Goal: Communication & Community: Answer question/provide support

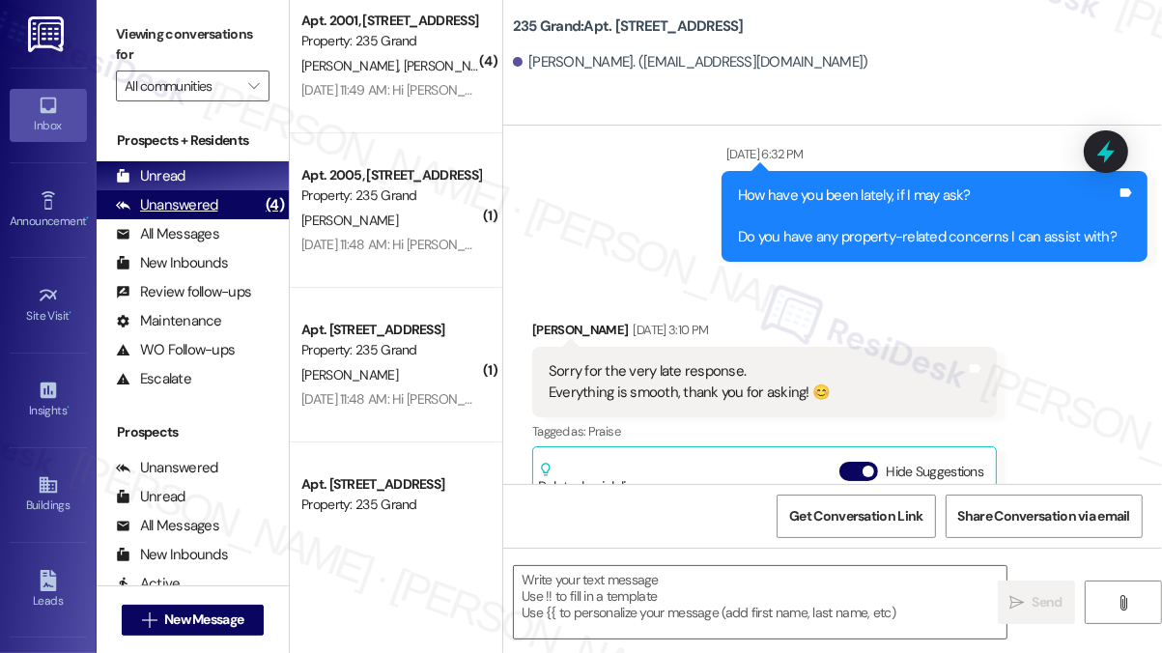
scroll to position [5377, 0]
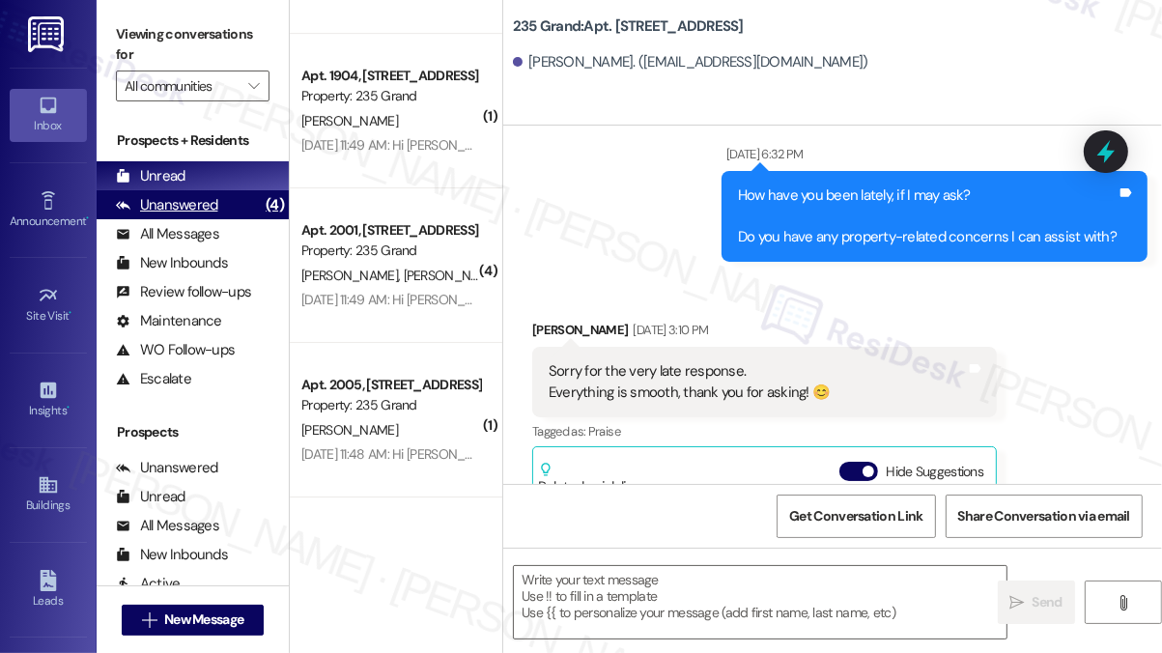
click at [189, 208] on div "Unanswered" at bounding box center [167, 205] width 102 height 20
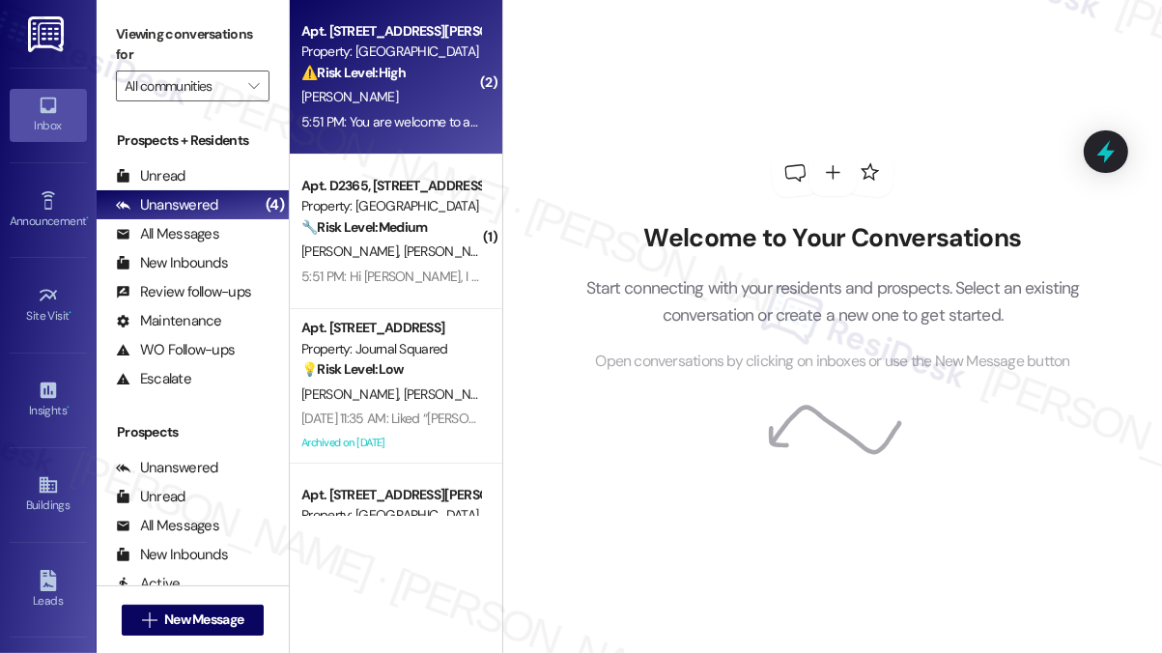
click at [414, 122] on div "5:51 PM: You are welcome to allow the maintenance team into my apartment. The t…" at bounding box center [697, 121] width 793 height 17
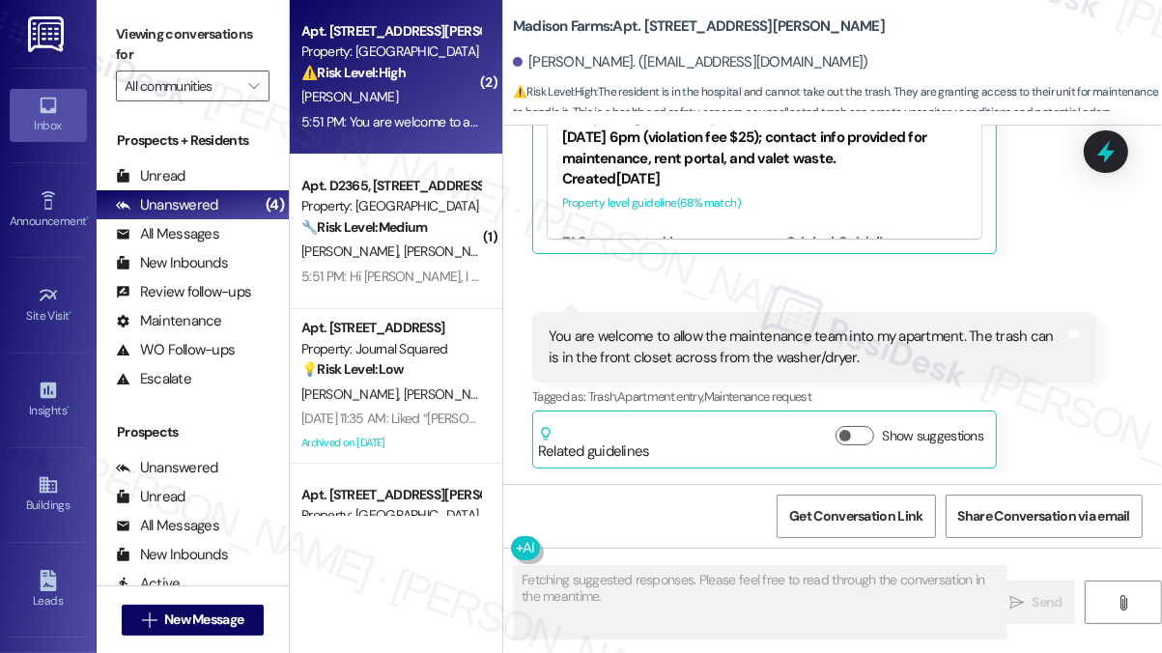
scroll to position [8286, 0]
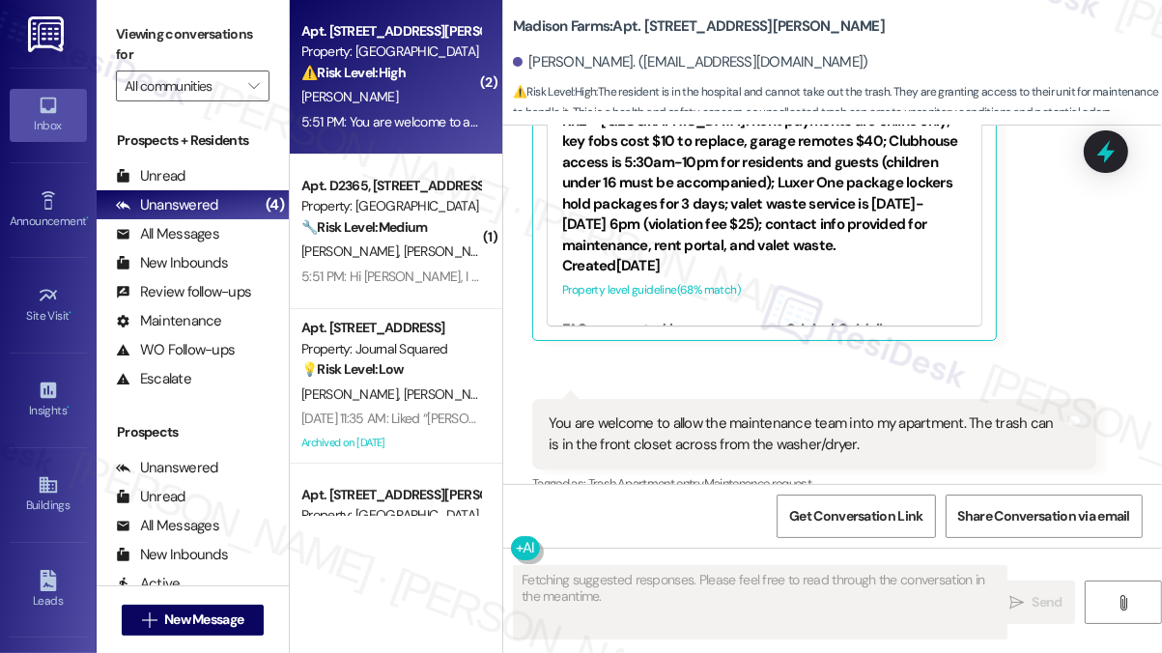
click at [730, 414] on div "You are welcome to allow the maintenance team into my apartment. The trash can …" at bounding box center [807, 435] width 517 height 42
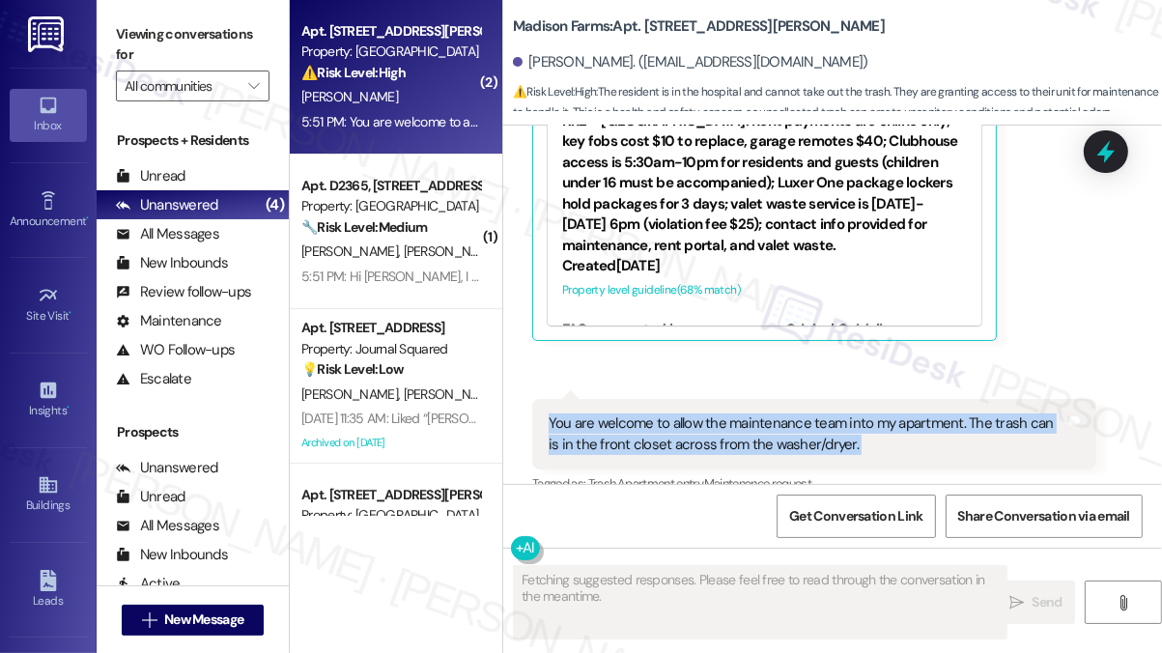
click at [730, 414] on div "You are welcome to allow the maintenance team into my apartment. The trash can …" at bounding box center [807, 435] width 517 height 42
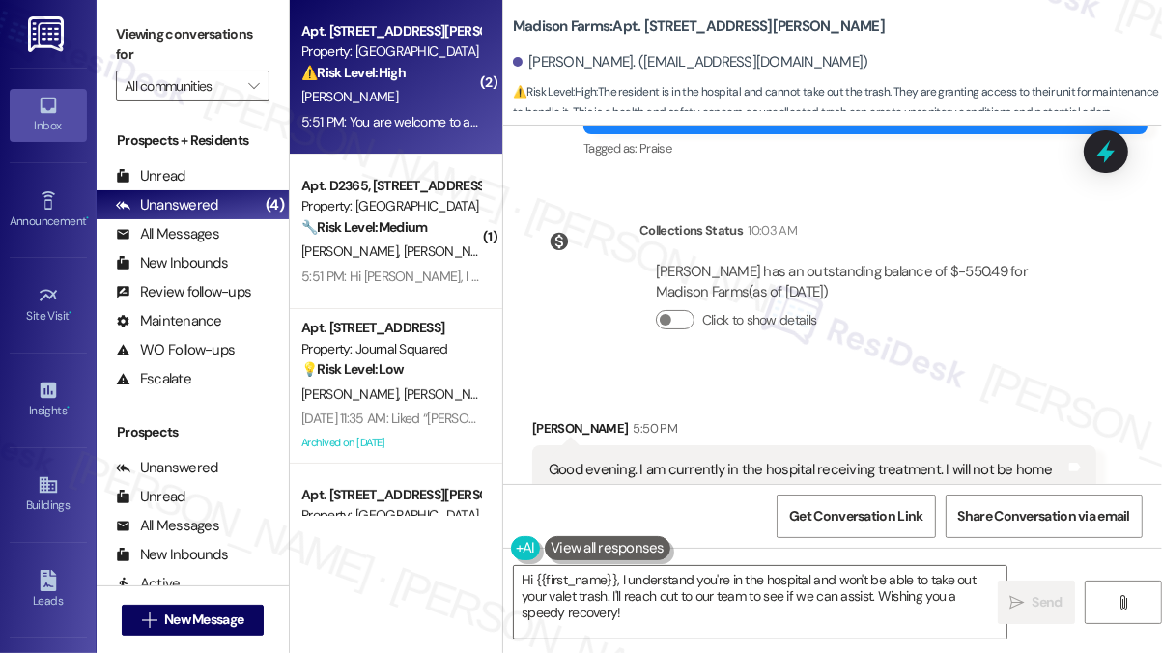
scroll to position [7803, 0]
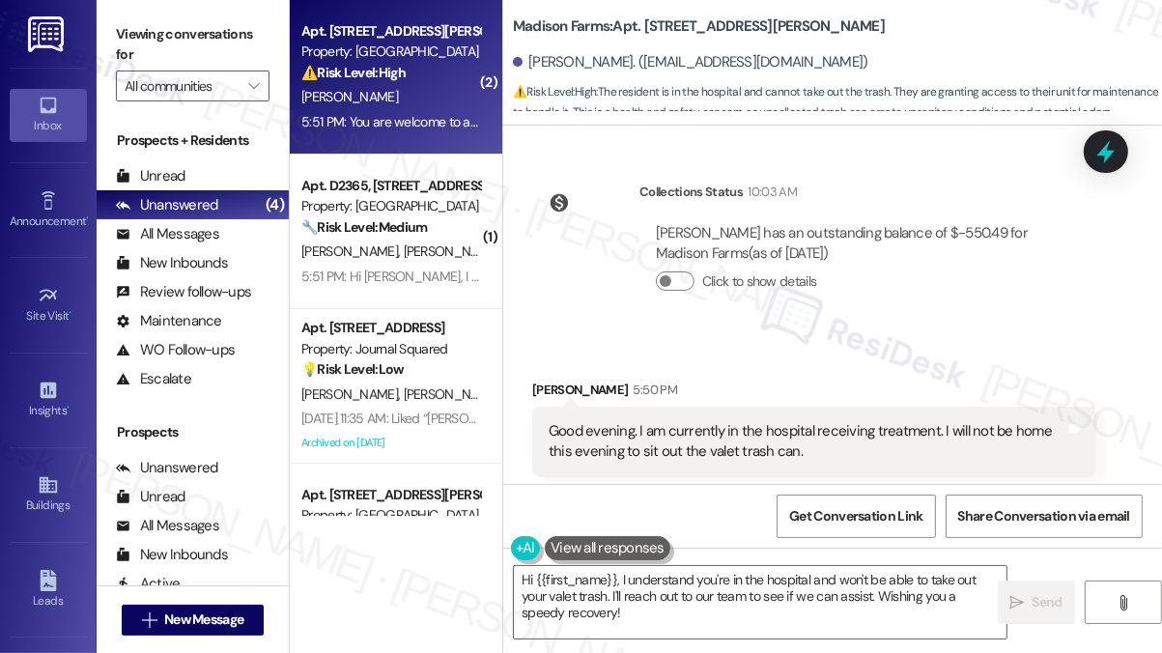
click at [614, 421] on div "Good evening. I am currently in the hospital receiving treatment. I will not be…" at bounding box center [807, 442] width 517 height 42
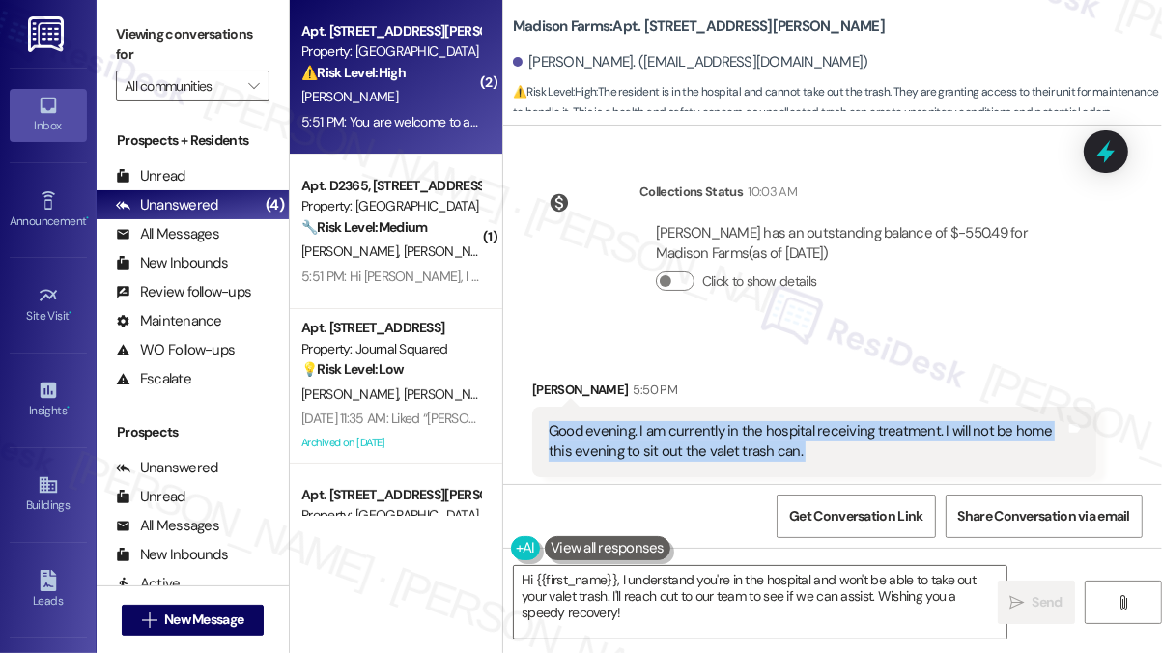
click at [614, 421] on div "Good evening. I am currently in the hospital receiving treatment. I will not be…" at bounding box center [807, 442] width 517 height 42
click at [791, 421] on div "Good evening. I am currently in the hospital receiving treatment. I will not be…" at bounding box center [807, 442] width 517 height 42
click at [790, 421] on div "Good evening. I am currently in the hospital receiving treatment. I will not be…" at bounding box center [807, 442] width 517 height 42
click at [747, 421] on div "Good evening. I am currently in the hospital receiving treatment. I will not be…" at bounding box center [807, 442] width 517 height 42
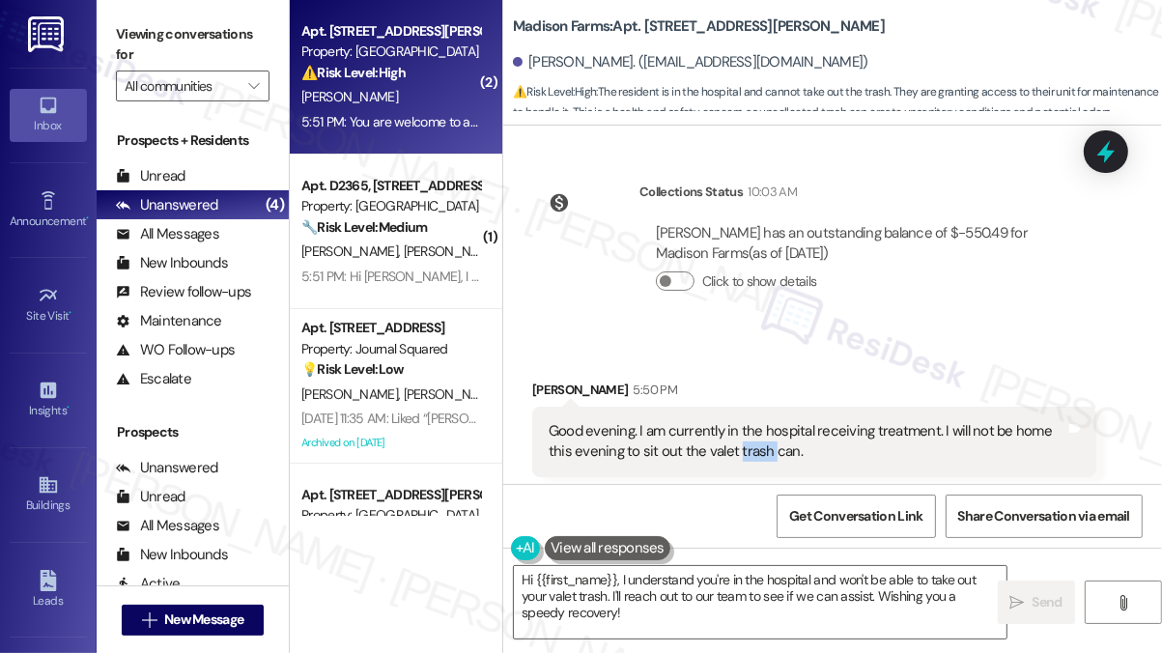
click at [747, 421] on div "Good evening. I am currently in the hospital receiving treatment. I will not be…" at bounding box center [807, 442] width 517 height 42
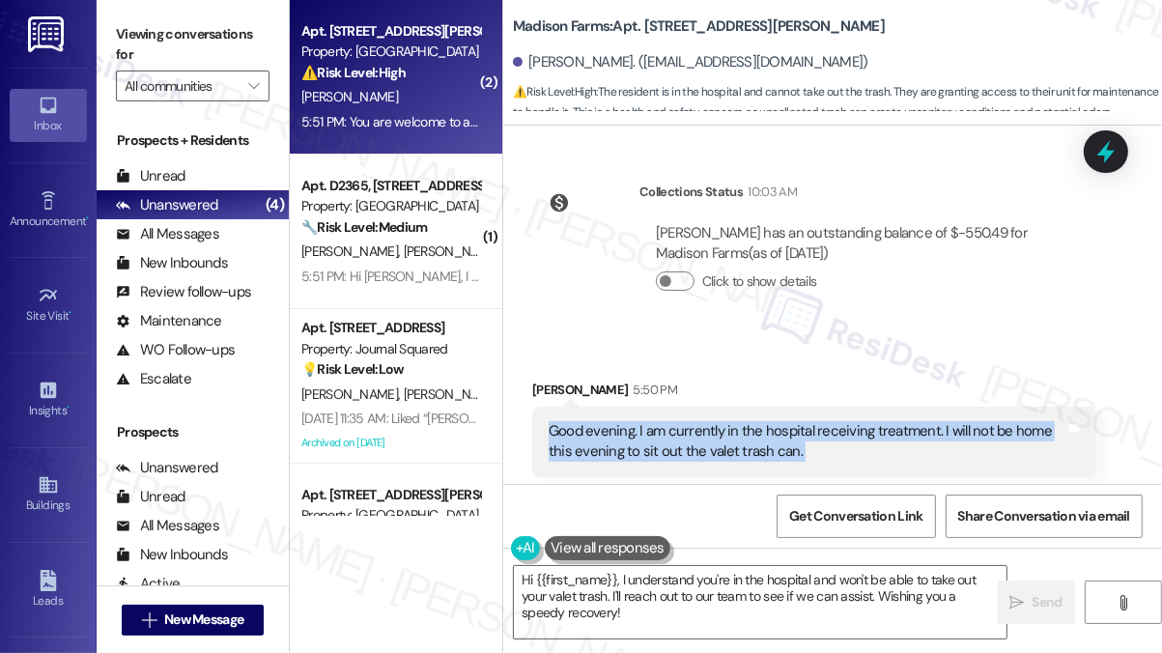
click at [747, 421] on div "Good evening. I am currently in the hospital receiving treatment. I will not be…" at bounding box center [807, 442] width 517 height 42
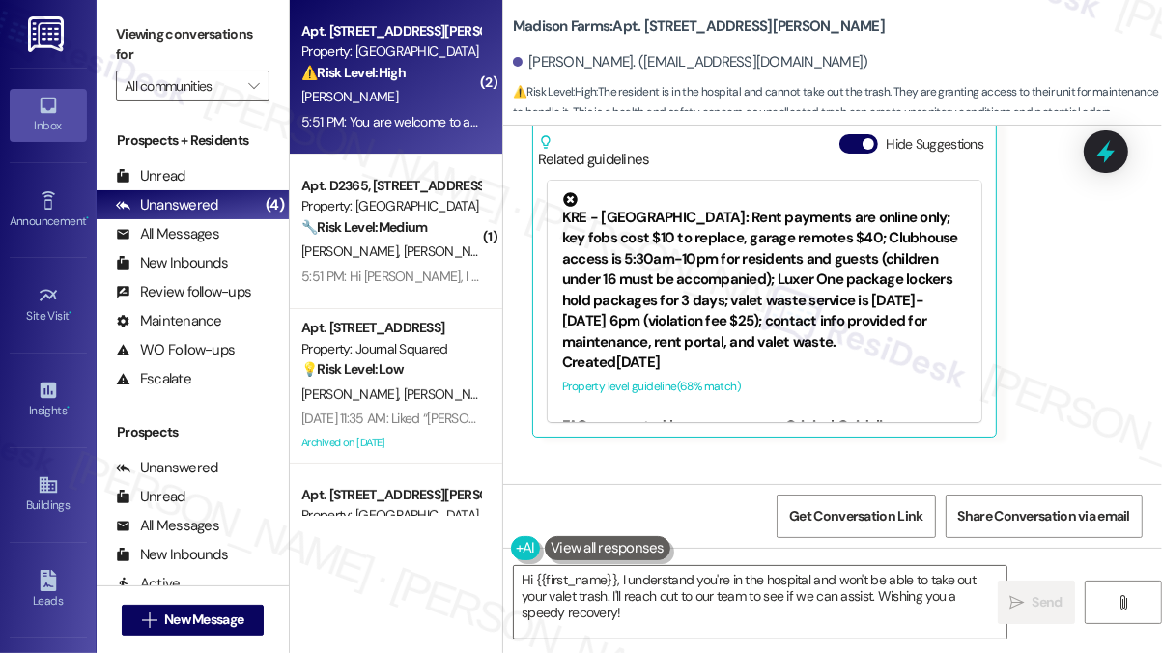
scroll to position [8286, 0]
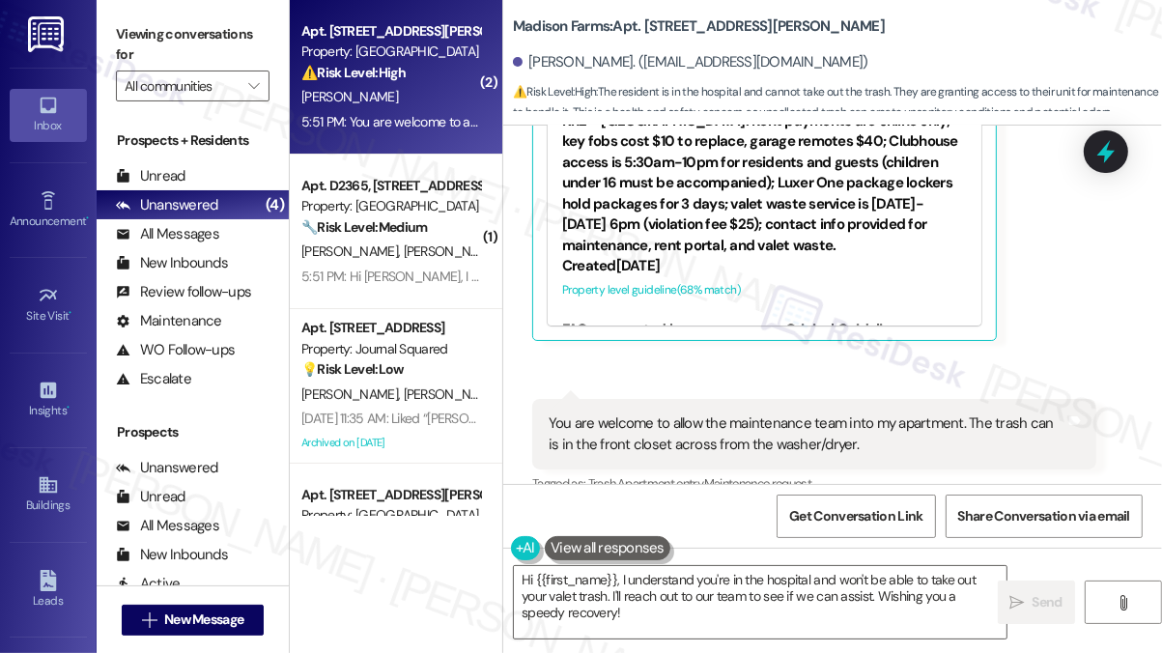
click at [691, 414] on div "You are welcome to allow the maintenance team into my apartment. The trash can …" at bounding box center [807, 435] width 517 height 42
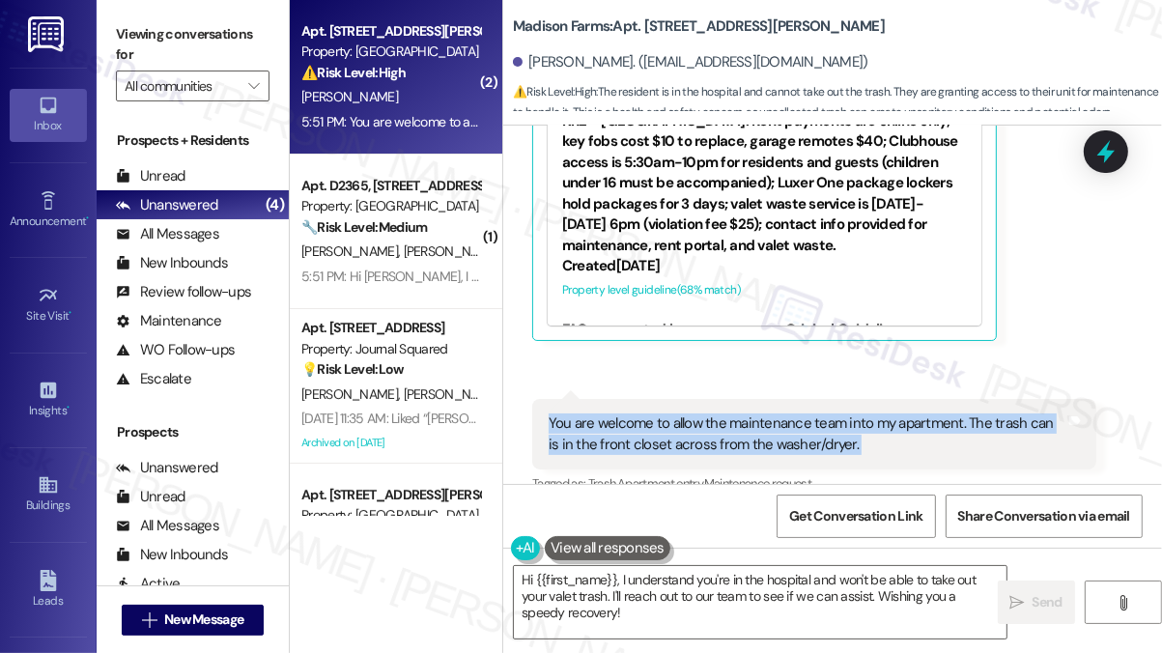
click at [689, 414] on div "You are welcome to allow the maintenance team into my apartment. The trash can …" at bounding box center [807, 435] width 517 height 42
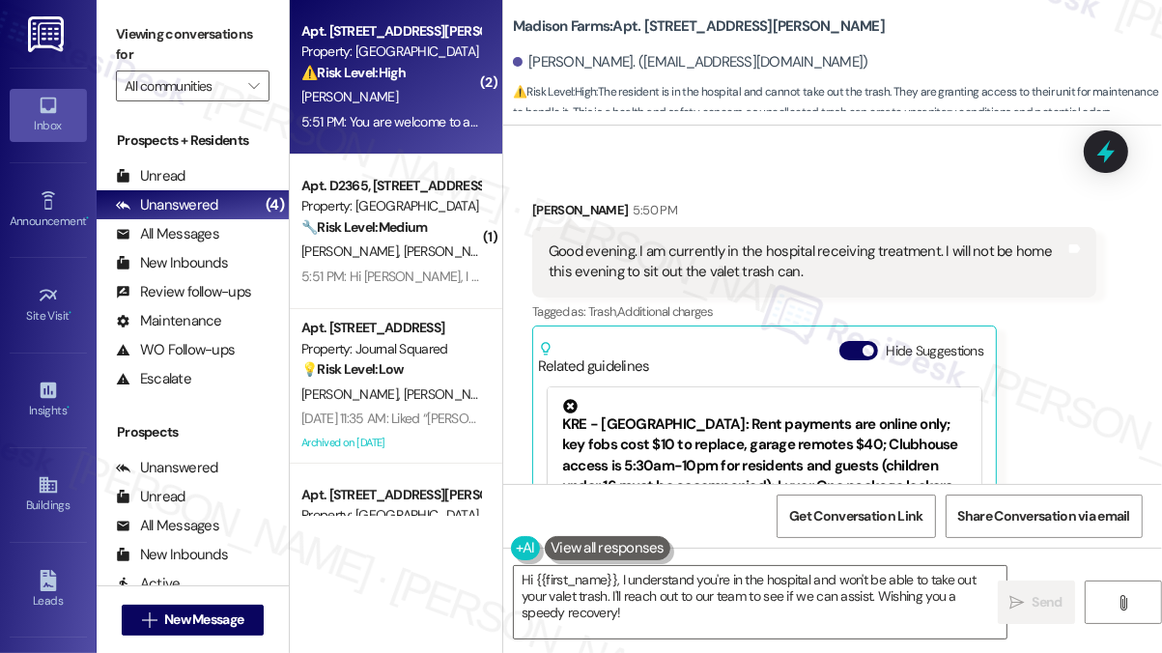
scroll to position [7803, 0]
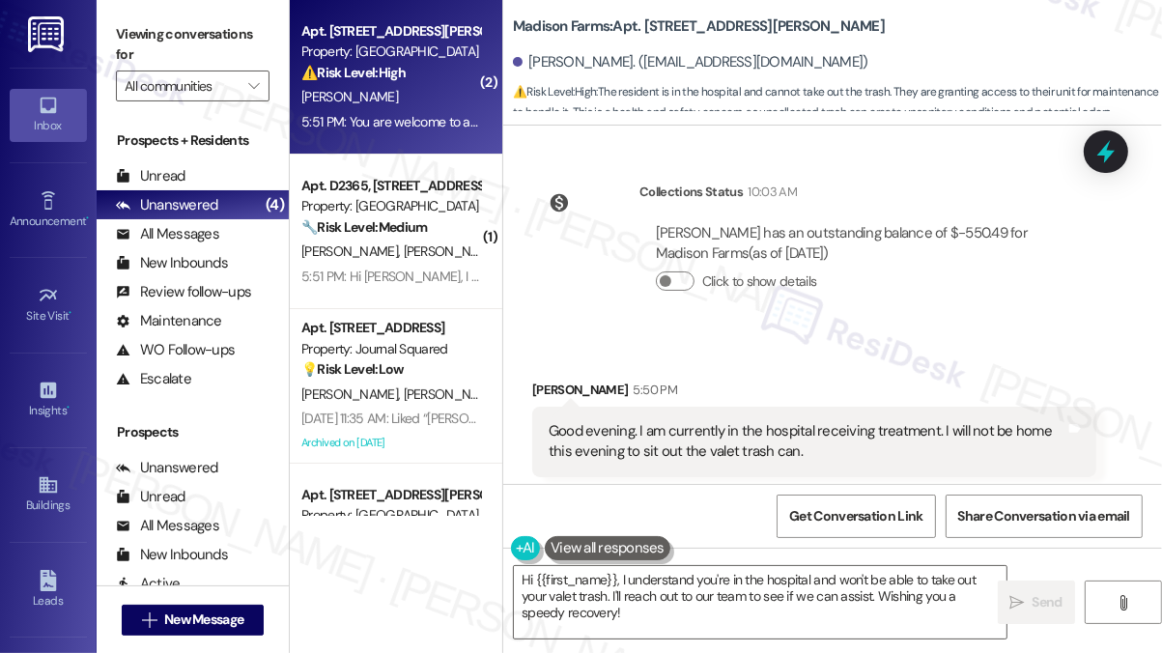
click at [653, 421] on div "Good evening. I am currently in the hospital receiving treatment. I will not be…" at bounding box center [807, 442] width 517 height 42
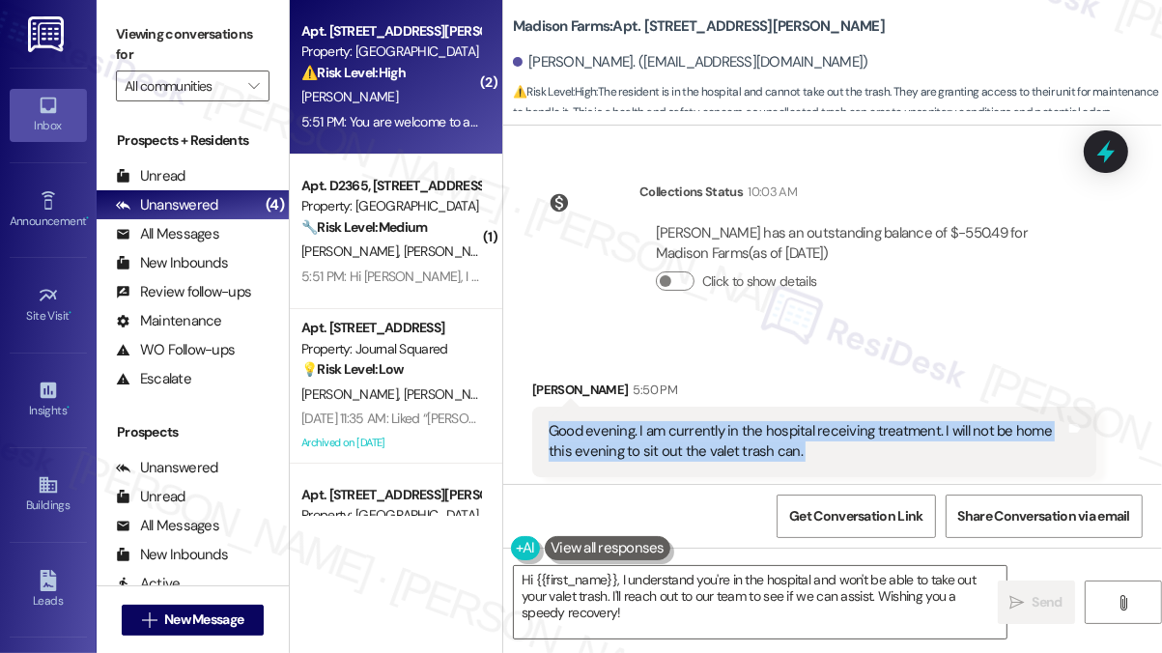
click at [653, 421] on div "Good evening. I am currently in the hospital receiving treatment. I will not be…" at bounding box center [807, 442] width 517 height 42
click at [739, 421] on div "Good evening. I am currently in the hospital receiving treatment. I will not be…" at bounding box center [807, 442] width 517 height 42
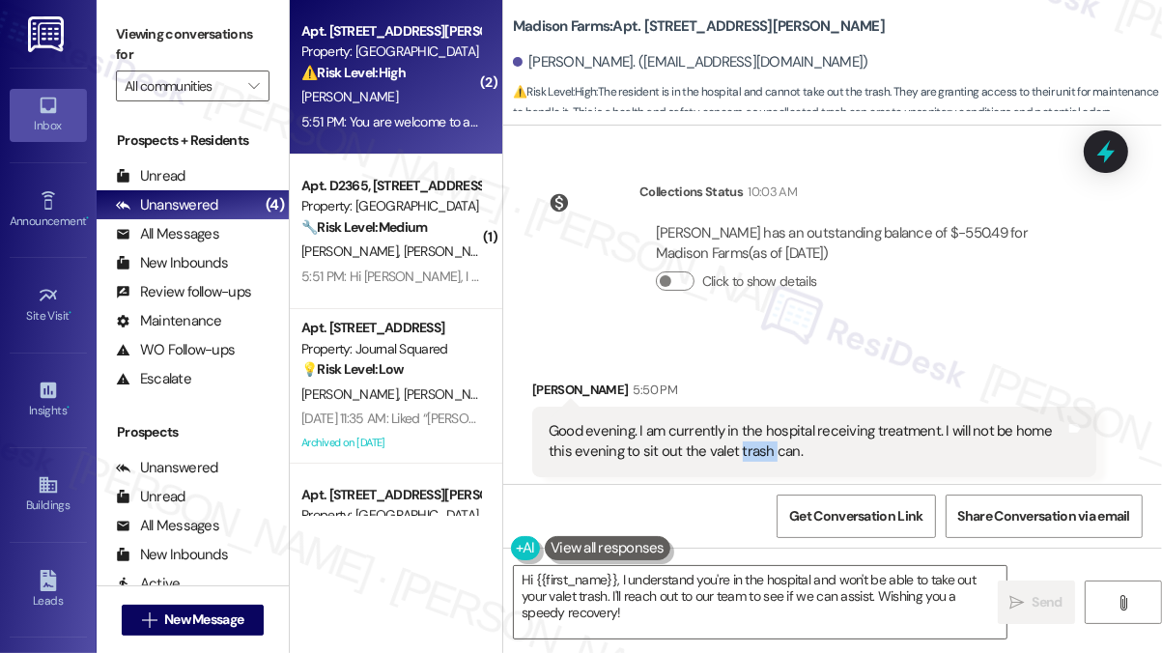
click at [739, 421] on div "Good evening. I am currently in the hospital receiving treatment. I will not be…" at bounding box center [807, 442] width 517 height 42
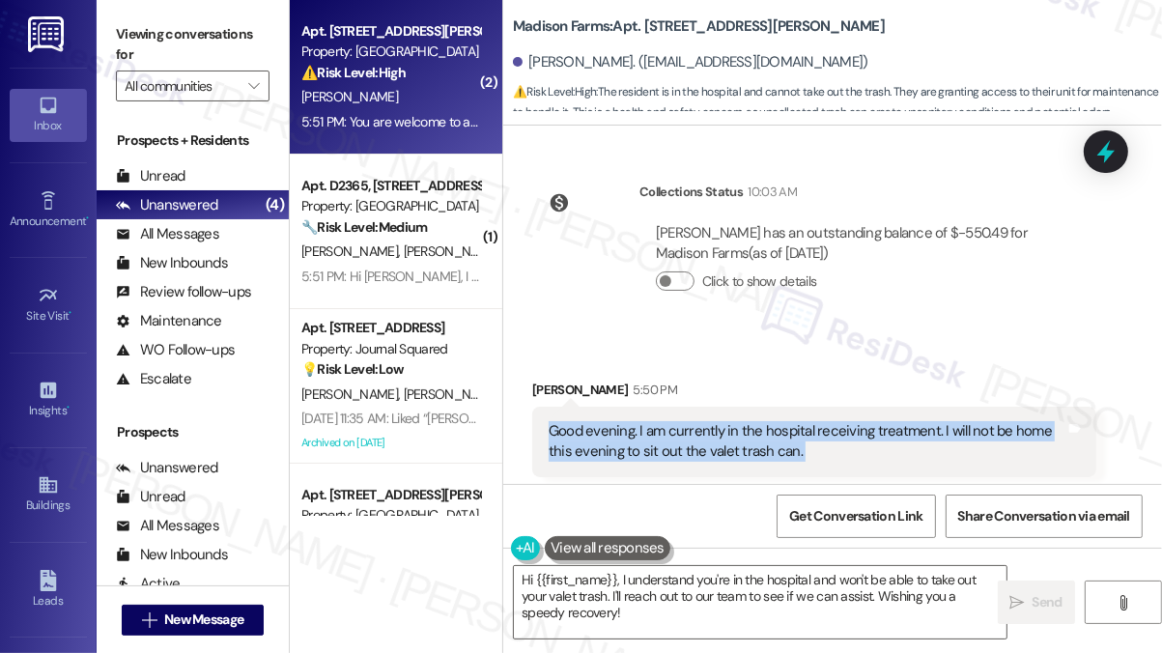
click at [739, 421] on div "Good evening. I am currently in the hospital receiving treatment. I will not be…" at bounding box center [807, 442] width 517 height 42
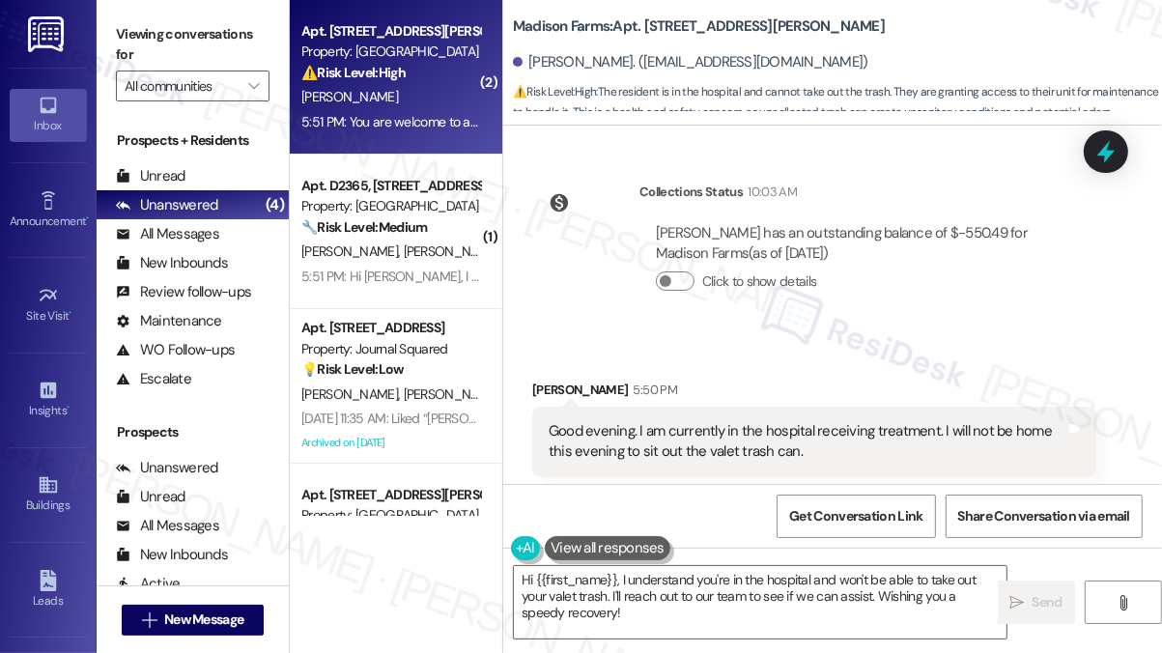
click at [186, 36] on label "Viewing conversations for" at bounding box center [193, 44] width 154 height 51
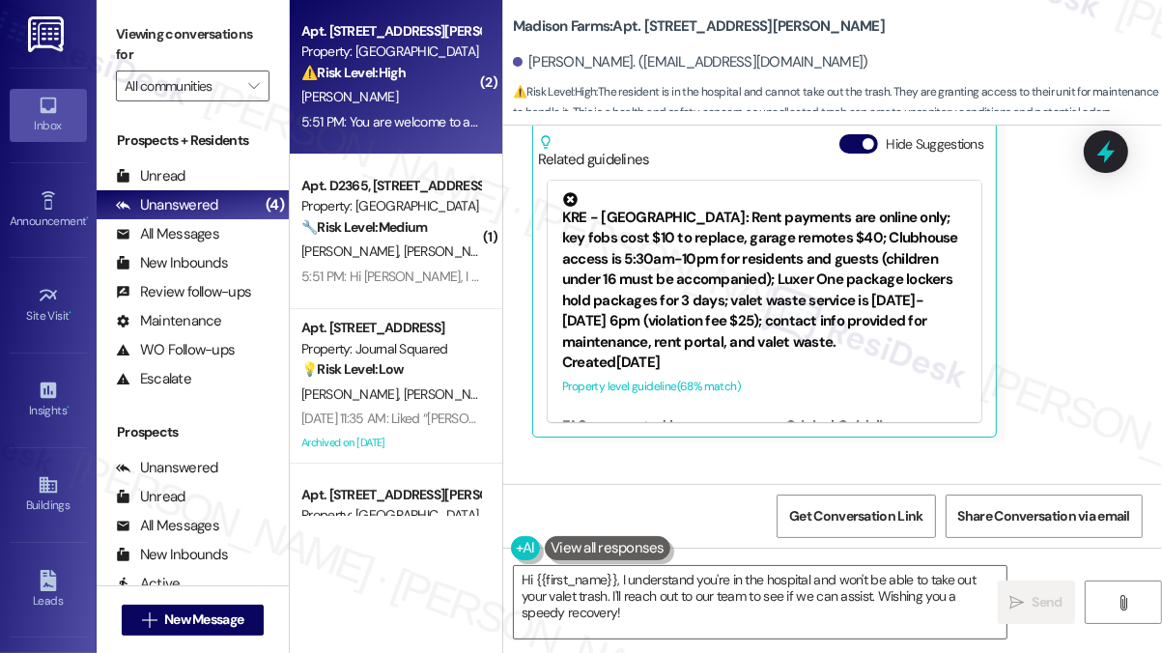
scroll to position [8286, 0]
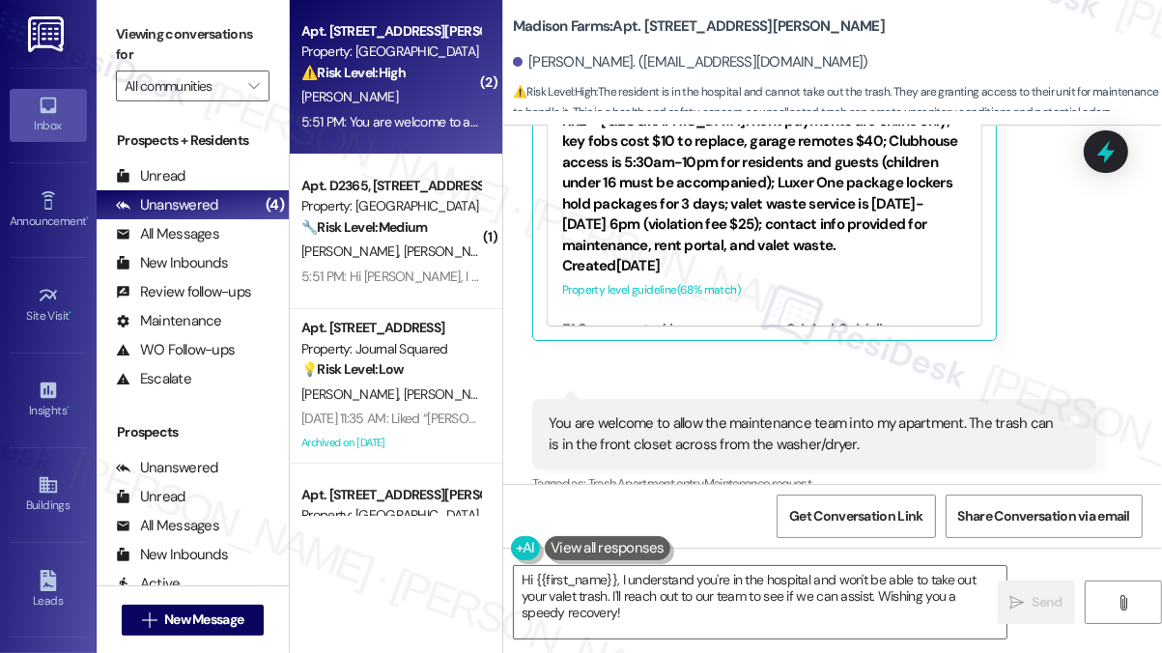
click at [686, 414] on div "You are welcome to allow the maintenance team into my apartment. The trash can …" at bounding box center [807, 435] width 517 height 42
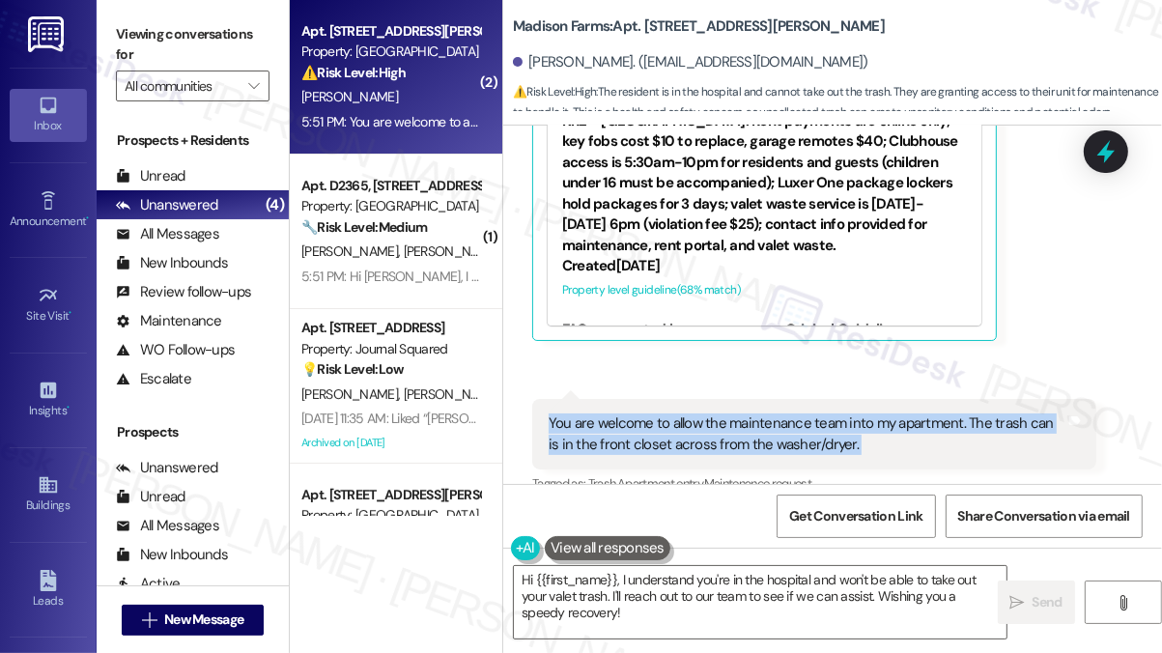
click at [686, 414] on div "You are welcome to allow the maintenance team into my apartment. The trash can …" at bounding box center [807, 435] width 517 height 42
copy div "You are welcome to allow the maintenance team into my apartment. The trash can …"
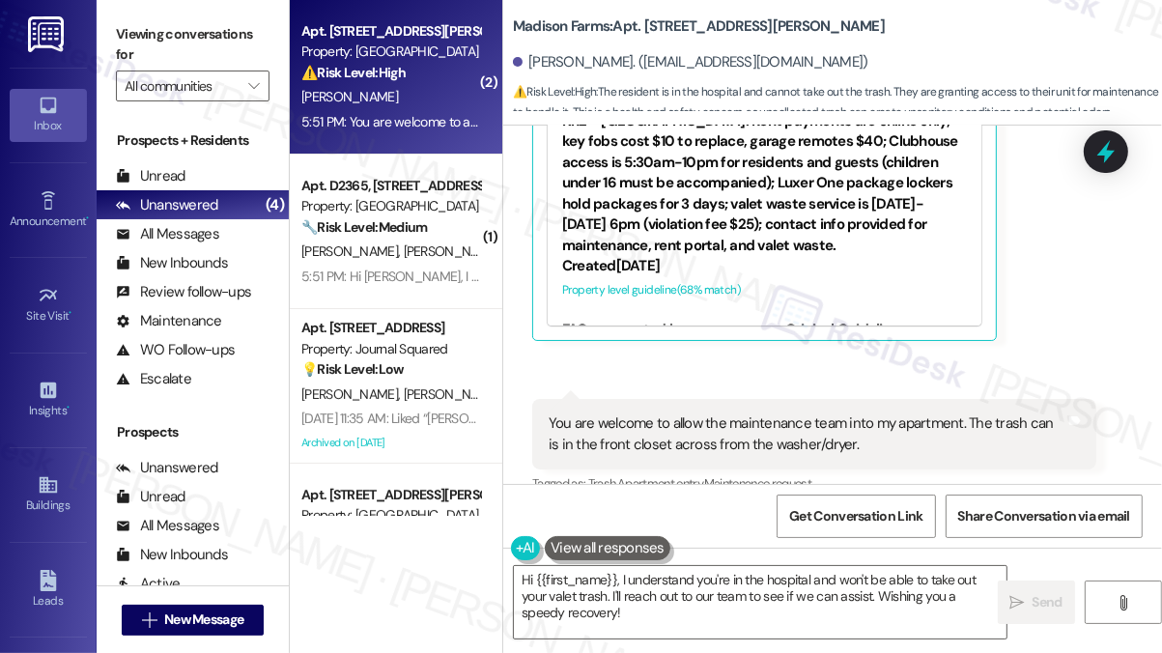
click at [185, 27] on label "Viewing conversations for" at bounding box center [193, 44] width 154 height 51
click at [208, 42] on label "Viewing conversations for" at bounding box center [193, 44] width 154 height 51
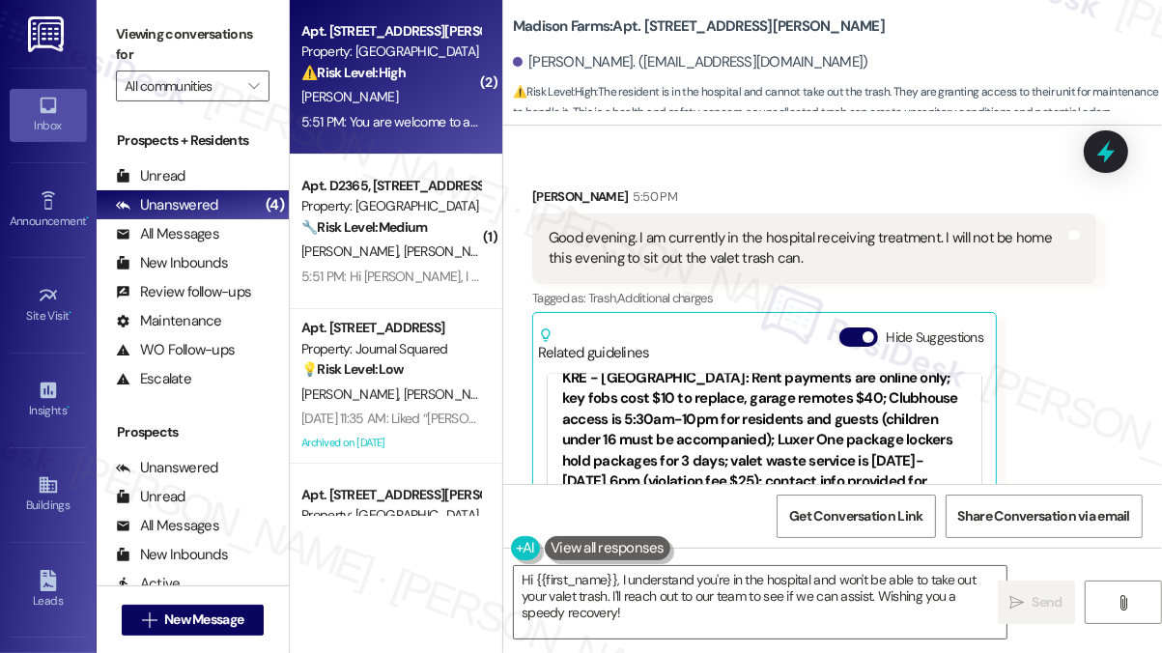
scroll to position [0, 0]
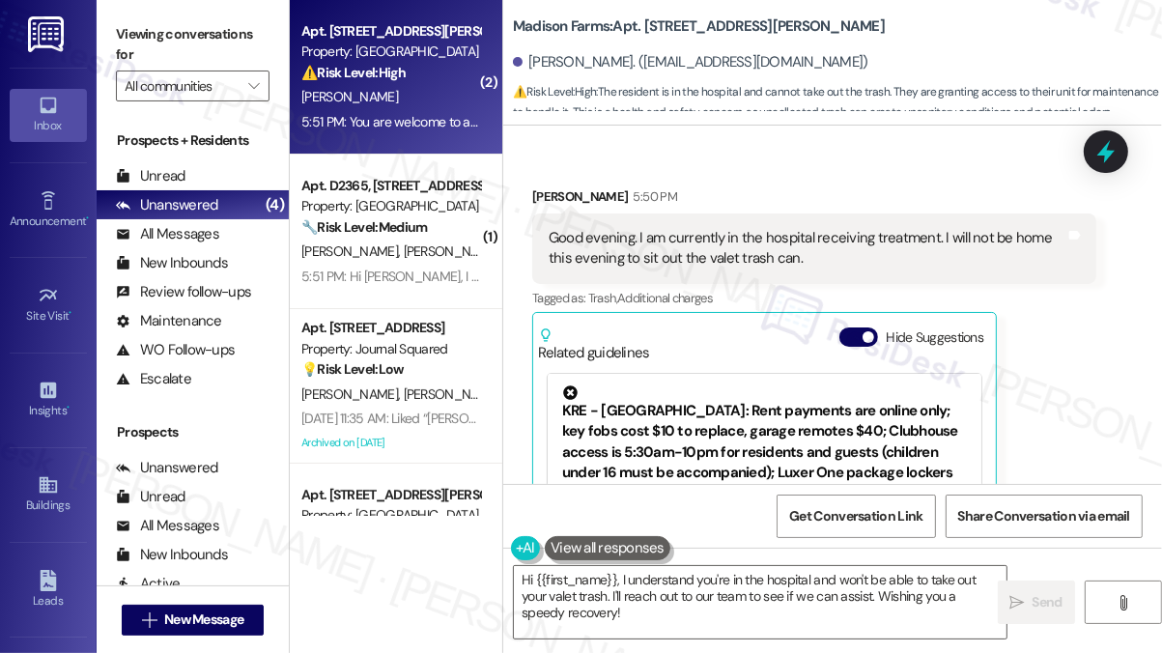
click at [688, 410] on div "KRE - [GEOGRAPHIC_DATA]: Rent payments are online only; key fobs cost $10 to re…" at bounding box center [764, 466] width 405 height 160
click at [738, 405] on div "KRE - [GEOGRAPHIC_DATA]: Rent payments are online only; key fobs cost $10 to re…" at bounding box center [764, 466] width 405 height 160
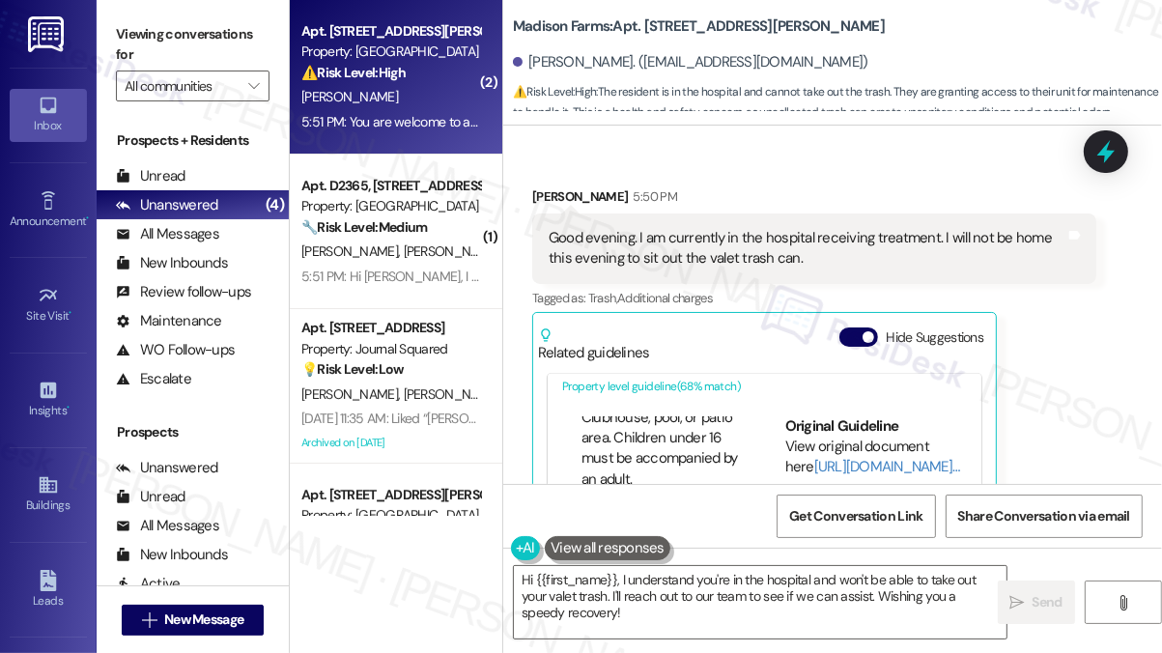
scroll to position [1353, 0]
click at [815, 457] on link "[URL][DOMAIN_NAME]…" at bounding box center [887, 466] width 146 height 19
click at [666, 584] on textarea "Hi {{first_name}}, I understand you're in the hospital and won't be able to tak…" at bounding box center [760, 602] width 493 height 72
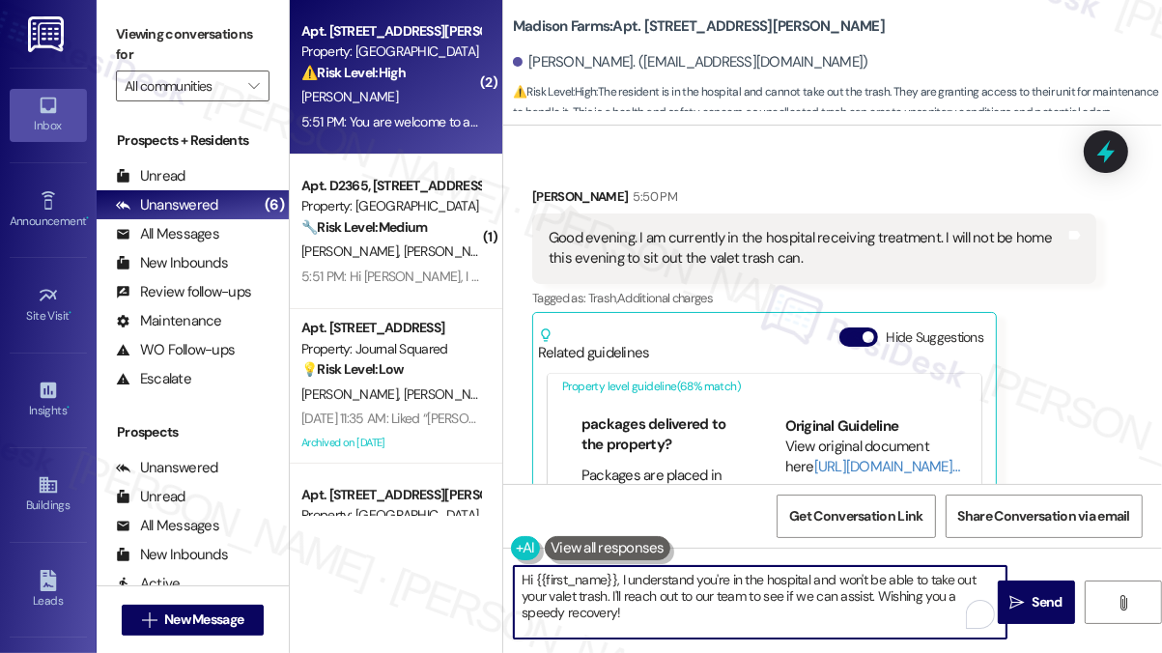
click at [666, 584] on textarea "Hi {{first_name}}, I understand you're in the hospital and won't be able to tak…" at bounding box center [760, 602] width 493 height 72
paste textarea "Thank you for letting us know, and I’m so sorry to hear you’re in the hospital …"
click at [639, 596] on textarea "Hi {{first_name}}, I understand you're in the hospital and won't be able to tak…" at bounding box center [760, 602] width 493 height 72
drag, startPoint x: 654, startPoint y: 610, endPoint x: 618, endPoint y: 579, distance: 47.3
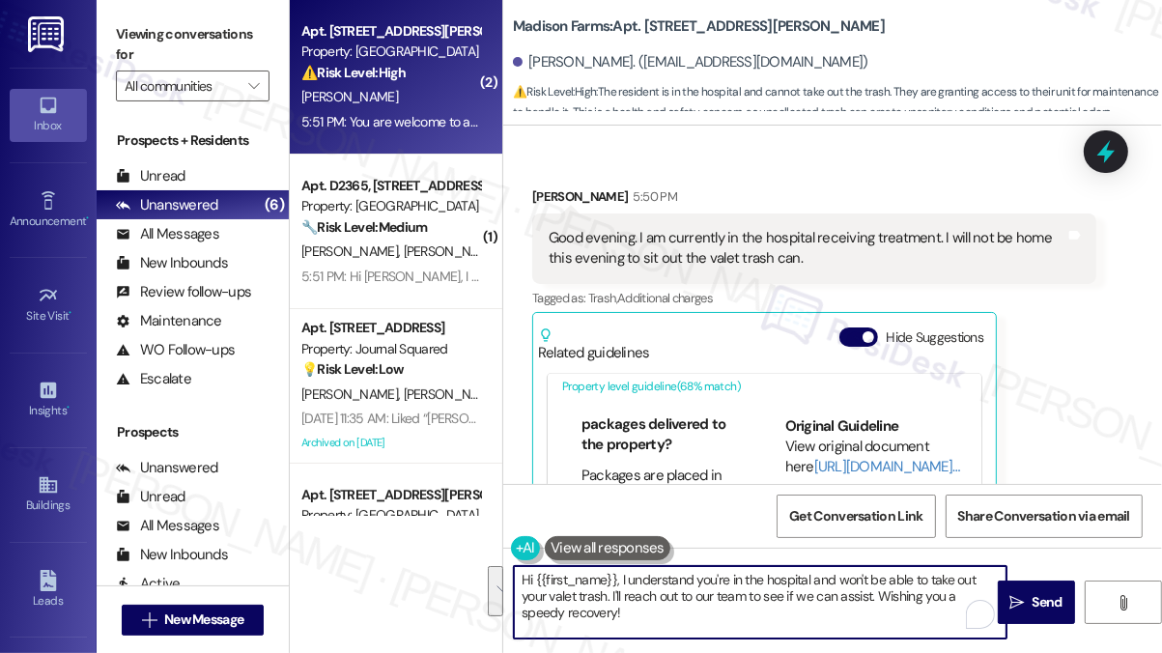
click at [618, 579] on textarea "Hi {{first_name}}, I understand you're in the hospital and won't be able to tak…" at bounding box center [760, 602] width 493 height 72
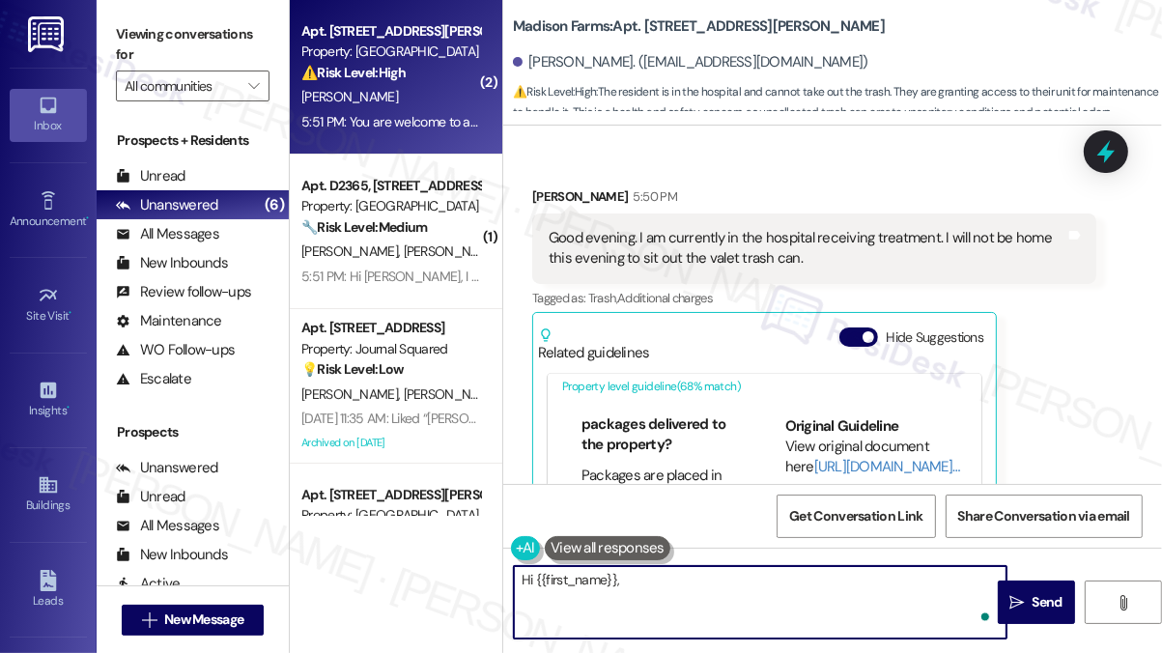
paste textarea "Thank you for letting us know, and I’m so sorry to hear you’re in the hospital …"
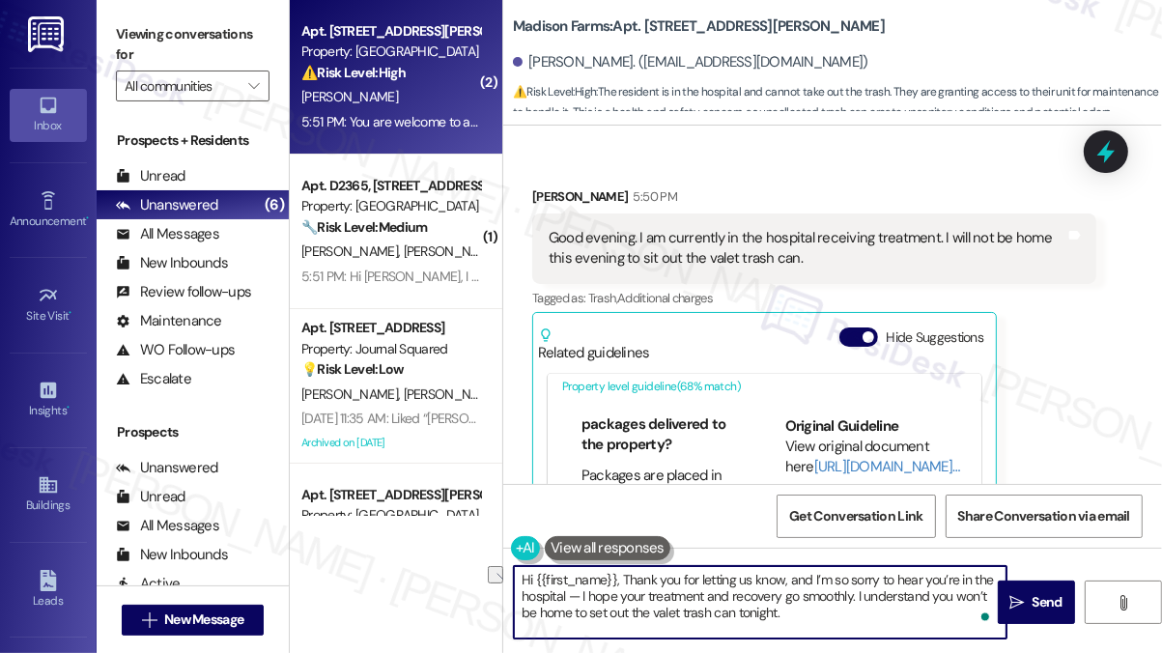
drag, startPoint x: 808, startPoint y: 580, endPoint x: 626, endPoint y: 575, distance: 181.7
click at [626, 575] on textarea "Hi {{first_name}}, Thank you for letting us know, and I’m so sorry to hear you’…" at bounding box center [760, 602] width 493 height 72
drag, startPoint x: 861, startPoint y: 576, endPoint x: 846, endPoint y: 578, distance: 14.6
click at [846, 578] on textarea "Hi {{first_name}}, I’m so sorry to hear you’re in the hospital — I hope your tr…" at bounding box center [760, 602] width 493 height 72
click at [676, 606] on textarea "Hi {{first_name}}, I’m so sorry to hear you’re in the hospital. I hope your tre…" at bounding box center [760, 602] width 493 height 72
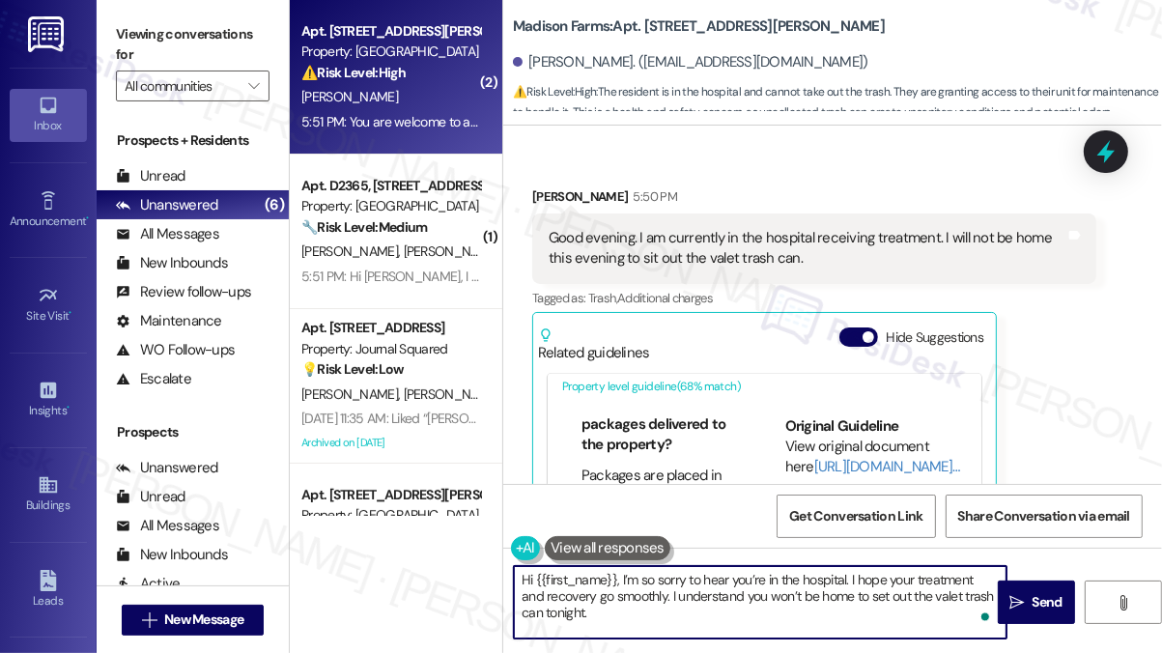
click at [676, 606] on textarea "Hi {{first_name}}, I’m so sorry to hear you’re in the hospital. I hope your tre…" at bounding box center [760, 602] width 493 height 72
click at [877, 593] on textarea "Hi {{first_name}}, I’m so sorry to hear you’re in the hospital. I hope your tre…" at bounding box center [760, 602] width 493 height 72
click at [805, 610] on textarea "Hi {{first_name}}, I’m so sorry to hear you’re in the hospital. I hope your tre…" at bounding box center [760, 602] width 493 height 72
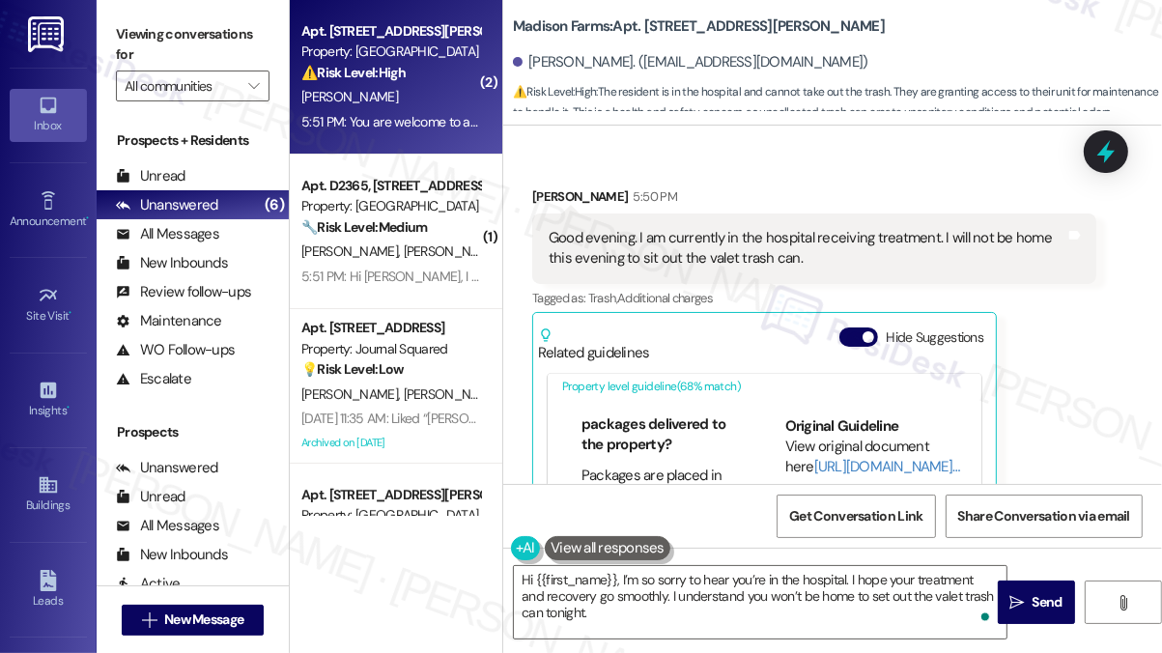
click at [190, 43] on label "Viewing conversations for" at bounding box center [193, 44] width 154 height 51
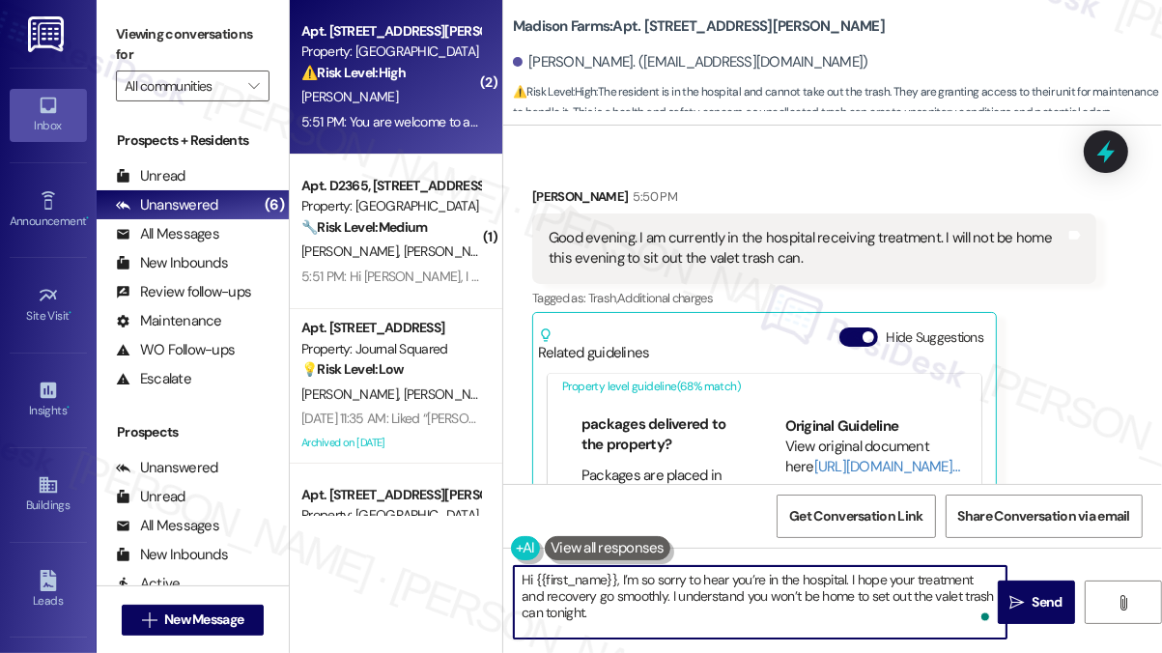
click at [614, 612] on textarea "Hi {{first_name}}, I’m so sorry to hear you’re in the hospital. I hope your tre…" at bounding box center [760, 602] width 493 height 72
paste textarea "(844) 807-9196"
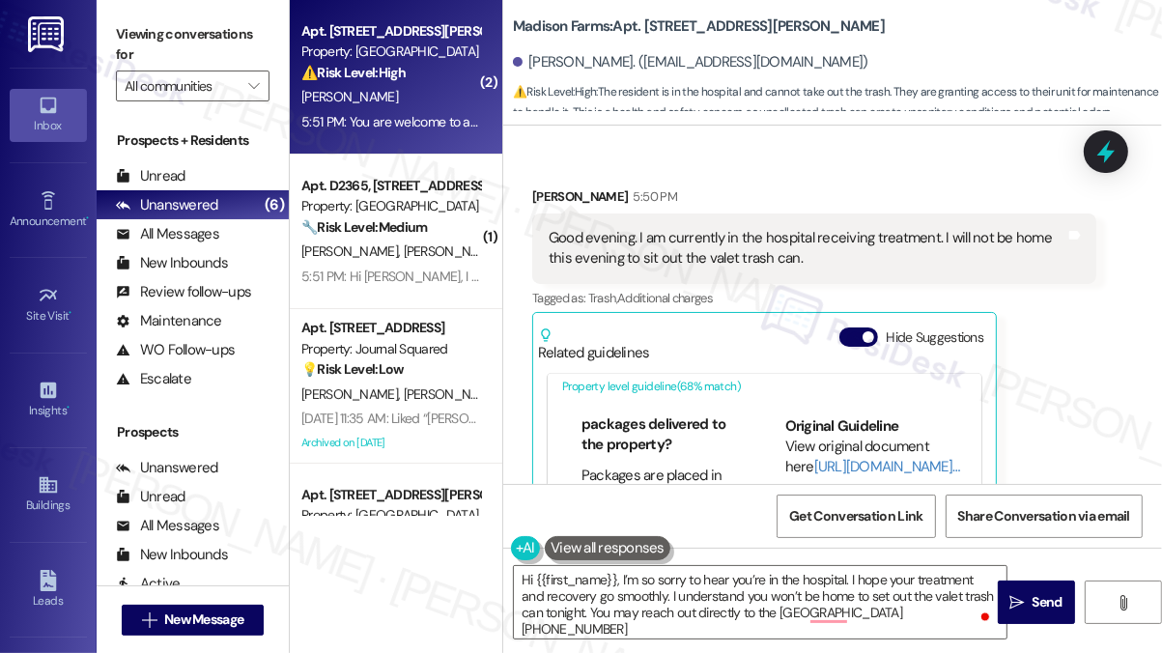
drag, startPoint x: 140, startPoint y: 19, endPoint x: 152, endPoint y: 22, distance: 12.0
click at [140, 19] on label "Viewing conversations for" at bounding box center [193, 44] width 154 height 51
click at [955, 608] on textarea "Hi {{first_name}}, I’m so sorry to hear you’re in the hospital. I hope your tre…" at bounding box center [760, 602] width 493 height 72
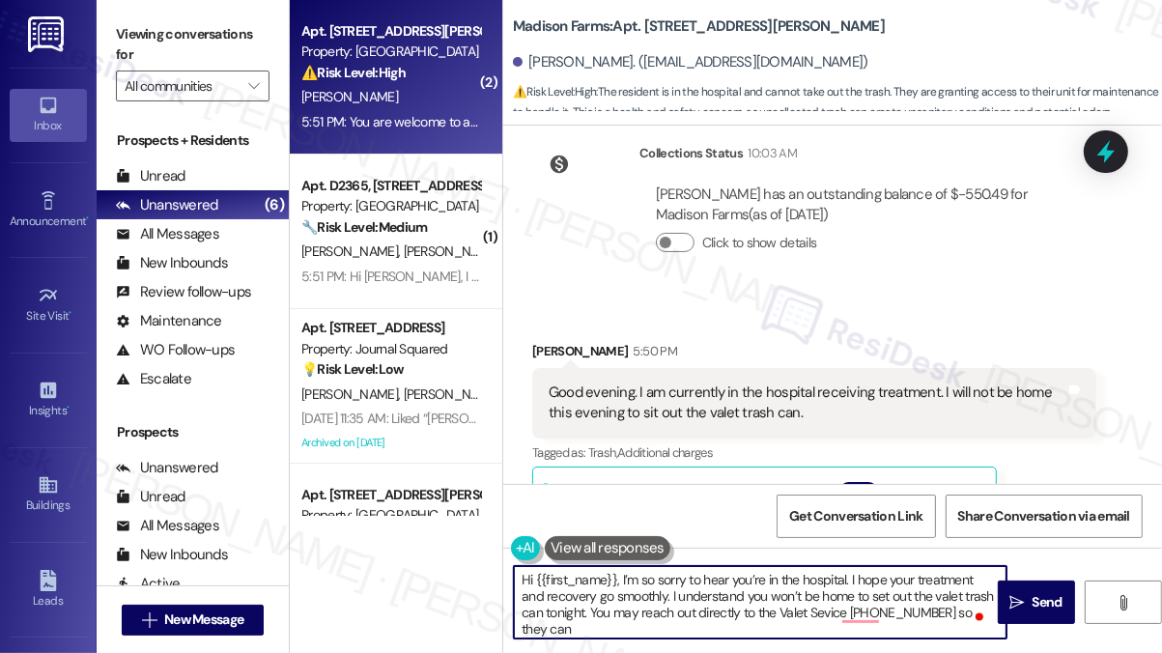
scroll to position [7706, 0]
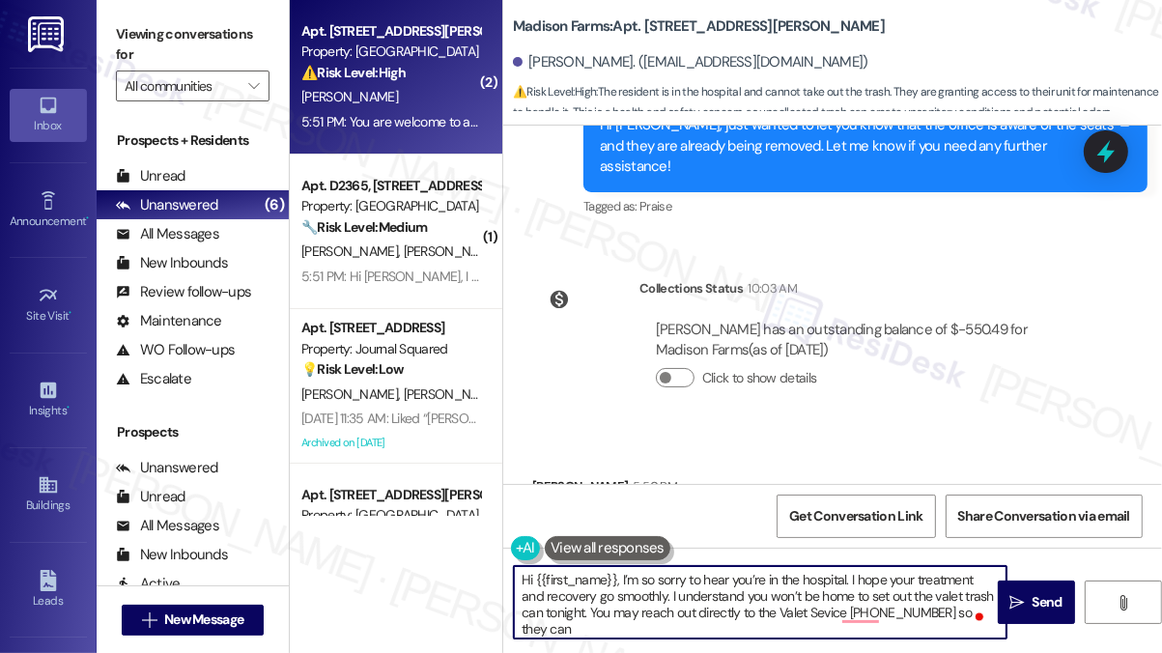
click at [799, 518] on div "Good evening. I am currently in the hospital receiving treatment. I will not be…" at bounding box center [807, 539] width 517 height 42
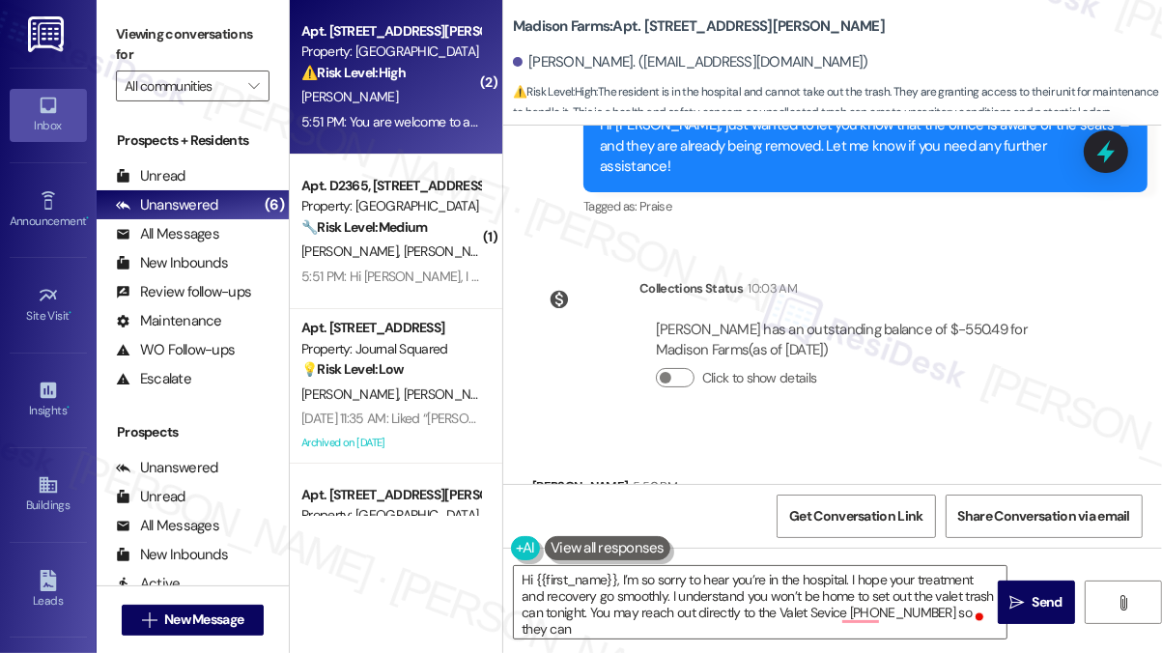
click at [799, 518] on div "Good evening. I am currently in the hospital receiving treatment. I will not be…" at bounding box center [807, 539] width 517 height 42
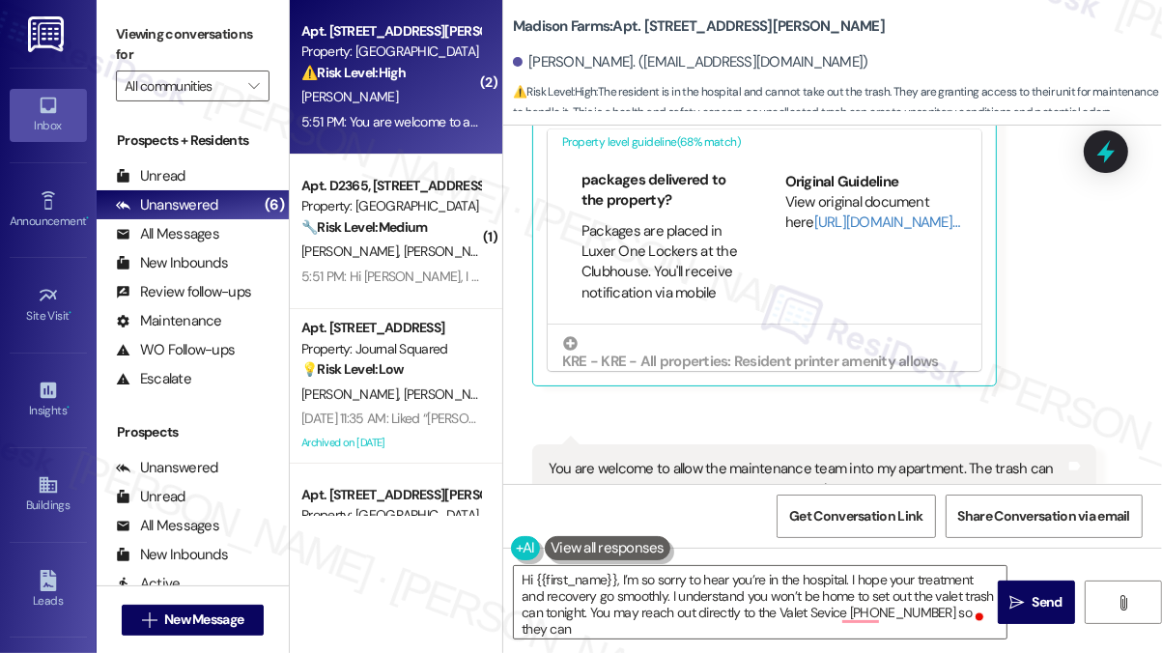
scroll to position [8286, 0]
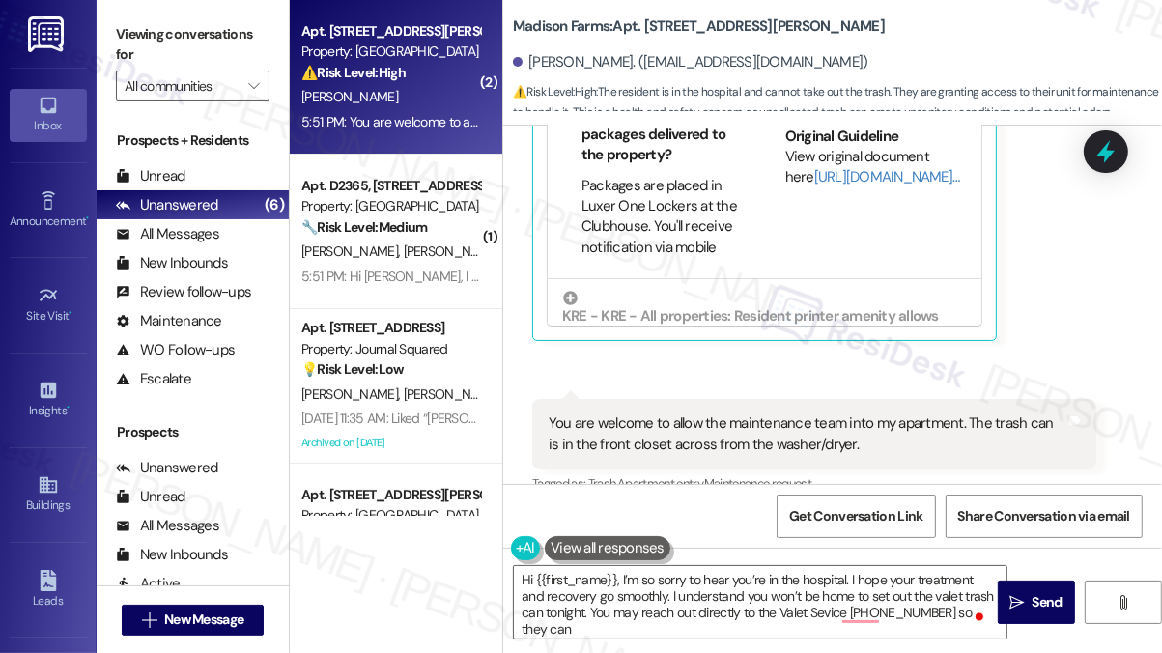
click at [714, 414] on div "You are welcome to allow the maintenance team into my apartment. The trash can …" at bounding box center [807, 435] width 517 height 42
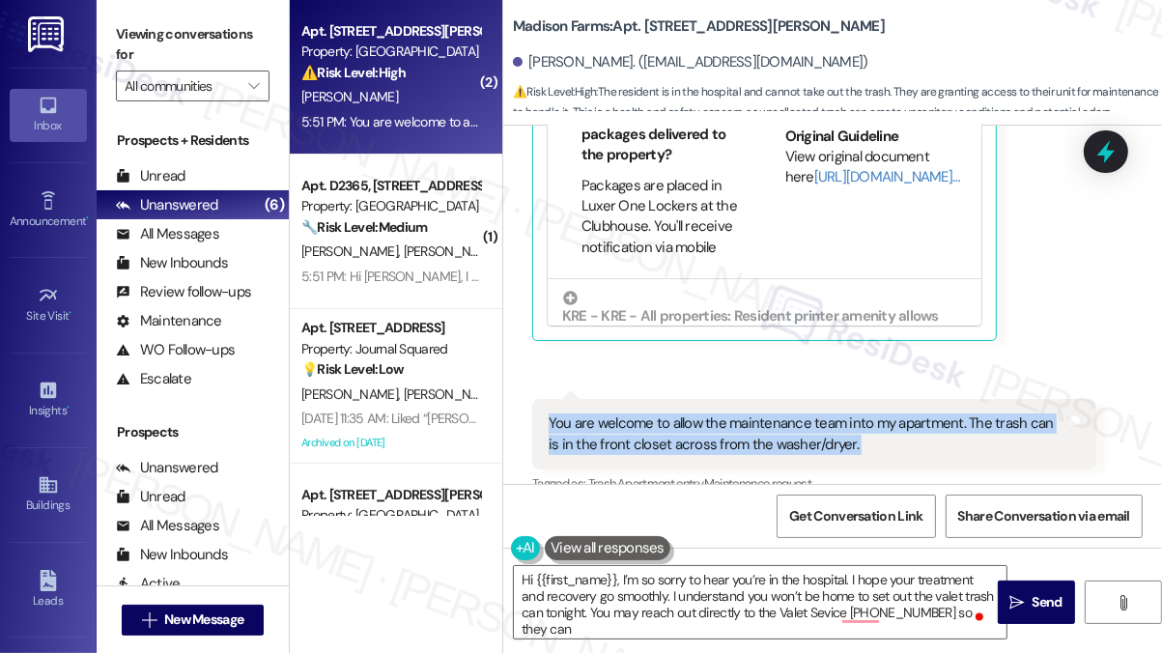
click at [714, 414] on div "You are welcome to allow the maintenance team into my apartment. The trash can …" at bounding box center [807, 435] width 517 height 42
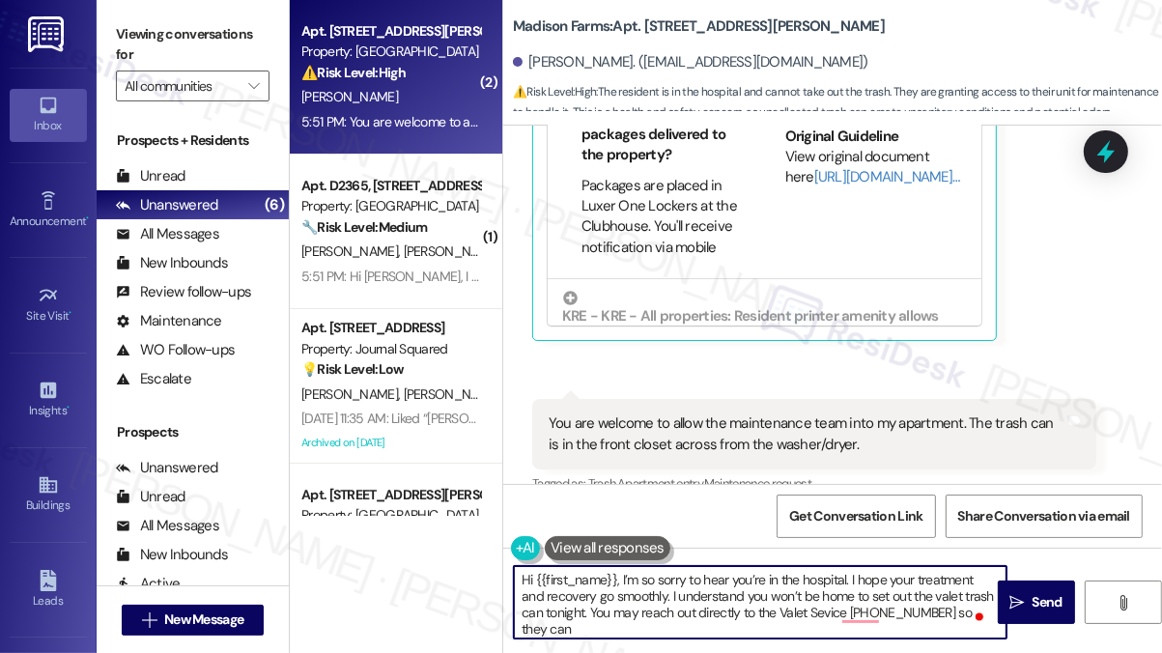
click at [652, 579] on textarea "Hi {{first_name}}, I’m so sorry to hear you’re in the hospital. I hope your tre…" at bounding box center [760, 602] width 493 height 72
click at [644, 579] on textarea "Hi {{first_name}}, I’m so sorry to hear you’re in the hospital. I hope your tre…" at bounding box center [760, 602] width 493 height 72
click at [680, 586] on textarea "Hi {{first_name}}, I’m sorry to hear you’re in the hospital. I hope your treatm…" at bounding box center [760, 602] width 493 height 72
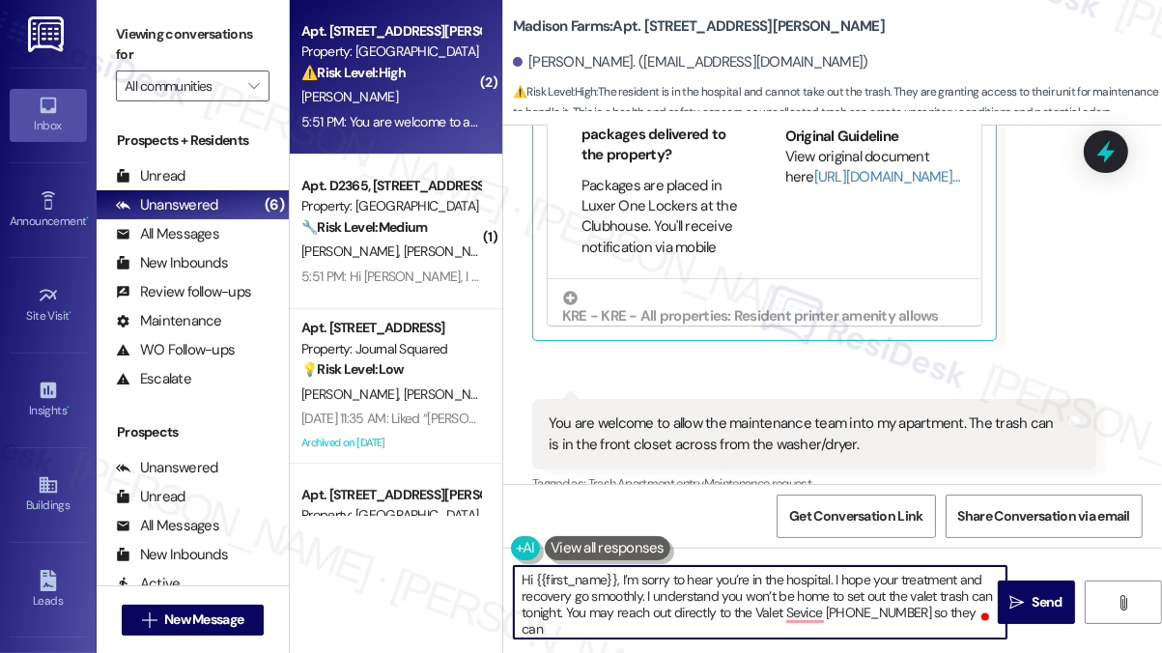
click at [680, 586] on textarea "Hi {{first_name}}, I’m sorry to hear you’re in the hospital. I hope your treatm…" at bounding box center [760, 602] width 493 height 72
click at [742, 586] on textarea "Hi {{first_name}}, I’m sorry to hear you’re in the hospital. I hope your treatm…" at bounding box center [760, 602] width 493 height 72
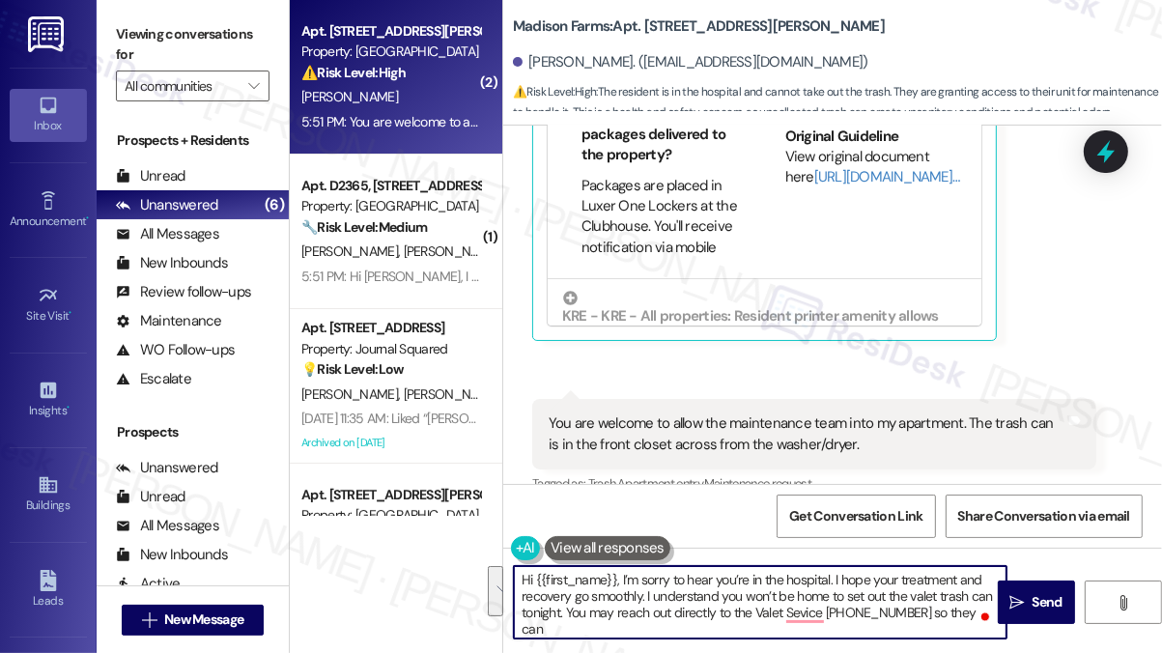
click at [827, 586] on textarea "Hi {{first_name}}, I’m sorry to hear you’re in the hospital. I hope your treatm…" at bounding box center [760, 602] width 493 height 72
click at [638, 607] on textarea "Hi {{first_name}}, I’m sorry to hear you’re in the hospital. I hope your treatm…" at bounding box center [760, 602] width 493 height 72
drag, startPoint x: 567, startPoint y: 614, endPoint x: 977, endPoint y: 620, distance: 409.7
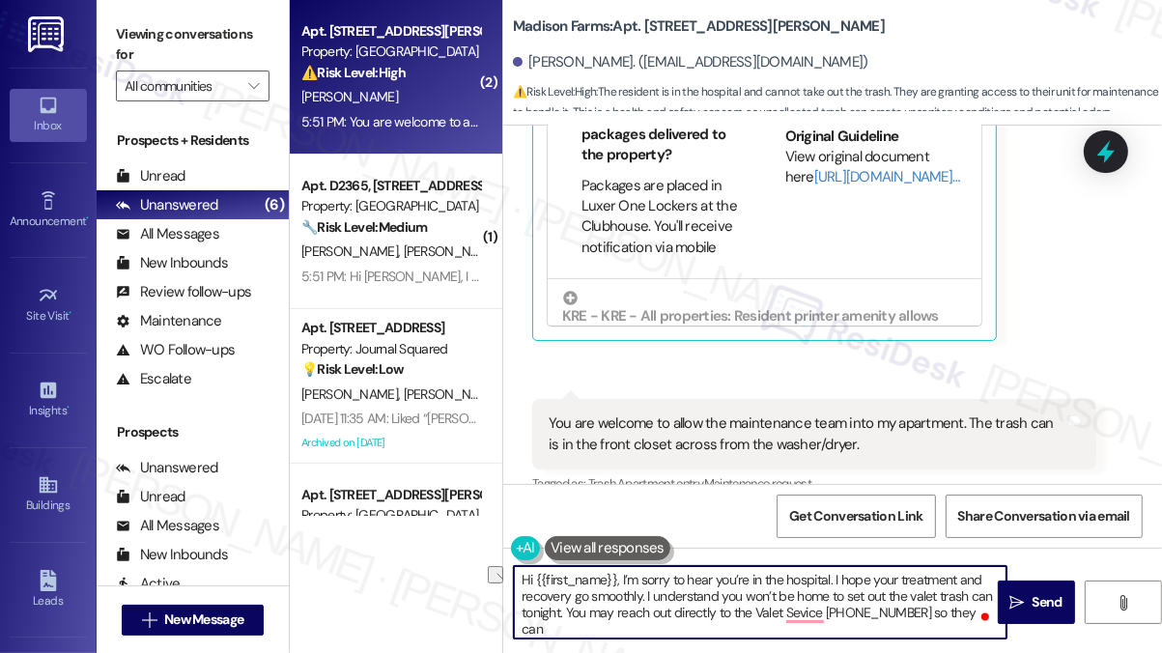
click at [977, 620] on div "Hi {{first_name}}, I’m sorry to hear you’re in the hospital. I hope your treatm…" at bounding box center [760, 602] width 495 height 74
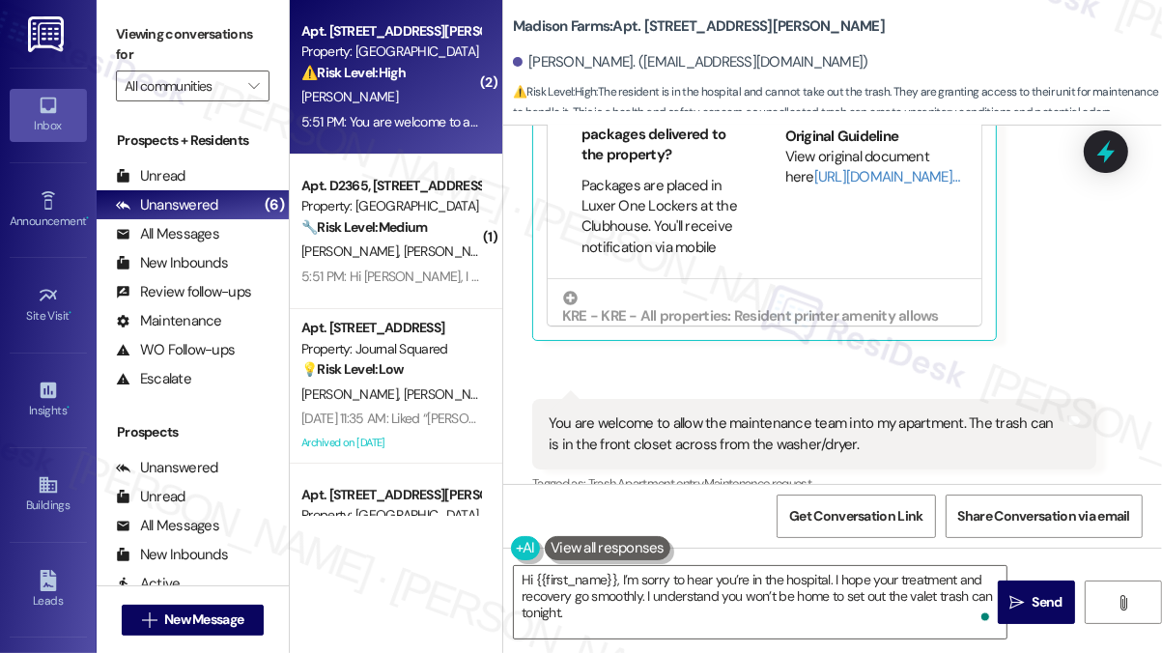
click at [205, 45] on label "Viewing conversations for" at bounding box center [193, 44] width 154 height 51
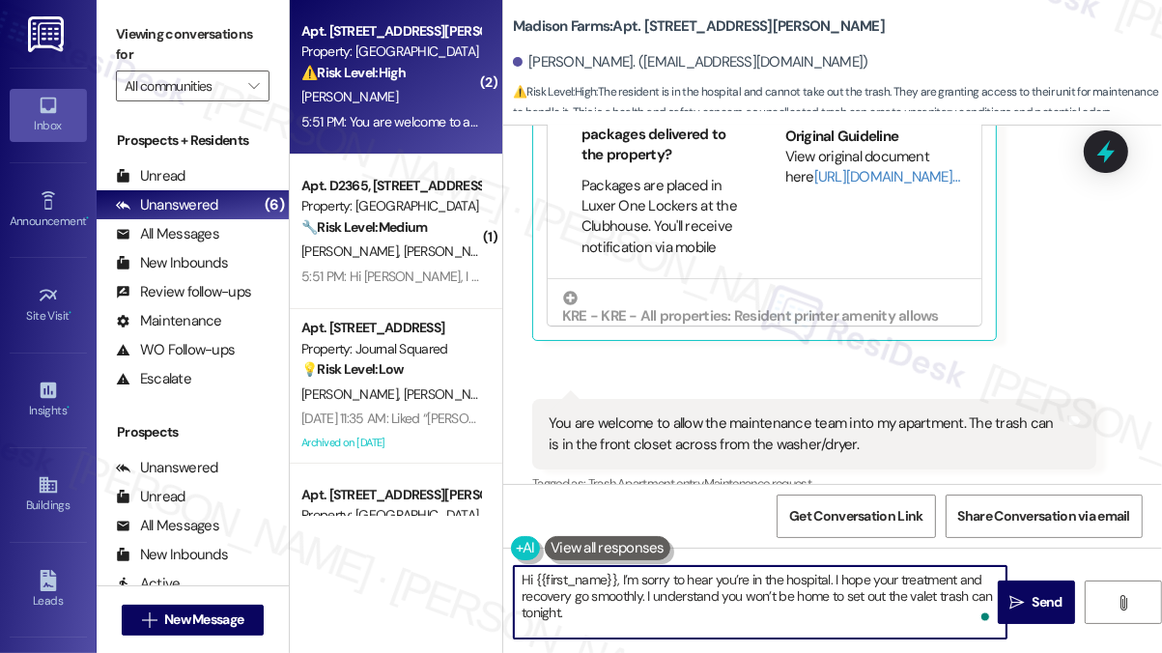
click at [750, 614] on textarea "Hi {{first_name}}, I’m sorry to hear you’re in the hospital. I hope your treatm…" at bounding box center [760, 602] width 493 height 72
paste textarea "I’ll share this with the site team and check with them about next steps, then f…"
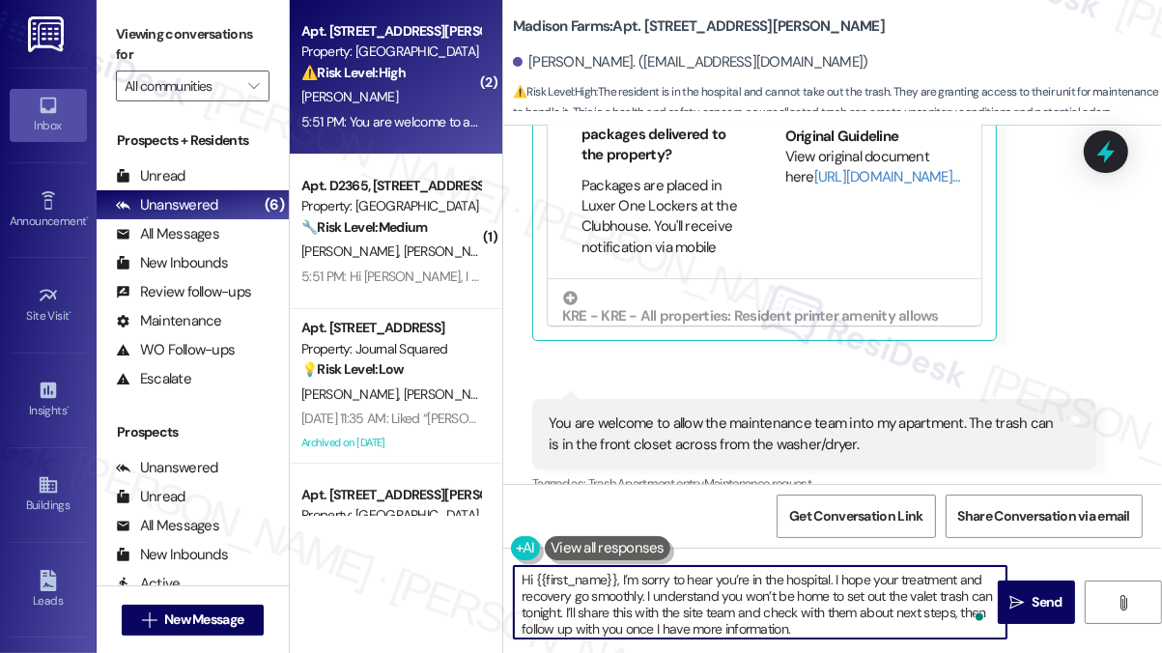
scroll to position [4, 0]
click at [657, 601] on textarea "Hi {{first_name}}, I’m sorry to hear you’re in the hospital. I hope your treatm…" at bounding box center [760, 602] width 493 height 72
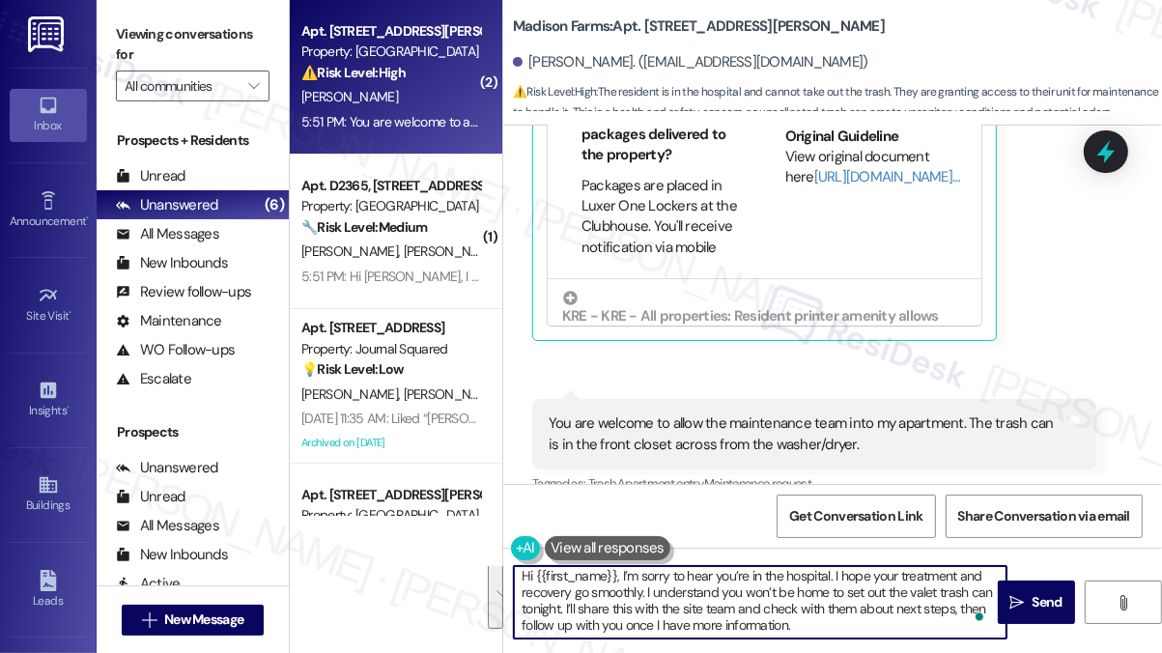
click at [695, 603] on textarea "Hi {{first_name}}, I’m sorry to hear you’re in the hospital. I hope your treatm…" at bounding box center [760, 602] width 493 height 72
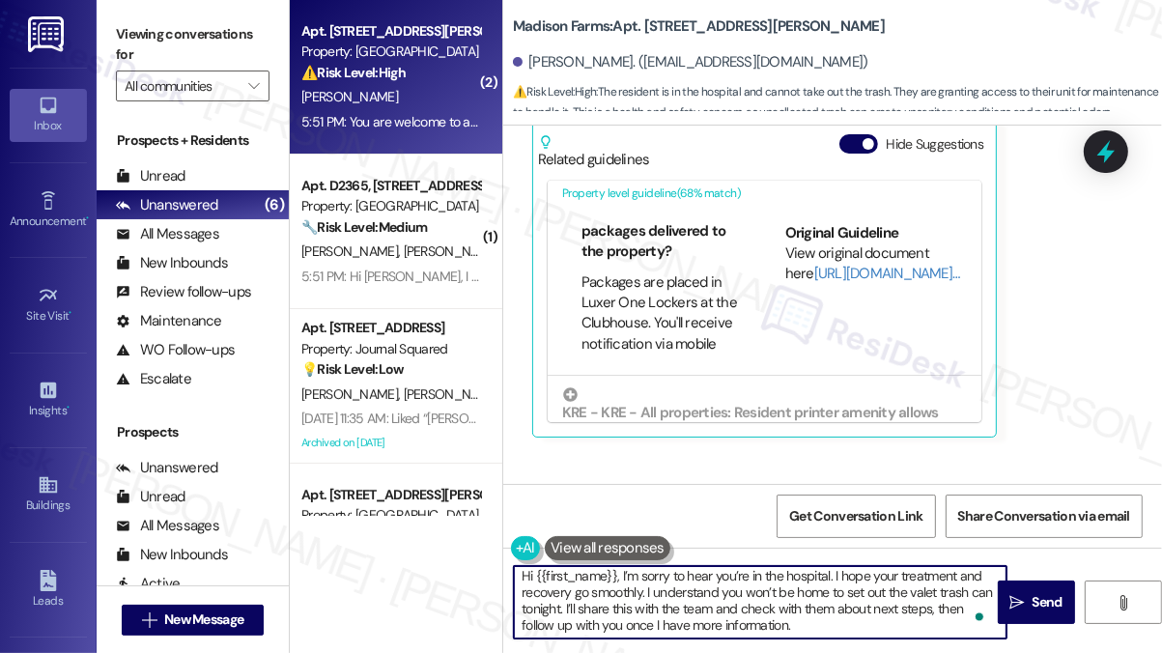
scroll to position [7803, 0]
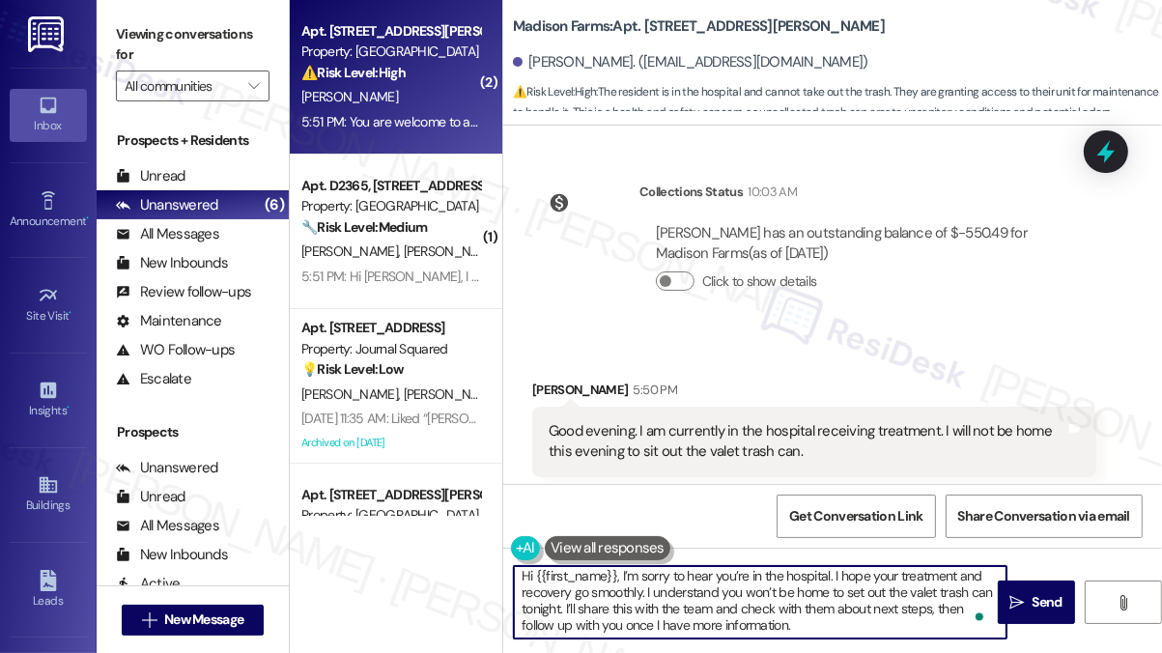
click at [873, 525] on span "button" at bounding box center [869, 531] width 12 height 12
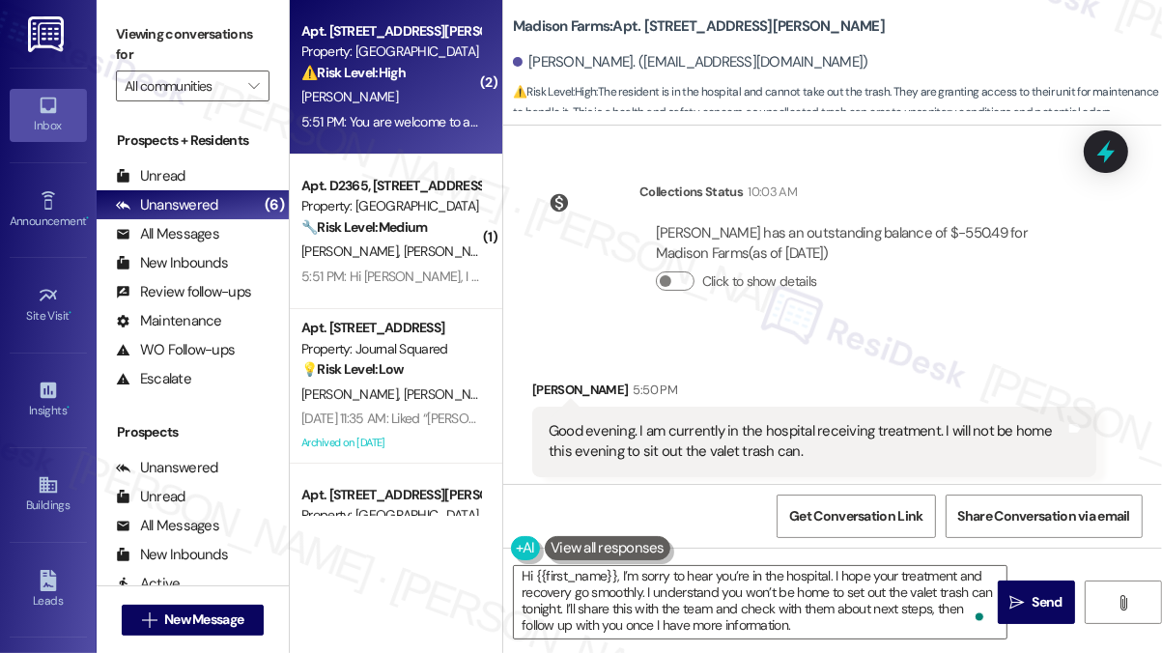
click at [729, 421] on div "Good evening. I am currently in the hospital receiving treatment. I will not be…" at bounding box center [807, 442] width 517 height 42
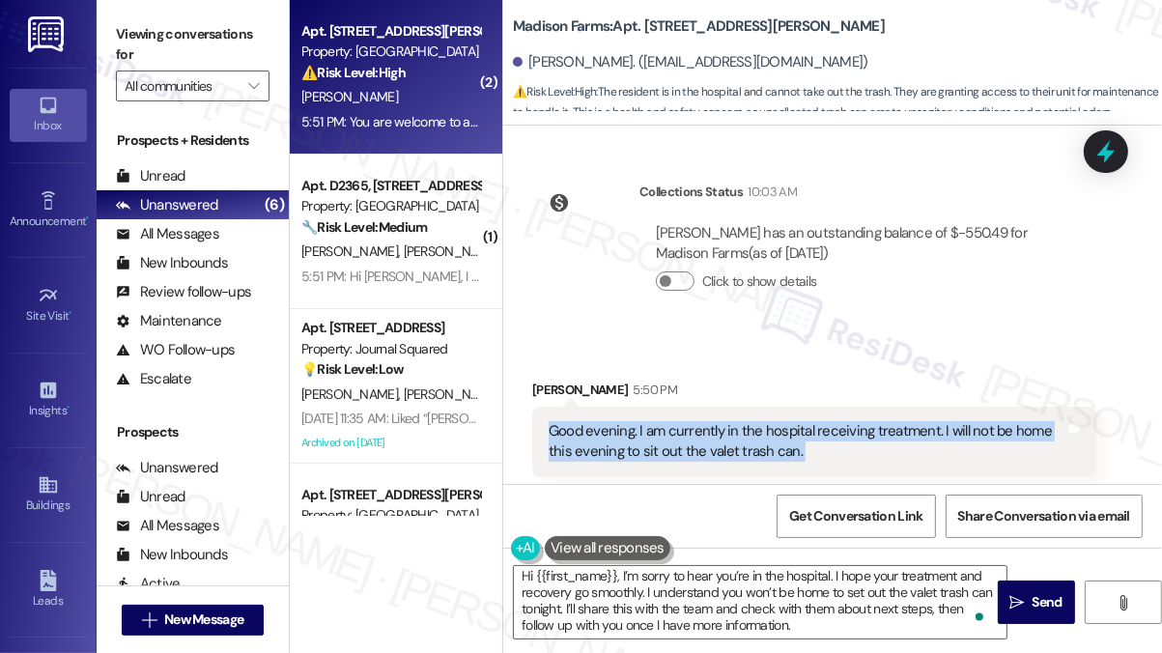
click at [729, 421] on div "Good evening. I am currently in the hospital receiving treatment. I will not be…" at bounding box center [807, 442] width 517 height 42
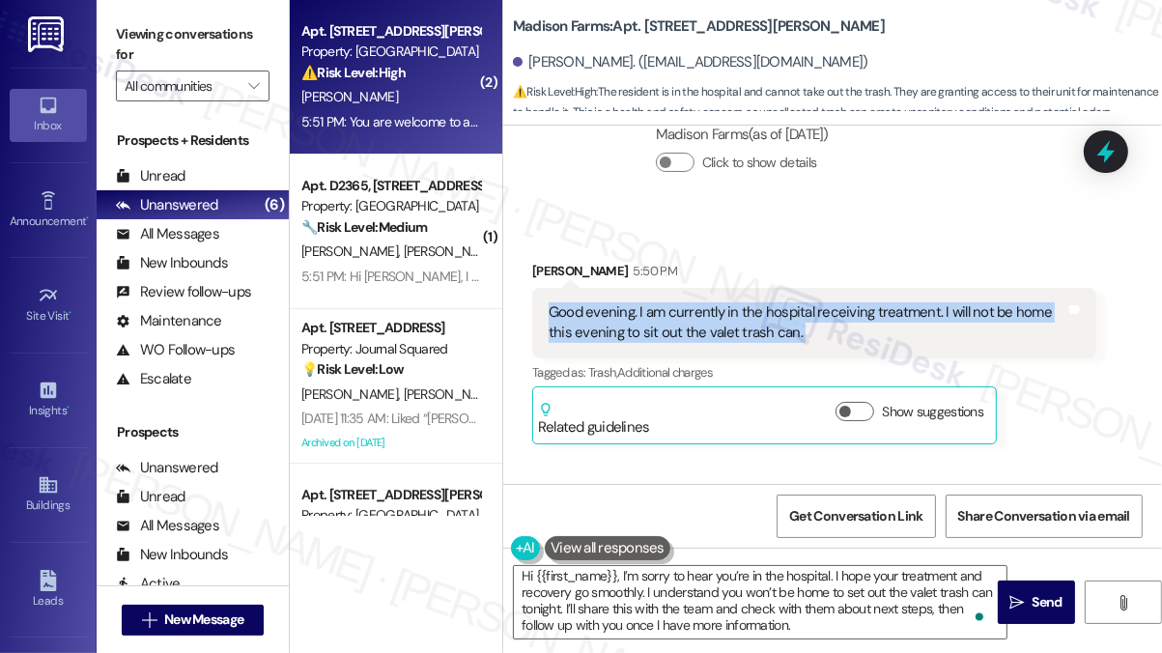
scroll to position [8025, 0]
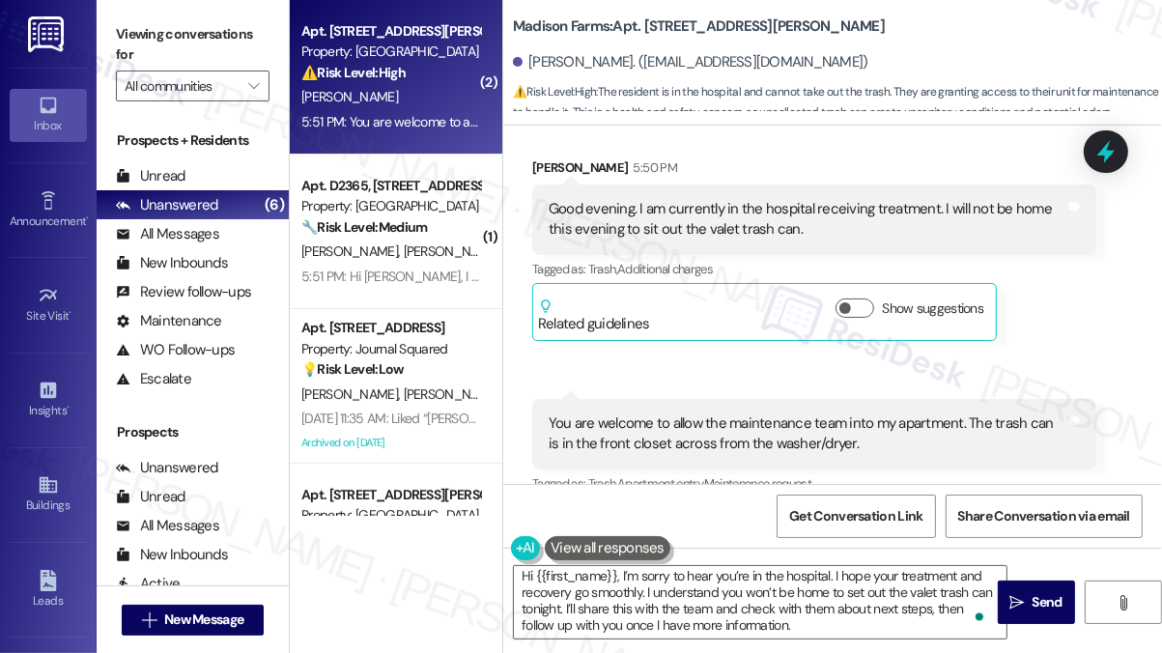
click at [788, 414] on div "You are welcome to allow the maintenance team into my apartment. The trash can …" at bounding box center [807, 435] width 517 height 42
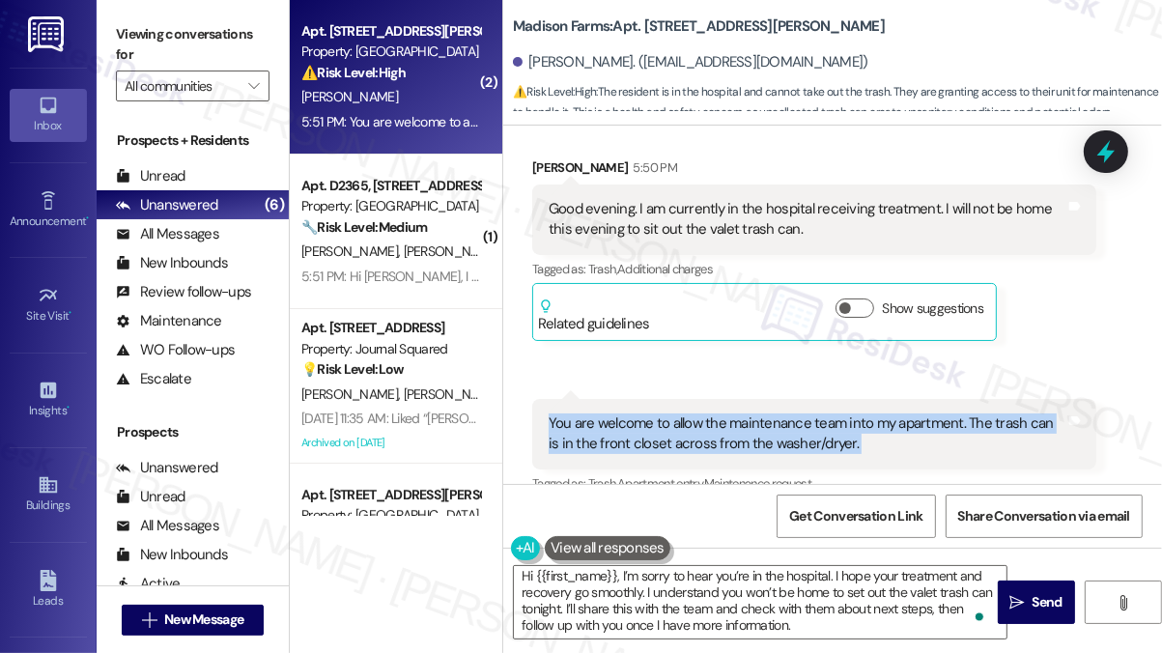
click at [788, 414] on div "You are welcome to allow the maintenance team into my apartment. The trash can …" at bounding box center [807, 435] width 517 height 42
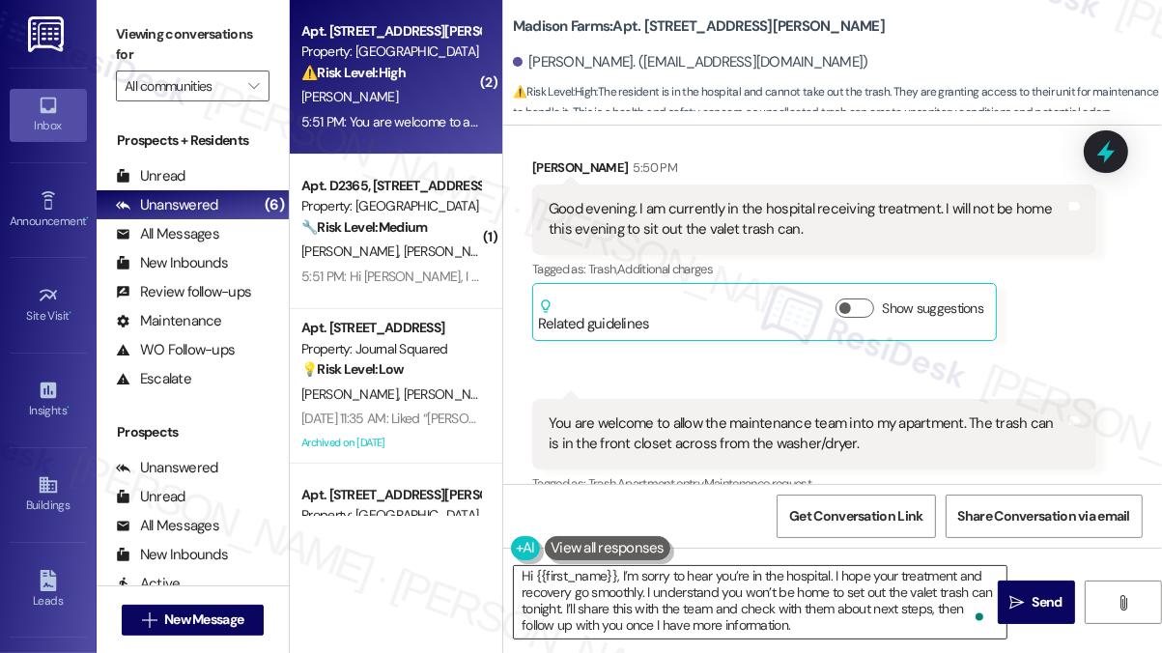
click at [819, 627] on textarea "Hi {{first_name}}, I’m sorry to hear you’re in the hospital. I hope your treatm…" at bounding box center [760, 602] width 493 height 72
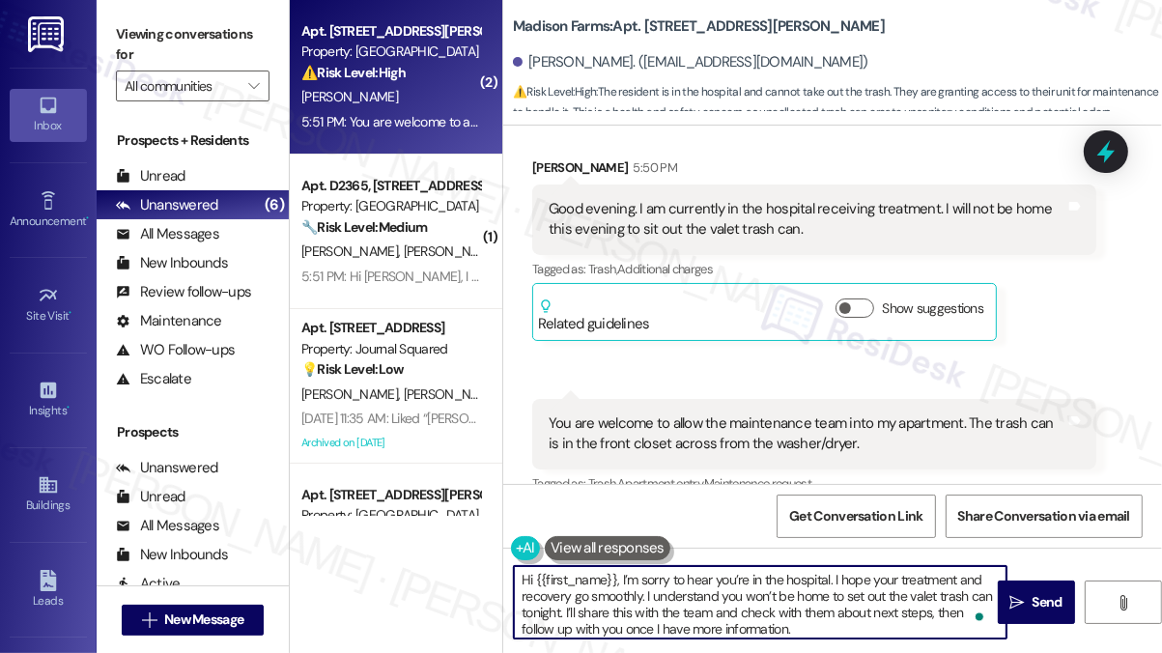
scroll to position [0, 0]
click at [669, 572] on textarea "Hi {{first_name}}, I’m sorry to hear you’re in the hospital. I hope your treatm…" at bounding box center [760, 602] width 493 height 72
click at [792, 613] on textarea "Hi {{first_name}}, I’m sorry to hear you’re in the hospital. I hope your treatm…" at bounding box center [760, 602] width 493 height 72
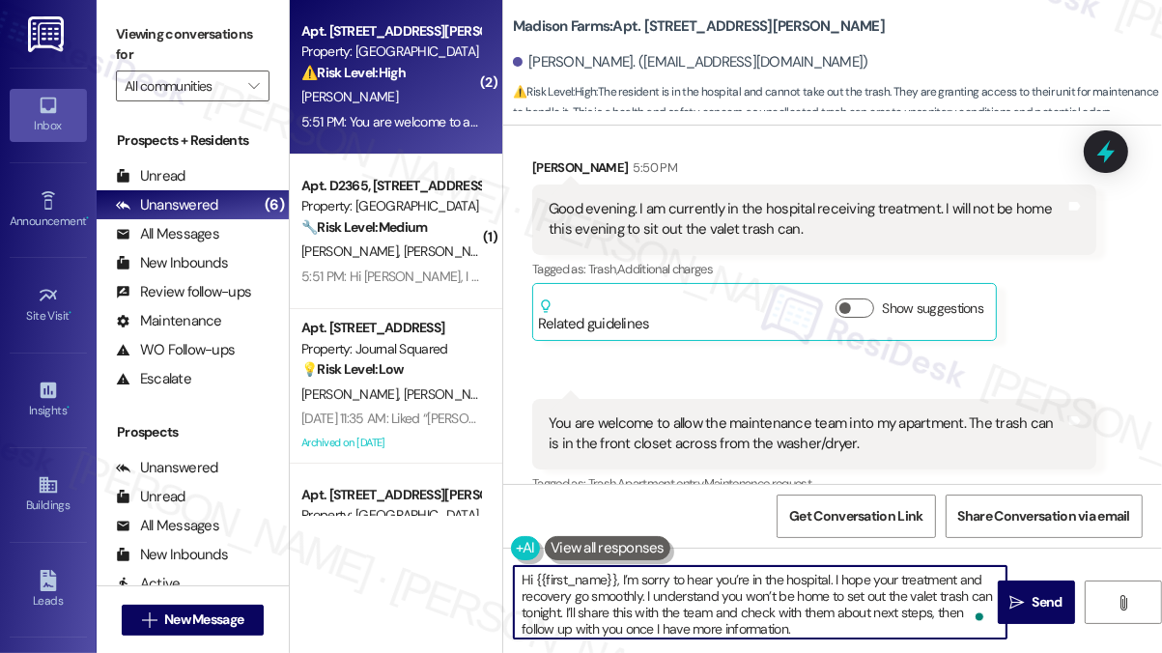
click at [841, 627] on textarea "Hi {{first_name}}, I’m sorry to hear you’re in the hospital. I hope your treatm…" at bounding box center [760, 602] width 493 height 72
click at [843, 633] on textarea "Hi {{first_name}}, I’m sorry to hear you’re in the hospital. I hope your treatm…" at bounding box center [760, 602] width 493 height 72
click at [845, 621] on textarea "Hi {{first_name}}, I’m sorry to hear you’re in the hospital. I hope your treatm…" at bounding box center [760, 602] width 493 height 72
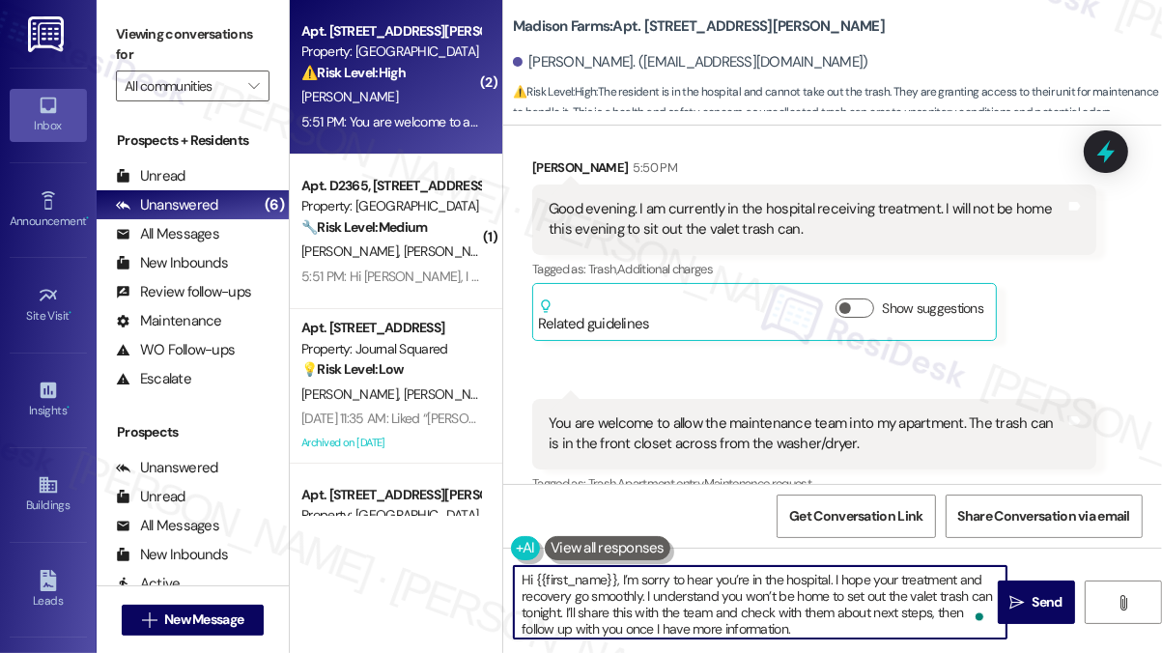
click at [835, 629] on textarea "Hi {{first_name}}, I’m sorry to hear you’re in the hospital. I hope your treatm…" at bounding box center [760, 602] width 493 height 72
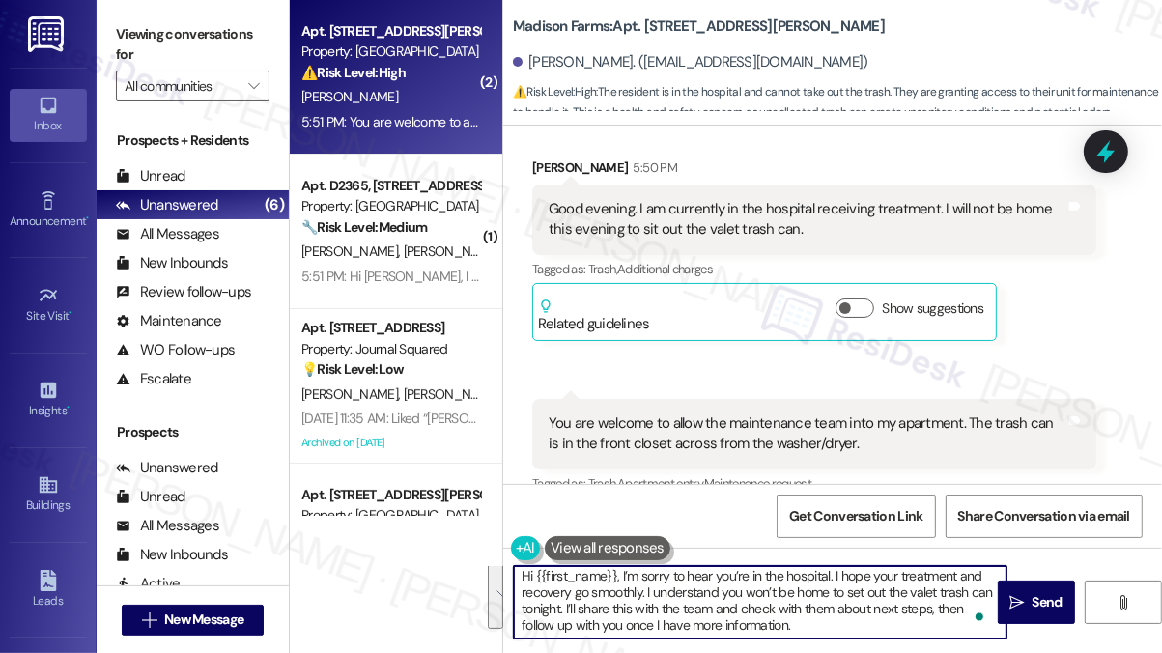
click at [847, 603] on textarea "Hi {{first_name}}, I’m sorry to hear you’re in the hospital. I hope your treatm…" at bounding box center [760, 602] width 493 height 72
click at [843, 619] on textarea "Hi {{first_name}}, I’m sorry to hear you’re in the hospital. I hope your treatm…" at bounding box center [760, 602] width 493 height 72
drag, startPoint x: 933, startPoint y: 611, endPoint x: 951, endPoint y: 625, distance: 22.6
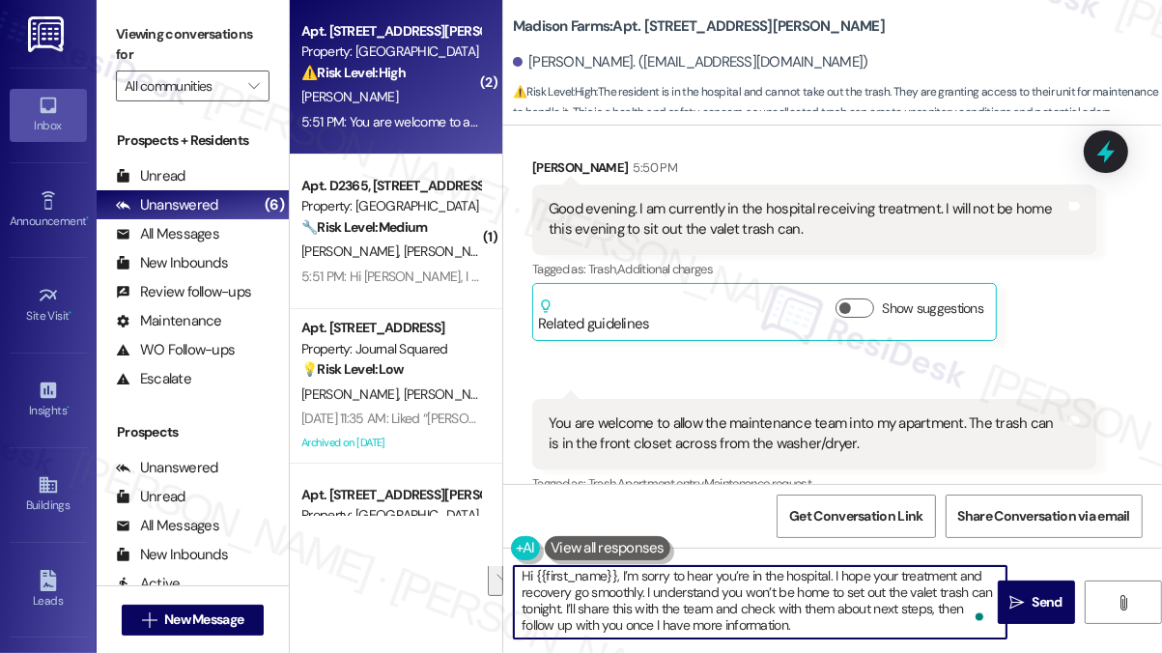
click at [951, 625] on textarea "Hi {{first_name}}, I’m sorry to hear you’re in the hospital. I hope your treatm…" at bounding box center [760, 602] width 493 height 72
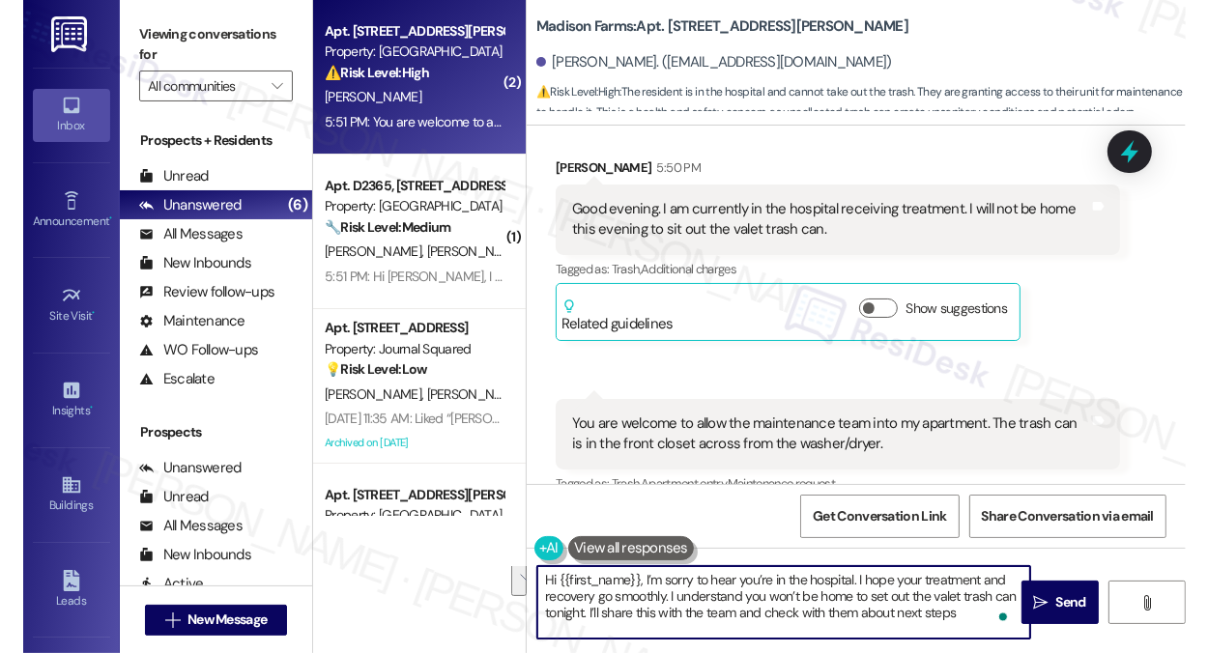
scroll to position [0, 0]
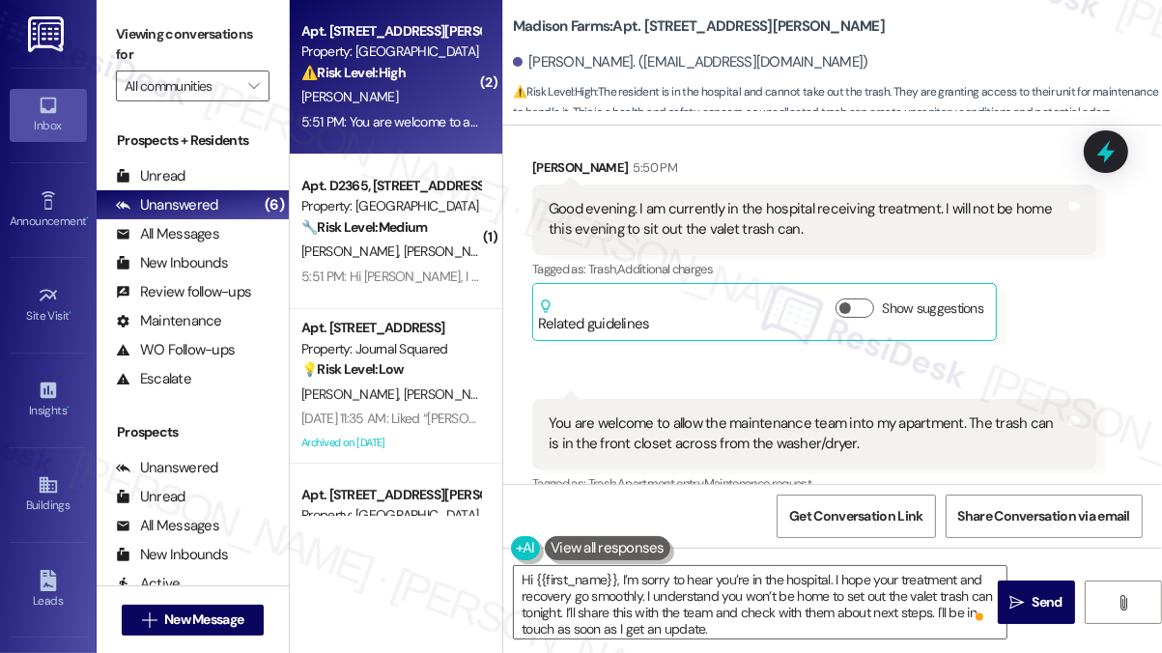
click at [851, 414] on div "You are welcome to allow the maintenance team into my apartment. The trash can …" at bounding box center [807, 435] width 517 height 42
click at [846, 414] on div "You are welcome to allow the maintenance team into my apartment. The trash can …" at bounding box center [807, 435] width 517 height 42
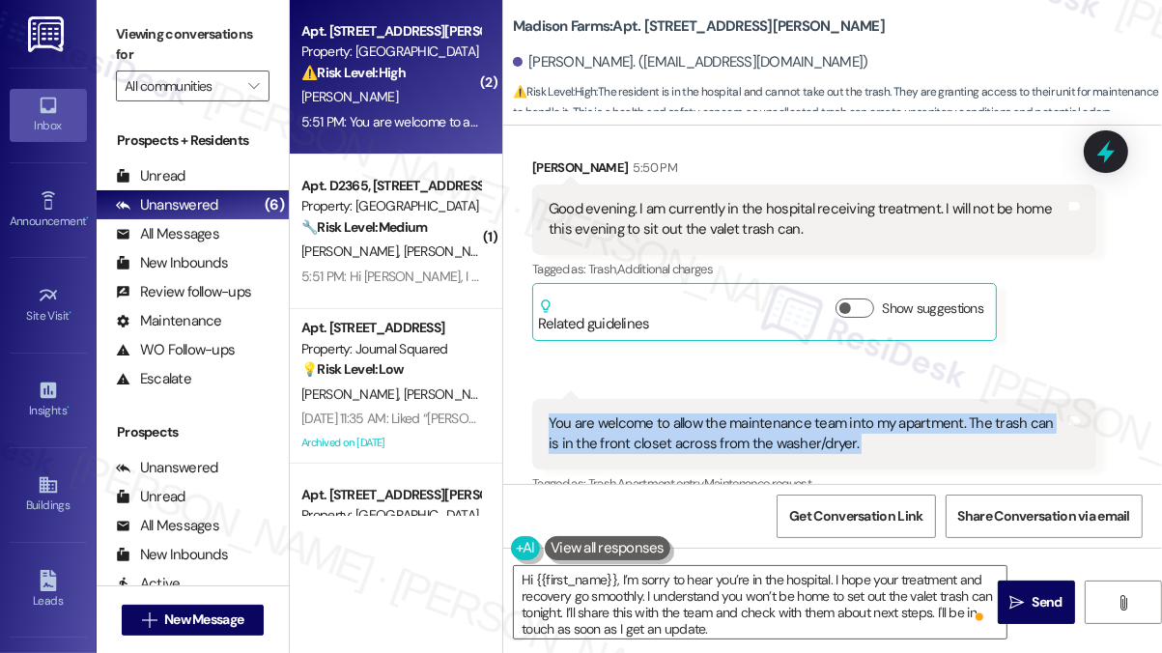
click at [846, 414] on div "You are welcome to allow the maintenance team into my apartment. The trash can …" at bounding box center [807, 435] width 517 height 42
click at [773, 414] on div "You are welcome to allow the maintenance team into my apartment. The trash can …" at bounding box center [807, 435] width 517 height 42
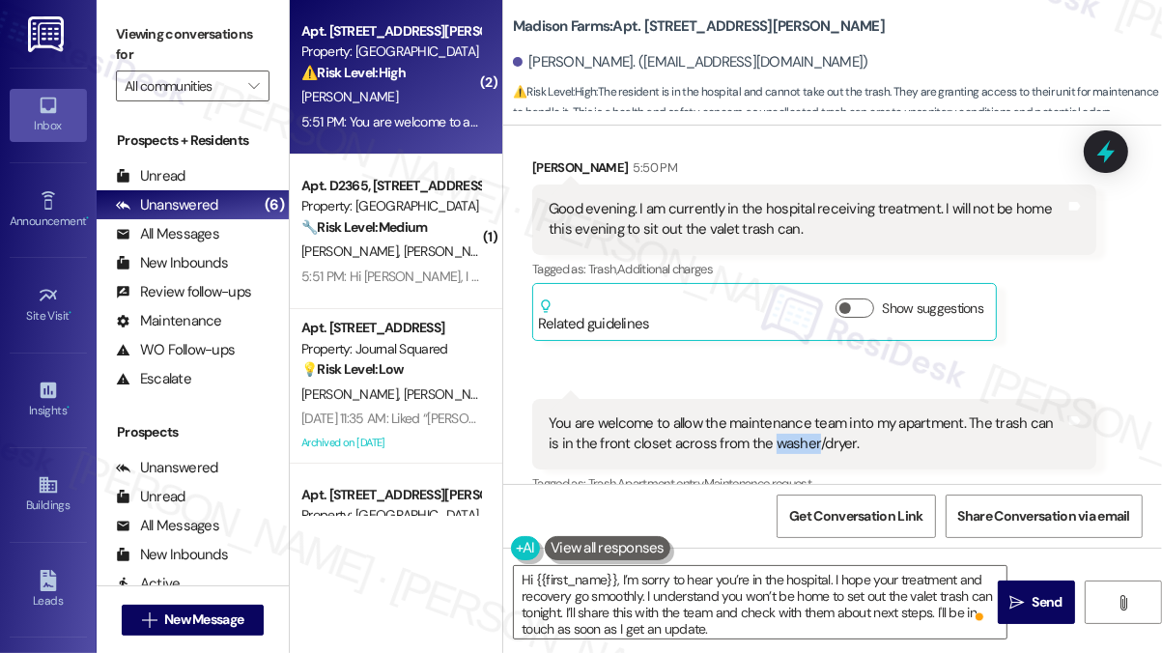
click at [773, 414] on div "You are welcome to allow the maintenance team into my apartment. The trash can …" at bounding box center [807, 435] width 517 height 42
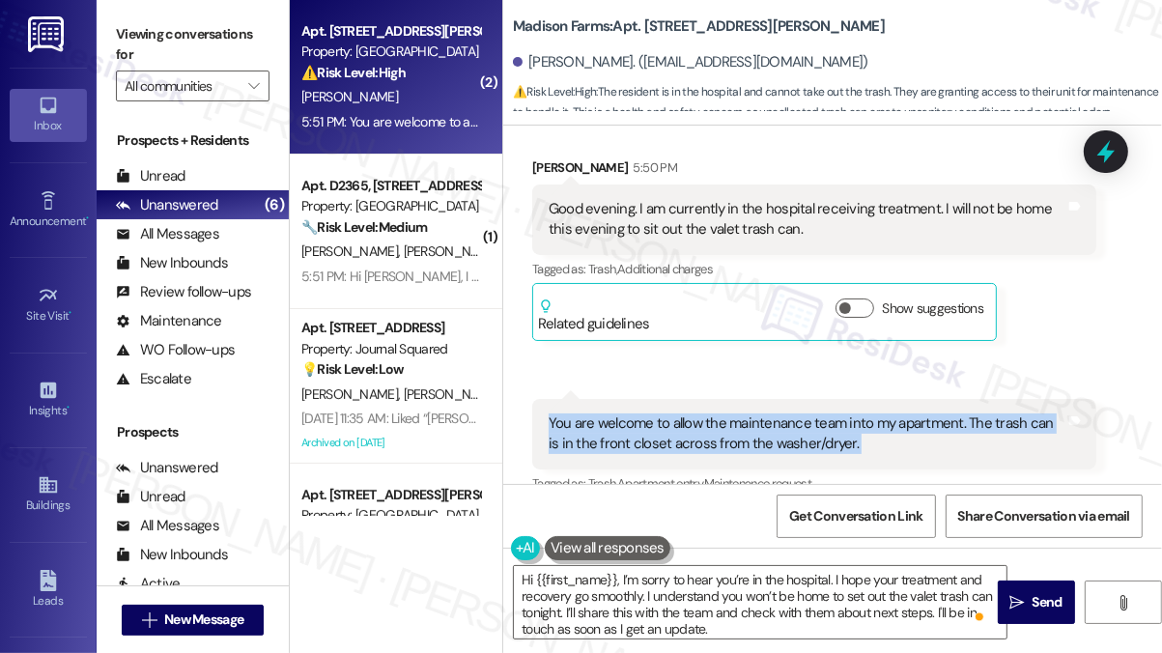
click at [773, 414] on div "You are welcome to allow the maintenance team into my apartment. The trash can …" at bounding box center [807, 435] width 517 height 42
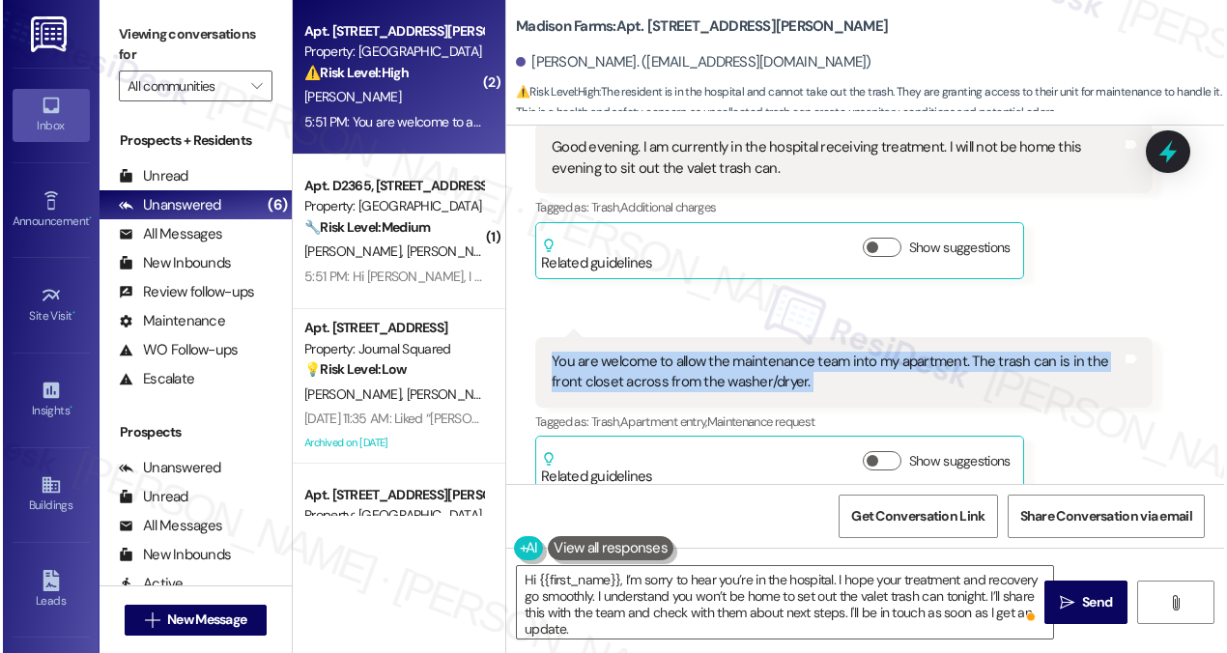
scroll to position [7797, 0]
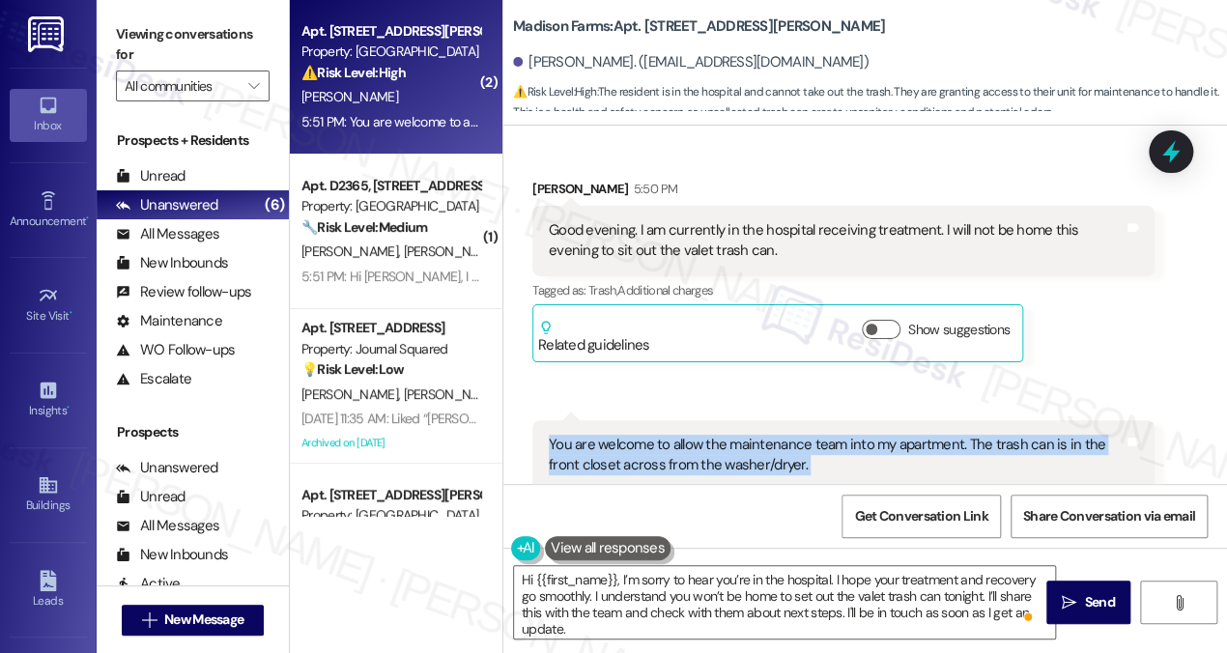
click at [882, 435] on div "You are welcome to allow the maintenance team into my apartment. The trash can …" at bounding box center [836, 456] width 575 height 42
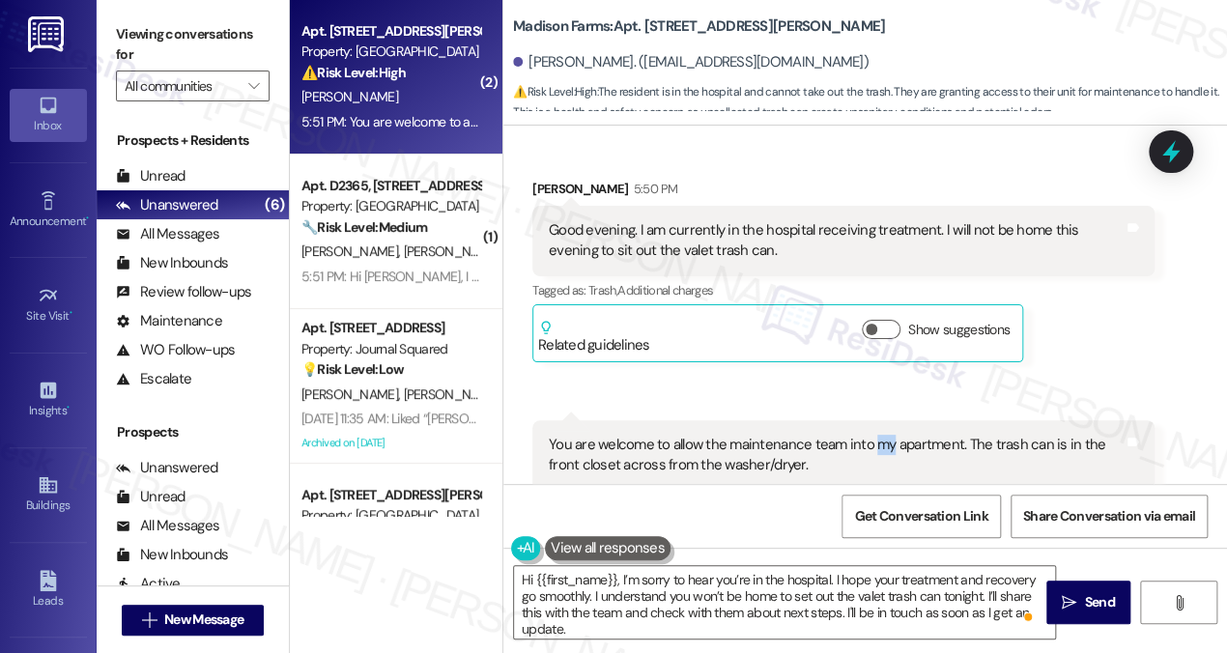
click at [882, 435] on div "You are welcome to allow the maintenance team into my apartment. The trash can …" at bounding box center [836, 456] width 575 height 42
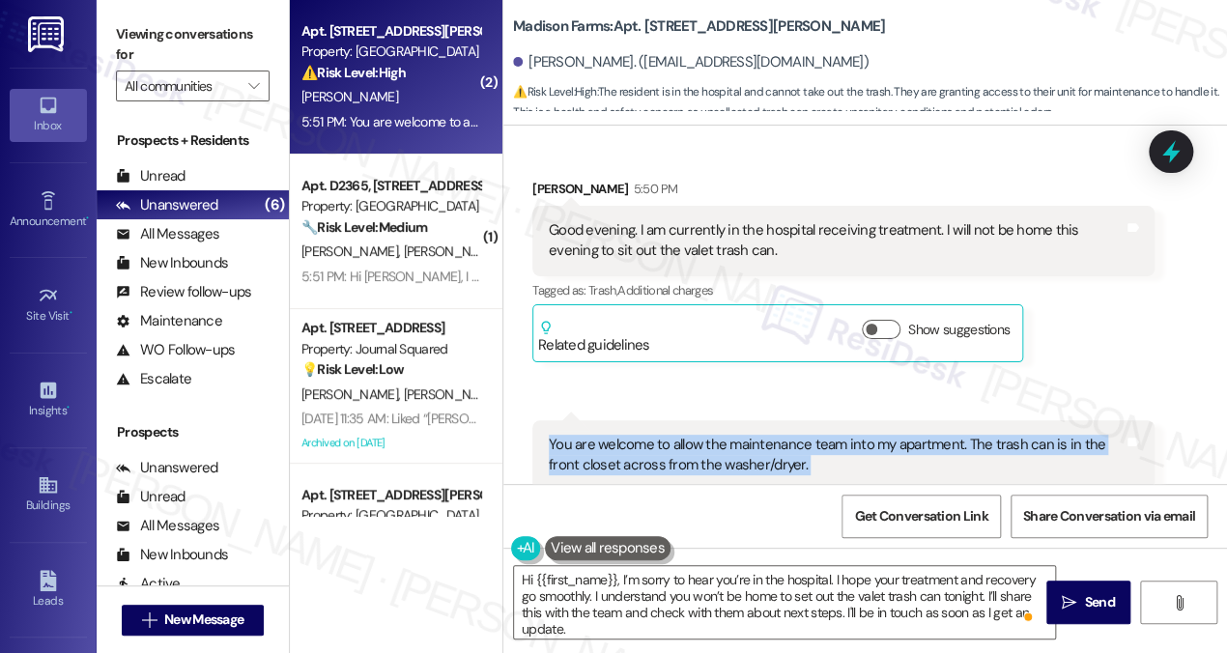
click at [882, 435] on div "You are welcome to allow the maintenance team into my apartment. The trash can …" at bounding box center [836, 456] width 575 height 42
click at [866, 406] on div "Received via SMS 5:51 PM Terri Curry 5:51 PM You are welcome to allow the maint…" at bounding box center [843, 499] width 651 height 186
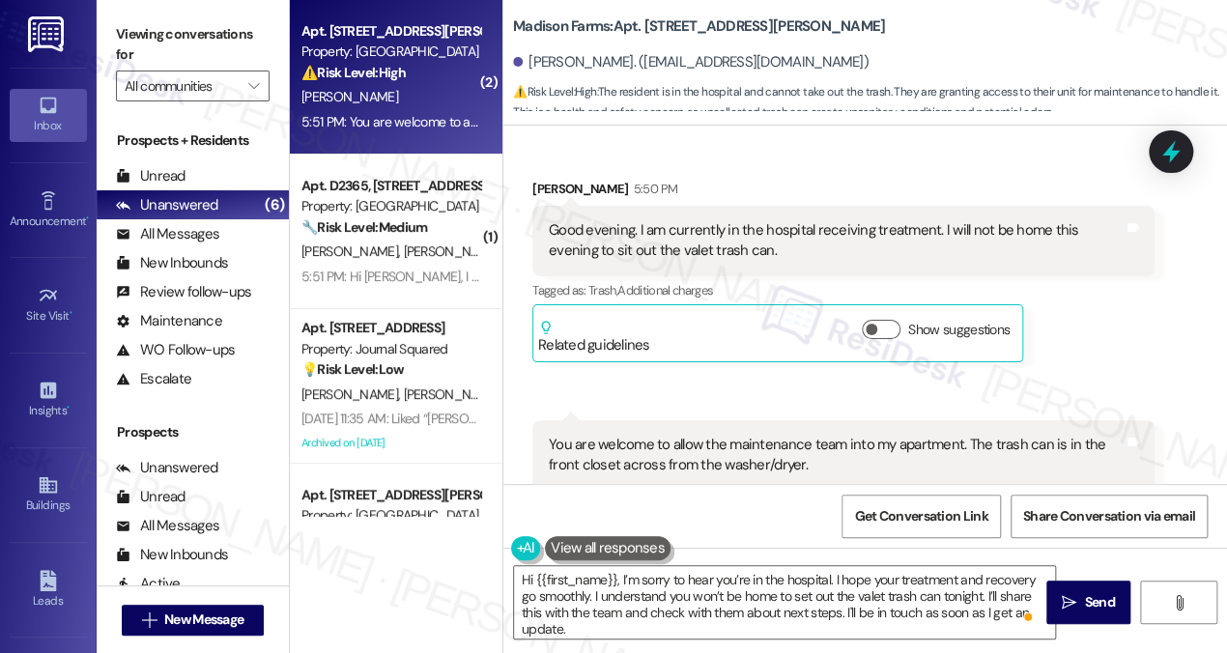
click at [834, 435] on div "You are welcome to allow the maintenance team into my apartment. The trash can …" at bounding box center [836, 456] width 575 height 42
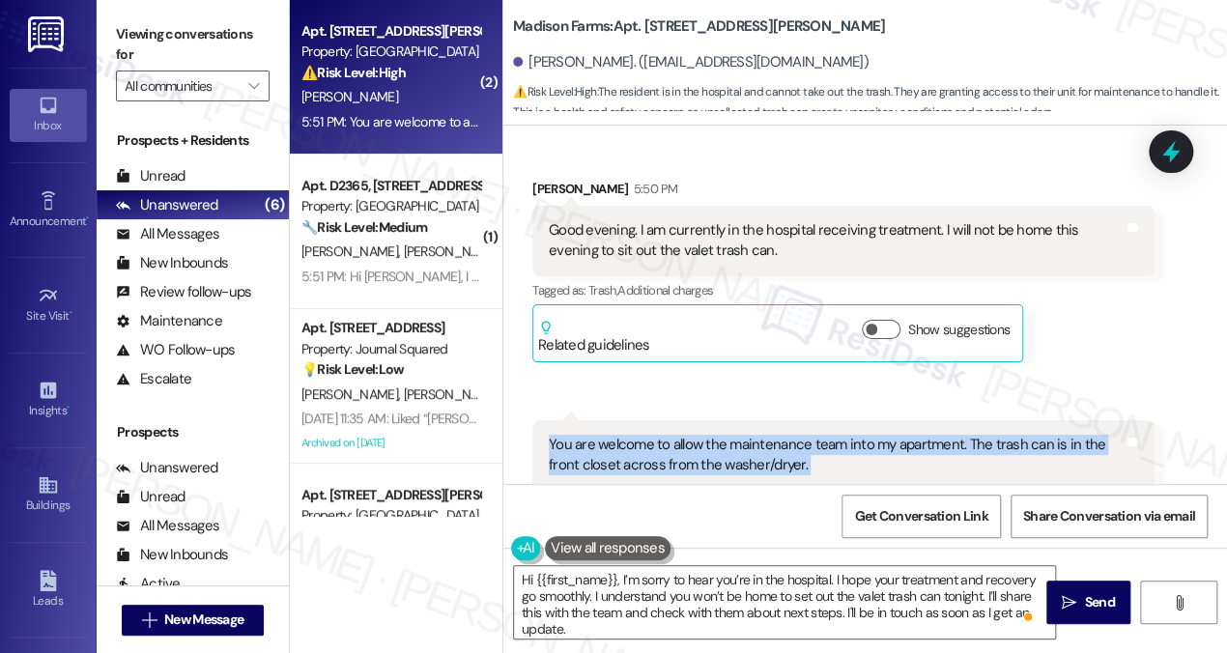
click at [834, 435] on div "You are welcome to allow the maintenance team into my apartment. The trash can …" at bounding box center [836, 456] width 575 height 42
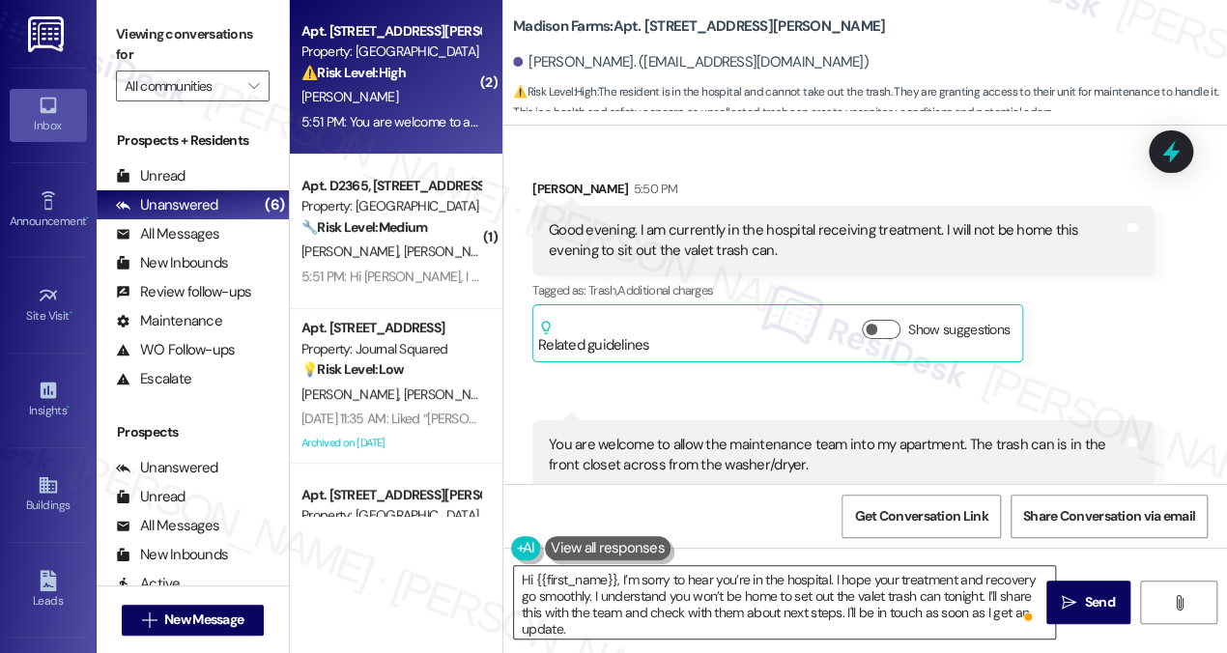
click at [670, 572] on textarea "Hi {{first_name}}, I’m sorry to hear you’re in the hospital. I hope your treatm…" at bounding box center [784, 602] width 541 height 72
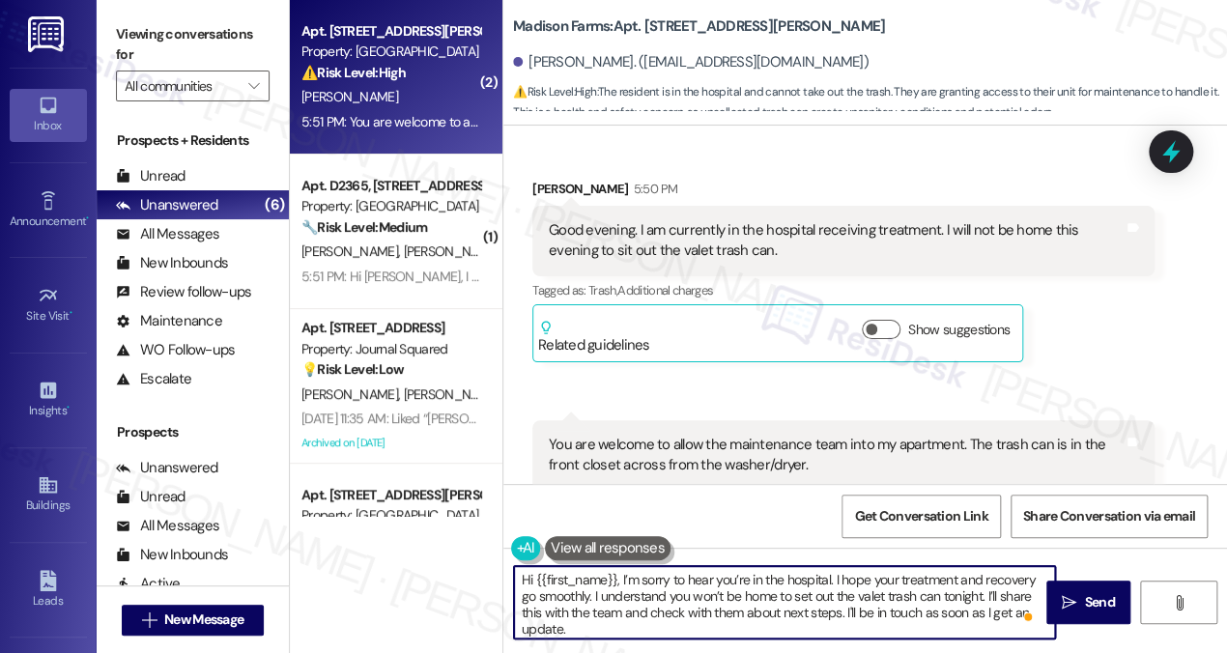
click at [670, 572] on textarea "Hi {{first_name}}, I’m sorry to hear you’re in the hospital. I hope your treatm…" at bounding box center [784, 602] width 541 height 72
click at [932, 584] on textarea "Hi {{first_name}}, I’m sorry to hear you’re in the hospital. I hope your treatm…" at bounding box center [784, 602] width 541 height 72
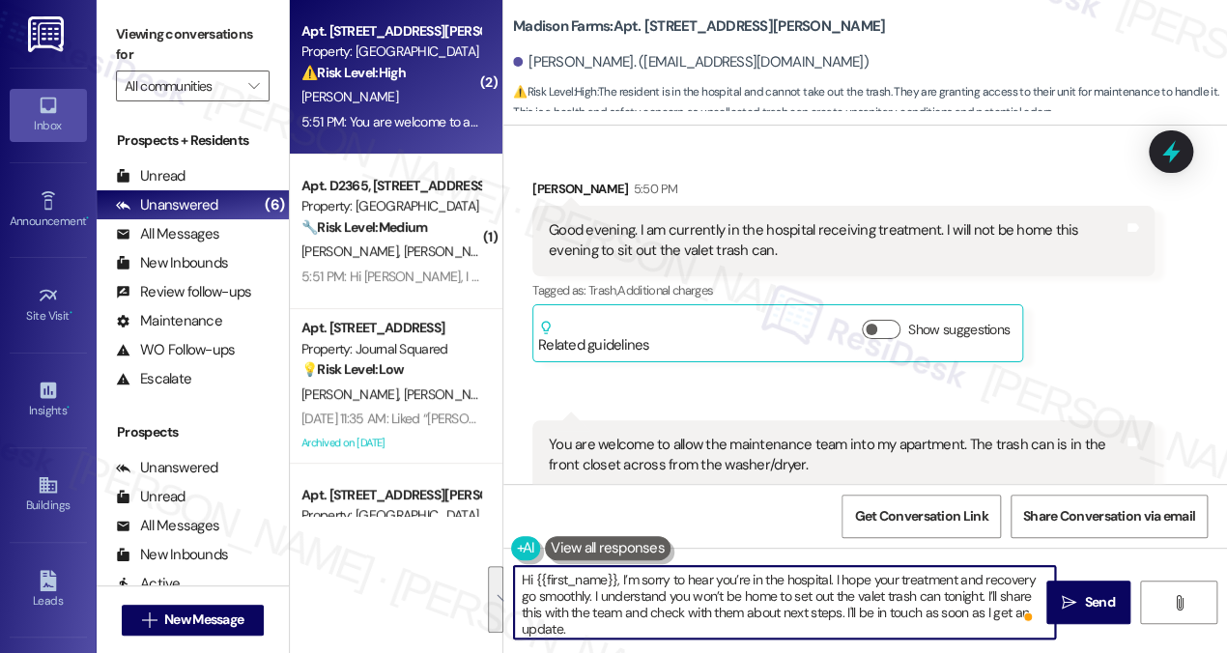
scroll to position [4, 0]
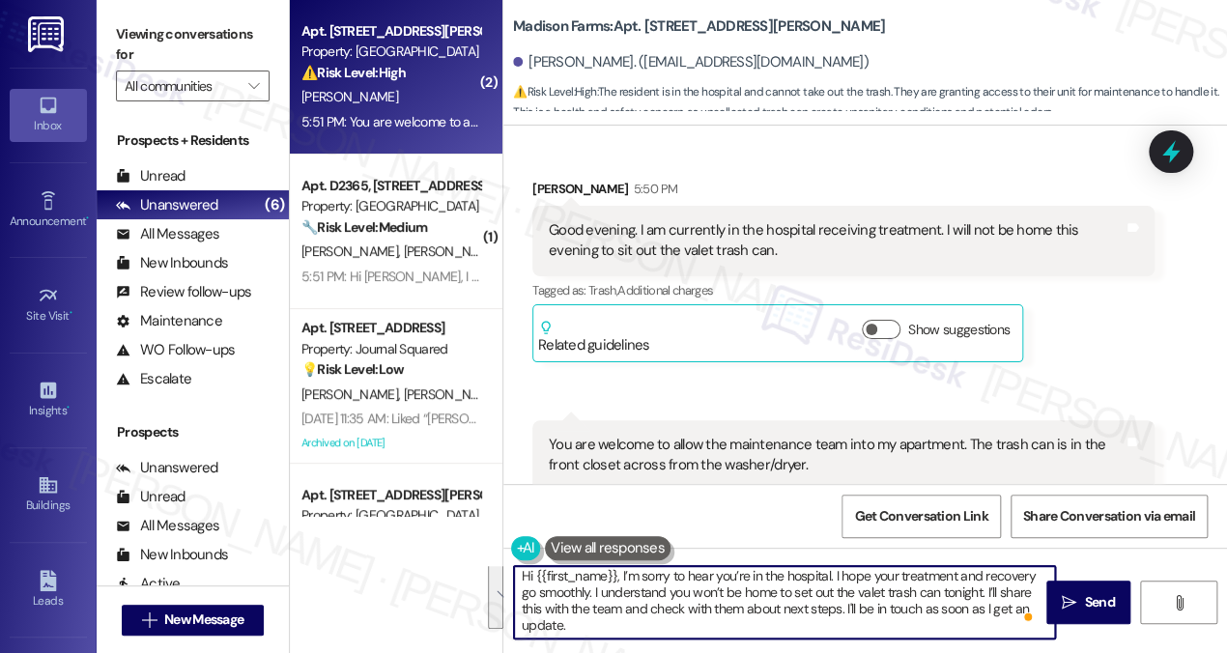
click at [680, 602] on textarea "Hi {{first_name}}, I’m sorry to hear you’re in the hospital. I hope your treatm…" at bounding box center [784, 602] width 541 height 72
click at [712, 614] on textarea "Hi {{first_name}}, I’m sorry to hear you’re in the hospital. I hope your treatm…" at bounding box center [784, 602] width 541 height 72
drag, startPoint x: 633, startPoint y: 625, endPoint x: 630, endPoint y: 606, distance: 19.5
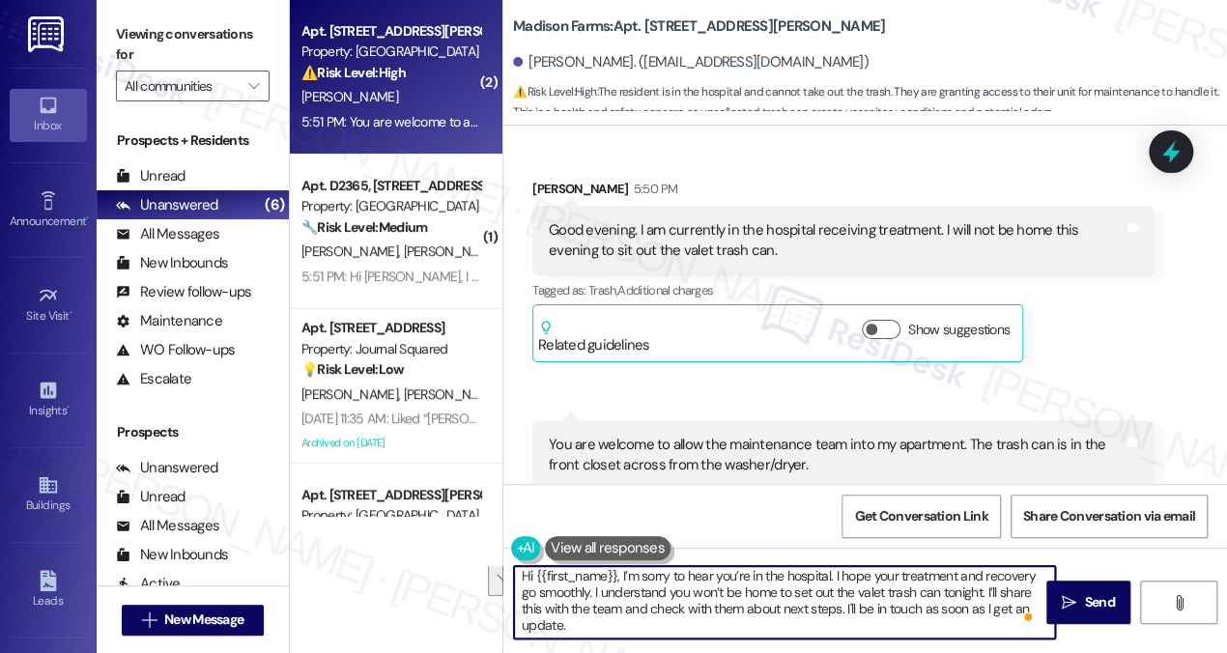
click at [630, 606] on textarea "Hi {{first_name}}, I’m sorry to hear you’re in the hospital. I hope your treatm…" at bounding box center [784, 602] width 541 height 72
click at [685, 592] on textarea "Hi {{first_name}}, I’m sorry to hear you’re in the hospital. I hope your treatm…" at bounding box center [784, 602] width 541 height 72
click at [743, 607] on textarea "Hi {{first_name}}, I’m sorry to hear you’re in the hospital. I hope your treatm…" at bounding box center [784, 602] width 541 height 72
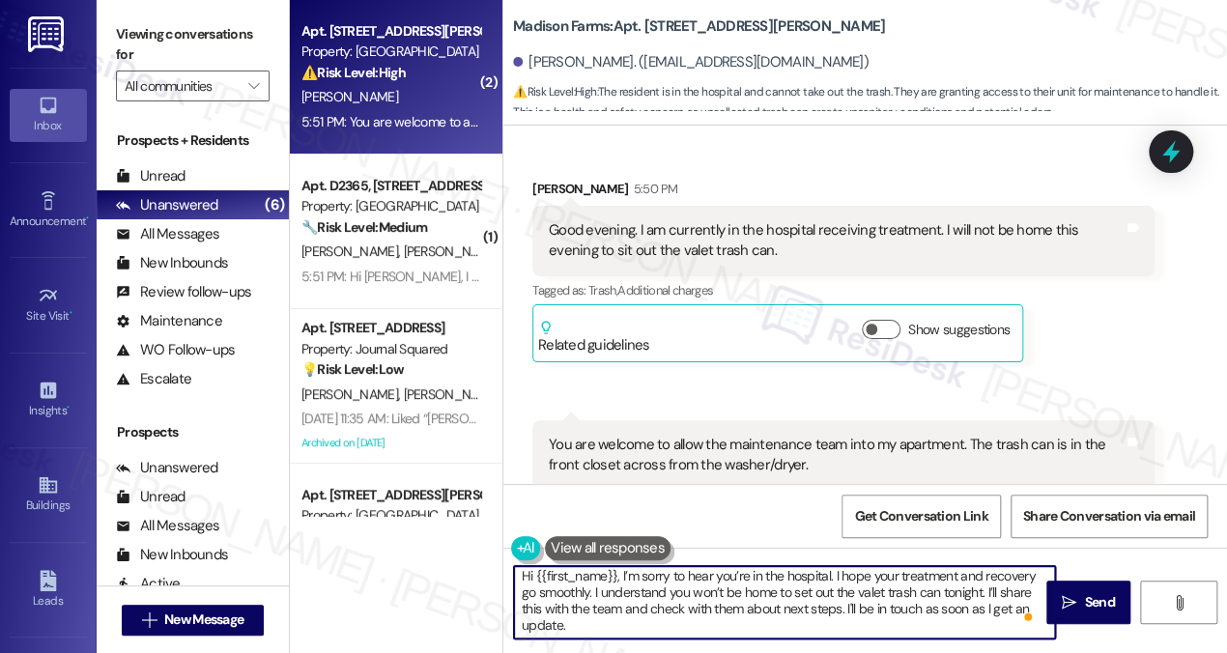
scroll to position [0, 0]
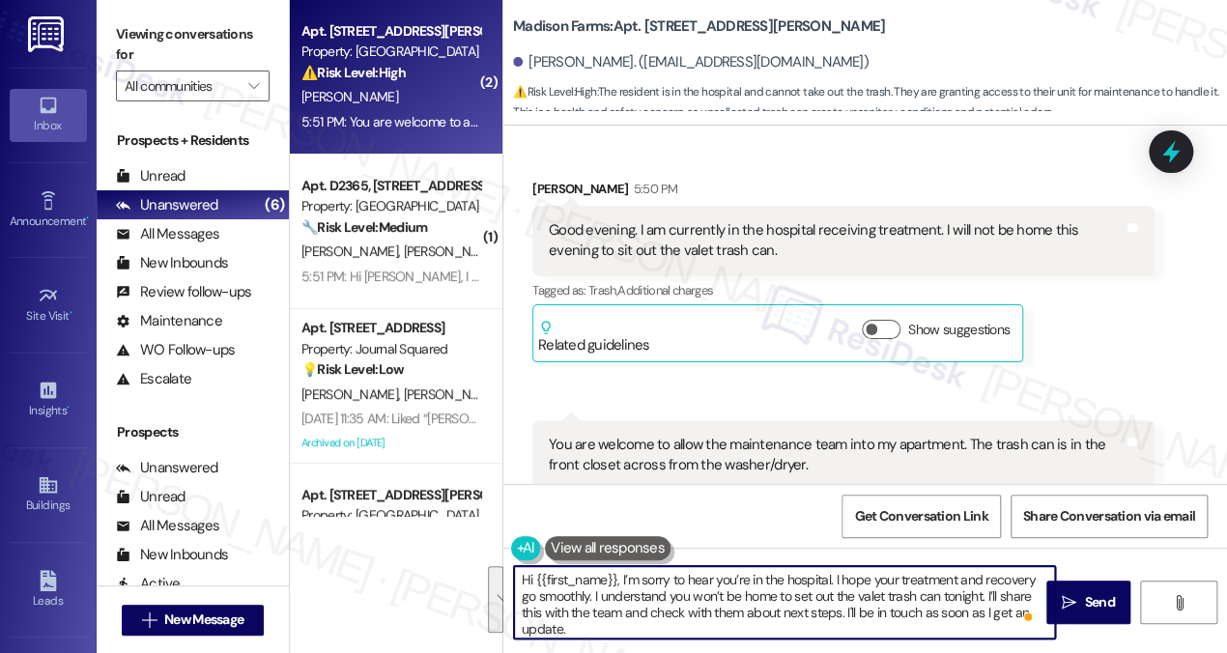
drag, startPoint x: 665, startPoint y: 624, endPoint x: 692, endPoint y: 584, distance: 48.8
click at [677, 574] on textarea "Hi {{first_name}}, I’m sorry to hear you’re in the hospital. I hope your treatm…" at bounding box center [784, 602] width 541 height 72
click at [703, 588] on textarea "Hi {{first_name}}, I’m sorry to hear you’re in the hospital. I hope your treatm…" at bounding box center [784, 602] width 541 height 72
drag, startPoint x: 637, startPoint y: 620, endPoint x: 998, endPoint y: 599, distance: 362.0
click at [998, 599] on textarea "Hi {{first_name}}, I’m sorry to hear you’re in the hospital. I hope your treatm…" at bounding box center [784, 602] width 541 height 72
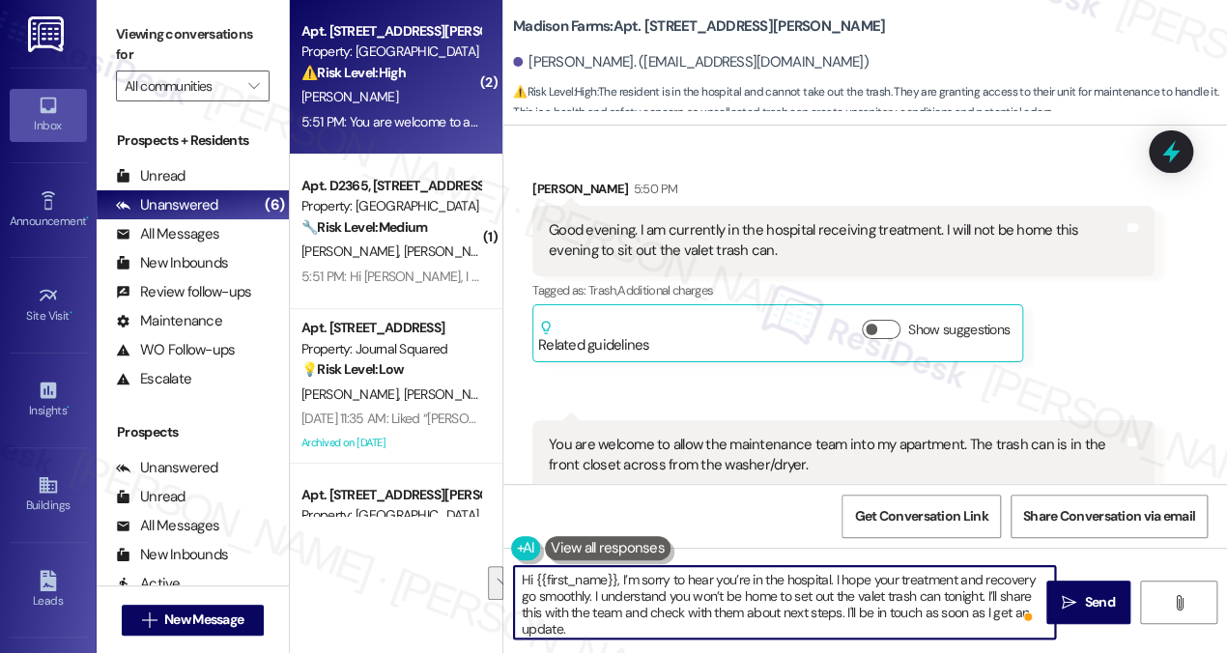
click at [977, 611] on textarea "Hi {{first_name}}, I’m sorry to hear you’re in the hospital. I hope your treatm…" at bounding box center [784, 602] width 541 height 72
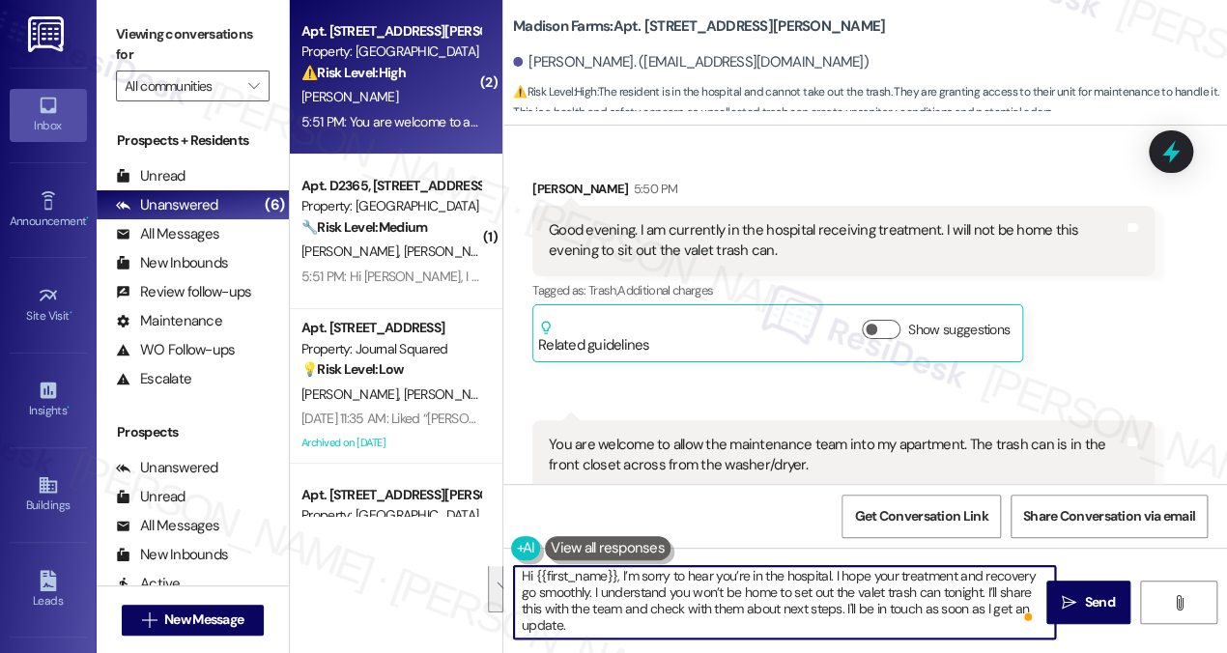
drag, startPoint x: 986, startPoint y: 598, endPoint x: 1009, endPoint y: 625, distance: 35.6
click at [1009, 625] on textarea "Hi {{first_name}}, I’m sorry to hear you’re in the hospital. I hope your treatm…" at bounding box center [784, 602] width 541 height 72
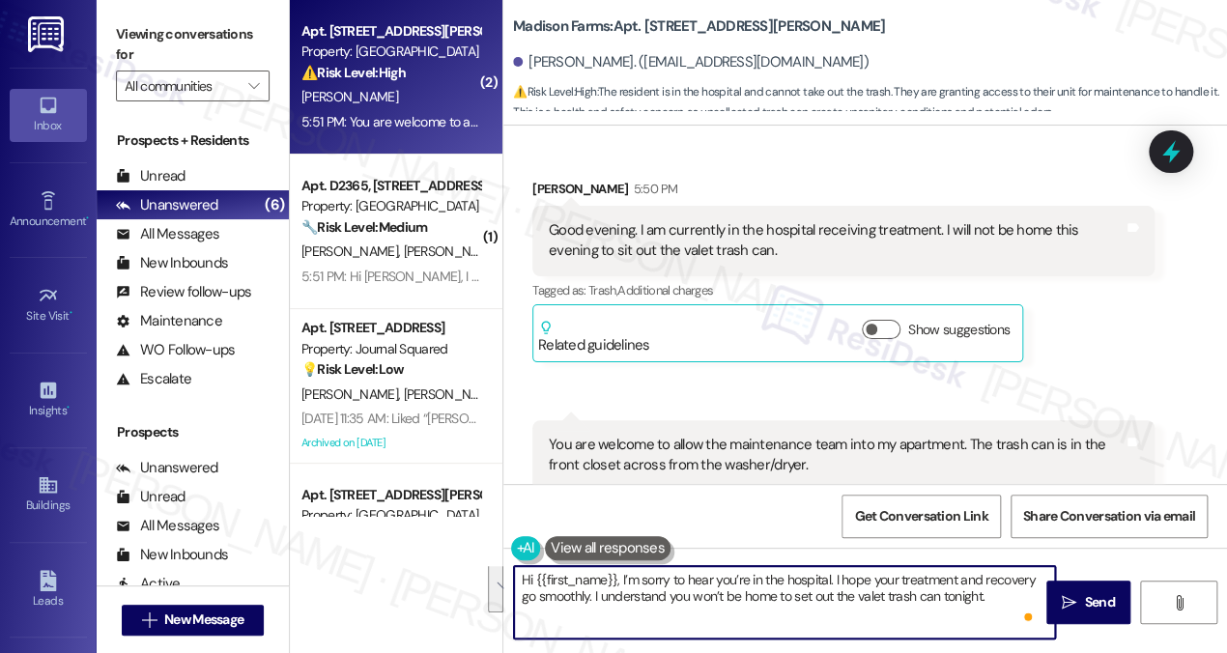
scroll to position [0, 0]
paste textarea "4:00pm-6:00pm"
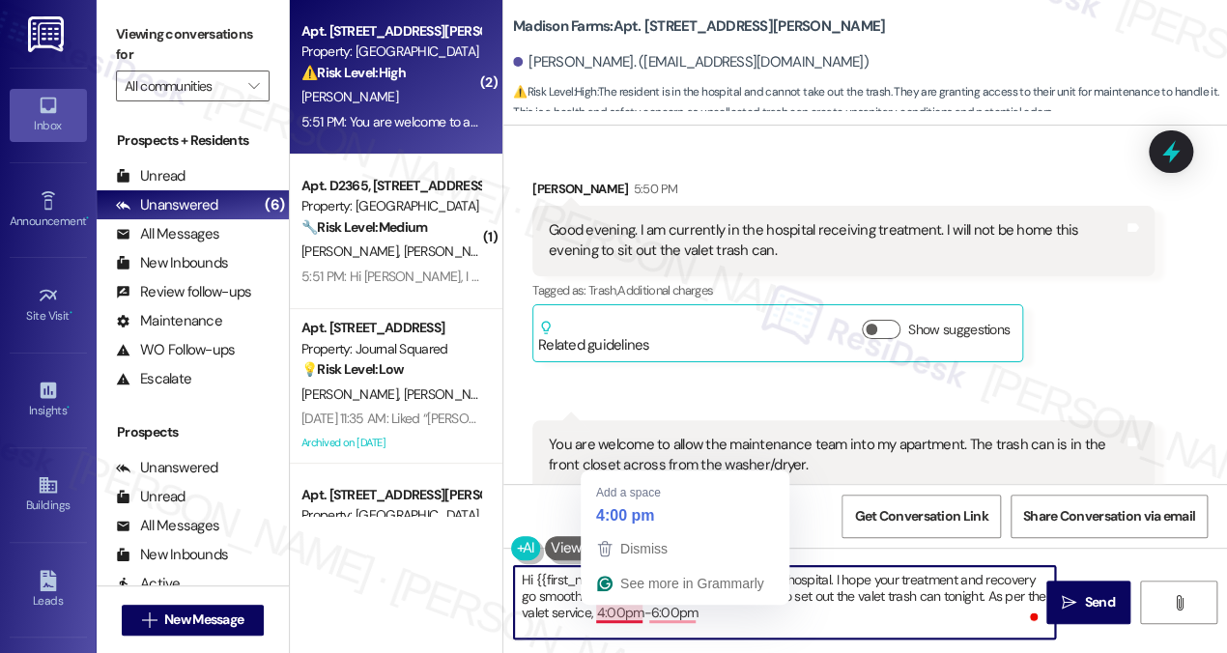
click at [595, 611] on textarea "Hi {{first_name}}, I’m sorry to hear you’re in the hospital. I hope your treatm…" at bounding box center [784, 602] width 541 height 72
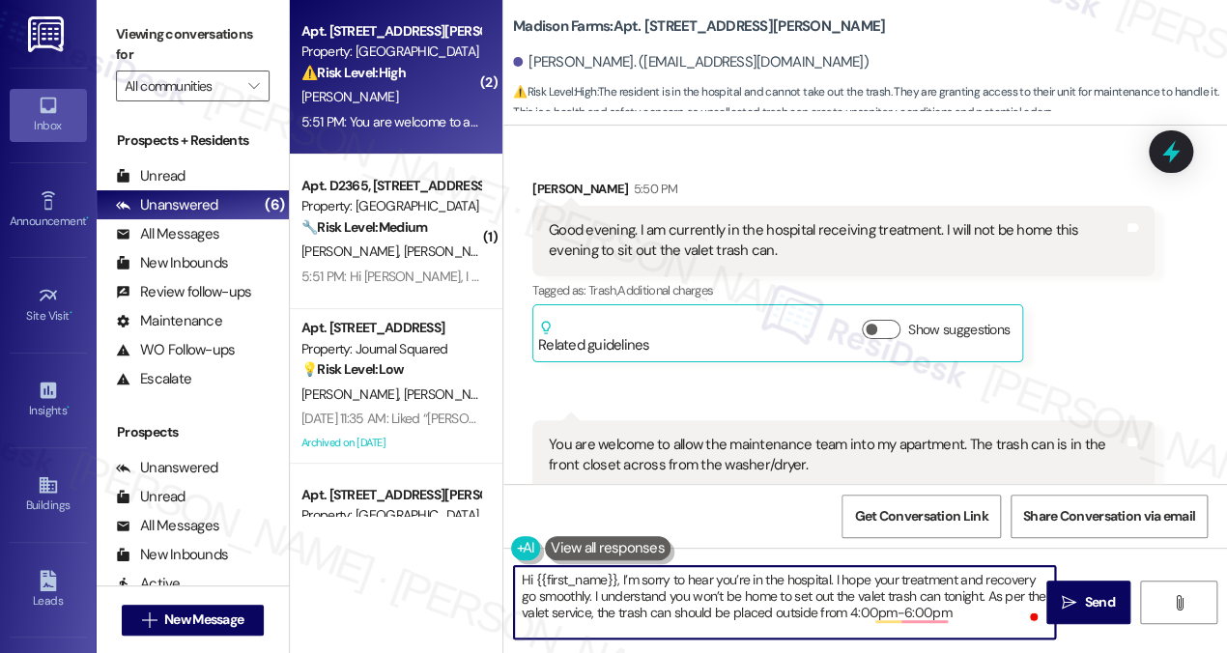
click at [962, 621] on textarea "Hi {{first_name}}, I’m sorry to hear you’re in the hospital. I hope your treatm…" at bounding box center [784, 602] width 541 height 72
click at [974, 606] on textarea "Hi {{first_name}}, I’m sorry to hear you’re in the hospital. I hope your treatm…" at bounding box center [784, 602] width 541 height 72
paste textarea "calling (844) 807- 9196."
click at [518, 626] on textarea "Hi {{first_name}}, I’m sorry to hear you’re in the hospital. I hope your treatm…" at bounding box center [784, 602] width 541 height 72
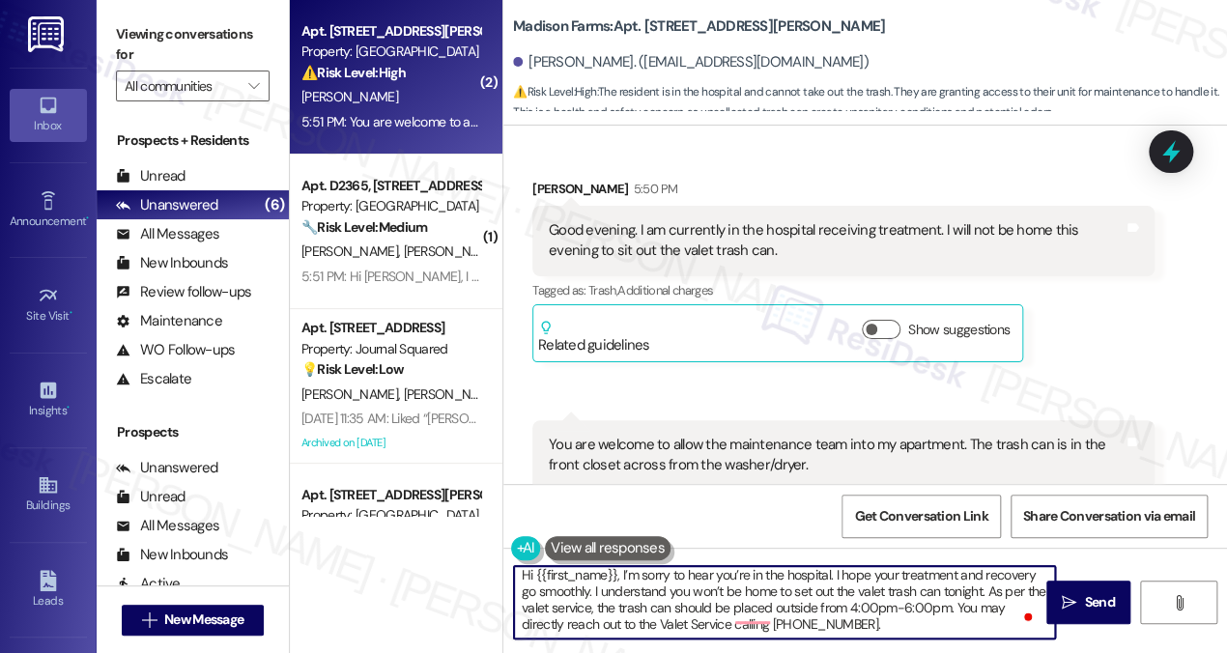
scroll to position [0, 0]
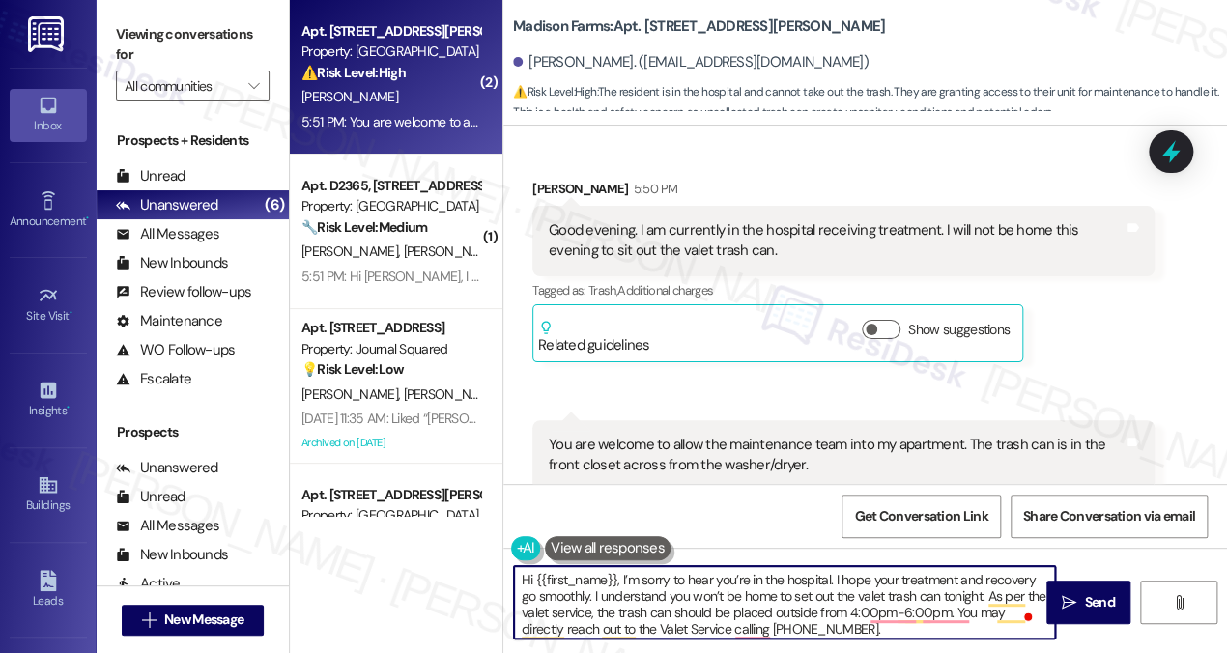
click at [873, 629] on textarea "Hi {{first_name}}, I’m sorry to hear you’re in the hospital. I hope your treatm…" at bounding box center [784, 602] width 541 height 72
click at [730, 621] on textarea "Hi {{first_name}}, I’m sorry to hear you’re in the hospital. I hope your treatm…" at bounding box center [784, 602] width 541 height 72
click at [786, 625] on textarea "Hi {{first_name}}, I’m sorry to hear you’re in the hospital. I hope your treatm…" at bounding box center [784, 602] width 541 height 72
click at [774, 628] on textarea "Hi {{first_name}}, I’m sorry to hear you’re in the hospital. I hope your treatm…" at bounding box center [784, 602] width 541 height 72
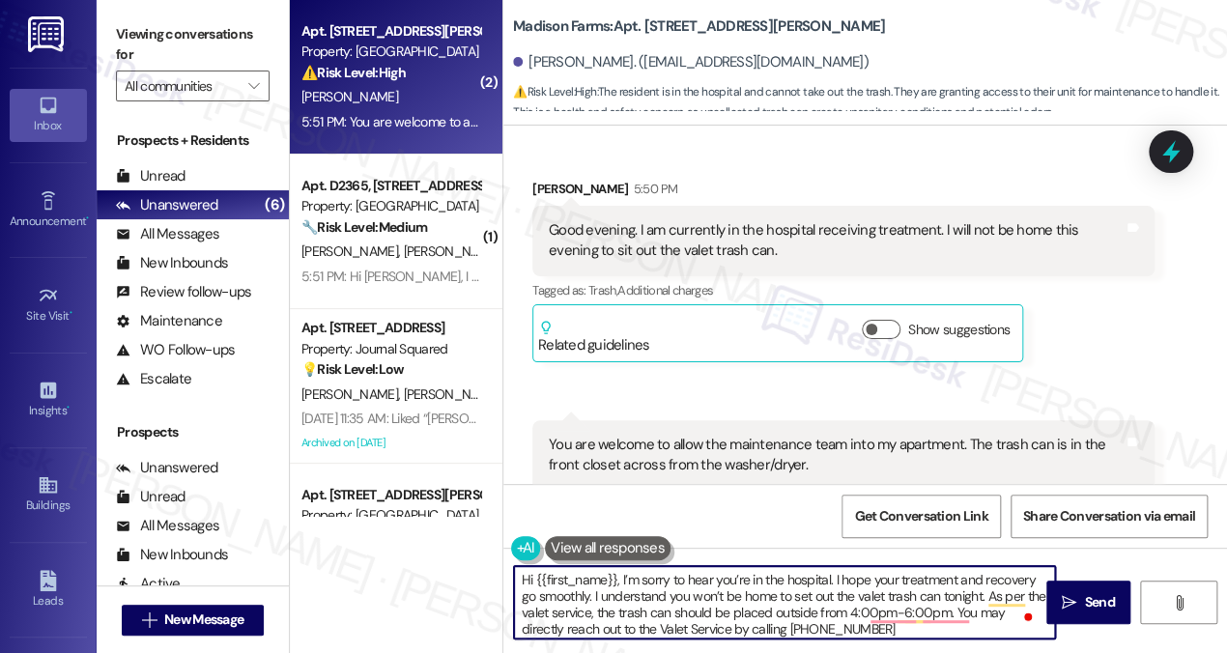
click at [786, 628] on textarea "Hi {{first_name}}, I’m sorry to hear you’re in the hospital. I hope your treatm…" at bounding box center [784, 602] width 541 height 72
click at [1027, 629] on textarea "Hi {{first_name}}, I’m sorry to hear you’re in the hospital. I hope your treatm…" at bounding box center [784, 602] width 541 height 72
click at [1019, 629] on textarea "Hi {{first_name}}, I’m sorry to hear you’re in the hospital. I hope your treatm…" at bounding box center [784, 602] width 541 height 72
type textarea "Hi {{first_name}}, I’m sorry to hear you’re in the hospital. I hope your treatm…"
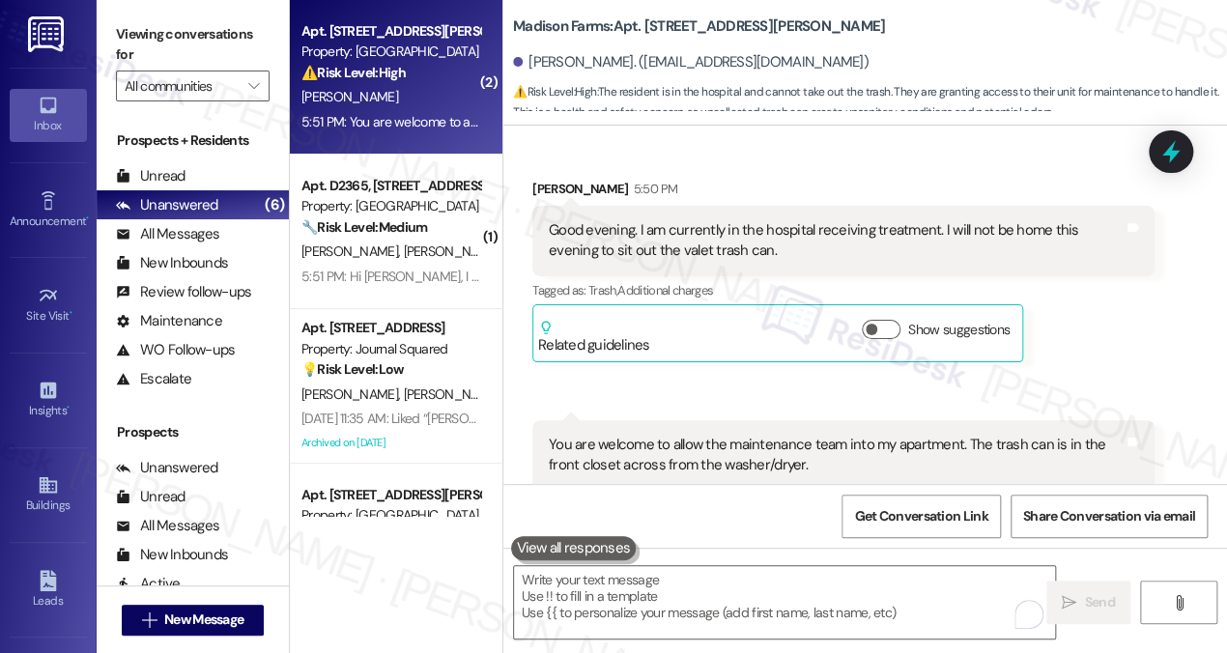
click at [206, 27] on label "Viewing conversations for" at bounding box center [193, 44] width 154 height 51
click at [642, 581] on textarea "To enrich screen reader interactions, please activate Accessibility in Grammarl…" at bounding box center [784, 602] width 541 height 72
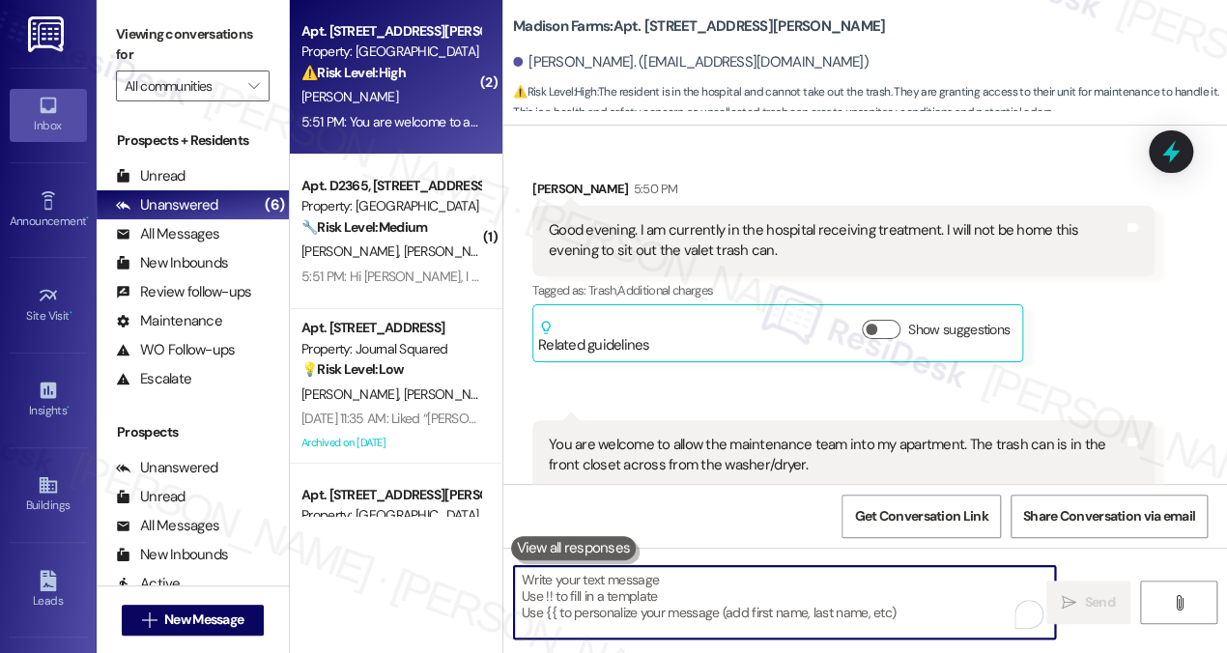
paste textarea "Hi {{first_name}}, I’m so sorry to hear you’re in the hospital — I hope your tr…"
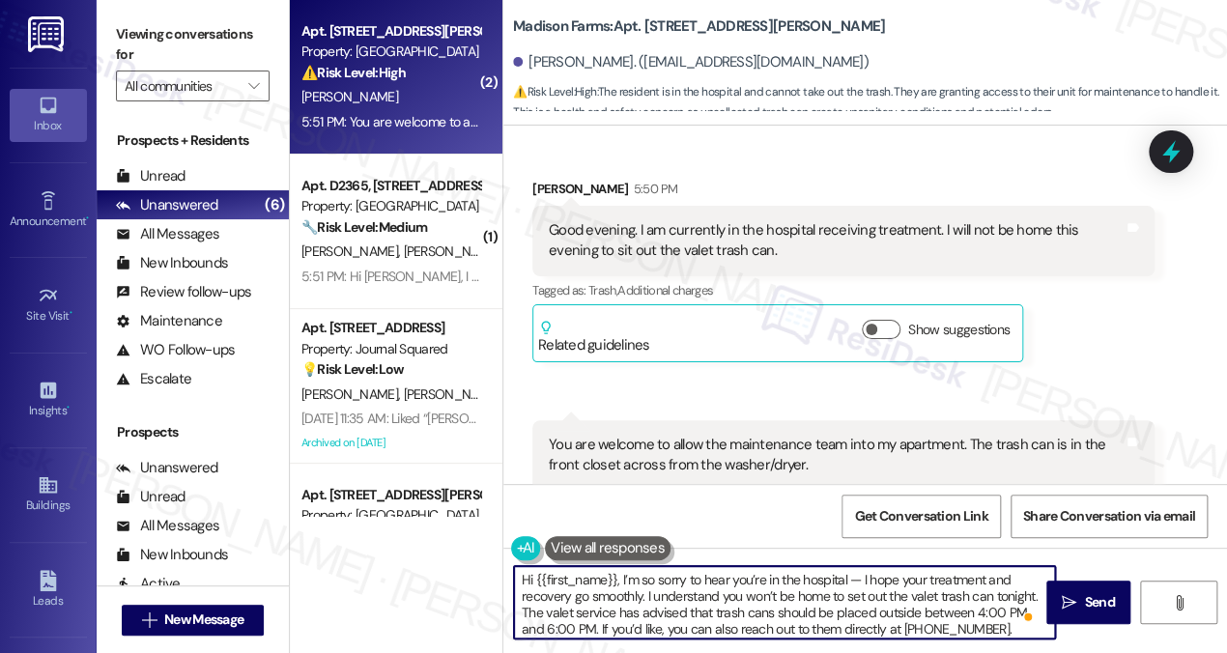
click at [850, 574] on textarea "Hi {{first_name}}, I’m so sorry to hear you’re in the hospital — I hope your tr…" at bounding box center [784, 602] width 541 height 72
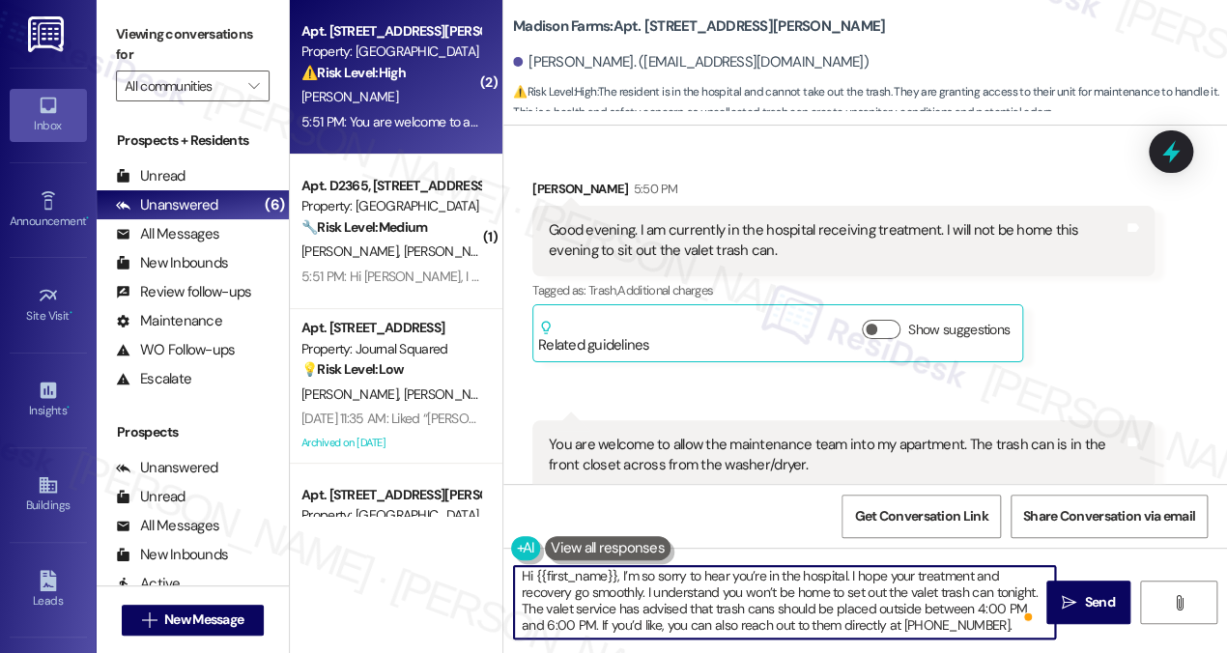
scroll to position [4, 0]
click at [759, 588] on textarea "Hi {{first_name}}, I’m so sorry to hear you’re in the hospital. I hope your tre…" at bounding box center [784, 602] width 541 height 72
click at [870, 592] on textarea "Hi {{first_name}}, I’m so sorry to hear you’re in the hospital. I hope your tre…" at bounding box center [784, 602] width 541 height 72
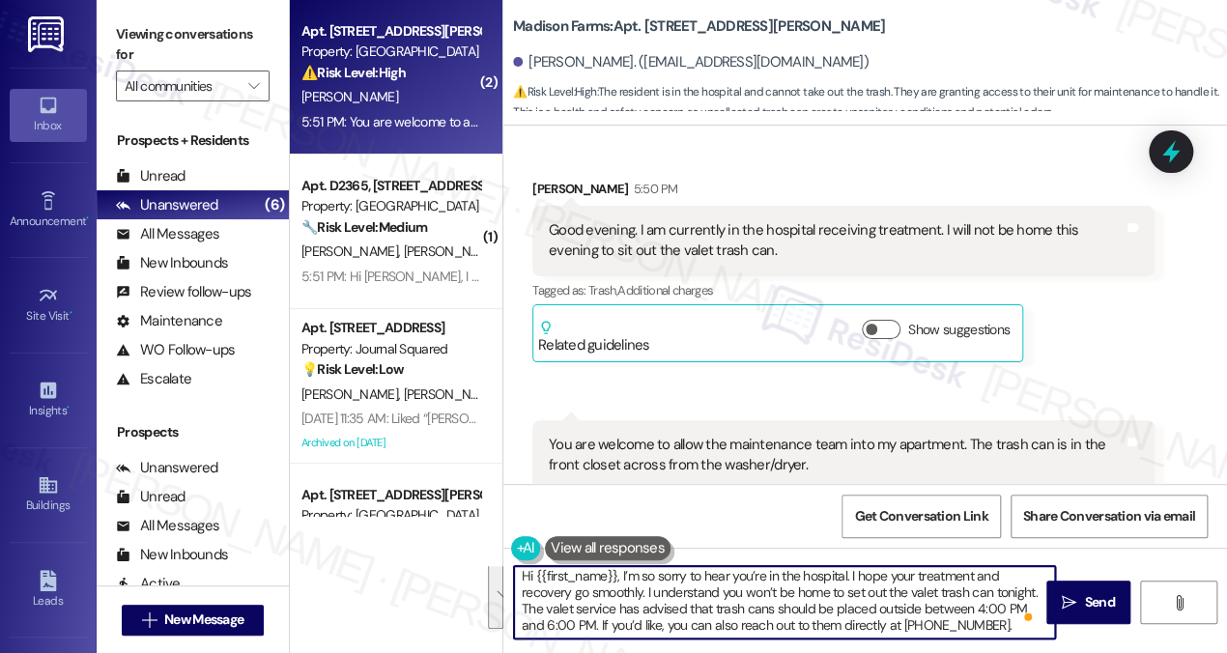
click at [870, 592] on textarea "Hi {{first_name}}, I’m so sorry to hear you’re in the hospital. I hope your tre…" at bounding box center [784, 602] width 541 height 72
click at [690, 613] on textarea "Hi {{first_name}}, I’m so sorry to hear you’re in the hospital. I hope your tre…" at bounding box center [784, 602] width 541 height 72
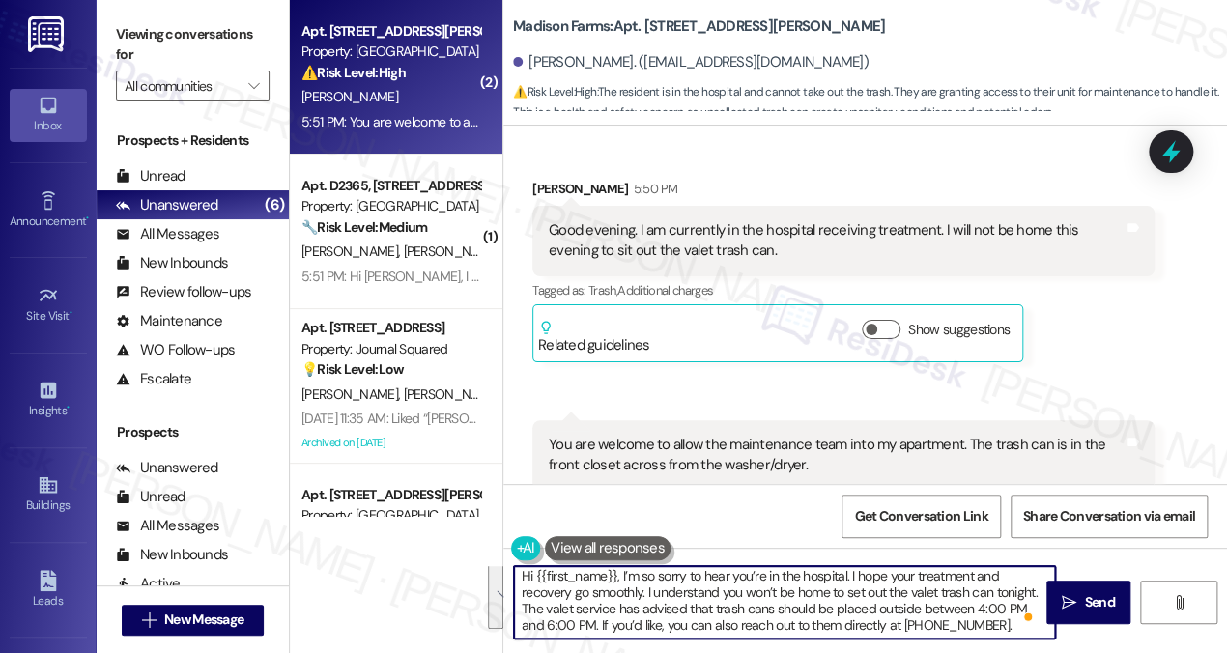
click at [794, 614] on textarea "Hi {{first_name}}, I’m so sorry to hear you’re in the hospital. I hope your tre…" at bounding box center [784, 602] width 541 height 72
click at [913, 614] on textarea "Hi {{first_name}}, I’m so sorry to hear you’re in the hospital. I hope your tre…" at bounding box center [784, 602] width 541 height 72
click at [533, 626] on textarea "Hi {{first_name}}, I’m so sorry to hear you’re in the hospital. I hope your tre…" at bounding box center [784, 602] width 541 height 72
click at [638, 632] on textarea "Hi {{first_name}}, I’m so sorry to hear you’re in the hospital. I hope your tre…" at bounding box center [784, 602] width 541 height 72
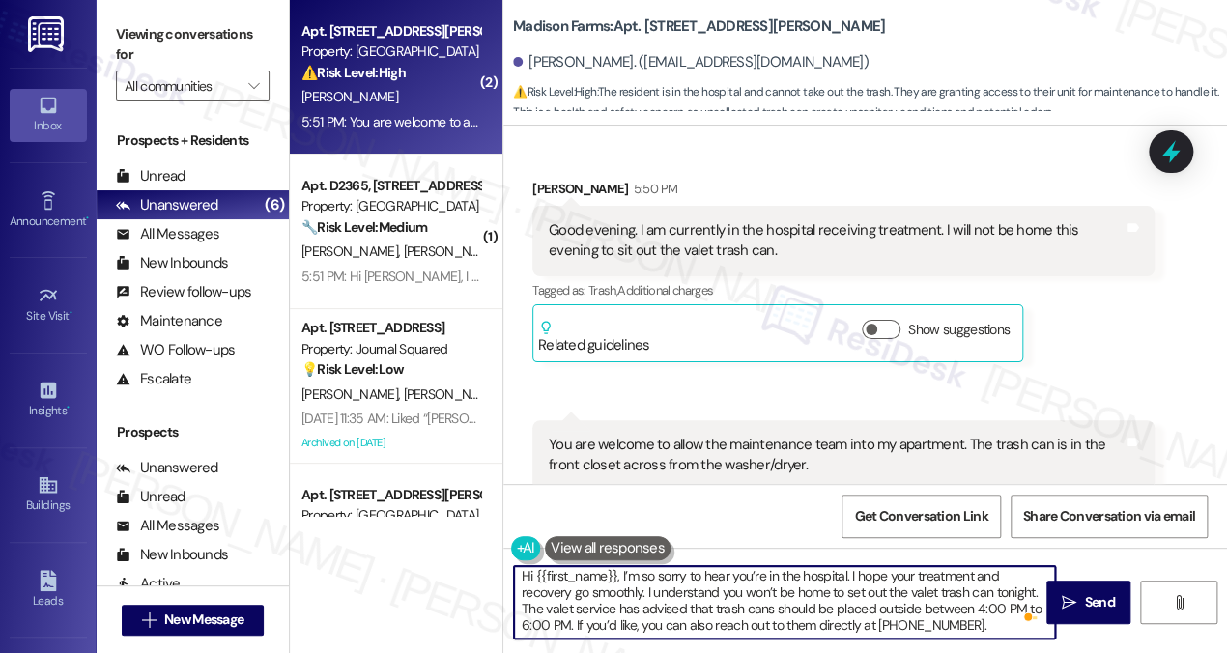
click at [638, 632] on textarea "Hi {{first_name}}, I’m so sorry to hear you’re in the hospital. I hope your tre…" at bounding box center [784, 602] width 541 height 72
click at [638, 631] on textarea "Hi {{first_name}}, I’m so sorry to hear you’re in the hospital. I hope your tre…" at bounding box center [784, 602] width 541 height 72
click at [980, 629] on textarea "Hi {{first_name}}, I’m so sorry to hear you’re in the hospital. I hope your tre…" at bounding box center [784, 602] width 541 height 72
click at [980, 623] on textarea "Hi {{first_name}}, I’m so sorry to hear you’re in the hospital. I hope your tre…" at bounding box center [784, 602] width 541 height 72
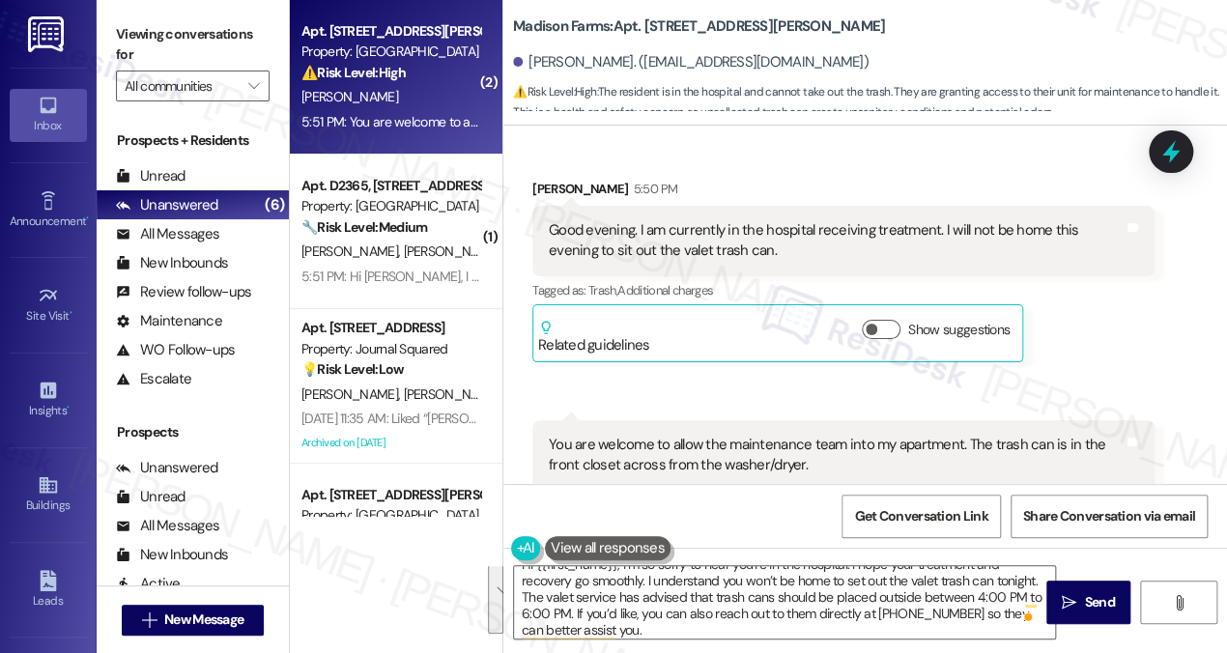
click at [233, 36] on label "Viewing conversations for" at bounding box center [193, 44] width 154 height 51
click at [205, 39] on label "Viewing conversations for" at bounding box center [193, 44] width 154 height 51
click at [632, 592] on textarea "Hi {{first_name}}, I’m so sorry to hear you’re in the hospital. I hope your tre…" at bounding box center [784, 602] width 541 height 72
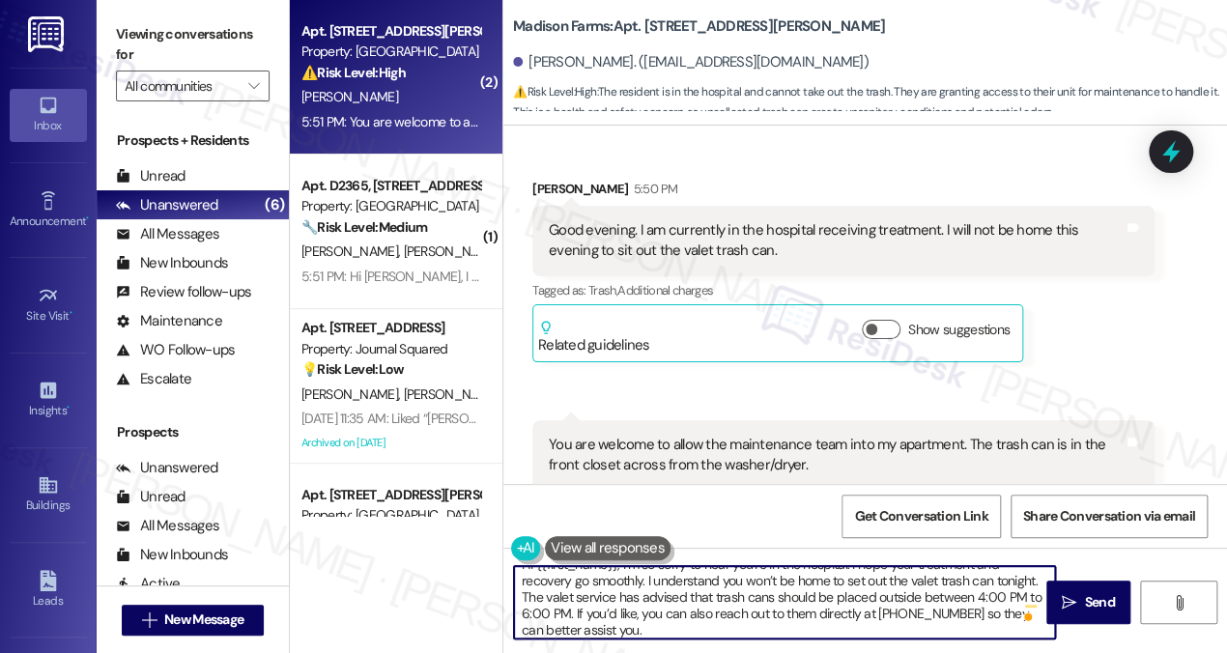
click at [632, 592] on textarea "Hi {{first_name}}, I’m so sorry to hear you’re in the hospital. I hope your tre…" at bounding box center [784, 602] width 541 height 72
paste textarea "— I hope your treatment and recovery go smoothly. I understand you won’t be hom…"
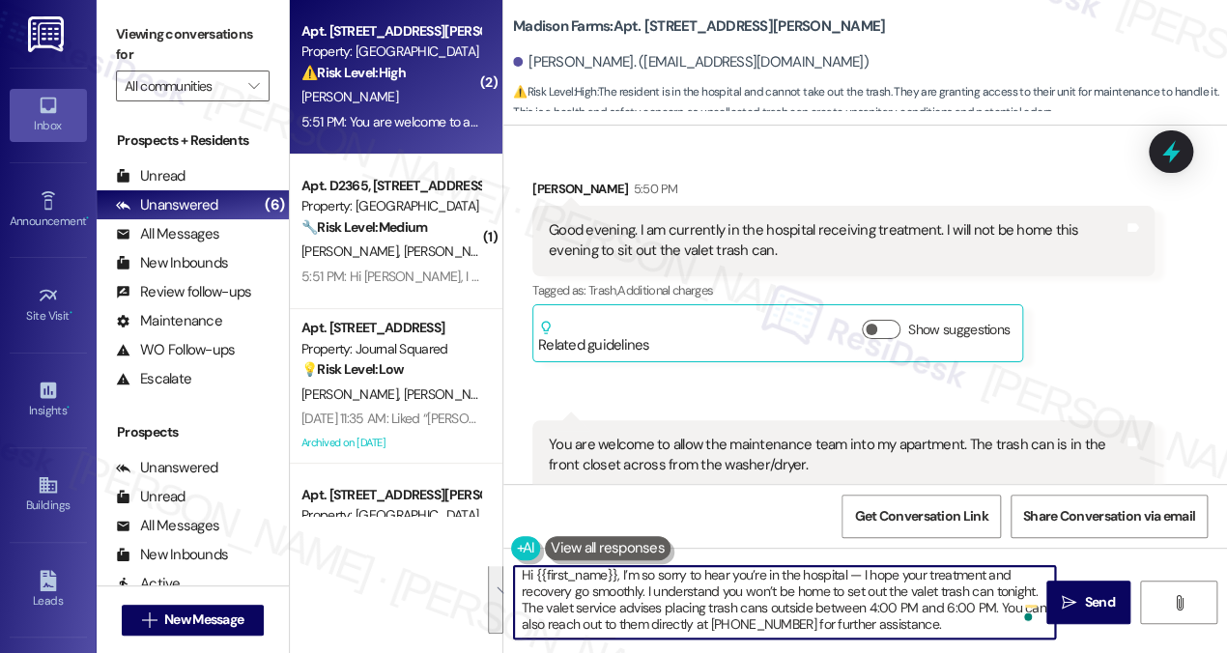
scroll to position [4, 0]
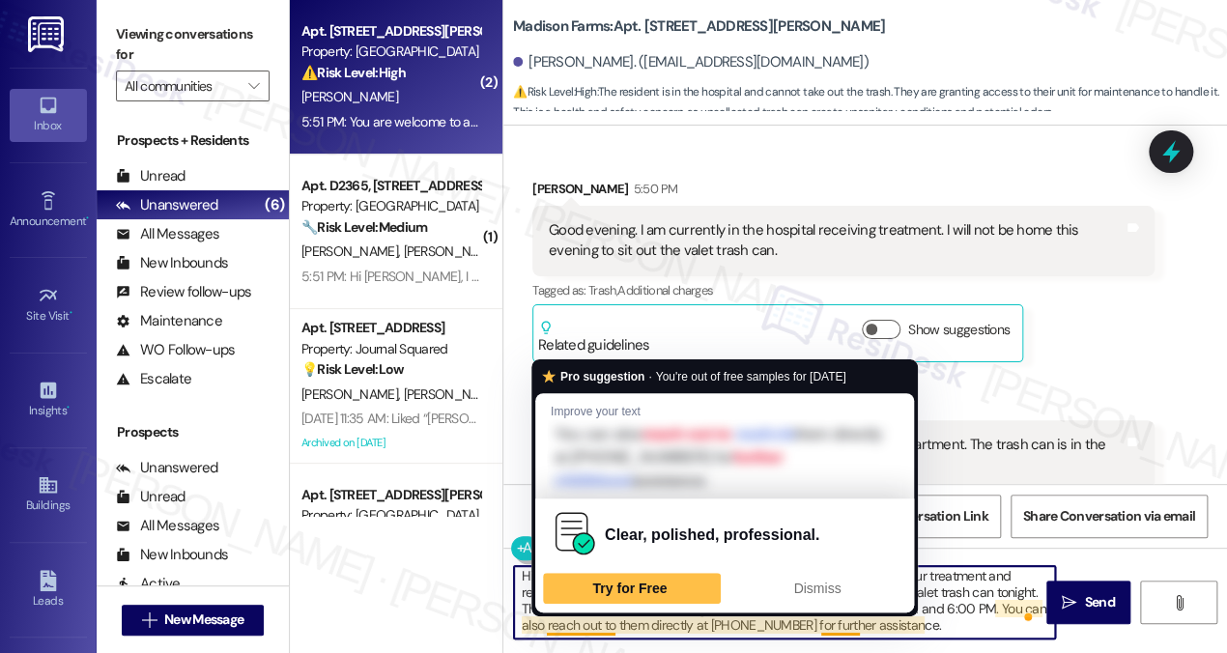
click at [530, 627] on textarea "Hi {{first_name}}, I’m so sorry to hear you’re in the hospital — I hope your tr…" at bounding box center [784, 602] width 541 height 72
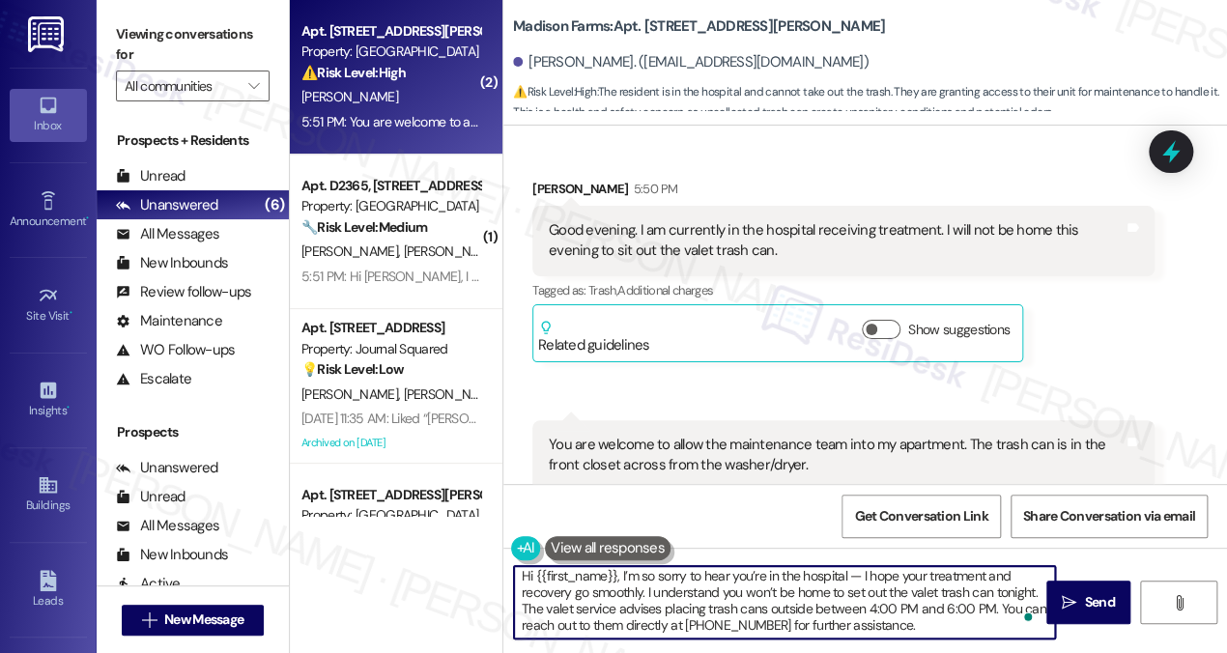
click at [920, 626] on textarea "Hi {{first_name}}, I’m so sorry to hear you’re in the hospital — I hope your tr…" at bounding box center [784, 602] width 541 height 72
drag, startPoint x: 860, startPoint y: 571, endPoint x: 850, endPoint y: 572, distance: 9.7
click at [850, 572] on textarea "Hi {{first_name}}, I’m so sorry to hear you’re in the hospital — I hope your tr…" at bounding box center [784, 602] width 541 height 72
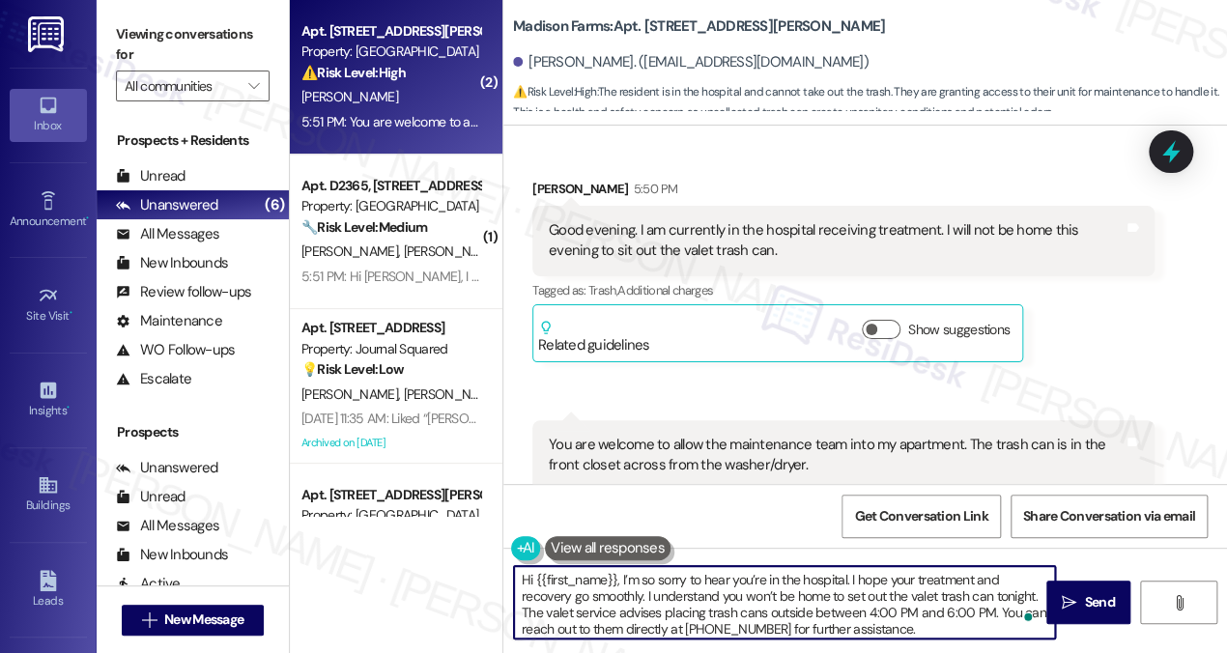
click at [761, 600] on textarea "Hi {{first_name}}, I’m so sorry to hear you’re in the hospital. I hope your tre…" at bounding box center [784, 602] width 541 height 72
click at [877, 600] on textarea "Hi {{first_name}}, I’m so sorry to hear you’re in the hospital. I hope your tre…" at bounding box center [784, 602] width 541 height 72
click at [939, 626] on textarea "Hi {{first_name}}, I’m so sorry to hear you’re in the hospital. I hope your tre…" at bounding box center [784, 602] width 541 height 72
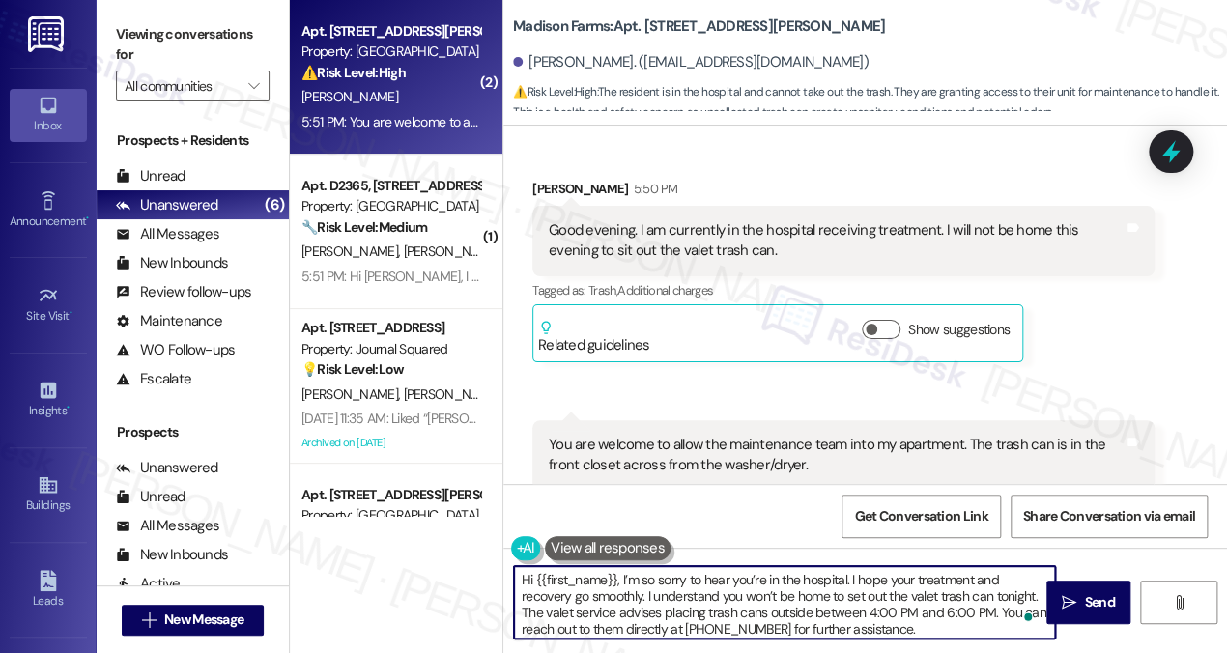
scroll to position [4, 0]
click at [792, 620] on textarea "Hi {{first_name}}, I’m so sorry to hear you’re in the hospital. I hope your tre…" at bounding box center [784, 602] width 541 height 72
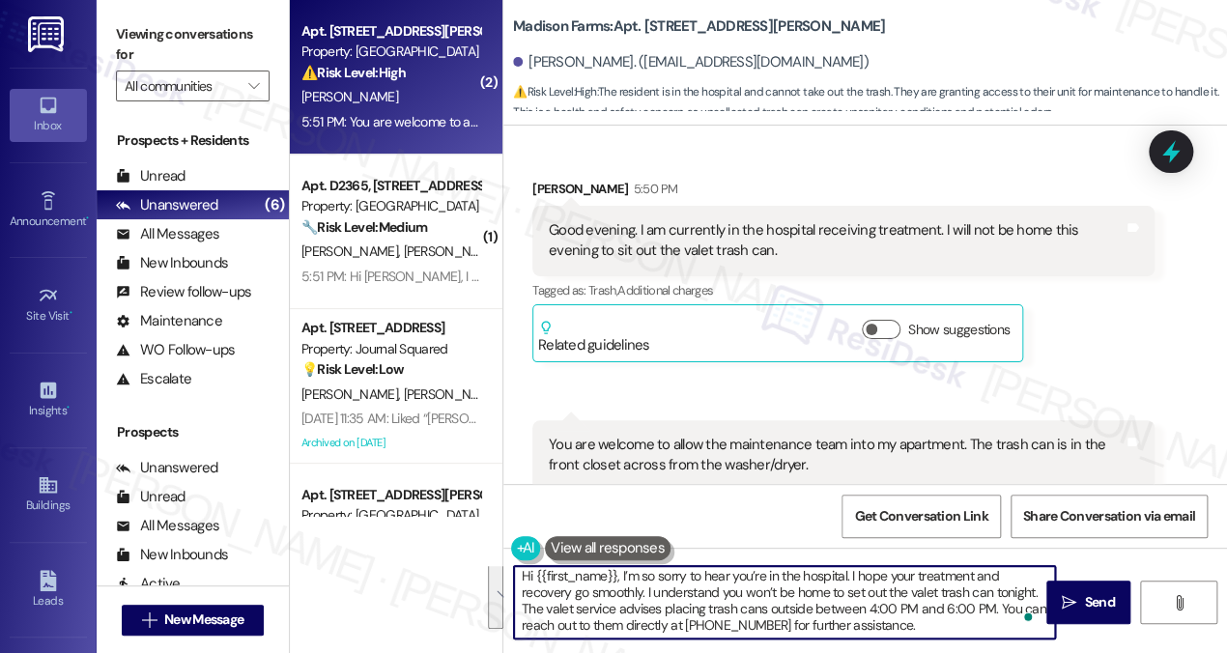
click at [946, 618] on textarea "Hi {{first_name}}, I’m so sorry to hear you’re in the hospital. I hope your tre…" at bounding box center [784, 602] width 541 height 72
click at [943, 614] on textarea "Hi {{first_name}}, I’m so sorry to hear you’re in the hospital. I hope your tre…" at bounding box center [784, 602] width 541 height 72
click at [982, 625] on textarea "Hi {{first_name}}, I’m so sorry to hear you’re in the hospital. I hope your tre…" at bounding box center [784, 602] width 541 height 72
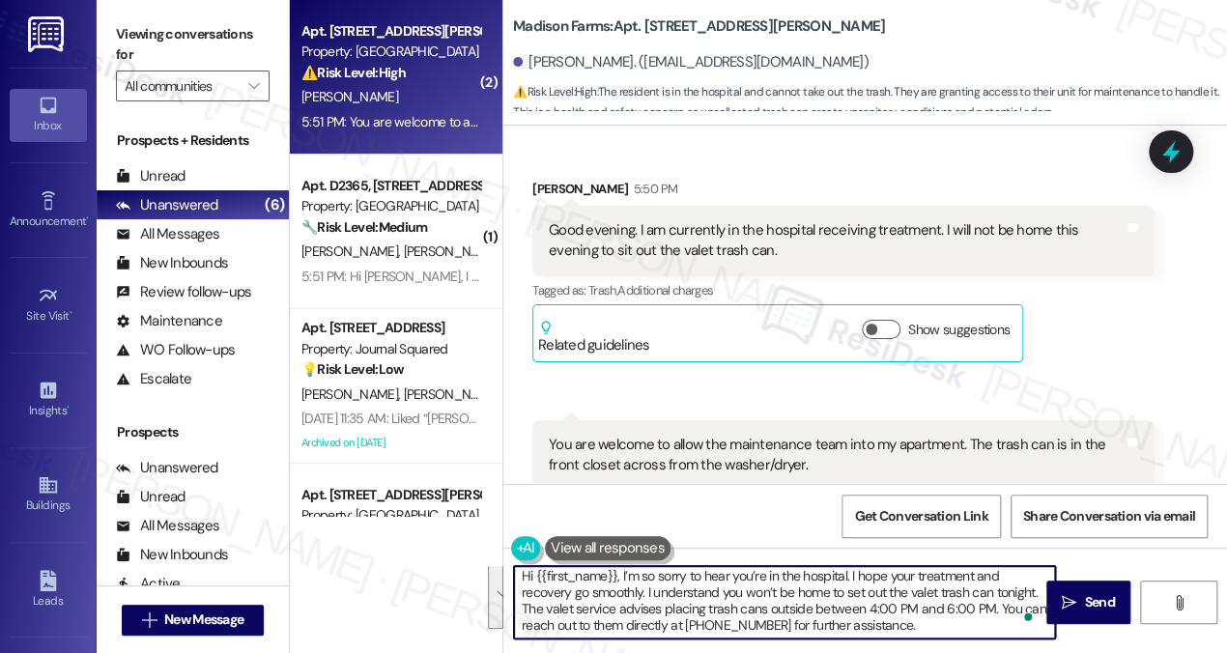
click at [895, 607] on textarea "Hi {{first_name}}, I’m so sorry to hear you’re in the hospital. I hope your tre…" at bounding box center [784, 602] width 541 height 72
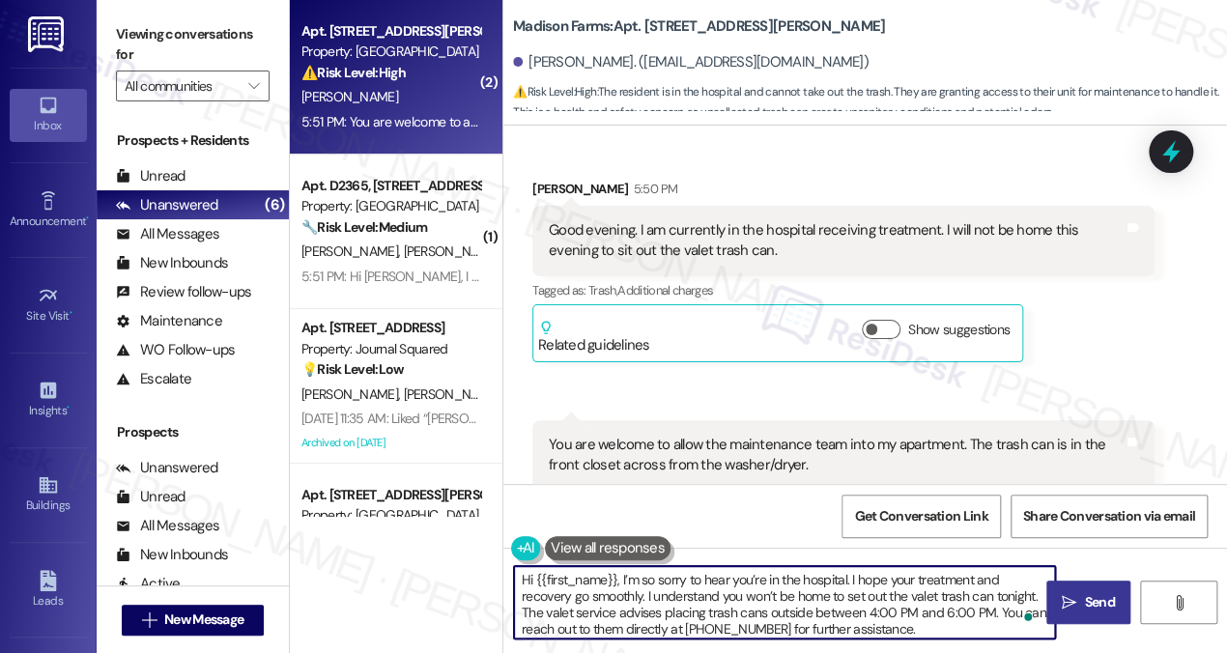
type textarea "Hi {{first_name}}, I’m so sorry to hear you’re in the hospital. I hope your tre…"
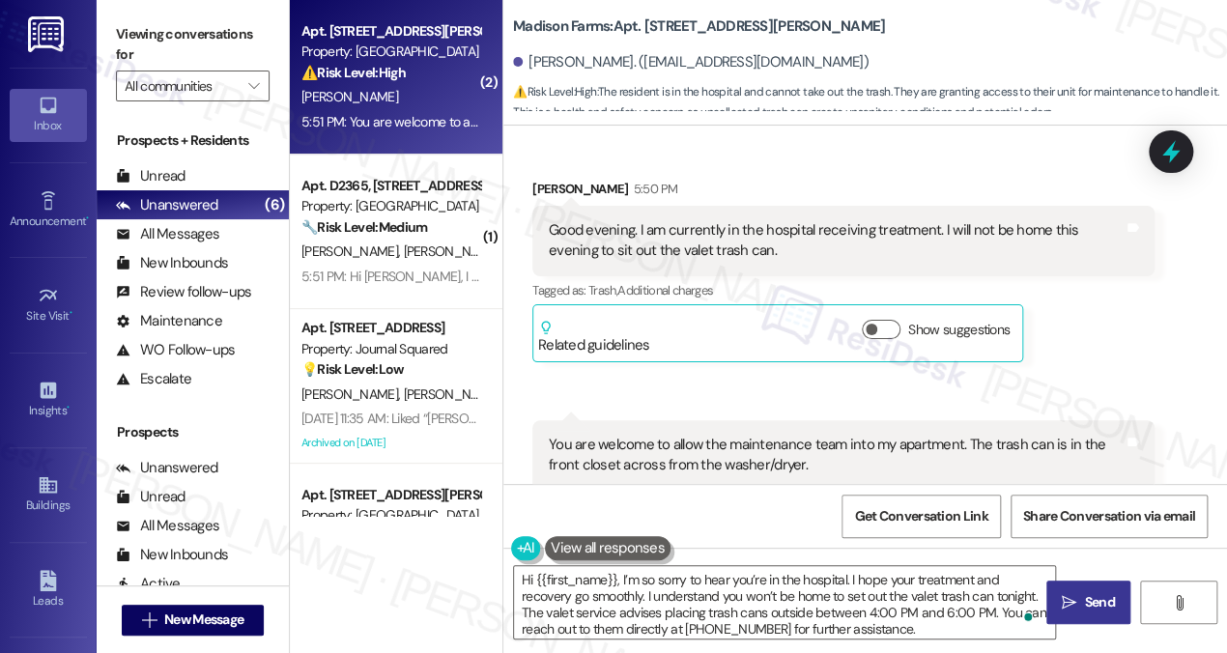
click at [1067, 595] on icon "" at bounding box center [1069, 602] width 14 height 15
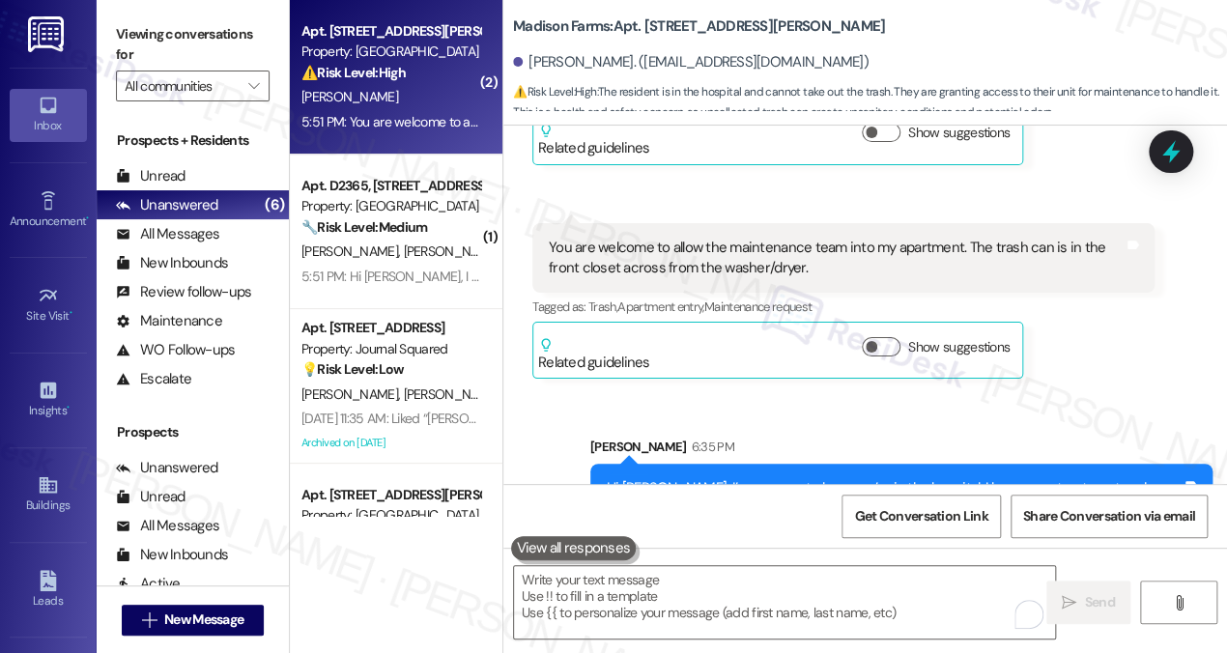
click at [812, 478] on div "Hi [PERSON_NAME], I’m so sorry to hear you’re in the hospital. I hope your trea…" at bounding box center [894, 519] width 575 height 83
click at [810, 478] on div "Hi [PERSON_NAME], I’m so sorry to hear you’re in the hospital. I hope your trea…" at bounding box center [894, 519] width 575 height 83
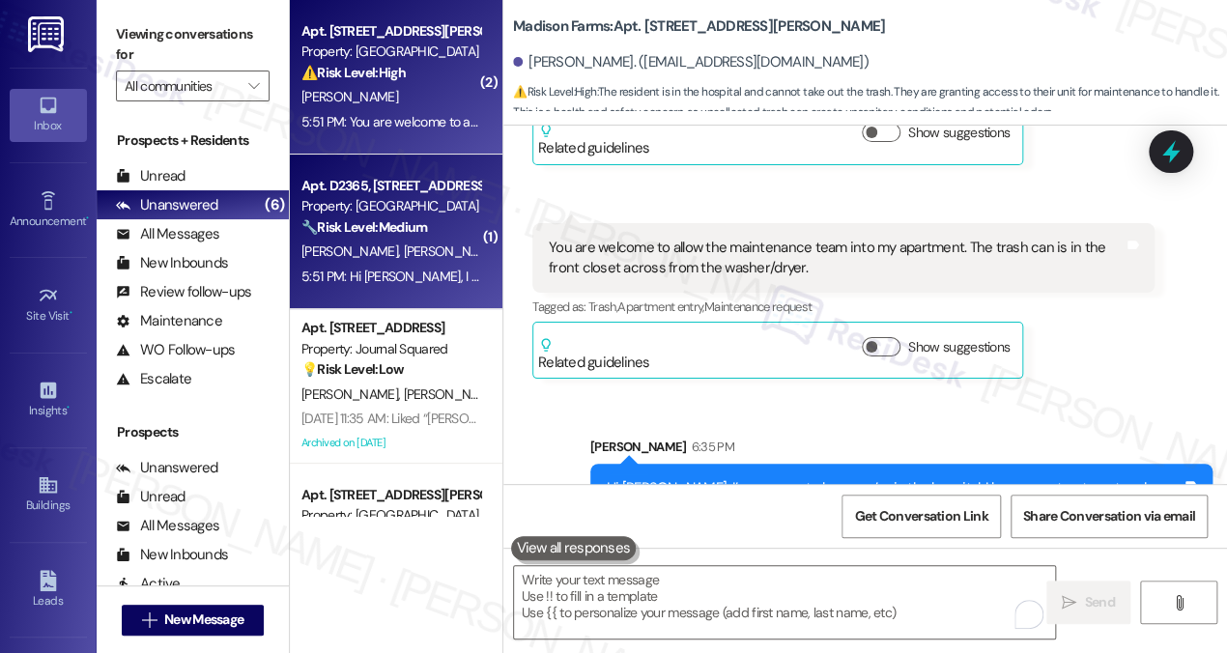
click at [417, 237] on div "🔧 Risk Level: Medium The resident is reporting missing packages. This is a non-…" at bounding box center [390, 227] width 179 height 20
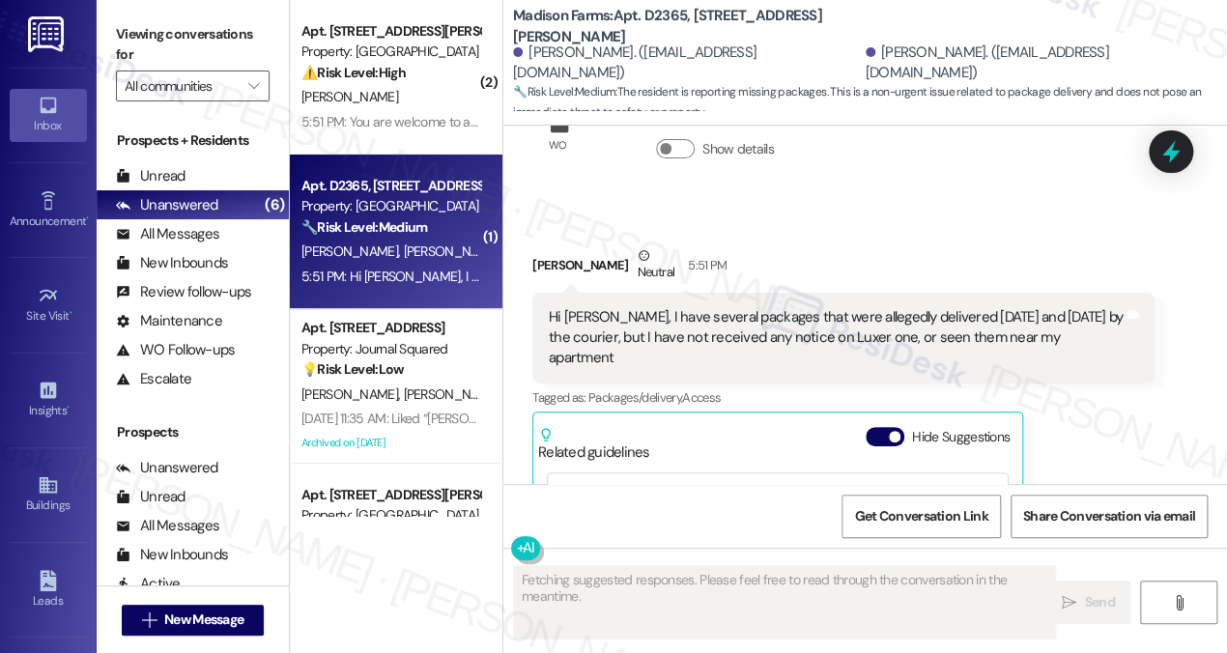
scroll to position [1322, 0]
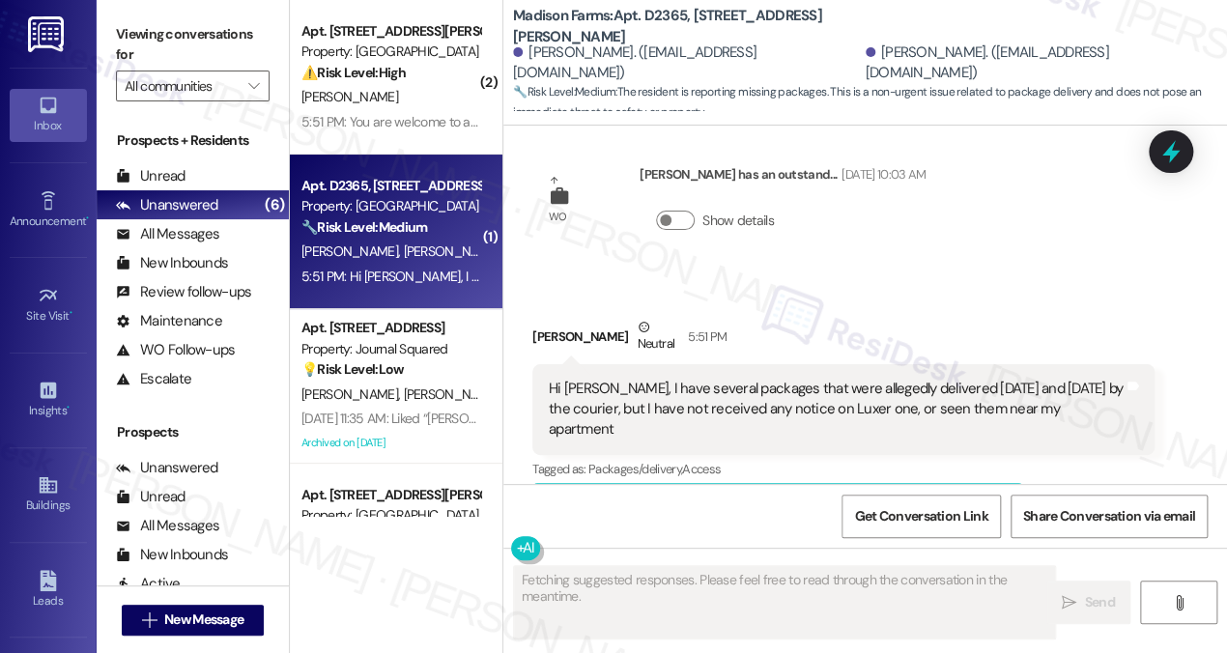
click at [700, 379] on div "Hi [PERSON_NAME], I have several packages that were allegedly delivered [DATE] …" at bounding box center [836, 410] width 575 height 62
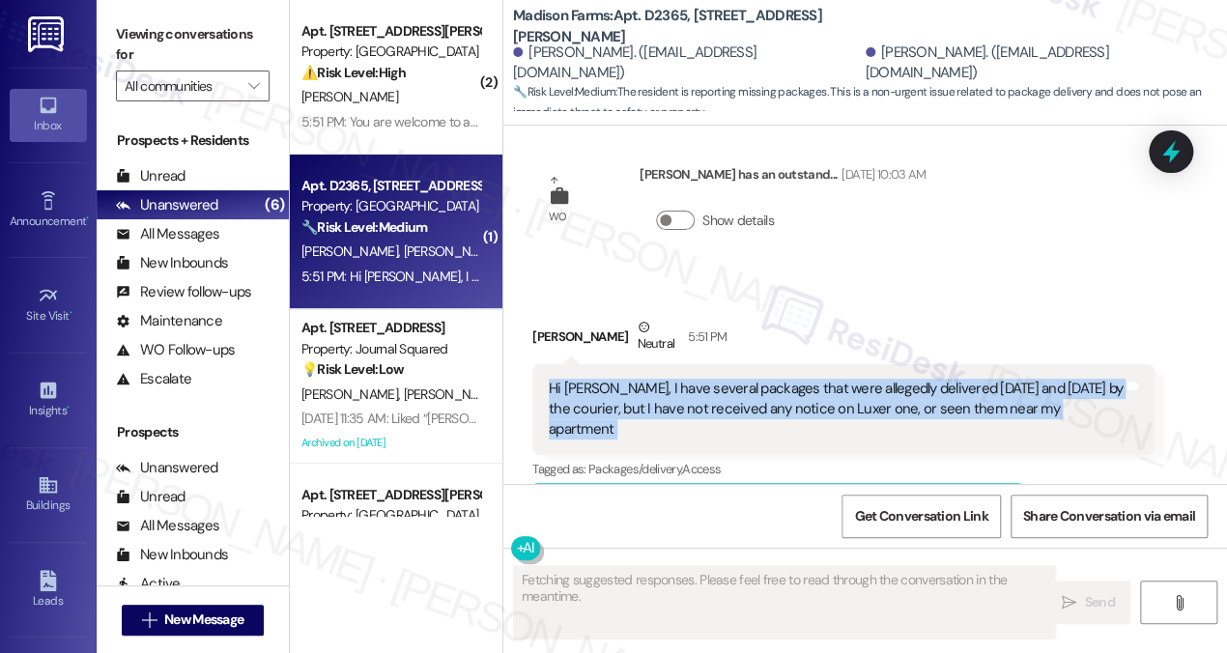
click at [700, 379] on div "Hi [PERSON_NAME], I have several packages that were allegedly delivered [DATE] …" at bounding box center [836, 410] width 575 height 62
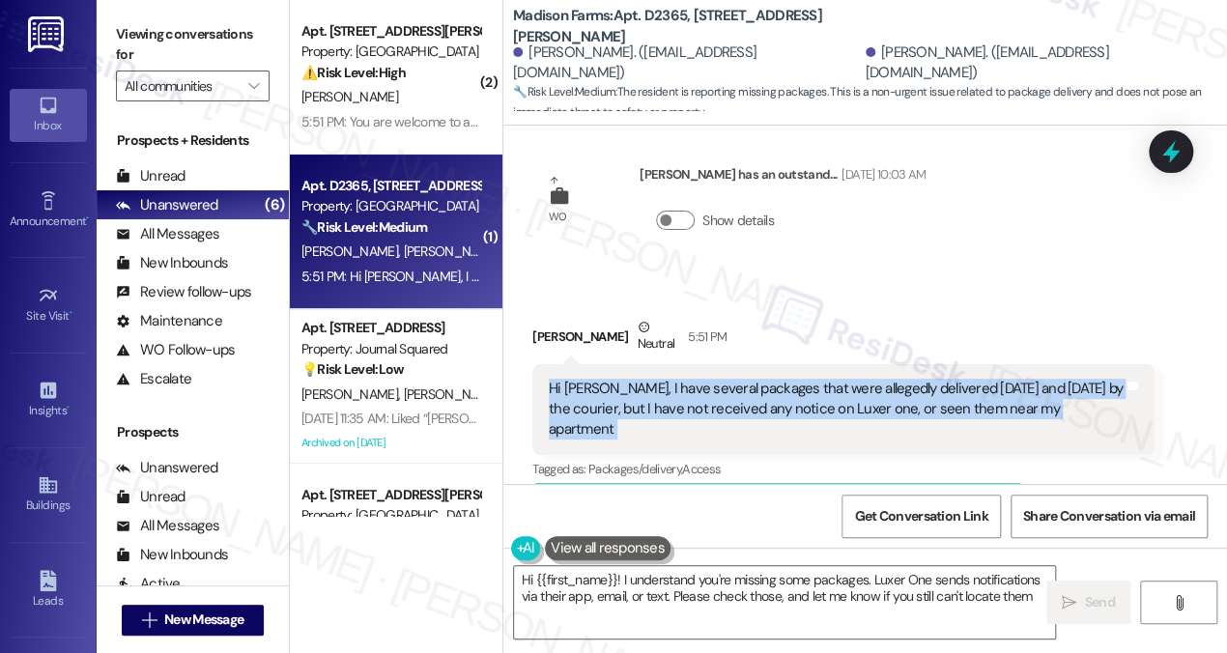
click at [954, 379] on div "Hi [PERSON_NAME], I have several packages that were allegedly delivered [DATE] …" at bounding box center [836, 410] width 575 height 62
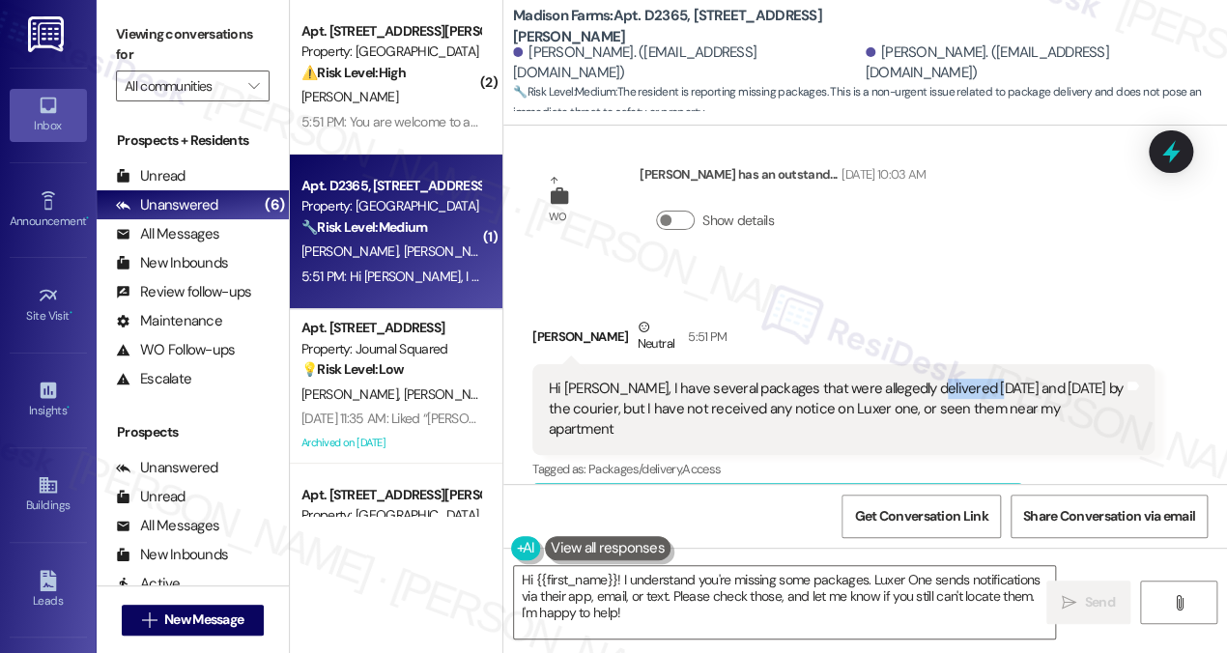
click at [954, 379] on div "Hi [PERSON_NAME], I have several packages that were allegedly delivered [DATE] …" at bounding box center [836, 410] width 575 height 62
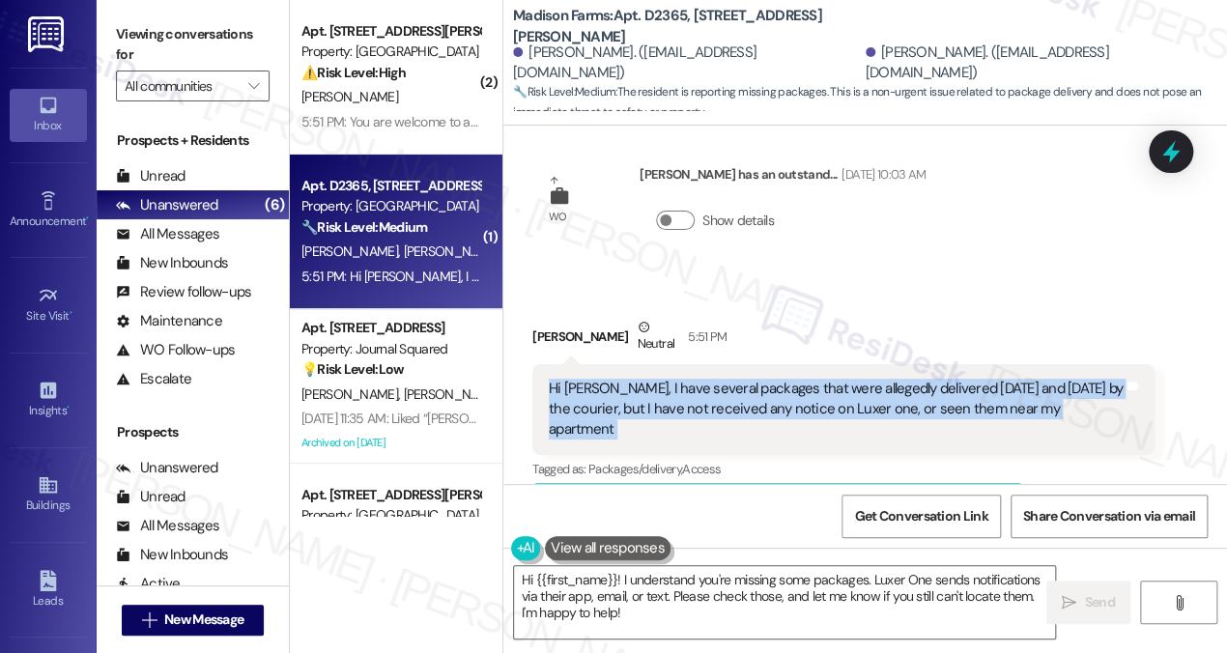
click at [954, 379] on div "Hi [PERSON_NAME], I have several packages that were allegedly delivered [DATE] …" at bounding box center [836, 410] width 575 height 62
click at [726, 381] on div "Hi [PERSON_NAME], I have several packages that were allegedly delivered [DATE] …" at bounding box center [836, 410] width 575 height 62
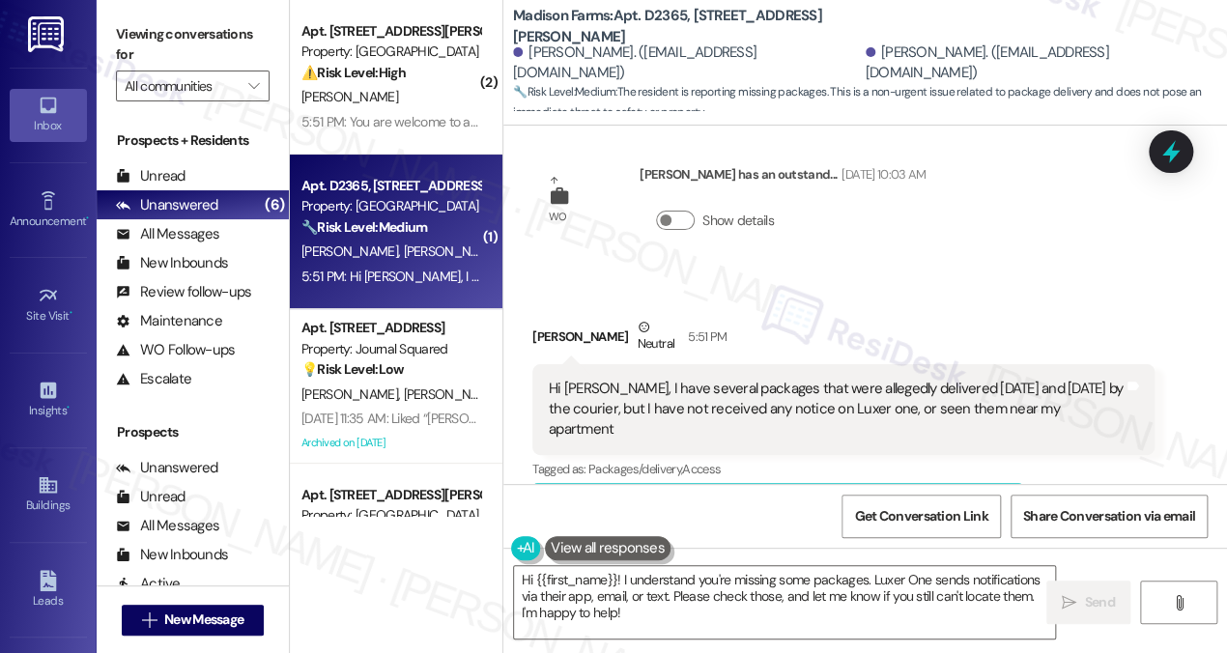
click at [726, 381] on div "Hi [PERSON_NAME], I have several packages that were allegedly delivered [DATE] …" at bounding box center [836, 410] width 575 height 62
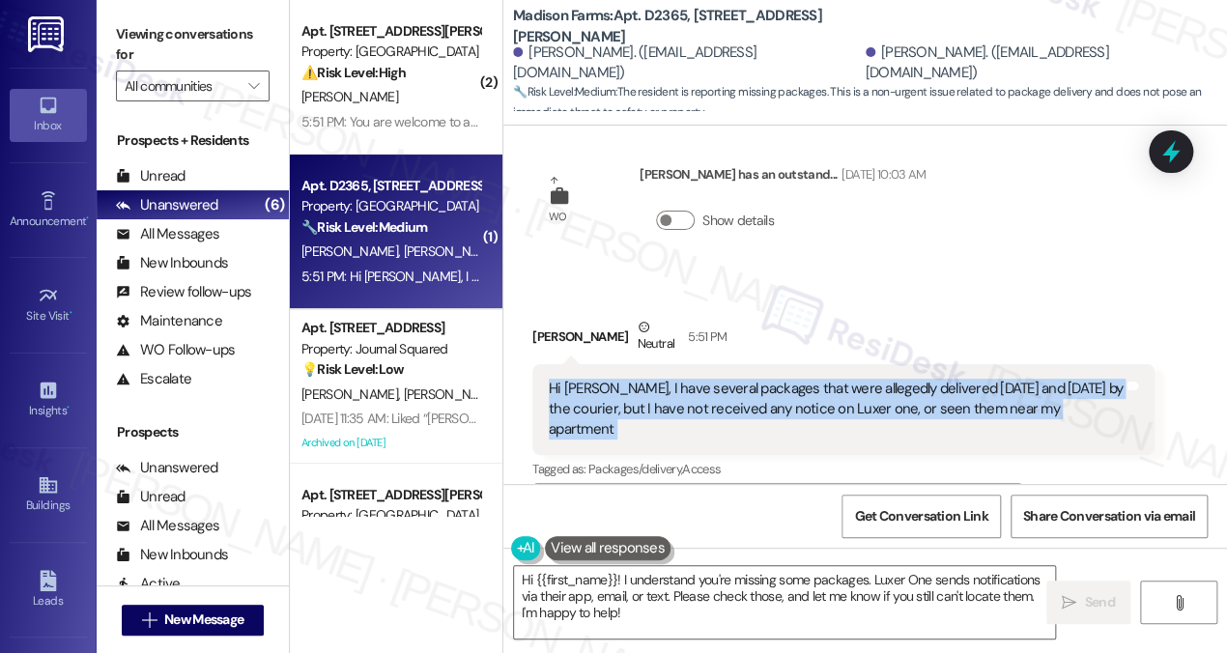
click at [726, 381] on div "Hi [PERSON_NAME], I have several packages that were allegedly delivered [DATE] …" at bounding box center [836, 410] width 575 height 62
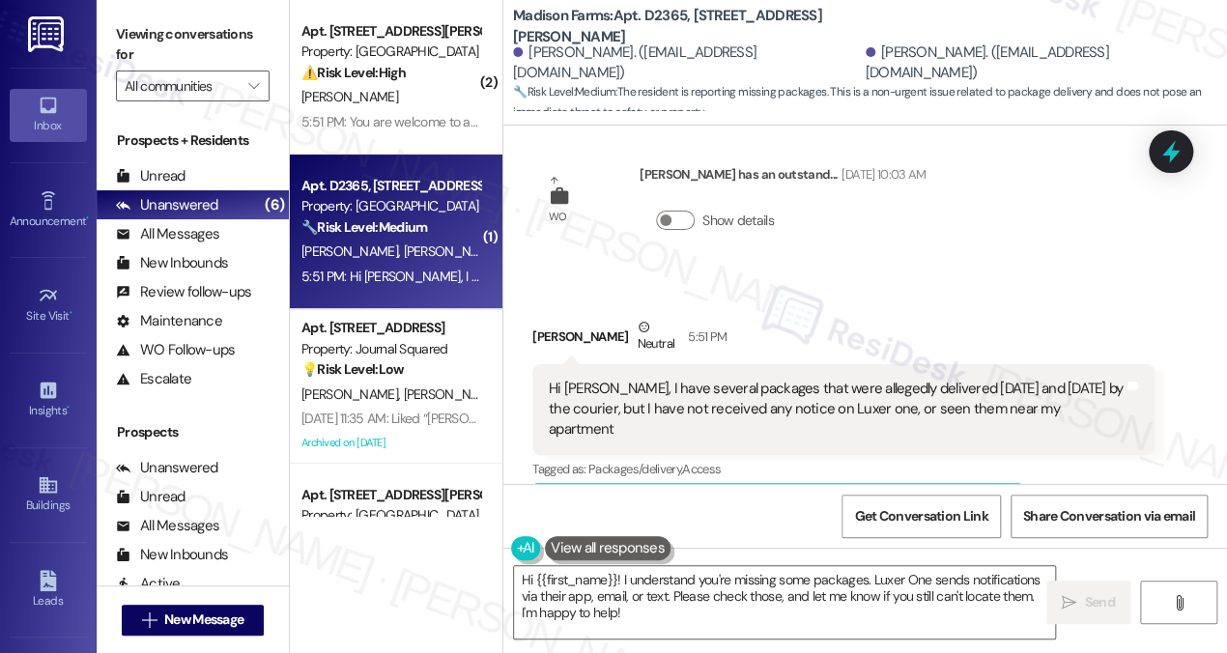
click at [552, 324] on div "Anthony Morrison Neutral 5:51 PM" at bounding box center [843, 340] width 622 height 47
copy div "Anthony"
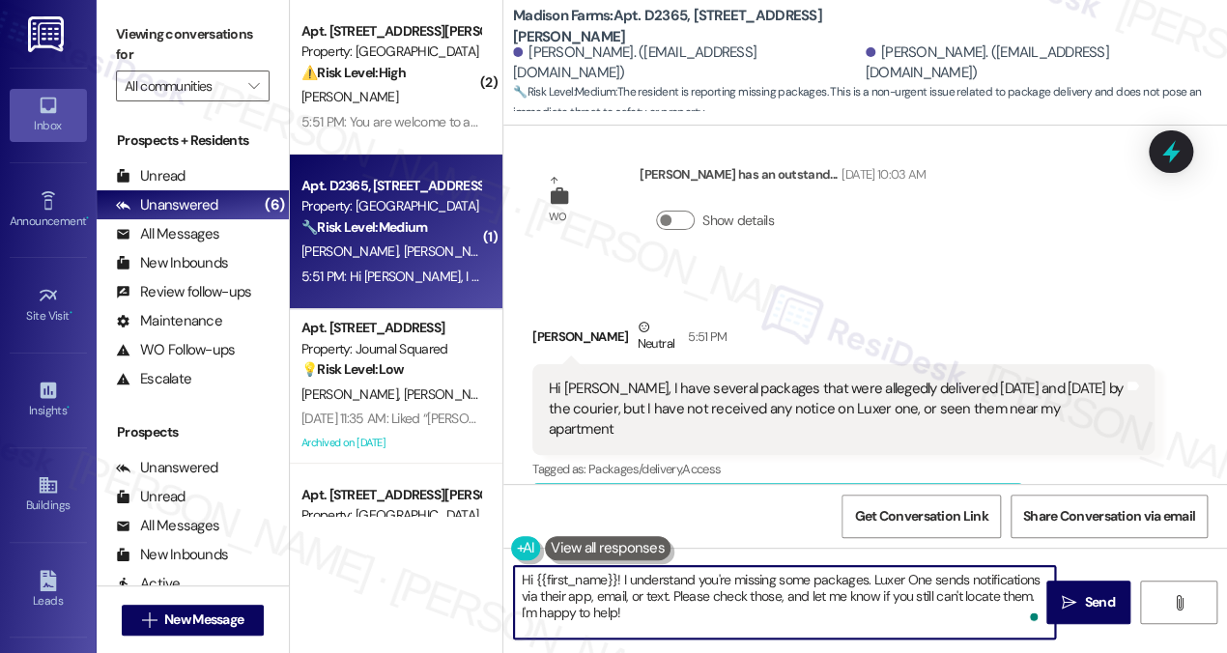
drag, startPoint x: 535, startPoint y: 580, endPoint x: 617, endPoint y: 572, distance: 82.5
click at [617, 572] on textarea "Hi {{first_name}}! I understand you're missing some packages. Luxer One sends n…" at bounding box center [784, 602] width 541 height 72
paste textarea "Anthony"
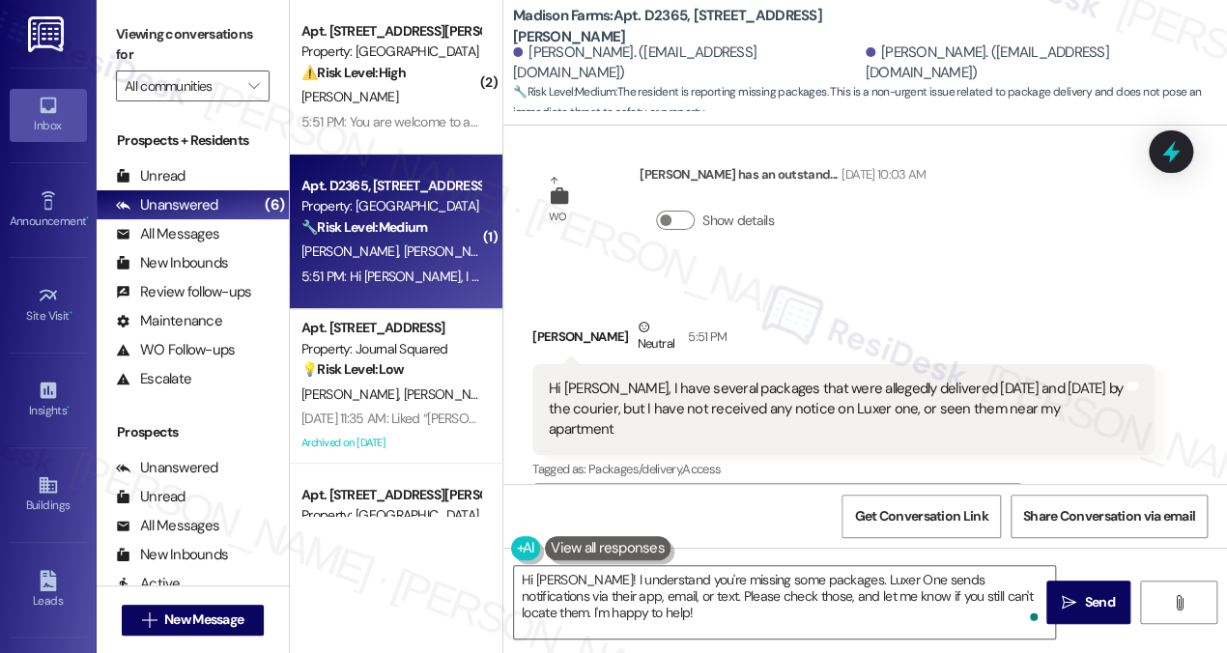
click at [782, 386] on div "Hi [PERSON_NAME], I have several packages that were allegedly delivered [DATE] …" at bounding box center [836, 410] width 575 height 62
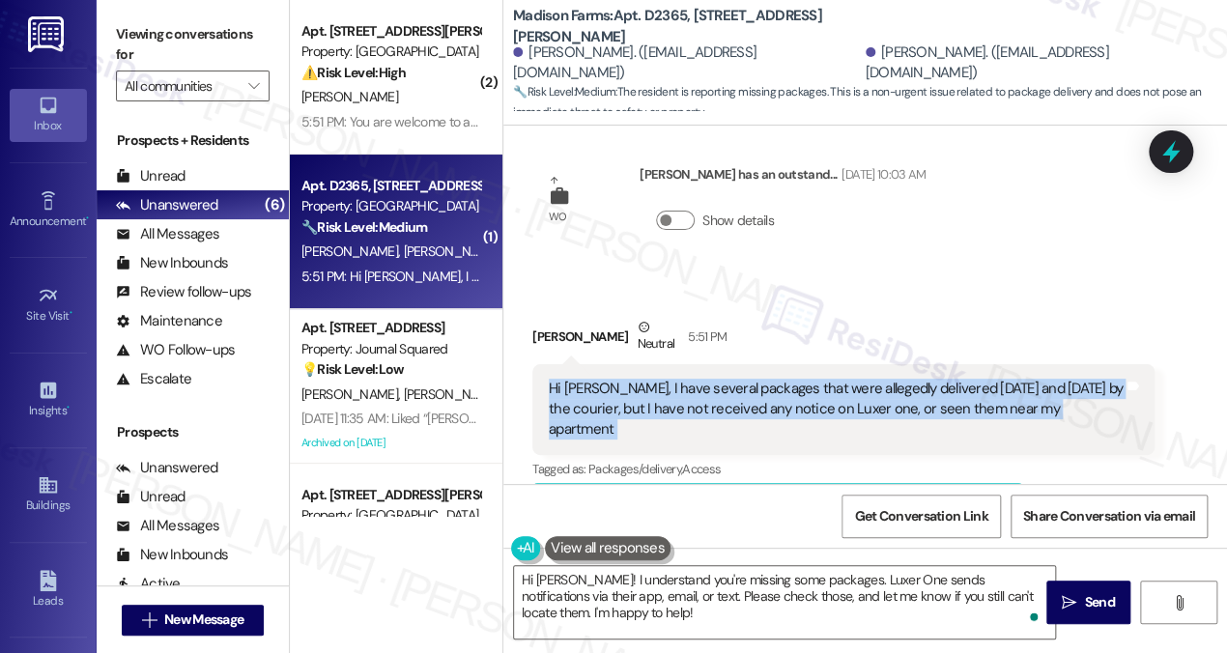
click at [782, 386] on div "Hi [PERSON_NAME], I have several packages that were allegedly delivered [DATE] …" at bounding box center [836, 410] width 575 height 62
copy div "Hi [PERSON_NAME], I have several packages that were allegedly delivered [DATE] …"
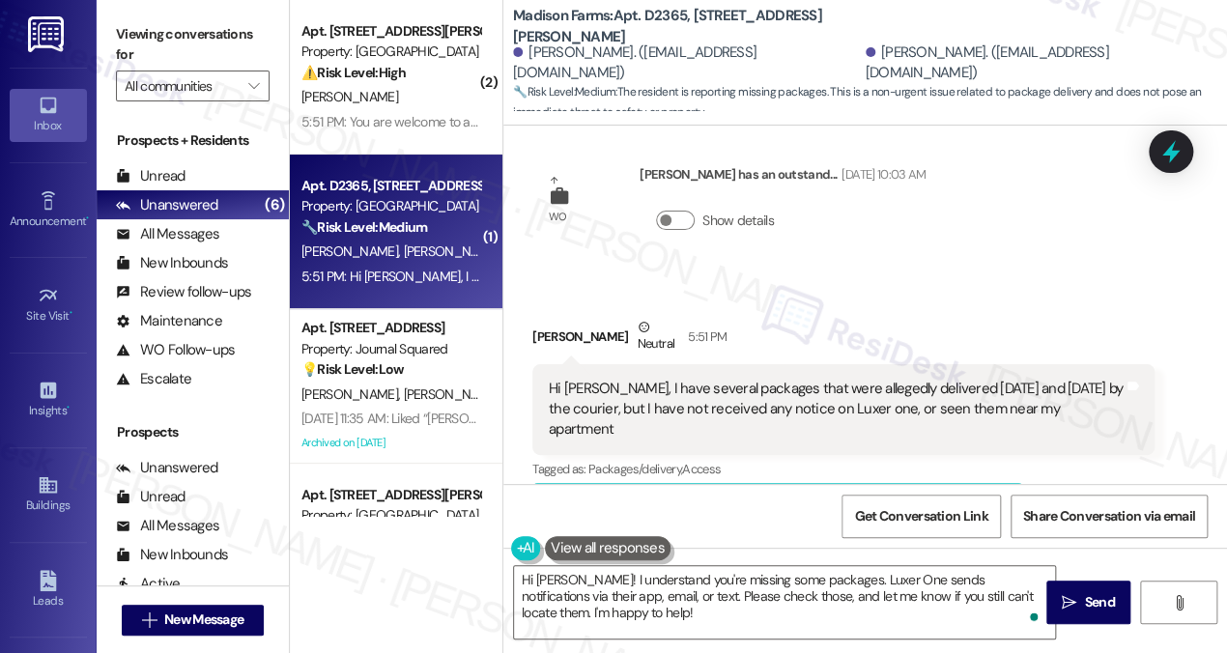
click at [197, 28] on label "Viewing conversations for" at bounding box center [193, 44] width 154 height 51
click at [184, 39] on label "Viewing conversations for" at bounding box center [193, 44] width 154 height 51
click at [700, 606] on textarea "Hi Anthony! I understand you're missing some packages. Luxer One sends notifica…" at bounding box center [784, 602] width 541 height 72
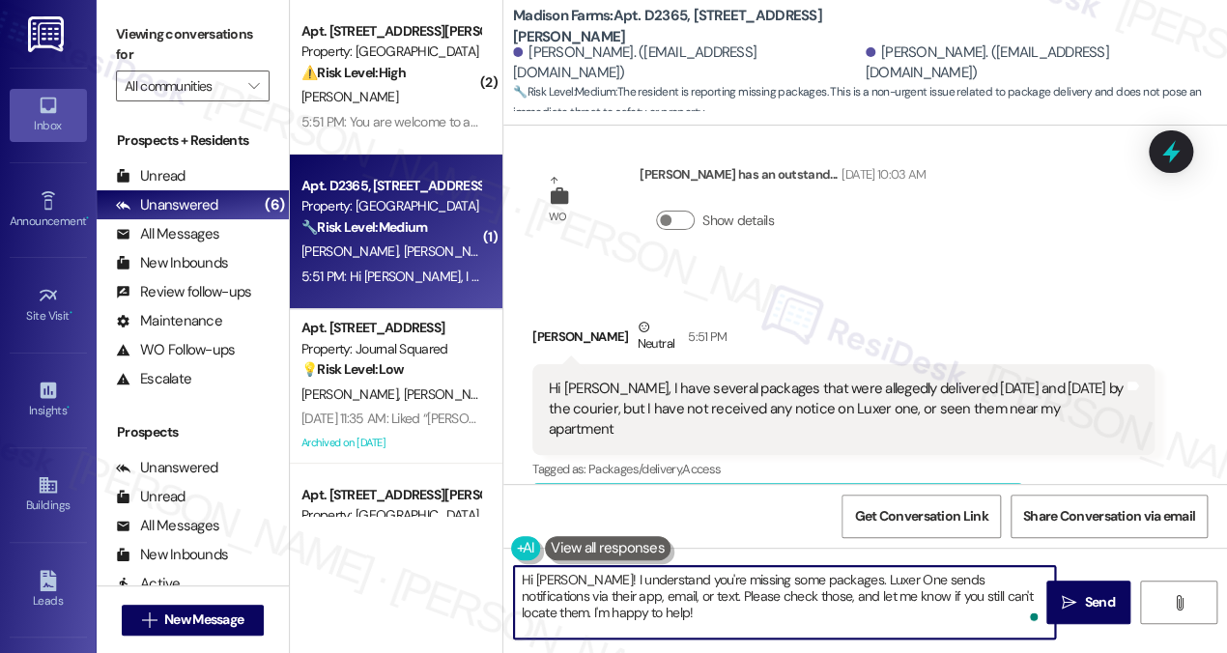
click at [700, 606] on textarea "Hi Anthony! I understand you're missing some packages. Luxer One sends notifica…" at bounding box center [784, 602] width 541 height 72
click at [659, 610] on textarea "Hi Anthony! I understand you're missing some packages. Luxer One sends notifica…" at bounding box center [784, 602] width 541 height 72
click at [591, 379] on div "Hi [PERSON_NAME], I have several packages that were allegedly delivered [DATE] …" at bounding box center [836, 410] width 575 height 62
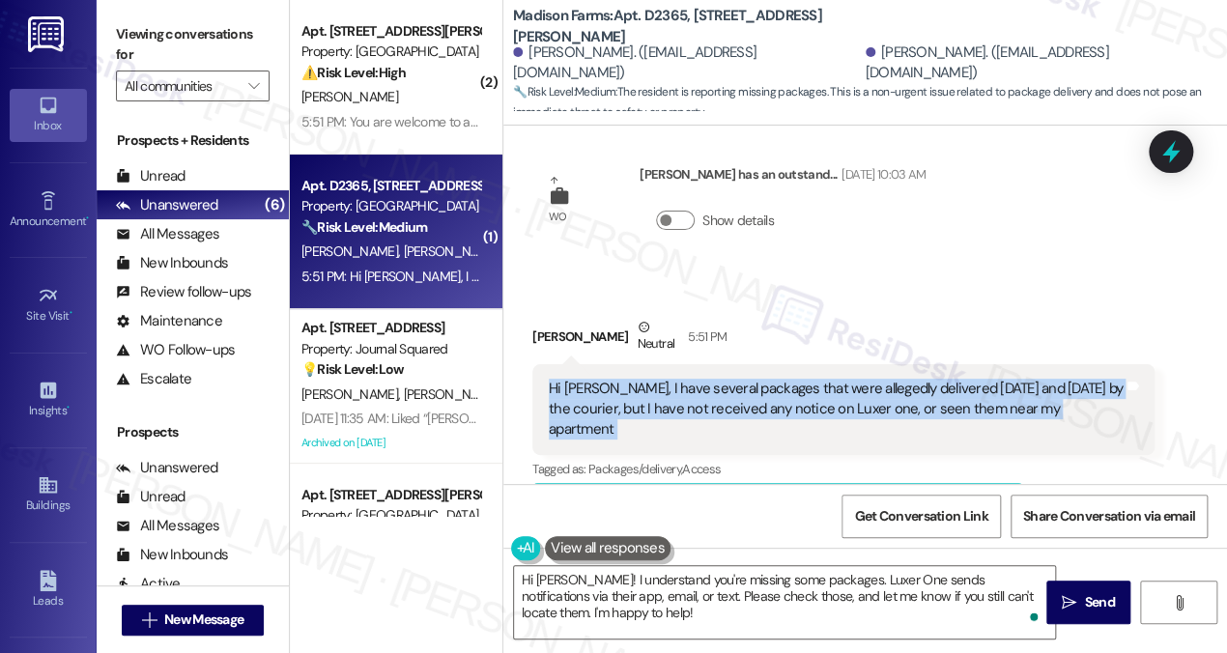
click at [591, 379] on div "Hi [PERSON_NAME], I have several packages that were allegedly delivered [DATE] …" at bounding box center [836, 410] width 575 height 62
click at [593, 379] on div "Hi [PERSON_NAME], I have several packages that were allegedly delivered [DATE] …" at bounding box center [836, 410] width 575 height 62
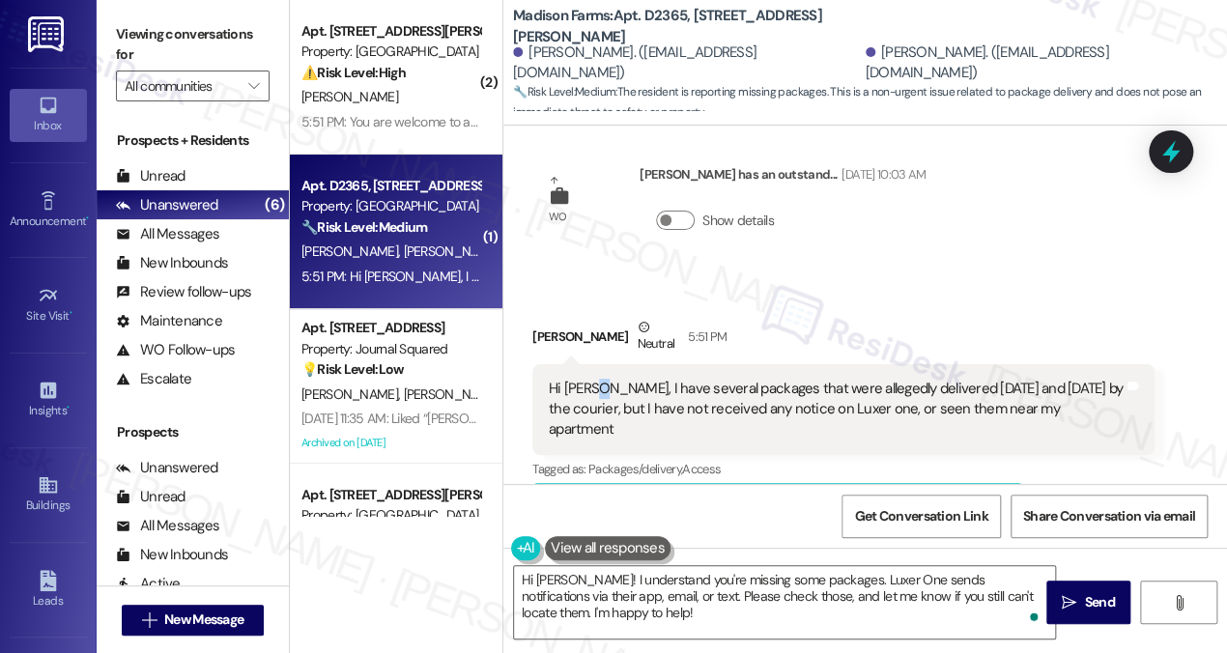
click at [593, 379] on div "Hi [PERSON_NAME], I have several packages that were allegedly delivered [DATE] …" at bounding box center [836, 410] width 575 height 62
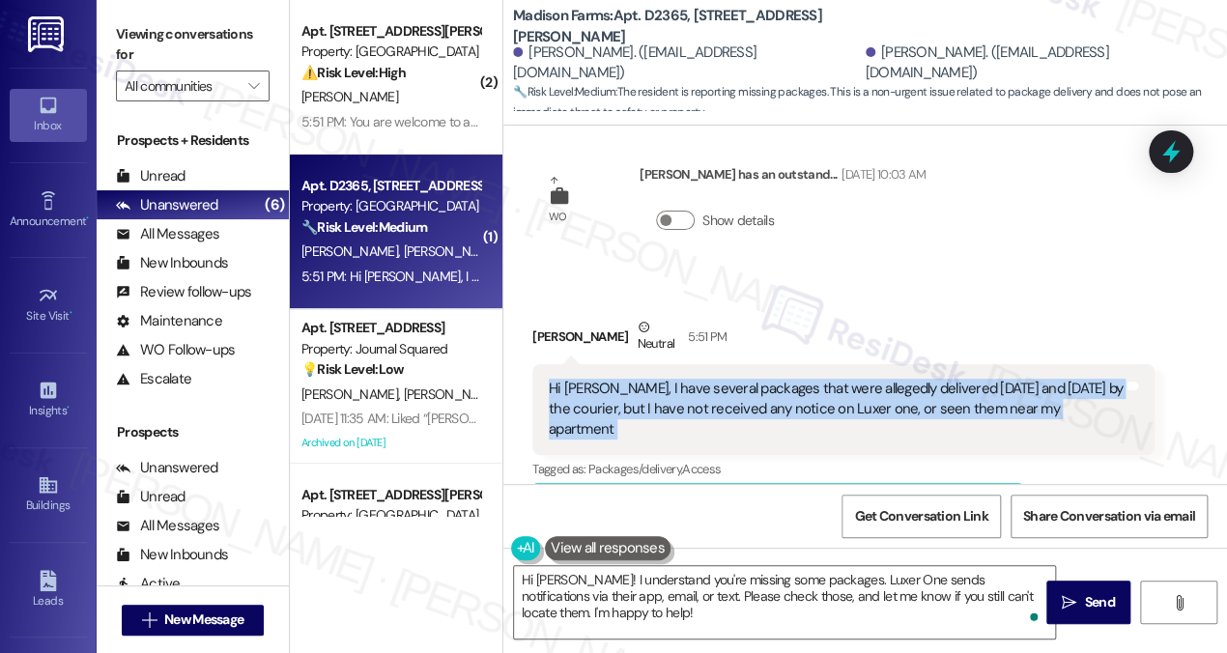
click at [593, 379] on div "Hi [PERSON_NAME], I have several packages that were allegedly delivered [DATE] …" at bounding box center [836, 410] width 575 height 62
click at [867, 379] on div "Hi [PERSON_NAME], I have several packages that were allegedly delivered [DATE] …" at bounding box center [836, 410] width 575 height 62
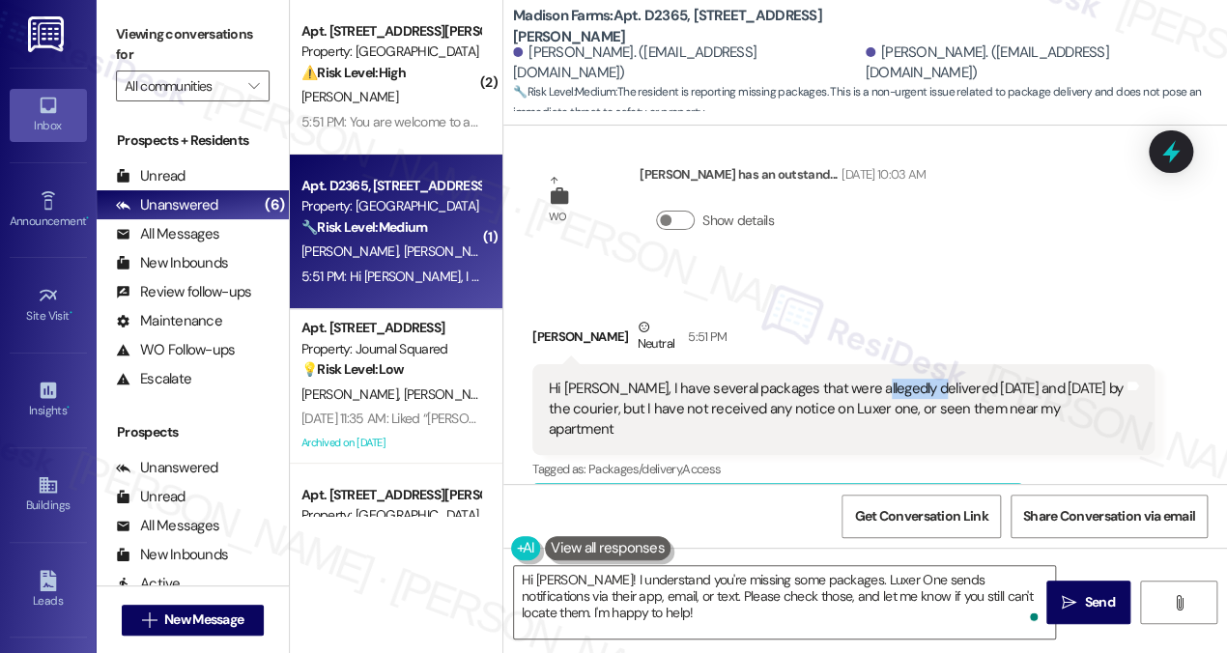
click at [867, 379] on div "Hi [PERSON_NAME], I have several packages that were allegedly delivered [DATE] …" at bounding box center [836, 410] width 575 height 62
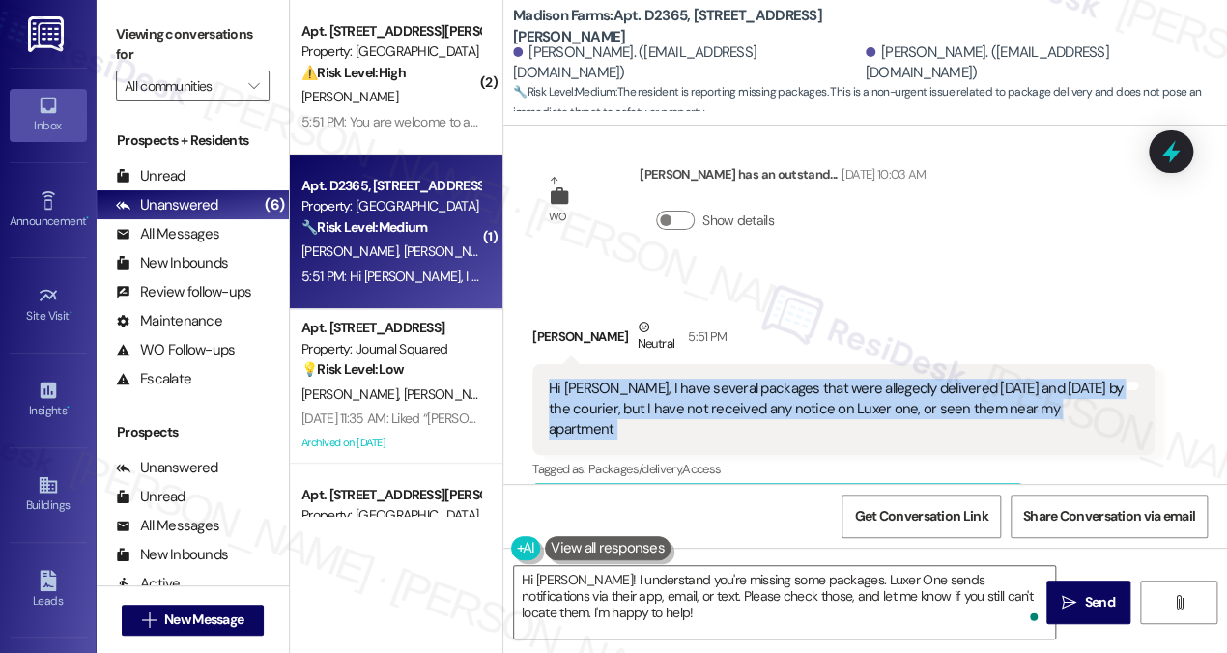
click at [867, 379] on div "Hi [PERSON_NAME], I have several packages that were allegedly delivered [DATE] …" at bounding box center [836, 410] width 575 height 62
click at [783, 379] on div "Hi [PERSON_NAME], I have several packages that were allegedly delivered [DATE] …" at bounding box center [836, 410] width 575 height 62
click at [856, 386] on div "Hi [PERSON_NAME], I have several packages that were allegedly delivered [DATE] …" at bounding box center [836, 410] width 575 height 62
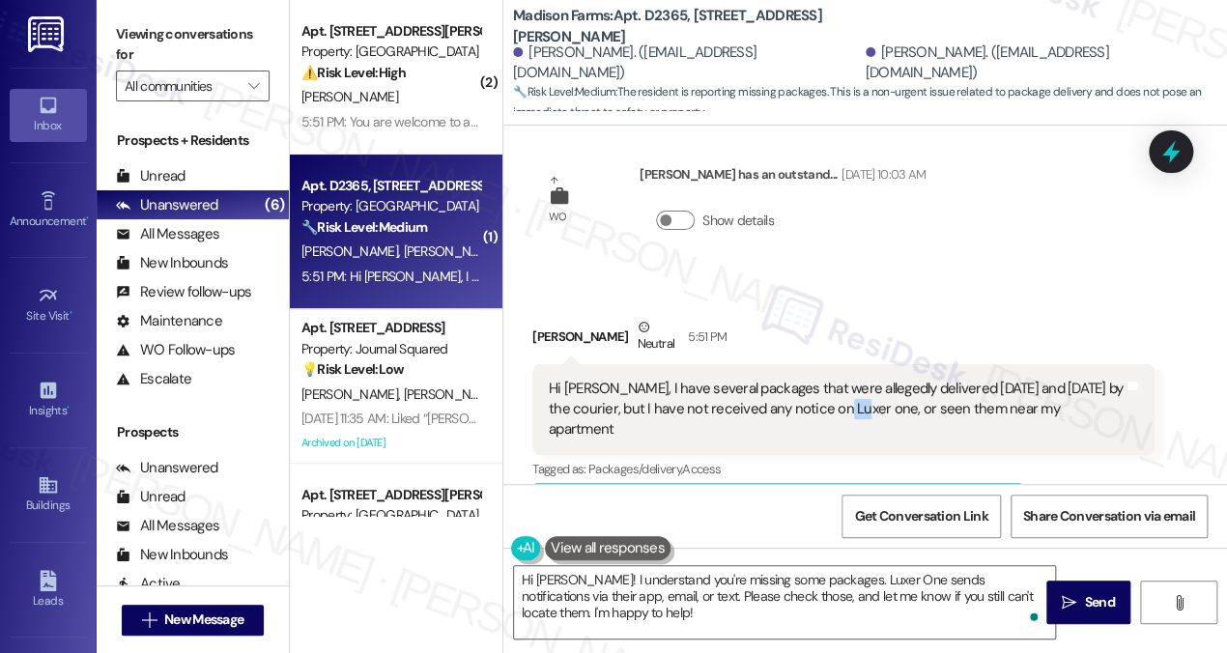
click at [856, 386] on div "Hi [PERSON_NAME], I have several packages that were allegedly delivered [DATE] …" at bounding box center [836, 410] width 575 height 62
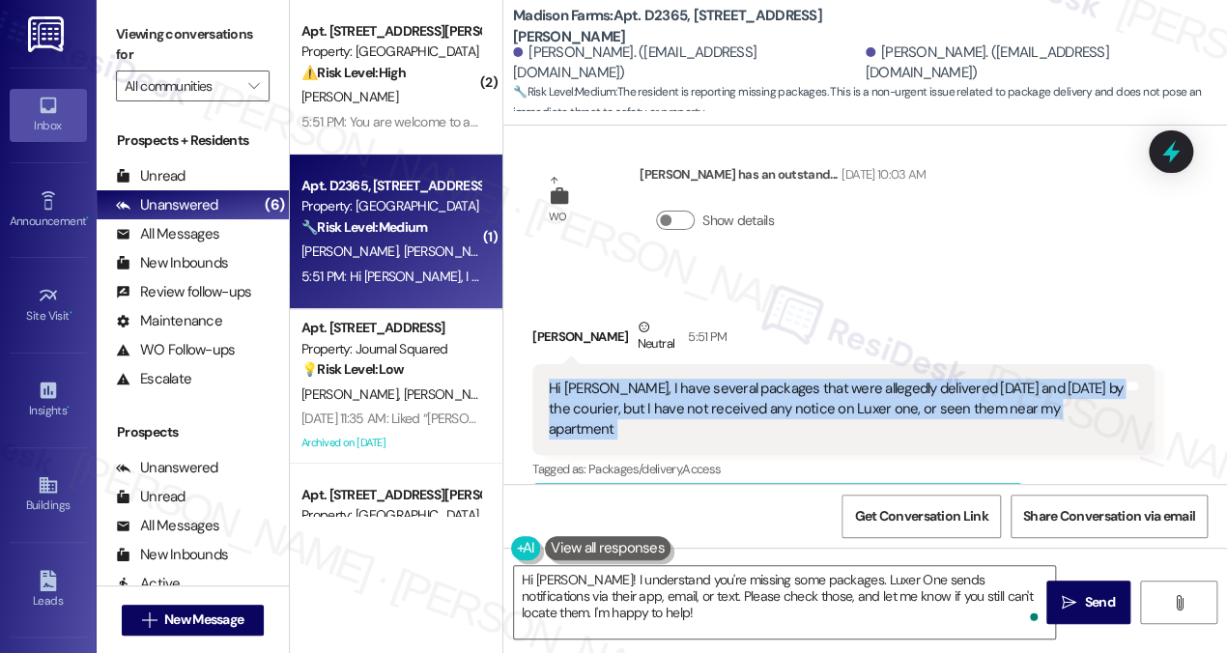
click at [856, 386] on div "Hi [PERSON_NAME], I have several packages that were allegedly delivered [DATE] …" at bounding box center [836, 410] width 575 height 62
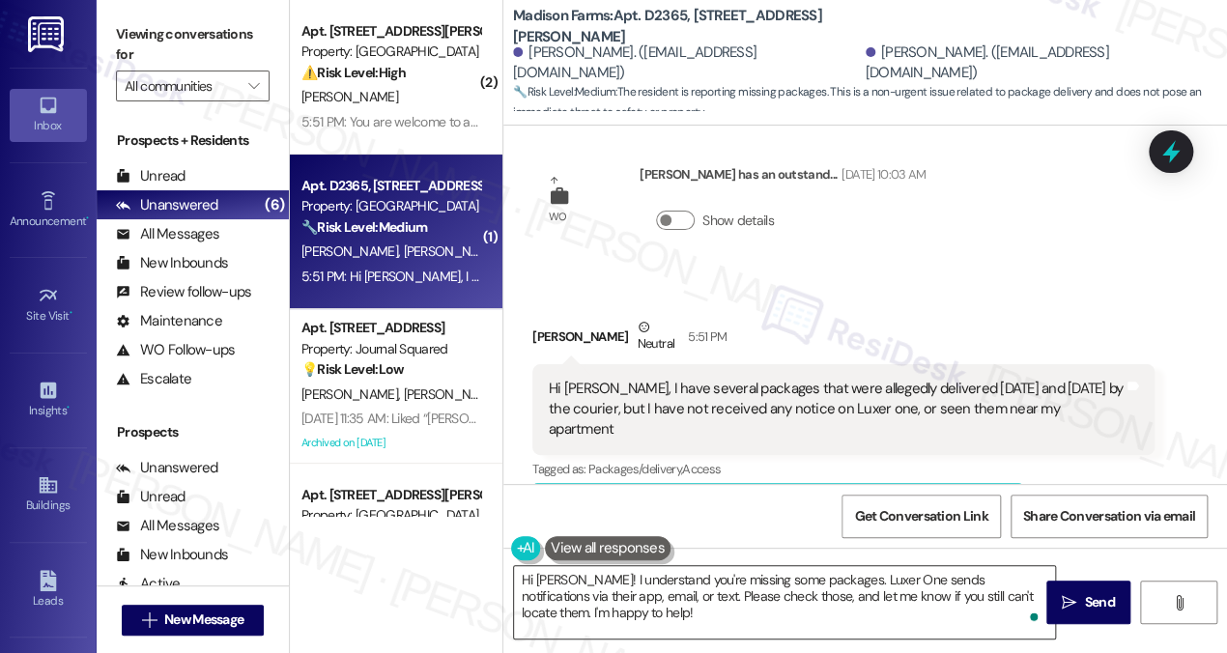
click at [717, 602] on textarea "Hi Anthony! I understand you're missing some packages. Luxer One sends notifica…" at bounding box center [784, 602] width 541 height 72
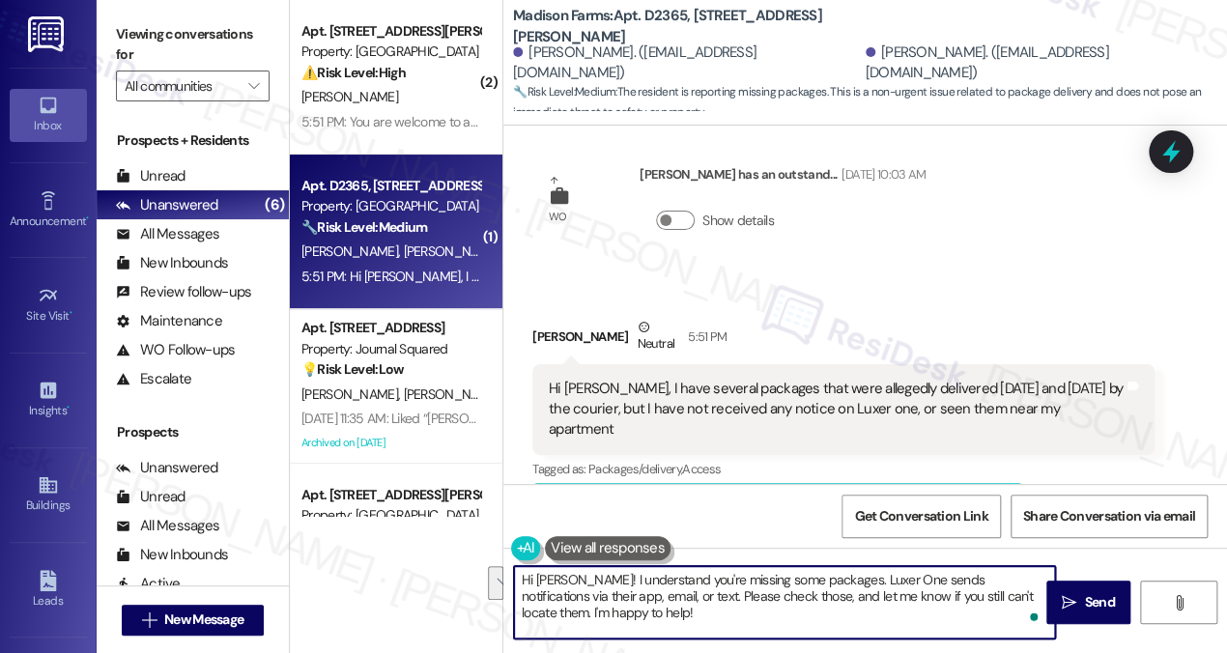
drag, startPoint x: 599, startPoint y: 582, endPoint x: 765, endPoint y: 605, distance: 167.8
click at [765, 605] on textarea "Hi Anthony! I understand you're missing some packages. Luxer One sends notifica…" at bounding box center [784, 602] width 541 height 72
click at [784, 579] on textarea "Hi Anthony! I understand you're missing some packages. Luxer One sends notifica…" at bounding box center [784, 602] width 541 height 72
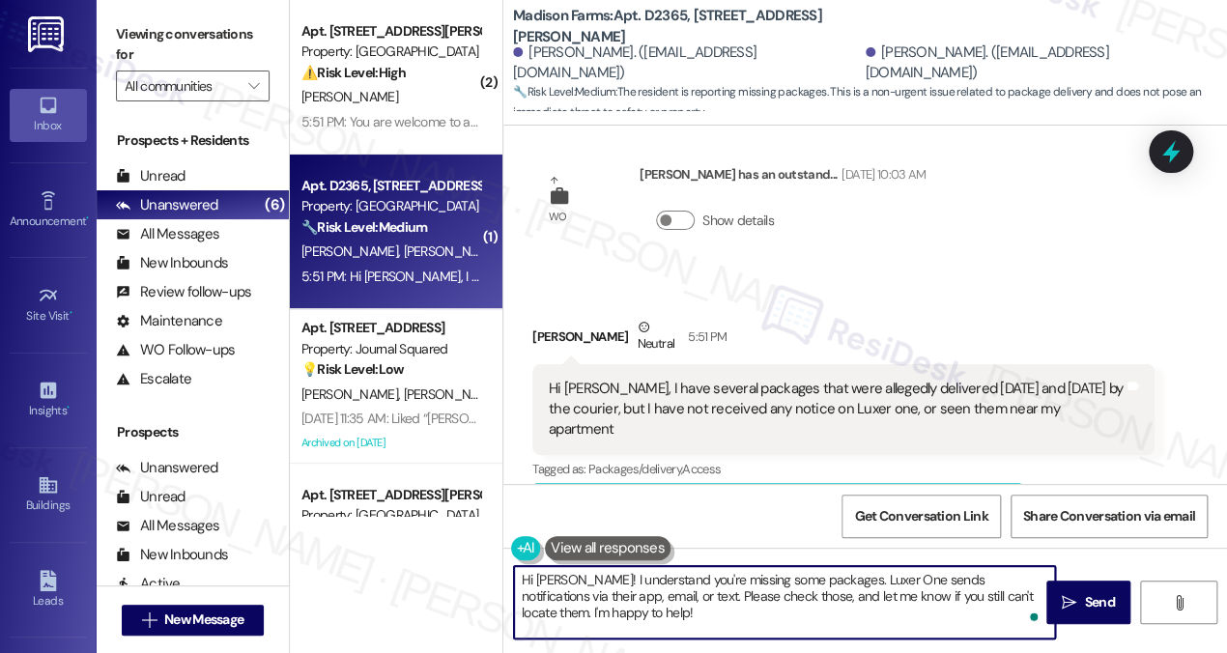
click at [784, 579] on textarea "Hi Anthony! I understand you're missing some packages. Luxer One sends notifica…" at bounding box center [784, 602] width 541 height 72
click at [851, 593] on textarea "Hi Anthony! I understand you're missing some packages. Luxer One sends notifica…" at bounding box center [784, 602] width 541 height 72
drag, startPoint x: 835, startPoint y: 579, endPoint x: 902, endPoint y: 622, distance: 80.4
click at [904, 622] on textarea "Hi Anthony! I understand you're missing some packages. Luxer One sends notifica…" at bounding box center [784, 602] width 541 height 72
click at [638, 600] on textarea "Hi Anthony! I understand you're missing some packages. Luxer One sends notifica…" at bounding box center [784, 602] width 541 height 72
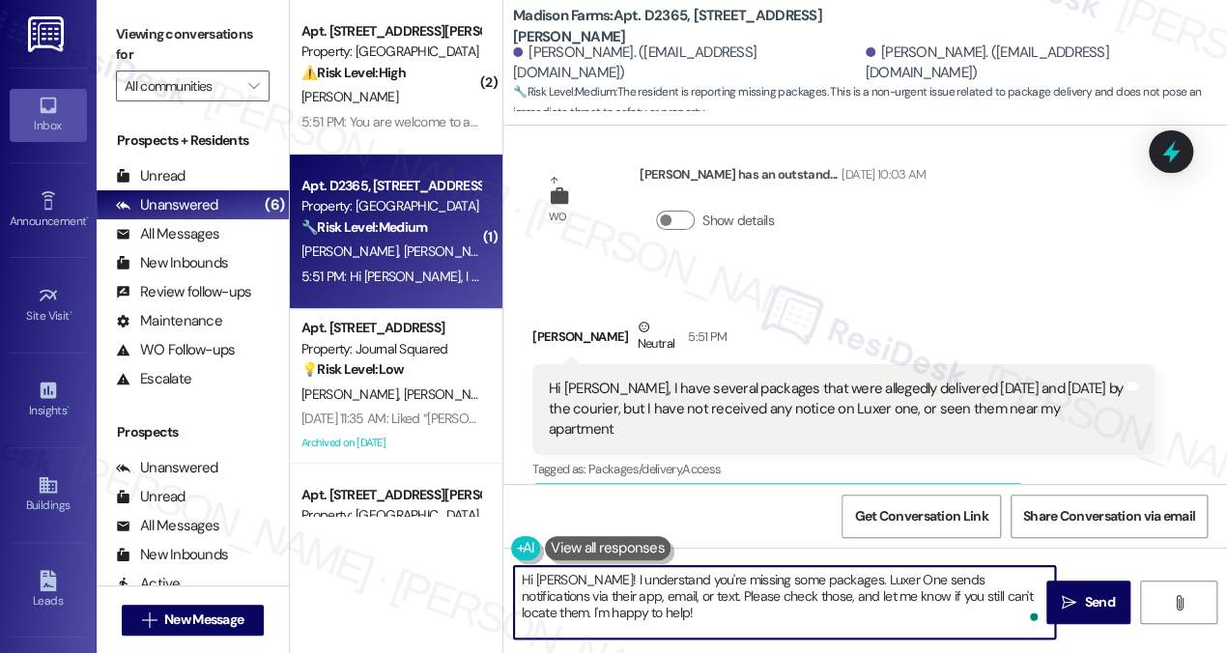
click at [621, 600] on textarea "Hi Anthony! I understand you're missing some packages. Luxer One sends notifica…" at bounding box center [784, 602] width 541 height 72
click at [620, 600] on textarea "Hi Anthony! I understand you're missing some packages. Luxer One sends notifica…" at bounding box center [784, 602] width 541 height 72
click at [680, 610] on textarea "Hi Anthony! I understand you're missing some packages. Luxer One sends notifica…" at bounding box center [784, 602] width 541 height 72
drag, startPoint x: 653, startPoint y: 594, endPoint x: 723, endPoint y: 611, distance: 71.5
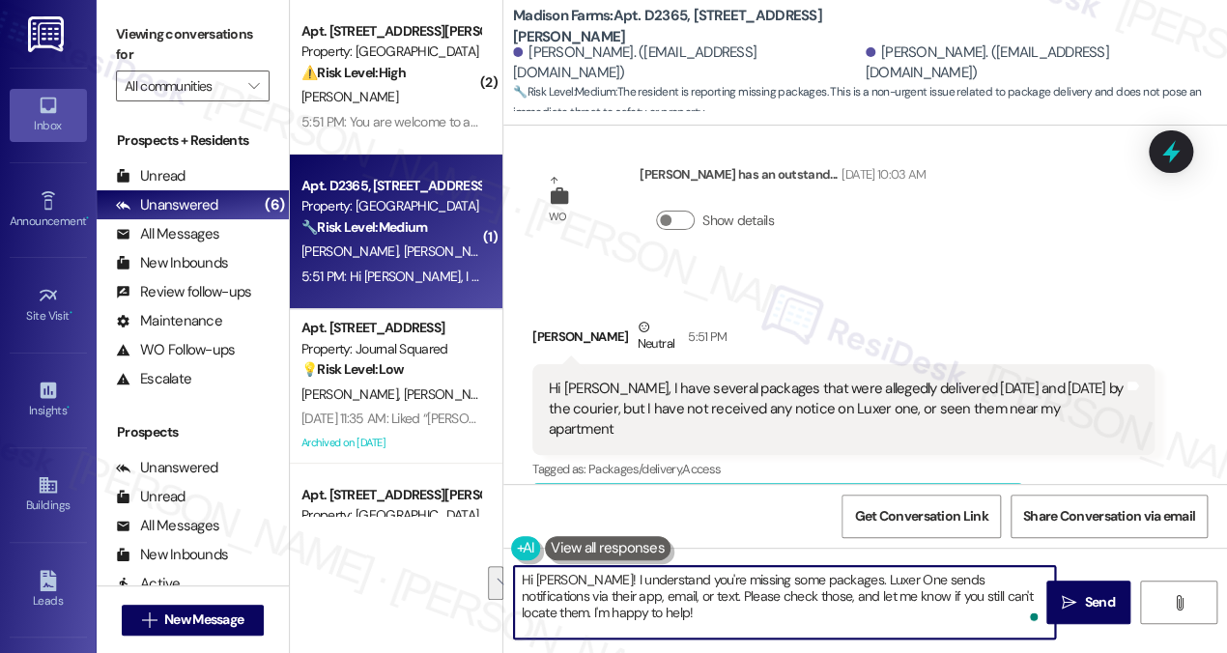
click at [723, 611] on textarea "Hi Anthony! I understand you're missing some packages. Luxer One sends notifica…" at bounding box center [784, 602] width 541 height 72
click at [759, 594] on textarea "Hi Anthony! I understand you're missing some packages. Luxer One sends notifica…" at bounding box center [784, 602] width 541 height 72
click at [757, 594] on textarea "Hi Anthony! I understand you're missing some packages. Luxer One sends notifica…" at bounding box center [784, 602] width 541 height 72
click at [836, 602] on textarea "Hi Anthony! I understand you're missing some packages. Luxer One sends notifica…" at bounding box center [784, 602] width 541 height 72
drag, startPoint x: 732, startPoint y: 598, endPoint x: 720, endPoint y: 597, distance: 12.6
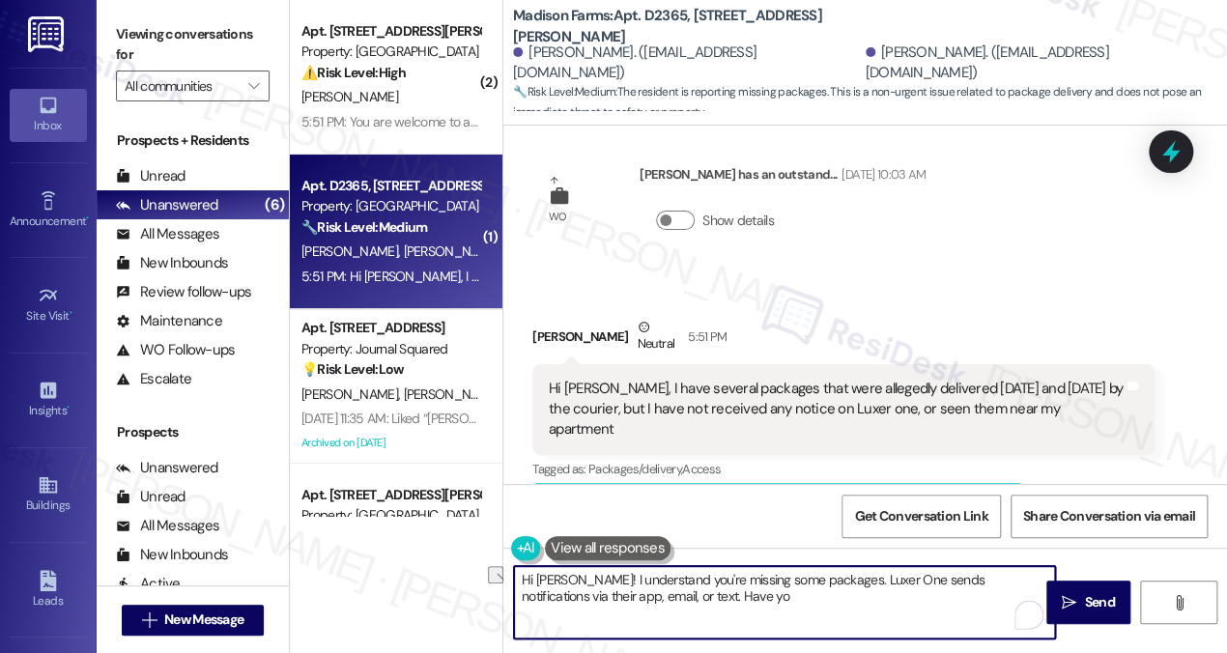
click at [720, 597] on textarea "Hi Anthony! I understand you're missing some packages. Luxer One sends notifica…" at bounding box center [784, 602] width 541 height 72
click at [926, 599] on textarea "Hi Anthony! I understand you're missing some packages. Luxer One sends notifica…" at bounding box center [784, 602] width 541 height 72
drag, startPoint x: 910, startPoint y: 601, endPoint x: 777, endPoint y: 602, distance: 133.3
click at [777, 602] on textarea "Hi Anthony! I understand you're missing some packages. Luxer One sends notifica…" at bounding box center [784, 602] width 541 height 72
click at [778, 602] on textarea "Hi Anthony! I understand you're missing some packages. Luxer One sends notifica…" at bounding box center [784, 602] width 541 height 72
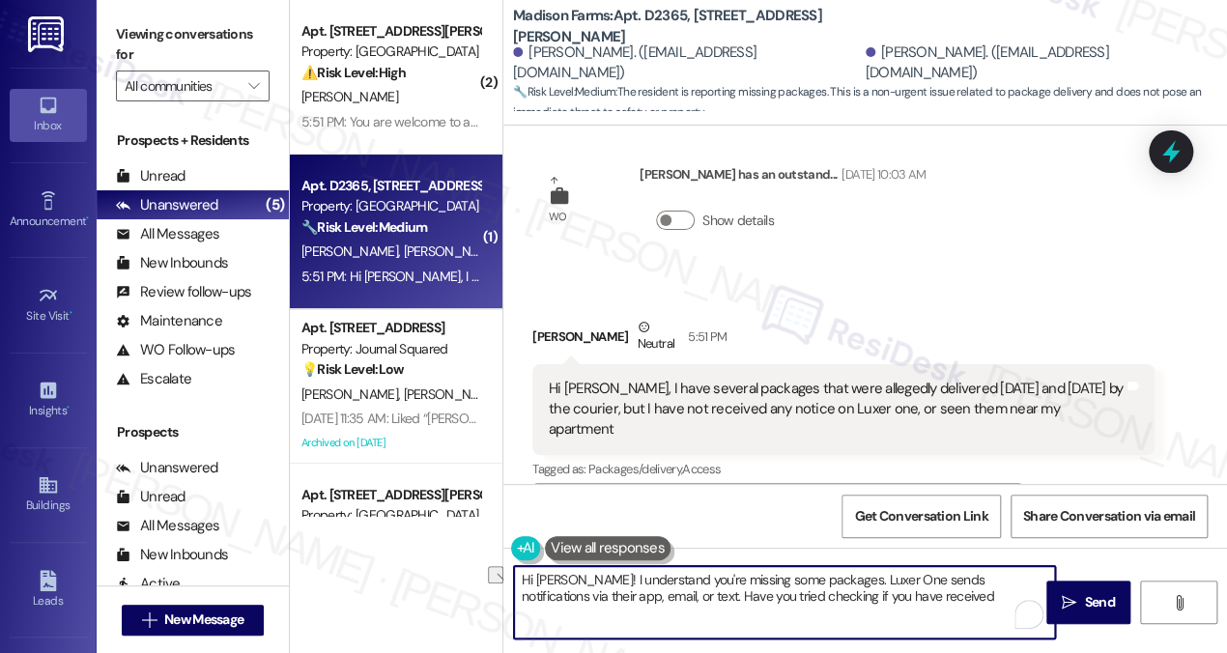
drag, startPoint x: 910, startPoint y: 604, endPoint x: 786, endPoint y: 595, distance: 124.9
click at [786, 595] on textarea "Hi Anthony! I understand you're missing some packages. Luxer One sends notifica…" at bounding box center [784, 602] width 541 height 72
type textarea "Hi Anthony! I understand you're missing some packages. Luxer One sends notifica…"
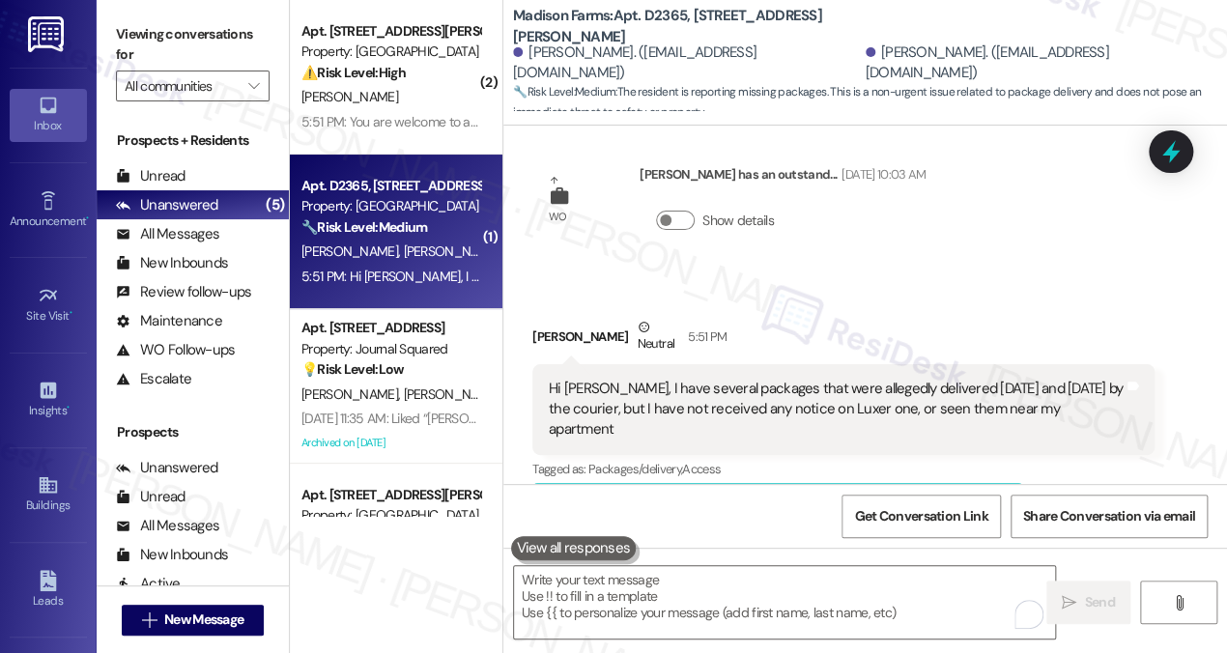
click at [239, 28] on label "Viewing conversations for" at bounding box center [193, 44] width 154 height 51
click at [193, 46] on label "Viewing conversations for" at bounding box center [193, 44] width 154 height 51
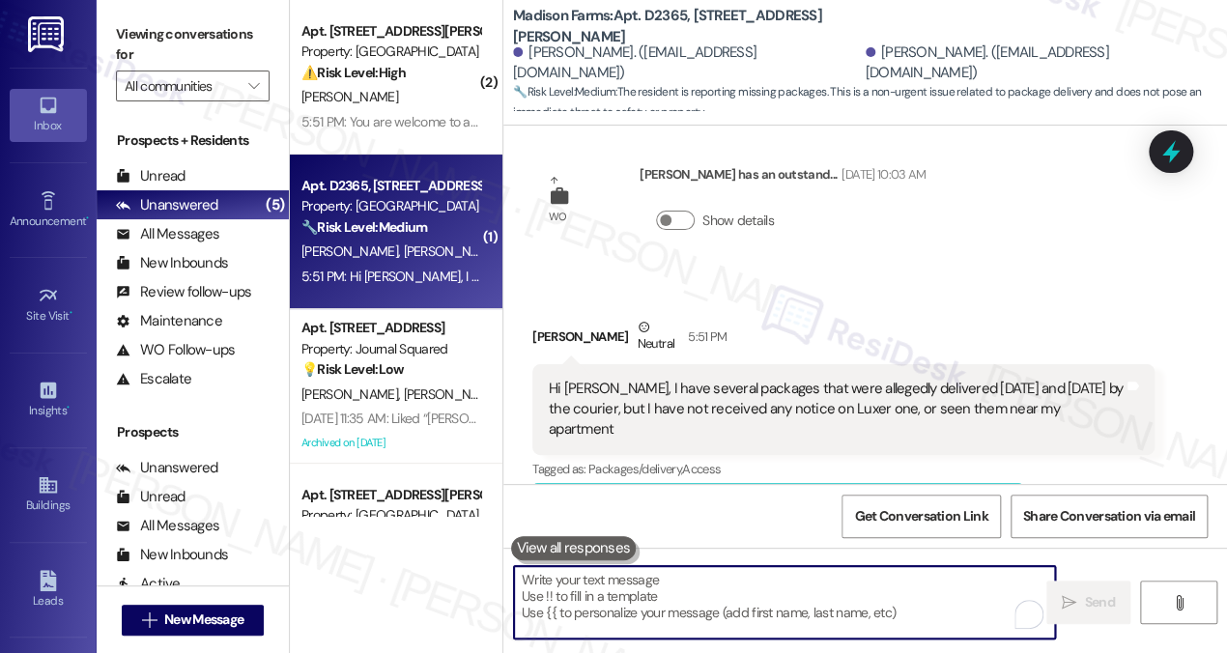
click at [630, 602] on textarea "To enrich screen reader interactions, please activate Accessibility in Grammarl…" at bounding box center [784, 602] width 541 height 72
paste textarea "Hi Anthony! I understand you’re missing some packages. Luxer One usually sends …"
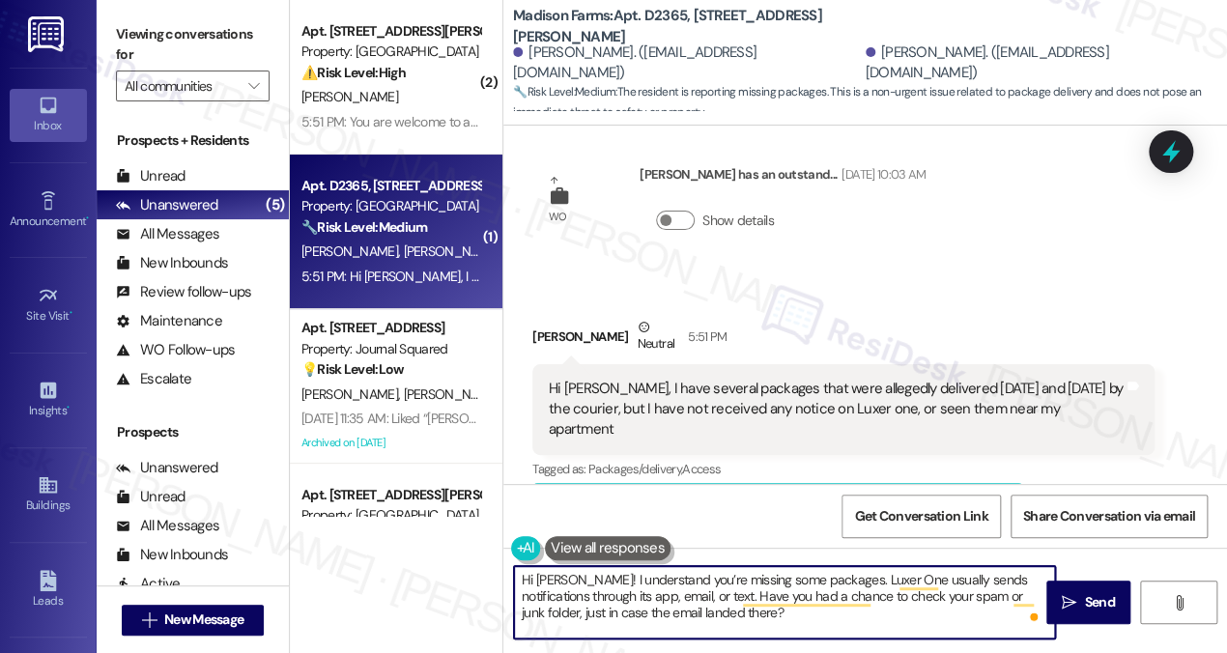
click at [573, 596] on textarea "Hi Anthony! I understand you’re missing some packages. Luxer One usually sends …" at bounding box center [784, 602] width 541 height 72
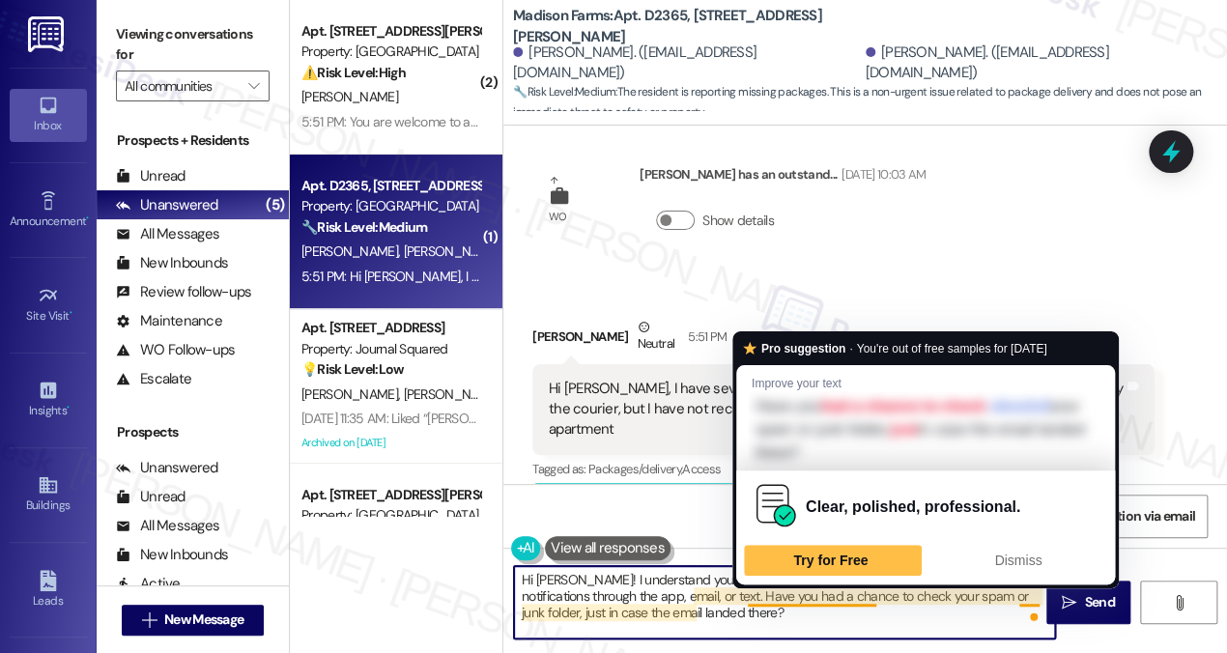
click at [772, 617] on textarea "Hi [PERSON_NAME]! I understand you’re missing some packages. Luxer One usually …" at bounding box center [784, 602] width 541 height 72
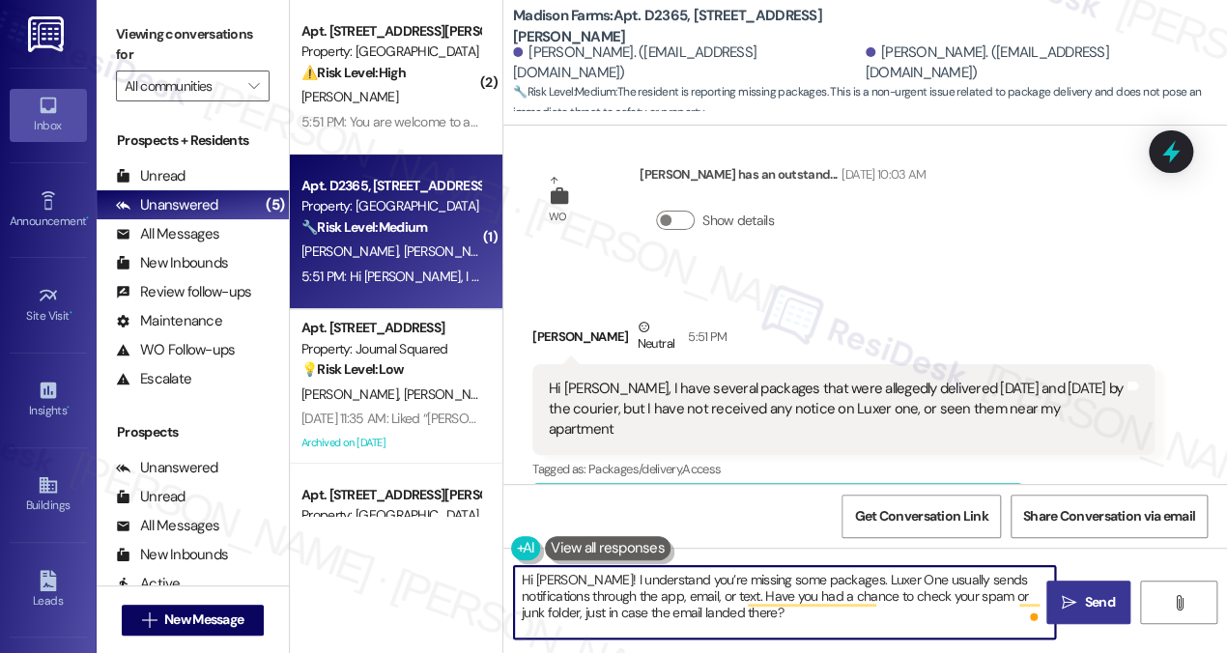
type textarea "Hi [PERSON_NAME]! I understand you’re missing some packages. Luxer One usually …"
click at [1071, 601] on icon "" at bounding box center [1069, 602] width 14 height 15
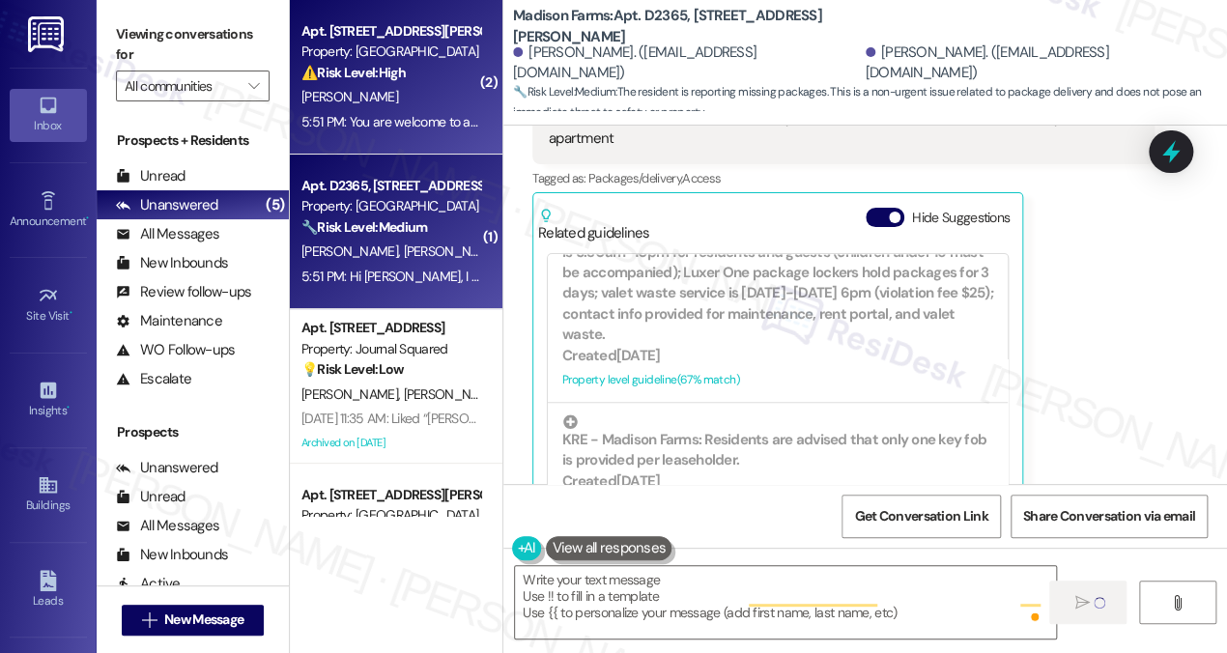
scroll to position [1612, 0]
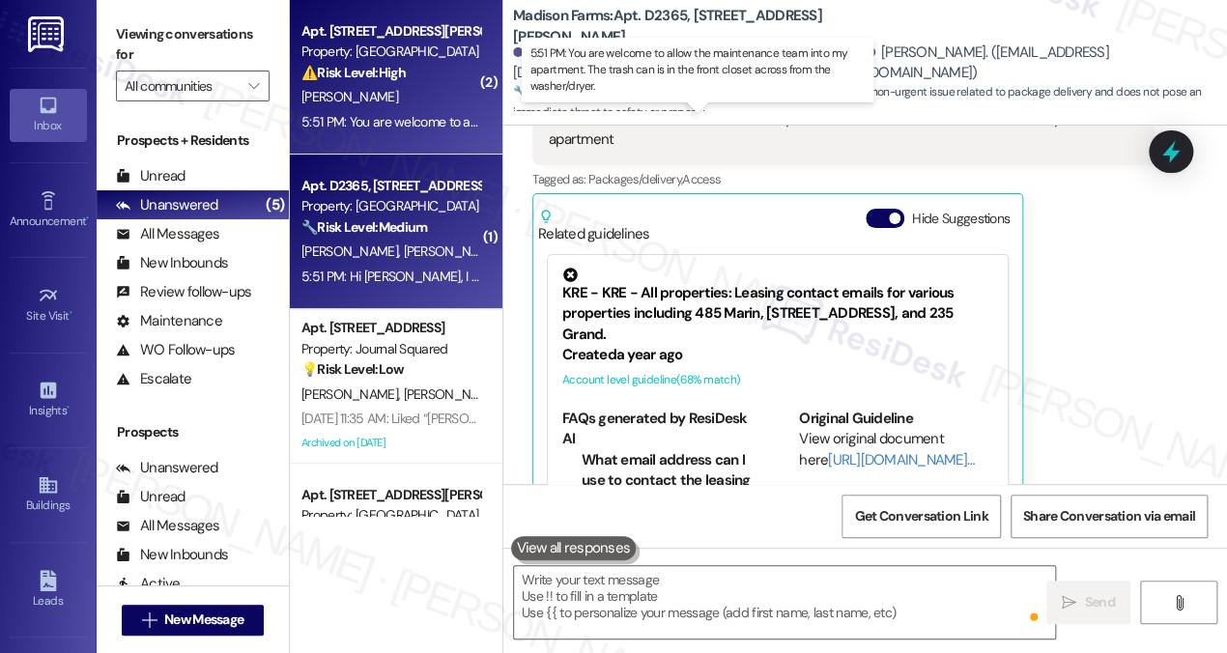
click at [414, 118] on div "5:51 PM: You are welcome to allow the maintenance team into my apartment. The t…" at bounding box center [697, 121] width 793 height 17
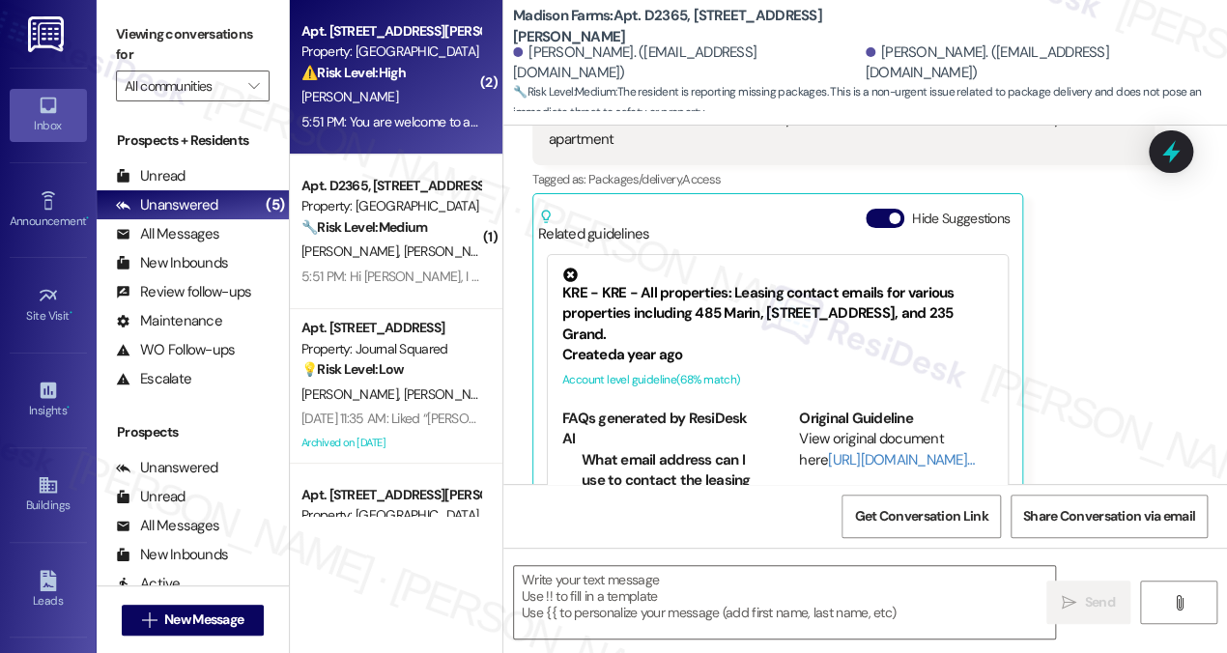
type textarea "Fetching suggested responses. Please feel free to read through the conversation…"
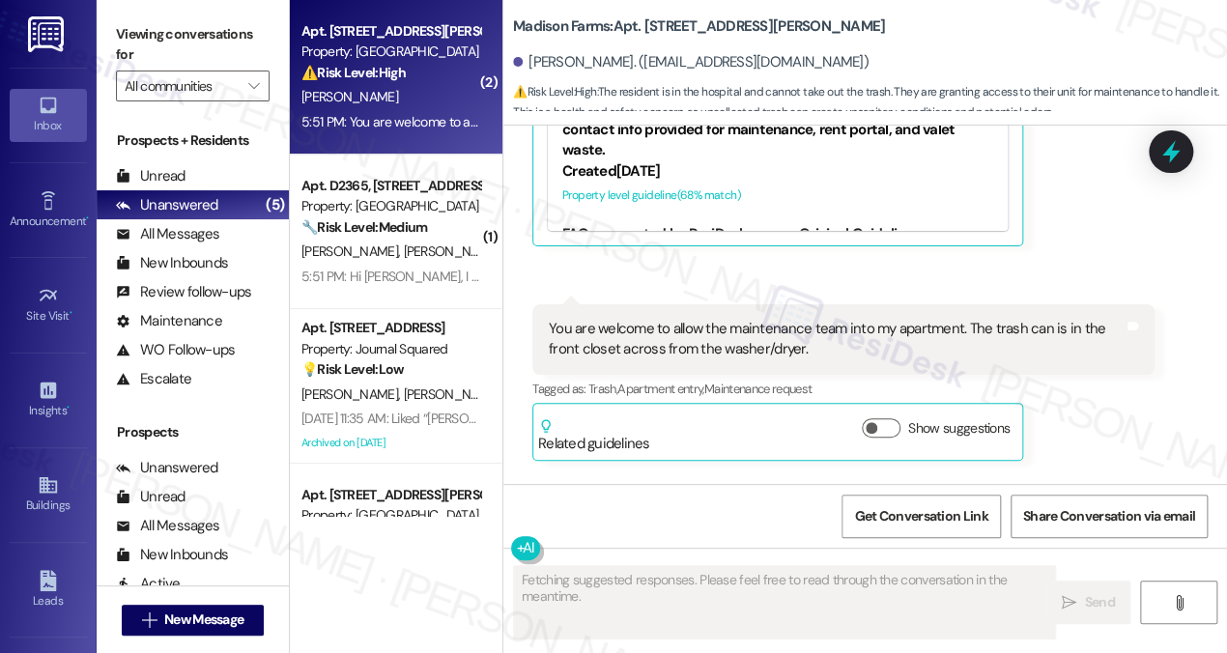
scroll to position [8283, 0]
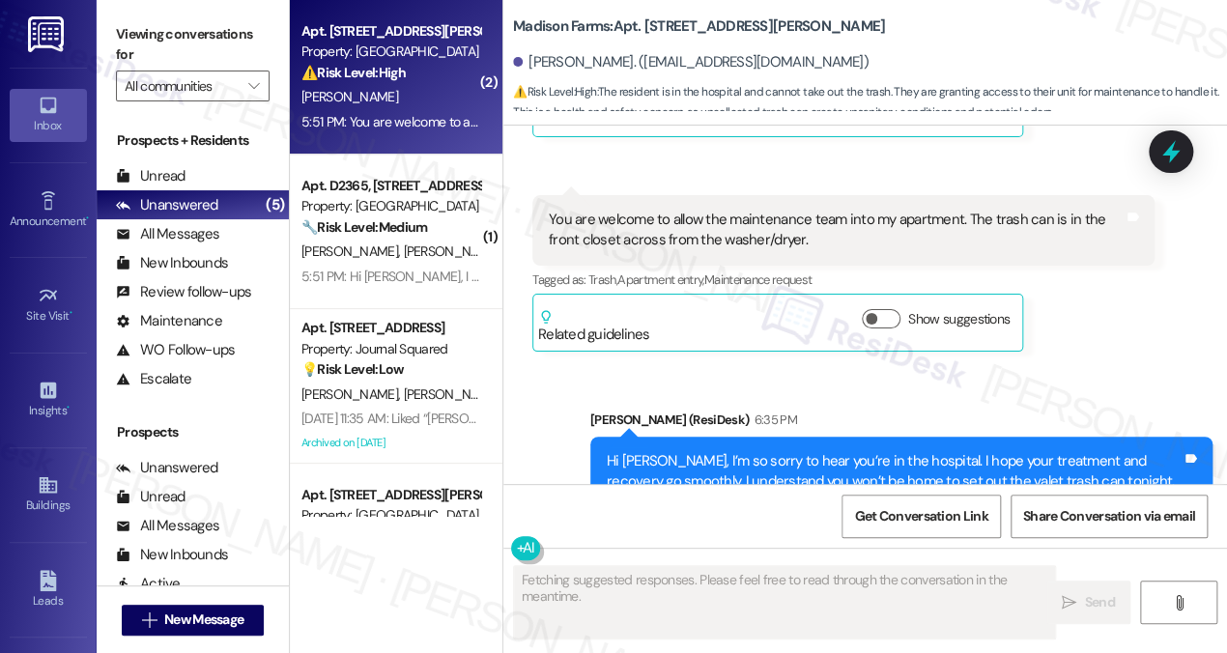
click at [872, 451] on div "Hi [PERSON_NAME], I’m so sorry to hear you’re in the hospital. I hope your trea…" at bounding box center [894, 492] width 575 height 83
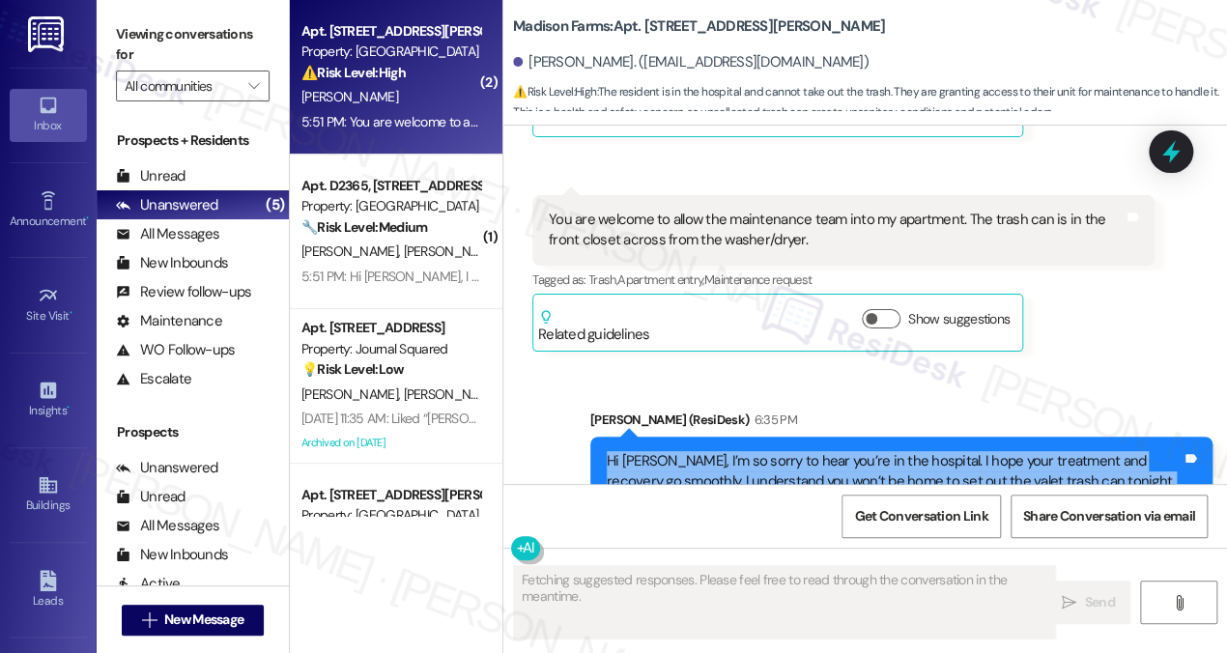
click at [872, 451] on div "Hi [PERSON_NAME], I’m so sorry to hear you’re in the hospital. I hope your trea…" at bounding box center [894, 492] width 575 height 83
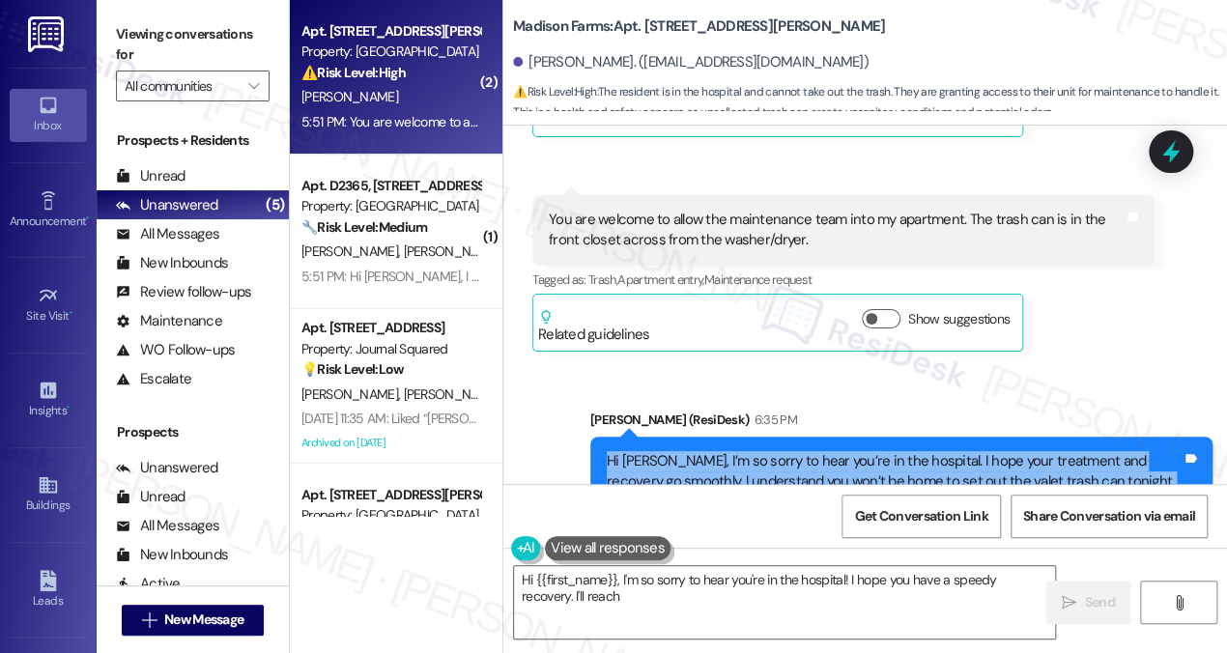
click at [1074, 451] on div "Hi [PERSON_NAME], I’m so sorry to hear you’re in the hospital. I hope your trea…" at bounding box center [894, 492] width 575 height 83
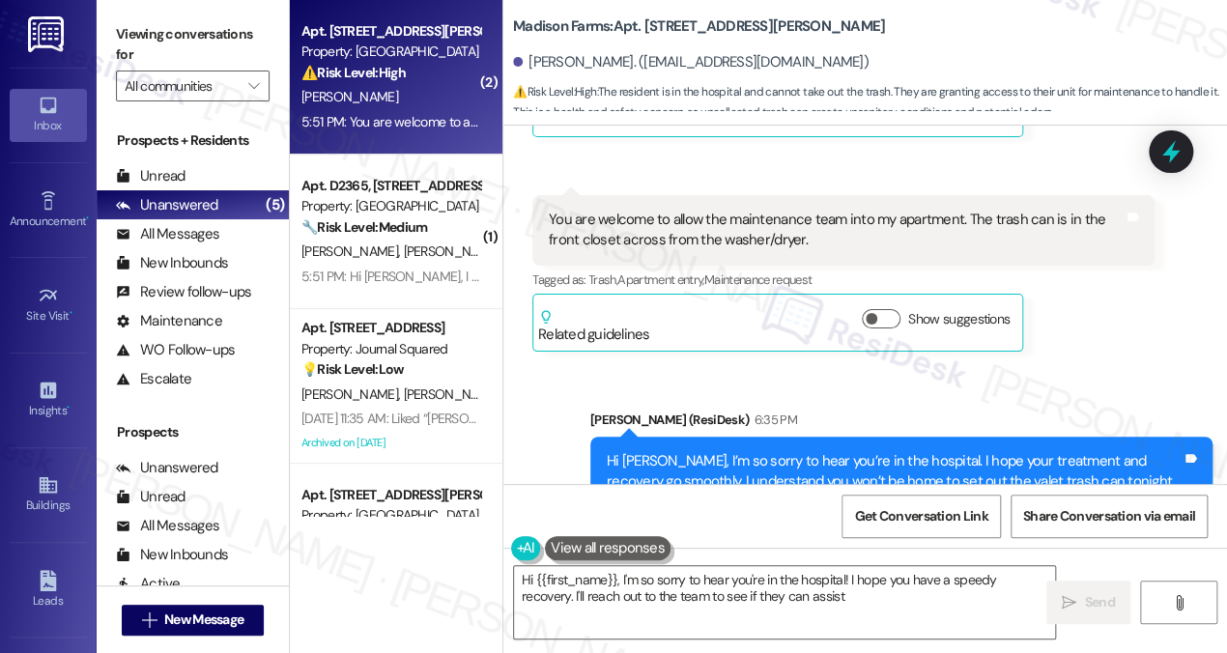
click at [1074, 451] on div "Hi [PERSON_NAME], I’m so sorry to hear you’re in the hospital. I hope your trea…" at bounding box center [894, 492] width 575 height 83
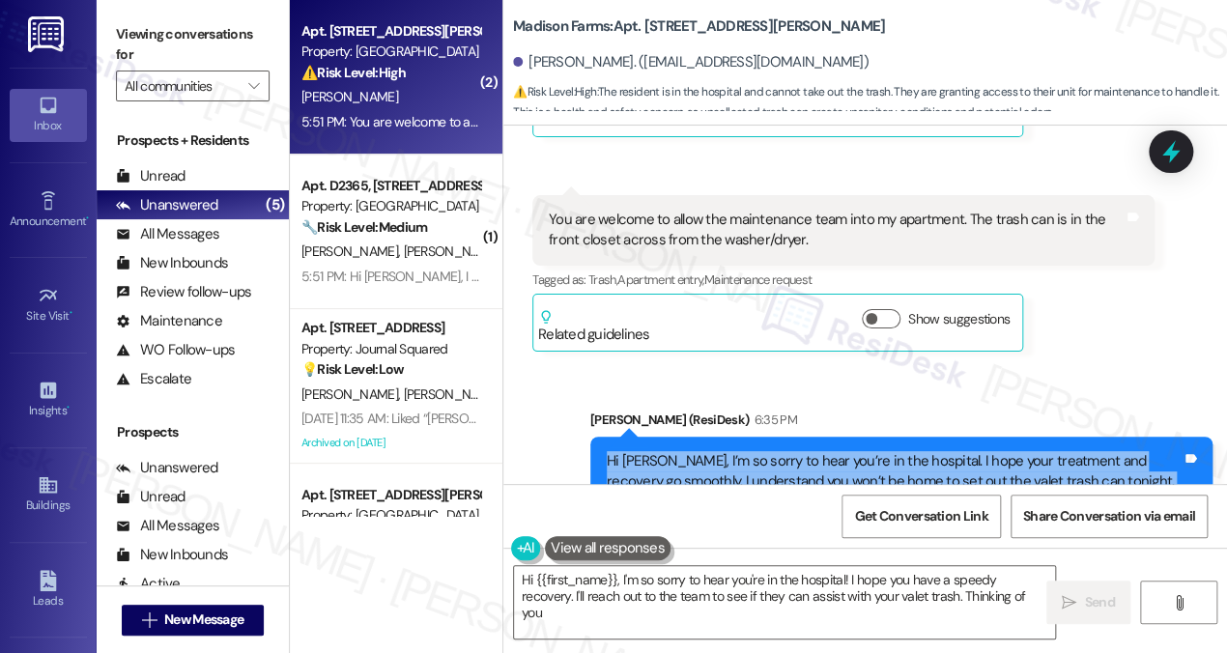
type textarea "Hi {{first_name}}, I'm so sorry to hear you're in the hospital! I hope you have…"
click at [1074, 451] on div "Hi [PERSON_NAME], I’m so sorry to hear you’re in the hospital. I hope your trea…" at bounding box center [894, 492] width 575 height 83
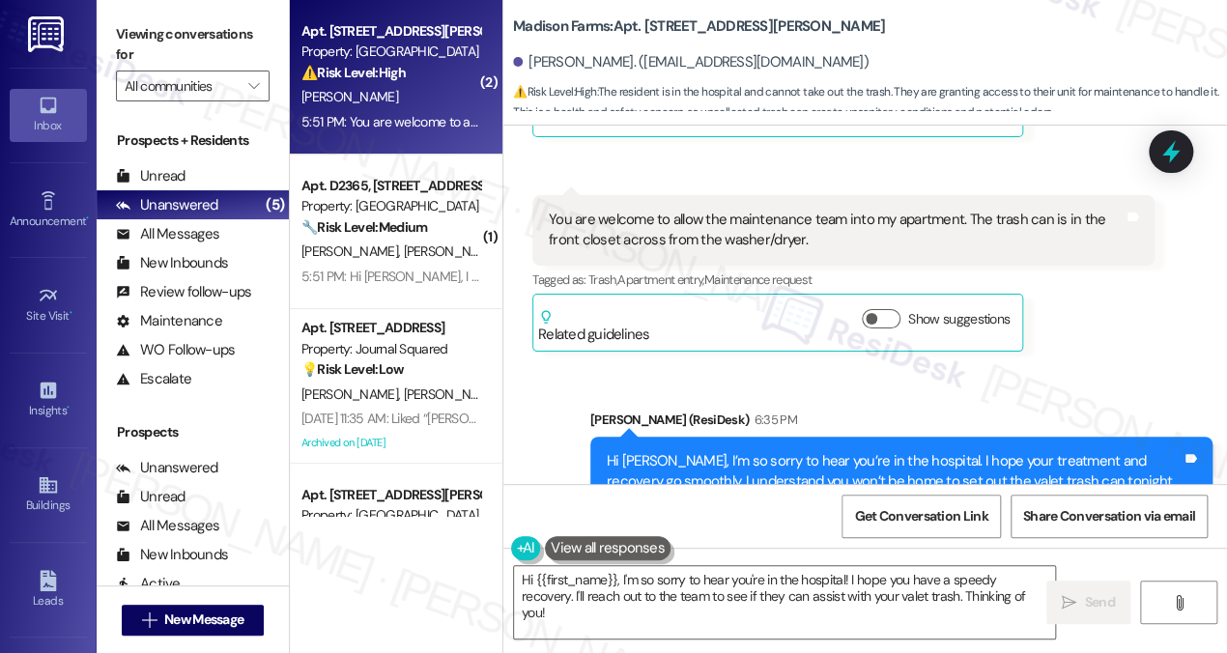
click at [1030, 410] on div "Jane (ResiDesk) 6:35 PM" at bounding box center [901, 423] width 622 height 27
click at [901, 451] on div "Hi [PERSON_NAME], I’m so sorry to hear you’re in the hospital. I hope your trea…" at bounding box center [894, 492] width 575 height 83
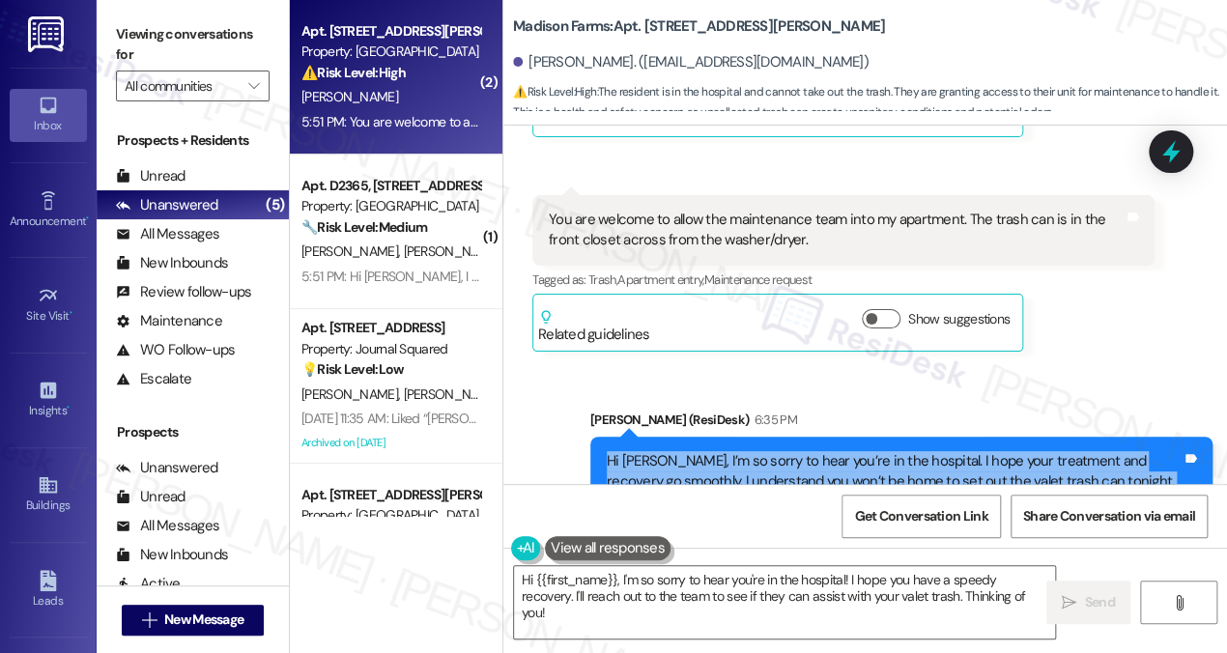
click at [901, 451] on div "Hi [PERSON_NAME], I’m so sorry to hear you’re in the hospital. I hope your trea…" at bounding box center [894, 492] width 575 height 83
click at [769, 451] on div "Hi [PERSON_NAME], I’m so sorry to hear you’re in the hospital. I hope your trea…" at bounding box center [894, 492] width 575 height 83
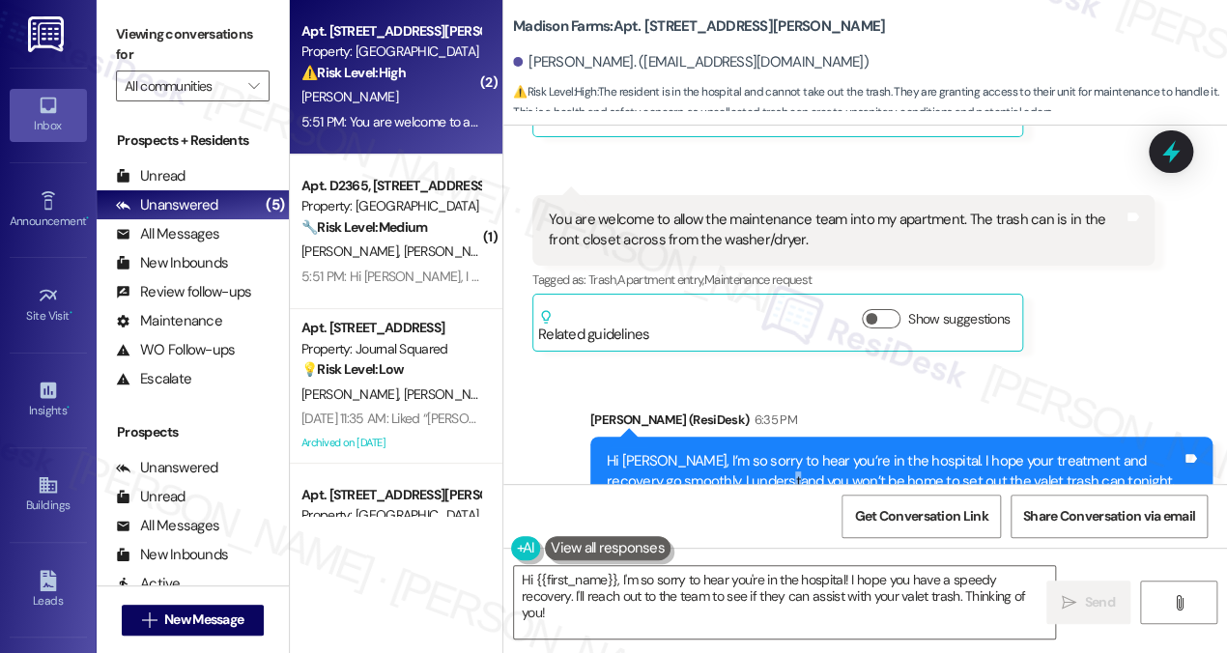
click at [769, 451] on div "Hi [PERSON_NAME], I’m so sorry to hear you’re in the hospital. I hope your trea…" at bounding box center [894, 492] width 575 height 83
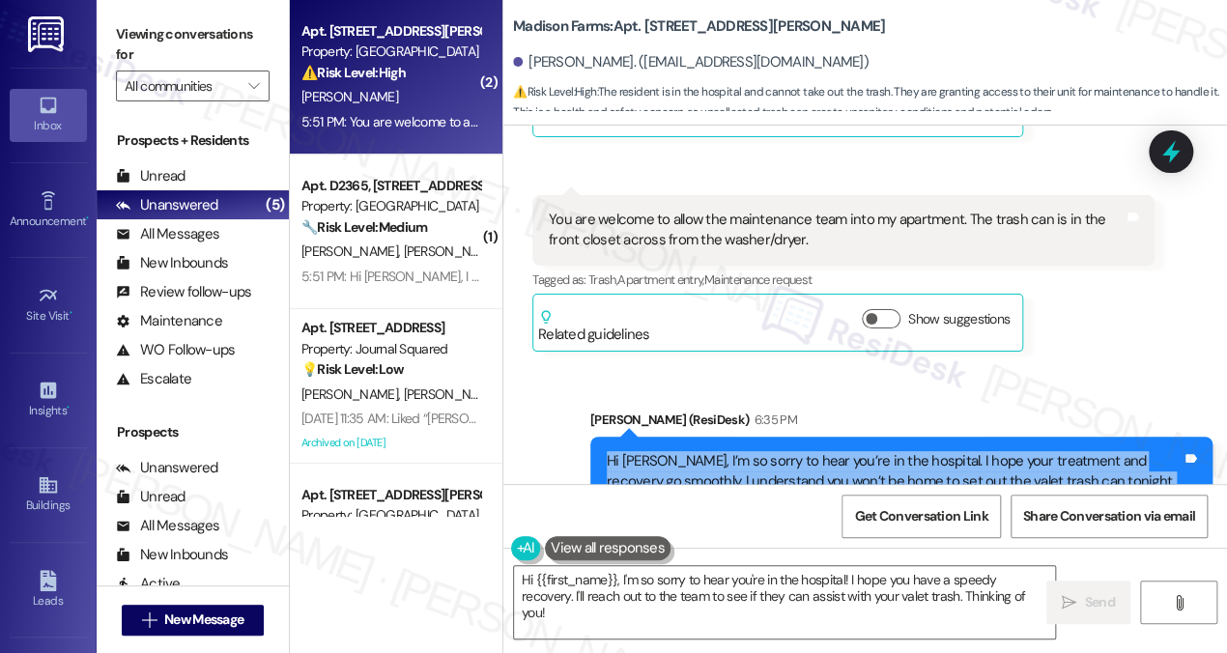
click at [769, 451] on div "Hi [PERSON_NAME], I’m so sorry to hear you’re in the hospital. I hope your trea…" at bounding box center [894, 492] width 575 height 83
click at [745, 451] on div "Hi [PERSON_NAME], I’m so sorry to hear you’re in the hospital. I hope your trea…" at bounding box center [894, 492] width 575 height 83
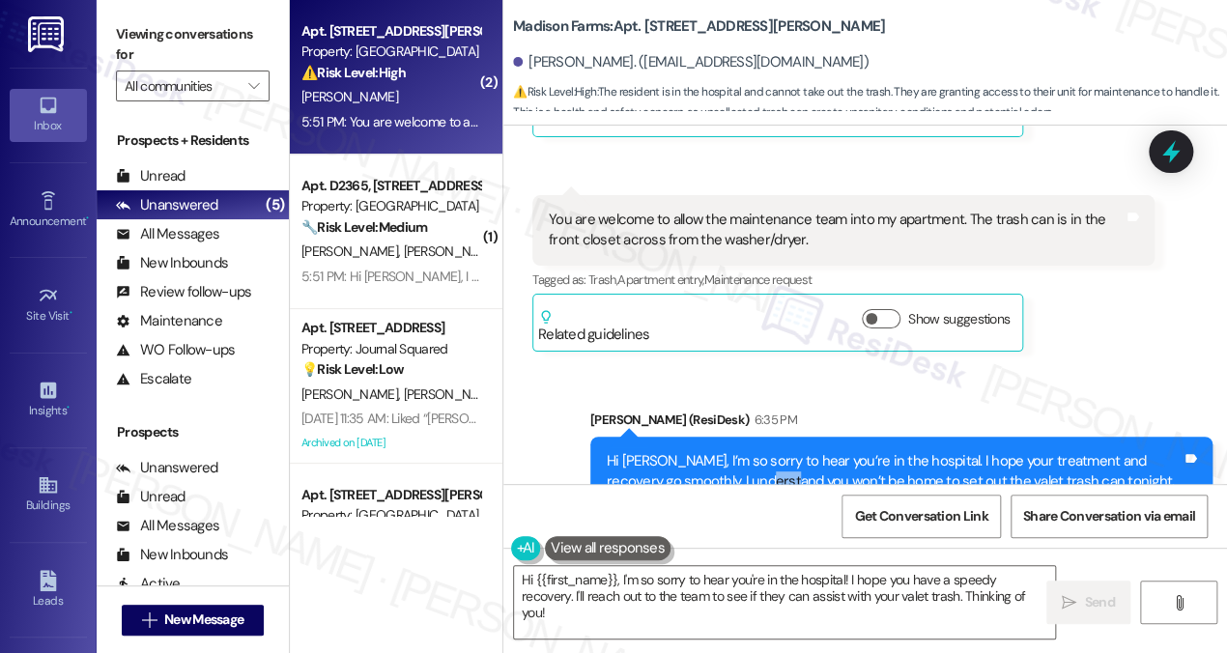
click at [745, 451] on div "Hi [PERSON_NAME], I’m so sorry to hear you’re in the hospital. I hope your trea…" at bounding box center [894, 492] width 575 height 83
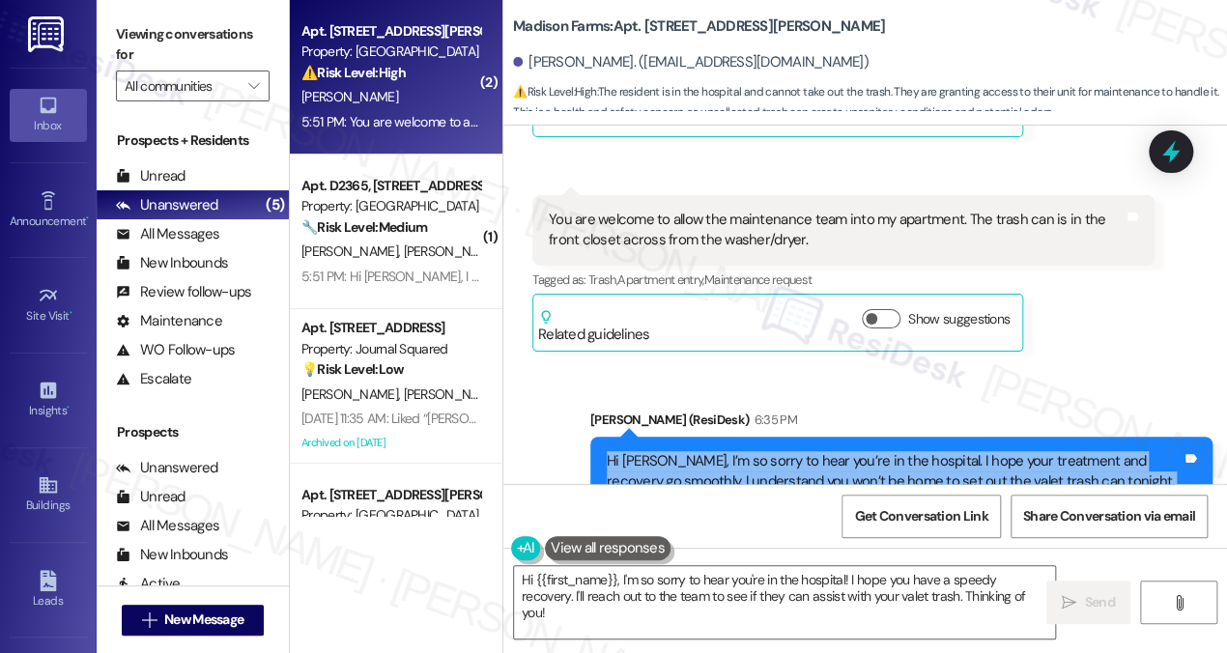
click at [745, 451] on div "Hi [PERSON_NAME], I’m so sorry to hear you’re in the hospital. I hope your trea…" at bounding box center [894, 492] width 575 height 83
click at [900, 451] on div "Hi [PERSON_NAME], I’m so sorry to hear you’re in the hospital. I hope your trea…" at bounding box center [894, 492] width 575 height 83
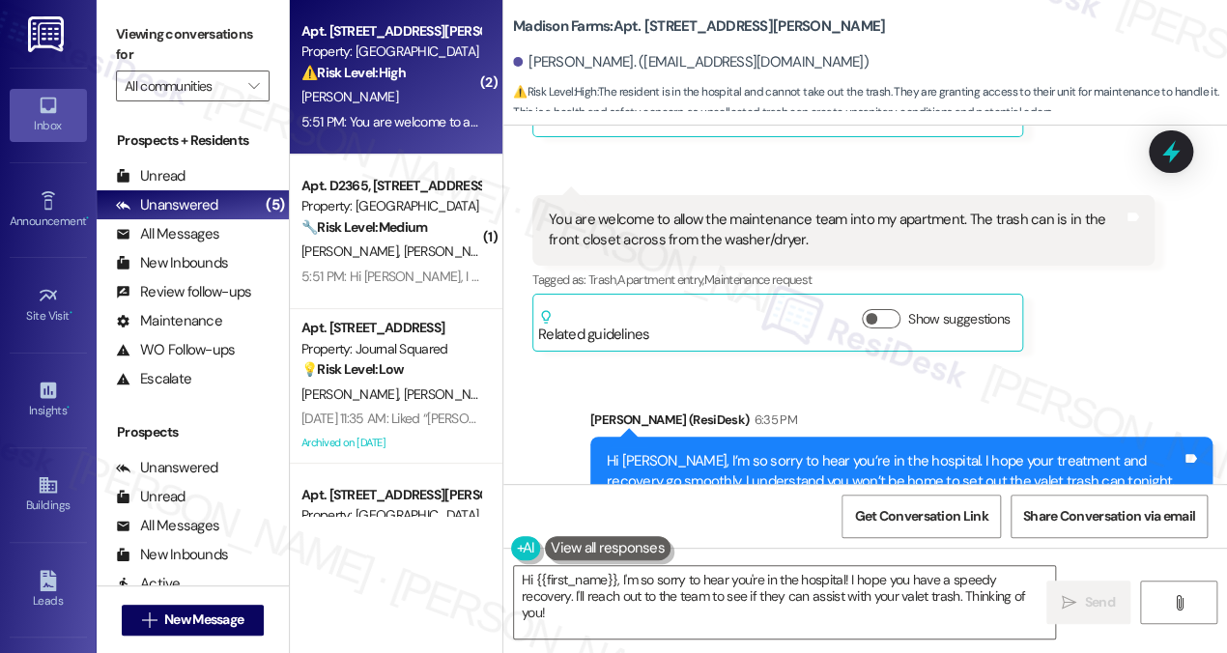
click at [900, 451] on div "Hi [PERSON_NAME], I’m so sorry to hear you’re in the hospital. I hope your trea…" at bounding box center [894, 492] width 575 height 83
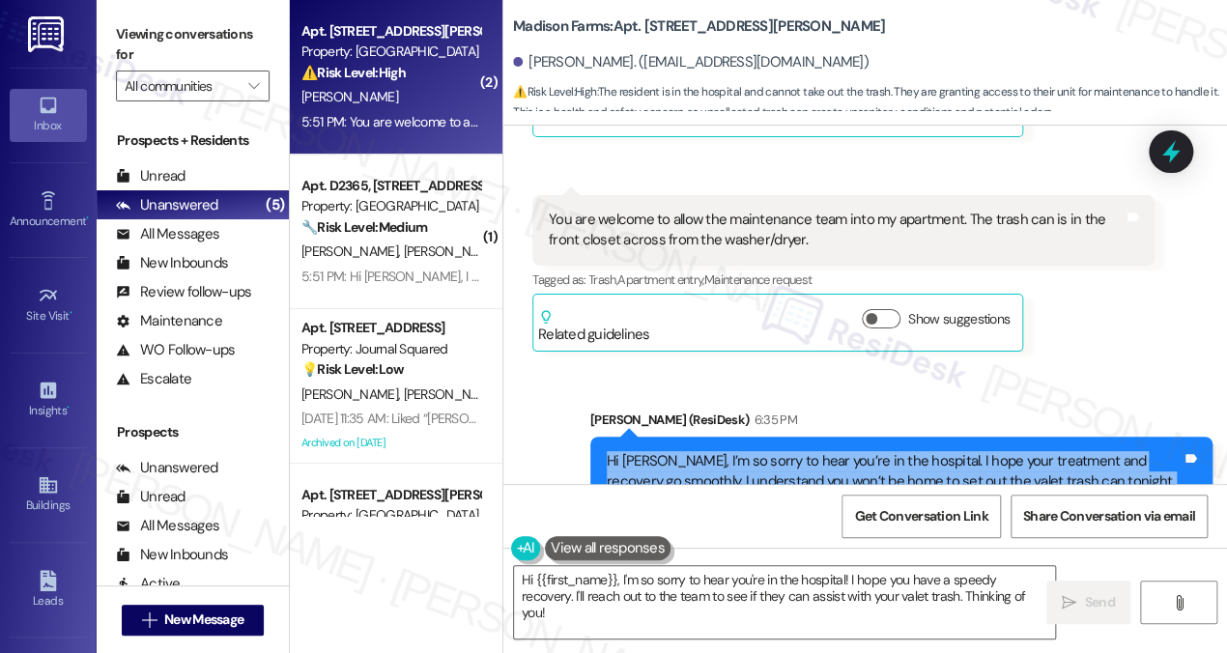
click at [900, 451] on div "Hi [PERSON_NAME], I’m so sorry to hear you’re in the hospital. I hope your trea…" at bounding box center [894, 492] width 575 height 83
click at [850, 451] on div "Hi [PERSON_NAME], I’m so sorry to hear you’re in the hospital. I hope your trea…" at bounding box center [894, 492] width 575 height 83
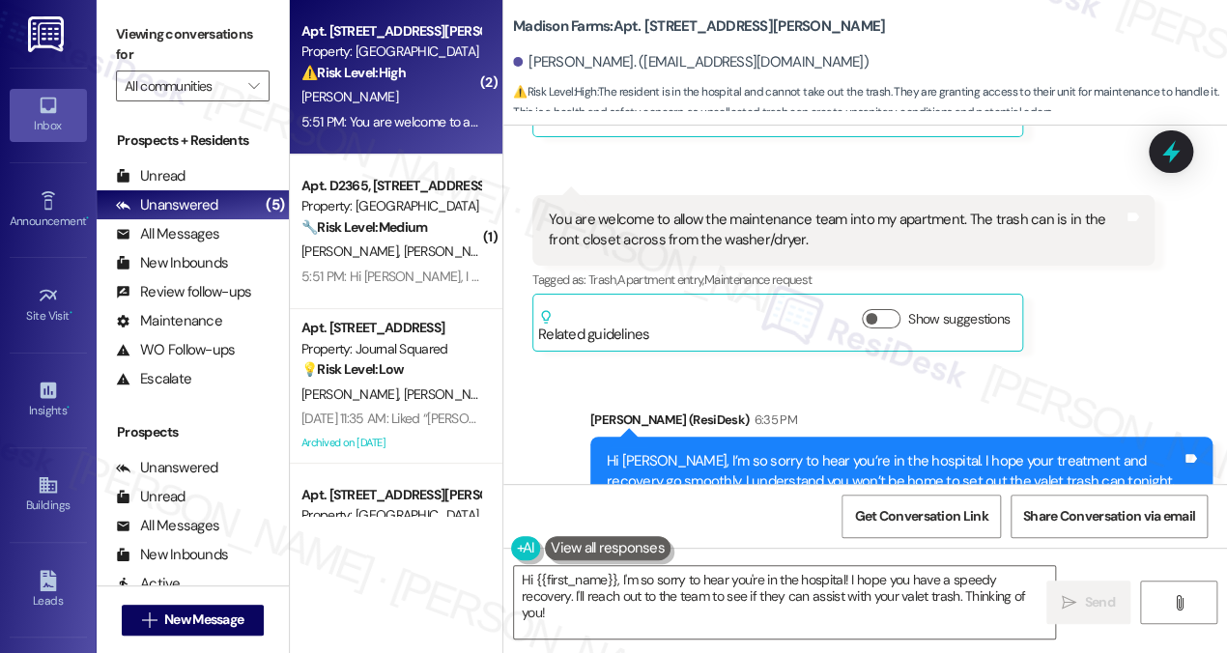
click at [850, 451] on div "Hi [PERSON_NAME], I’m so sorry to hear you’re in the hospital. I hope your trea…" at bounding box center [894, 492] width 575 height 83
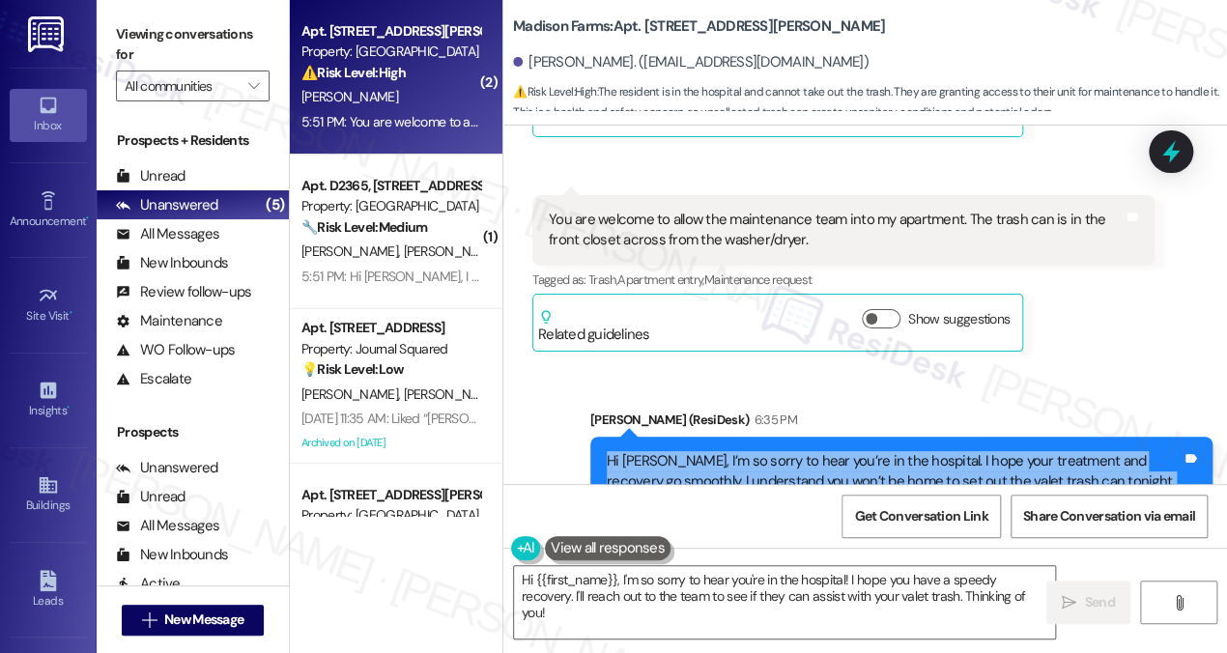
click at [850, 451] on div "Hi [PERSON_NAME], I’m so sorry to hear you’re in the hospital. I hope your trea…" at bounding box center [894, 492] width 575 height 83
click at [763, 451] on div "Hi [PERSON_NAME], I’m so sorry to hear you’re in the hospital. I hope your trea…" at bounding box center [894, 492] width 575 height 83
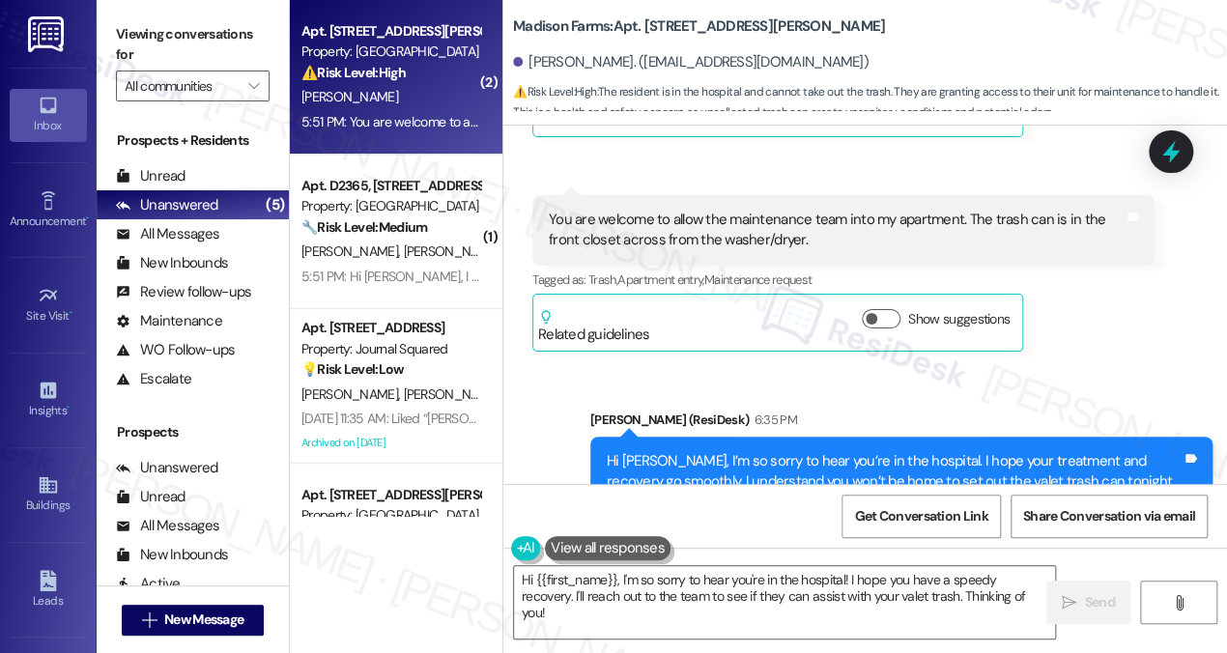
click at [763, 451] on div "Hi [PERSON_NAME], I’m so sorry to hear you’re in the hospital. I hope your trea…" at bounding box center [894, 492] width 575 height 83
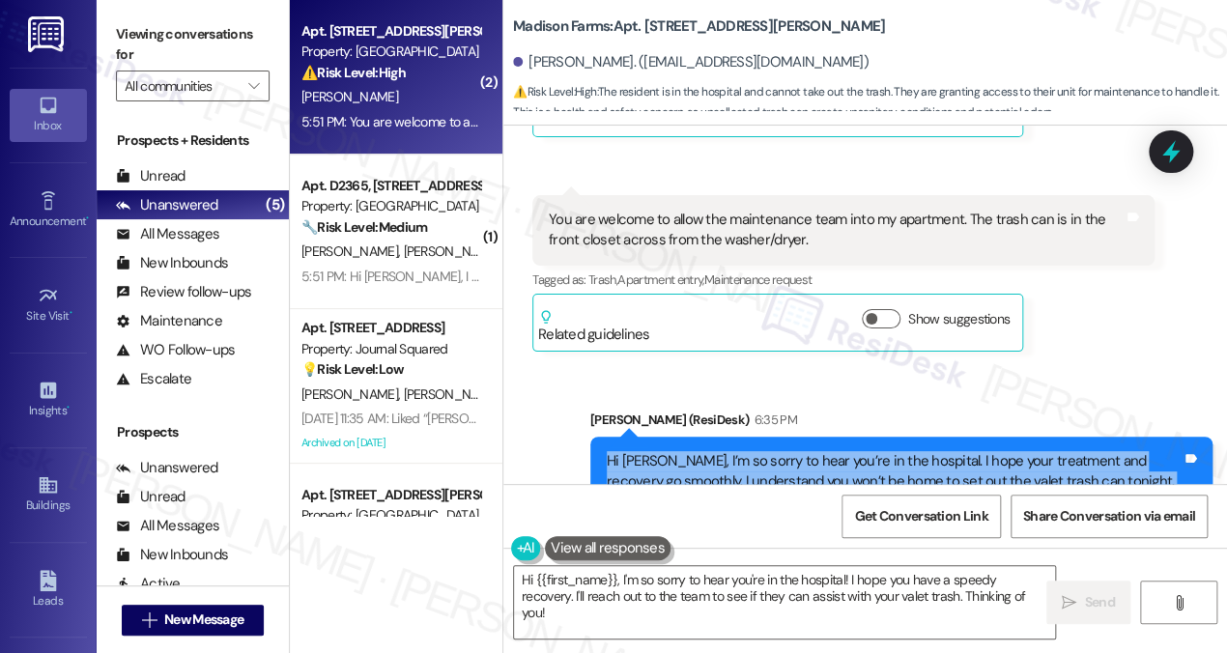
click at [763, 451] on div "Hi [PERSON_NAME], I’m so sorry to hear you’re in the hospital. I hope your trea…" at bounding box center [894, 492] width 575 height 83
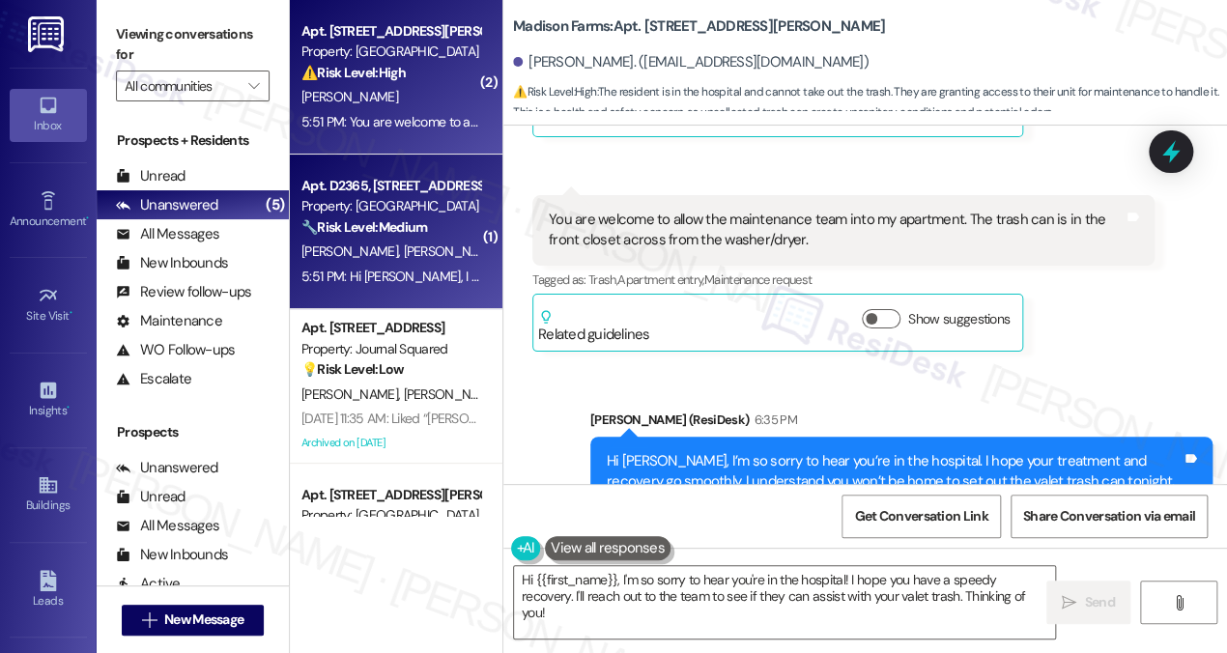
click at [447, 244] on div "[PERSON_NAME] [PERSON_NAME]" at bounding box center [391, 252] width 183 height 24
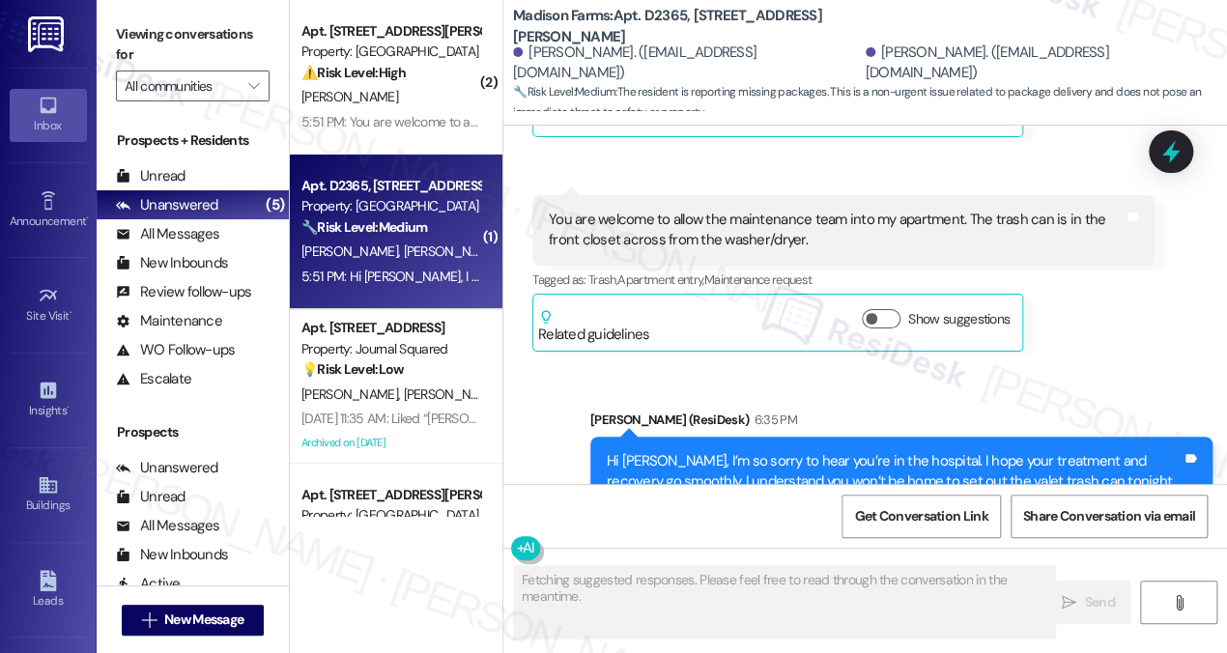
scroll to position [1817, 0]
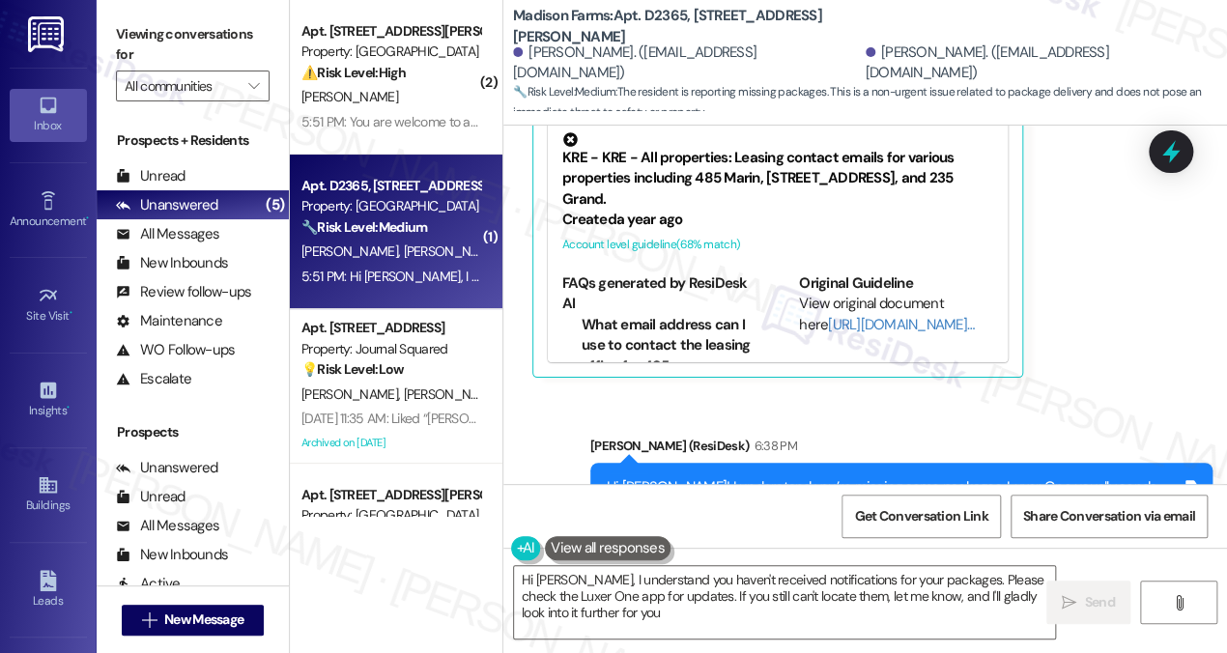
type textarea "Hi Anthony, I understand you haven't received notifications for your packages. …"
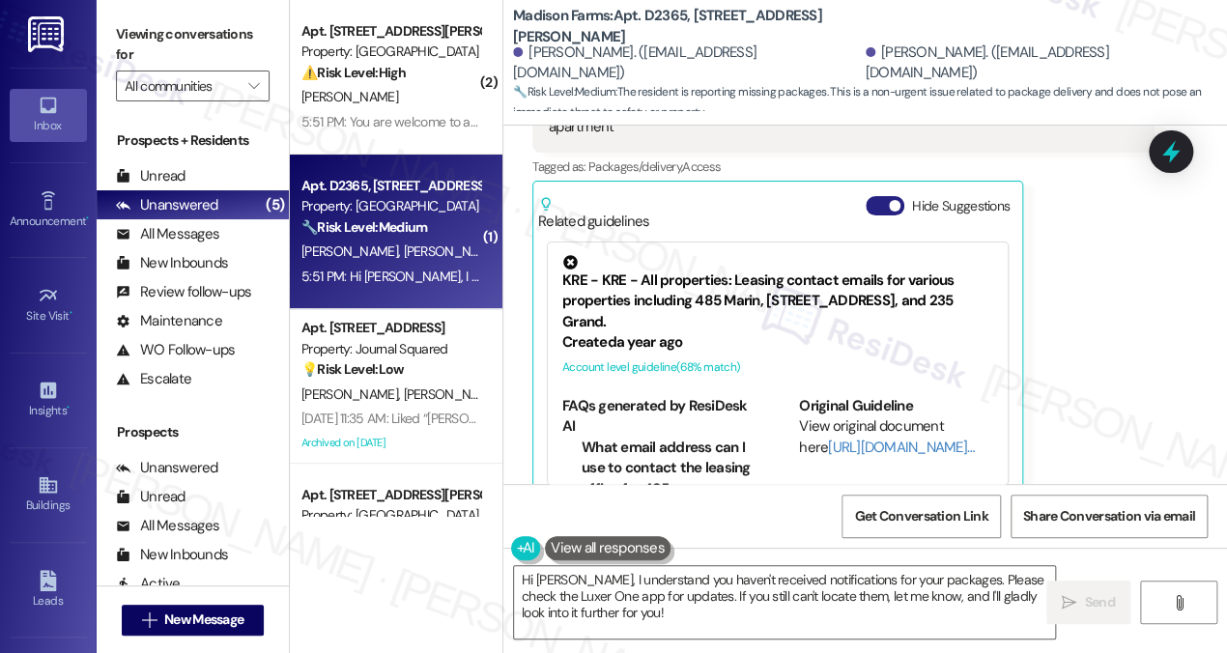
click at [889, 196] on button "Hide Suggestions" at bounding box center [885, 205] width 39 height 19
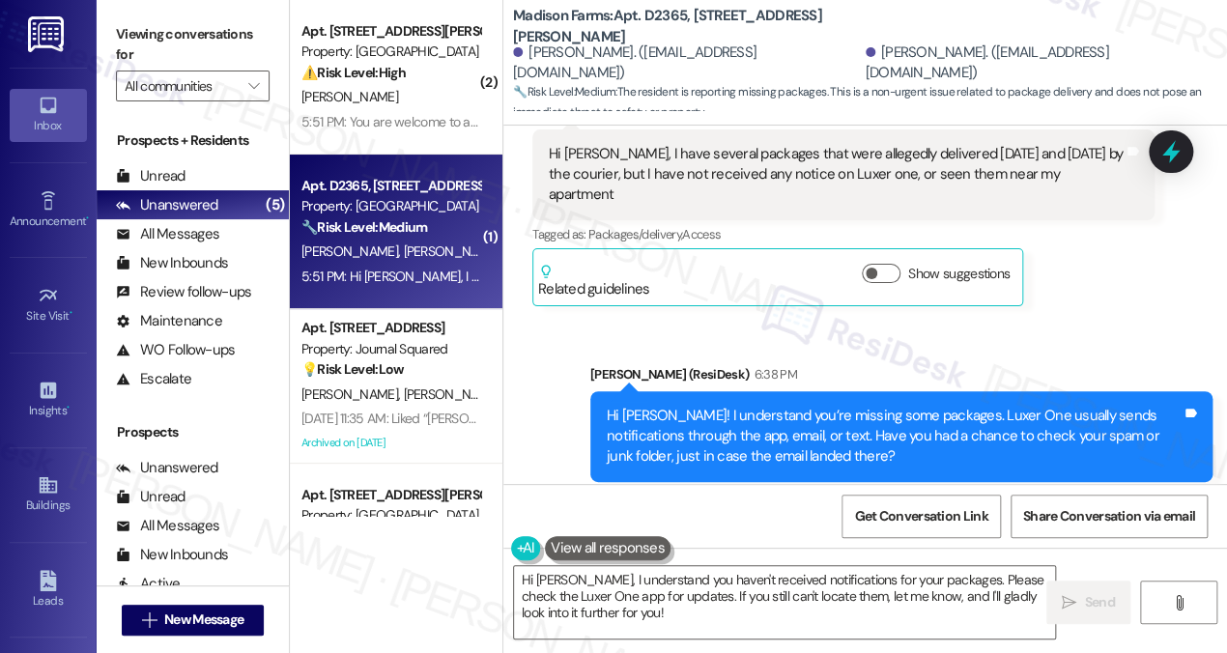
click at [753, 406] on div "Hi [PERSON_NAME]! I understand you’re missing some packages. Luxer One usually …" at bounding box center [894, 437] width 575 height 62
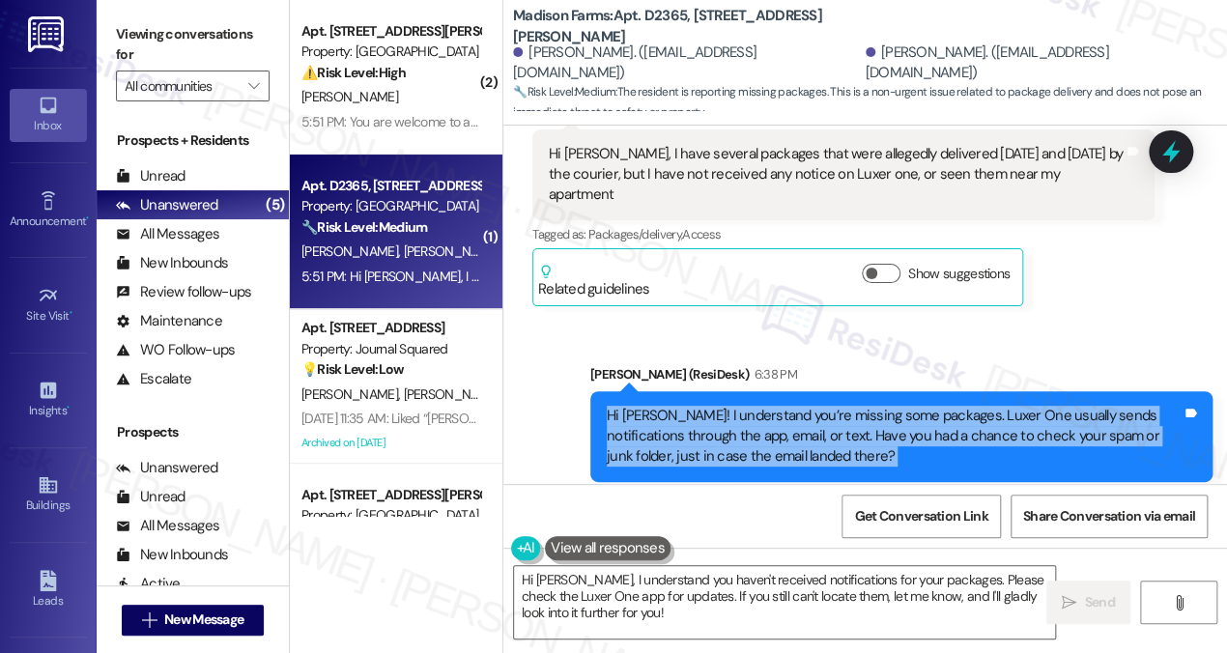
click at [753, 406] on div "Hi [PERSON_NAME]! I understand you’re missing some packages. Luxer One usually …" at bounding box center [894, 437] width 575 height 62
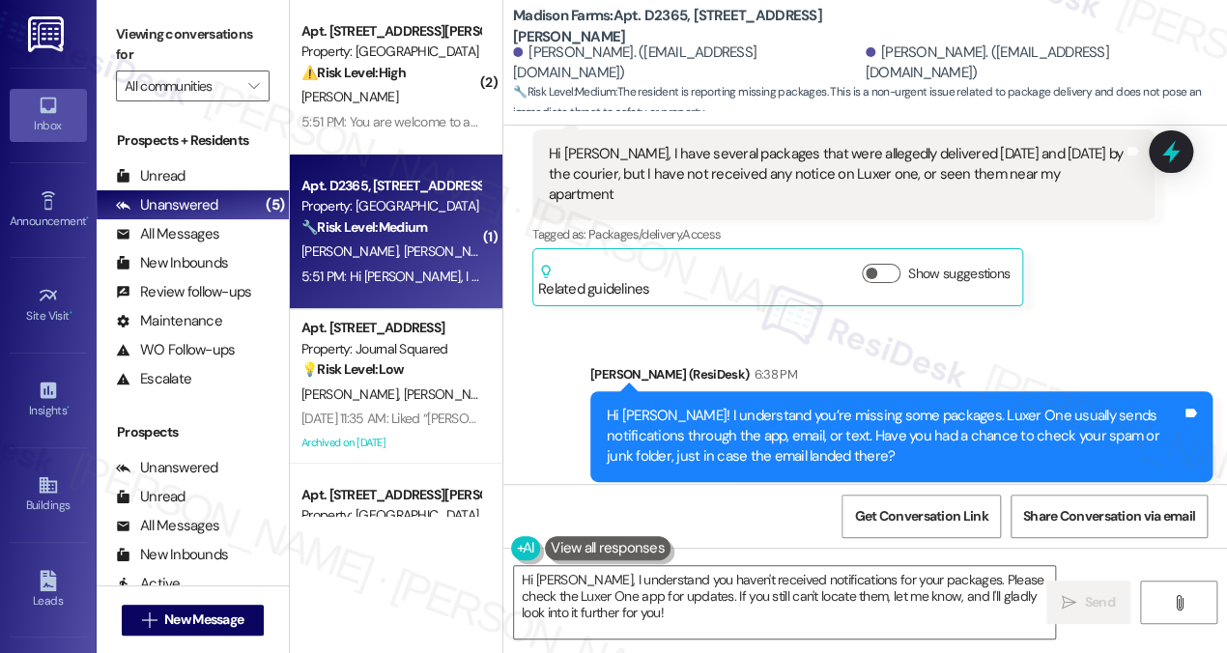
click at [440, 217] on div "🔧 Risk Level: Medium The resident is reporting missing packages. This is a non-…" at bounding box center [390, 227] width 179 height 20
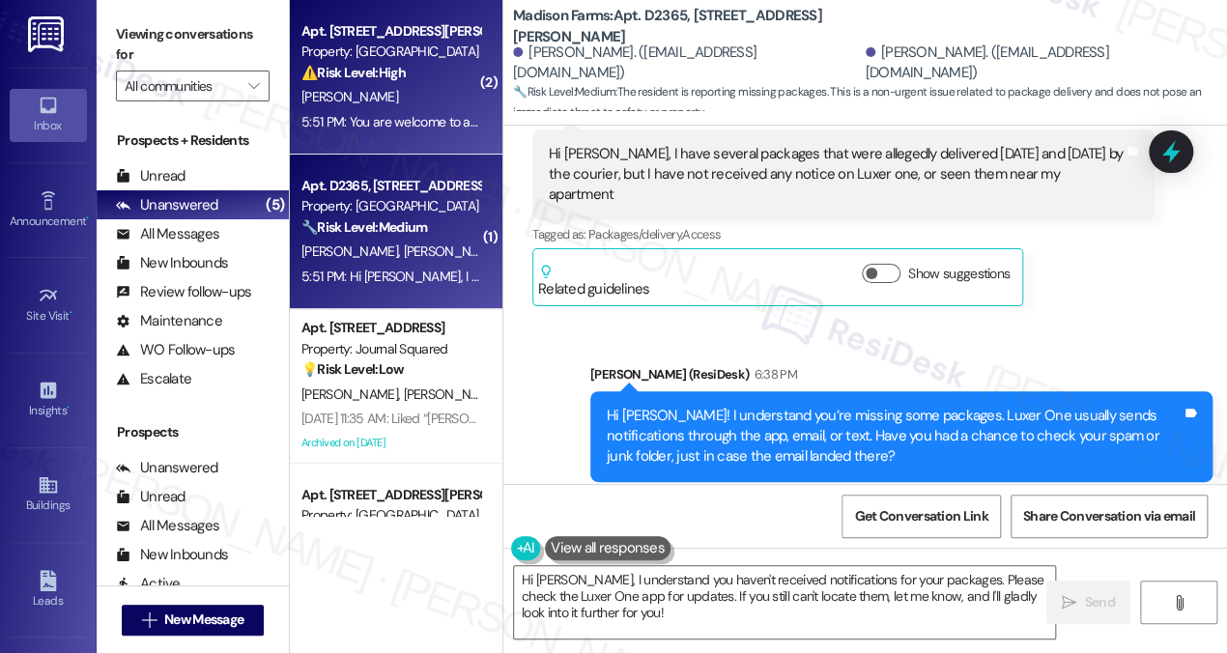
click at [427, 122] on div "5:51 PM: You are welcome to allow the maintenance team into my apartment. The t…" at bounding box center [697, 121] width 793 height 17
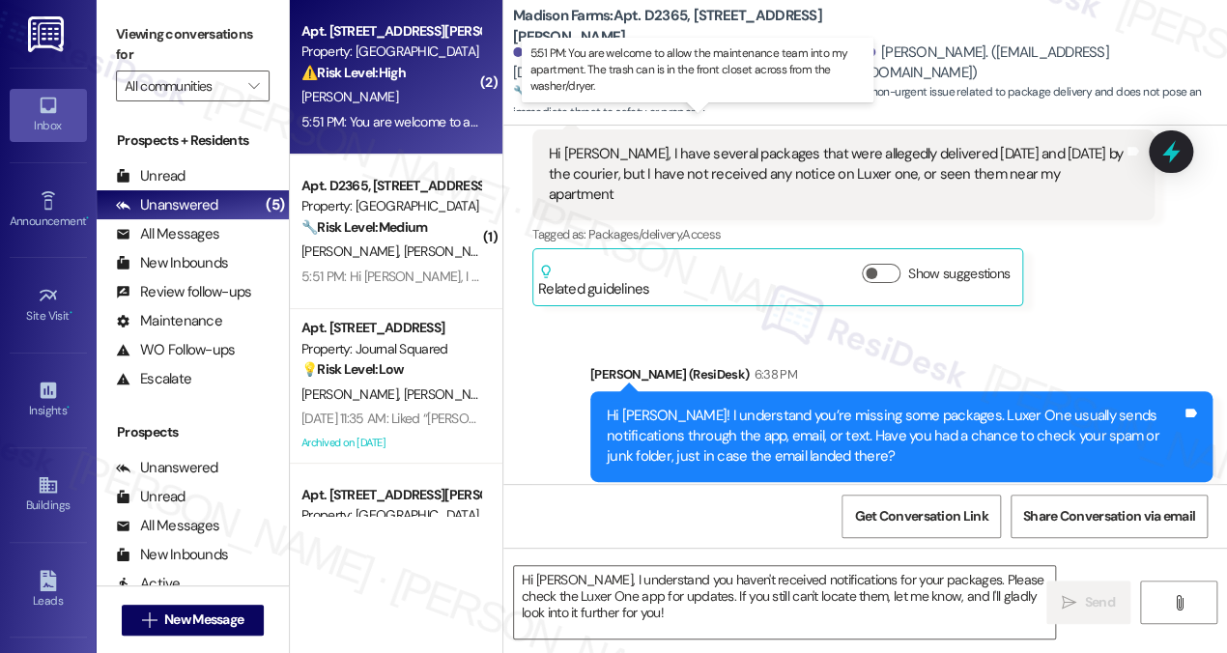
type textarea "Fetching suggested responses. Please feel free to read through the conversation…"
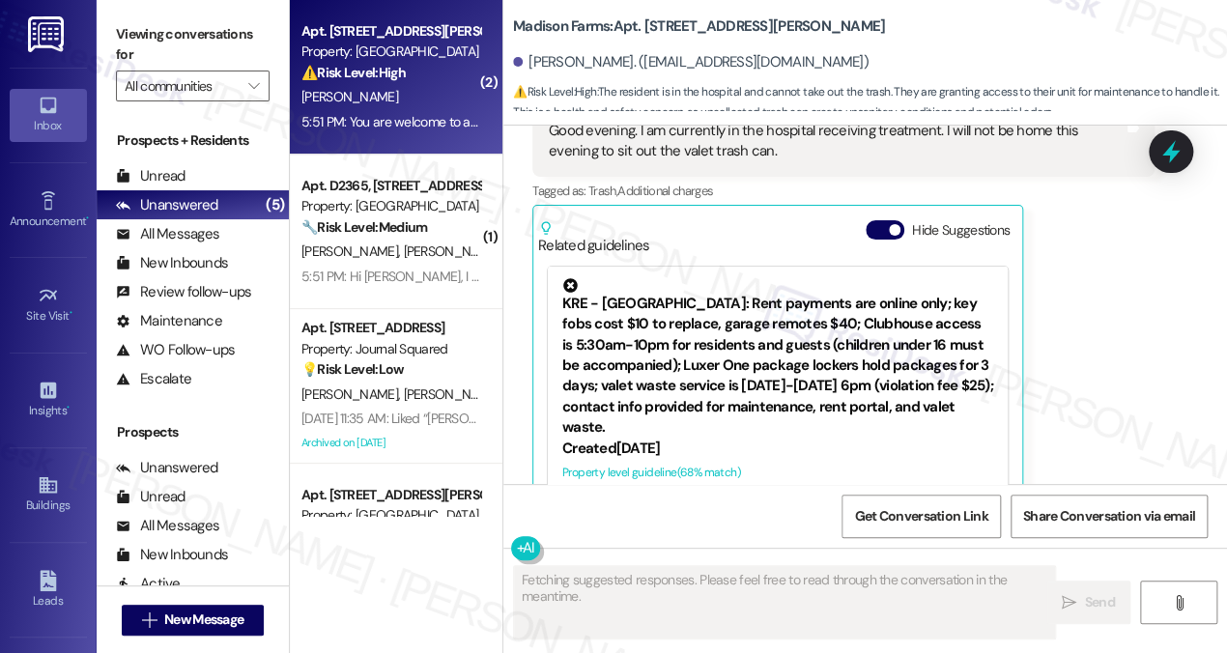
scroll to position [7703, 0]
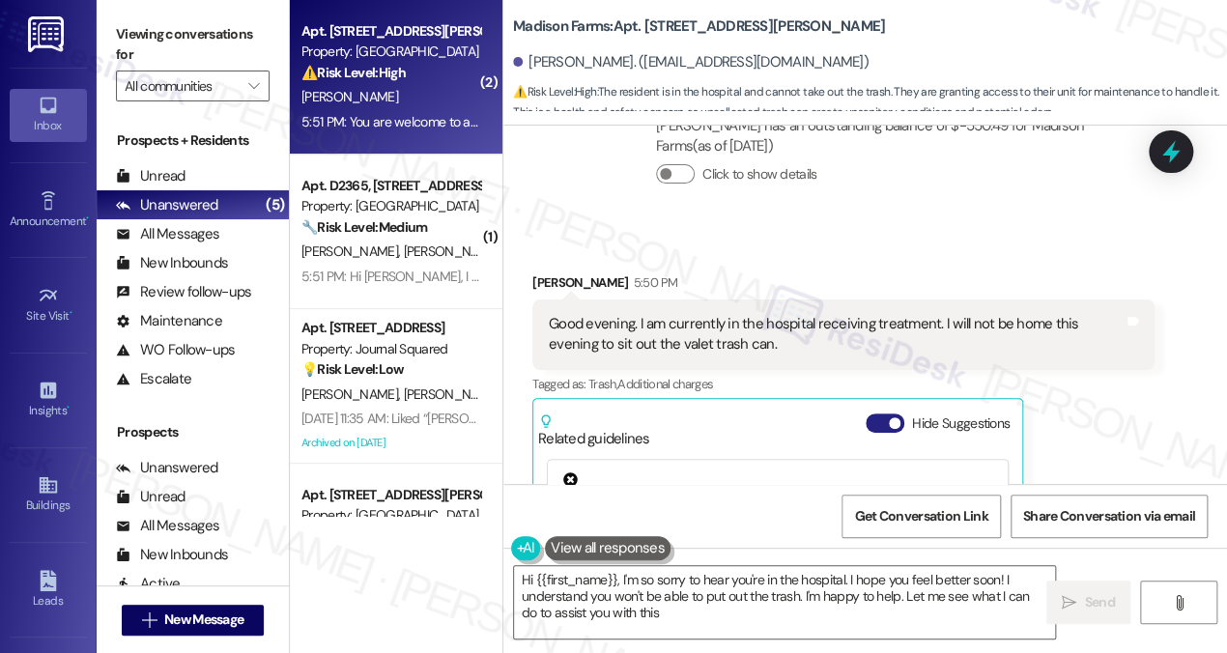
type textarea "Hi {{first_name}}, I'm so sorry to hear you're in the hospital. I hope you feel…"
click at [881, 414] on button "Hide Suggestions" at bounding box center [885, 423] width 39 height 19
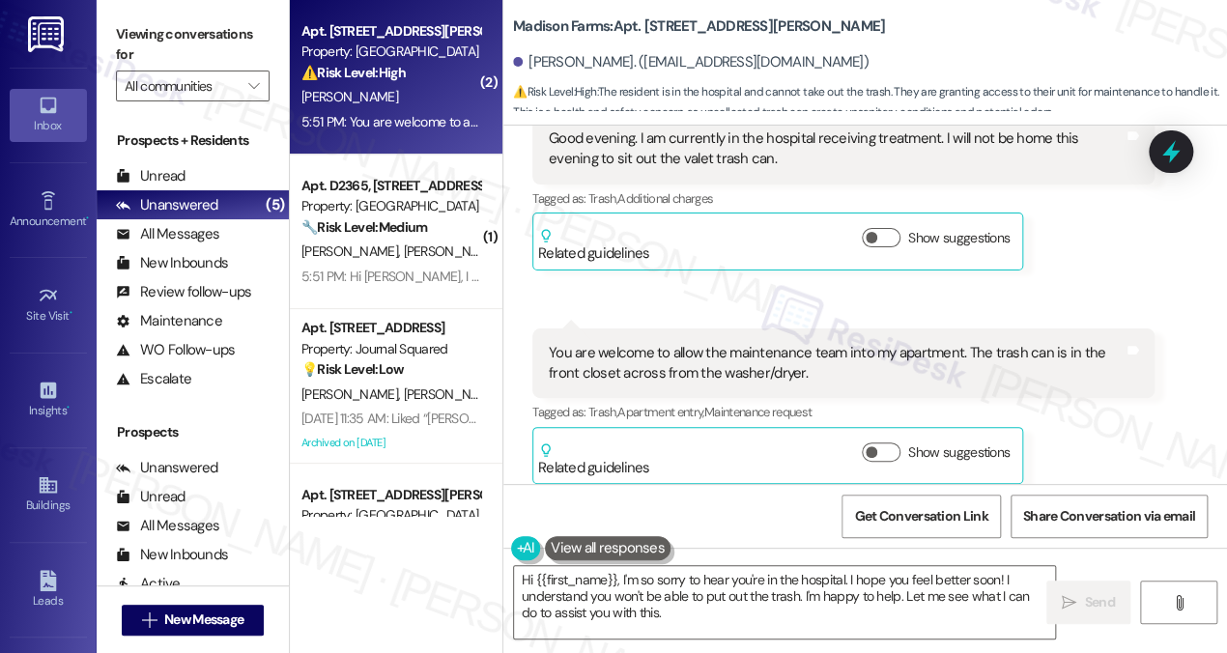
scroll to position [7830, 0]
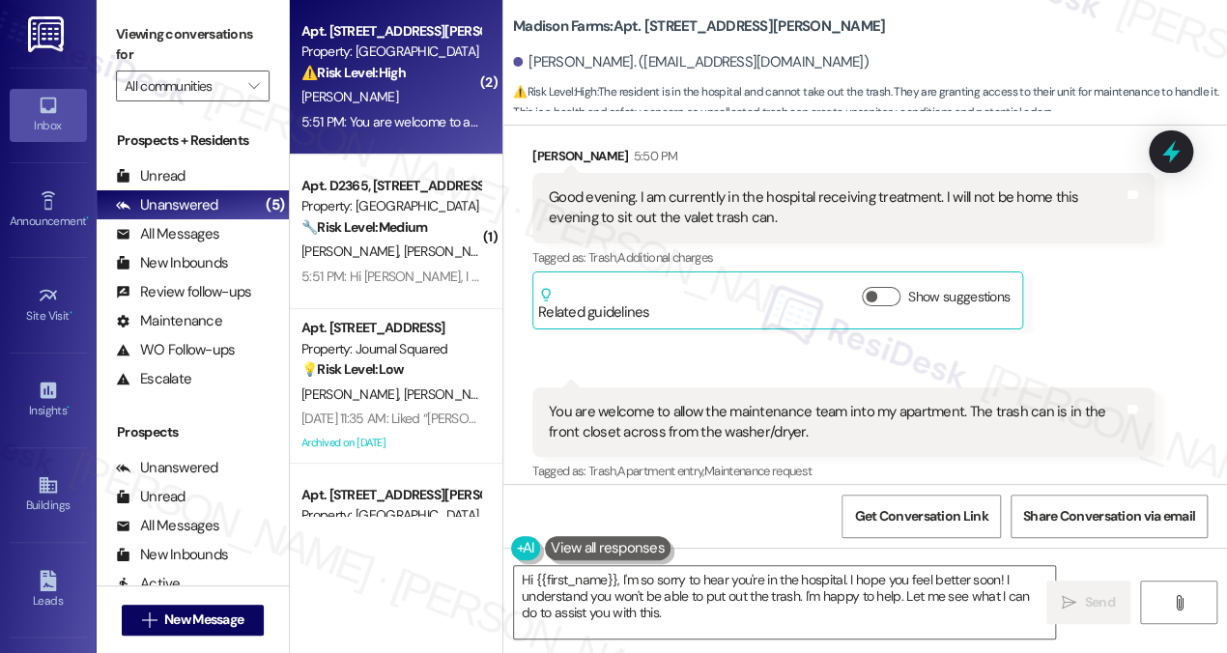
click at [634, 402] on div "You are welcome to allow the maintenance team into my apartment. The trash can …" at bounding box center [836, 423] width 575 height 42
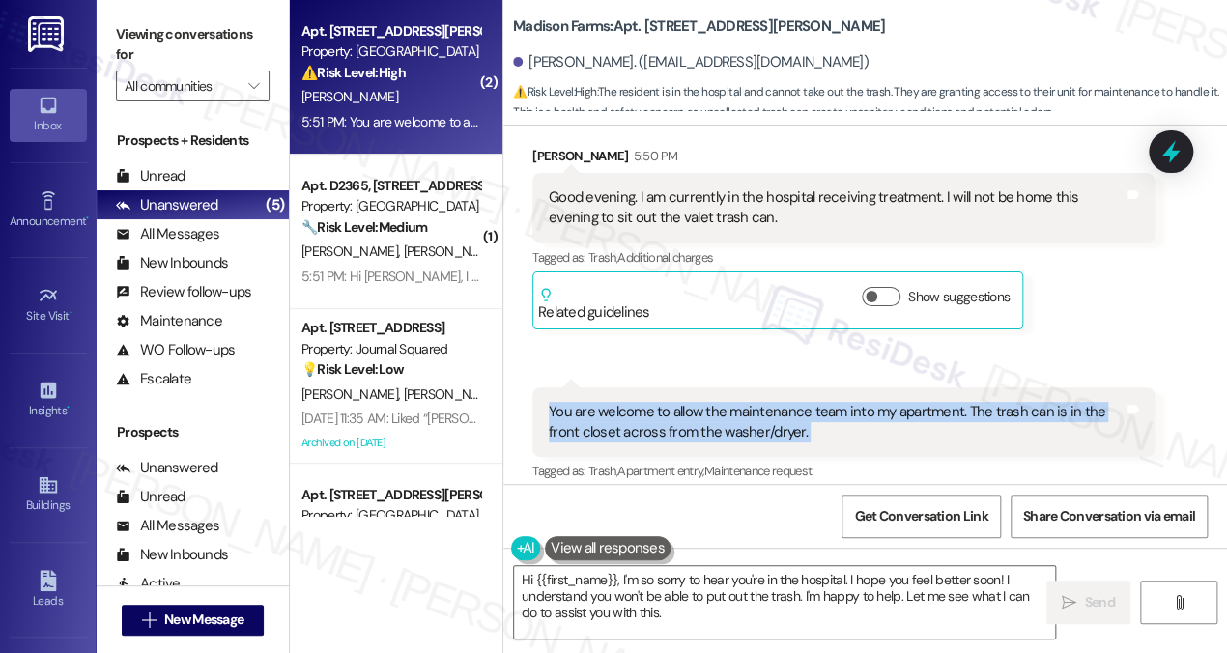
click at [634, 402] on div "You are welcome to allow the maintenance team into my apartment. The trash can …" at bounding box center [836, 423] width 575 height 42
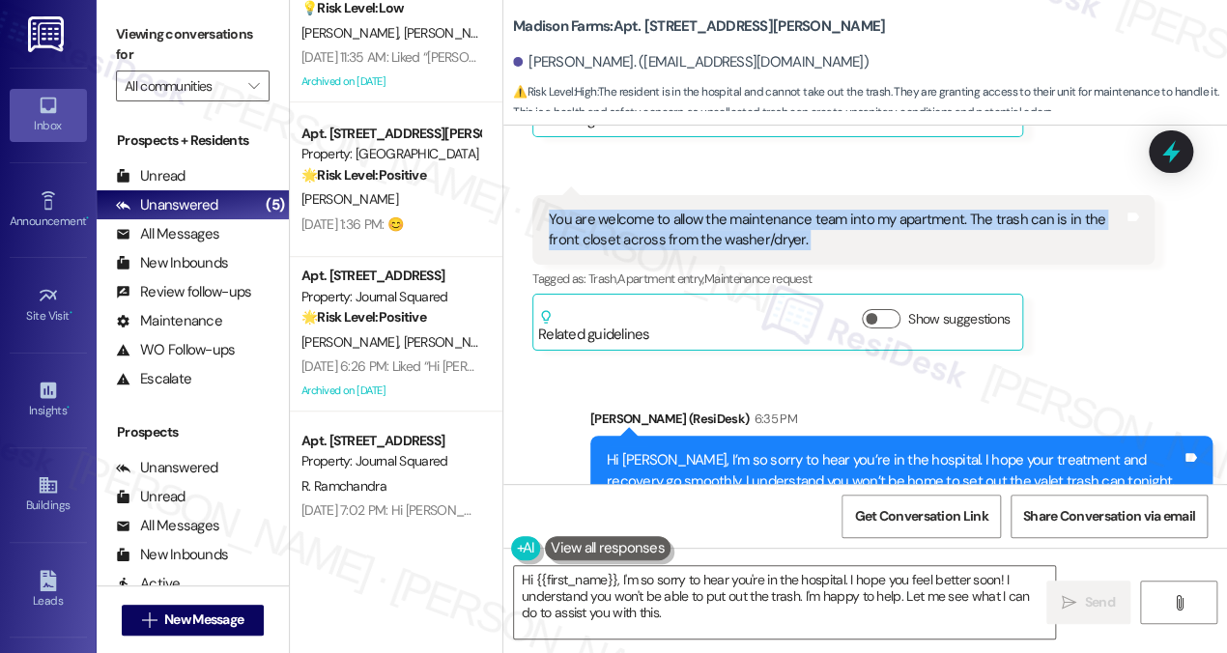
scroll to position [121, 0]
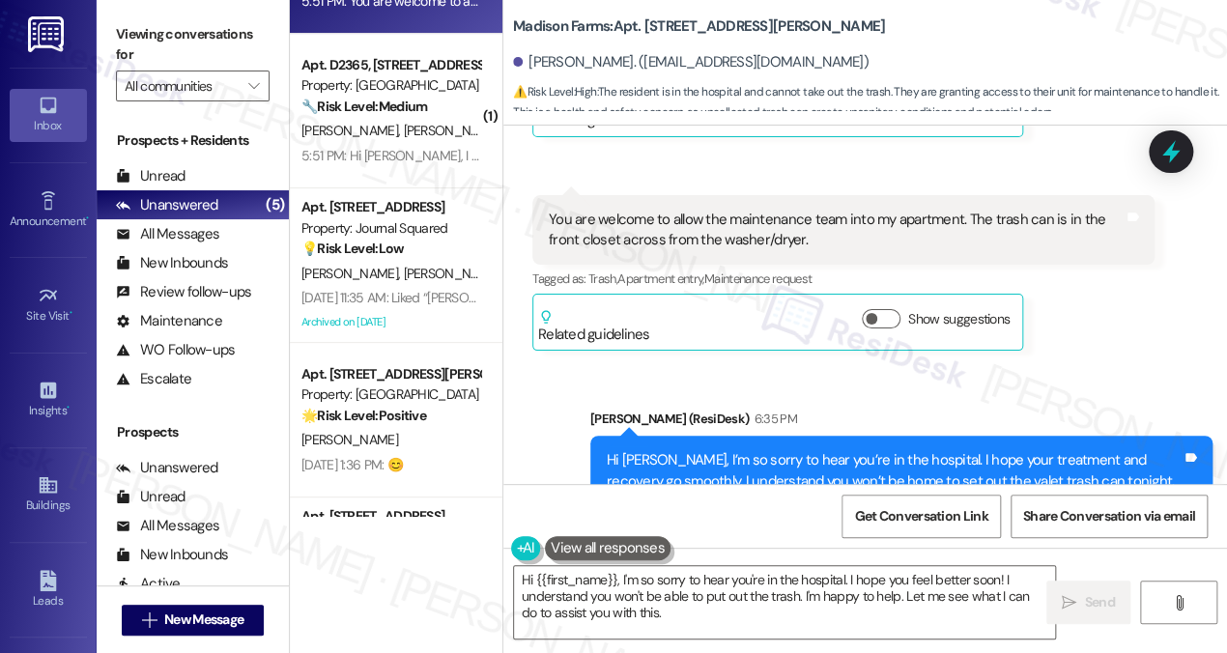
click at [780, 450] on div "Hi [PERSON_NAME], I’m so sorry to hear you’re in the hospital. I hope your trea…" at bounding box center [894, 491] width 575 height 83
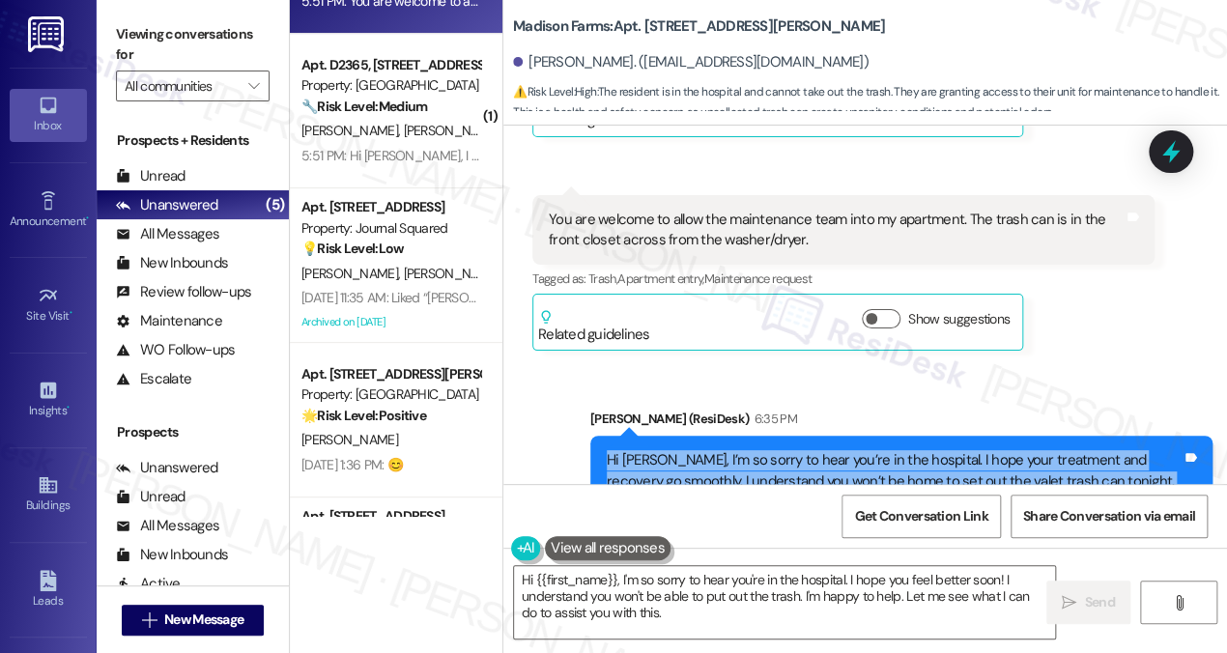
click at [780, 450] on div "Hi [PERSON_NAME], I’m so sorry to hear you’re in the hospital. I hope your trea…" at bounding box center [894, 491] width 575 height 83
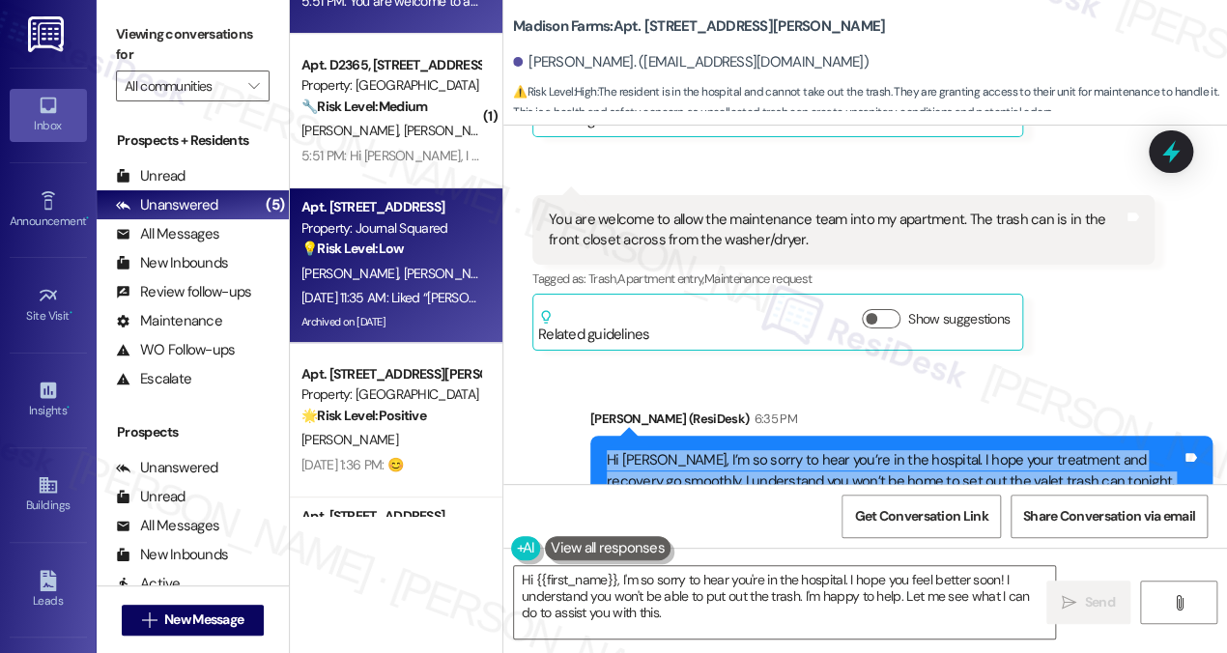
scroll to position [0, 0]
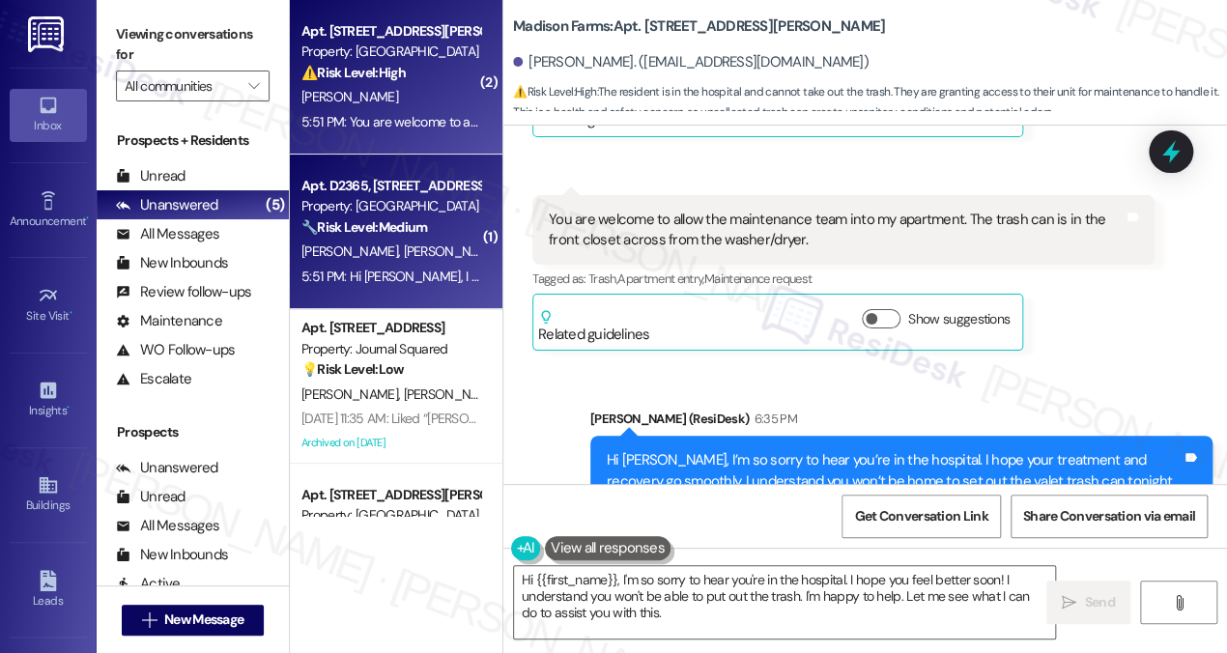
click at [436, 254] on div "[PERSON_NAME] [PERSON_NAME]" at bounding box center [391, 252] width 183 height 24
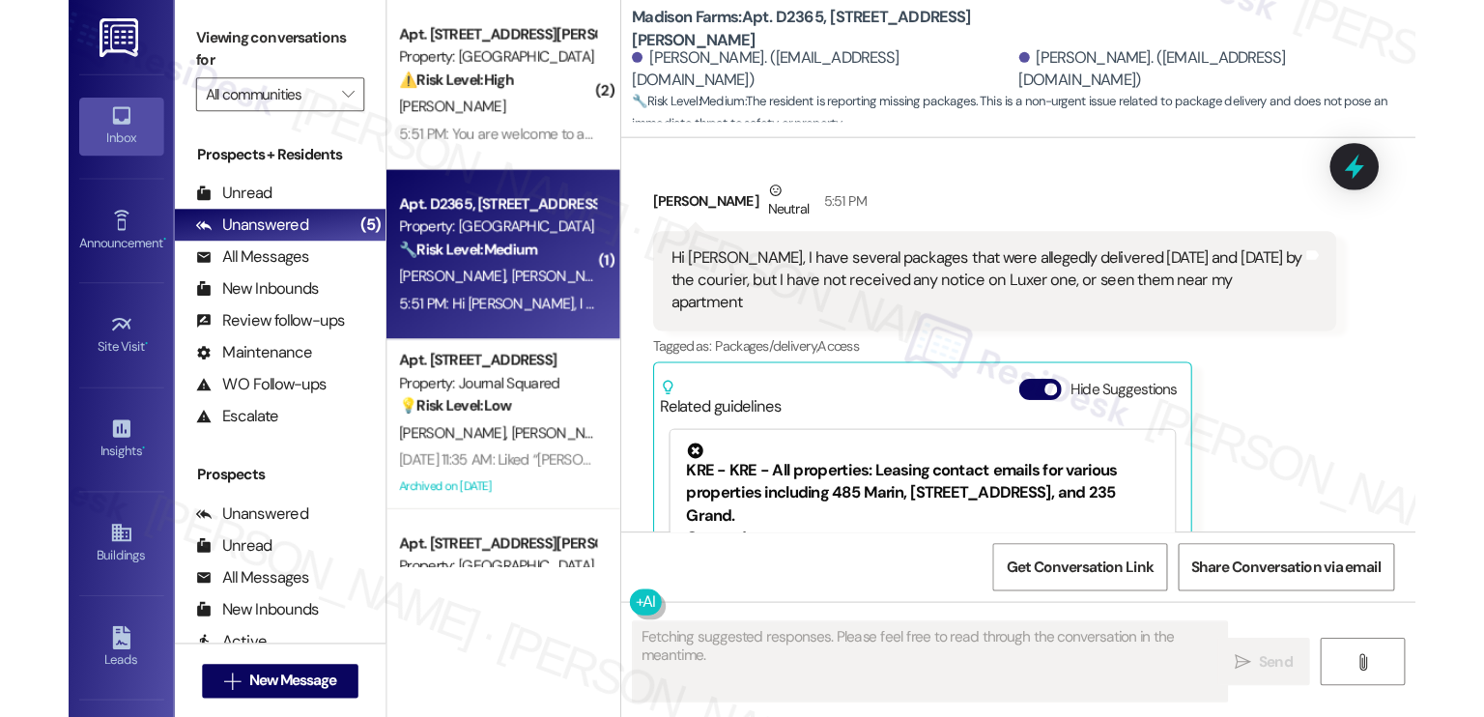
scroll to position [1431, 0]
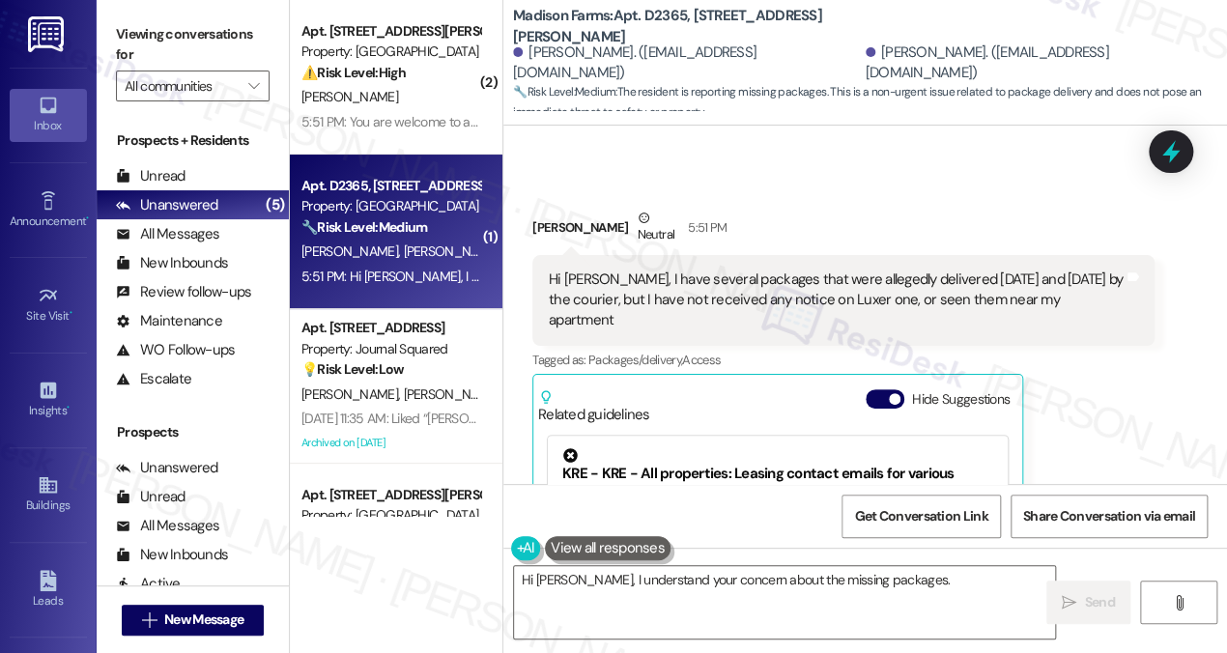
click at [709, 270] on div "Hi [PERSON_NAME], I have several packages that were allegedly delivered [DATE] …" at bounding box center [836, 301] width 575 height 62
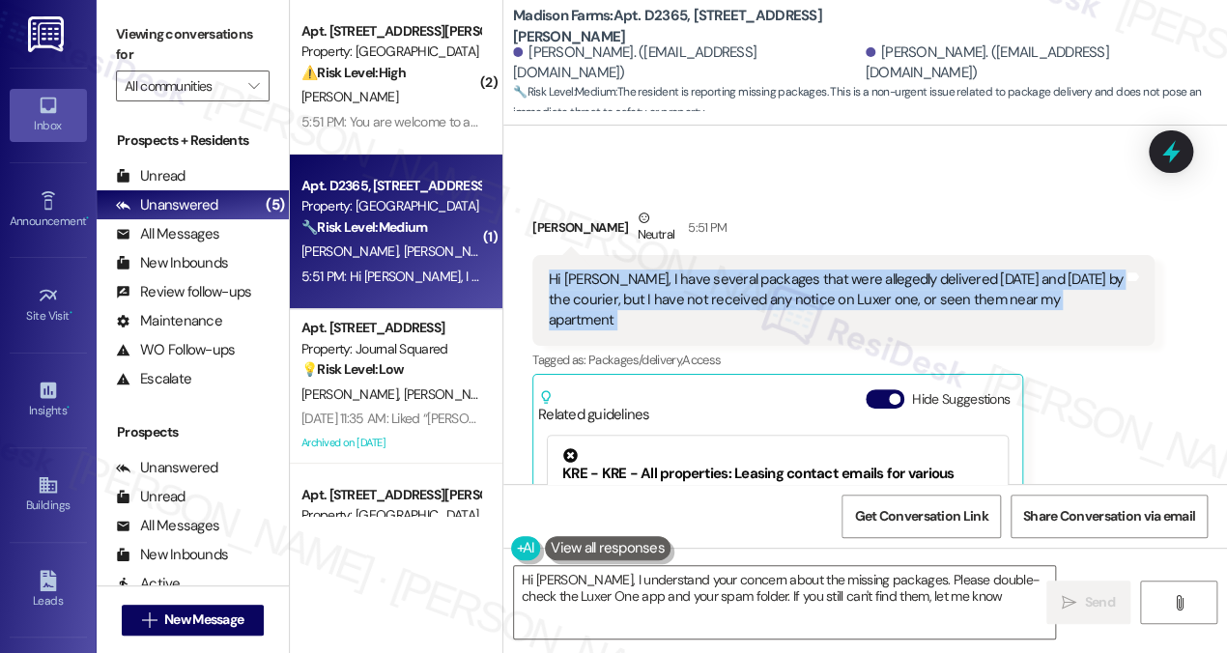
click at [709, 270] on div "Hi [PERSON_NAME], I have several packages that were allegedly delivered [DATE] …" at bounding box center [836, 301] width 575 height 62
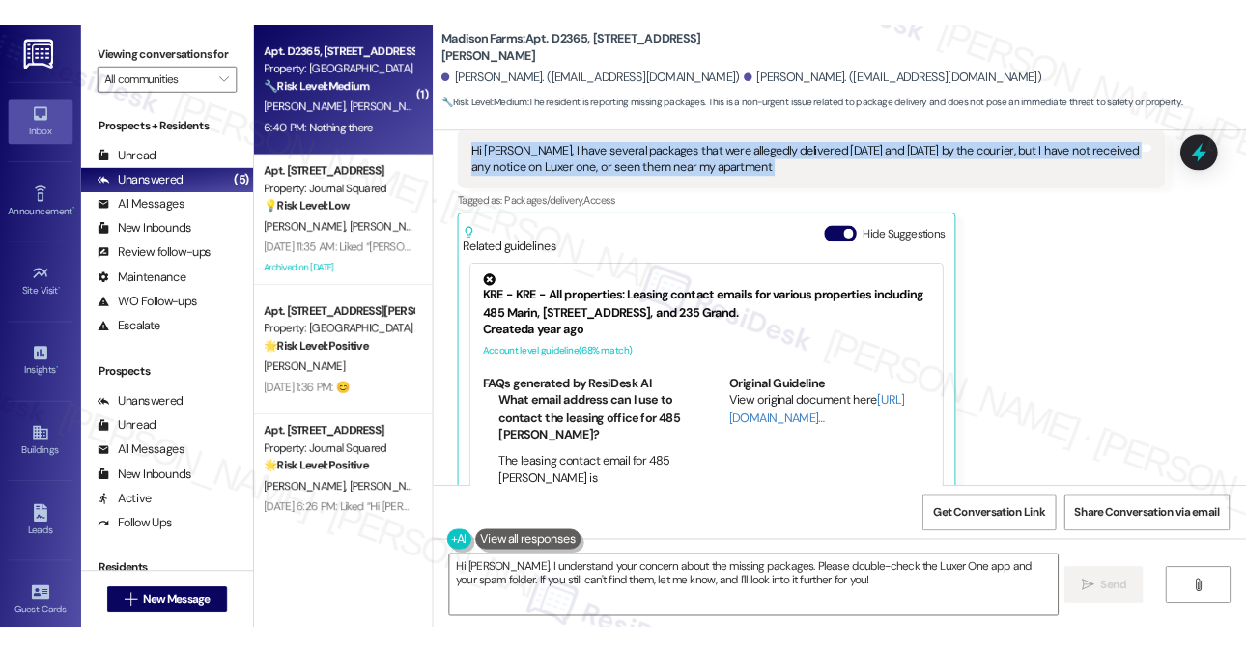
scroll to position [1789, 0]
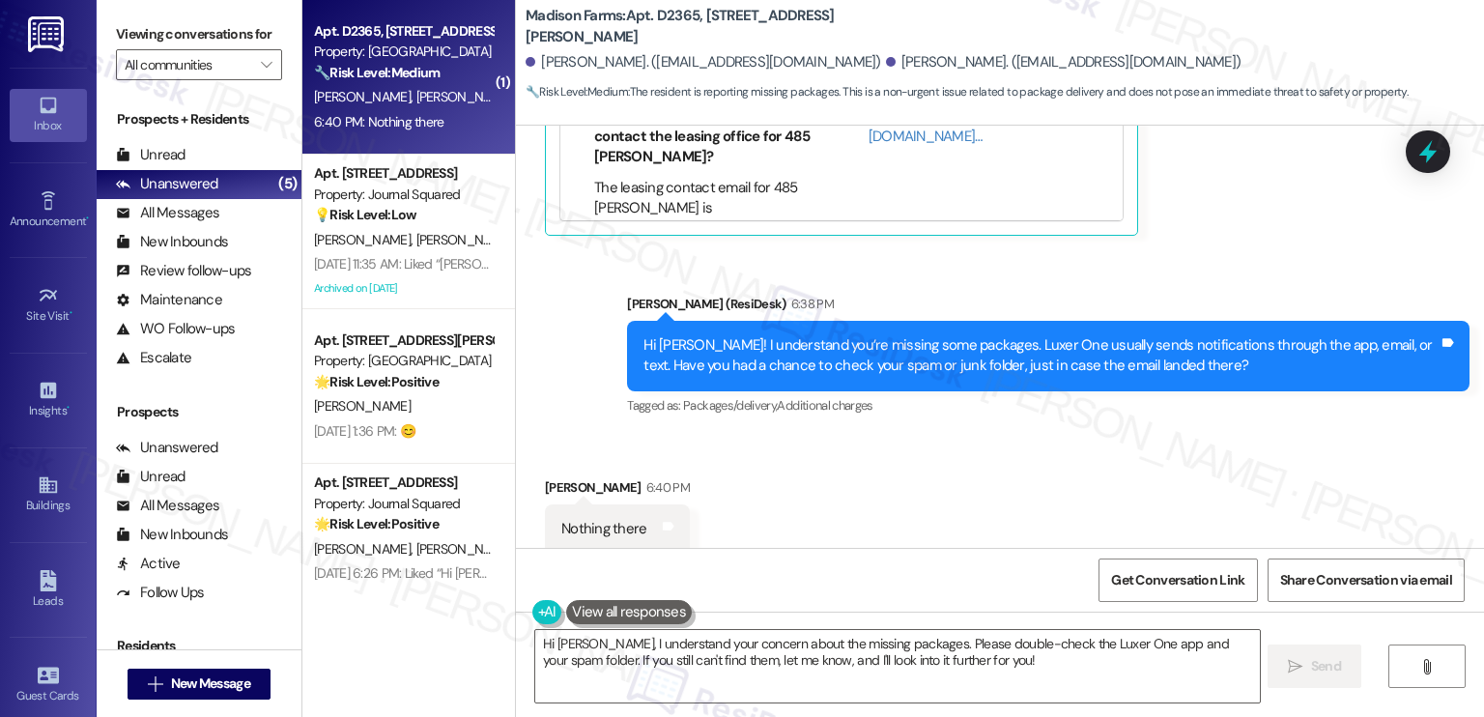
click at [776, 337] on div "Hi [PERSON_NAME]! I understand you’re missing some packages. Luxer One usually …" at bounding box center [1040, 356] width 795 height 42
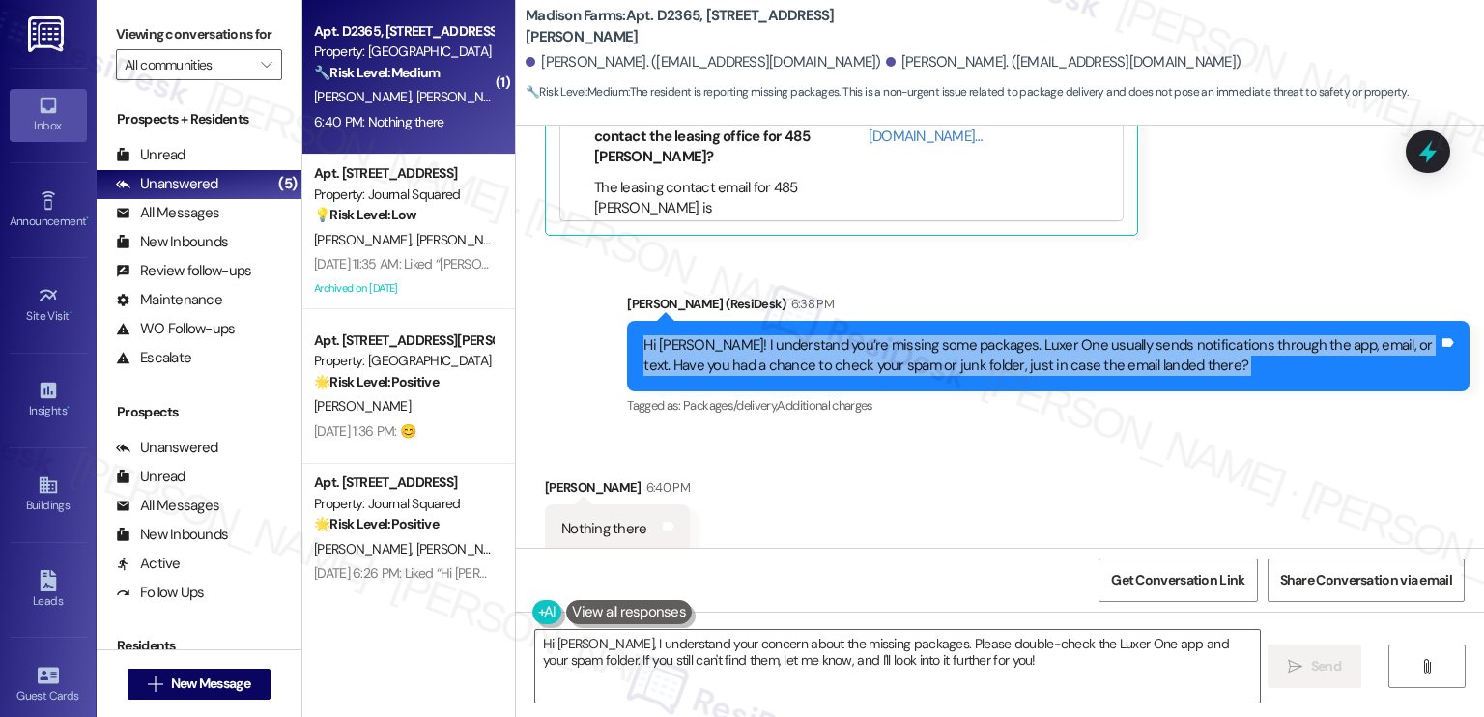
click at [776, 337] on div "Hi [PERSON_NAME]! I understand you’re missing some packages. Luxer One usually …" at bounding box center [1040, 356] width 795 height 42
click at [1002, 335] on div "Hi [PERSON_NAME]! I understand you’re missing some packages. Luxer One usually …" at bounding box center [1040, 356] width 795 height 42
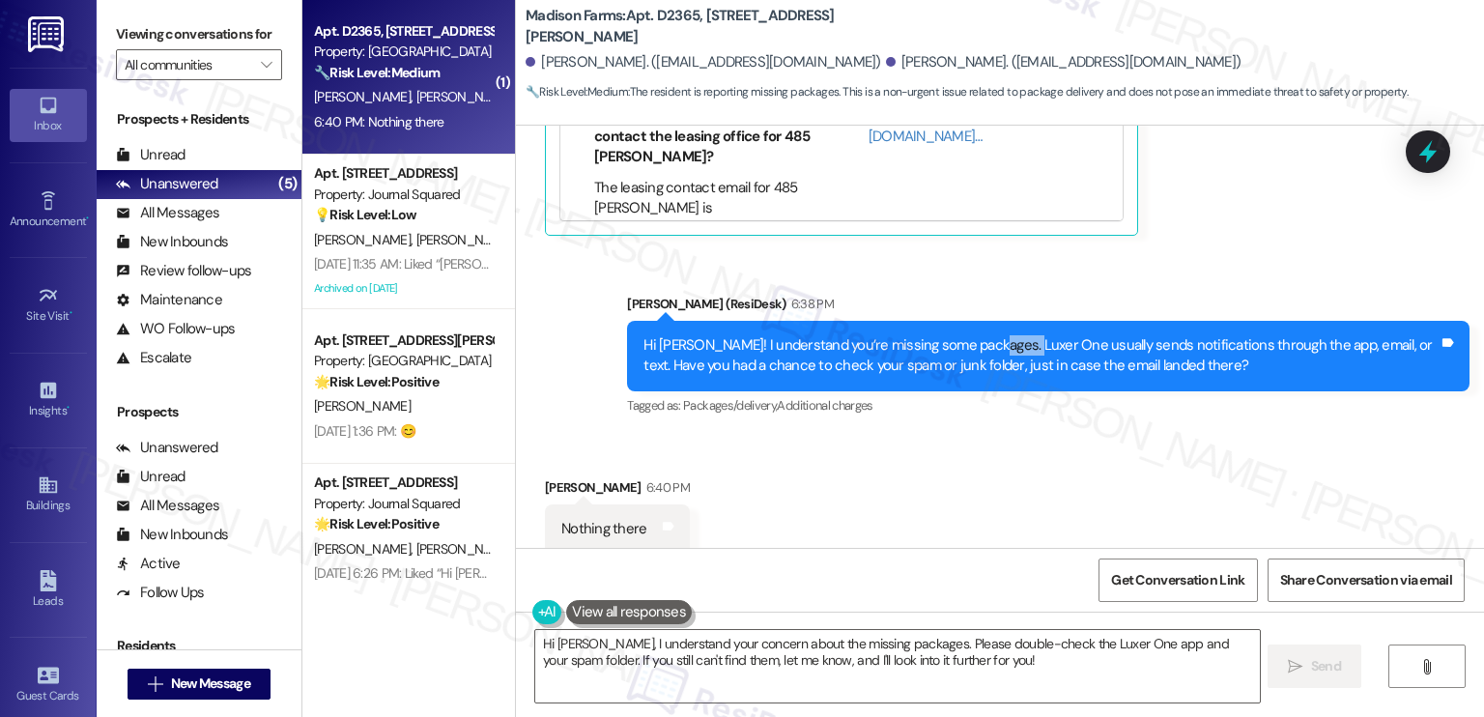
click at [1002, 335] on div "Hi [PERSON_NAME]! I understand you’re missing some packages. Luxer One usually …" at bounding box center [1040, 356] width 795 height 42
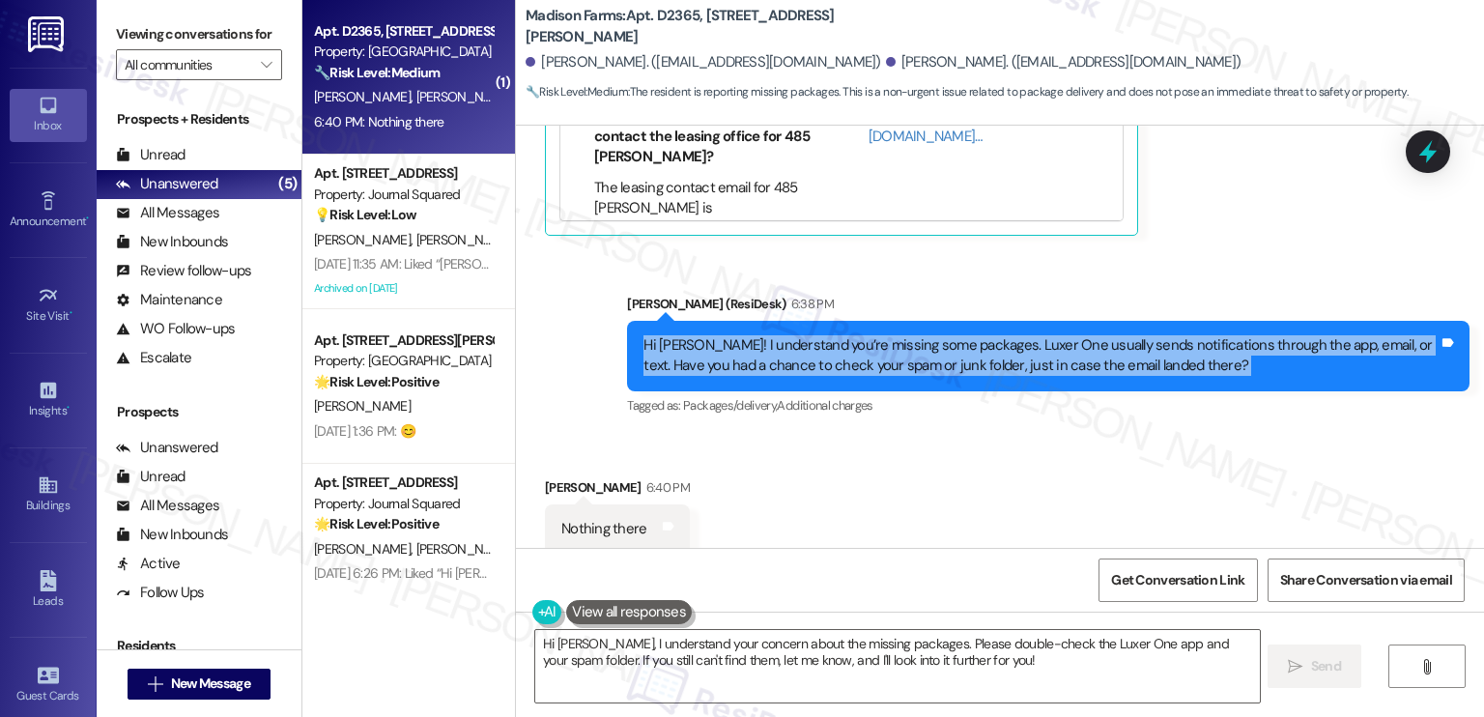
click at [1002, 335] on div "Hi [PERSON_NAME]! I understand you’re missing some packages. Luxer One usually …" at bounding box center [1040, 356] width 795 height 42
click at [874, 350] on div "Hi [PERSON_NAME]! I understand you’re missing some packages. Luxer One usually …" at bounding box center [1040, 356] width 795 height 42
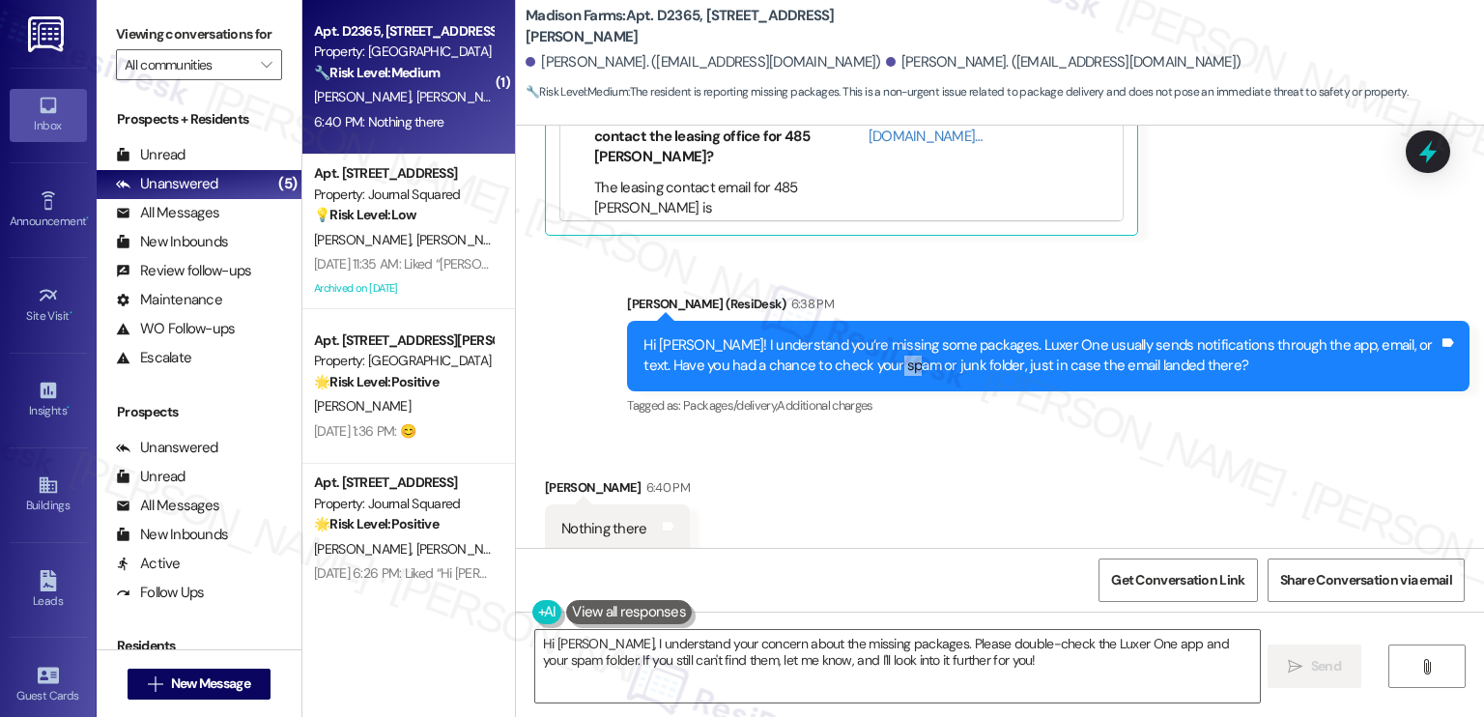
click at [874, 350] on div "Hi [PERSON_NAME]! I understand you’re missing some packages. Luxer One usually …" at bounding box center [1040, 356] width 795 height 42
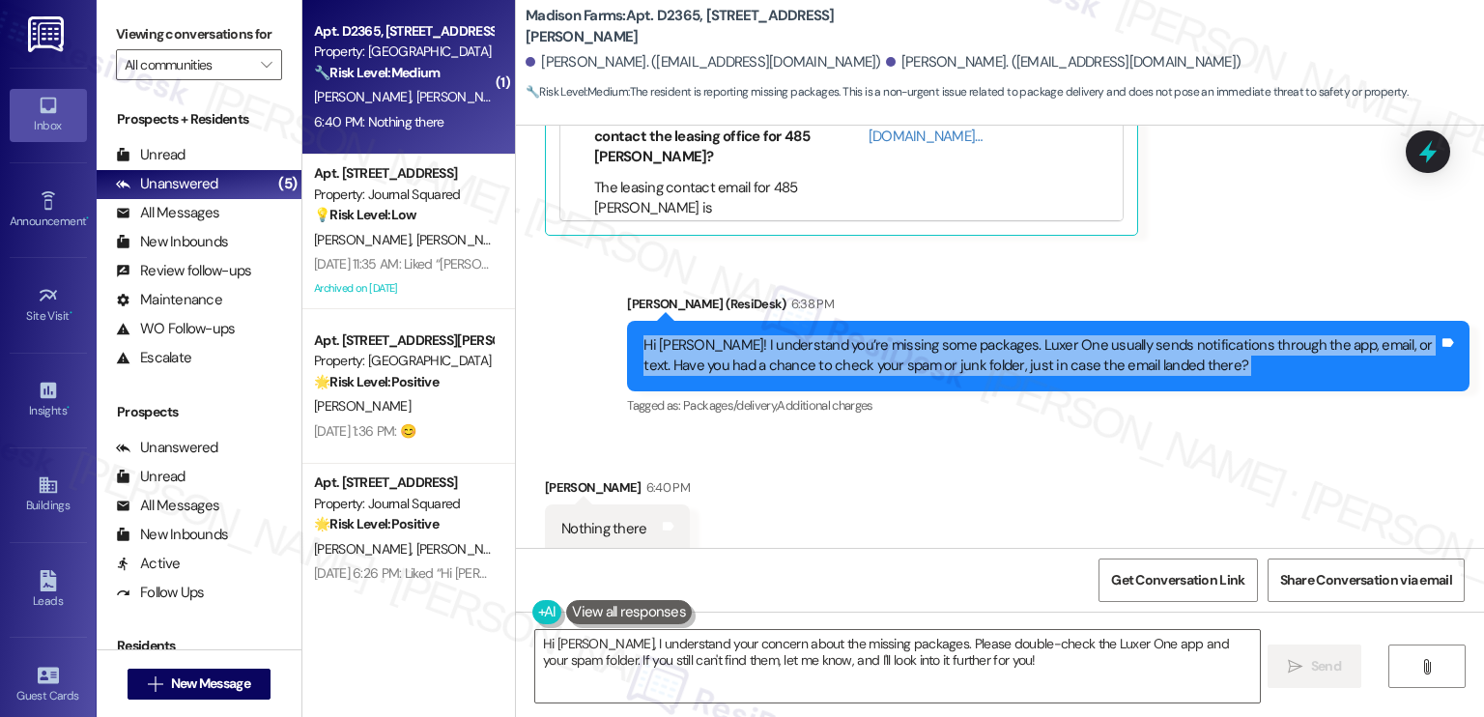
click at [874, 350] on div "Hi [PERSON_NAME]! I understand you’re missing some packages. Luxer One usually …" at bounding box center [1040, 356] width 795 height 42
click at [1007, 342] on div "Hi [PERSON_NAME]! I understand you’re missing some packages. Luxer One usually …" at bounding box center [1040, 356] width 795 height 42
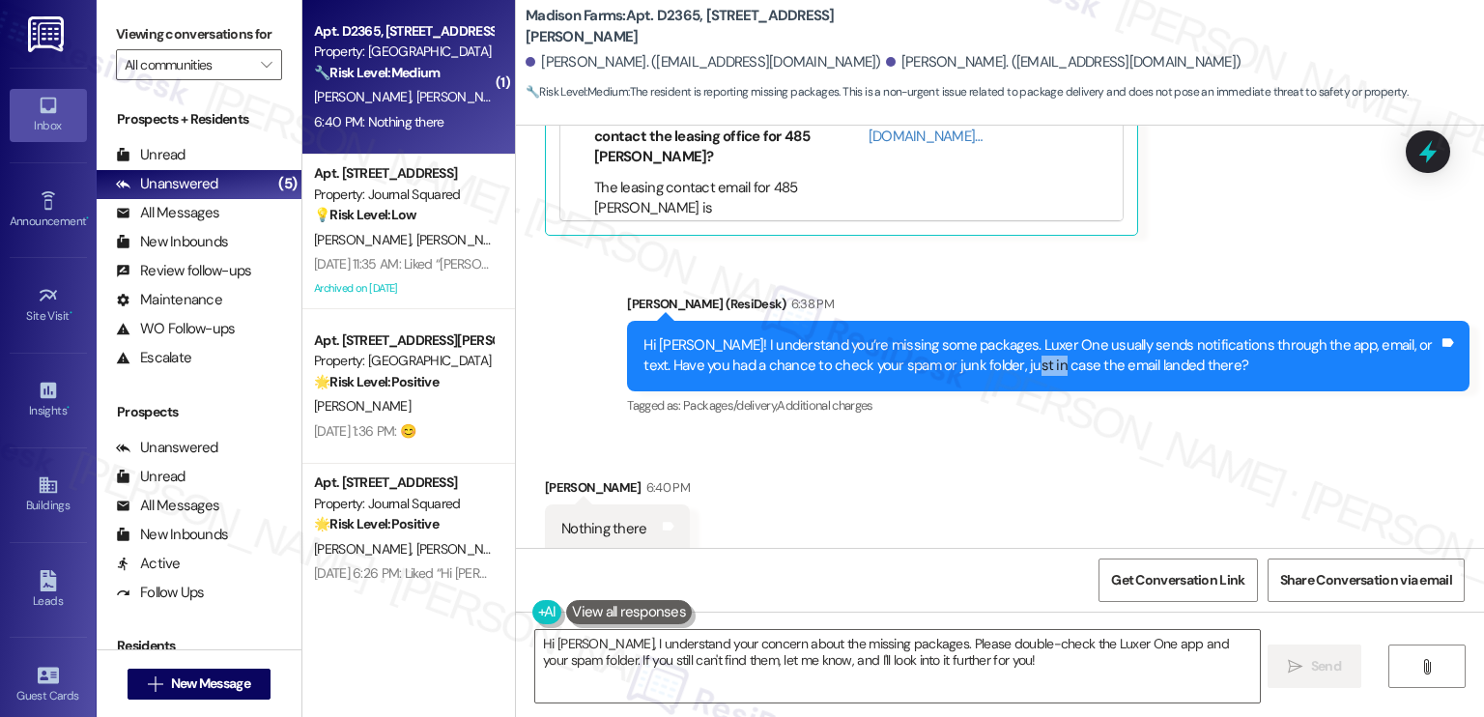
click at [1007, 342] on div "Hi [PERSON_NAME]! I understand you’re missing some packages. Luxer One usually …" at bounding box center [1040, 356] width 795 height 42
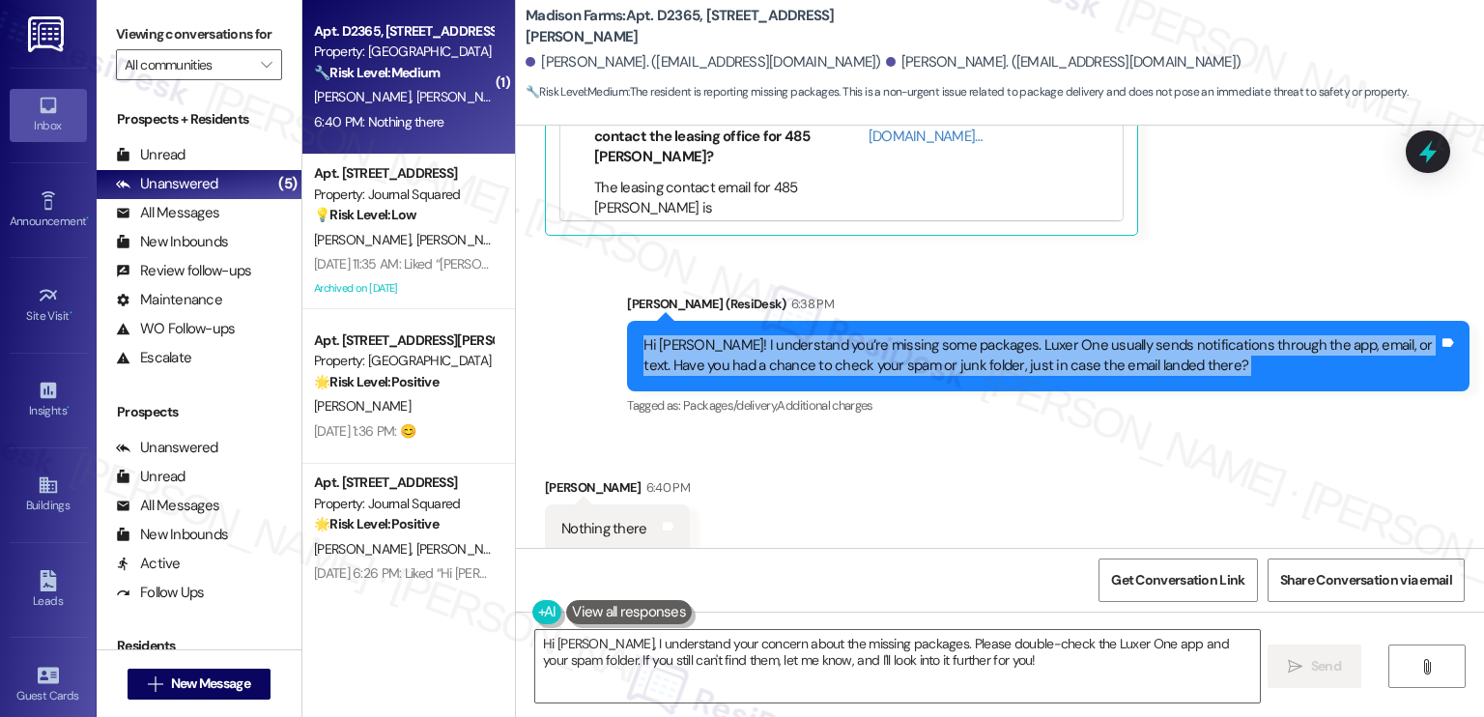
click at [1007, 342] on div "Hi [PERSON_NAME]! I understand you’re missing some packages. Luxer One usually …" at bounding box center [1040, 356] width 795 height 42
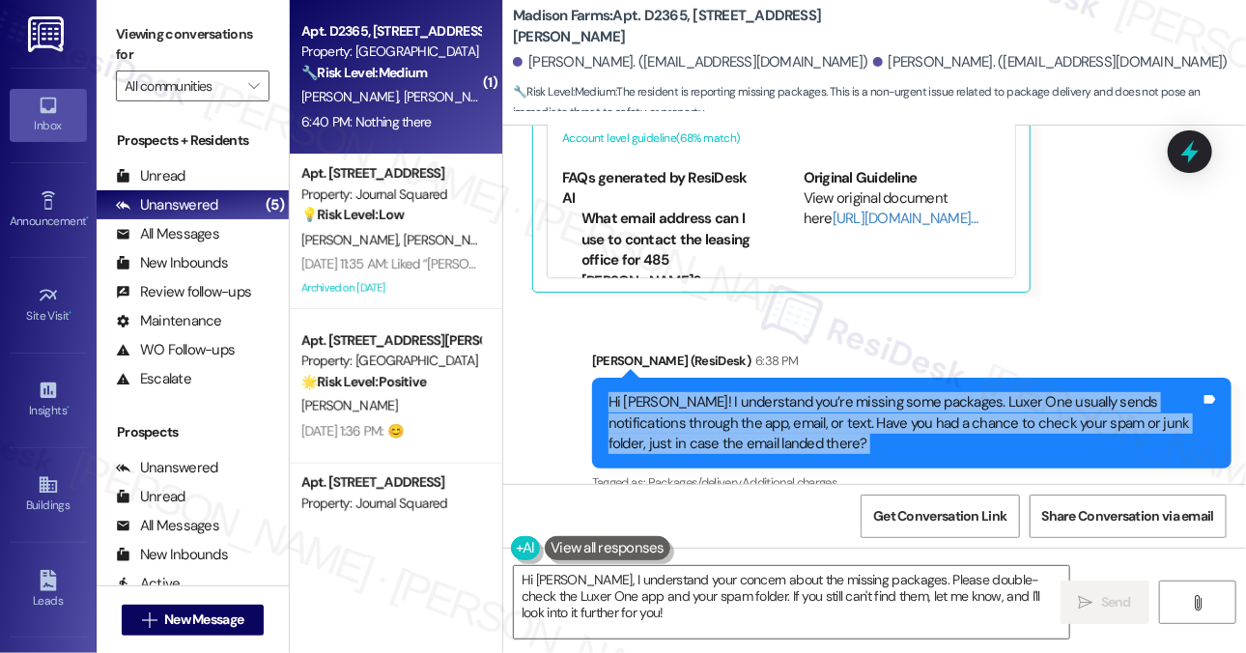
click at [684, 417] on div "Hi [PERSON_NAME]! I understand you’re missing some packages. Luxer One usually …" at bounding box center [905, 423] width 592 height 62
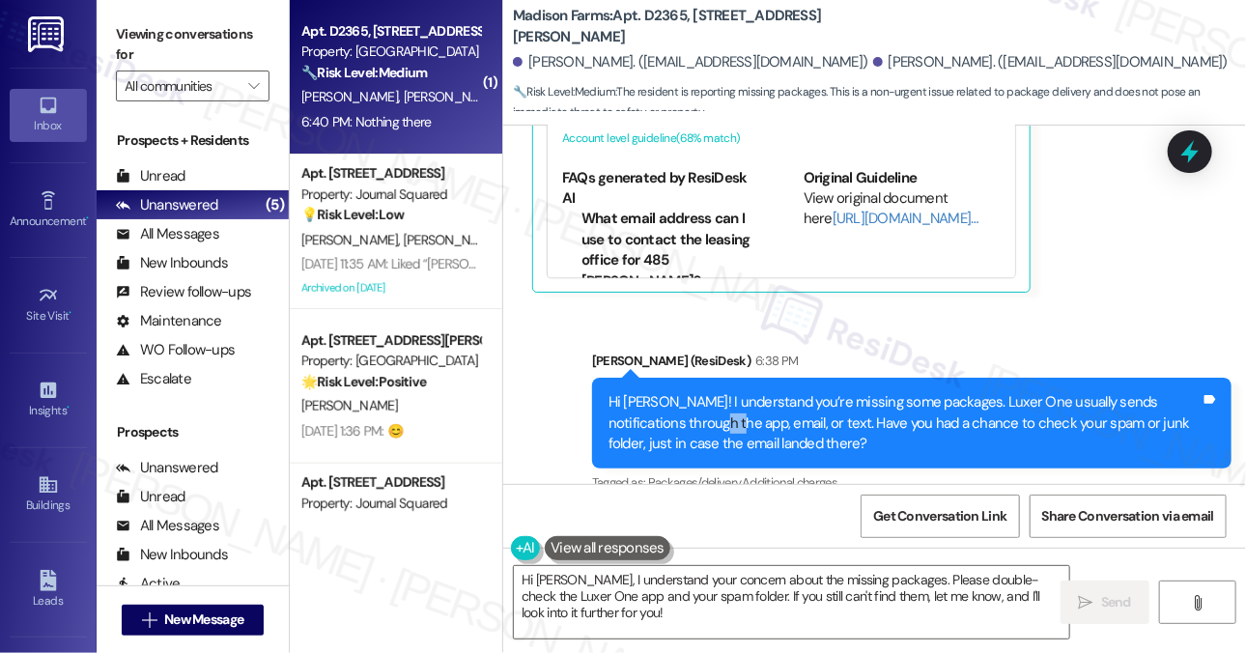
click at [684, 417] on div "Hi [PERSON_NAME]! I understand you’re missing some packages. Luxer One usually …" at bounding box center [905, 423] width 592 height 62
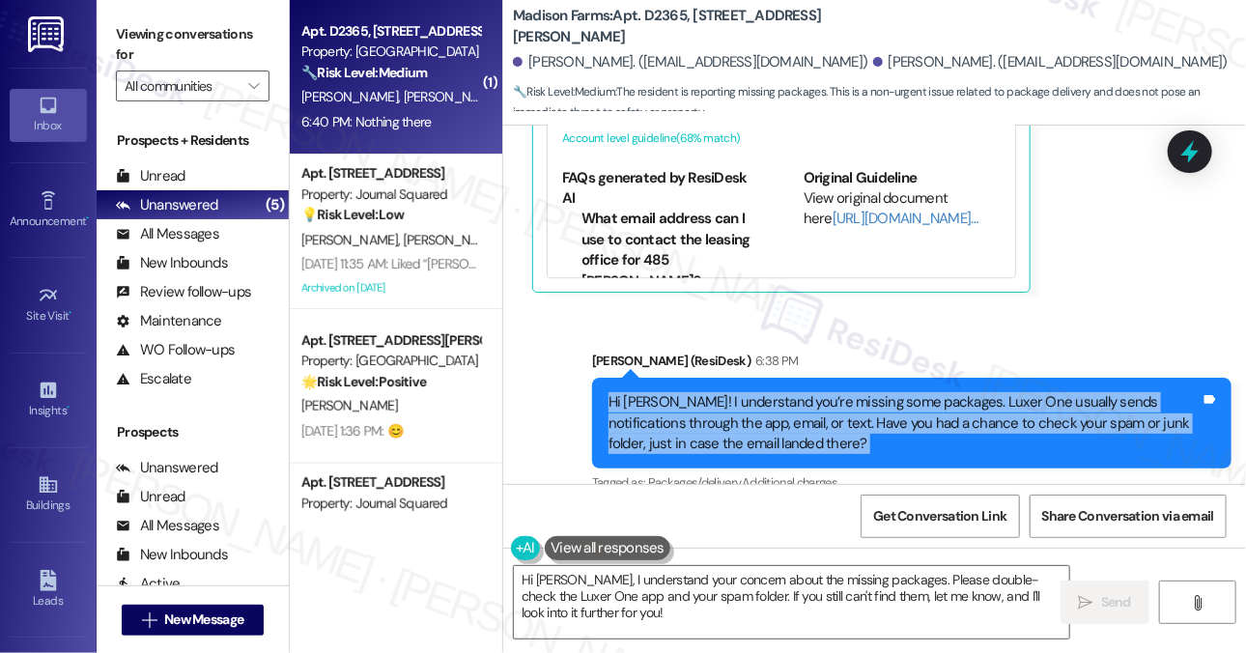
click at [684, 417] on div "Hi [PERSON_NAME]! I understand you’re missing some packages. Luxer One usually …" at bounding box center [905, 423] width 592 height 62
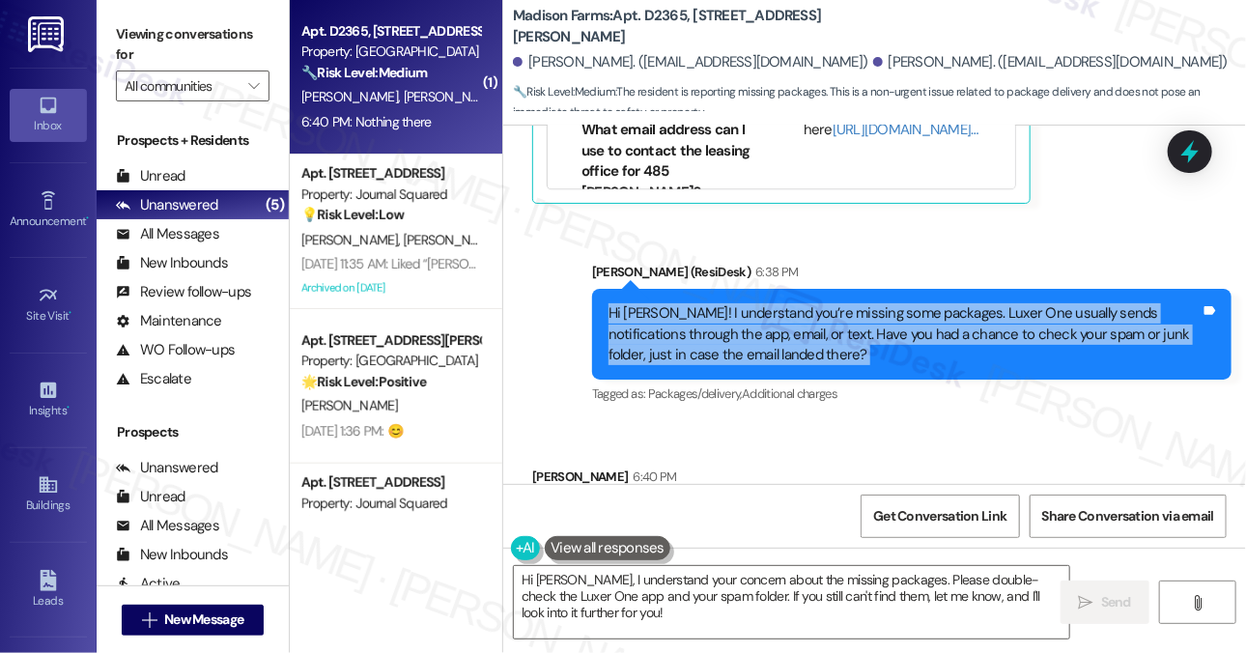
scroll to position [1952, 0]
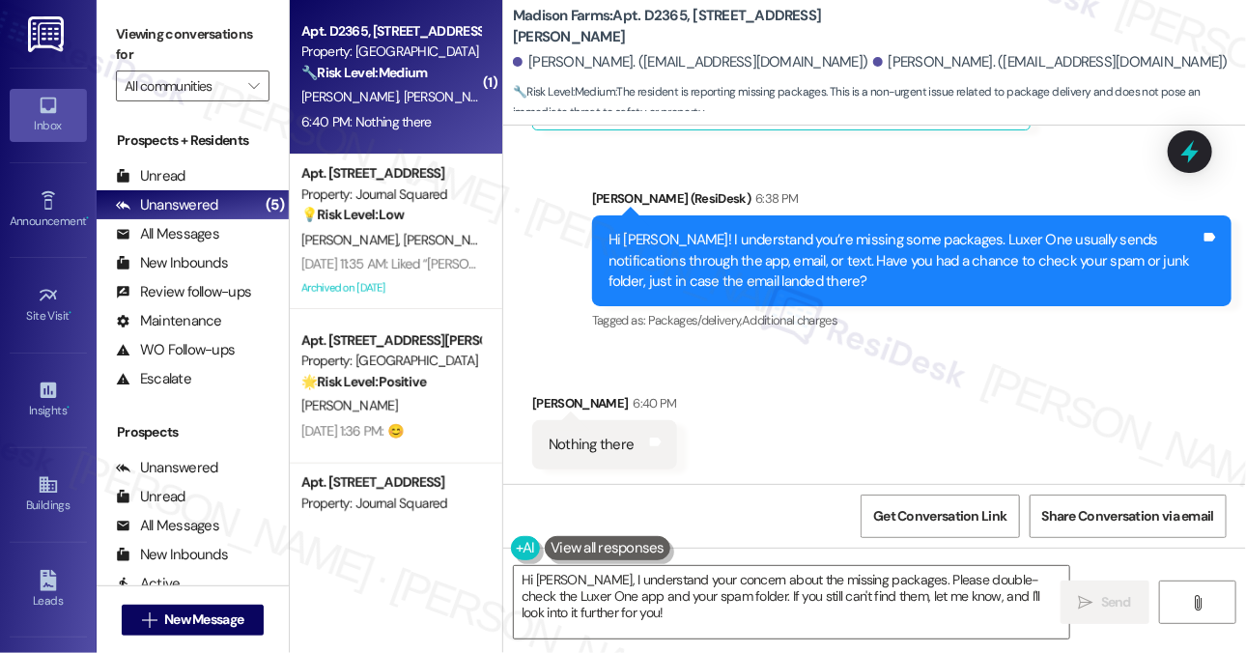
click at [608, 439] on div "Nothing there" at bounding box center [591, 445] width 85 height 20
click at [607, 440] on div "Nothing there" at bounding box center [591, 445] width 85 height 20
click at [677, 573] on textarea "Hi Anthony, I understand your concern about the missing packages. Please double…" at bounding box center [792, 602] width 556 height 72
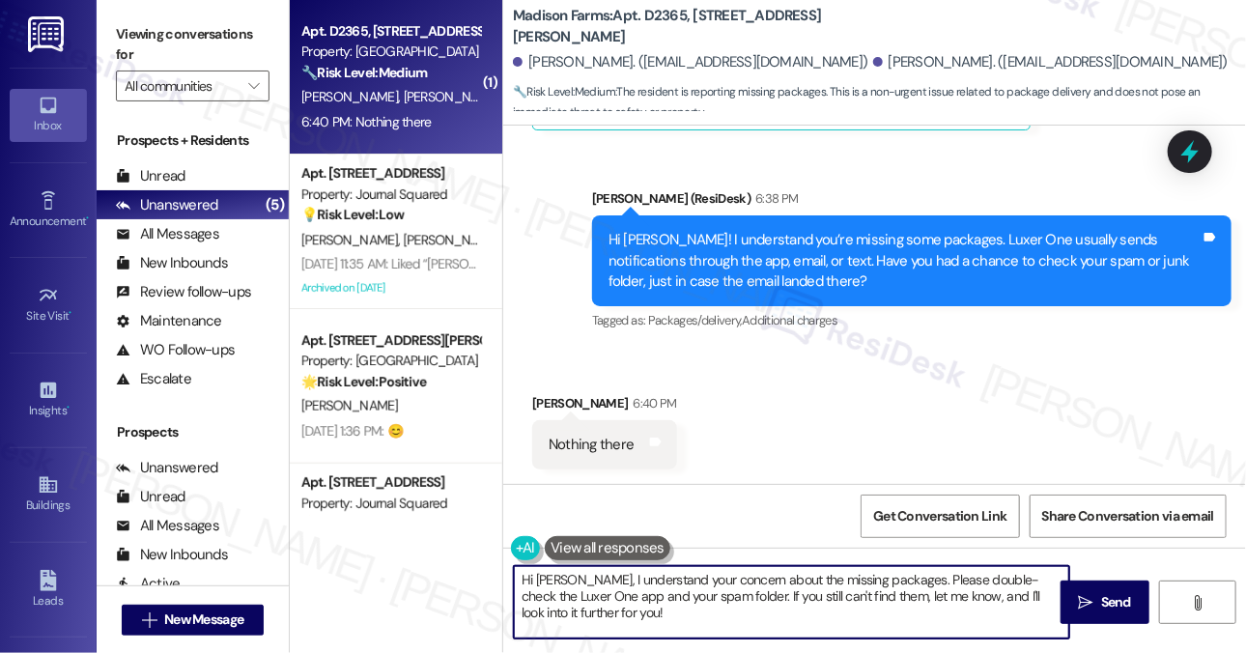
click at [677, 573] on textarea "Hi Anthony, I understand your concern about the missing packages. Please double…" at bounding box center [792, 602] width 556 height 72
click at [746, 598] on textarea "Hi Anthony, I understand your concern about the missing packages. Please double…" at bounding box center [792, 602] width 556 height 72
drag, startPoint x: 638, startPoint y: 608, endPoint x: 550, endPoint y: 579, distance: 92.6
click at [550, 579] on textarea "Hi Anthony, I understand your concern about the missing packages. Please double…" at bounding box center [792, 602] width 556 height 72
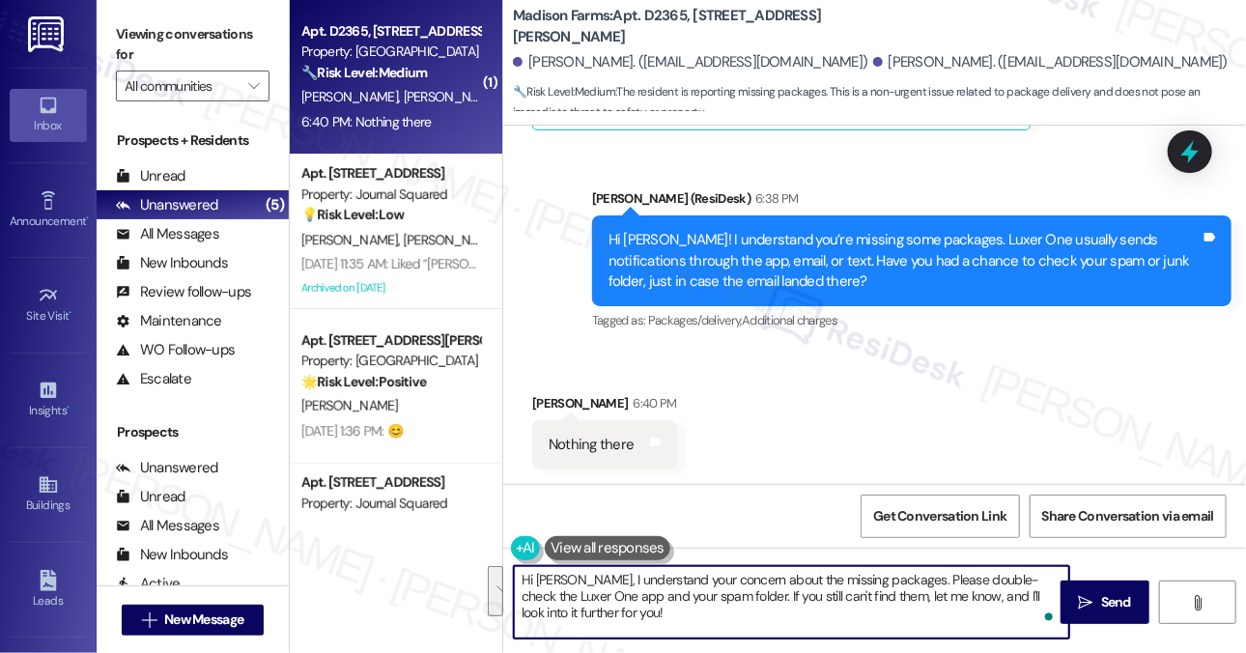
click at [607, 594] on textarea "Hi Anthony, I understand your concern about the missing packages. Please double…" at bounding box center [792, 602] width 556 height 72
click at [672, 271] on div "Hi [PERSON_NAME]! I understand you’re missing some packages. Luxer One usually …" at bounding box center [905, 261] width 592 height 62
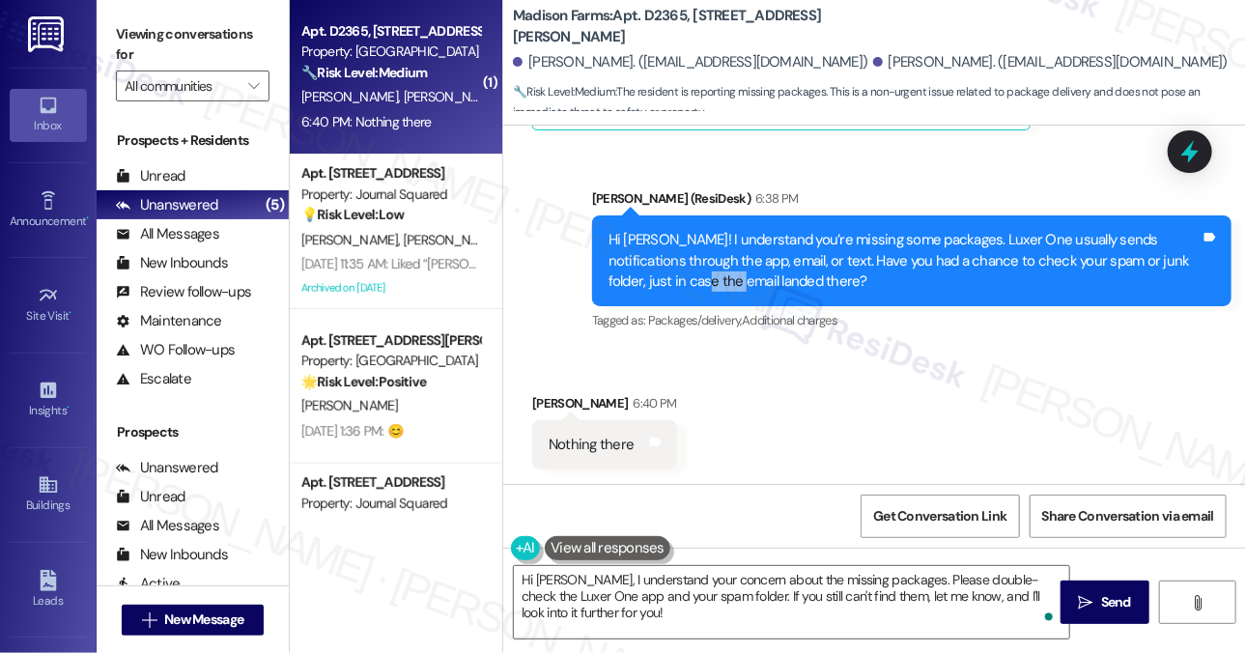
click at [672, 271] on div "Hi [PERSON_NAME]! I understand you’re missing some packages. Luxer One usually …" at bounding box center [905, 261] width 592 height 62
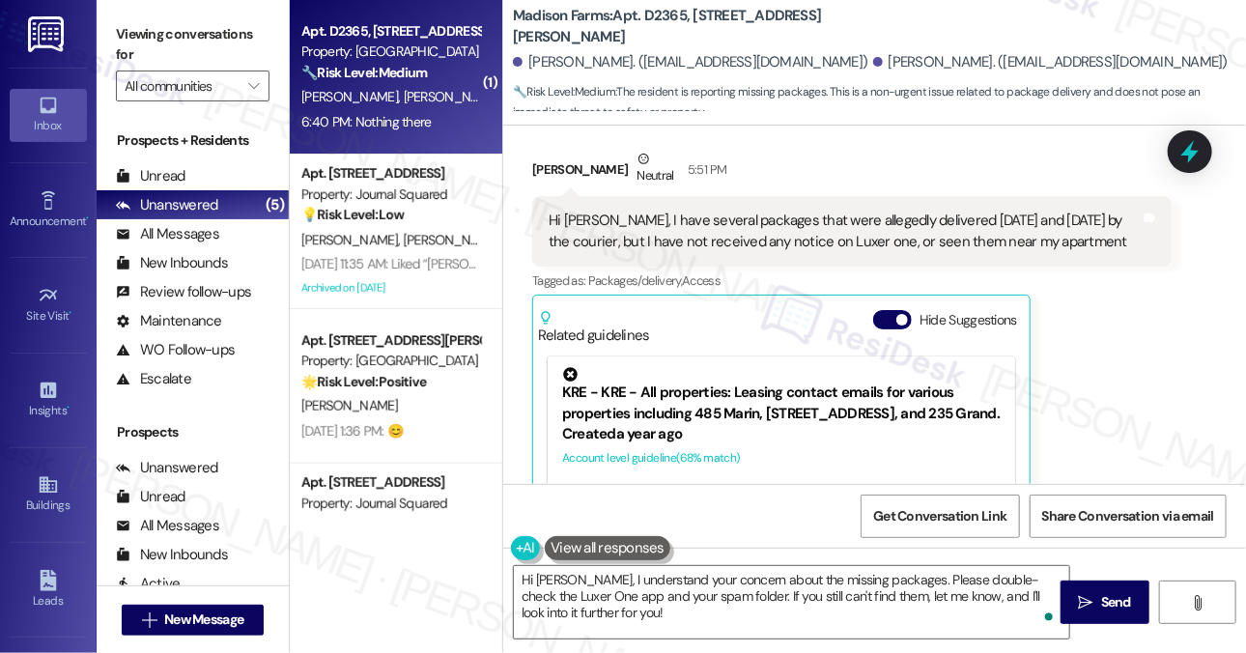
scroll to position [1372, 0]
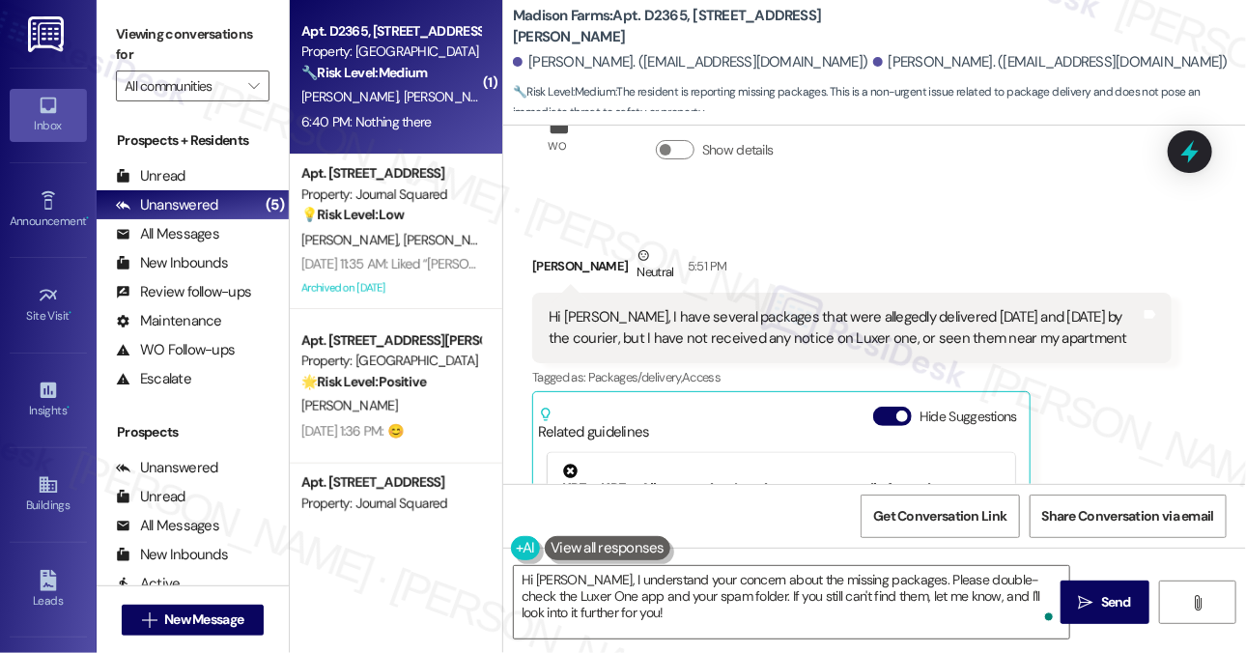
click at [727, 316] on div "Hi [PERSON_NAME], I have several packages that were allegedly delivered [DATE] …" at bounding box center [845, 328] width 592 height 42
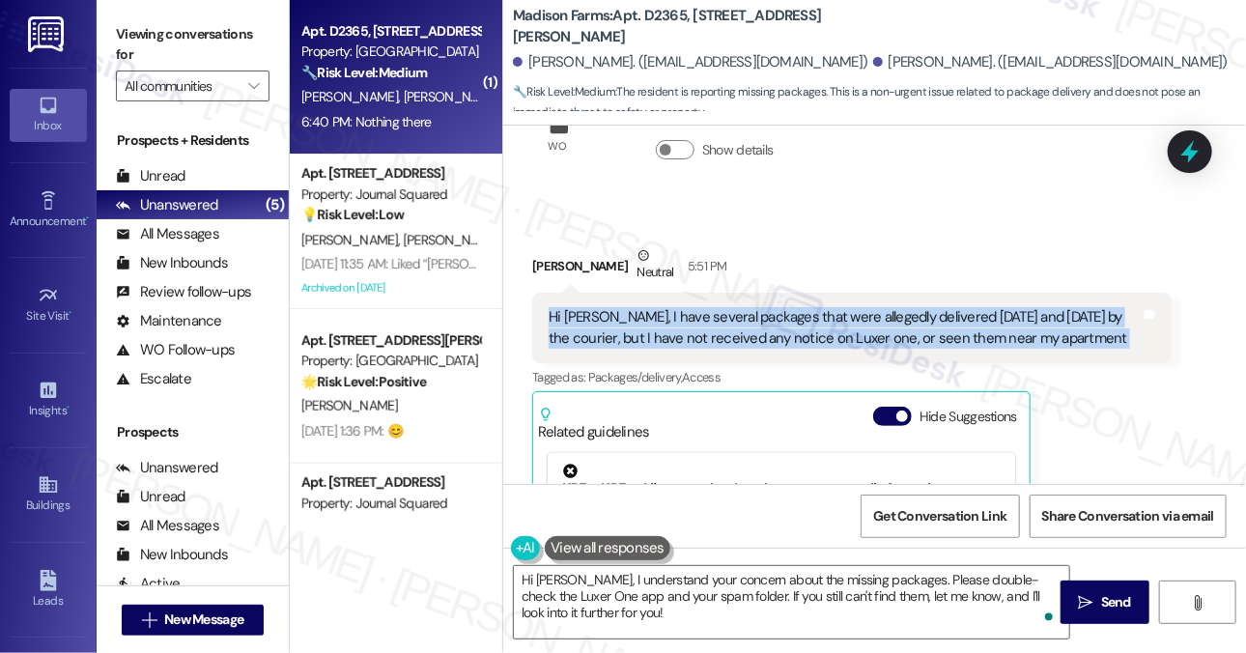
click at [727, 316] on div "Hi [PERSON_NAME], I have several packages that were allegedly delivered [DATE] …" at bounding box center [845, 328] width 592 height 42
copy div "Hi [PERSON_NAME], I have several packages that were allegedly delivered [DATE] …"
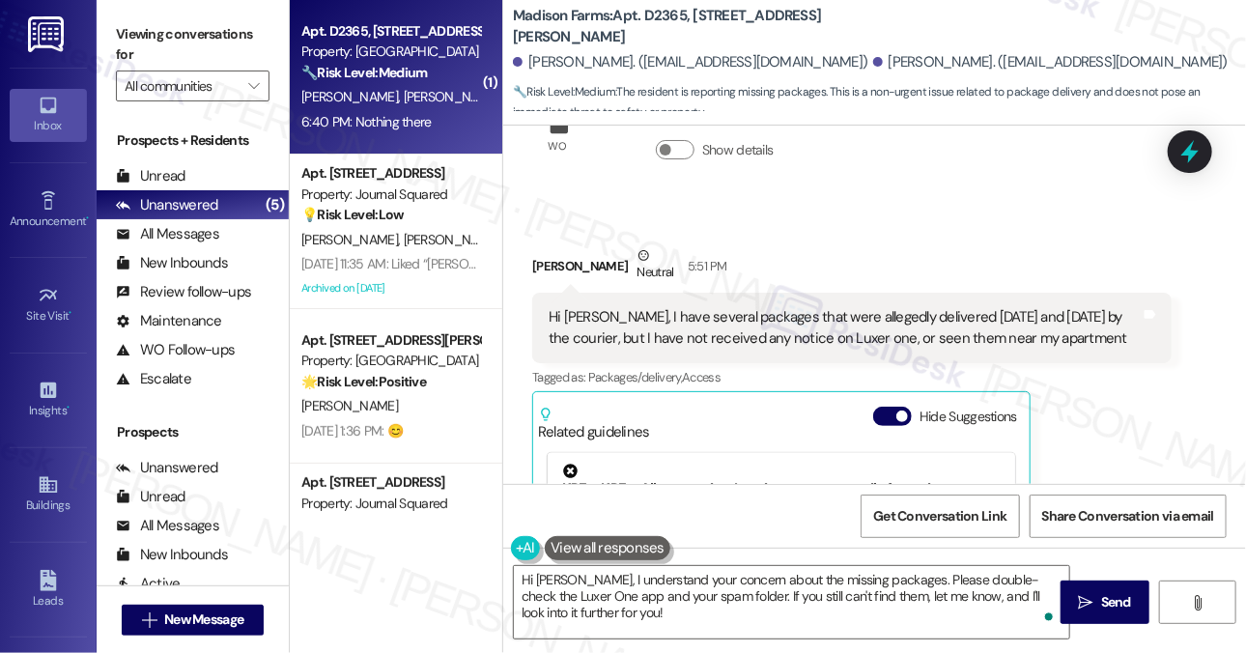
drag, startPoint x: 182, startPoint y: 31, endPoint x: 202, endPoint y: 34, distance: 20.5
click at [182, 31] on label "Viewing conversations for" at bounding box center [193, 44] width 154 height 51
click at [892, 341] on div "Hi [PERSON_NAME], I have several packages that were allegedly delivered [DATE] …" at bounding box center [845, 328] width 592 height 42
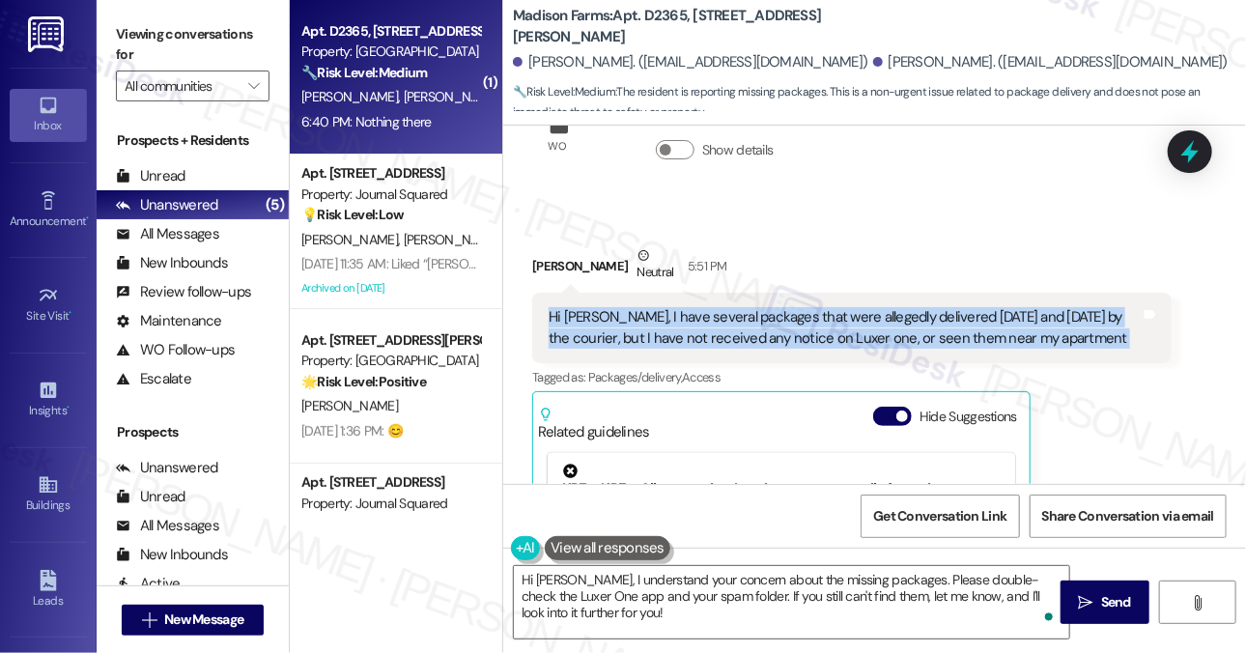
click at [892, 341] on div "Hi [PERSON_NAME], I have several packages that were allegedly delivered [DATE] …" at bounding box center [845, 328] width 592 height 42
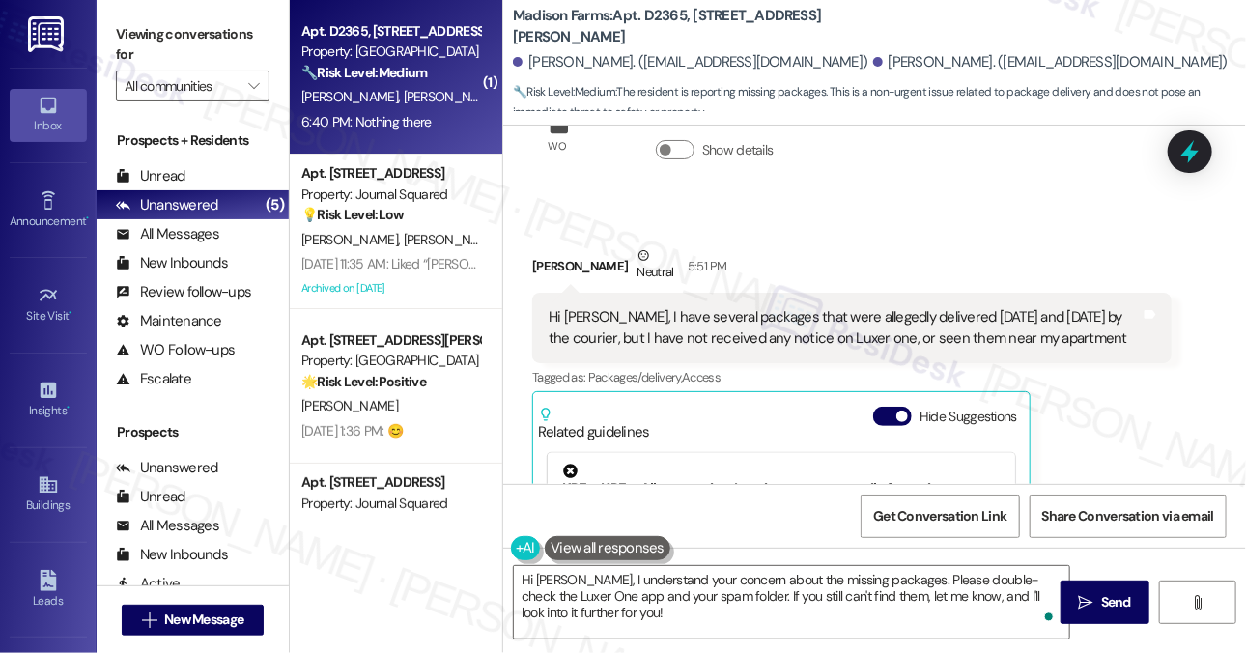
click at [192, 34] on label "Viewing conversations for" at bounding box center [193, 44] width 154 height 51
click at [867, 312] on div "Hi [PERSON_NAME], I have several packages that were allegedly delivered [DATE] …" at bounding box center [845, 328] width 592 height 42
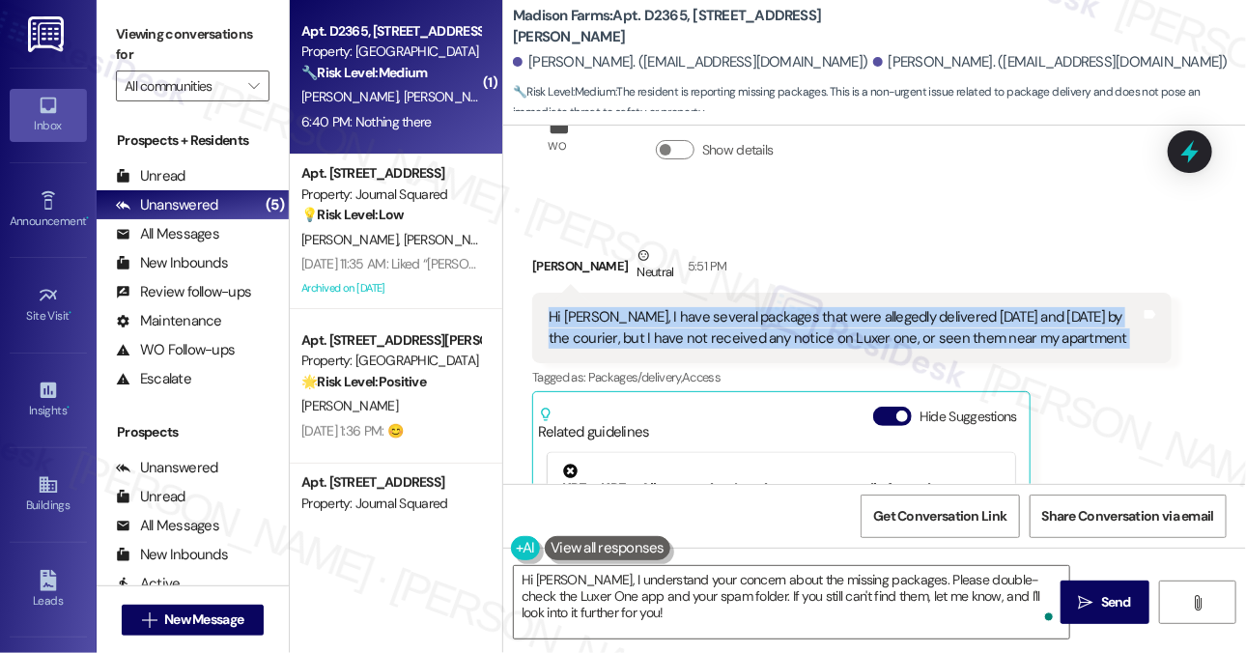
click at [867, 312] on div "Hi [PERSON_NAME], I have several packages that were allegedly delivered [DATE] …" at bounding box center [845, 328] width 592 height 42
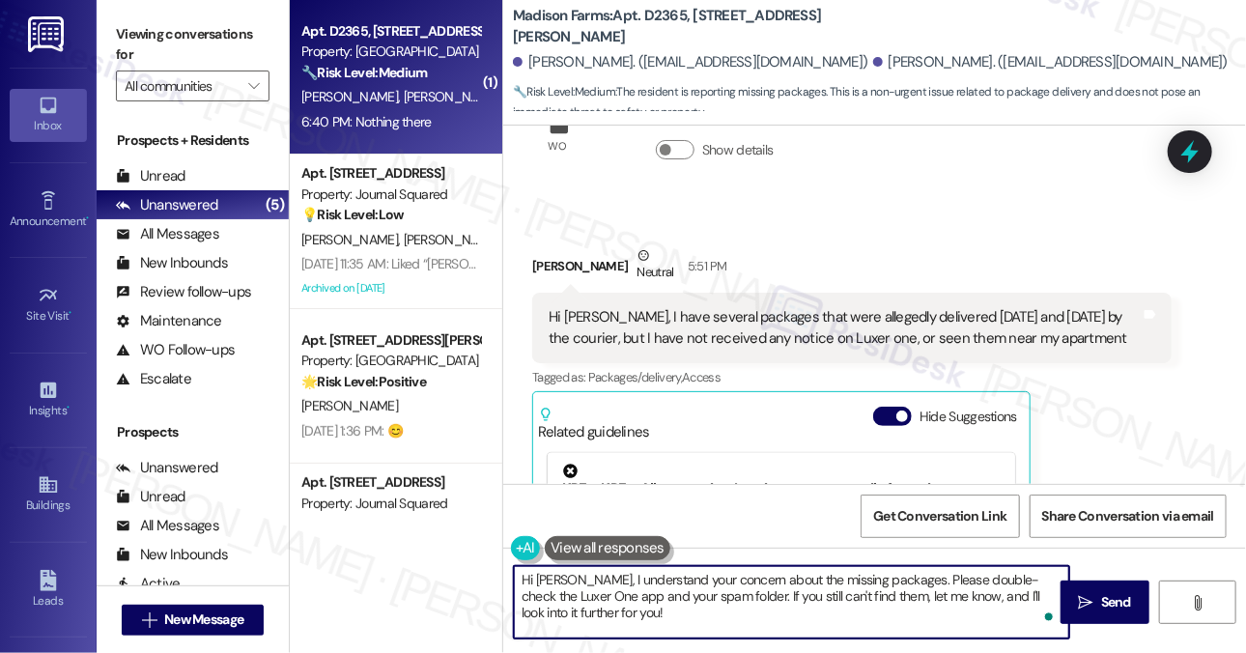
click at [649, 616] on textarea "Hi Anthony, I understand your concern about the missing packages. Please double…" at bounding box center [792, 602] width 556 height 72
drag, startPoint x: 719, startPoint y: 589, endPoint x: 726, endPoint y: 611, distance: 22.3
click at [726, 611] on textarea "Hi Anthony, I understand your concern about the missing packages. Please double…" at bounding box center [792, 602] width 556 height 72
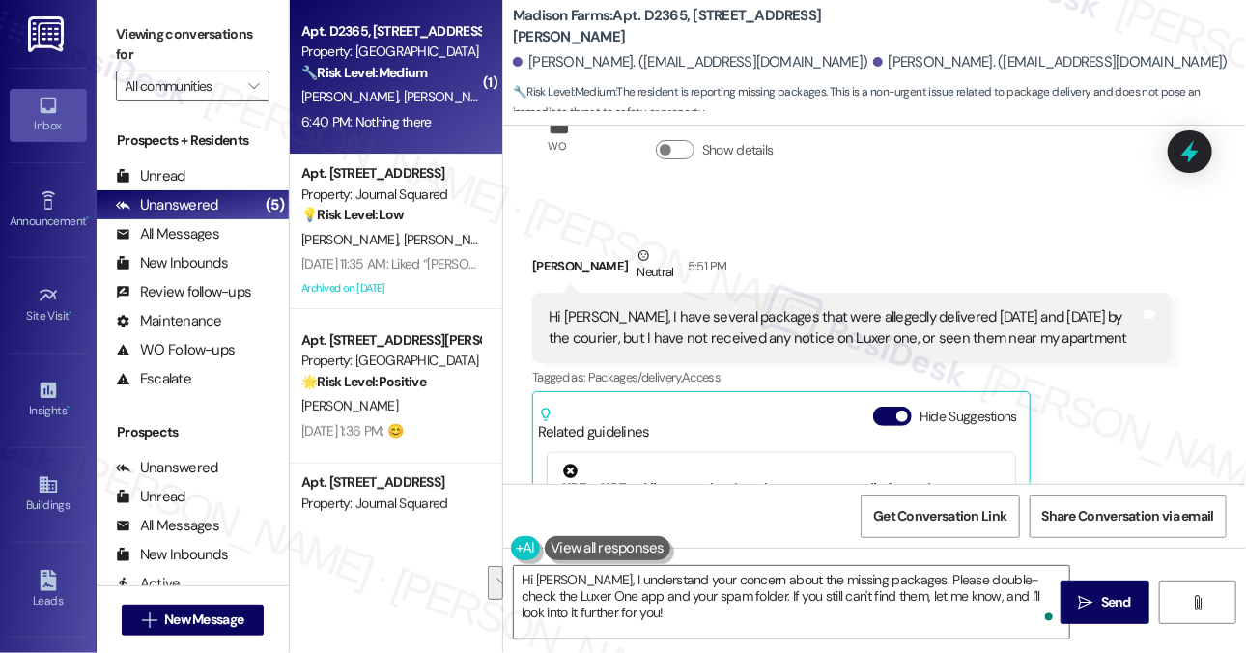
click at [177, 23] on label "Viewing conversations for" at bounding box center [193, 44] width 154 height 51
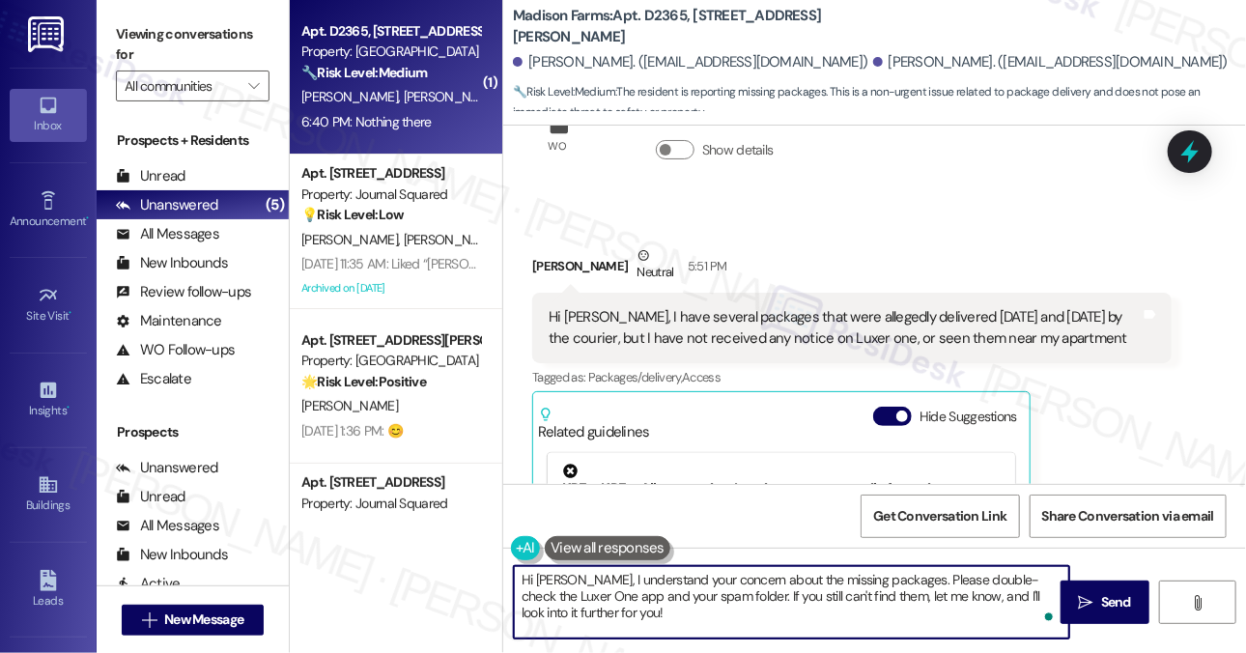
click at [608, 581] on textarea "Hi Anthony, I understand your concern about the missing packages. Please double…" at bounding box center [792, 602] width 556 height 72
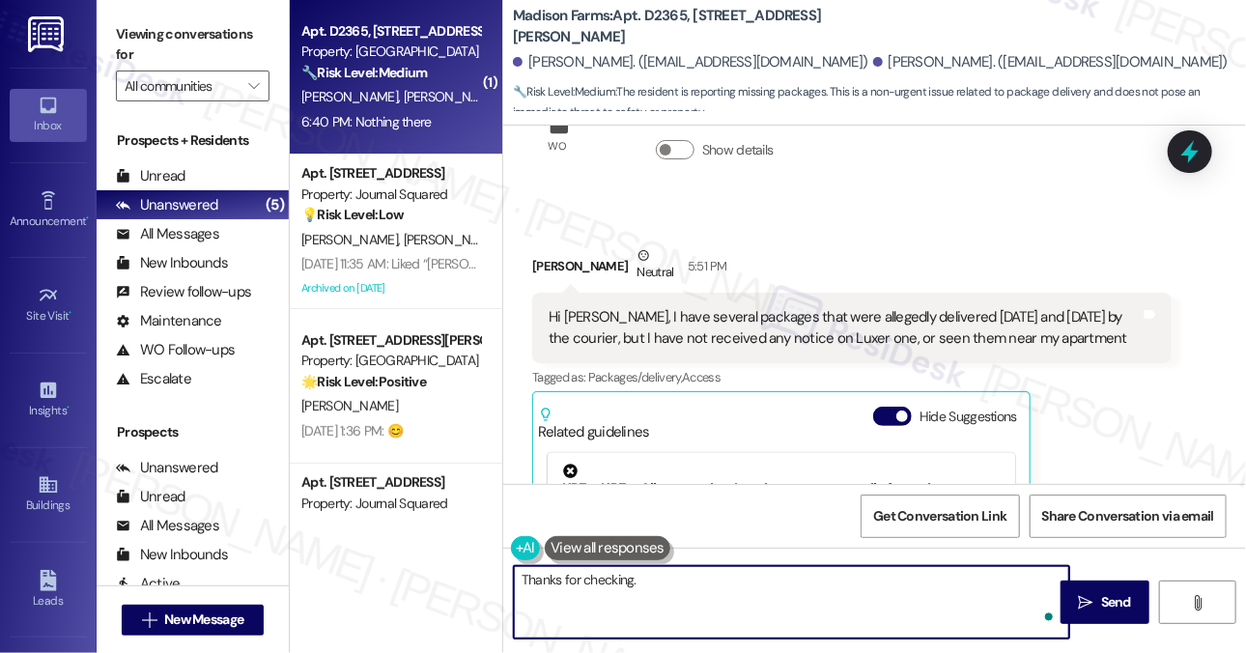
paste textarea "thanks for letting me know. Can you share the tracking numbers and which courie…"
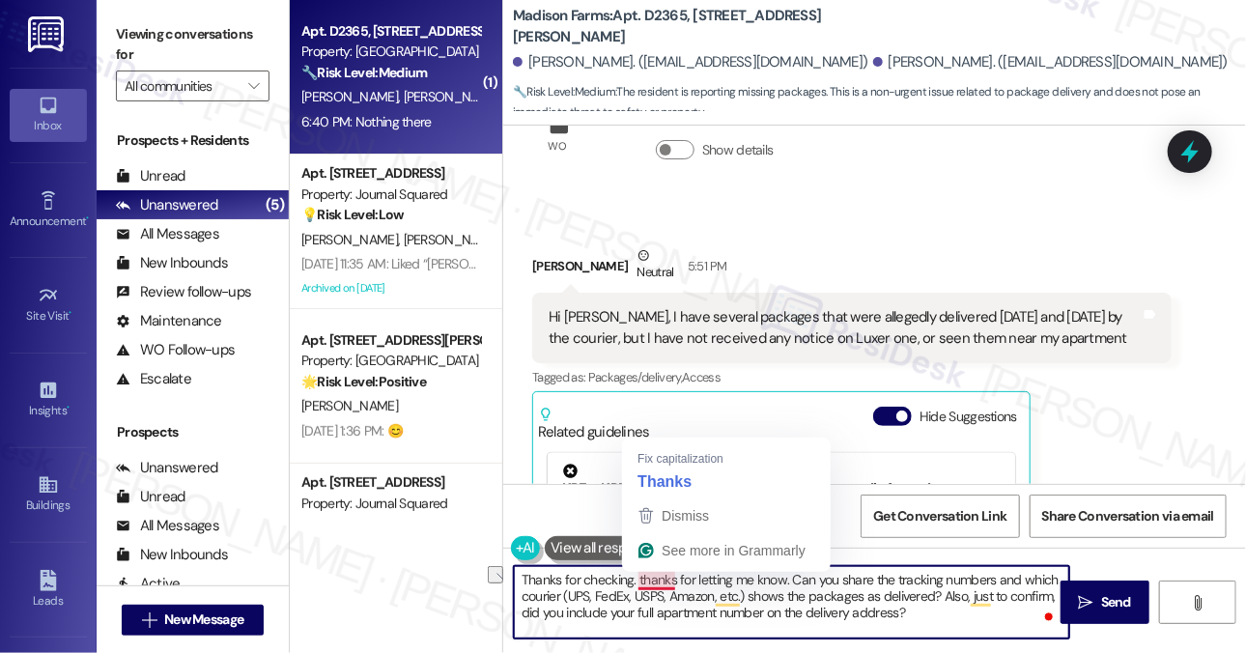
drag, startPoint x: 787, startPoint y: 576, endPoint x: 641, endPoint y: 577, distance: 146.9
click at [641, 577] on textarea "Thanks for checking. thanks for letting me know. Can you share the tracking num…" at bounding box center [792, 602] width 556 height 72
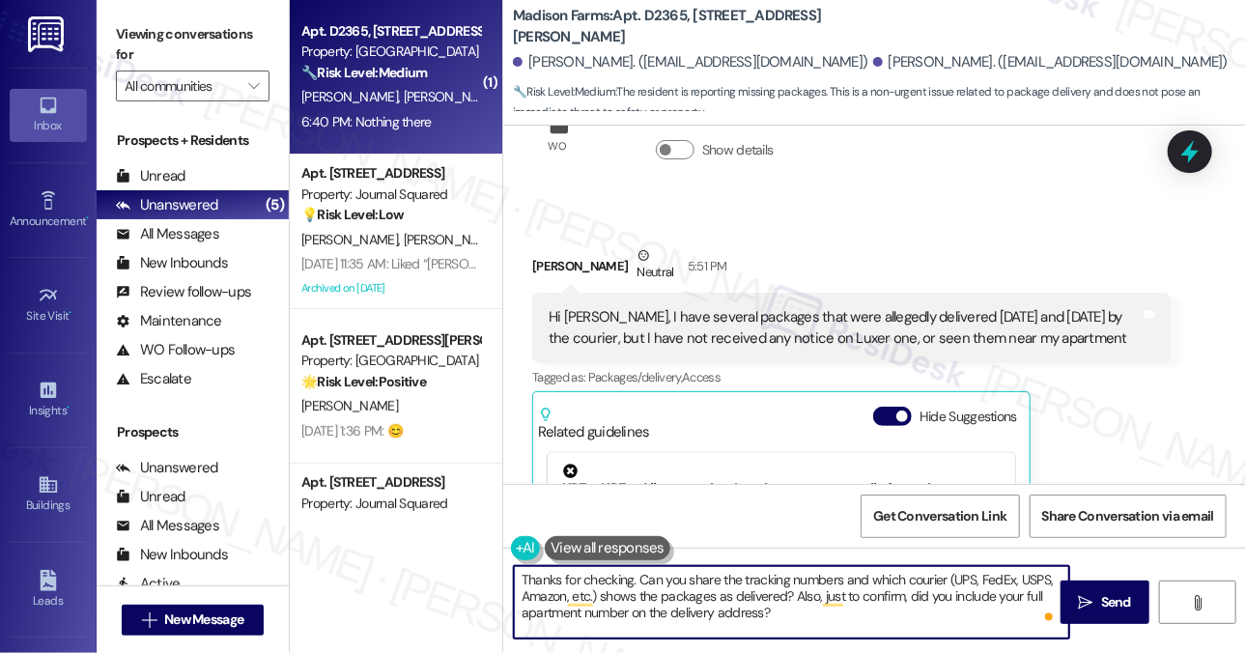
click at [818, 323] on div "Hi [PERSON_NAME], I have several packages that were allegedly delivered [DATE] …" at bounding box center [845, 328] width 592 height 42
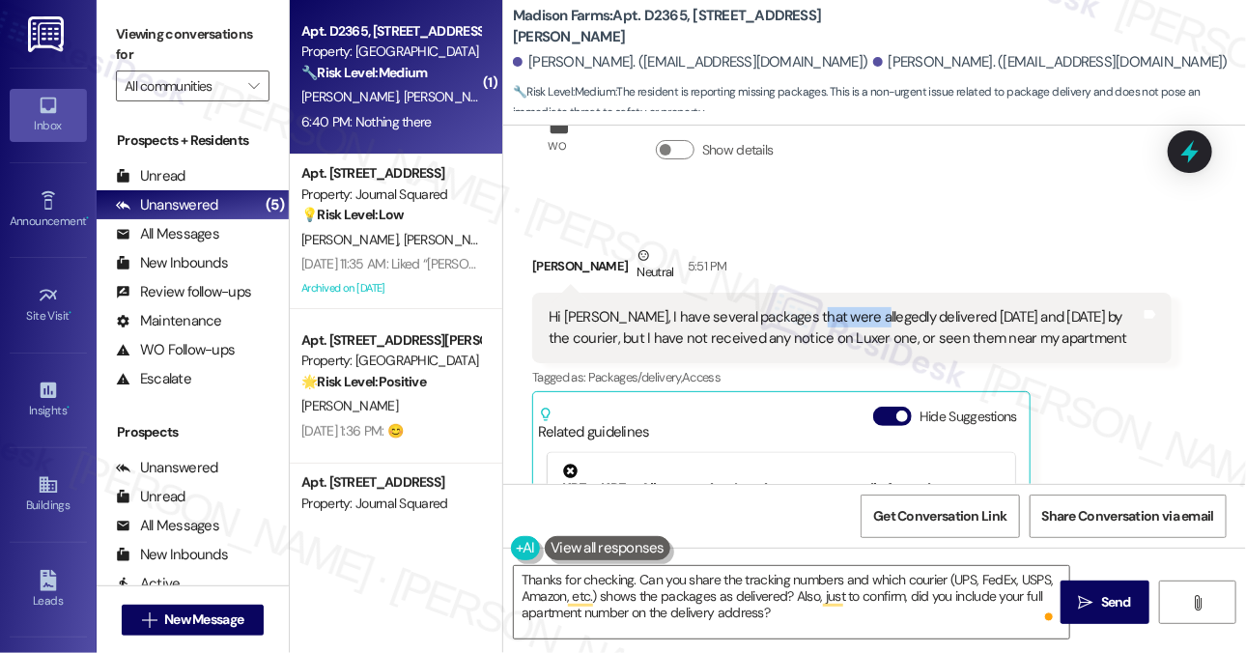
click at [818, 323] on div "Hi [PERSON_NAME], I have several packages that were allegedly delivered [DATE] …" at bounding box center [845, 328] width 592 height 42
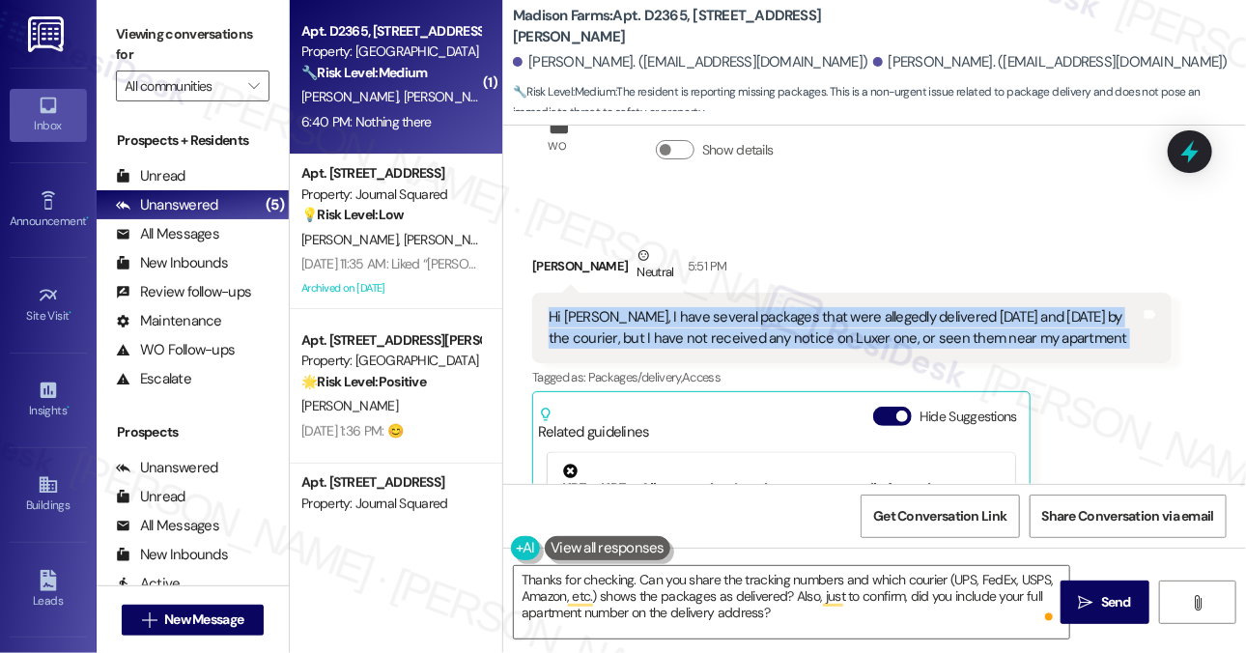
click at [818, 323] on div "Hi [PERSON_NAME], I have several packages that were allegedly delivered [DATE] …" at bounding box center [845, 328] width 592 height 42
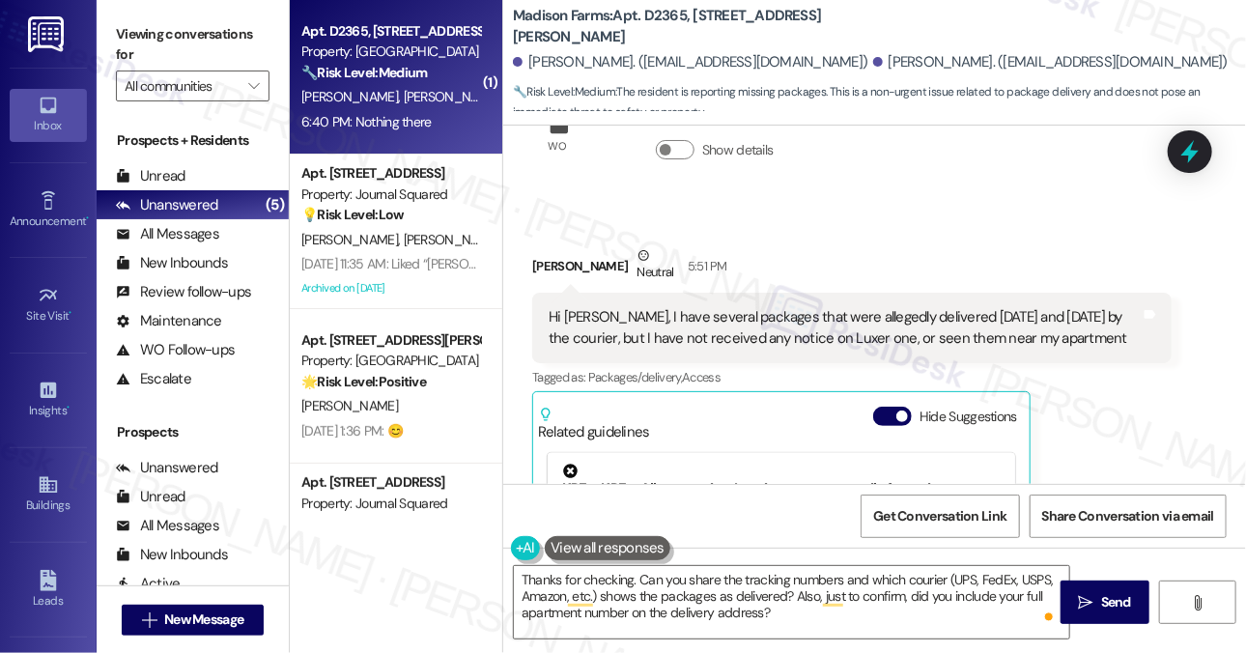
click at [189, 14] on div "Viewing conversations for All communities " at bounding box center [193, 60] width 192 height 121
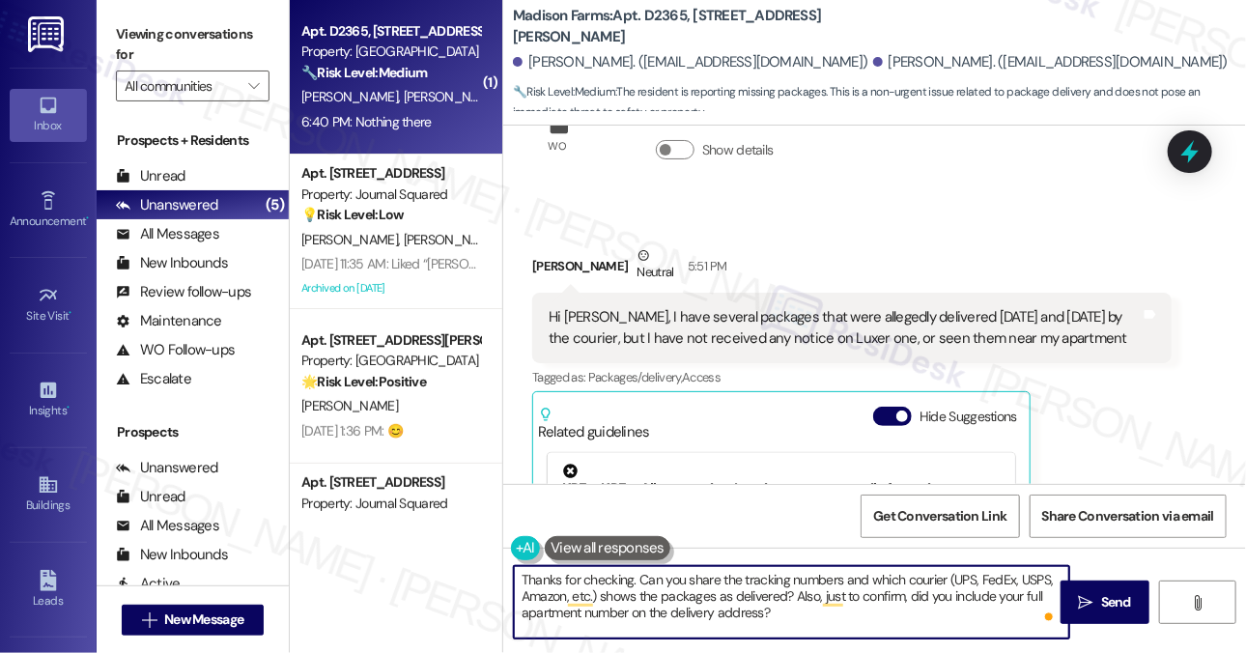
click at [711, 581] on textarea "Thanks for checking. Can you share the tracking numbers and which courier (UPS,…" at bounding box center [792, 602] width 556 height 72
click at [667, 592] on textarea "Thanks for checking. Can you share the tracking numbers and which courier (UPS,…" at bounding box center [792, 602] width 556 height 72
click at [600, 594] on textarea "Thanks for checking. Can you share the tracking numbers and which courier (UPS,…" at bounding box center [792, 602] width 556 height 72
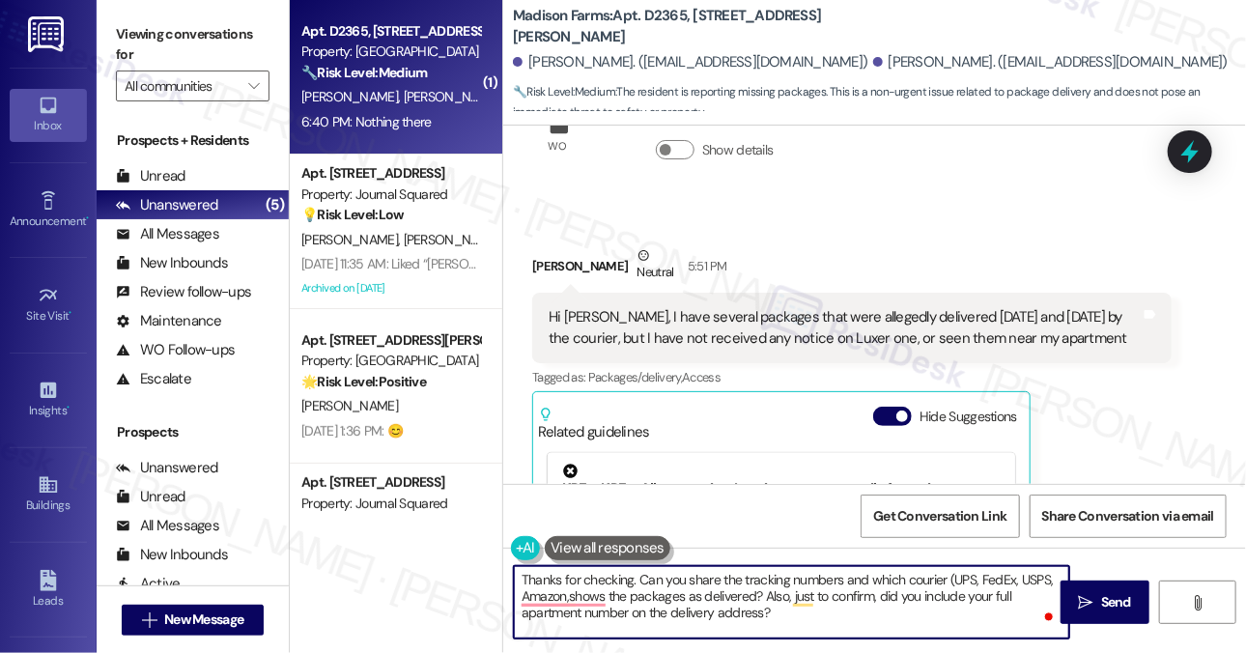
click at [947, 575] on textarea "Thanks for checking. Can you share the tracking numbers and which courier (UPS,…" at bounding box center [792, 602] width 556 height 72
click at [950, 583] on textarea "Thanks for checking. Can you share the tracking numbers and which courier (UPS,…" at bounding box center [792, 602] width 556 height 72
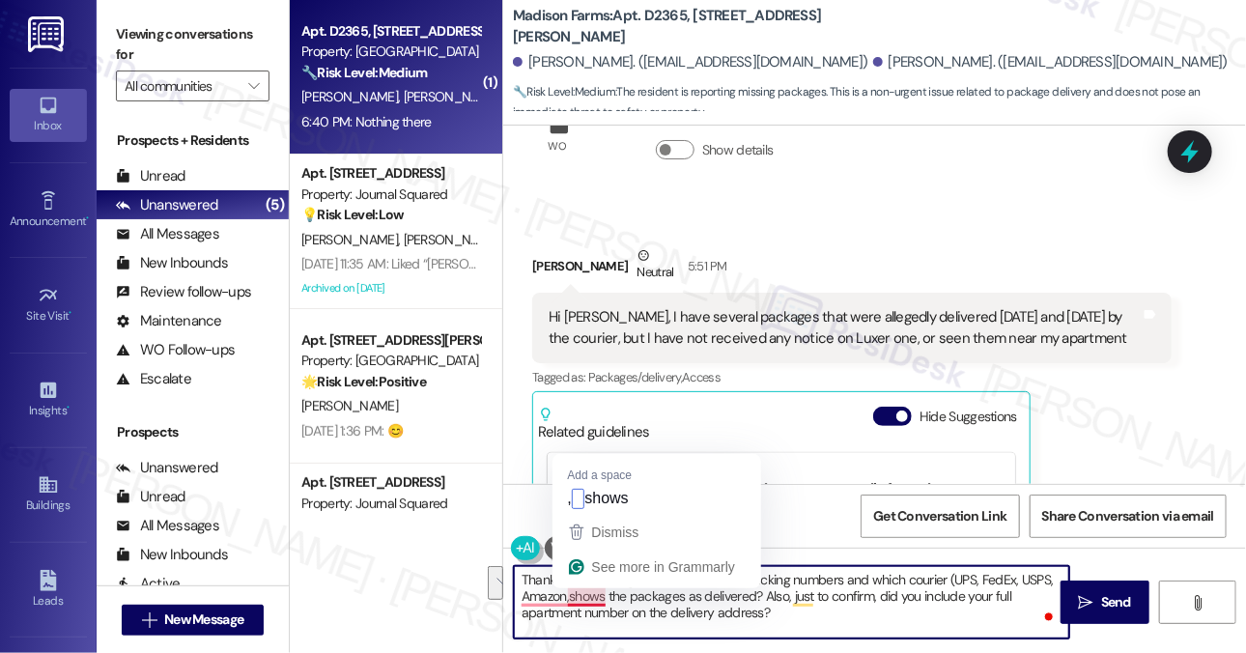
drag, startPoint x: 947, startPoint y: 581, endPoint x: 572, endPoint y: 595, distance: 375.2
click at [572, 595] on textarea "Thanks for checking. Can you share the tracking numbers and which courier (UPS,…" at bounding box center [792, 602] width 556 height 72
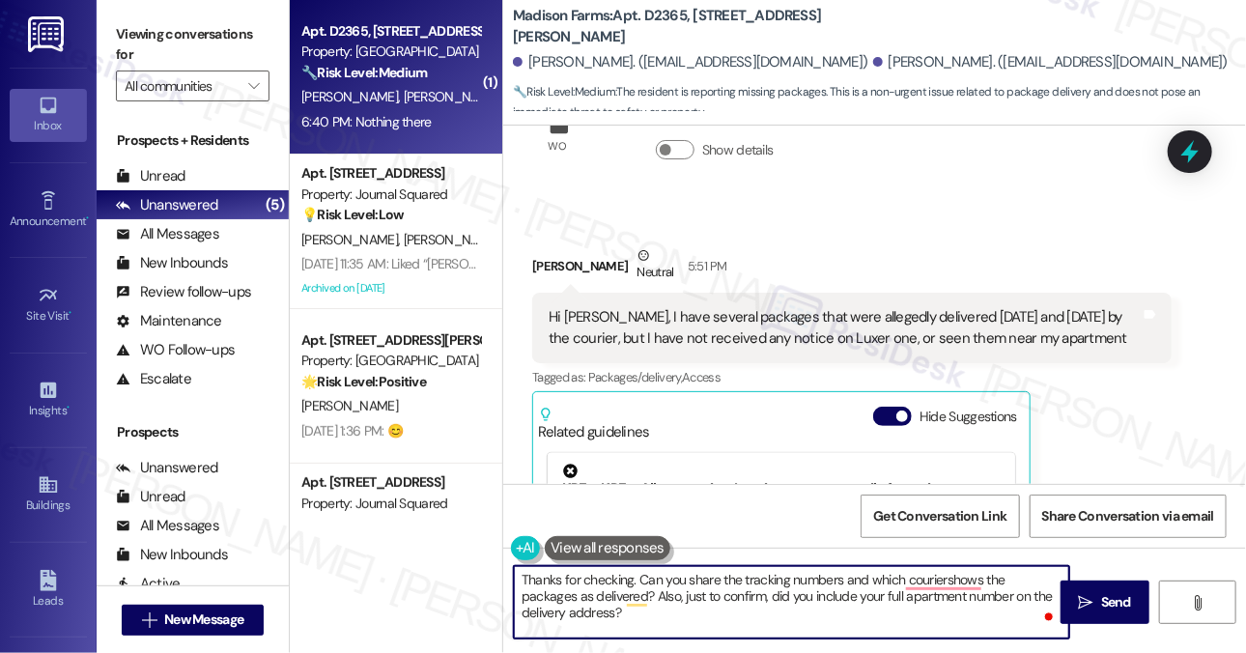
type textarea "Thanks for checking. Can you share the tracking numbers and which courier shows…"
drag, startPoint x: 669, startPoint y: 615, endPoint x: 657, endPoint y: 600, distance: 19.3
click at [657, 600] on textarea "Thanks for checking. Can you share the tracking numbers and which courier shows…" at bounding box center [792, 602] width 556 height 72
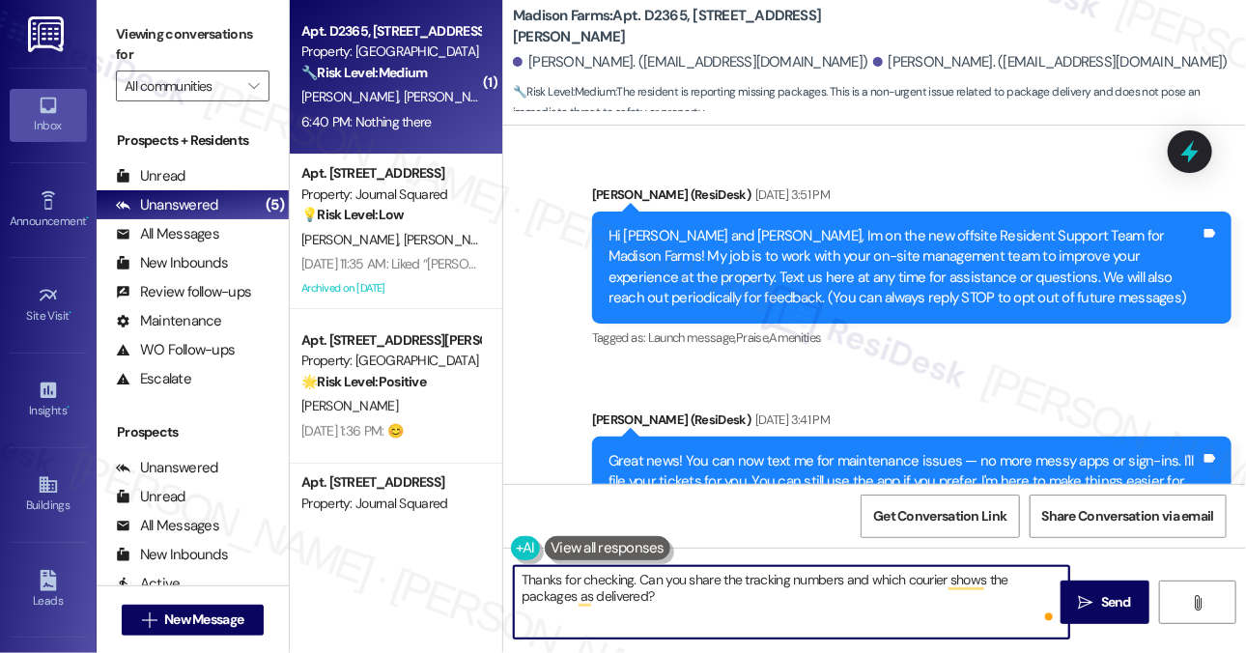
scroll to position [1372, 0]
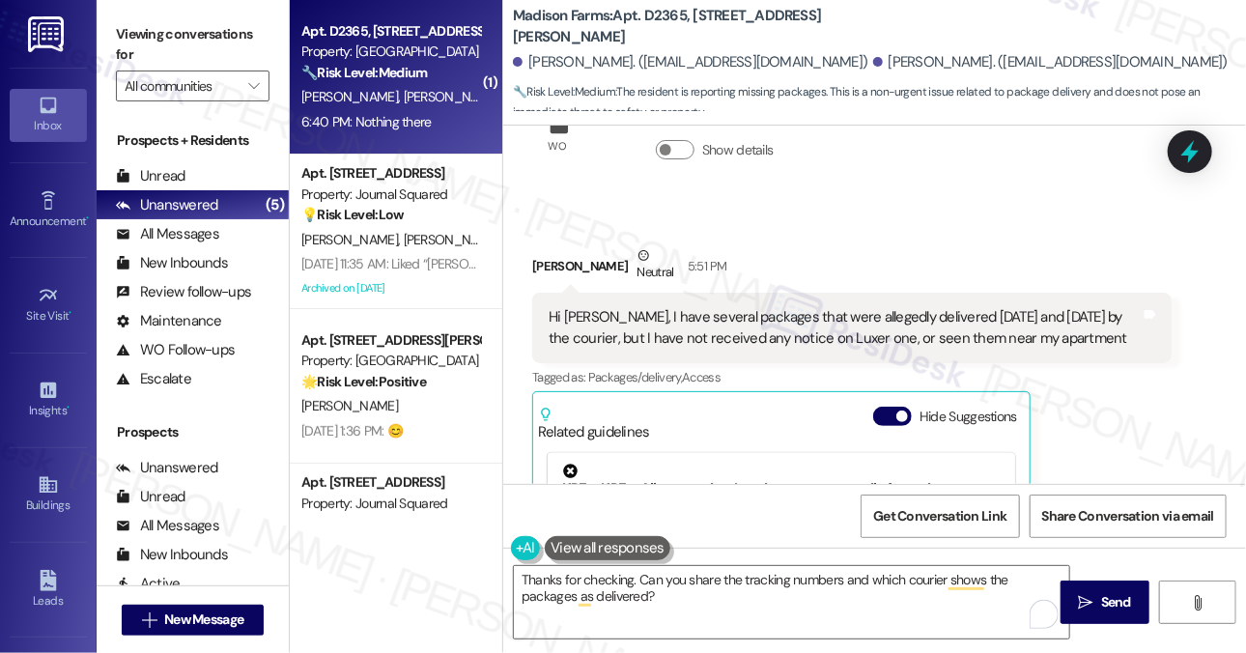
click at [197, 31] on label "Viewing conversations for" at bounding box center [193, 44] width 154 height 51
click at [919, 329] on div "Hi [PERSON_NAME], I have several packages that were allegedly delivered [DATE] …" at bounding box center [845, 328] width 592 height 42
click at [920, 329] on div "Hi [PERSON_NAME], I have several packages that were allegedly delivered [DATE] …" at bounding box center [845, 328] width 592 height 42
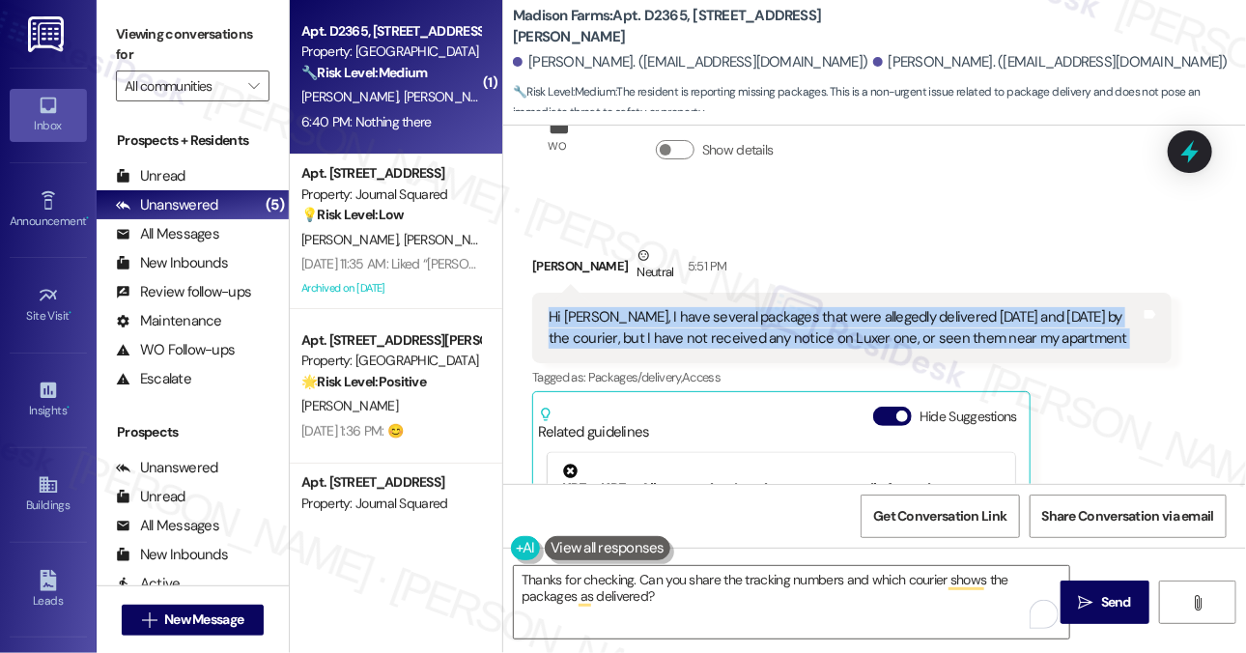
click at [920, 329] on div "Hi [PERSON_NAME], I have several packages that were allegedly delivered [DATE] …" at bounding box center [845, 328] width 592 height 42
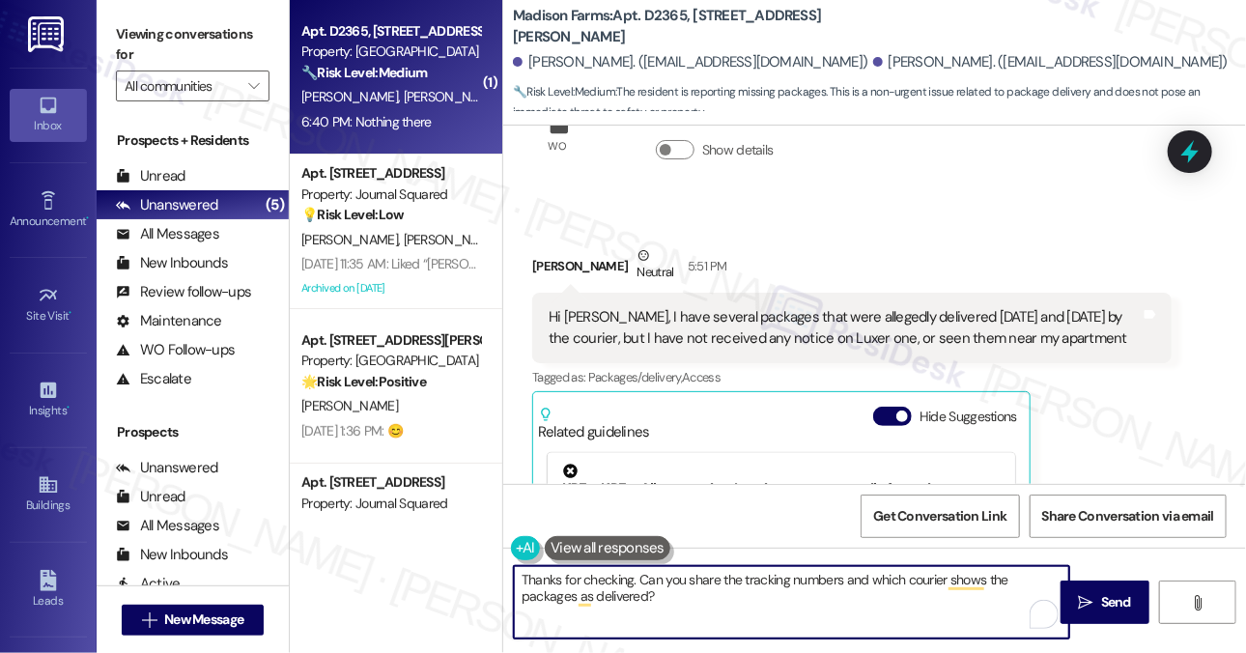
click at [700, 598] on textarea "Thanks for checking. Can you share the tracking numbers and which courier shows…" at bounding box center [792, 602] width 556 height 72
click at [711, 585] on textarea "Thanks for checking. Can you share the tracking numbers and which courier shows…" at bounding box center [792, 602] width 556 height 72
click at [716, 590] on textarea "Thanks for checking. Can you share the tracking numbers and which courier shows…" at bounding box center [792, 602] width 556 height 72
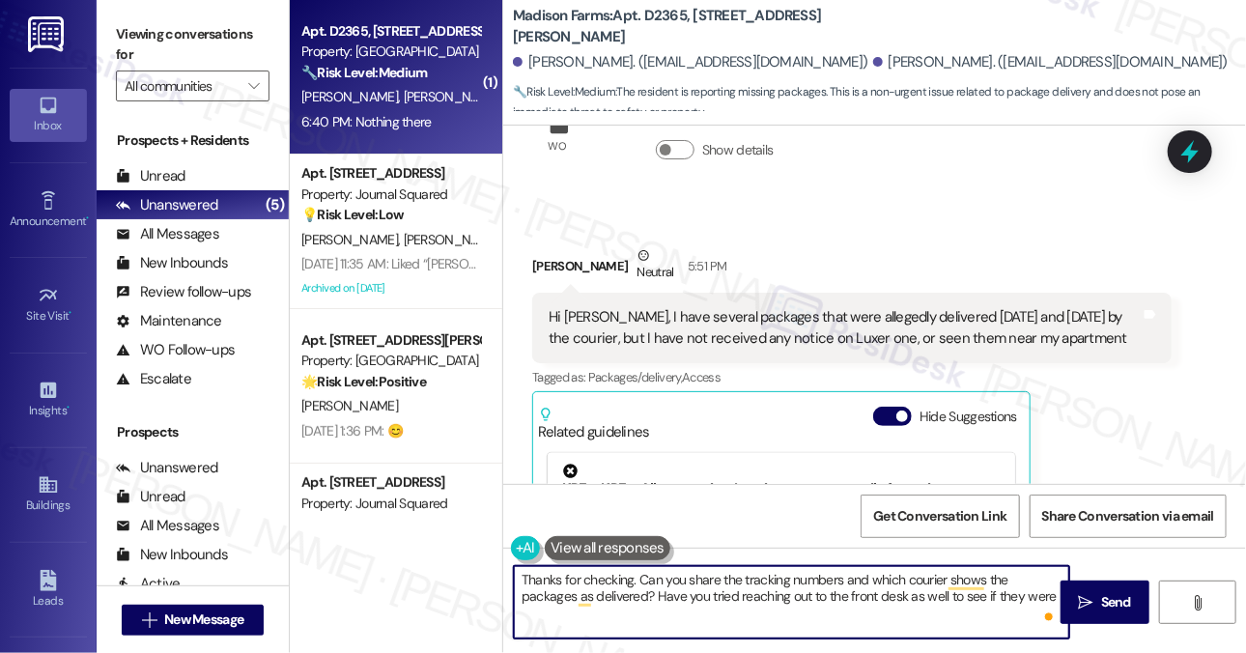
click at [706, 592] on textarea "Thanks for checking. Can you share the tracking numbers and which courier shows…" at bounding box center [792, 602] width 556 height 72
click at [700, 601] on textarea "Thanks for checking. Can you share the tracking numbers and which courier shows…" at bounding box center [792, 602] width 556 height 72
drag, startPoint x: 688, startPoint y: 615, endPoint x: 662, endPoint y: 594, distance: 33.7
click at [662, 594] on textarea "Thanks for checking. Can you share the tracking numbers and which courier shows…" at bounding box center [792, 602] width 556 height 72
click at [715, 583] on textarea "Thanks for checking. Can you share the tracking numbers and which courier shows…" at bounding box center [792, 602] width 556 height 72
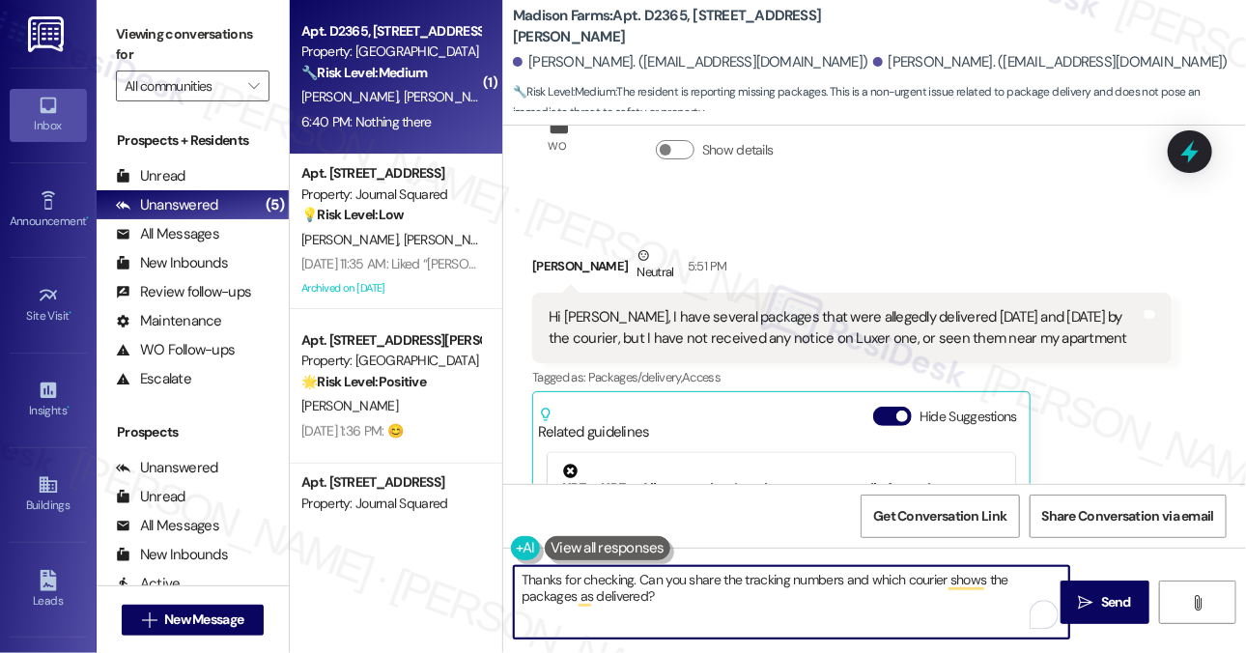
click at [715, 583] on textarea "Thanks for checking. Can you share the tracking numbers and which courier shows…" at bounding box center [792, 602] width 556 height 72
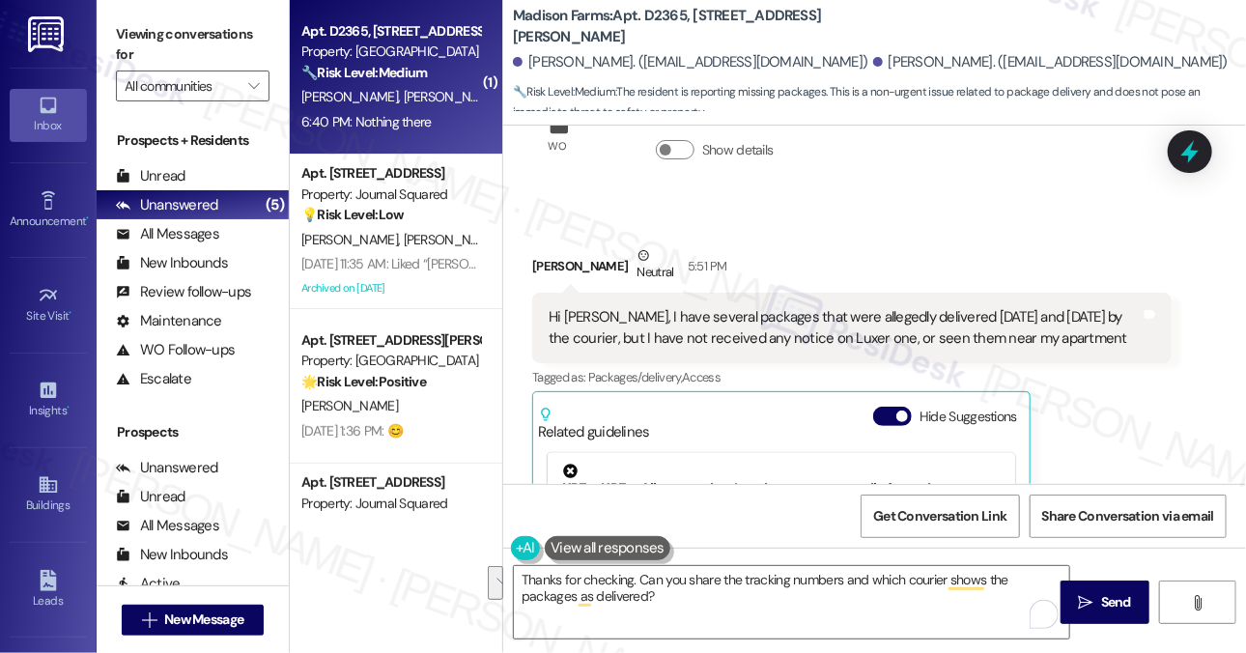
click at [982, 300] on div "Hi [PERSON_NAME], I have several packages that were allegedly delivered [DATE] …" at bounding box center [852, 328] width 640 height 71
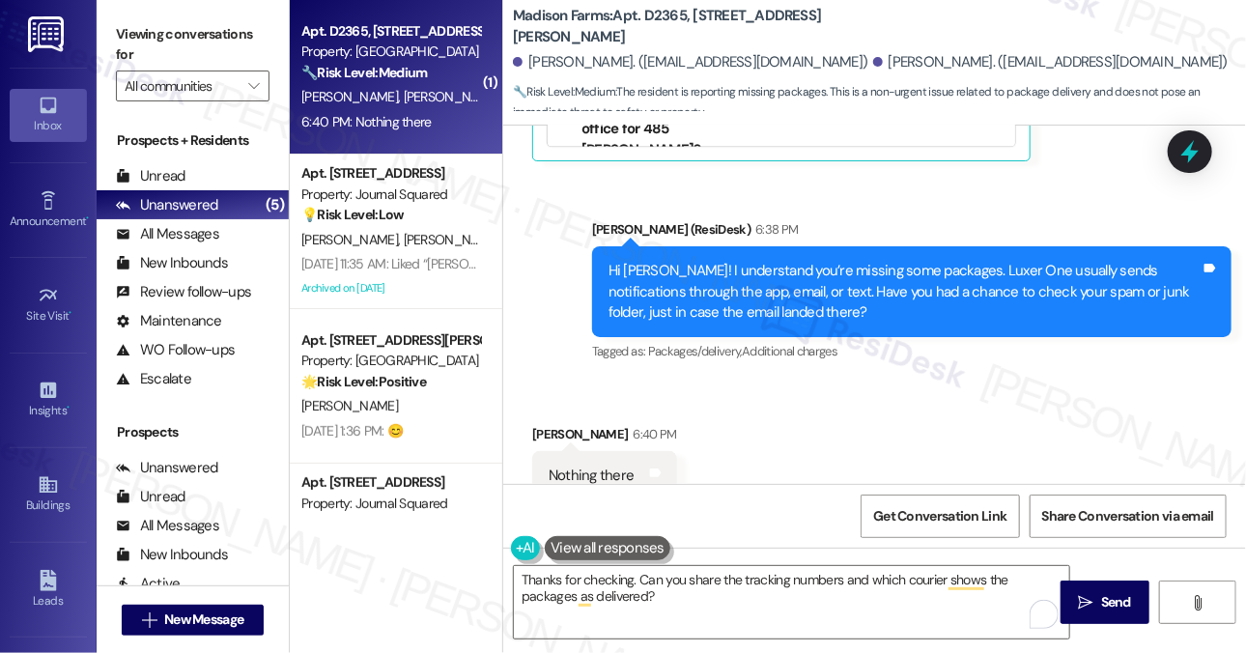
scroll to position [1952, 0]
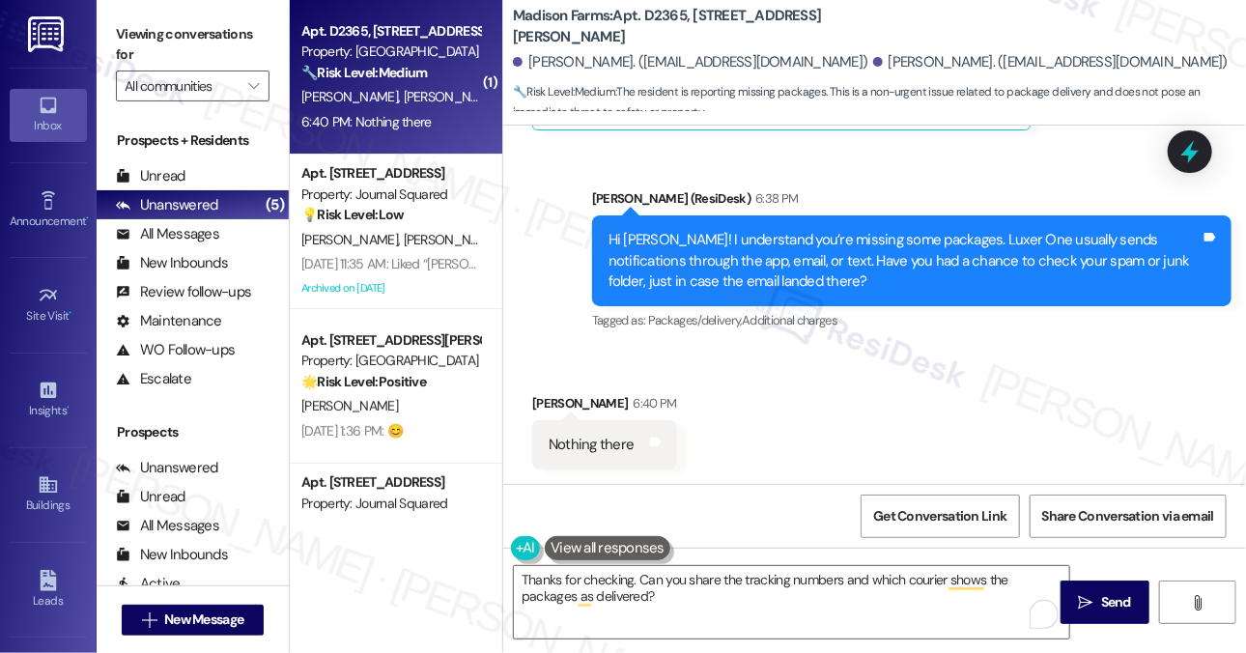
click at [717, 269] on div "Hi [PERSON_NAME]! I understand you’re missing some packages. Luxer One usually …" at bounding box center [905, 261] width 592 height 62
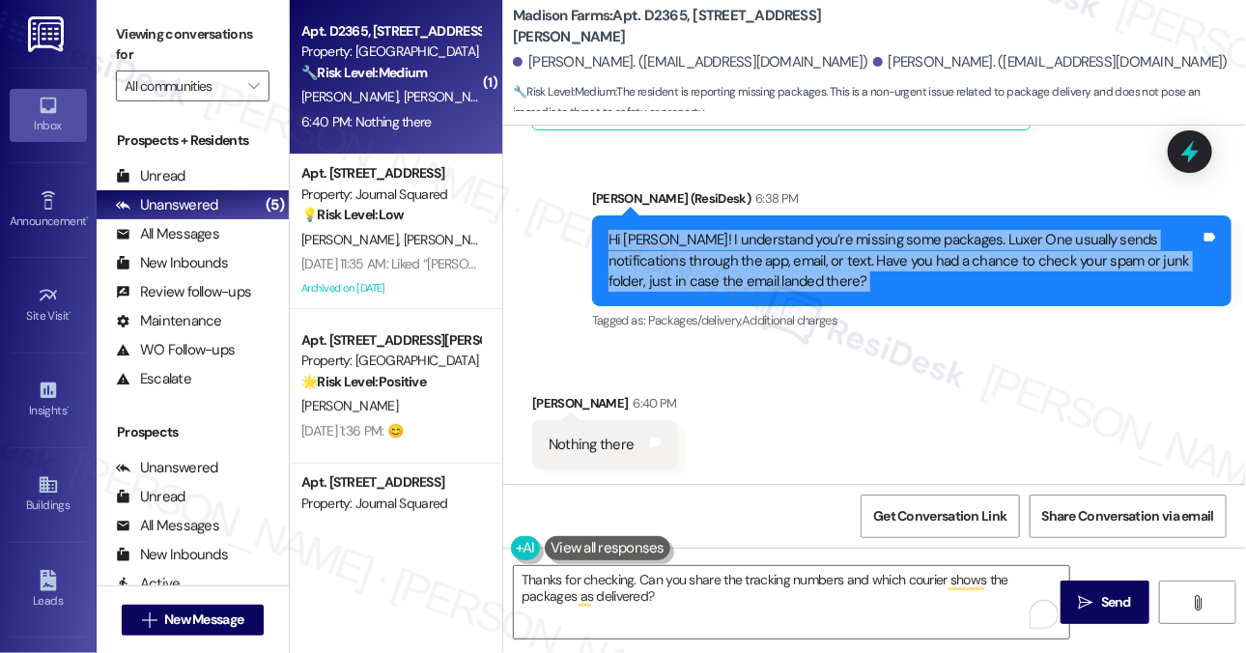
click at [717, 269] on div "Hi [PERSON_NAME]! I understand you’re missing some packages. Luxer One usually …" at bounding box center [905, 261] width 592 height 62
click at [677, 258] on div "Hi [PERSON_NAME]! I understand you’re missing some packages. Luxer One usually …" at bounding box center [905, 261] width 592 height 62
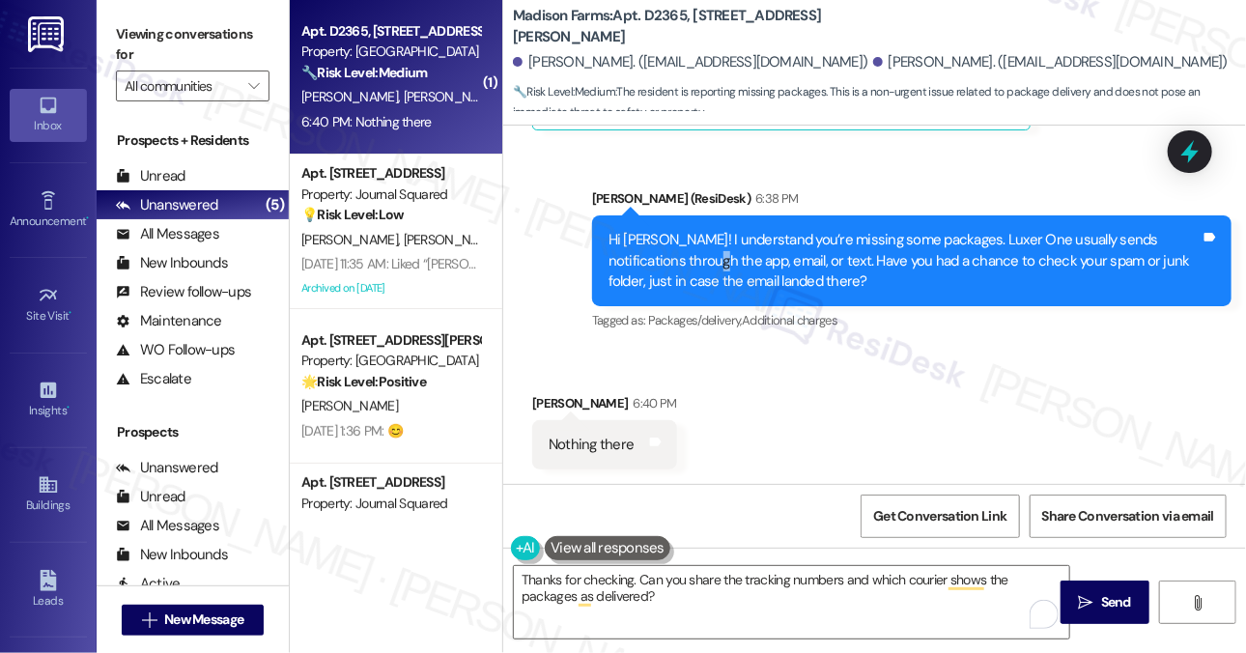
click at [677, 258] on div "Hi [PERSON_NAME]! I understand you’re missing some packages. Luxer One usually …" at bounding box center [905, 261] width 592 height 62
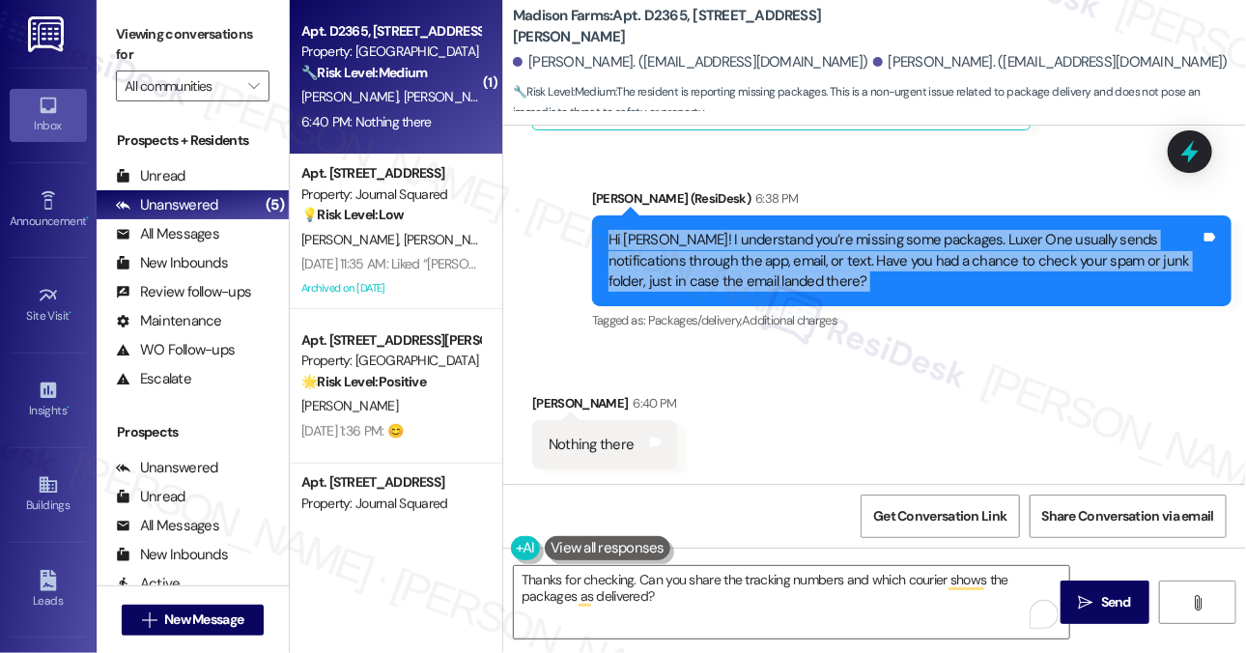
click at [677, 258] on div "Hi [PERSON_NAME]! I understand you’re missing some packages. Luxer One usually …" at bounding box center [905, 261] width 592 height 62
click at [817, 258] on div "Hi [PERSON_NAME]! I understand you’re missing some packages. Luxer One usually …" at bounding box center [905, 261] width 592 height 62
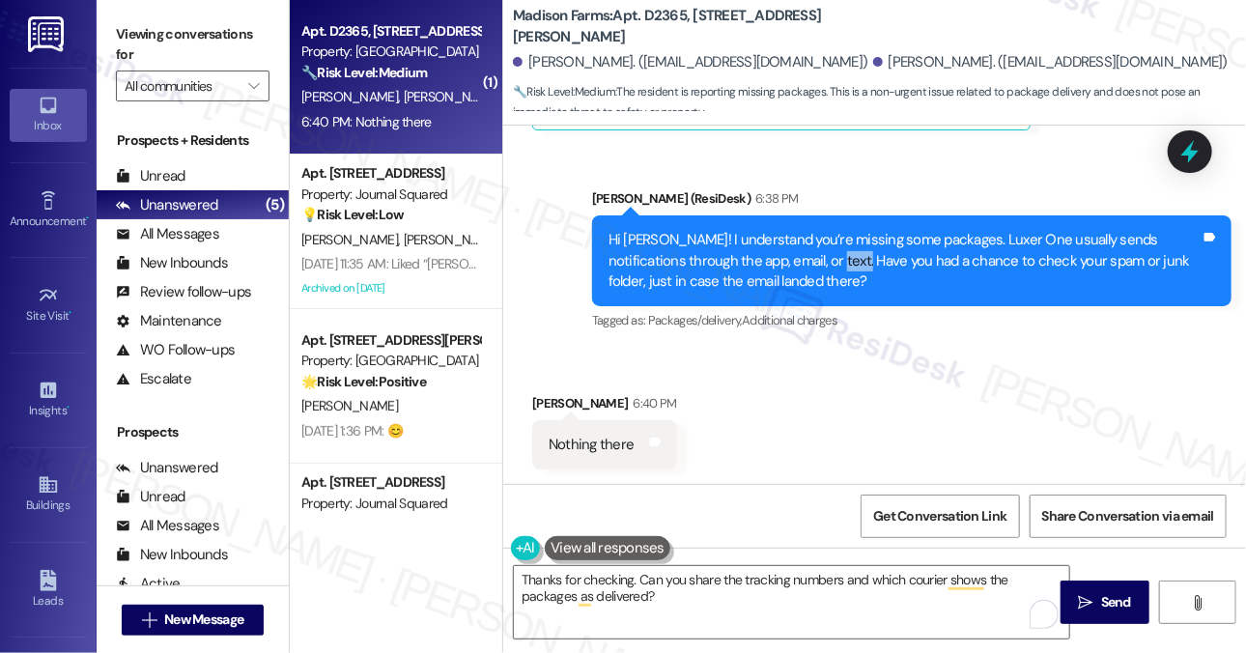
click at [817, 258] on div "Hi [PERSON_NAME]! I understand you’re missing some packages. Luxer One usually …" at bounding box center [905, 261] width 592 height 62
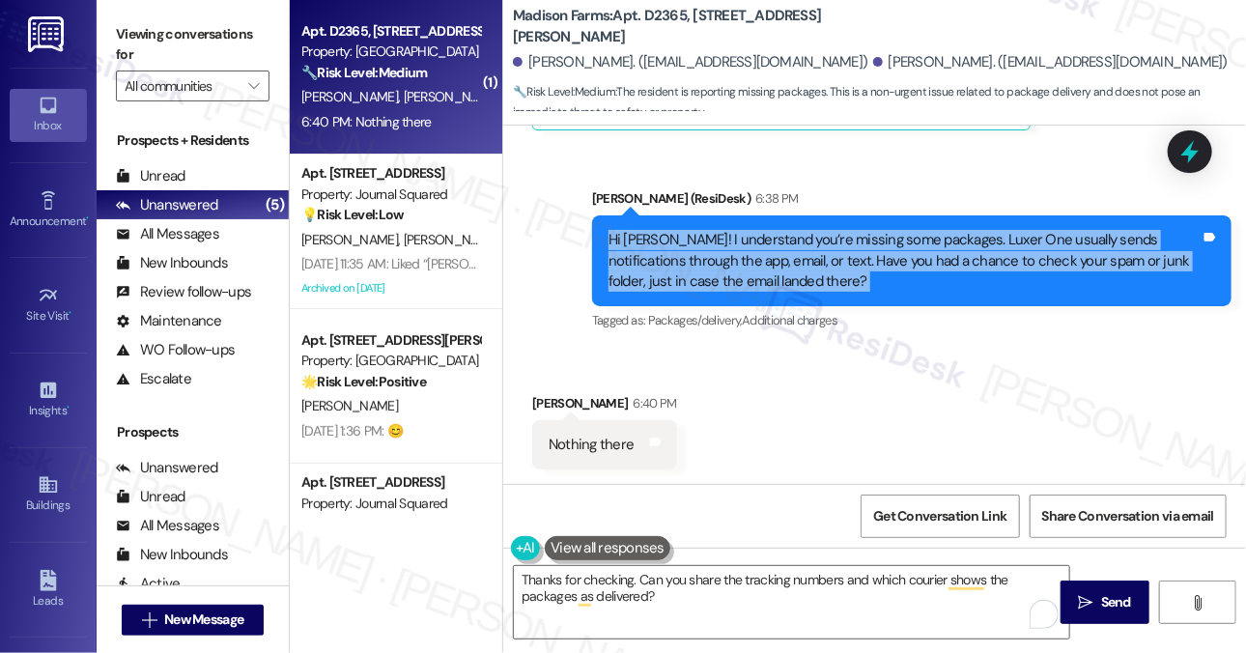
click at [817, 258] on div "Hi [PERSON_NAME]! I understand you’re missing some packages. Luxer One usually …" at bounding box center [905, 261] width 592 height 62
click at [710, 283] on div "Hi [PERSON_NAME]! I understand you’re missing some packages. Luxer One usually …" at bounding box center [905, 261] width 592 height 62
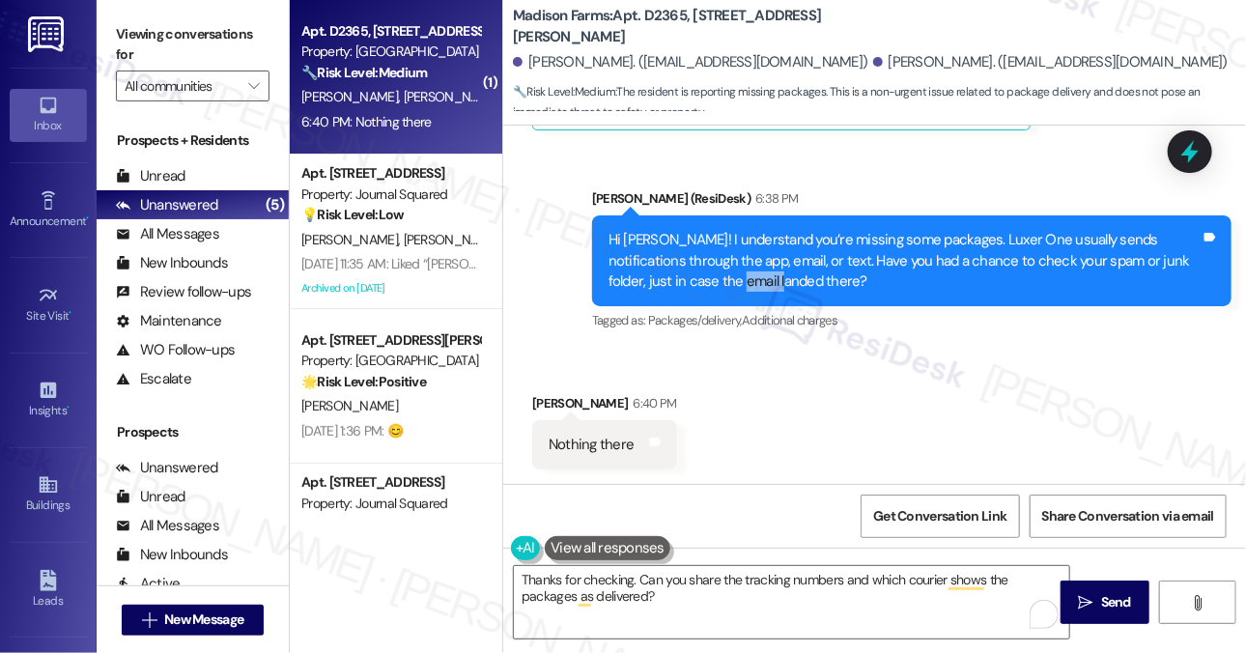
click at [710, 283] on div "Hi [PERSON_NAME]! I understand you’re missing some packages. Luxer One usually …" at bounding box center [905, 261] width 592 height 62
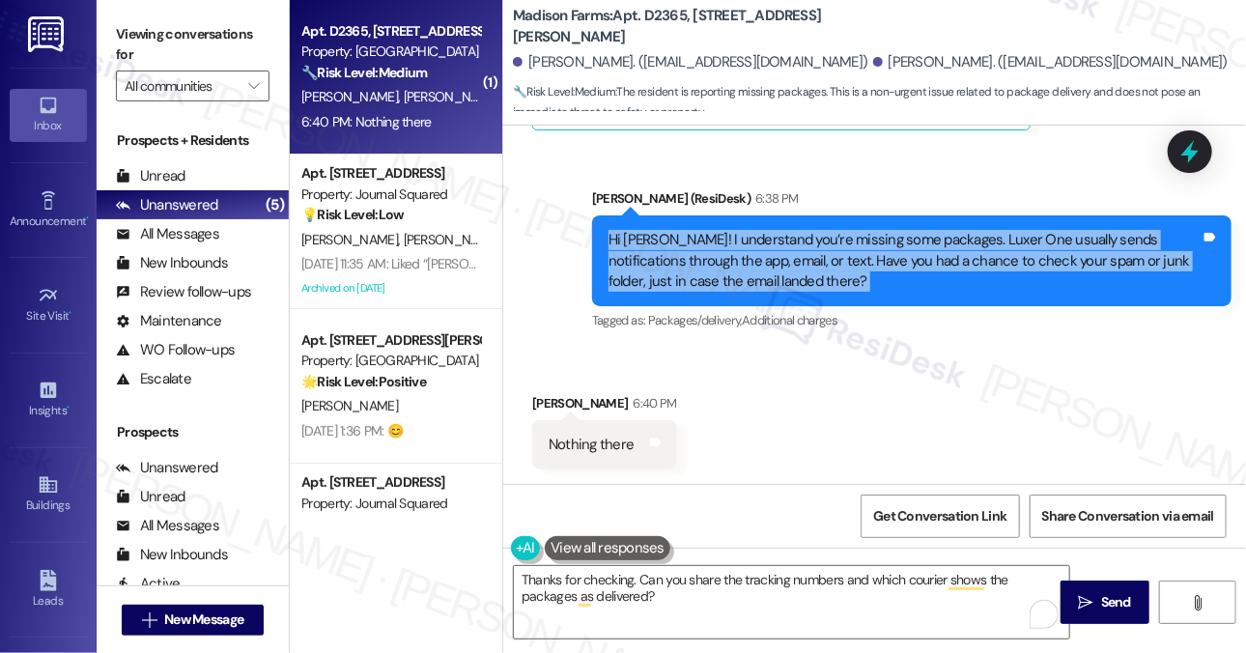
click at [710, 283] on div "Hi [PERSON_NAME]! I understand you’re missing some packages. Luxer One usually …" at bounding box center [905, 261] width 592 height 62
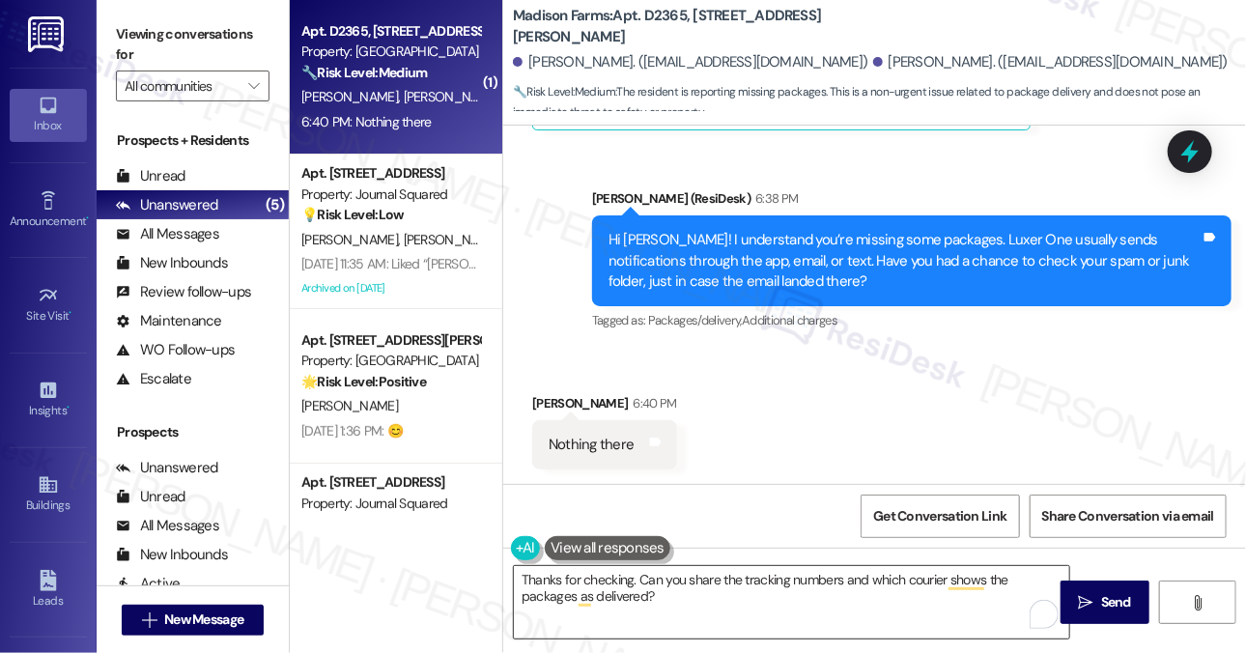
click at [662, 586] on textarea "Thanks for checking. Can you share the tracking numbers and which courier shows…" at bounding box center [792, 602] width 556 height 72
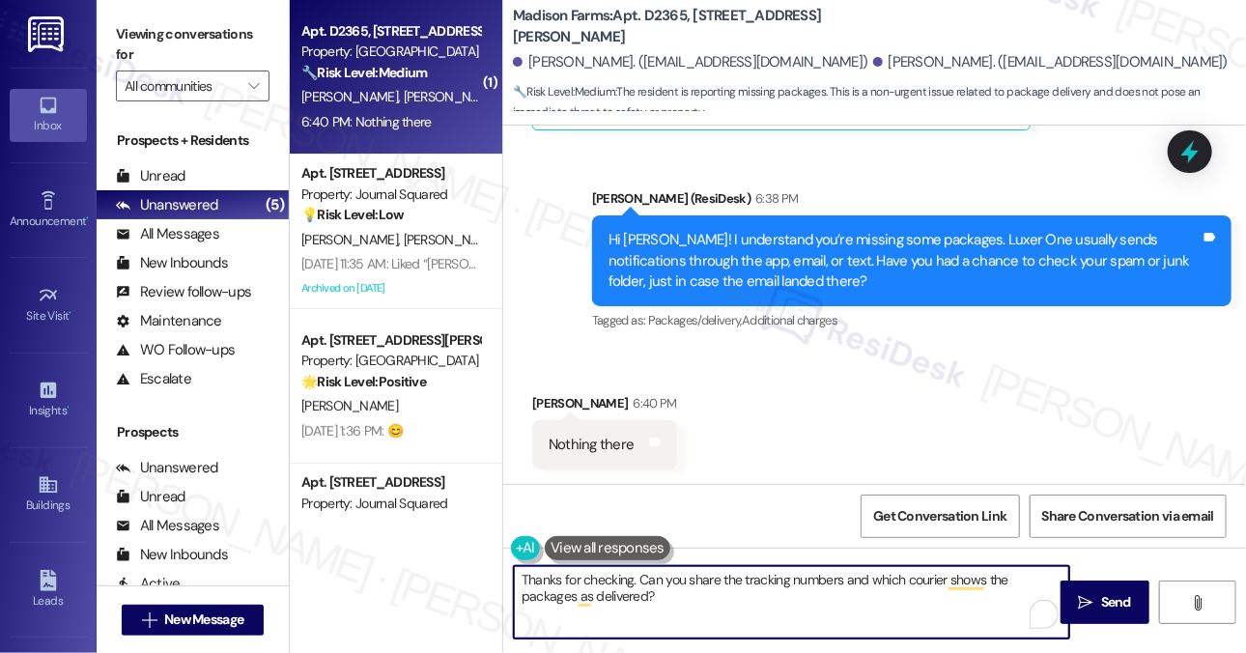
click at [662, 586] on textarea "Thanks for checking. Can you share the tracking numbers and which courier shows…" at bounding box center [792, 602] width 556 height 72
click at [714, 585] on textarea "Thanks for checking. Can you share the tracking numbers and which courier shows…" at bounding box center [792, 602] width 556 height 72
click at [672, 590] on textarea "Thanks for checking. Can you share the tracking numbers and which courier shows…" at bounding box center [792, 602] width 556 height 72
click at [646, 579] on textarea "Thanks for checking. Can you share the tracking numbers and which courier shows…" at bounding box center [792, 602] width 556 height 72
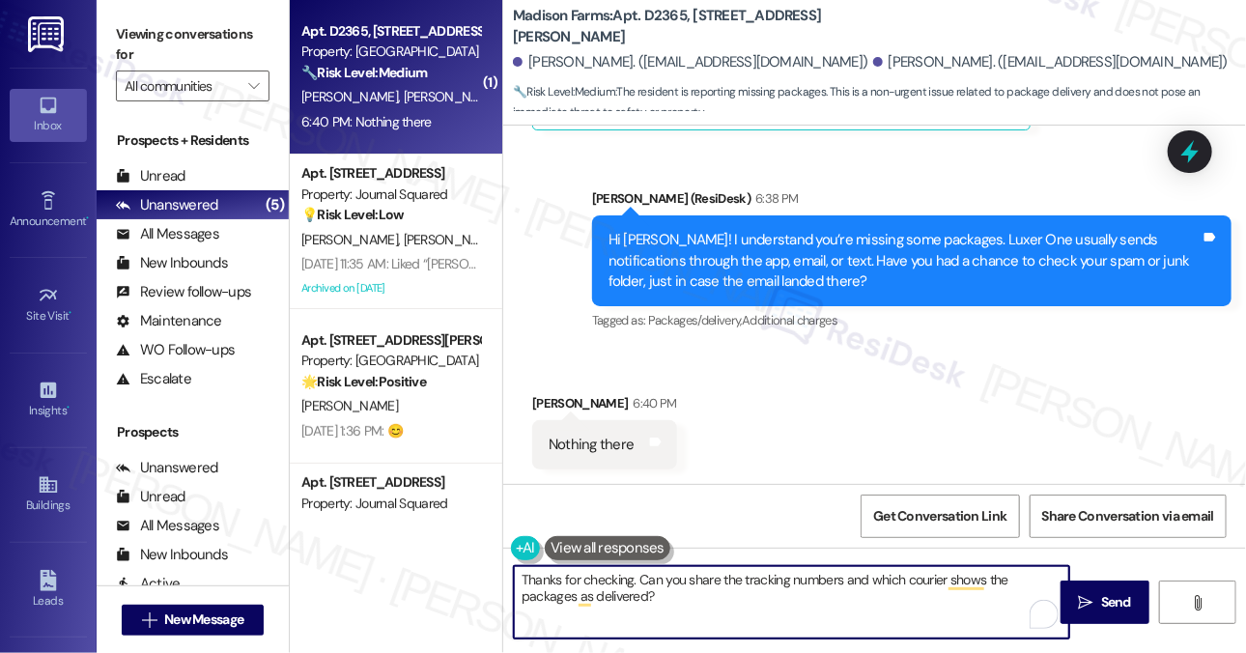
click at [646, 579] on textarea "Thanks for checking. Can you share the tracking numbers and which courier shows…" at bounding box center [792, 602] width 556 height 72
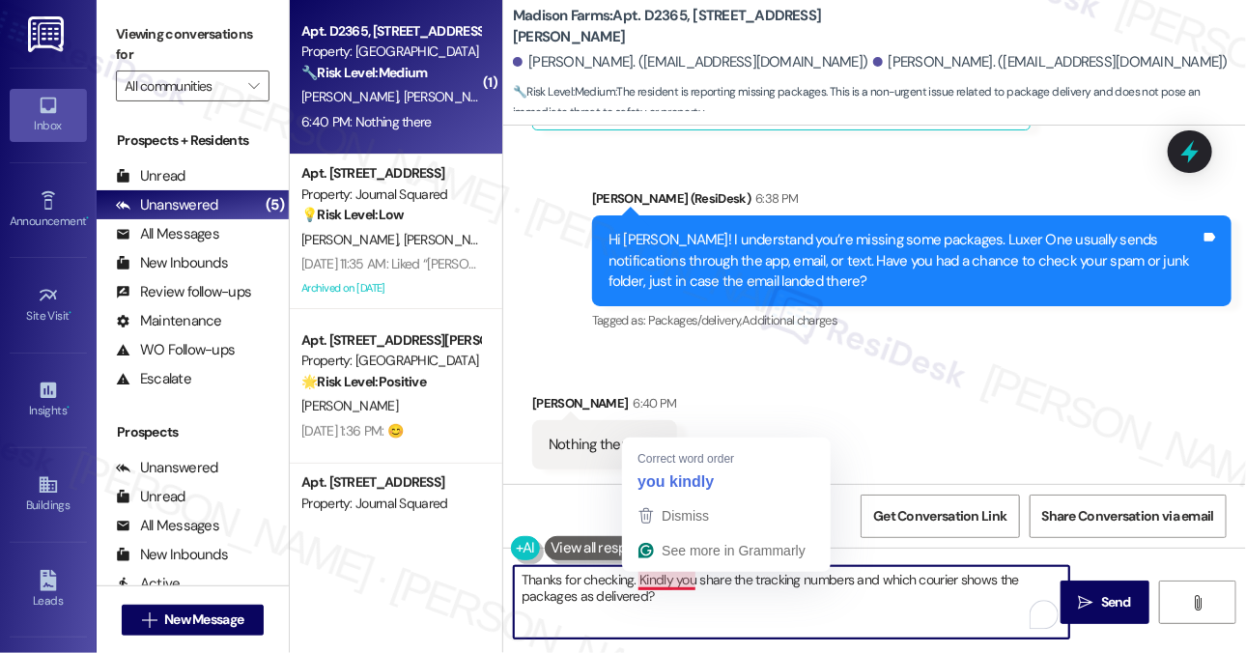
click at [690, 586] on textarea "Thanks for checking. Kindly you share the tracking numbers and which courier sh…" at bounding box center [792, 602] width 556 height 72
click at [684, 574] on textarea "Thanks for checking. Kindly you share the tracking numbers and which courier sh…" at bounding box center [792, 602] width 556 height 72
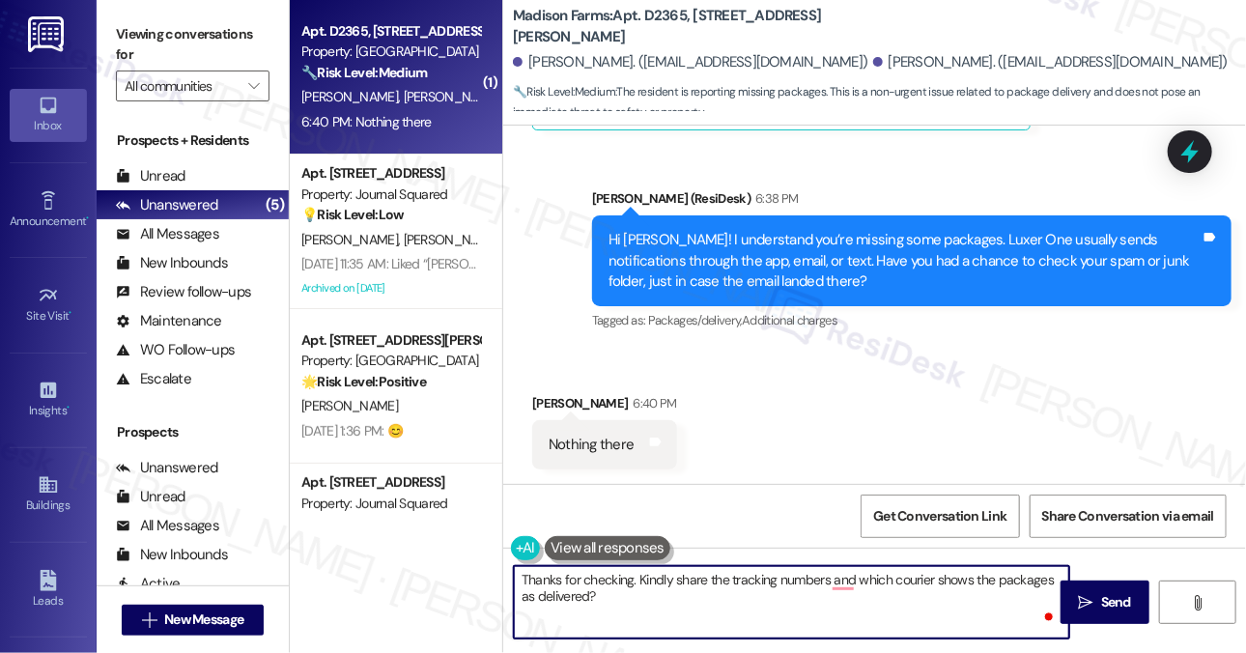
click at [696, 588] on textarea "Thanks for checking. Kindly share the tracking numbers and which courier shows …" at bounding box center [792, 602] width 556 height 72
click at [870, 577] on textarea "Thanks for checking. Kindly share the tracking numbers, and which courier shows…" at bounding box center [792, 602] width 556 height 72
type textarea "Thanks for checking. Kindly share the tracking numbers and courier shows the pa…"
click at [902, 586] on textarea "Thanks for checking. Kindly share the tracking numbers and courier shows the pa…" at bounding box center [792, 602] width 556 height 72
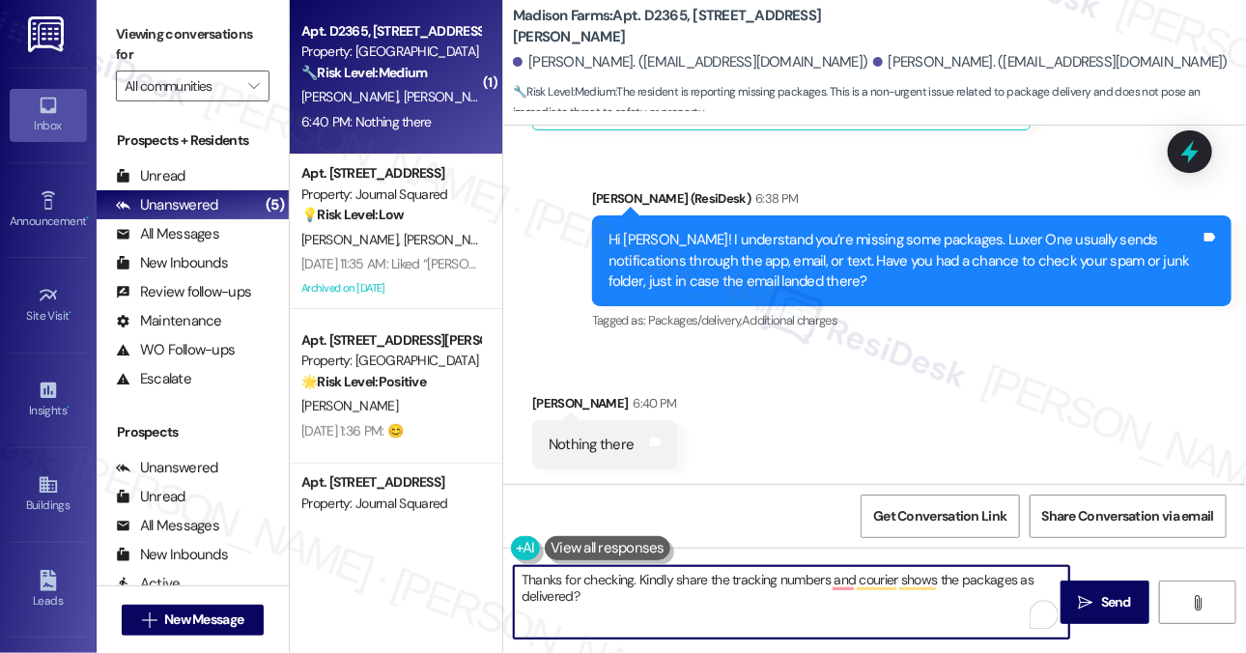
click at [902, 586] on textarea "Thanks for checking. Kindly share the tracking numbers and courier shows the pa…" at bounding box center [792, 602] width 556 height 72
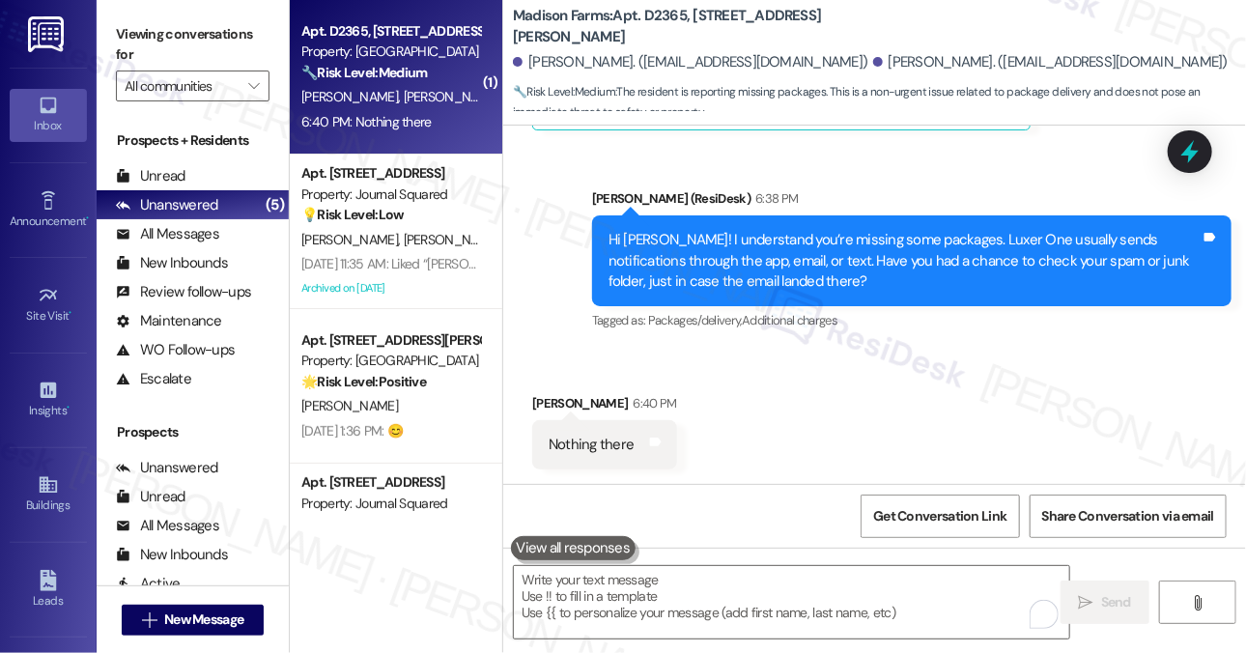
click at [178, 46] on label "Viewing conversations for" at bounding box center [193, 44] width 154 height 51
click at [224, 38] on label "Viewing conversations for" at bounding box center [193, 44] width 154 height 51
click at [614, 626] on textarea "To enrich screen reader interactions, please activate Accessibility in Grammarl…" at bounding box center [792, 602] width 556 height 72
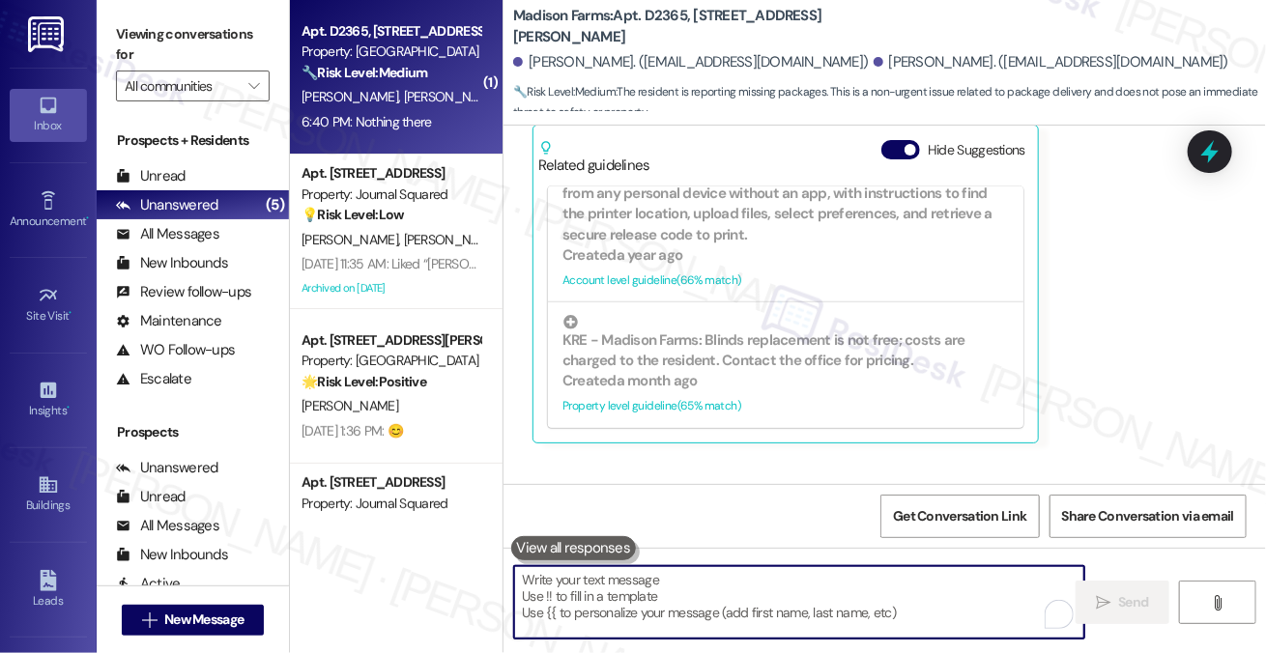
scroll to position [689, 0]
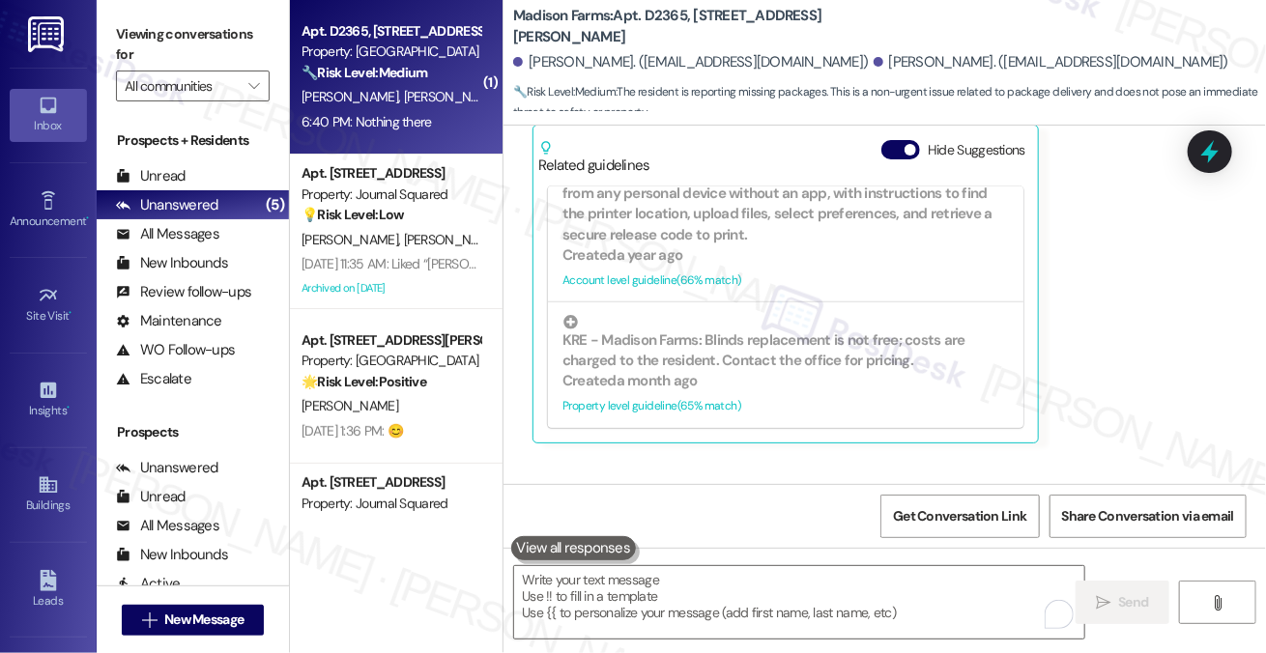
drag, startPoint x: 213, startPoint y: 46, endPoint x: 245, endPoint y: 67, distance: 38.6
click at [213, 46] on label "Viewing conversations for" at bounding box center [193, 44] width 154 height 51
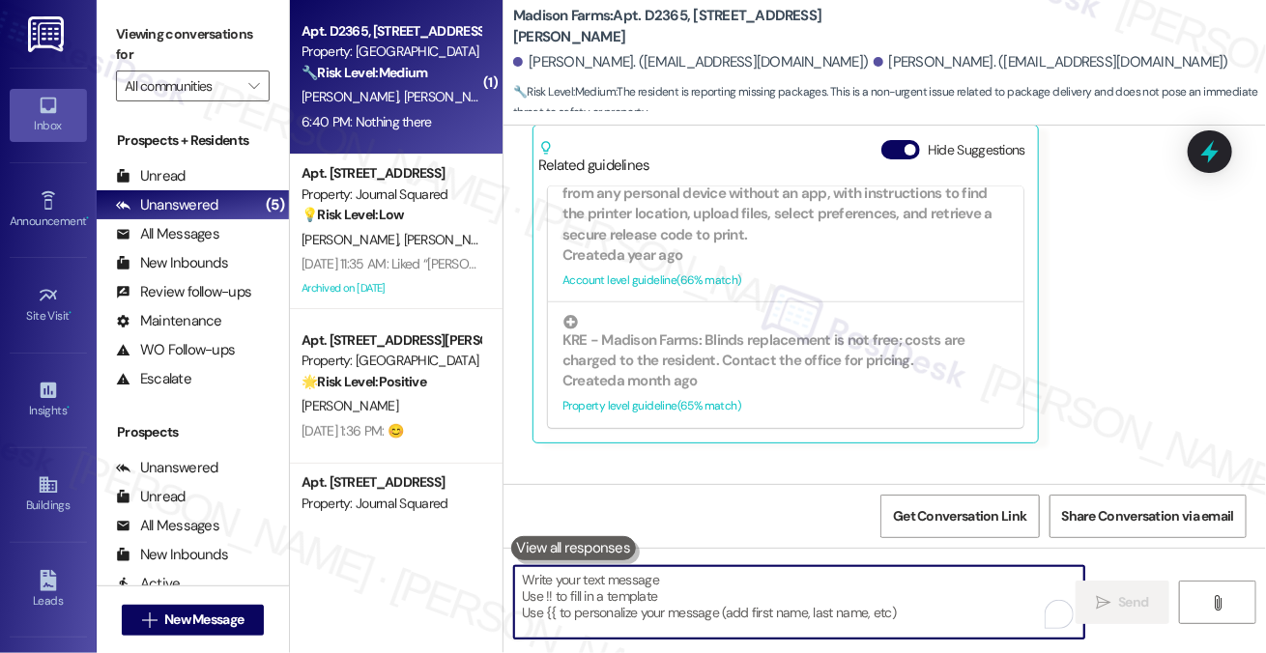
click at [617, 577] on textarea "To enrich screen reader interactions, please activate Accessibility in Grammarl…" at bounding box center [799, 602] width 570 height 72
paste textarea "Thanks for checking! Could you kindly share the tracking numbers and let me kno…"
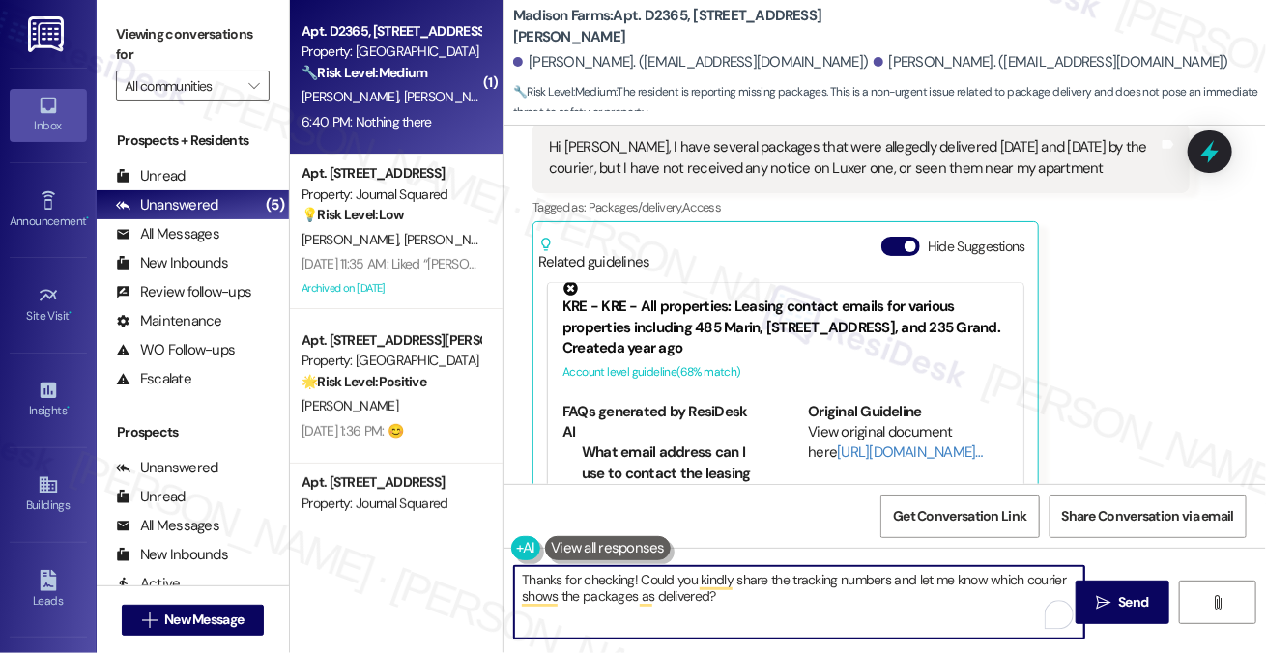
scroll to position [1349, 0]
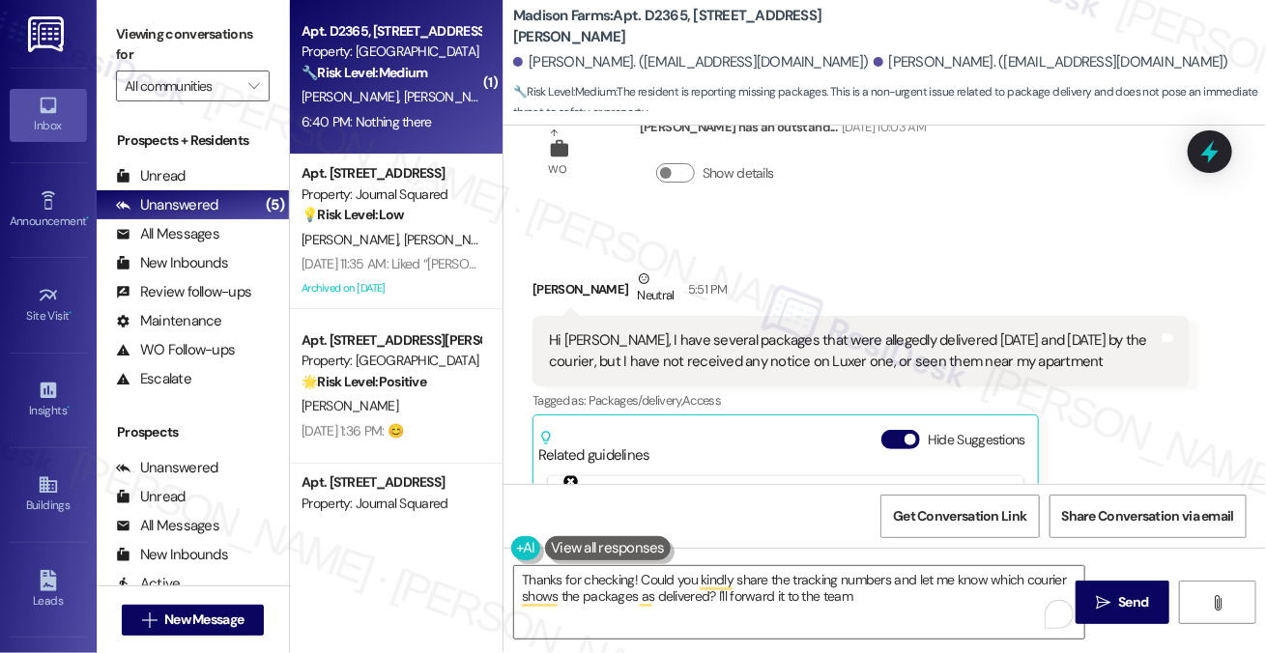
click at [212, 42] on label "Viewing conversations for" at bounding box center [193, 44] width 154 height 51
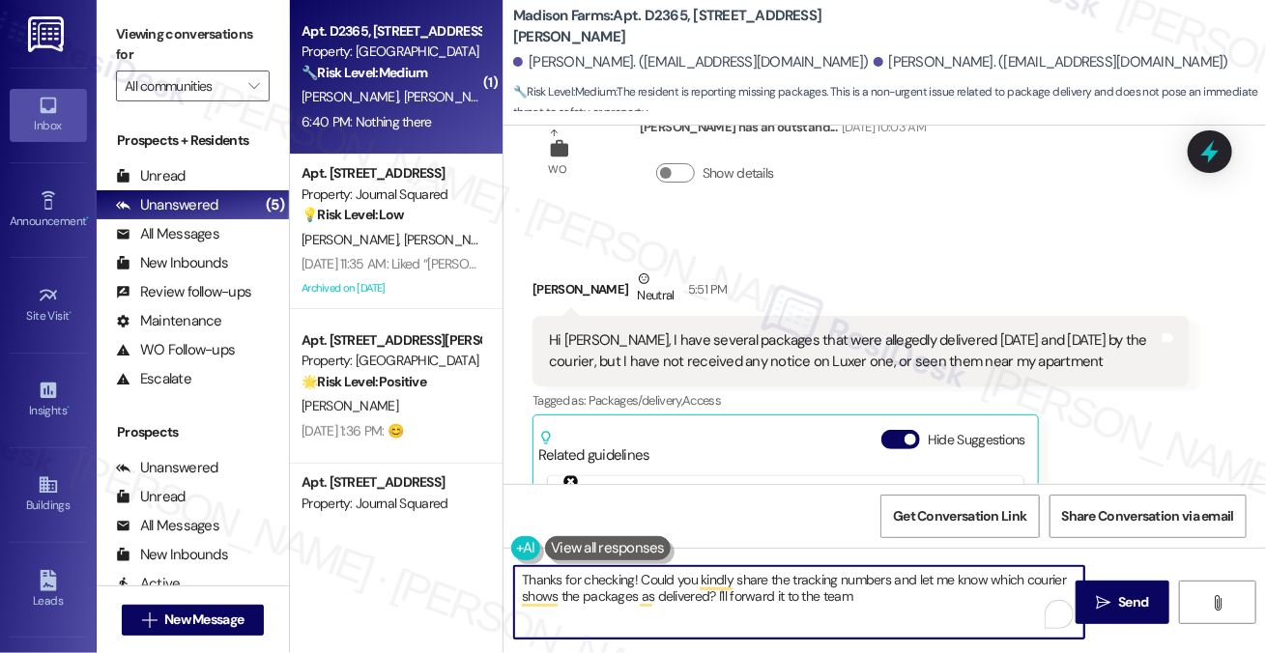
drag, startPoint x: 872, startPoint y: 601, endPoint x: 887, endPoint y: 603, distance: 14.6
click at [887, 603] on textarea "Thanks for checking! Could you kindly share the tracking numbers and let me kno…" at bounding box center [799, 602] width 570 height 72
click at [915, 329] on div "Hi [PERSON_NAME], I have several packages that were allegedly delivered [DATE] …" at bounding box center [860, 351] width 657 height 71
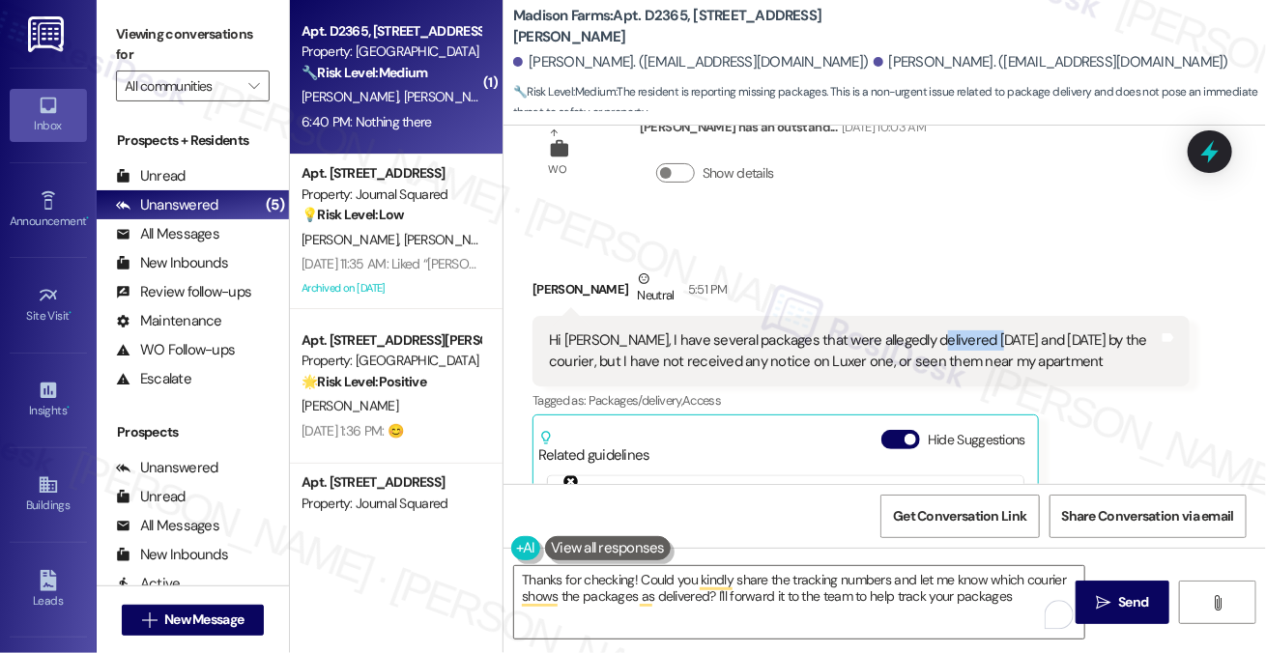
click at [915, 329] on div "Hi [PERSON_NAME], I have several packages that were allegedly delivered [DATE] …" at bounding box center [860, 351] width 657 height 71
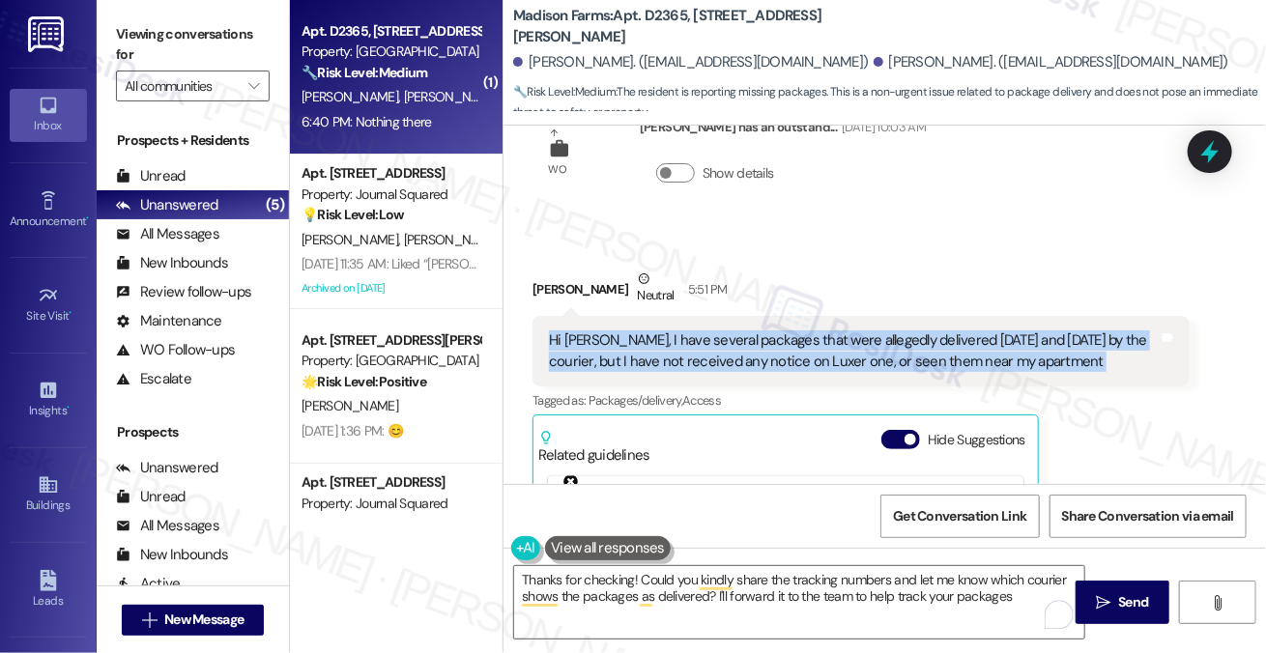
click at [915, 329] on div "Hi [PERSON_NAME], I have several packages that were allegedly delivered [DATE] …" at bounding box center [860, 351] width 657 height 71
click at [872, 336] on div "Hi [PERSON_NAME], I have several packages that were allegedly delivered [DATE] …" at bounding box center [854, 351] width 610 height 42
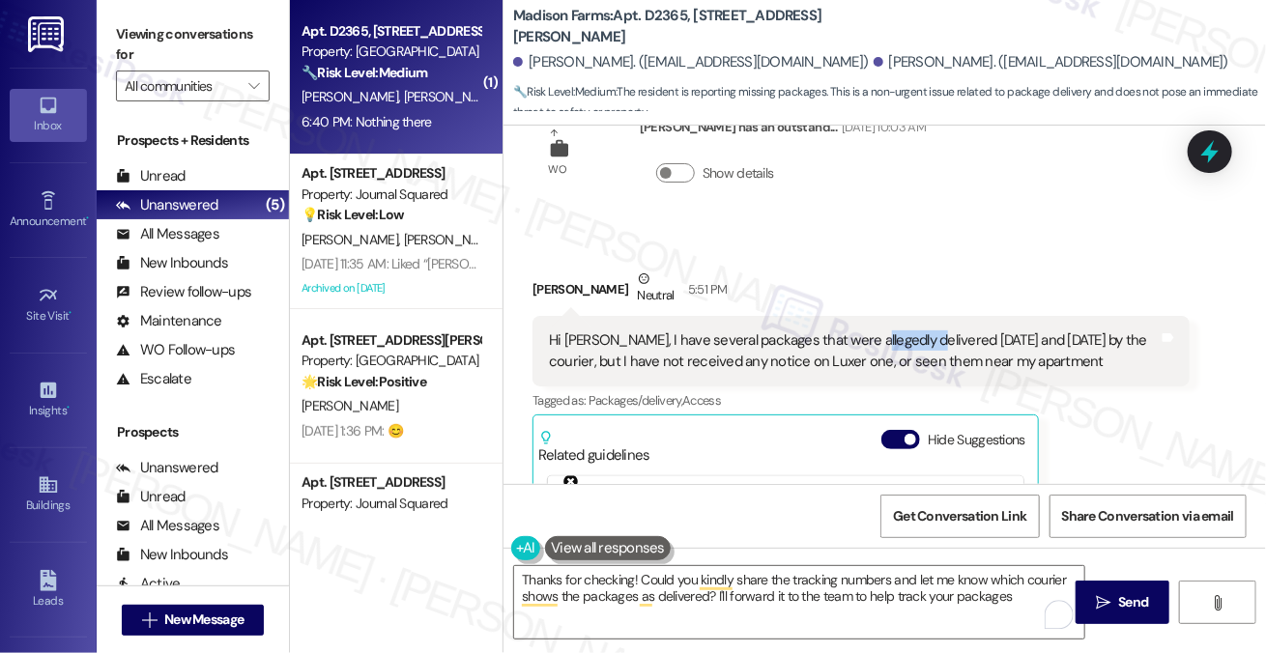
click at [872, 336] on div "Hi [PERSON_NAME], I have several packages that were allegedly delivered [DATE] …" at bounding box center [854, 351] width 610 height 42
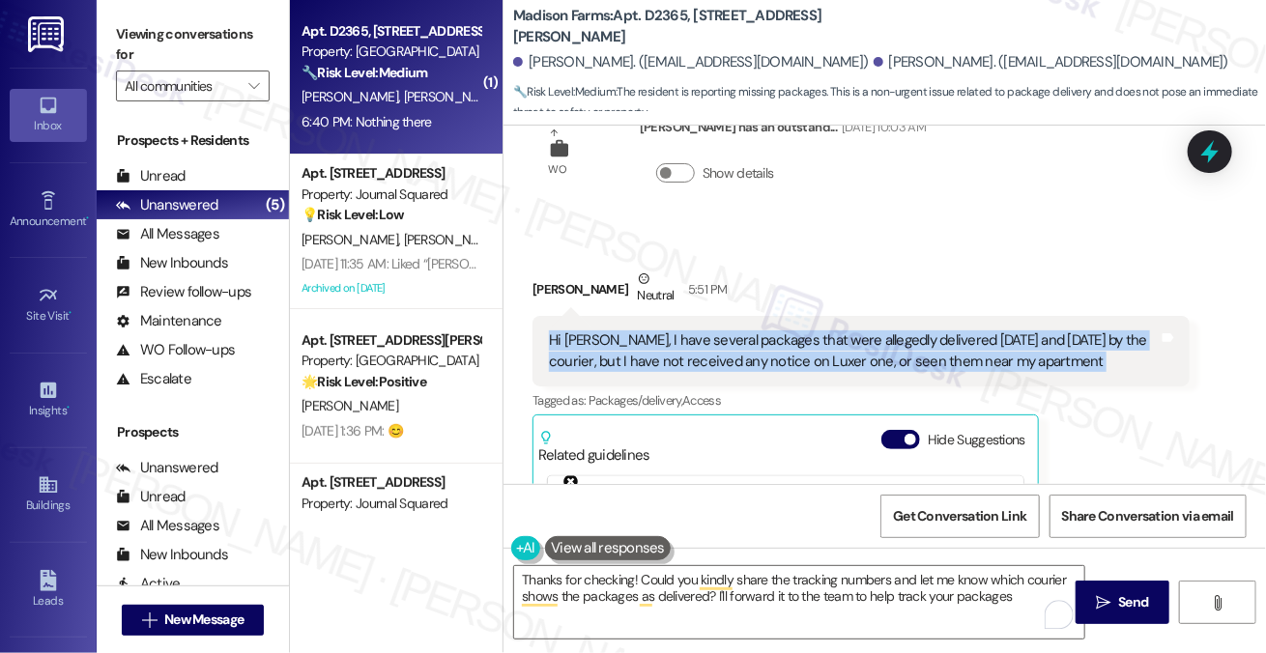
click at [872, 336] on div "Hi [PERSON_NAME], I have several packages that were allegedly delivered [DATE] …" at bounding box center [854, 351] width 610 height 42
click at [808, 351] on div "Hi [PERSON_NAME], I have several packages that were allegedly delivered [DATE] …" at bounding box center [854, 351] width 610 height 42
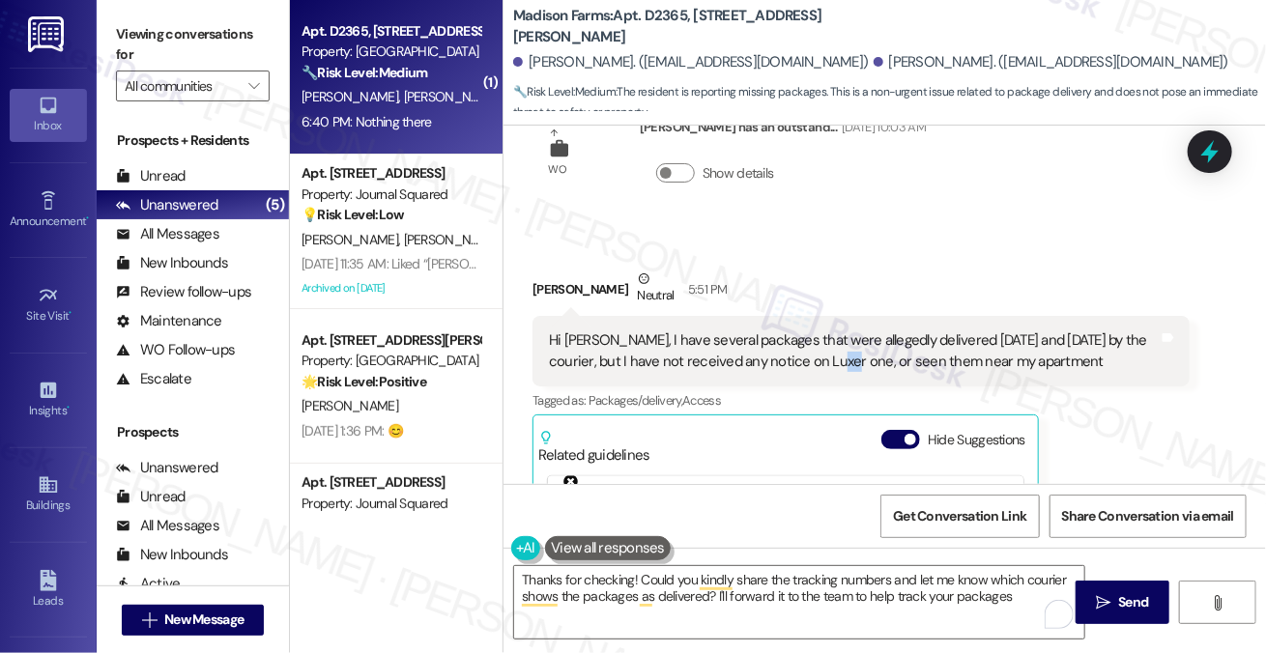
click at [808, 351] on div "Hi [PERSON_NAME], I have several packages that were allegedly delivered [DATE] …" at bounding box center [854, 351] width 610 height 42
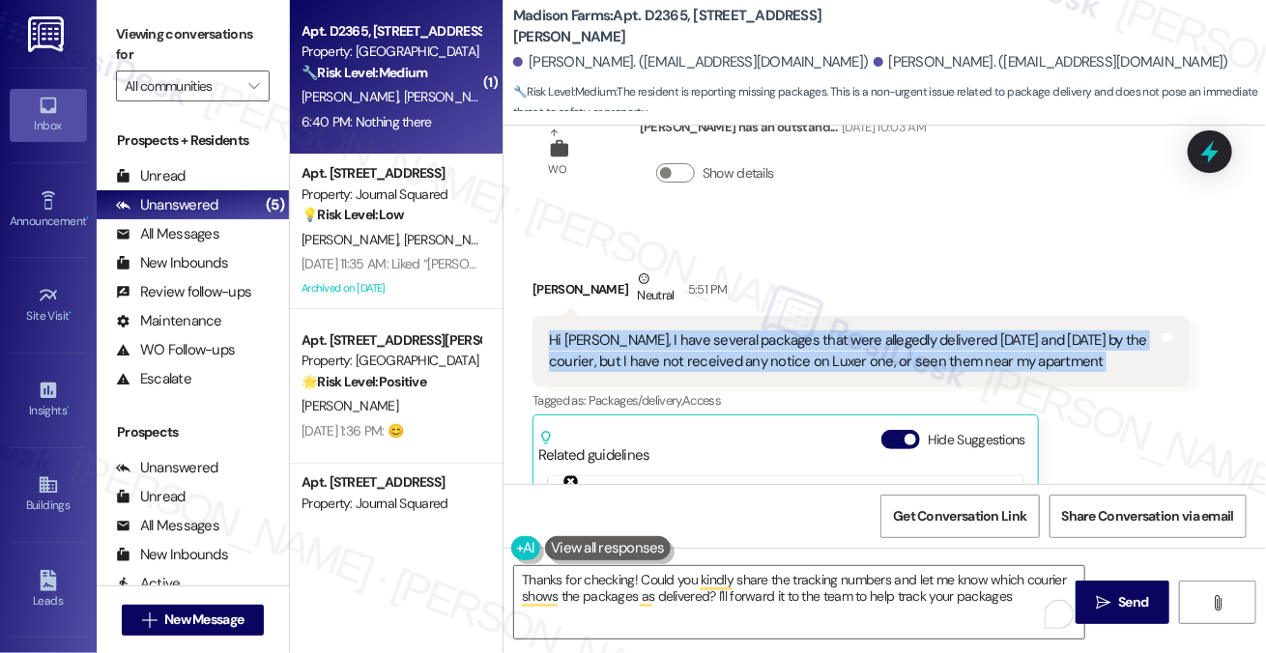
click at [808, 351] on div "Hi [PERSON_NAME], I have several packages that were allegedly delivered [DATE] …" at bounding box center [854, 351] width 610 height 42
click at [829, 348] on div "Hi [PERSON_NAME], I have several packages that were allegedly delivered [DATE] …" at bounding box center [854, 351] width 610 height 42
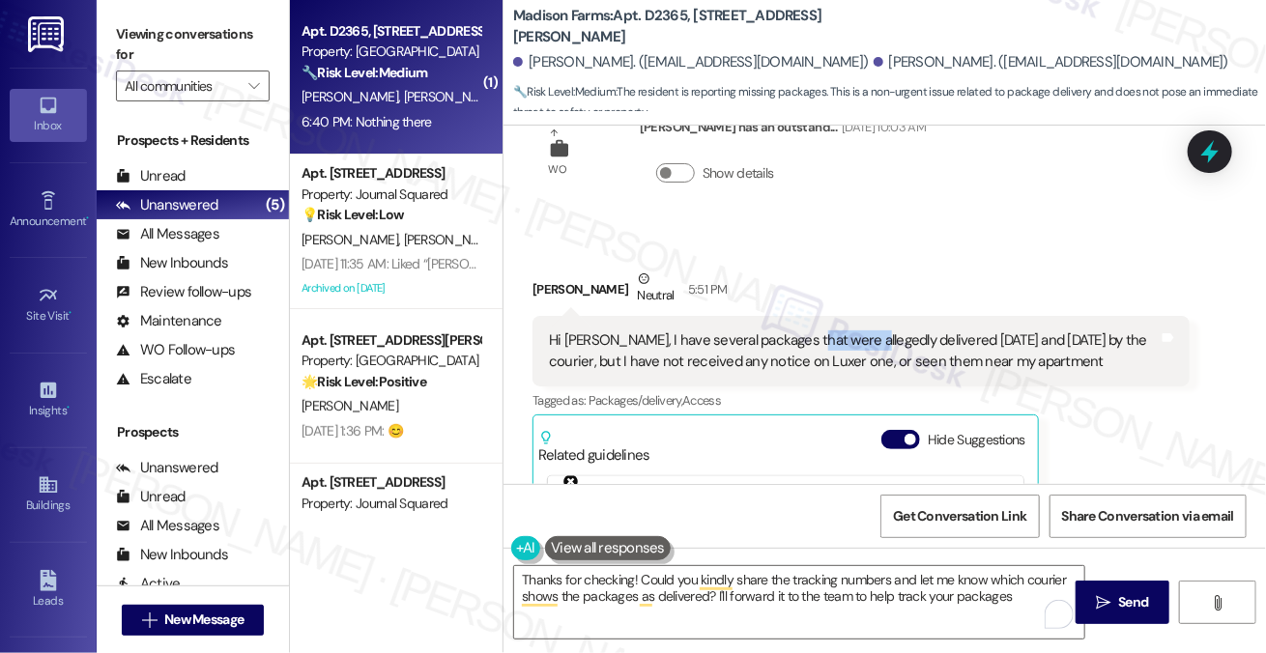
click at [829, 348] on div "Hi [PERSON_NAME], I have several packages that were allegedly delivered [DATE] …" at bounding box center [854, 351] width 610 height 42
click at [814, 343] on div "Hi [PERSON_NAME], I have several packages that were allegedly delivered [DATE] …" at bounding box center [854, 351] width 610 height 42
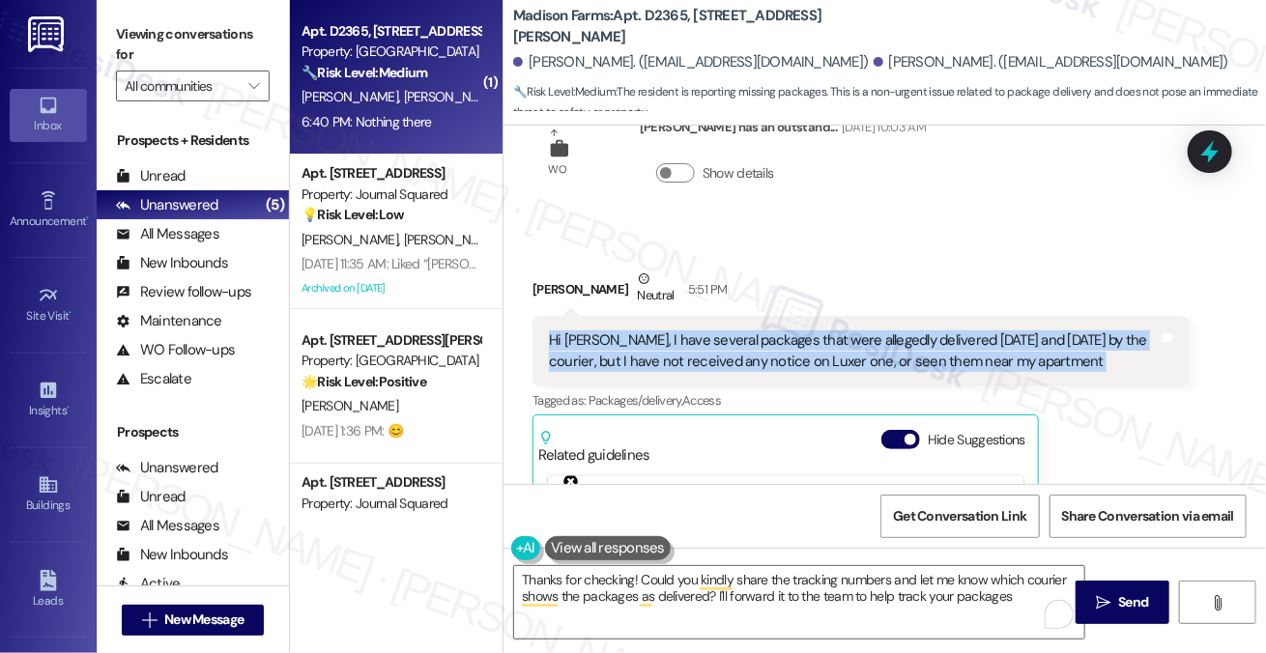
click at [814, 343] on div "Hi [PERSON_NAME], I have several packages that were allegedly delivered [DATE] …" at bounding box center [854, 351] width 610 height 42
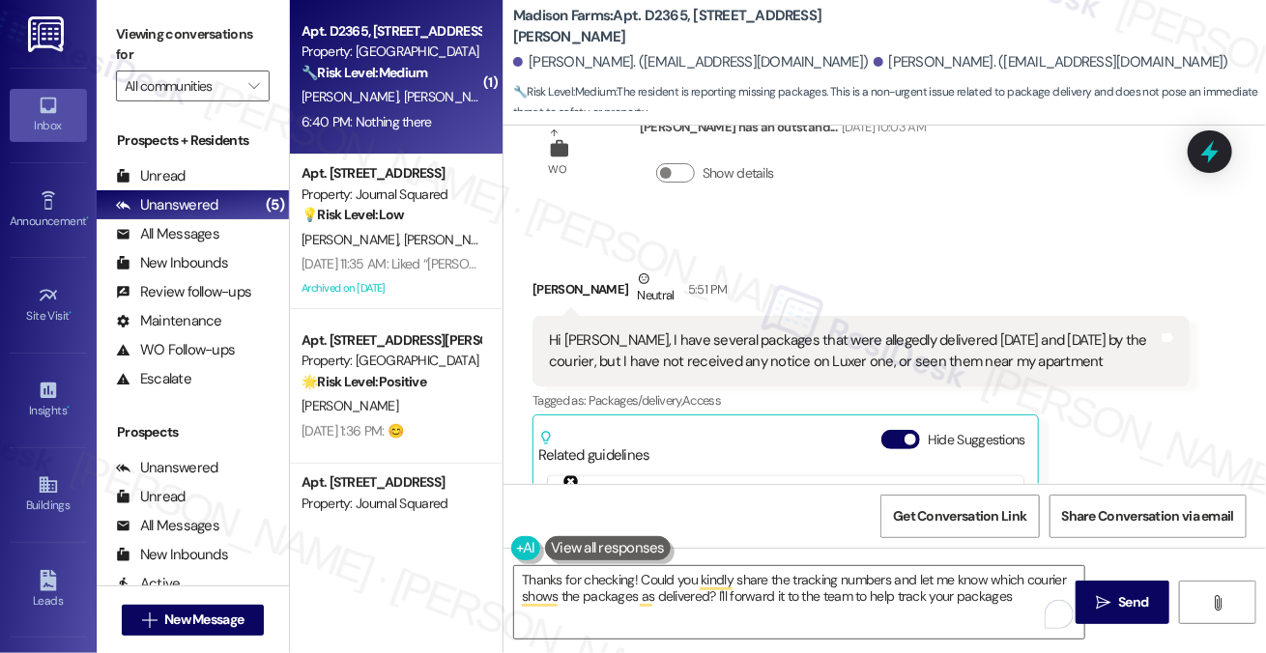
click at [881, 290] on div "Anthony Morrison Neutral 5:51 PM" at bounding box center [860, 292] width 657 height 47
click at [953, 340] on div "Hi [PERSON_NAME], I have several packages that were allegedly delivered [DATE] …" at bounding box center [854, 351] width 610 height 42
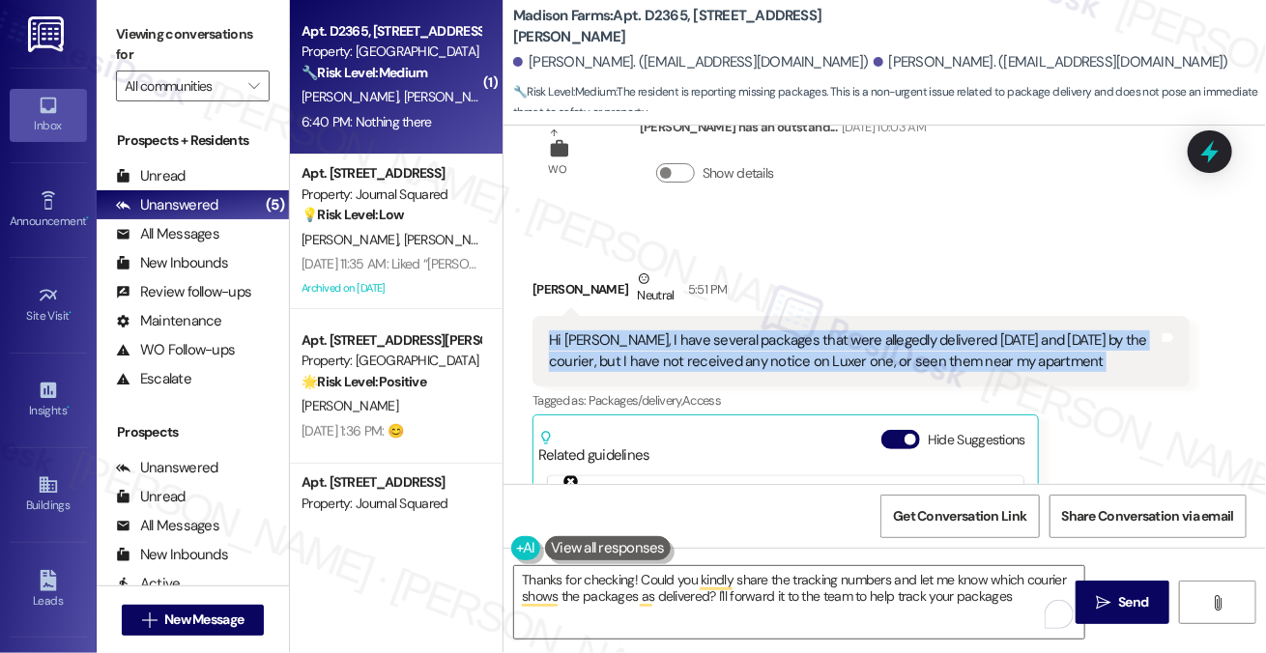
click at [953, 340] on div "Hi [PERSON_NAME], I have several packages that were allegedly delivered [DATE] …" at bounding box center [854, 351] width 610 height 42
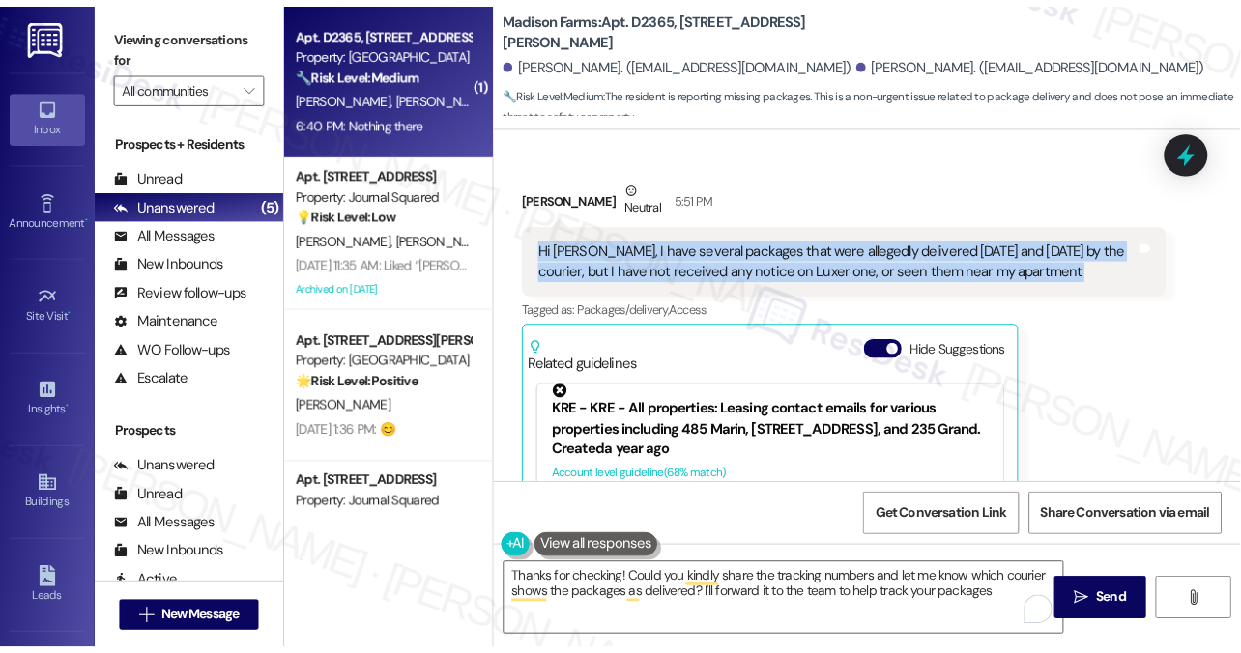
scroll to position [1542, 0]
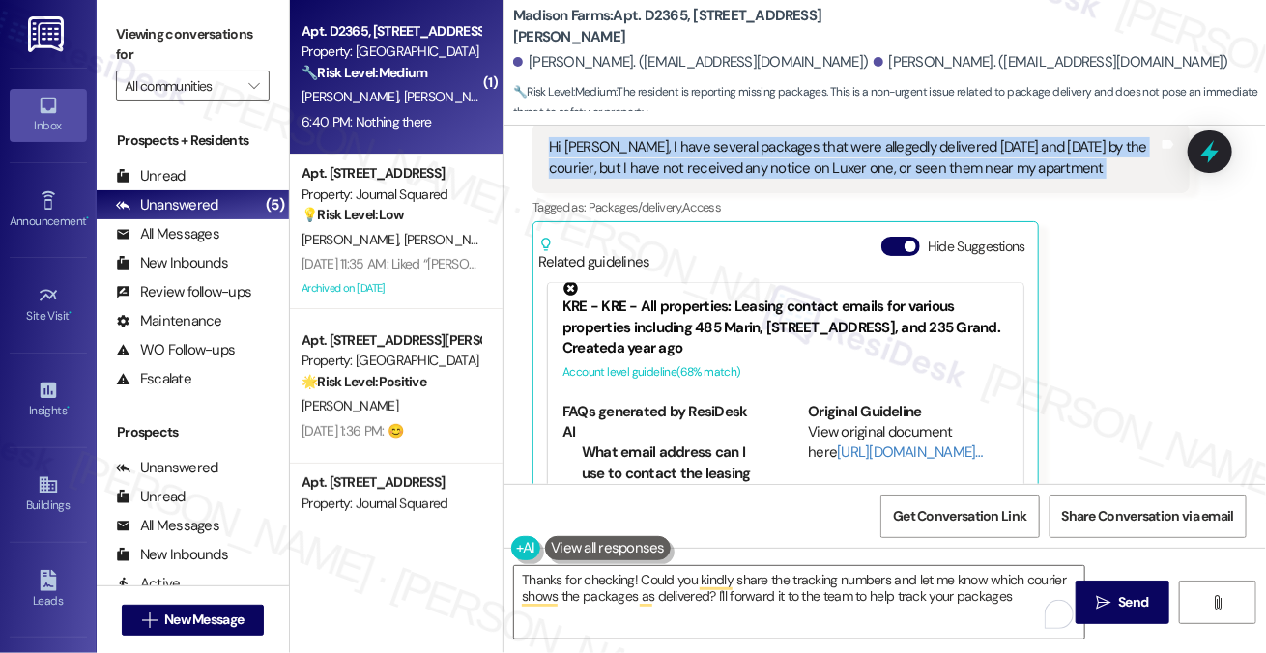
click at [823, 154] on div "Hi [PERSON_NAME], I have several packages that were allegedly delivered [DATE] …" at bounding box center [854, 158] width 610 height 42
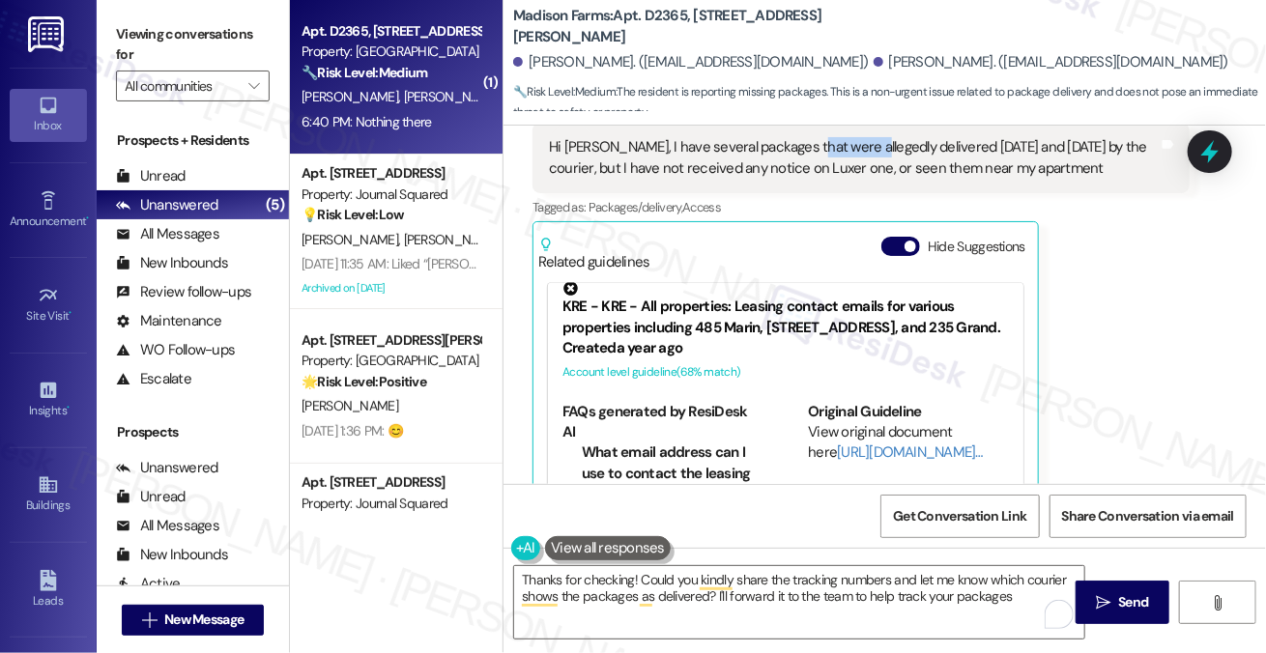
click at [823, 154] on div "Hi [PERSON_NAME], I have several packages that were allegedly delivered [DATE] …" at bounding box center [854, 158] width 610 height 42
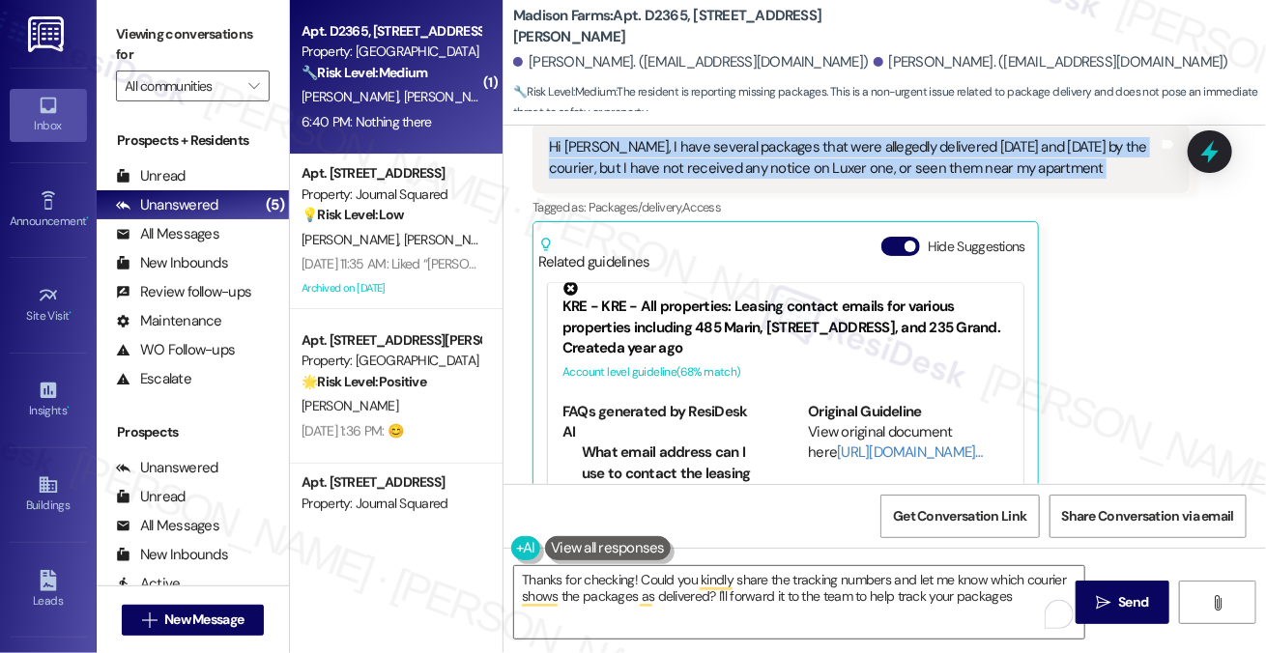
click at [823, 154] on div "Hi [PERSON_NAME], I have several packages that were allegedly delivered [DATE] …" at bounding box center [854, 158] width 610 height 42
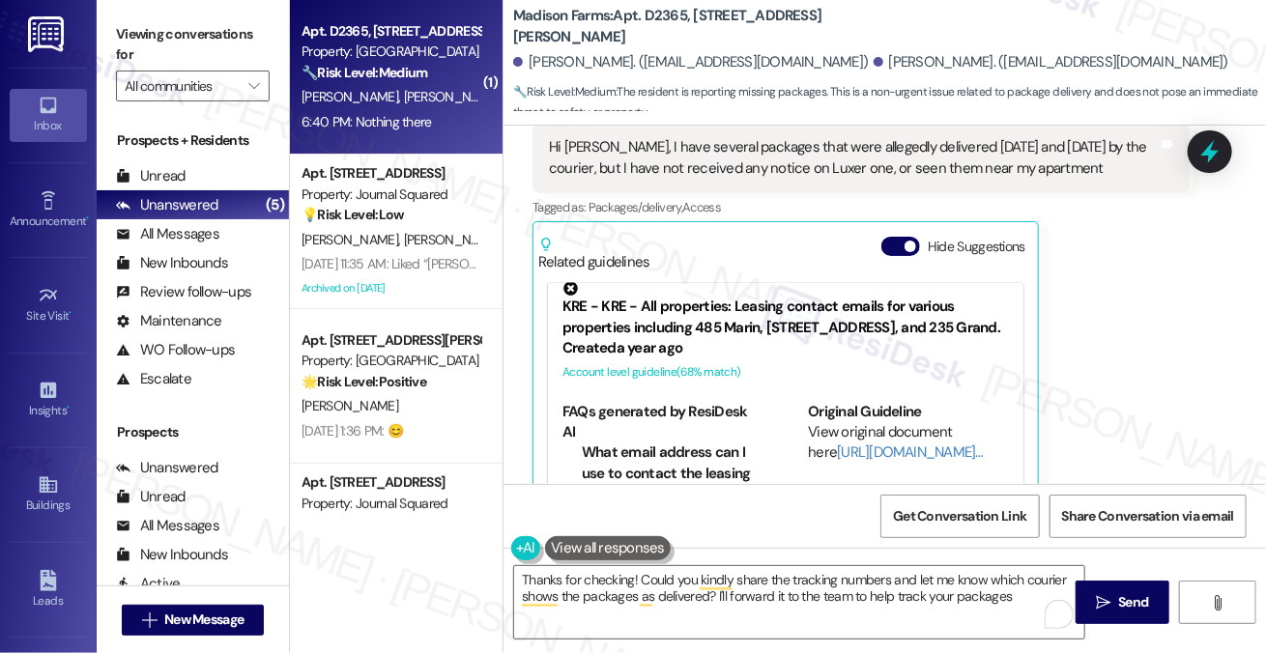
click at [218, 54] on label "Viewing conversations for" at bounding box center [193, 44] width 154 height 51
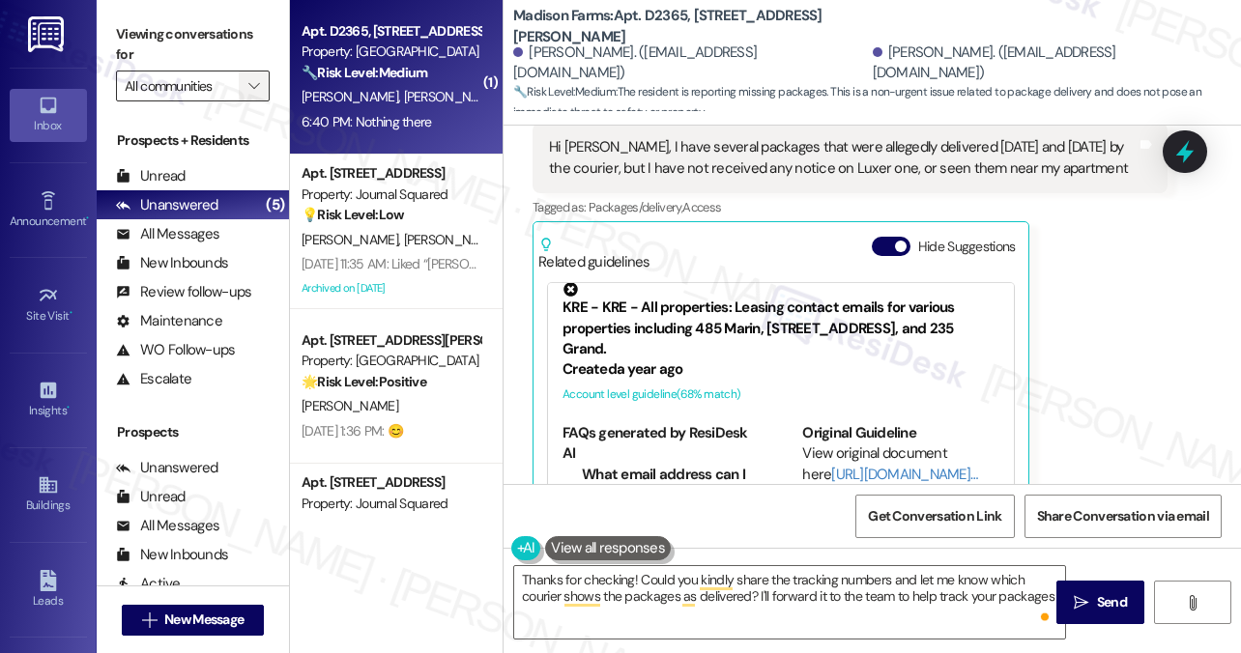
drag, startPoint x: 205, startPoint y: 43, endPoint x: 247, endPoint y: 71, distance: 51.5
click at [205, 43] on label "Viewing conversations for" at bounding box center [193, 44] width 154 height 51
click at [653, 583] on textarea "Thanks for checking! Could you kindly share the tracking numbers and let me kno…" at bounding box center [789, 602] width 551 height 72
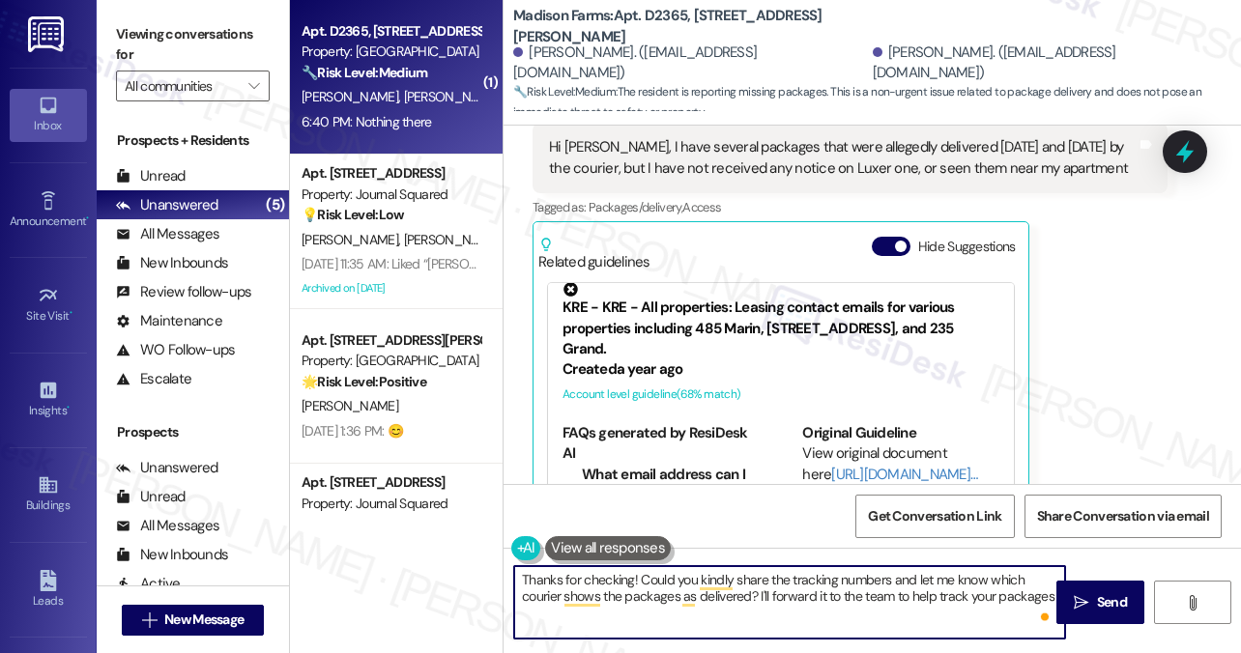
click at [653, 583] on textarea "Thanks for checking! Could you kindly share the tracking numbers and let me kno…" at bounding box center [789, 602] width 551 height 72
paste textarea "Hi Jane, thanks for letting me know. Just to check, have you also reached out t…"
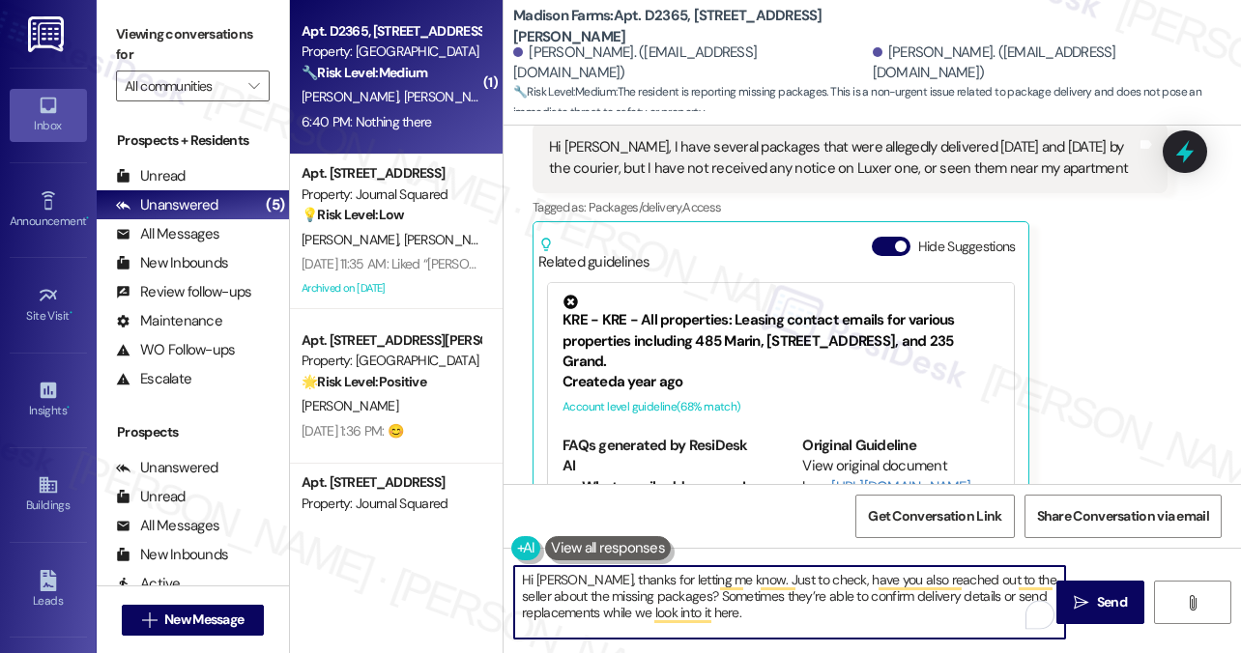
scroll to position [1445, 0]
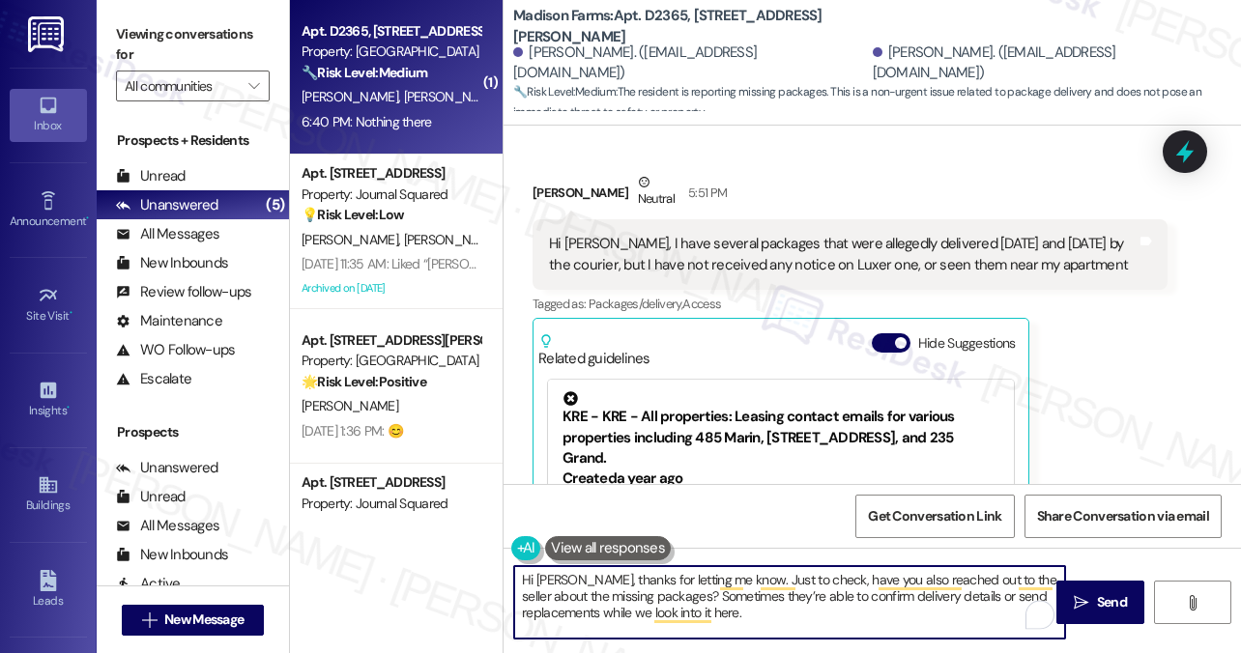
click at [561, 194] on div "Anthony Morrison Neutral 5:51 PM" at bounding box center [849, 195] width 635 height 47
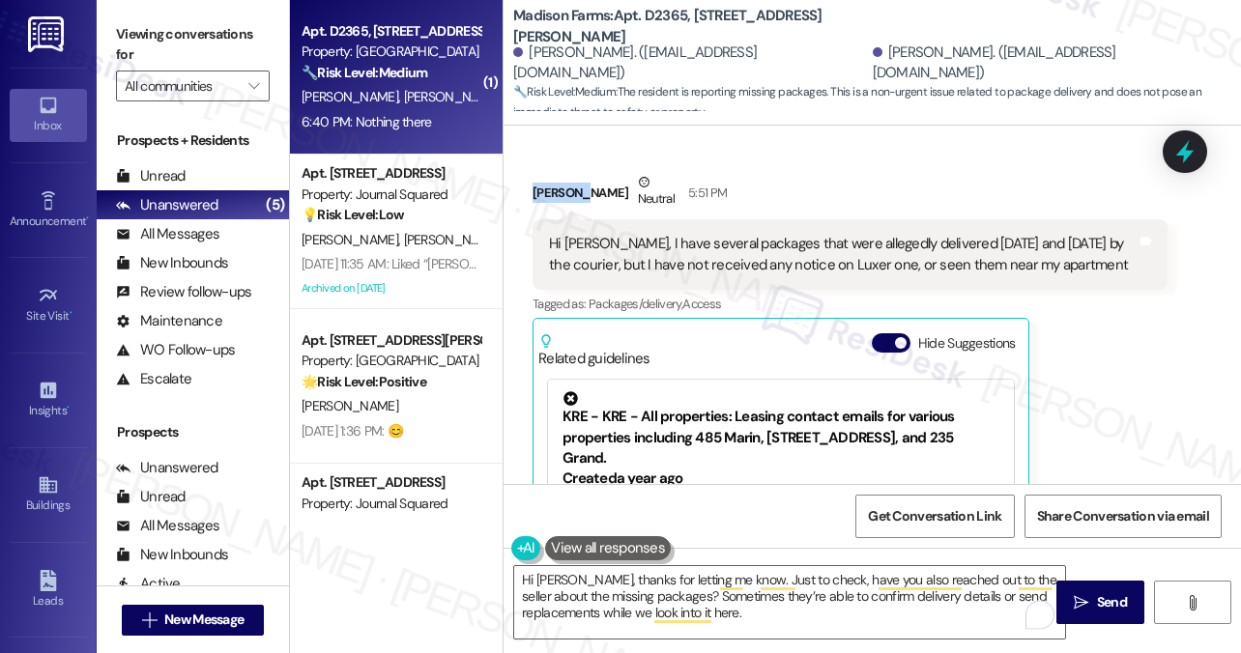
copy div "Anthony"
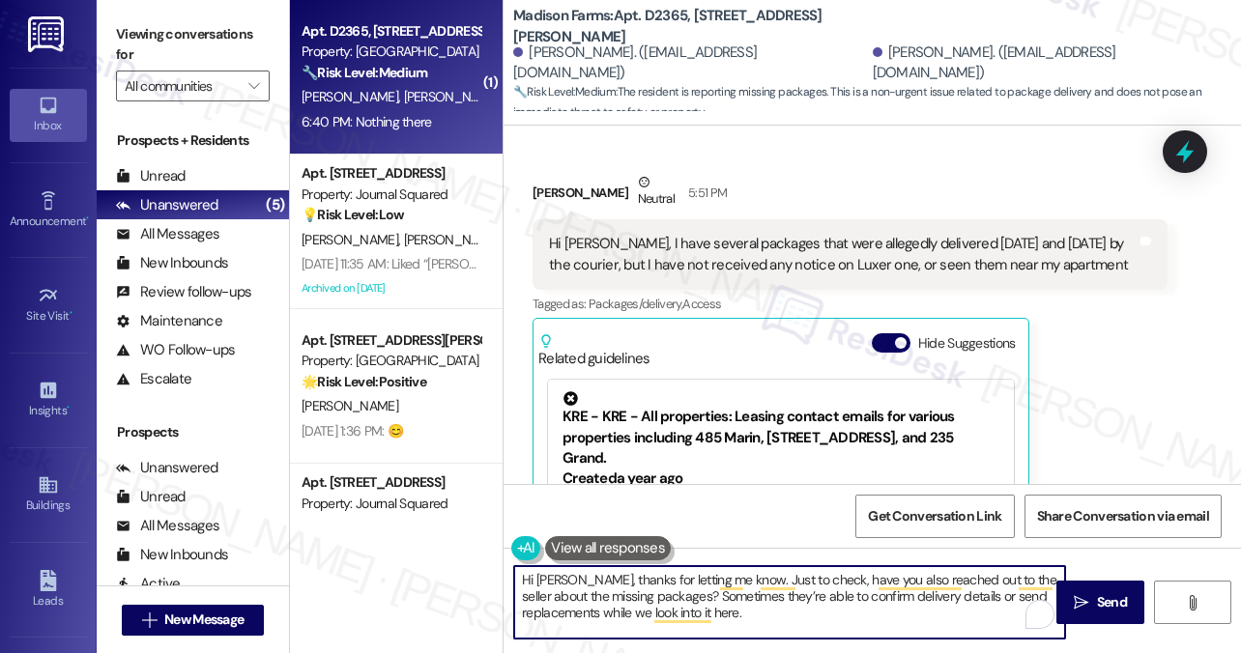
drag, startPoint x: 568, startPoint y: 579, endPoint x: 474, endPoint y: 571, distance: 94.0
click at [474, 571] on div "( 1 ) Apt. D2365, 4883 Riley Road Property: Madison Farms 🔧 Risk Level: Medium …" at bounding box center [765, 326] width 951 height 653
drag, startPoint x: 582, startPoint y: 580, endPoint x: 669, endPoint y: 578, distance: 87.0
click at [669, 578] on textarea "Thanks for letting me know. Just to check, have you also reached out to the sel…" at bounding box center [789, 602] width 551 height 72
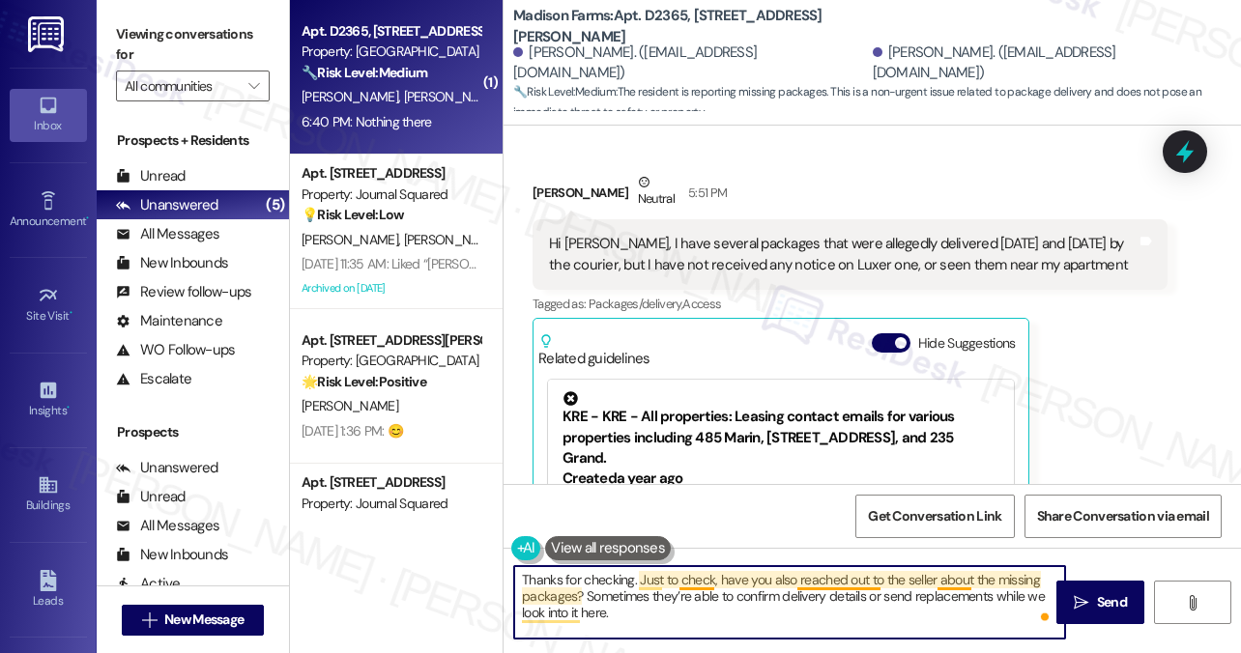
click at [709, 581] on textarea "Thanks for checking. Just to check, have you also reached out to the seller abo…" at bounding box center [789, 602] width 551 height 72
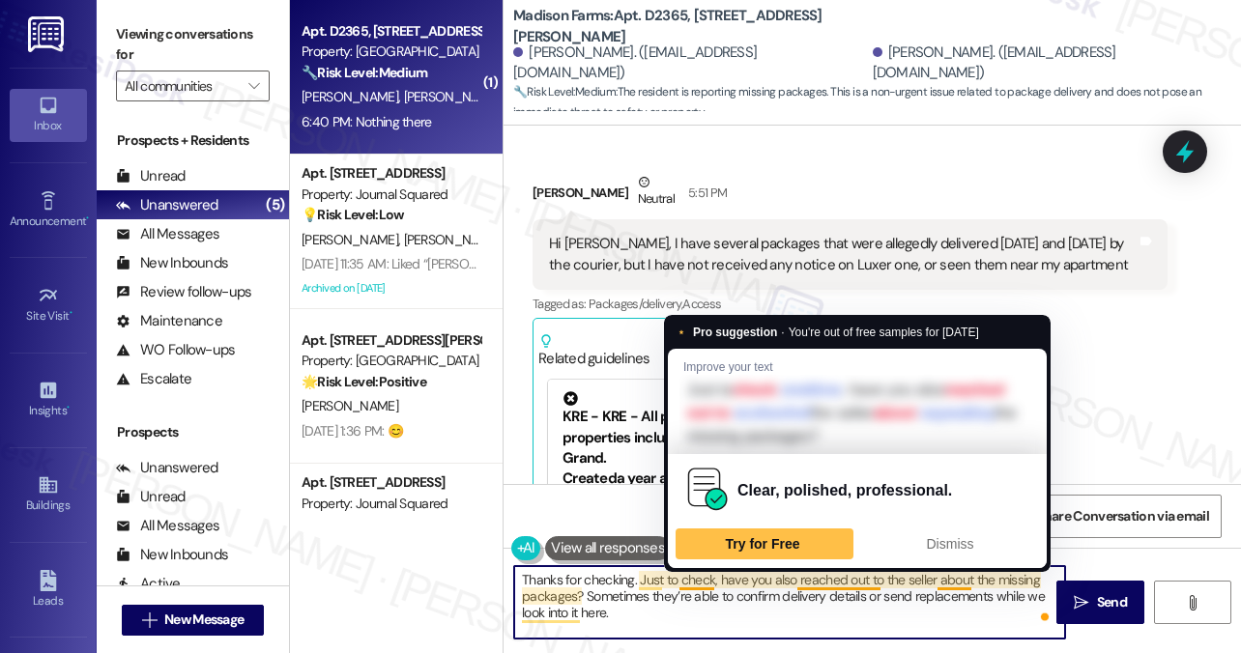
click at [709, 581] on textarea "Thanks for checking. Just to check, have you also reached out to the seller abo…" at bounding box center [789, 602] width 551 height 72
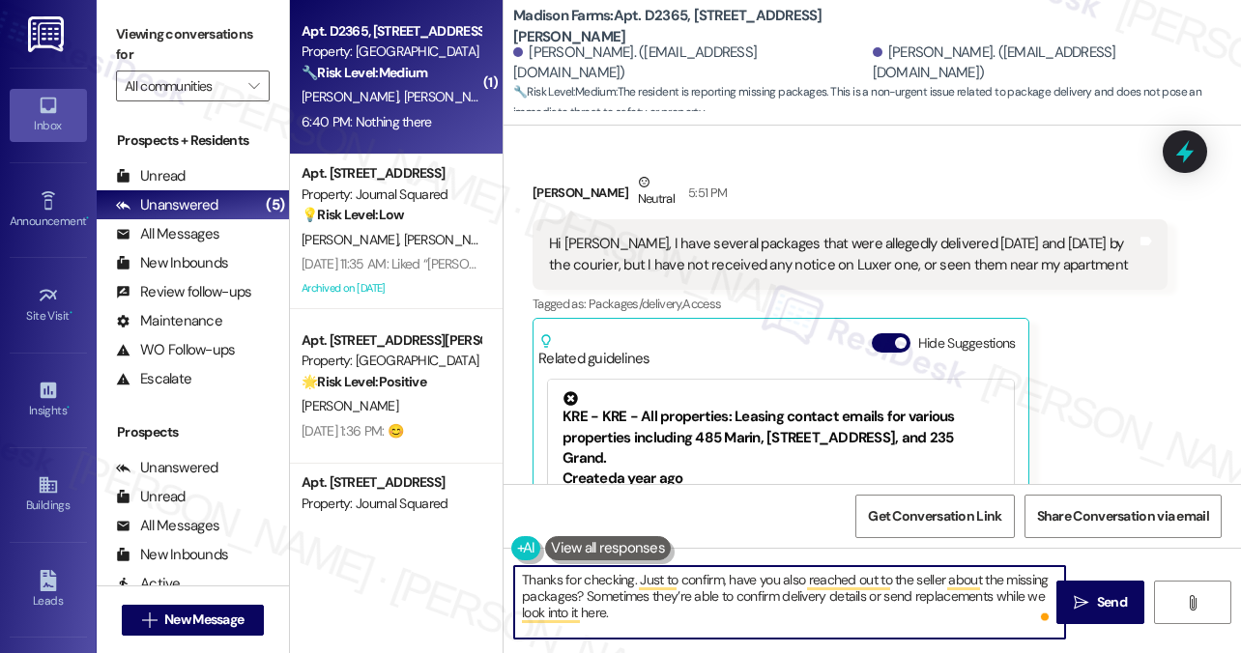
click at [669, 603] on textarea "Thanks for checking. Just to confirm, have you also reached out to the seller a…" at bounding box center [789, 602] width 551 height 72
click at [796, 586] on textarea "Thanks for checking. Just to confirm, have you also reached out to the seller a…" at bounding box center [789, 602] width 551 height 72
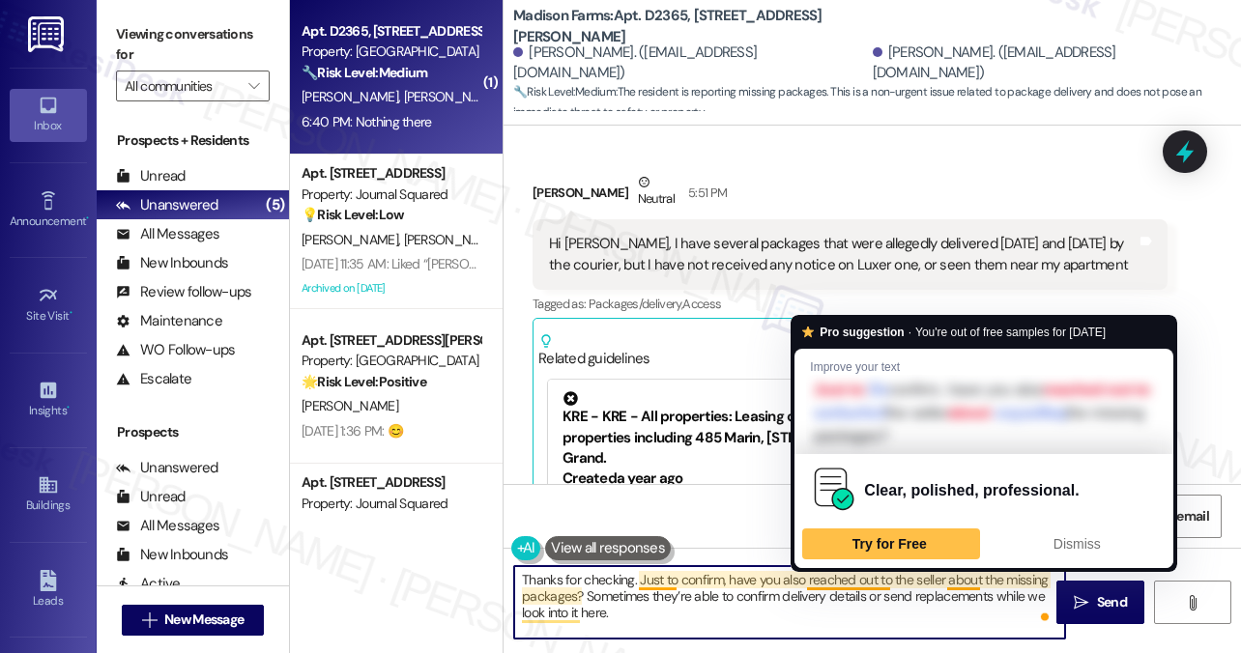
click at [866, 610] on textarea "Thanks for checking. Just to confirm, have you also reached out to the seller a…" at bounding box center [789, 602] width 551 height 72
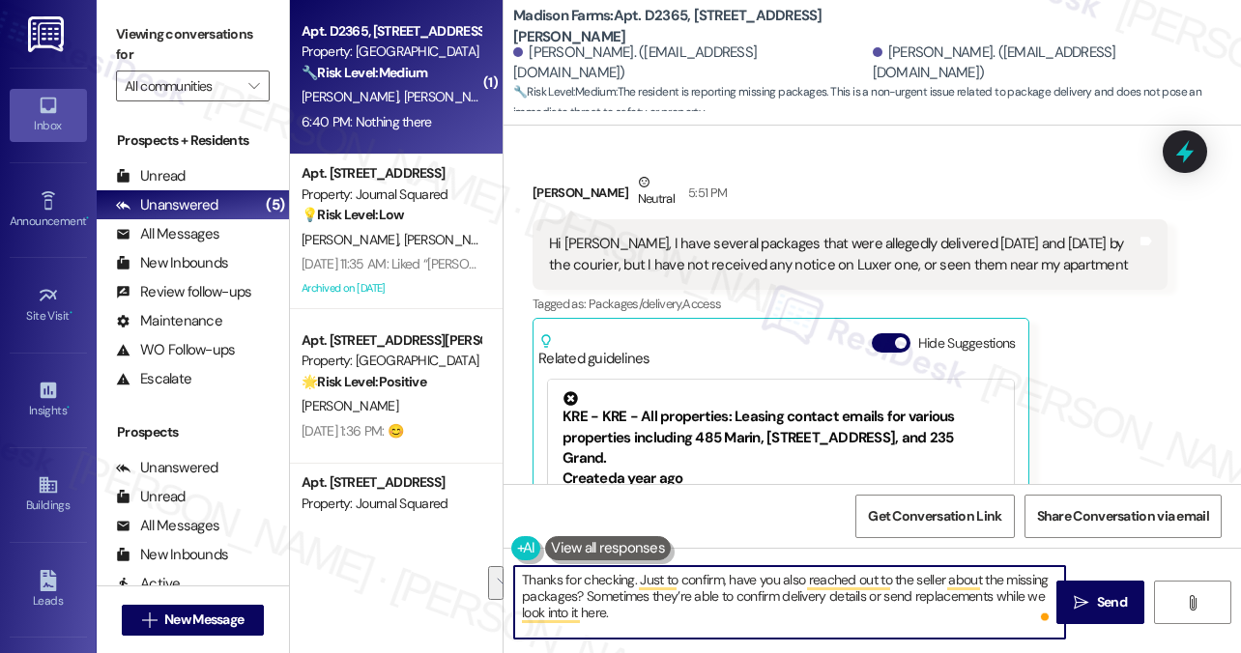
drag, startPoint x: 866, startPoint y: 598, endPoint x: 893, endPoint y: 613, distance: 30.7
click at [893, 613] on textarea "Thanks for checking. Just to confirm, have you also reached out to the seller a…" at bounding box center [789, 602] width 551 height 72
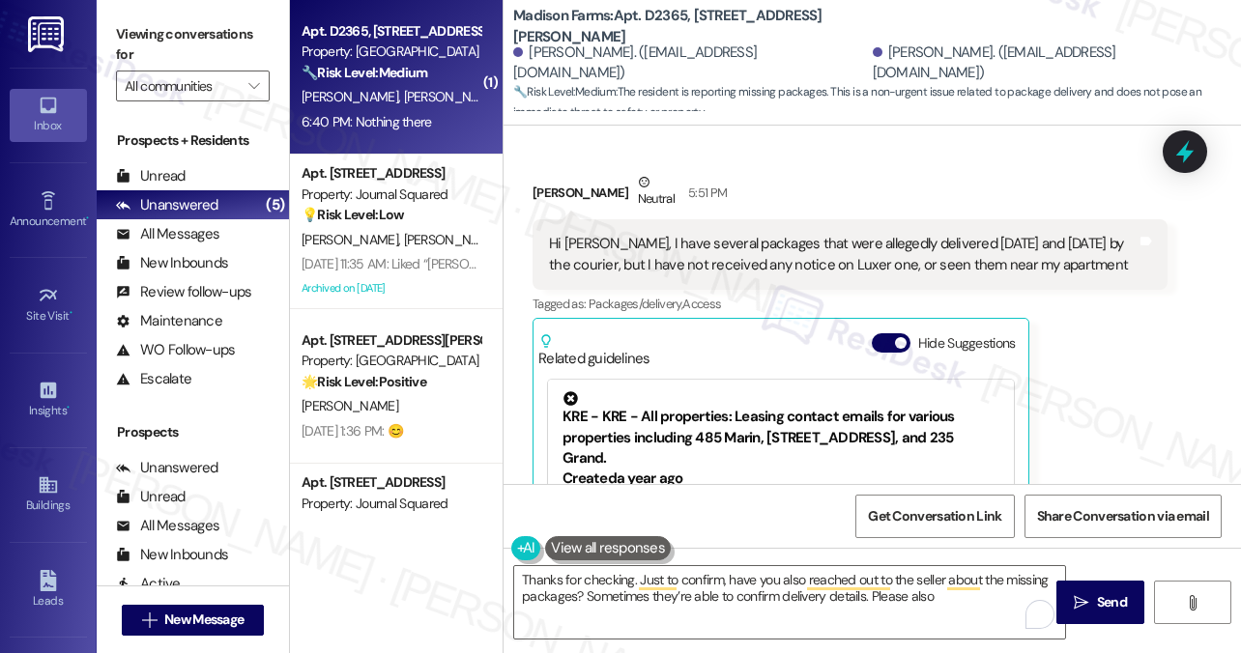
click at [221, 40] on label "Viewing conversations for" at bounding box center [193, 44] width 154 height 51
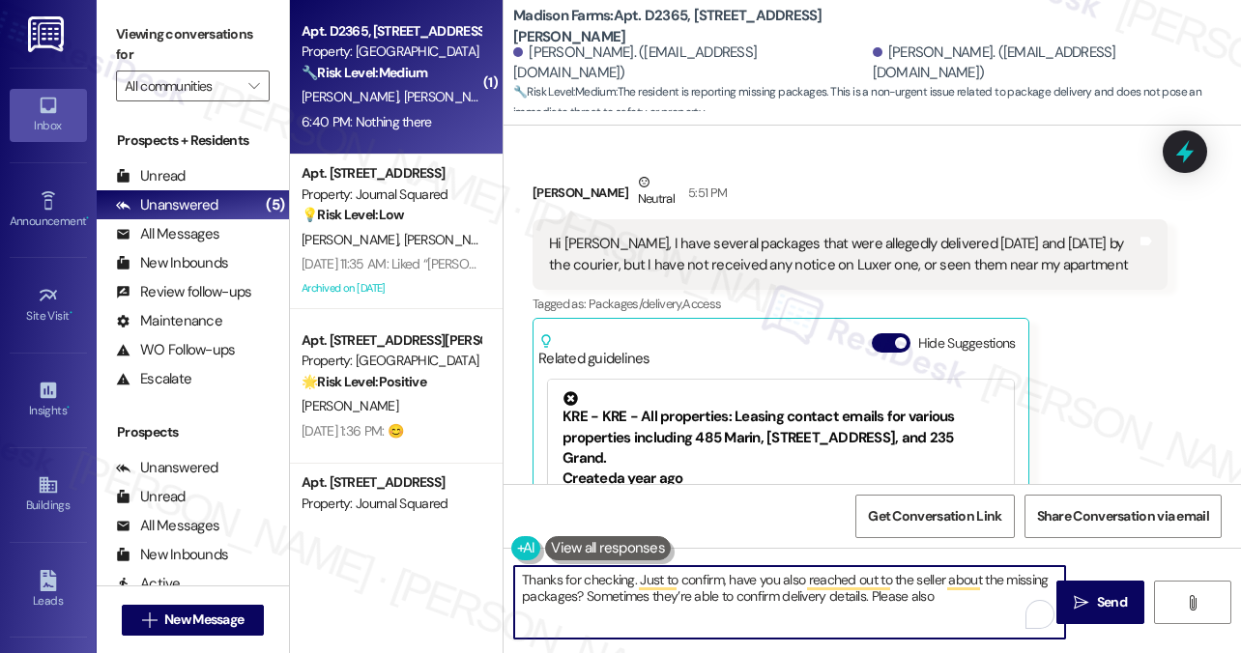
click at [949, 597] on textarea "Thanks for checking. Just to confirm, have you also reached out to the seller a…" at bounding box center [789, 602] width 551 height 72
paste textarea "share the tracking numbers and let me know which courier shows the packages as …"
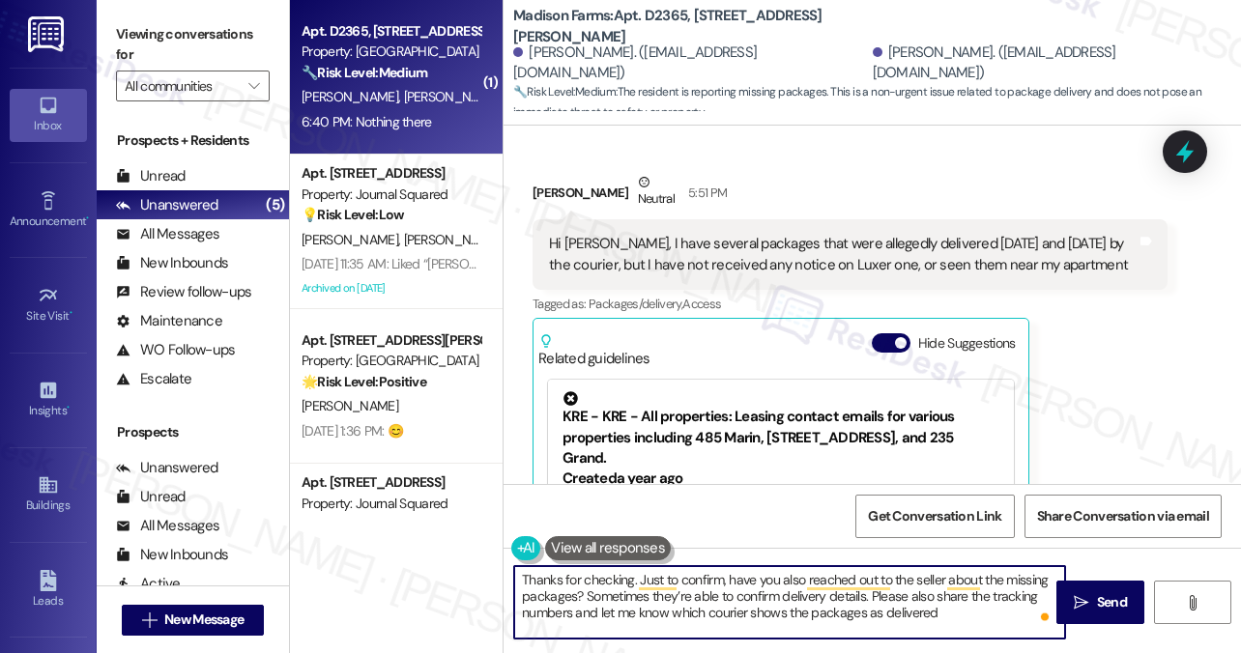
click at [936, 594] on textarea "Thanks for checking. Just to confirm, have you also reached out to the seller a…" at bounding box center [789, 602] width 551 height 72
click at [617, 615] on textarea "Thanks for checking. Just to confirm, have you also reached out to the seller a…" at bounding box center [789, 602] width 551 height 72
click at [779, 606] on textarea "Thanks for checking. Just to confirm, have you also reached out to the seller a…" at bounding box center [789, 602] width 551 height 72
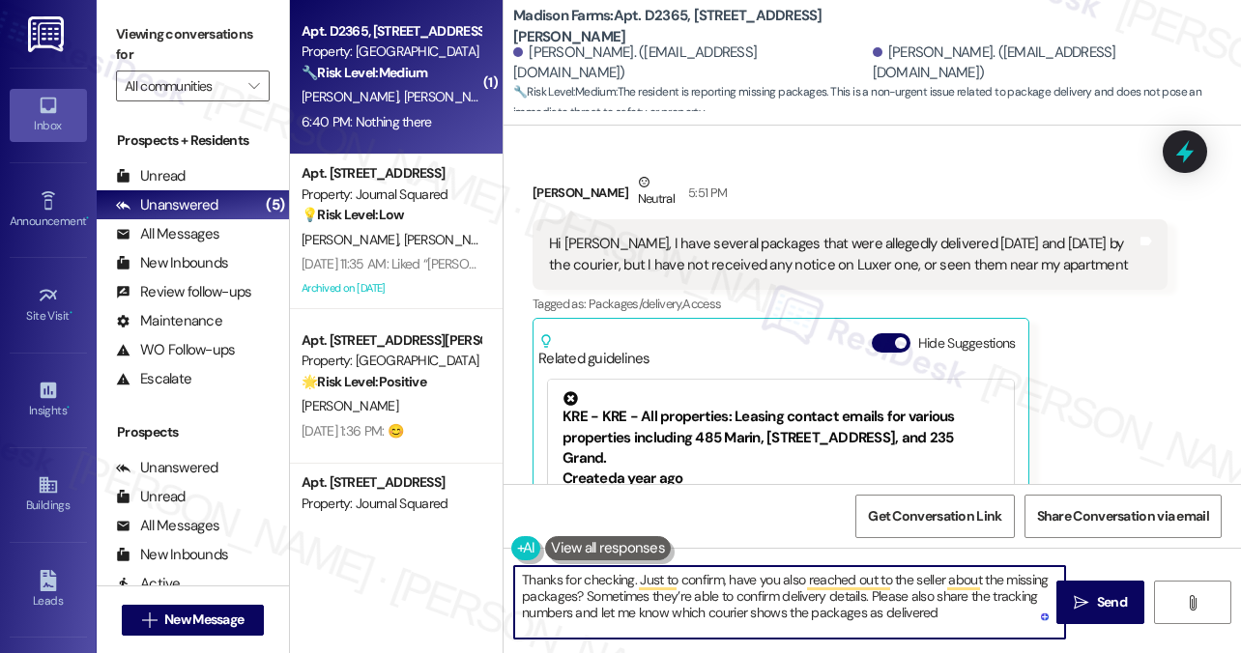
click at [953, 616] on textarea "Thanks for checking. Just to confirm, have you also reached out to the seller a…" at bounding box center [789, 602] width 551 height 72
click at [871, 594] on textarea "Thanks for checking. Just to confirm, have you also reached out to the seller a…" at bounding box center [789, 602] width 551 height 72
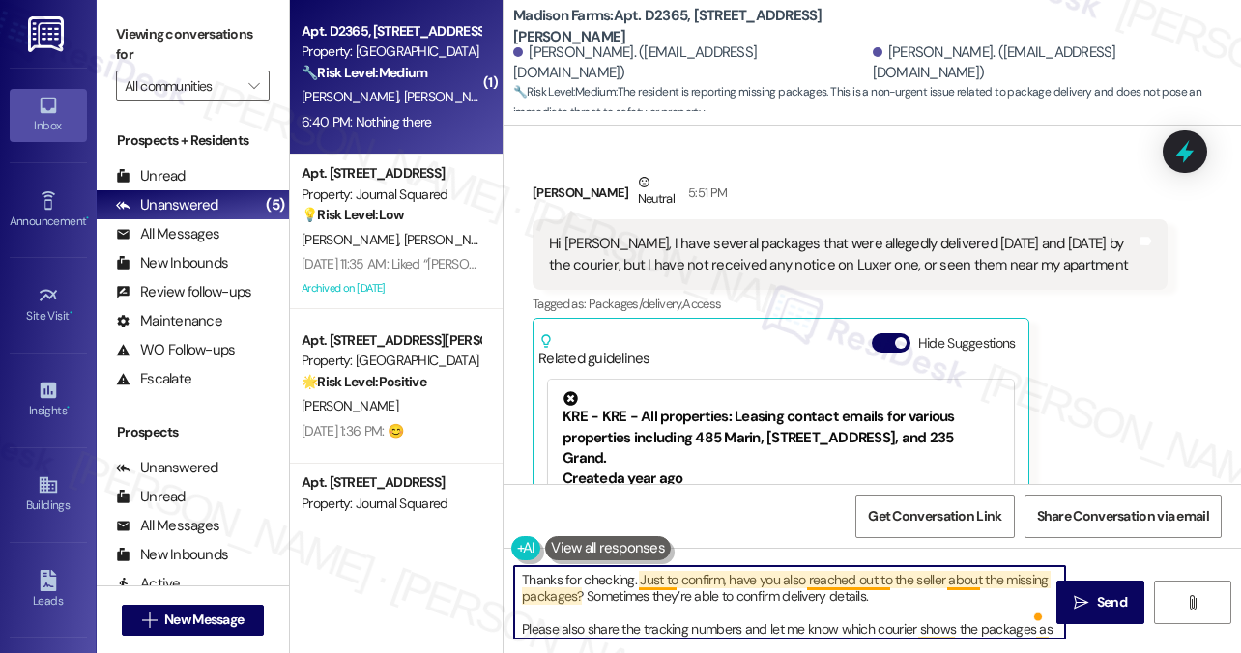
click at [813, 587] on textarea "Thanks for checking. Just to confirm, have you also reached out to the seller a…" at bounding box center [789, 602] width 551 height 72
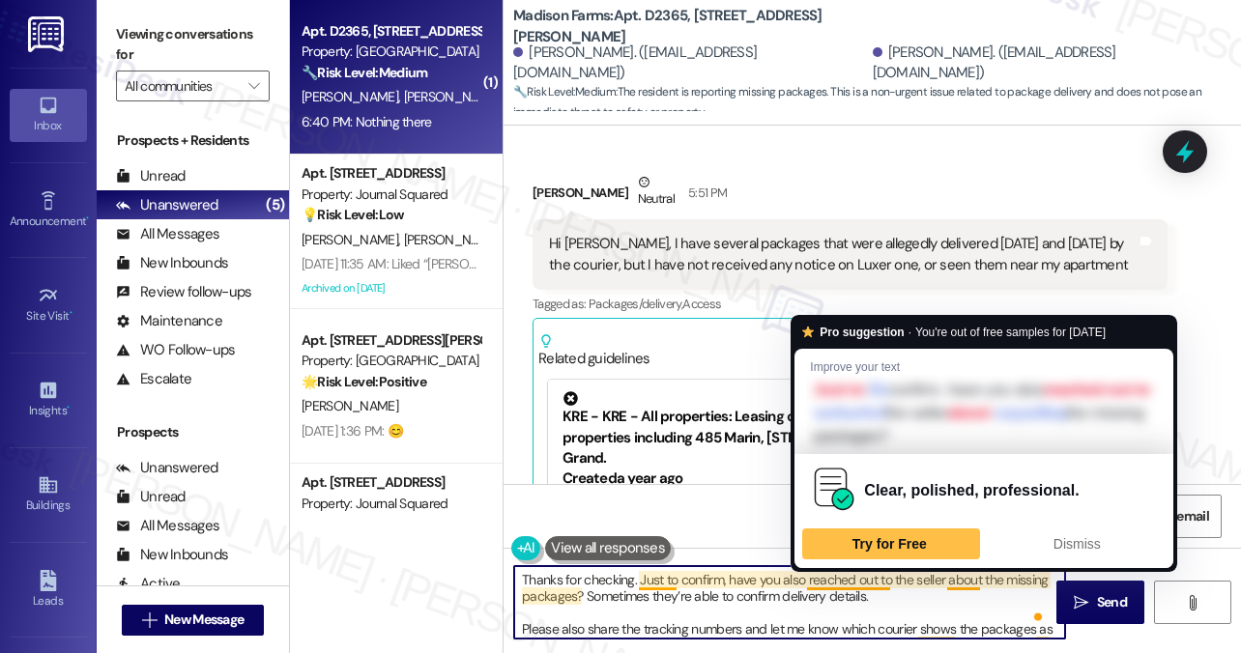
click at [813, 587] on textarea "Thanks for checking. Just to confirm, have you also reached out to the seller a…" at bounding box center [789, 602] width 551 height 72
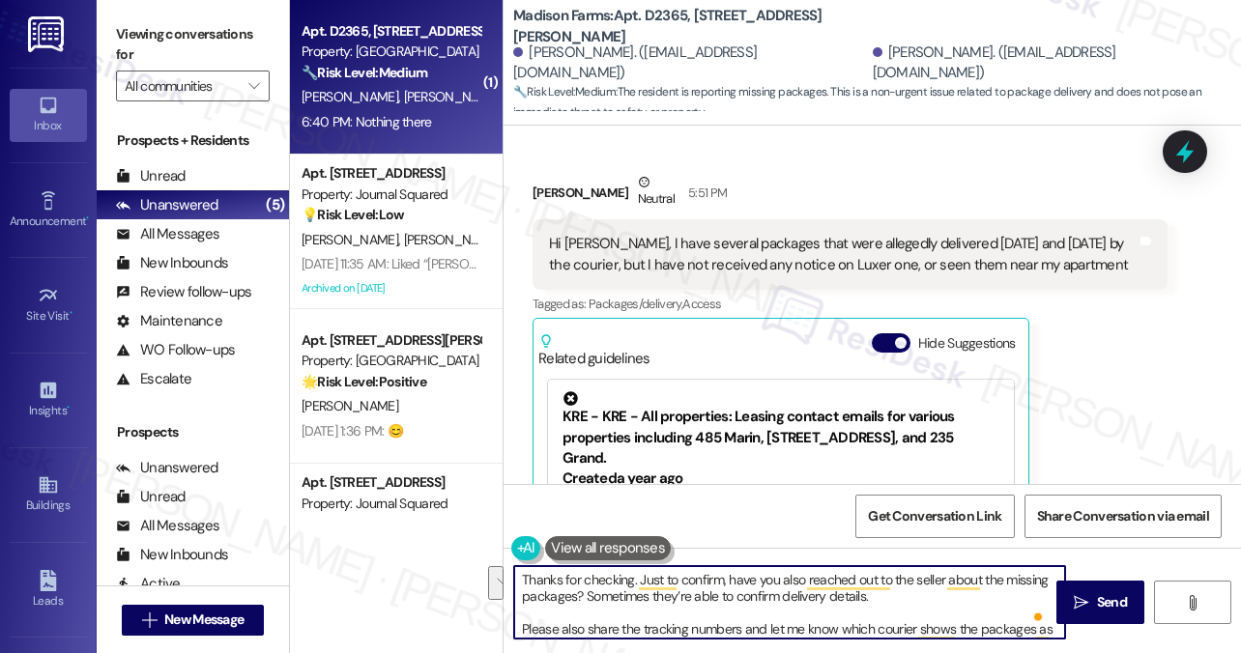
click at [685, 596] on textarea "Thanks for checking. Just to confirm, have you also reached out to the seller a…" at bounding box center [789, 602] width 551 height 72
click at [685, 597] on textarea "Thanks for checking. Just to confirm, have you also reached out to the seller a…" at bounding box center [789, 602] width 551 height 72
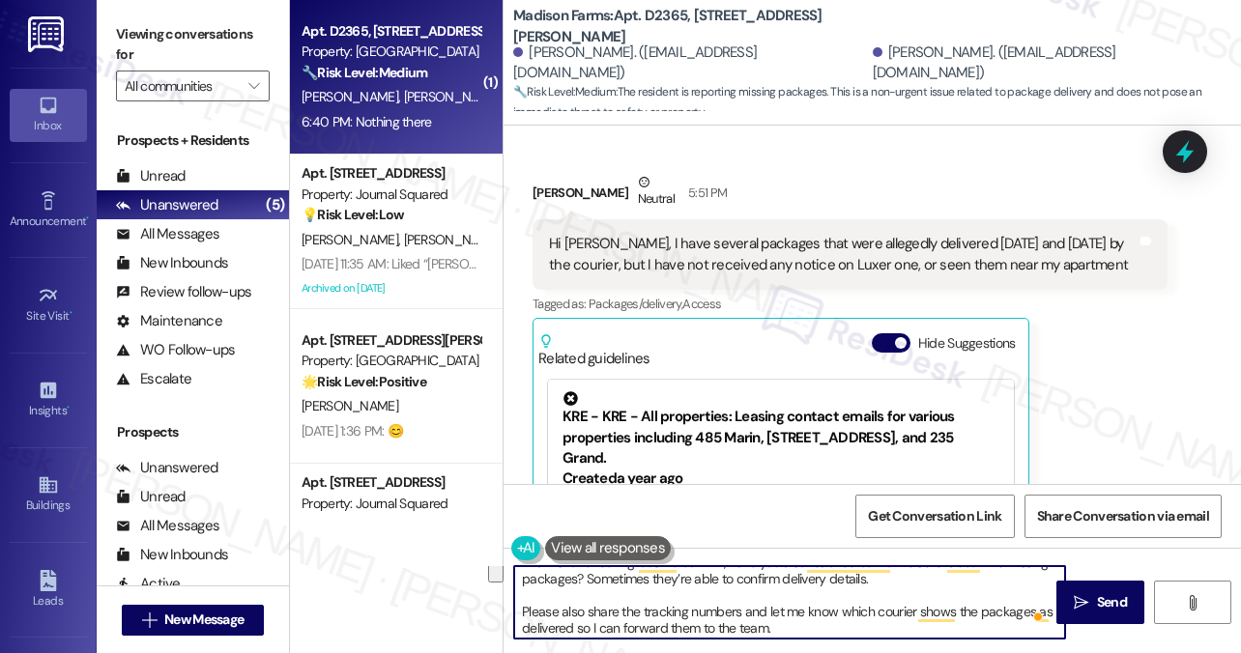
scroll to position [20, 0]
click at [531, 614] on textarea "Thanks for checking. Just to confirm, have you also reached out to the seller a…" at bounding box center [789, 602] width 551 height 72
click at [615, 614] on textarea "Thanks for checking. Just to confirm, have you also reached out to the seller a…" at bounding box center [789, 602] width 551 height 72
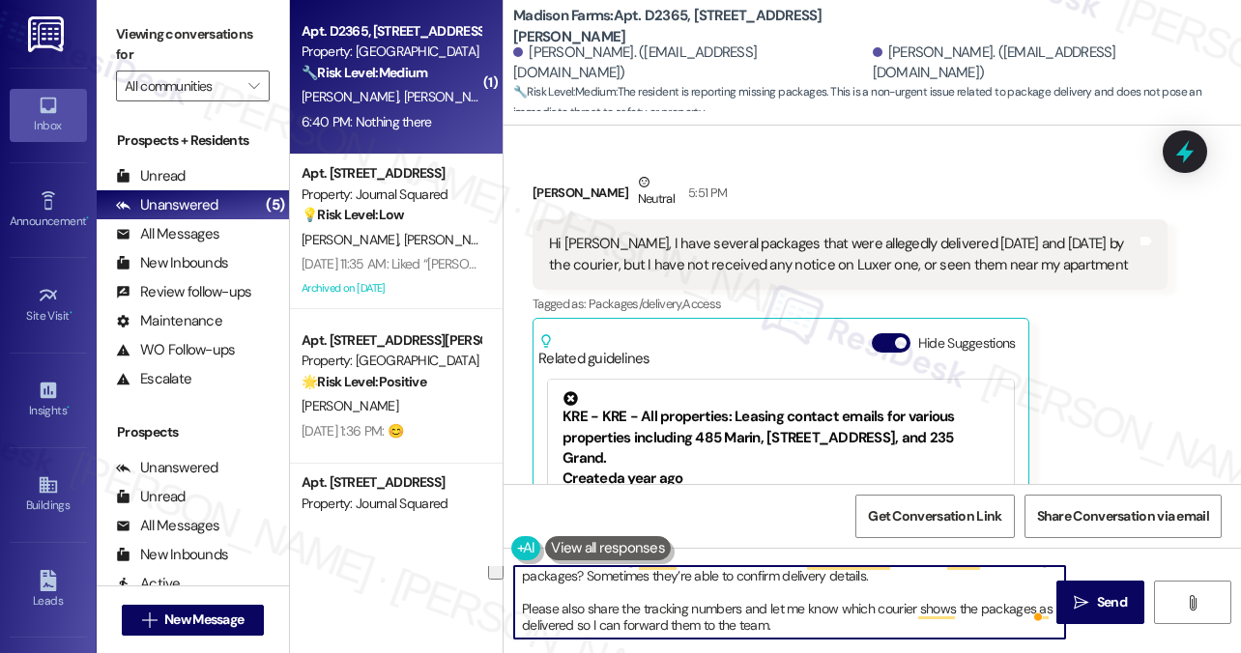
click at [615, 614] on textarea "Thanks for checking. Just to confirm, have you also reached out to the seller a…" at bounding box center [789, 602] width 551 height 72
click at [603, 610] on textarea "Thanks for checking. Just to confirm, have you also reached out to the seller a…" at bounding box center [789, 602] width 551 height 72
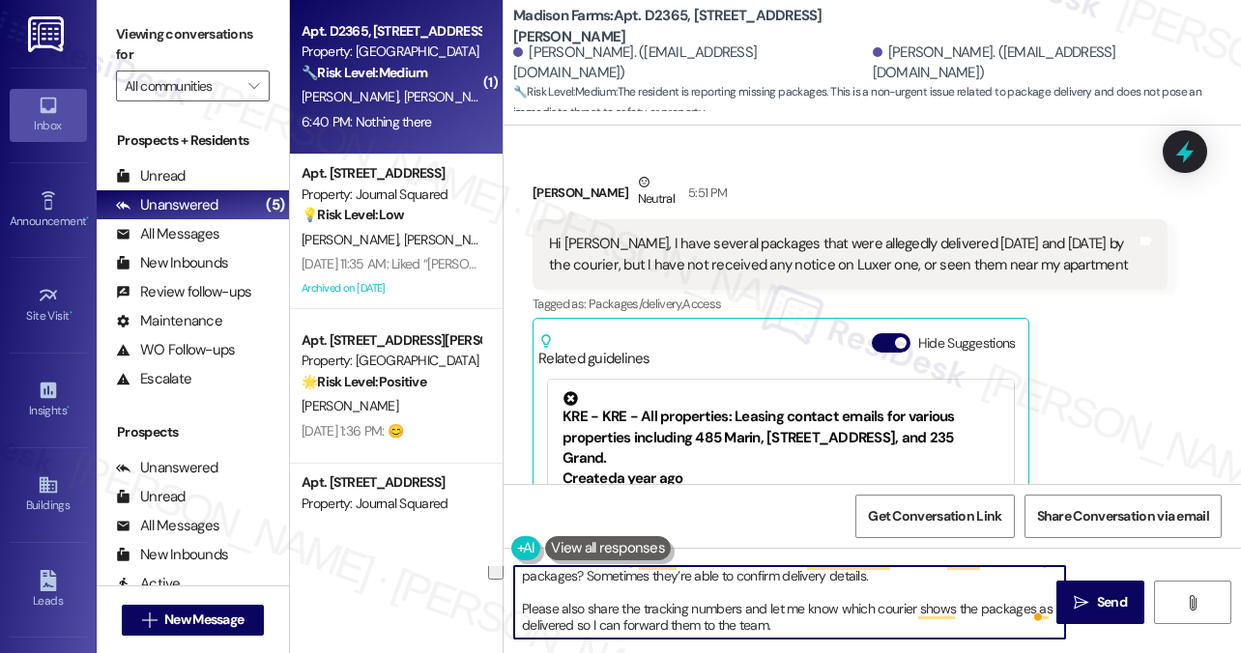
click at [781, 633] on textarea "Thanks for checking. Just to confirm, have you also reached out to the seller a…" at bounding box center [789, 602] width 551 height 72
click at [784, 633] on textarea "Thanks for checking. Just to confirm, have you also reached out to the seller a…" at bounding box center [789, 602] width 551 height 72
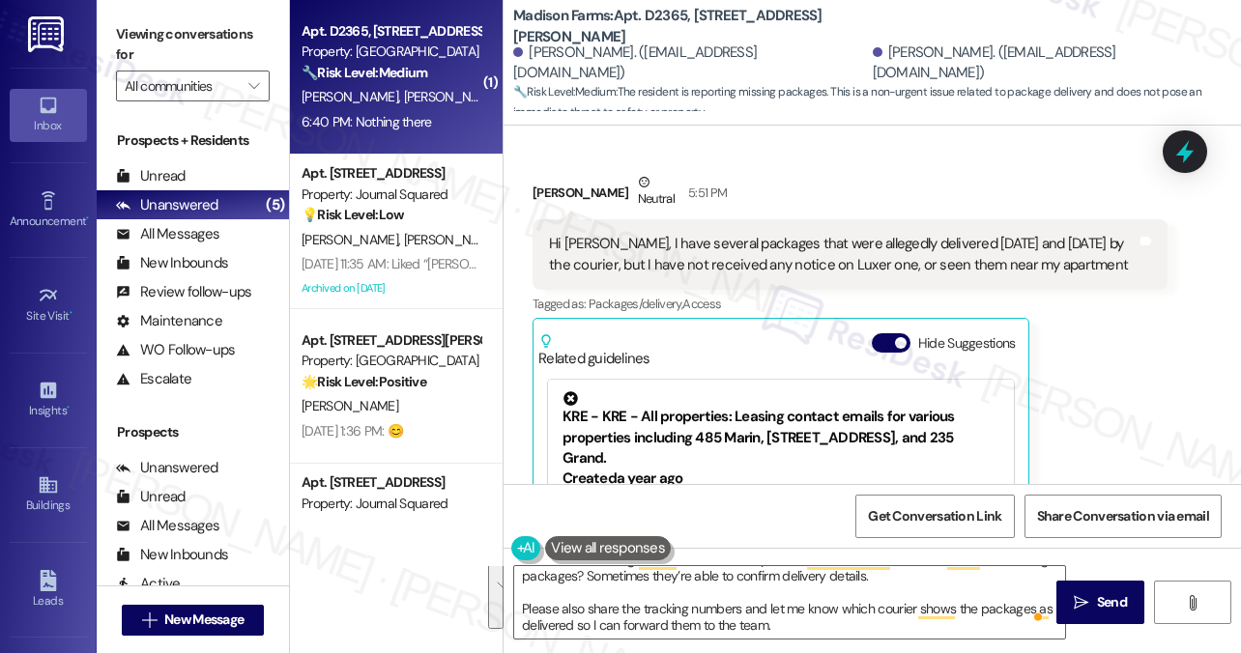
click at [210, 45] on label "Viewing conversations for" at bounding box center [193, 44] width 154 height 51
drag, startPoint x: 174, startPoint y: 30, endPoint x: 184, endPoint y: 42, distance: 15.1
click at [174, 30] on label "Viewing conversations for" at bounding box center [193, 44] width 154 height 51
click at [606, 599] on textarea "Thanks for checking. Just to confirm, have you also reached out to the seller a…" at bounding box center [789, 602] width 551 height 72
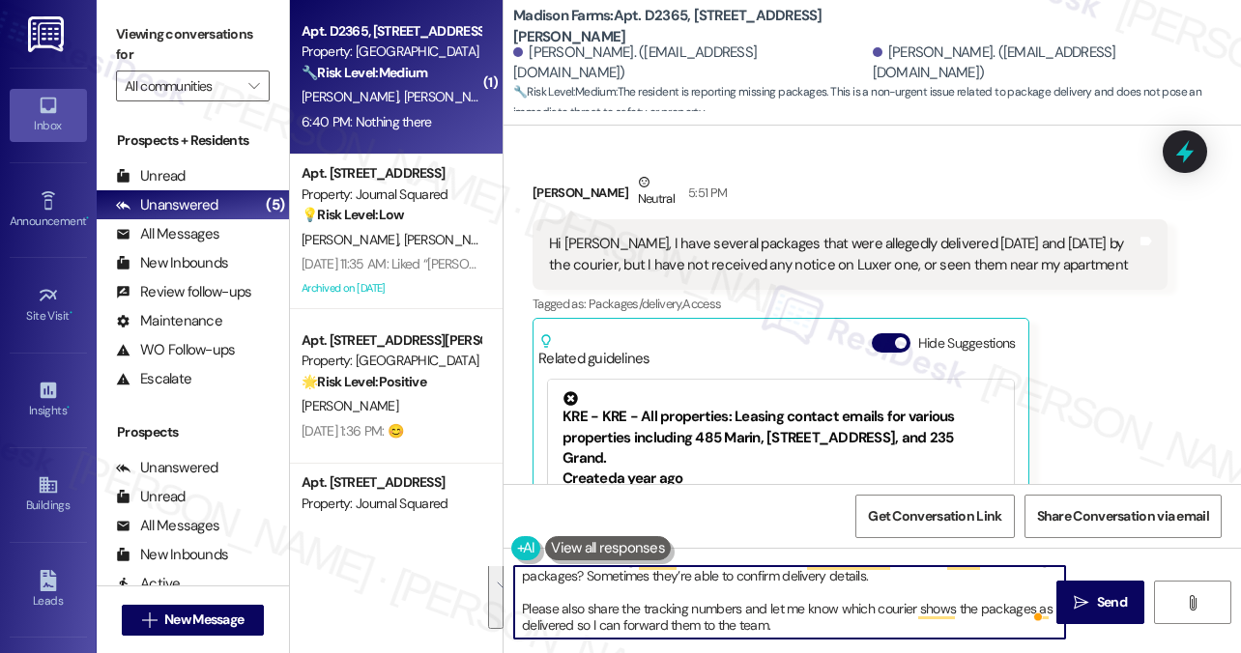
paste textarea "so much for checking, I really appreciate it. Just to confirm, have you also ha…"
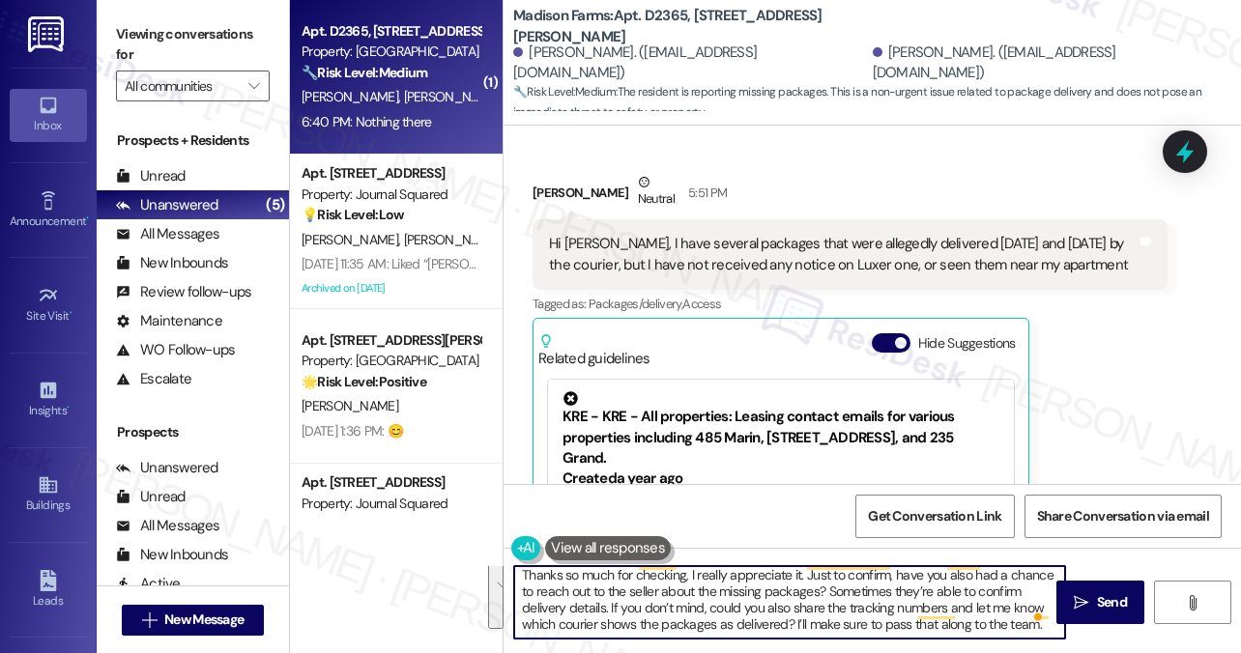
scroll to position [0, 0]
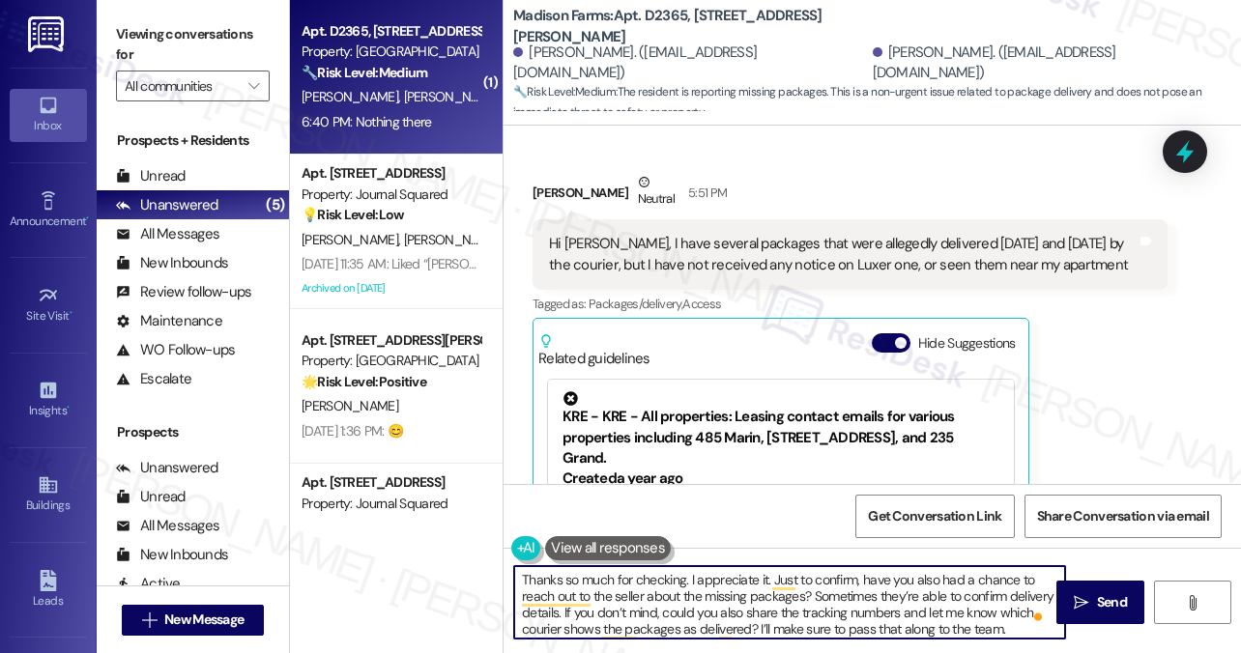
click at [608, 612] on textarea "Thanks so much for checking. I appreciate it. Just to confirm, have you also ha…" at bounding box center [789, 602] width 551 height 72
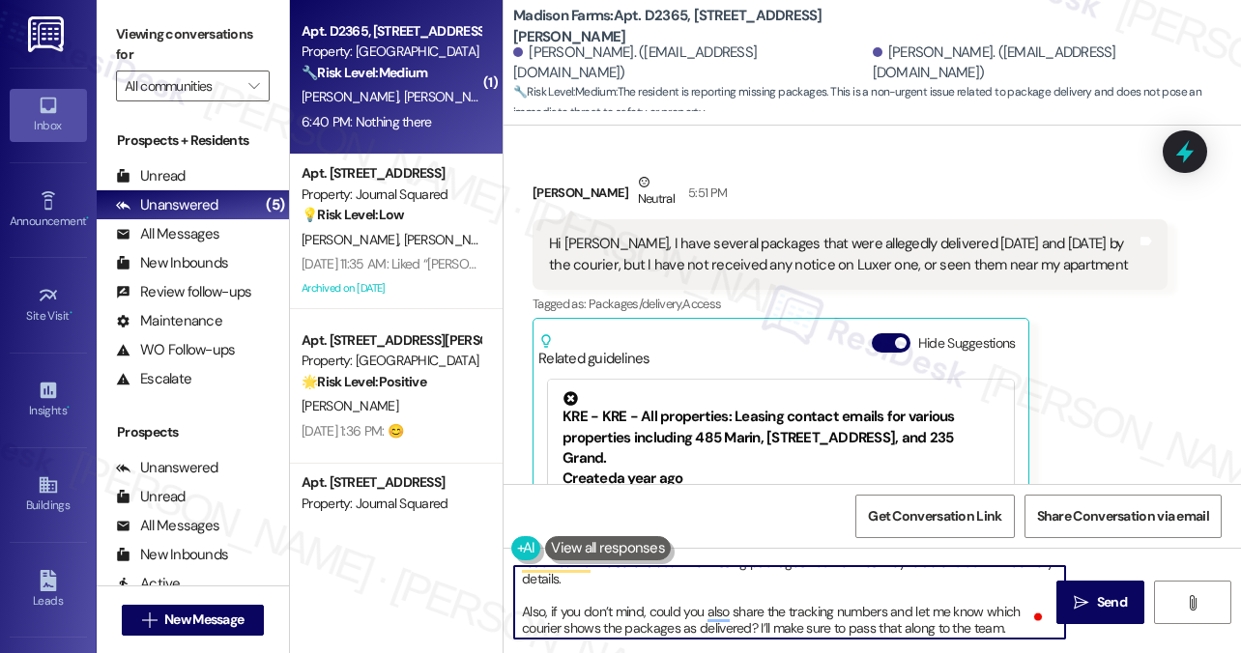
scroll to position [38, 0]
click at [708, 621] on textarea "Thanks so much for checking. I appreciate it. Just to confirm, have you also ha…" at bounding box center [789, 602] width 551 height 72
click at [829, 629] on textarea "Thanks so much for checking. I appreciate it. Just to confirm, have you also ha…" at bounding box center [789, 602] width 551 height 72
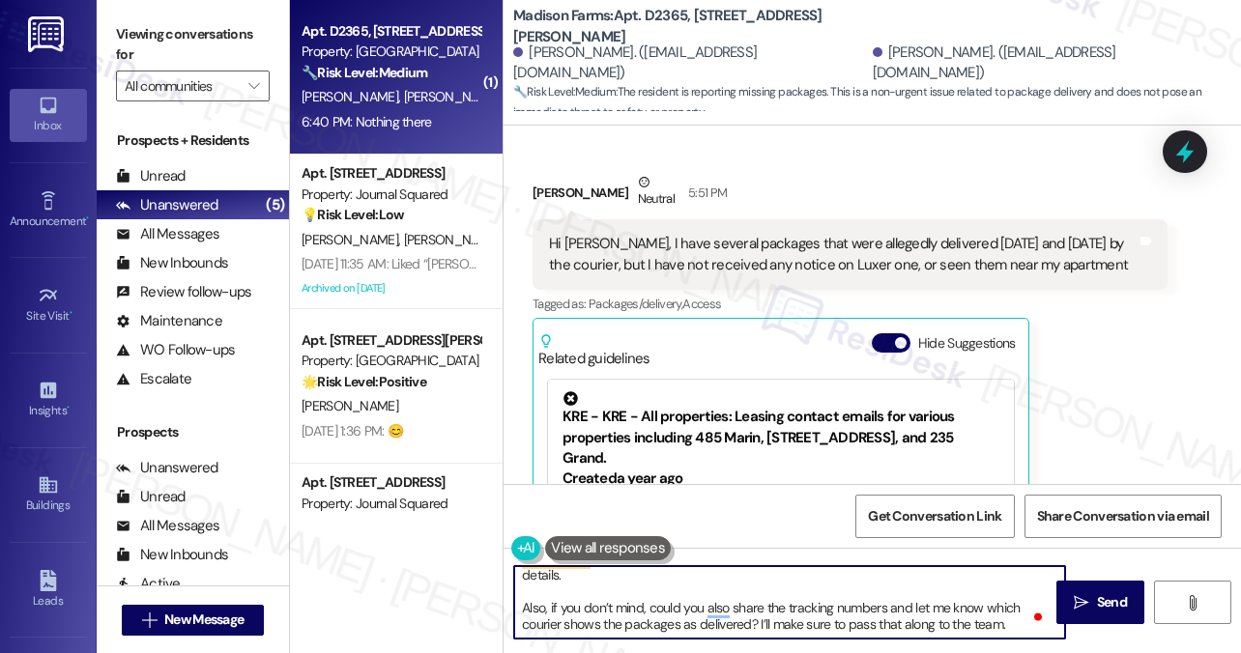
click at [829, 629] on textarea "Thanks so much for checking. I appreciate it. Just to confirm, have you also ha…" at bounding box center [789, 602] width 551 height 72
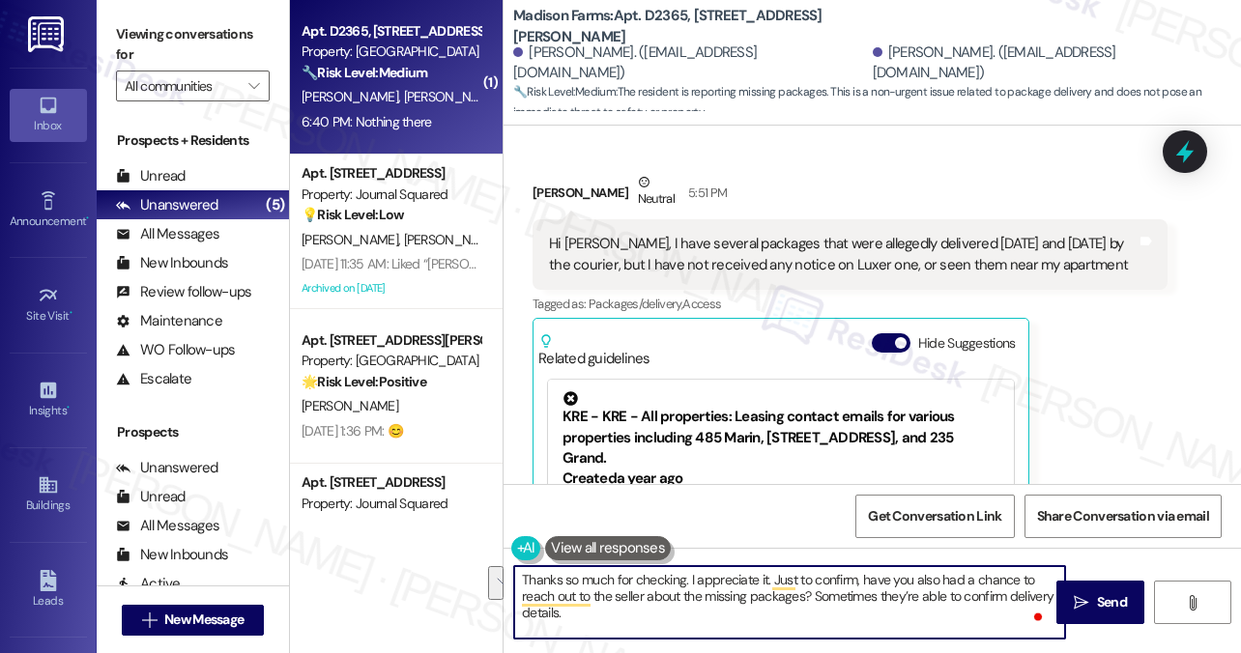
click at [709, 611] on textarea "Thanks so much for checking. I appreciate it. Just to confirm, have you also ha…" at bounding box center [789, 602] width 551 height 72
type textarea "Thanks so much for checking. I appreciate it. Just to confirm, have you also ha…"
click at [1067, 600] on button " Send" at bounding box center [1100, 602] width 88 height 43
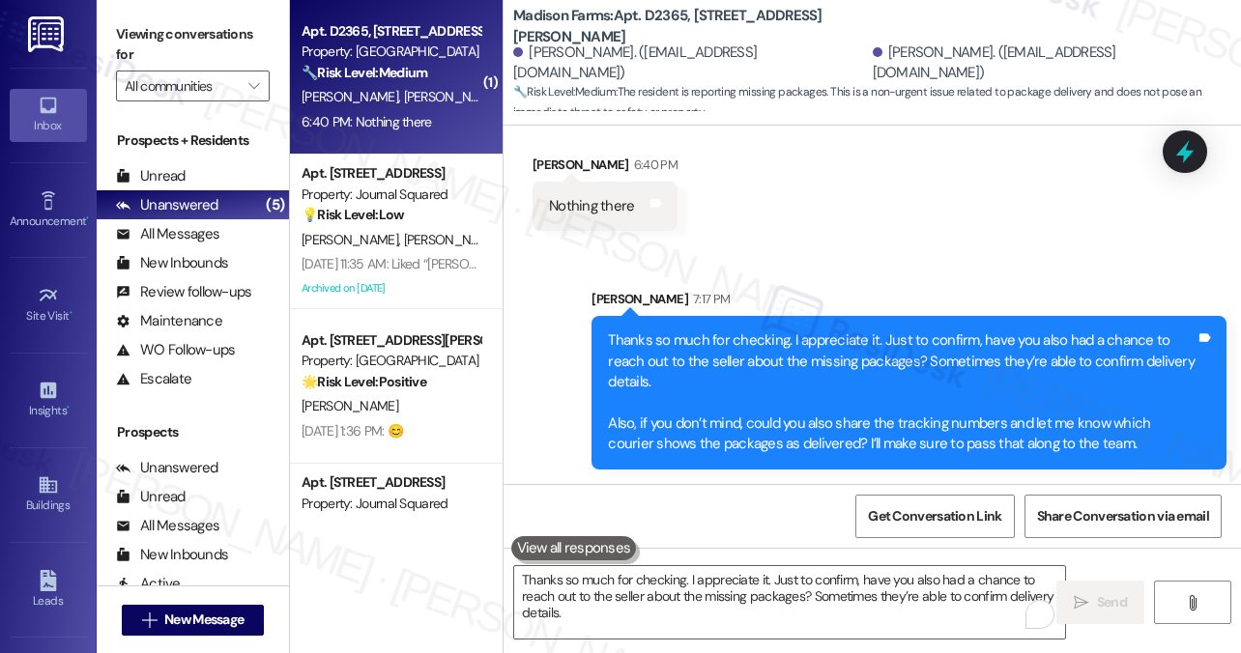
click at [783, 339] on div "Thanks so much for checking. I appreciate it. Just to confirm, have you also ha…" at bounding box center [901, 392] width 587 height 125
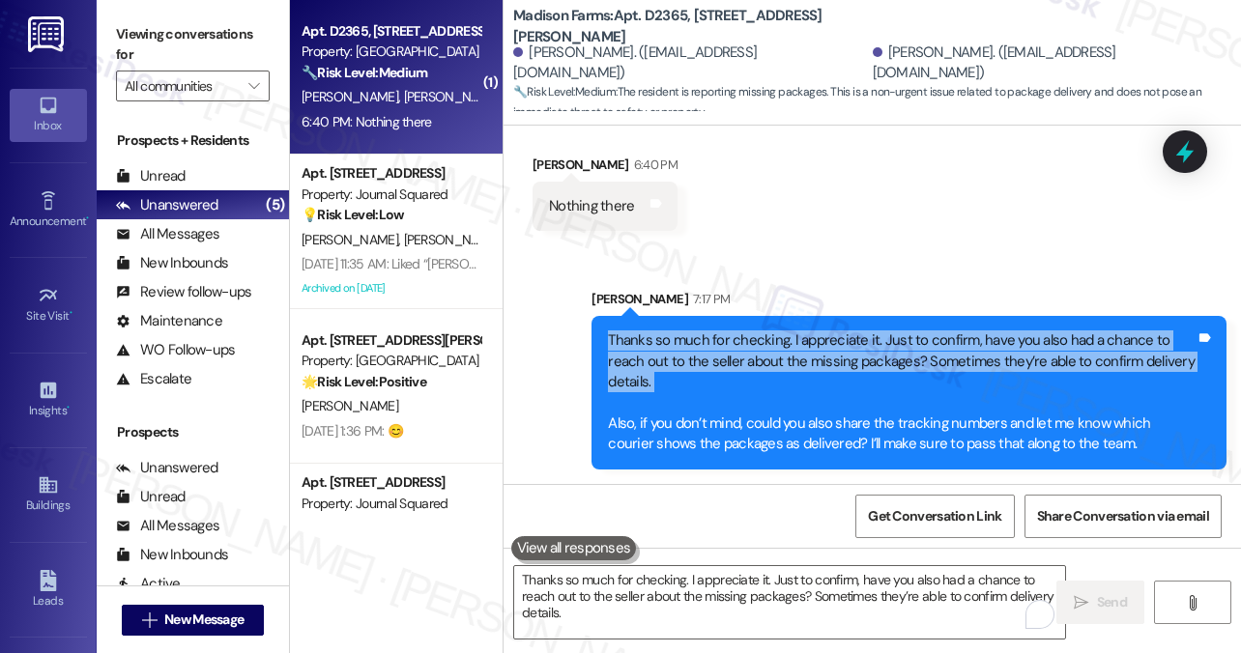
click at [783, 339] on div "Thanks so much for checking. I appreciate it. Just to confirm, have you also ha…" at bounding box center [901, 392] width 587 height 125
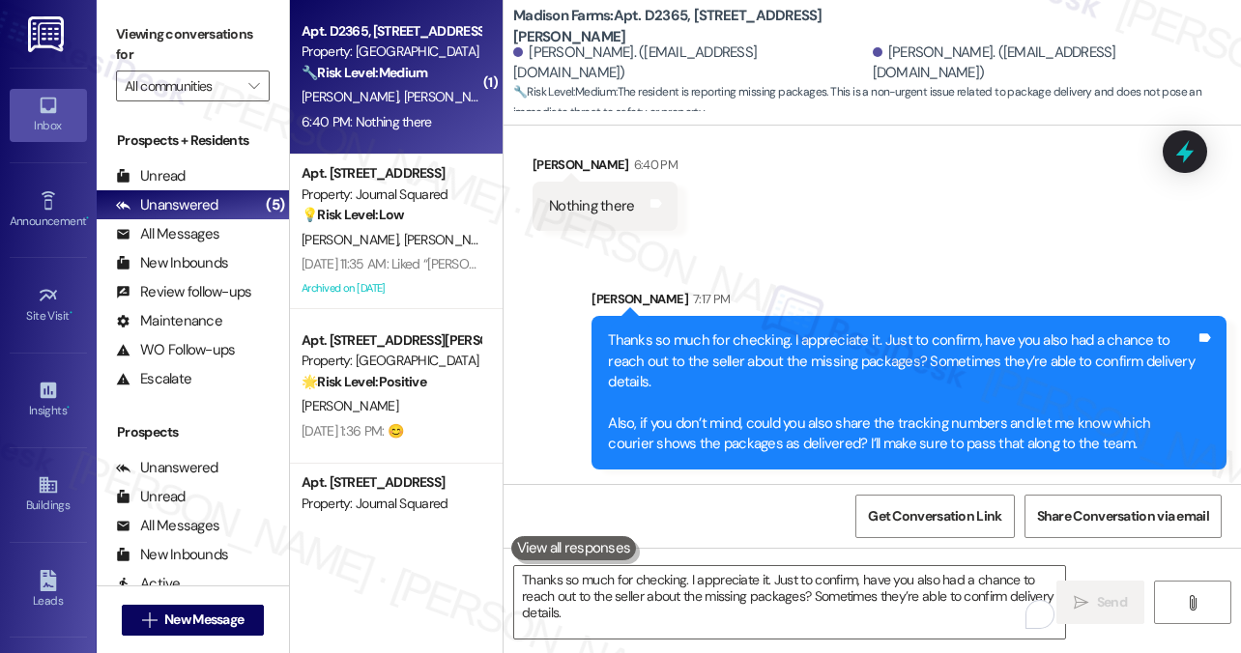
click at [732, 297] on div "Sarah 7:17 PM" at bounding box center [908, 302] width 635 height 27
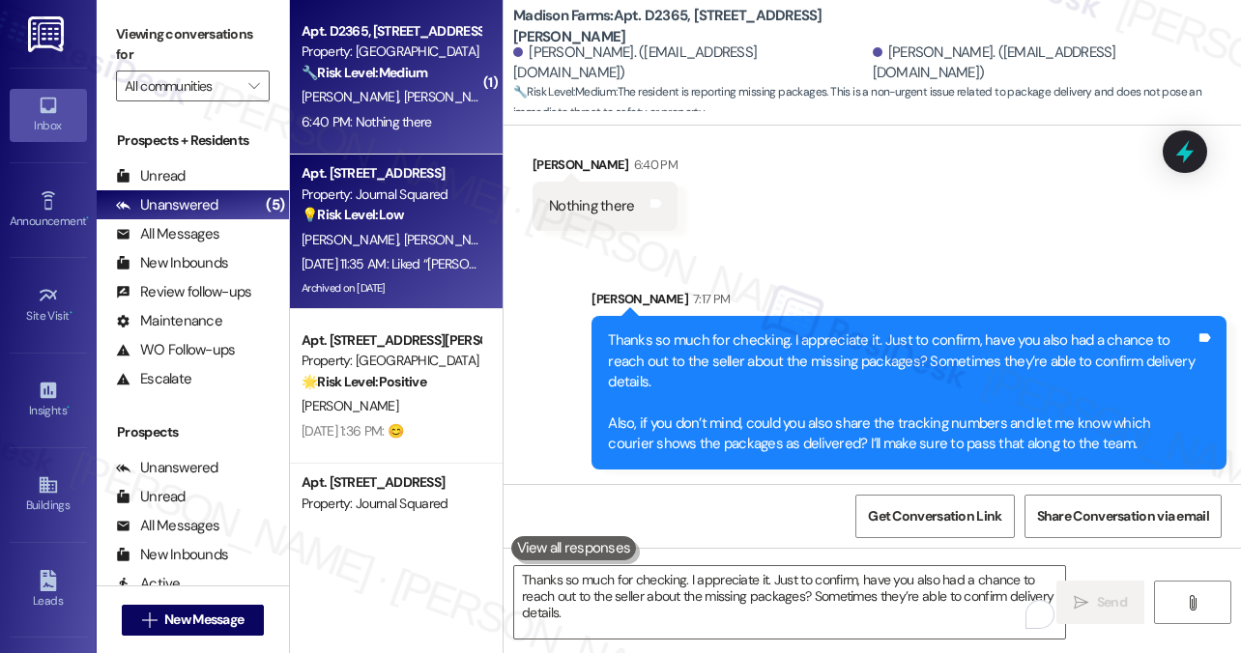
click at [431, 216] on div "💡 Risk Level: Low The resident acknowledged the instruction to email management…" at bounding box center [390, 215] width 179 height 20
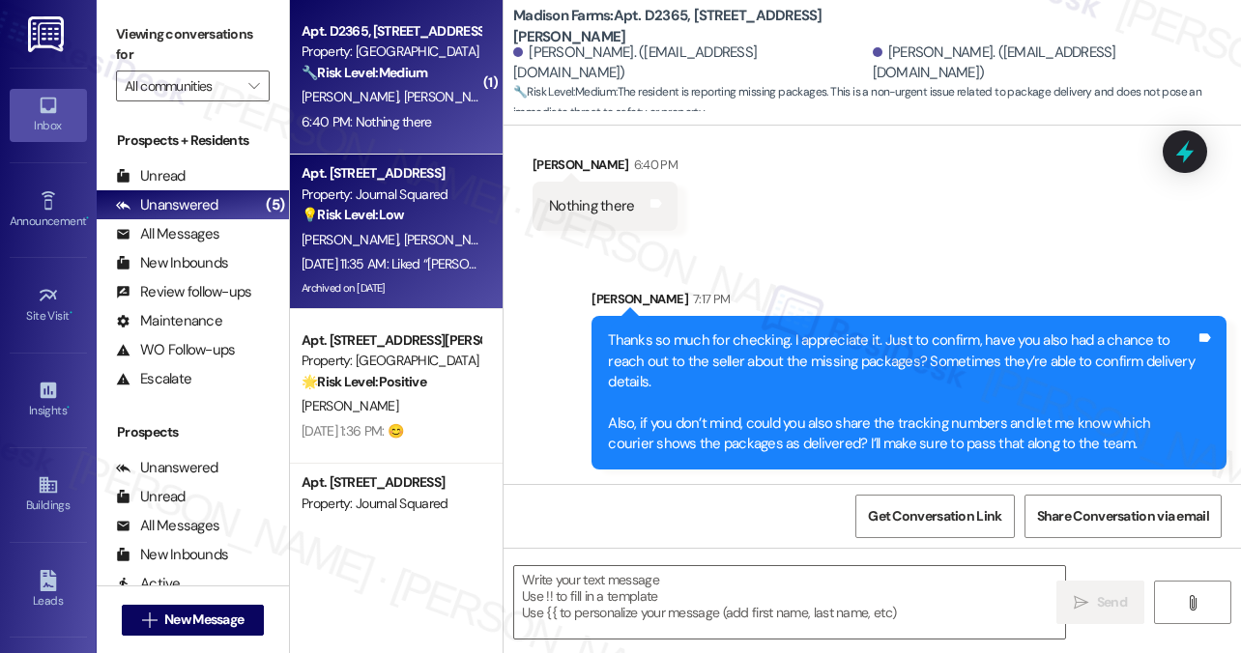
type textarea "Fetching suggested responses. Please feel free to read through the conversation…"
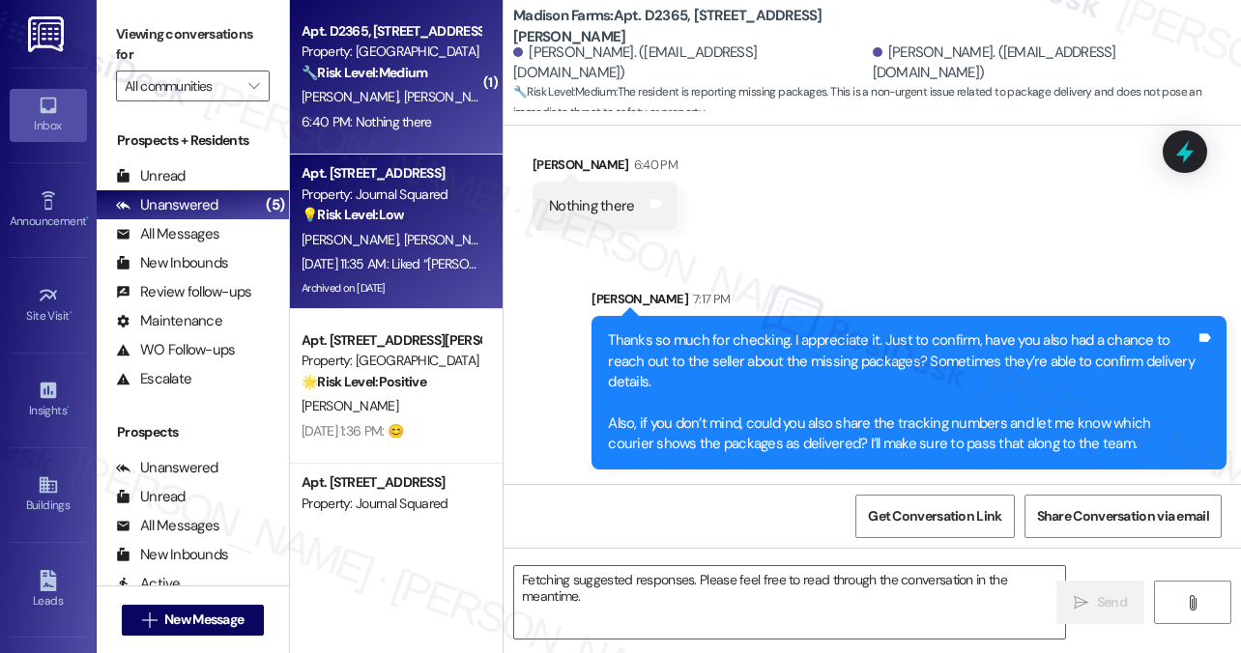
click at [417, 118] on div "6:40 PM: Nothing there 6:40 PM: Nothing there" at bounding box center [366, 121] width 130 height 17
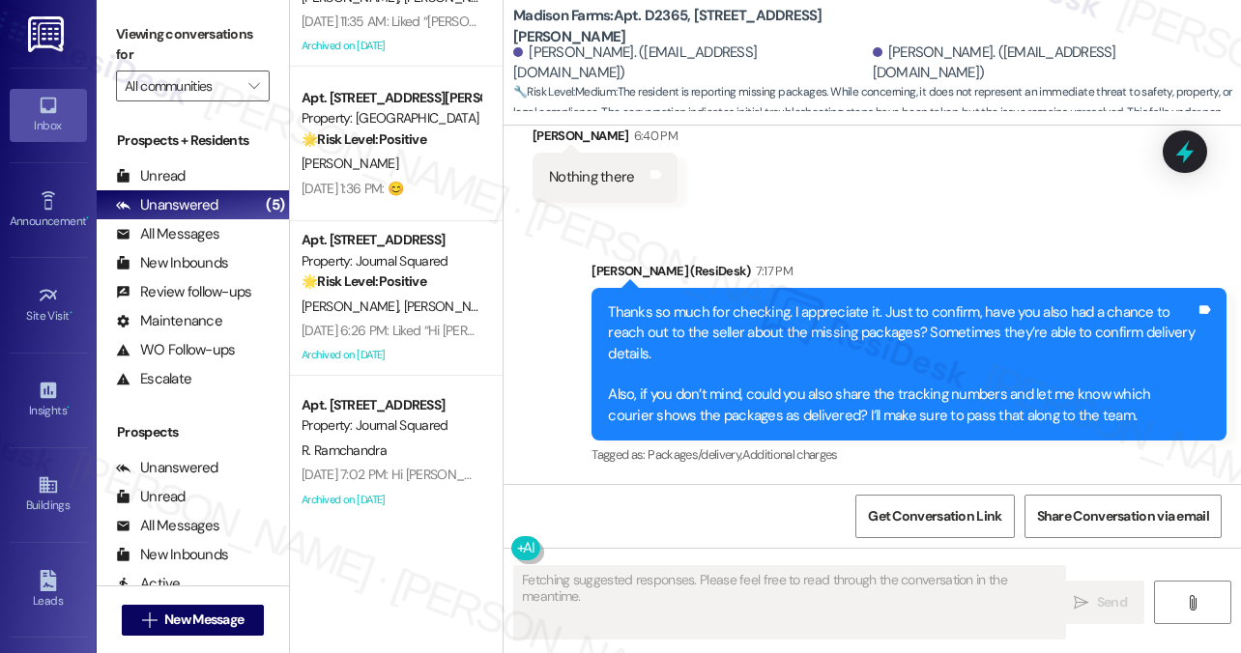
scroll to position [256, 0]
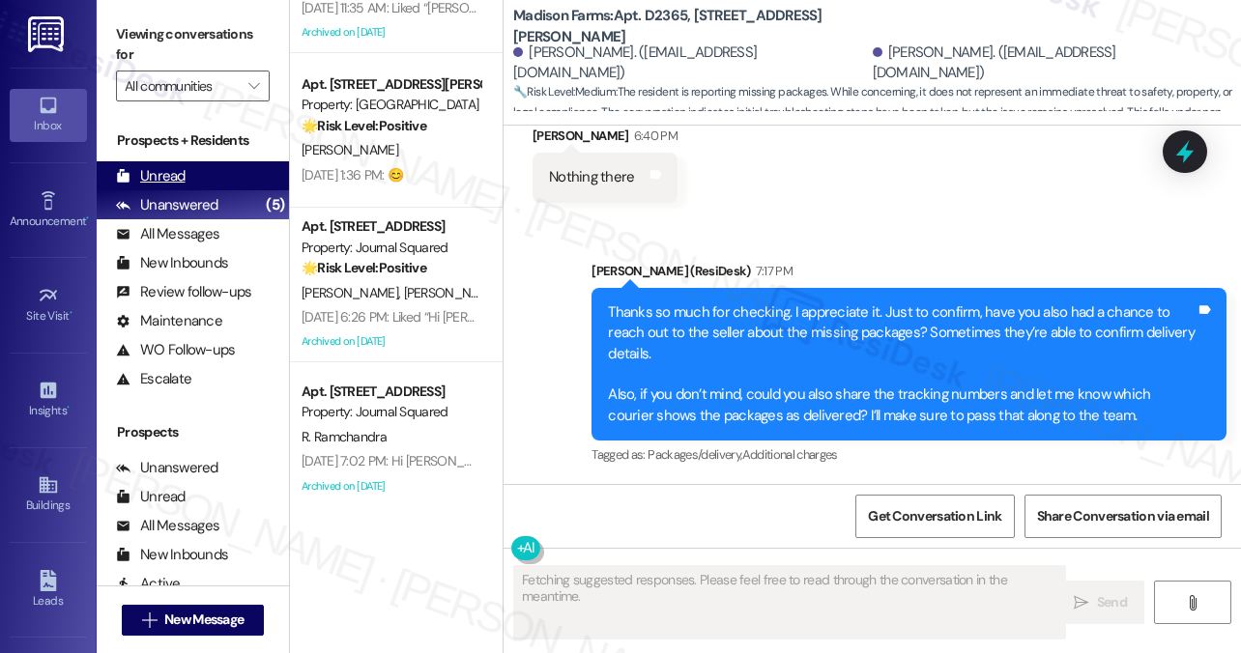
click at [170, 173] on div "Unread" at bounding box center [151, 176] width 70 height 20
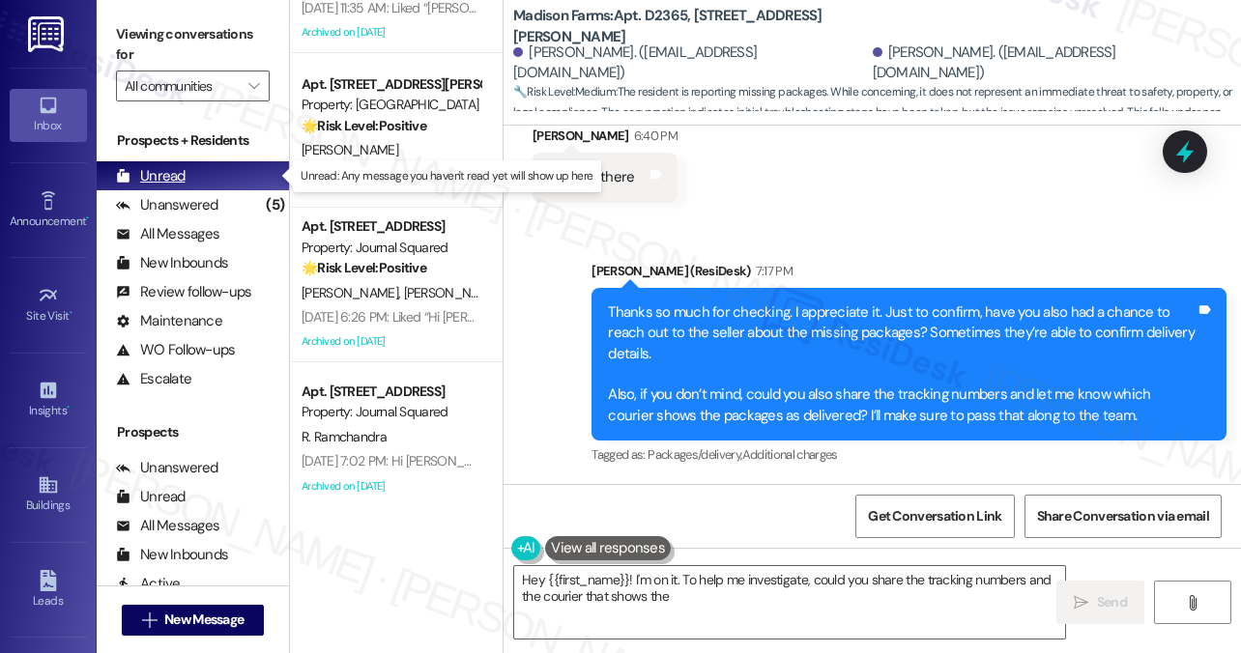
type textarea "Hey {{first_name}}! I'm on it. To help me investigate, could you share the trac…"
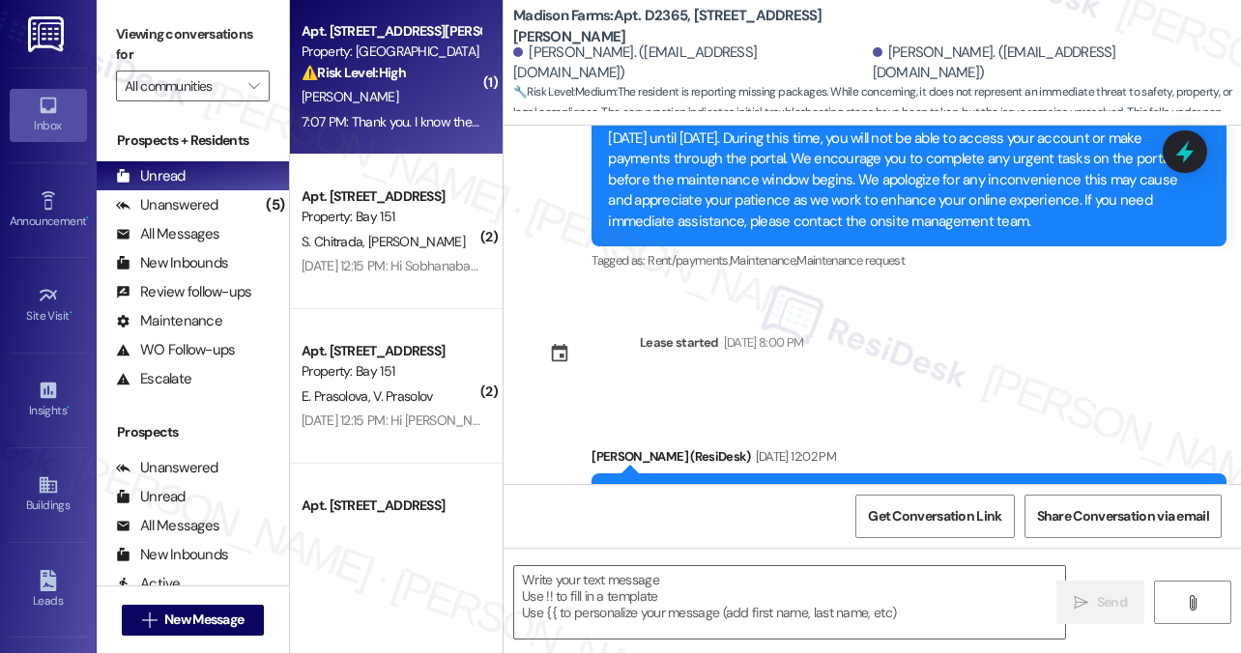
type textarea "Fetching suggested responses. Please feel free to read through the conversation…"
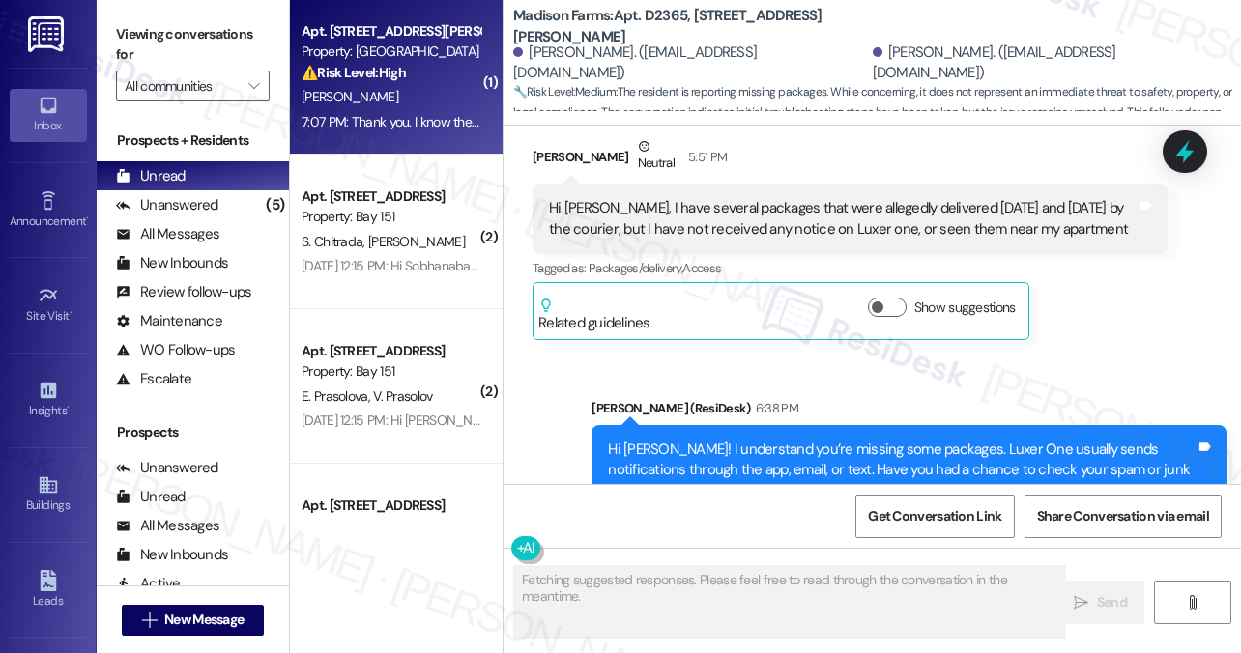
click at [390, 98] on div "[PERSON_NAME]" at bounding box center [391, 97] width 183 height 24
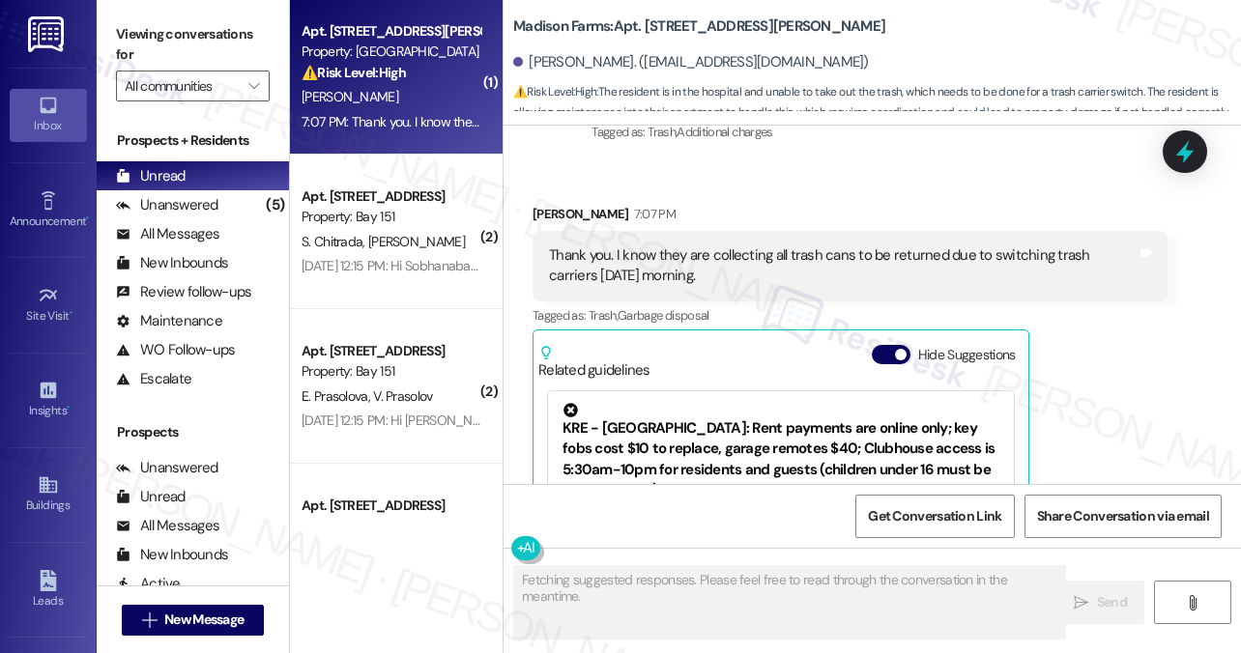
scroll to position [8289, 0]
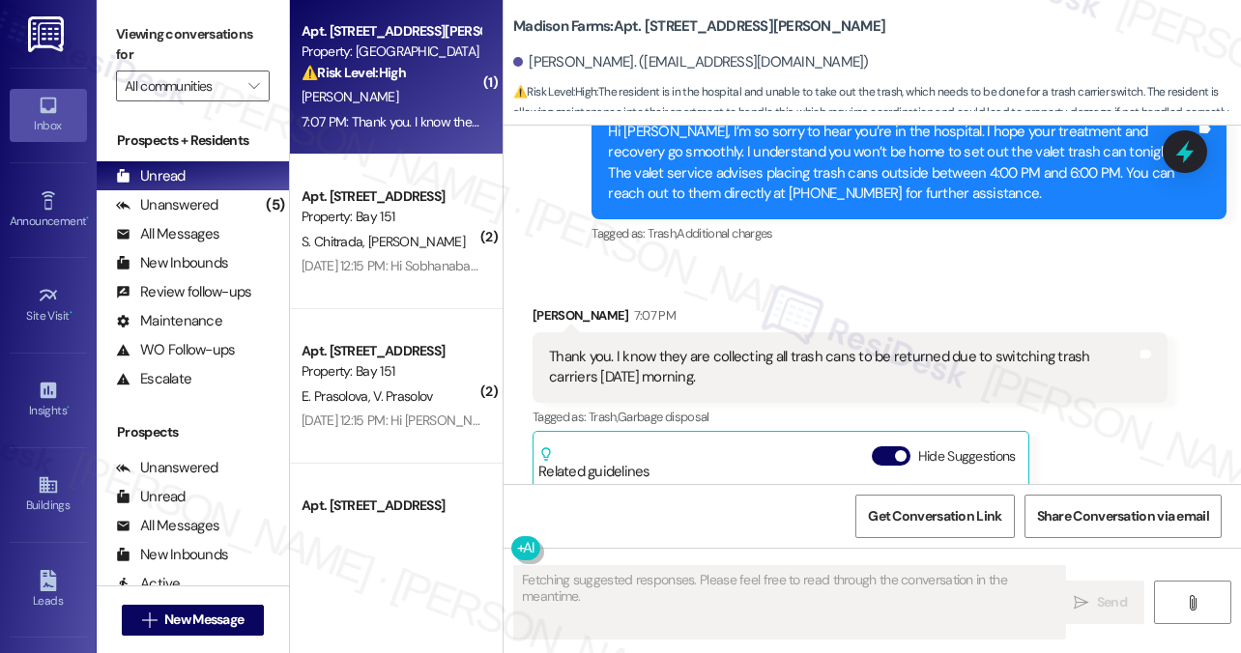
click at [676, 347] on div "Thank you. I know they are collecting all trash cans to be returned due to swit…" at bounding box center [842, 368] width 587 height 42
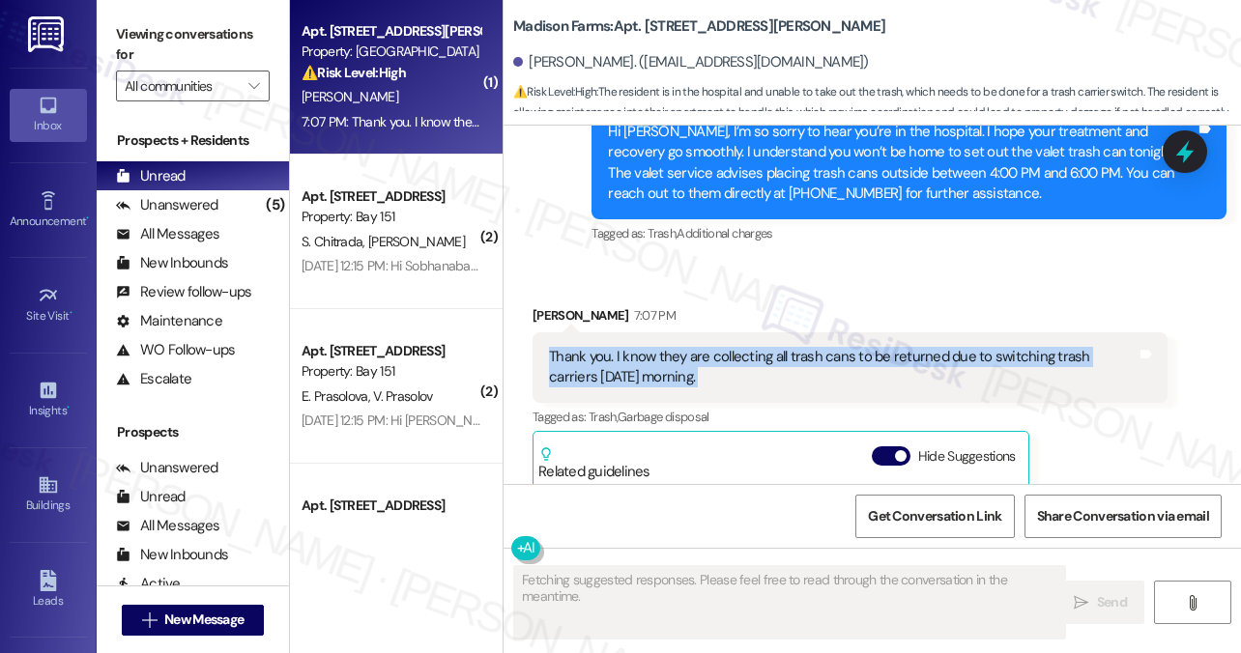
click at [676, 347] on div "Thank you. I know they are collecting all trash cans to be returned due to swit…" at bounding box center [842, 368] width 587 height 42
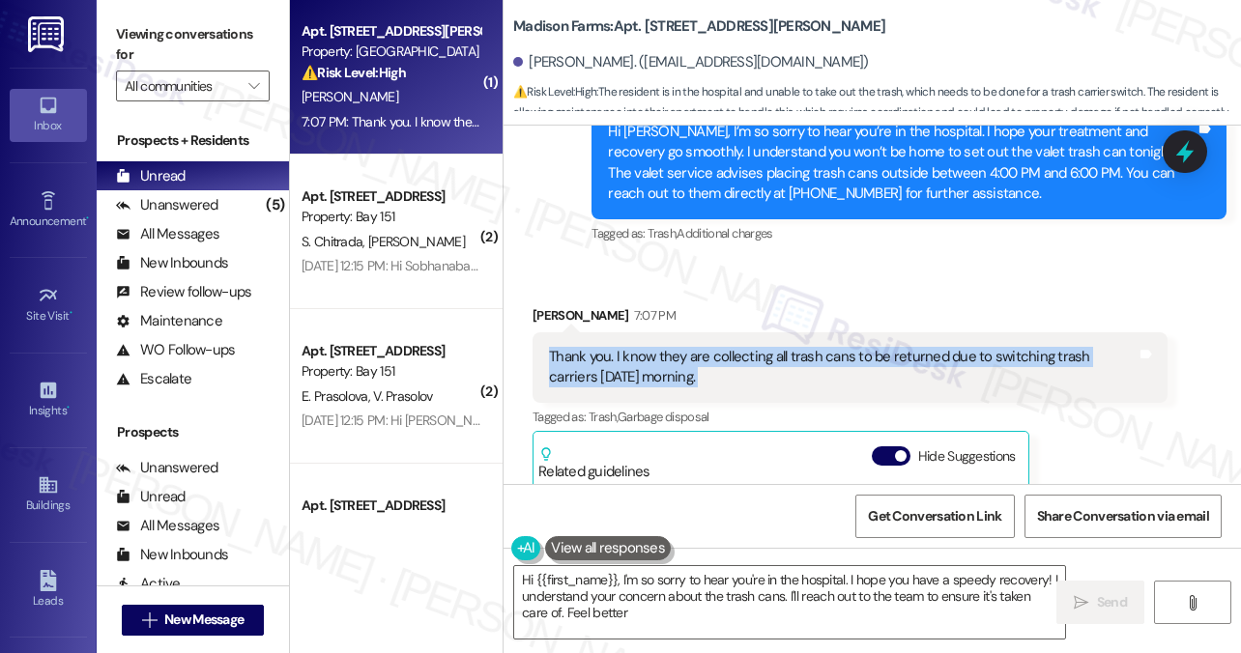
type textarea "Hi {{first_name}}, I'm so sorry to hear you're in the hospital. I hope you have…"
click at [699, 347] on div "Thank you. I know they are collecting all trash cans to be returned due to swit…" at bounding box center [842, 368] width 587 height 42
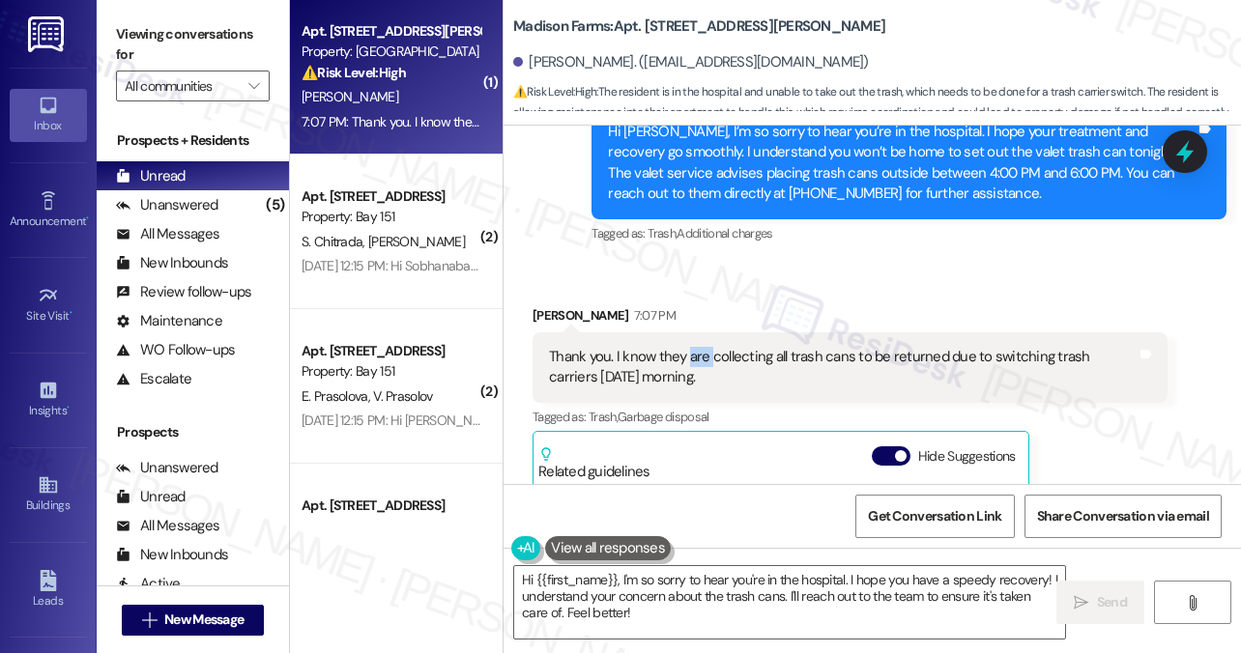
click at [699, 347] on div "Thank you. I know they are collecting all trash cans to be returned due to swit…" at bounding box center [842, 368] width 587 height 42
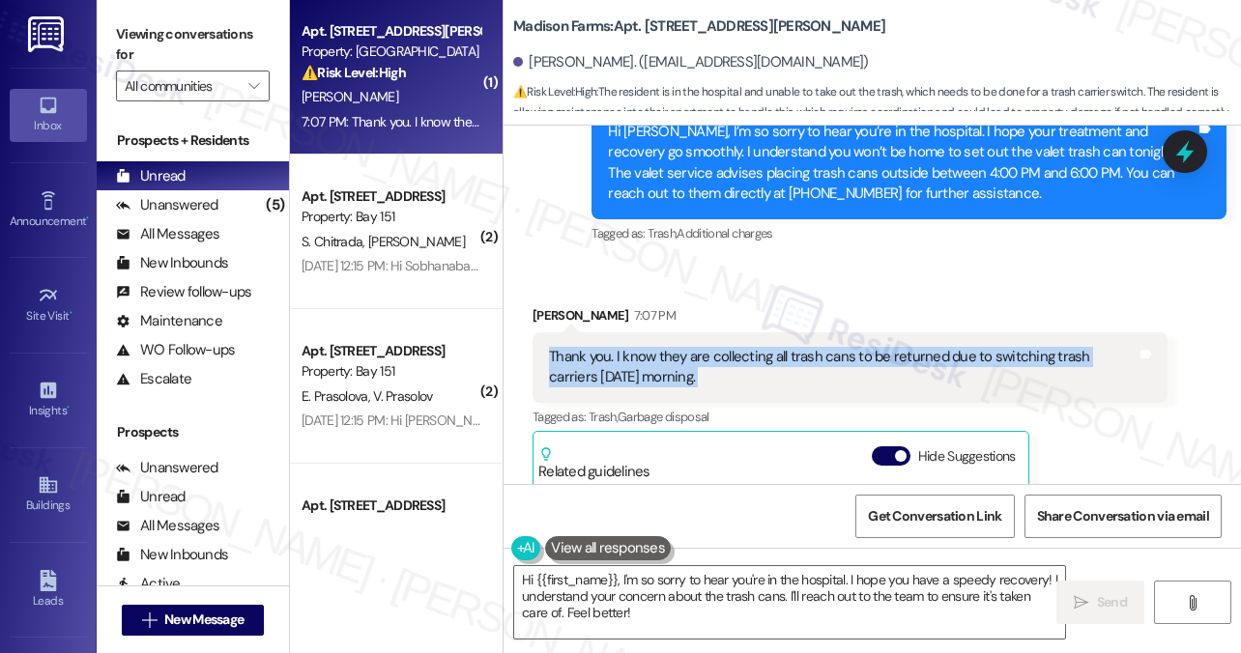
click at [699, 347] on div "Thank you. I know they are collecting all trash cans to be returned due to swit…" at bounding box center [842, 368] width 587 height 42
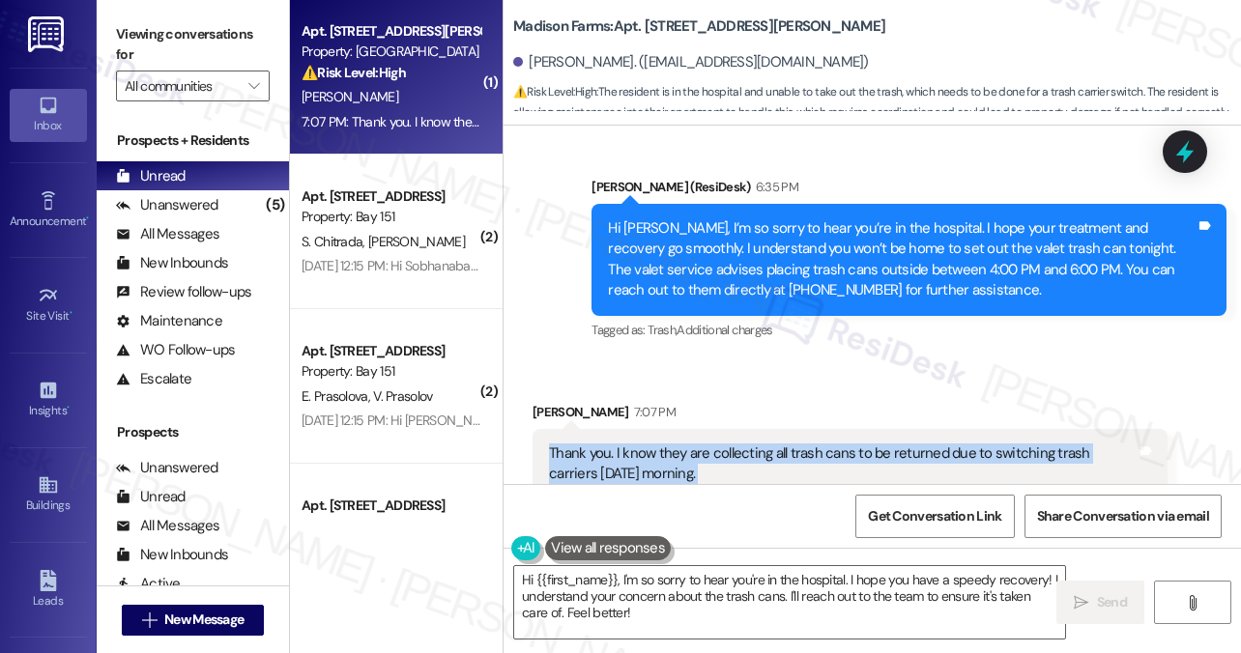
click at [667, 429] on div "Thank you. I know they are collecting all trash cans to be returned due to swit…" at bounding box center [849, 464] width 635 height 71
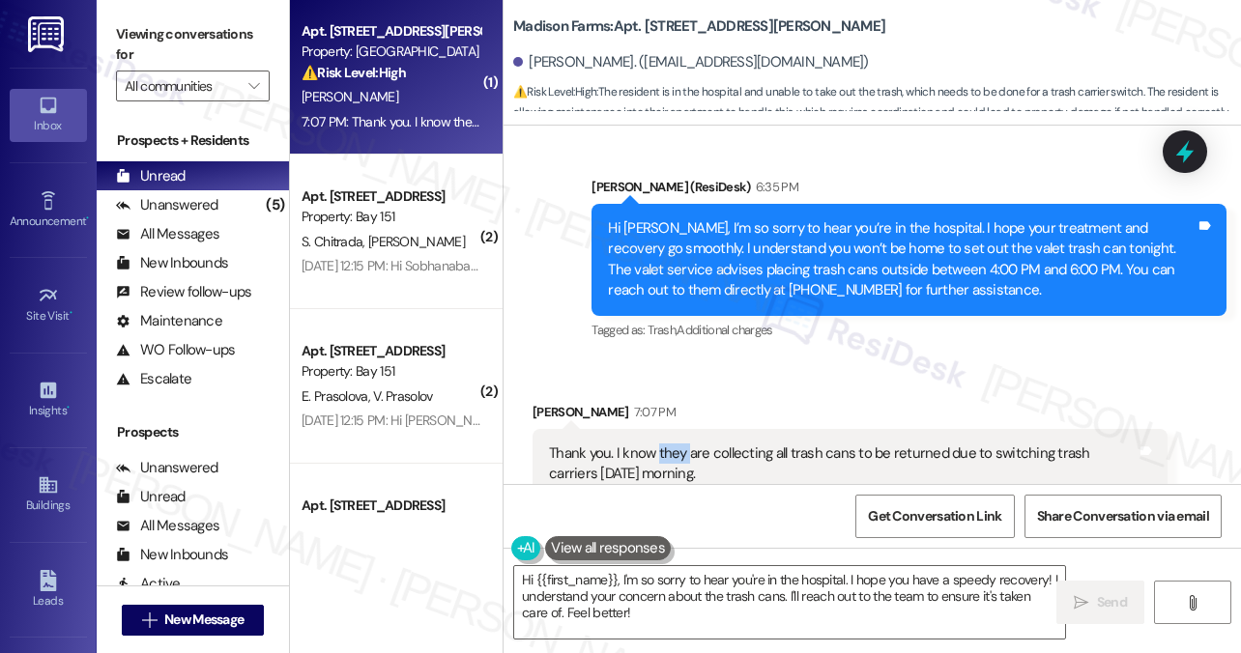
click at [667, 429] on div "Thank you. I know they are collecting all trash cans to be returned due to swit…" at bounding box center [849, 464] width 635 height 71
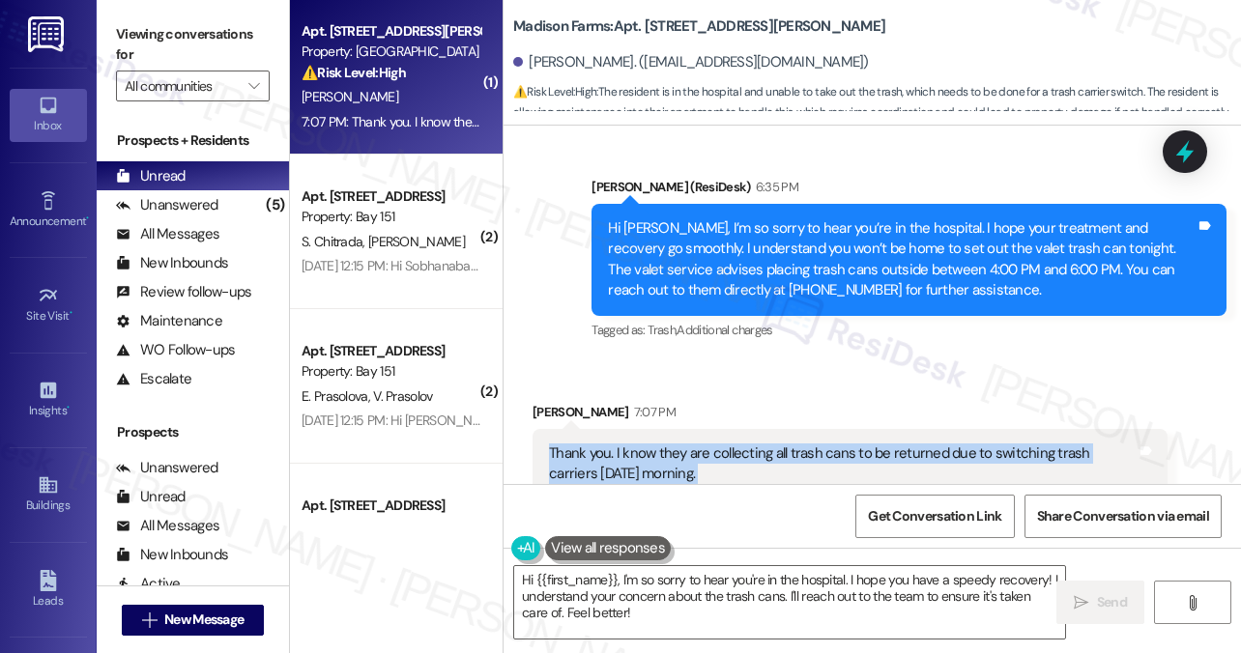
click at [667, 429] on div "Thank you. I know they are collecting all trash cans to be returned due to swit…" at bounding box center [849, 464] width 635 height 71
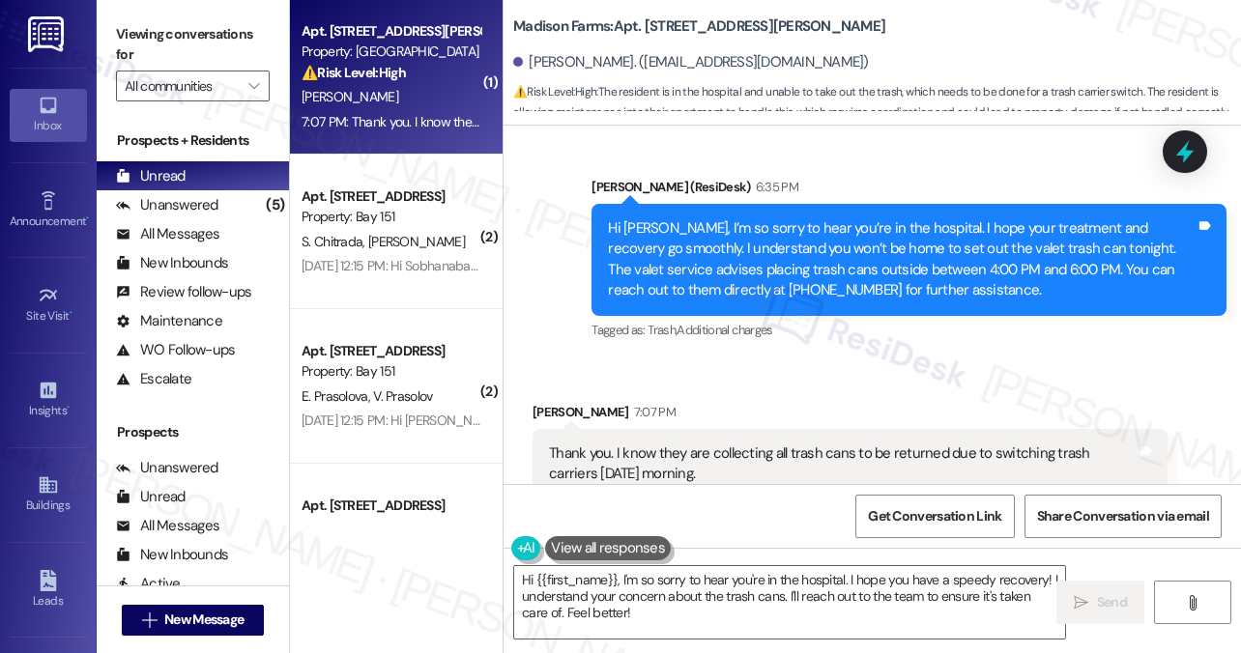
click at [830, 358] on div "Received via SMS Terri Curry 7:07 PM Thank you. I know they are collecting all …" at bounding box center [871, 609] width 737 height 502
click at [730, 443] on div "Thank you. I know they are collecting all trash cans to be returned due to swit…" at bounding box center [842, 464] width 587 height 42
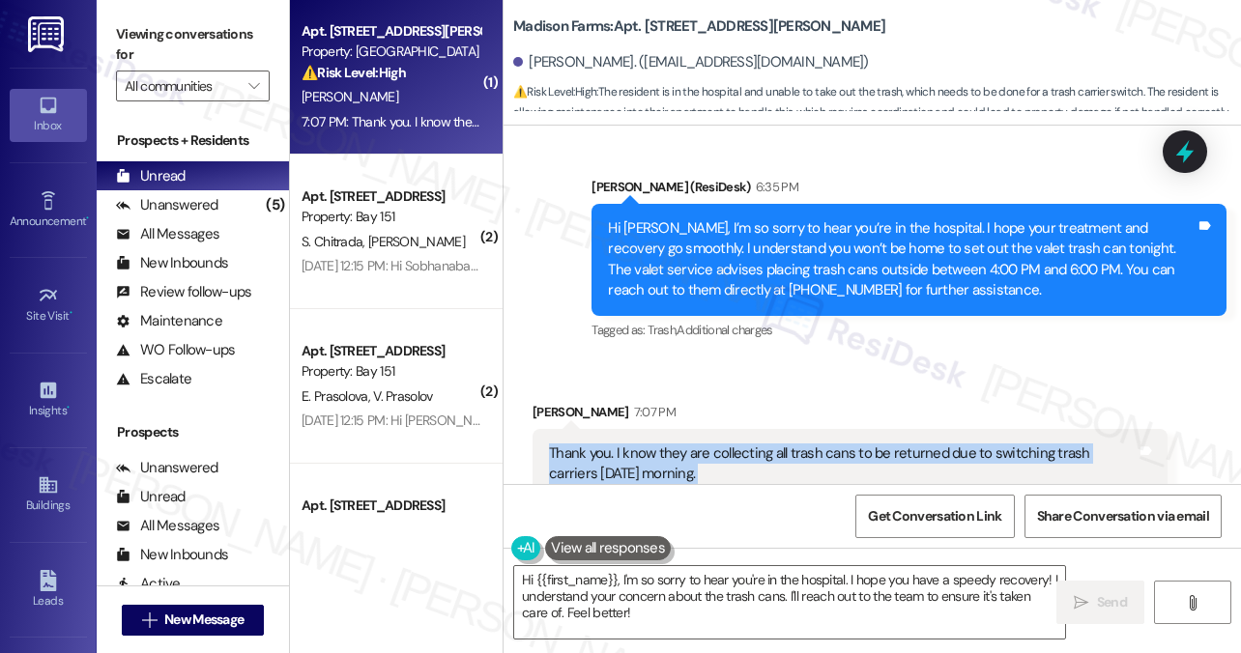
click at [730, 443] on div "Thank you. I know they are collecting all trash cans to be returned due to swit…" at bounding box center [842, 464] width 587 height 42
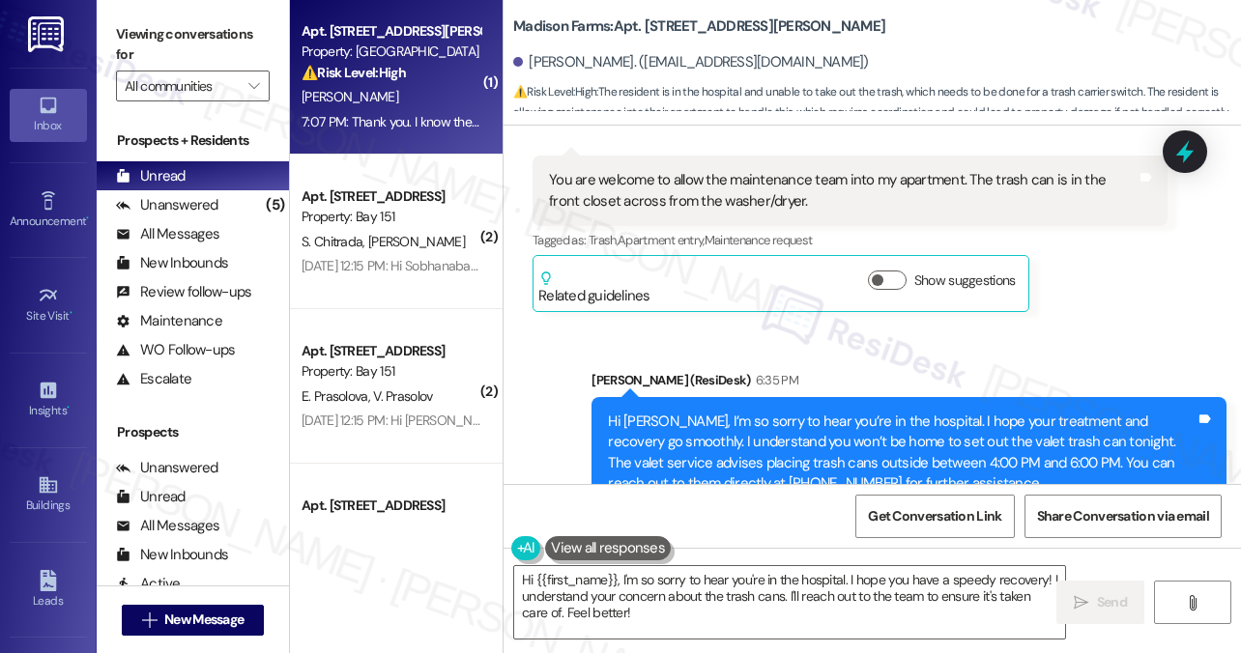
click at [678, 412] on div "Hi [PERSON_NAME], I’m so sorry to hear you’re in the hospital. I hope your trea…" at bounding box center [901, 453] width 587 height 83
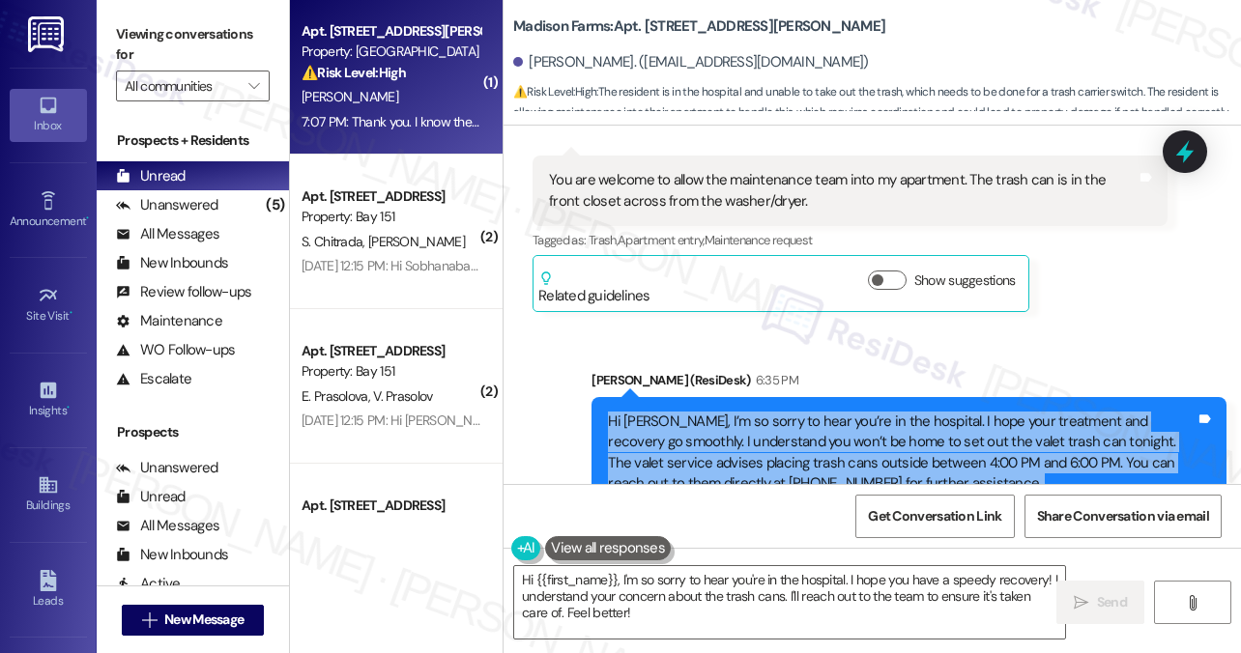
click at [678, 412] on div "Hi [PERSON_NAME], I’m so sorry to hear you’re in the hospital. I hope your trea…" at bounding box center [901, 453] width 587 height 83
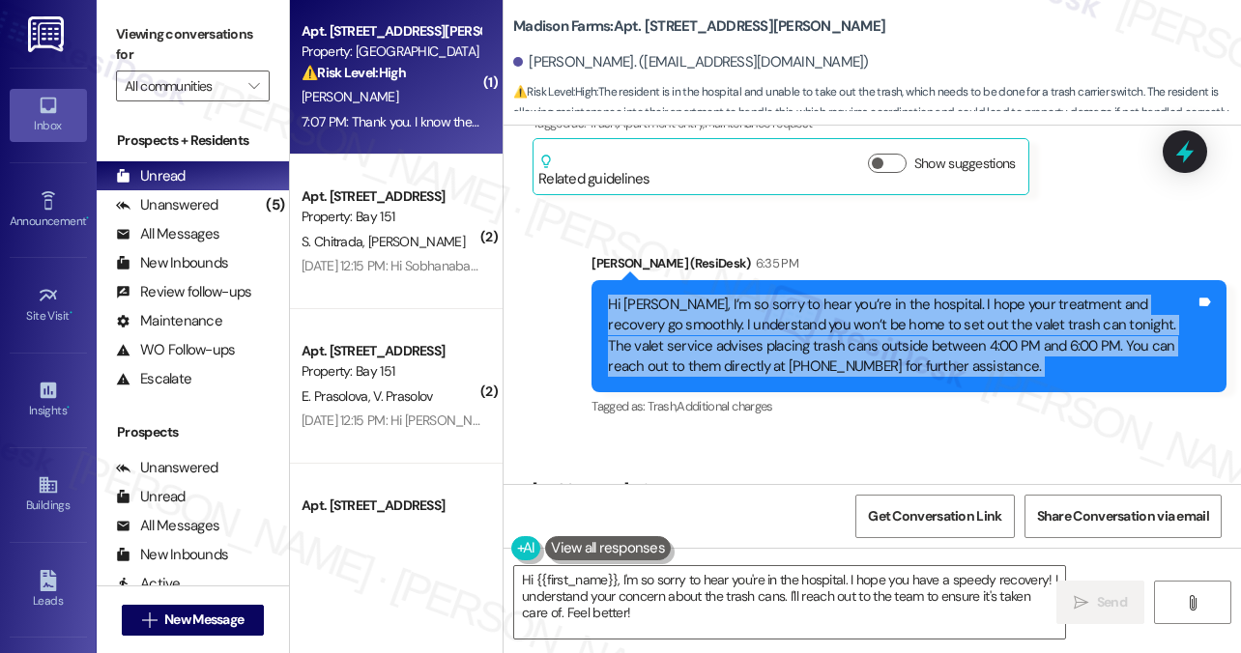
scroll to position [8289, 0]
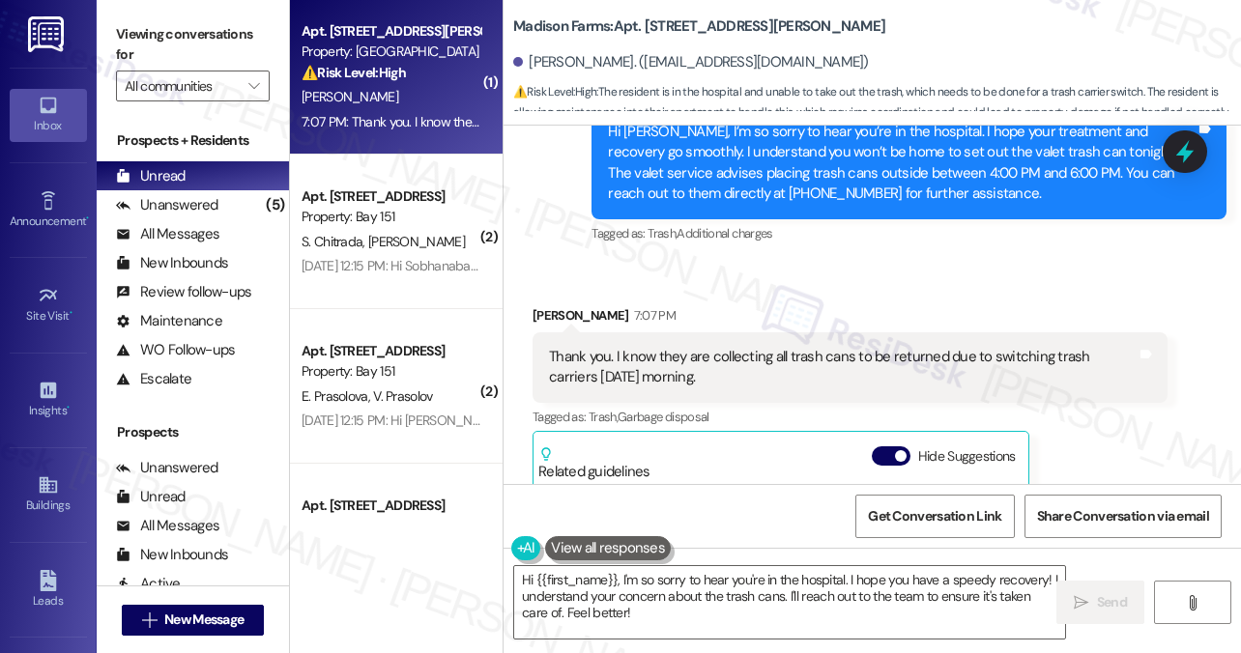
click at [690, 332] on div "Thank you. I know they are collecting all trash cans to be returned due to swit…" at bounding box center [849, 367] width 635 height 71
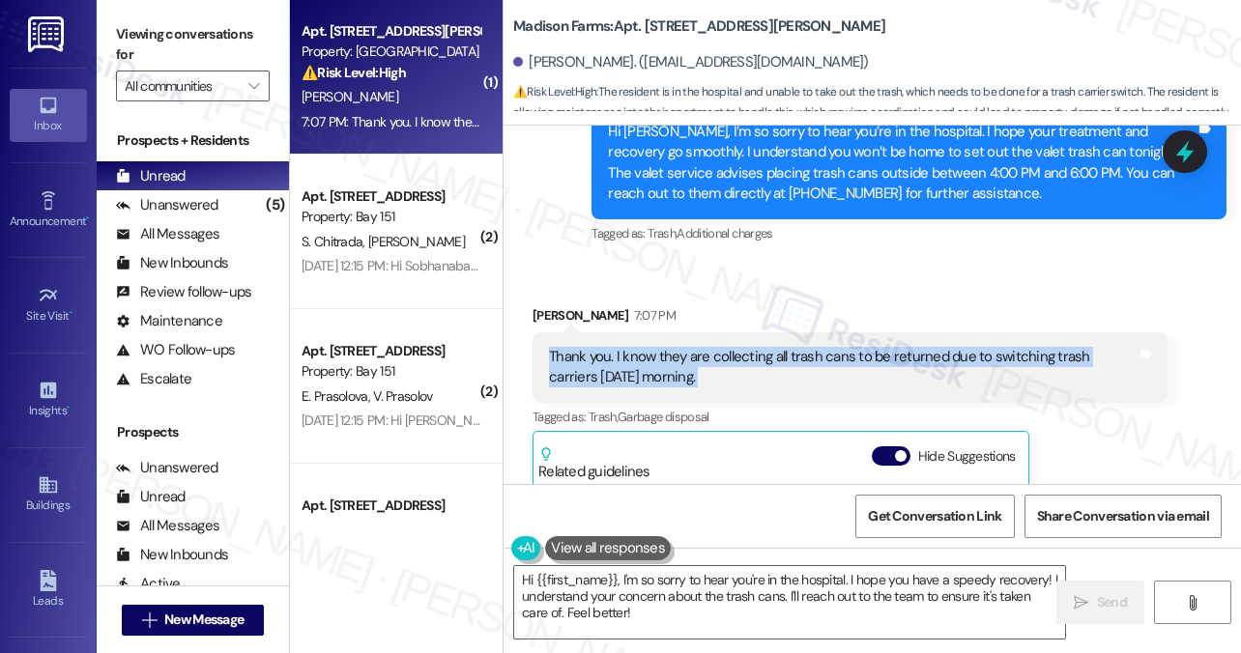
click at [690, 332] on div "Thank you. I know they are collecting all trash cans to be returned due to swit…" at bounding box center [849, 367] width 635 height 71
click at [703, 347] on div "Thank you. I know they are collecting all trash cans to be returned due to swit…" at bounding box center [842, 368] width 587 height 42
click at [704, 584] on textarea "Hi {{first_name}}, I'm so sorry to hear you're in the hospital. I hope you have…" at bounding box center [789, 602] width 551 height 72
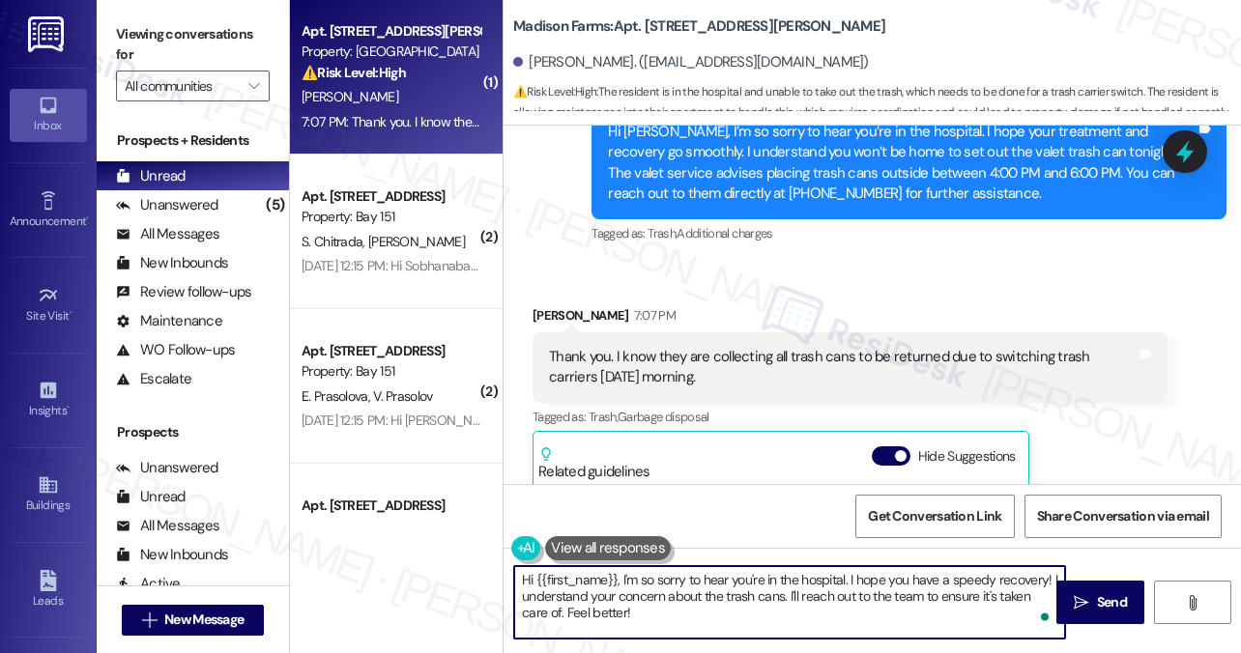
click at [704, 584] on textarea "Hi {{first_name}}, I'm so sorry to hear you're in the hospital. I hope you have…" at bounding box center [789, 602] width 551 height 72
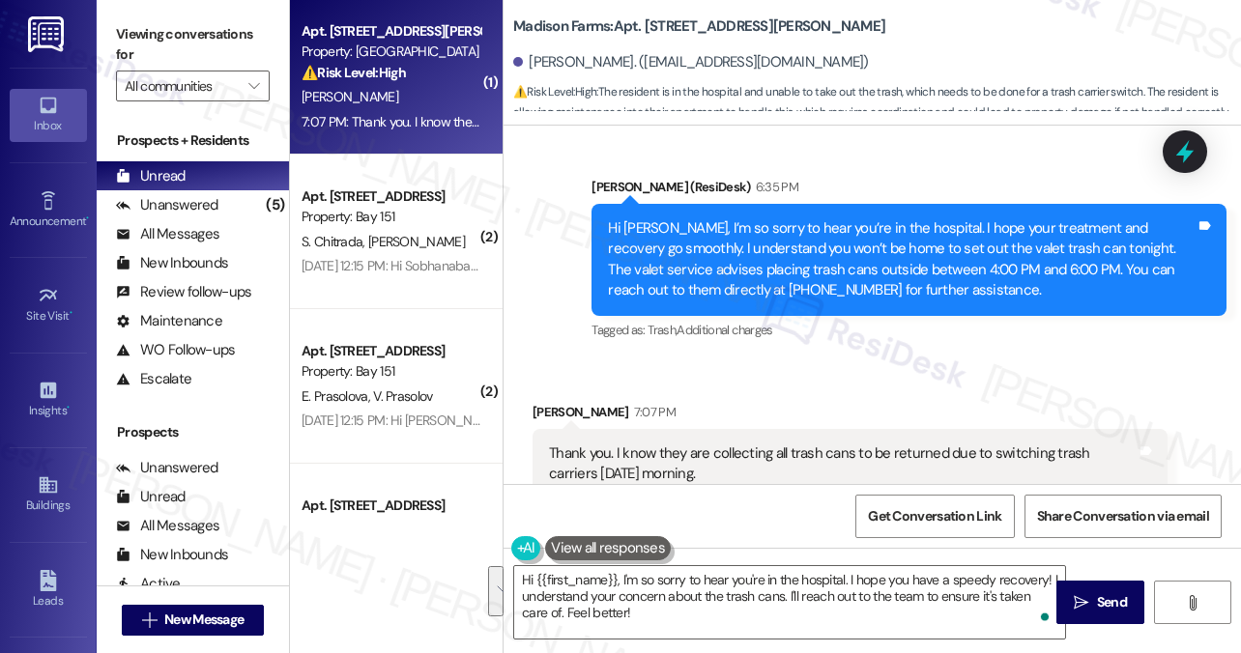
click at [711, 218] on div "Hi [PERSON_NAME], I’m so sorry to hear you’re in the hospital. I hope your trea…" at bounding box center [901, 259] width 587 height 83
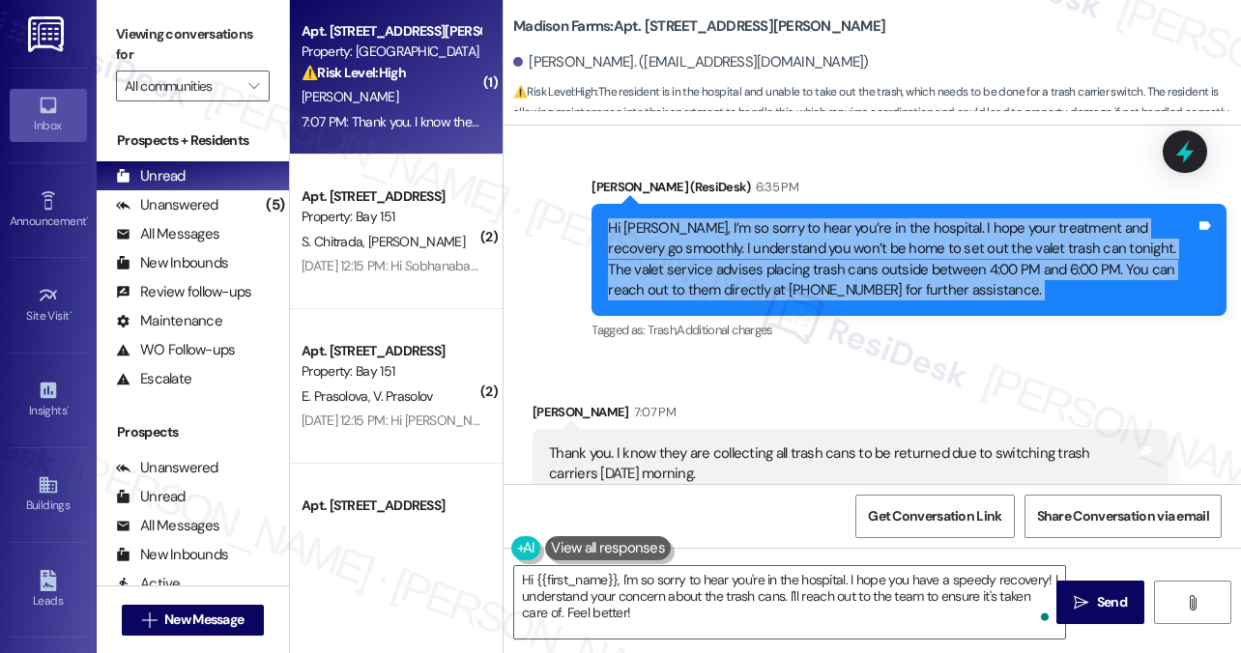
click at [711, 218] on div "Hi [PERSON_NAME], I’m so sorry to hear you’re in the hospital. I hope your trea…" at bounding box center [901, 259] width 587 height 83
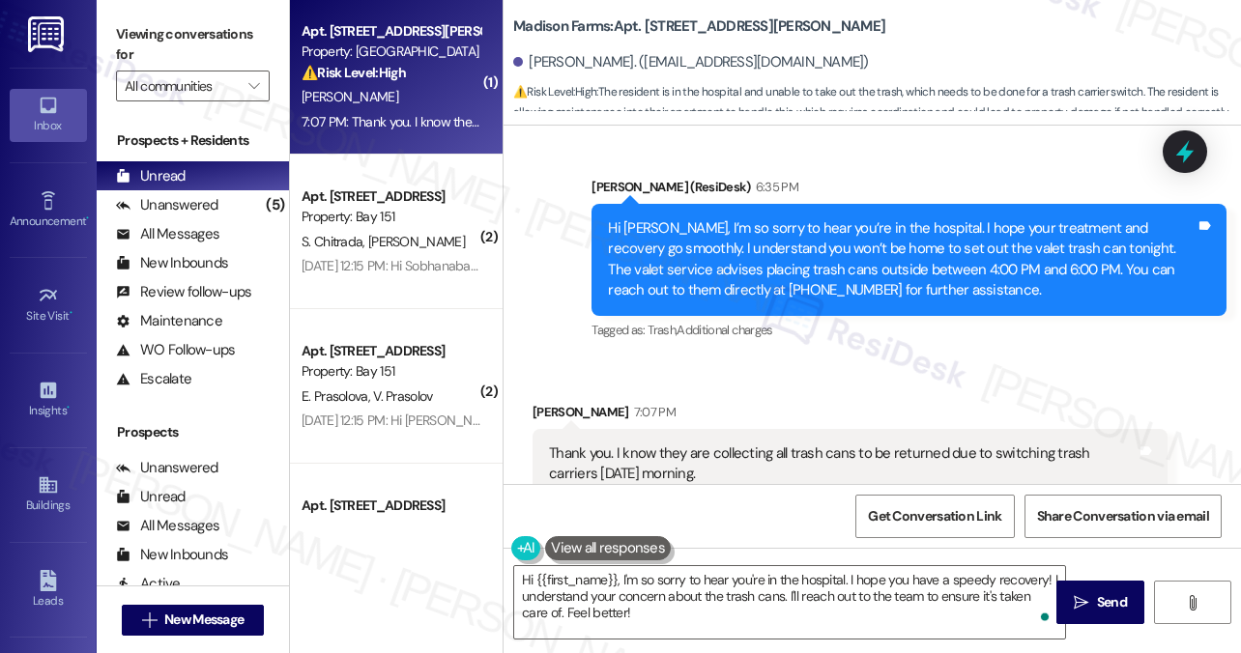
click at [747, 443] on div "Thank you. I know they are collecting all trash cans to be returned due to swit…" at bounding box center [842, 464] width 587 height 42
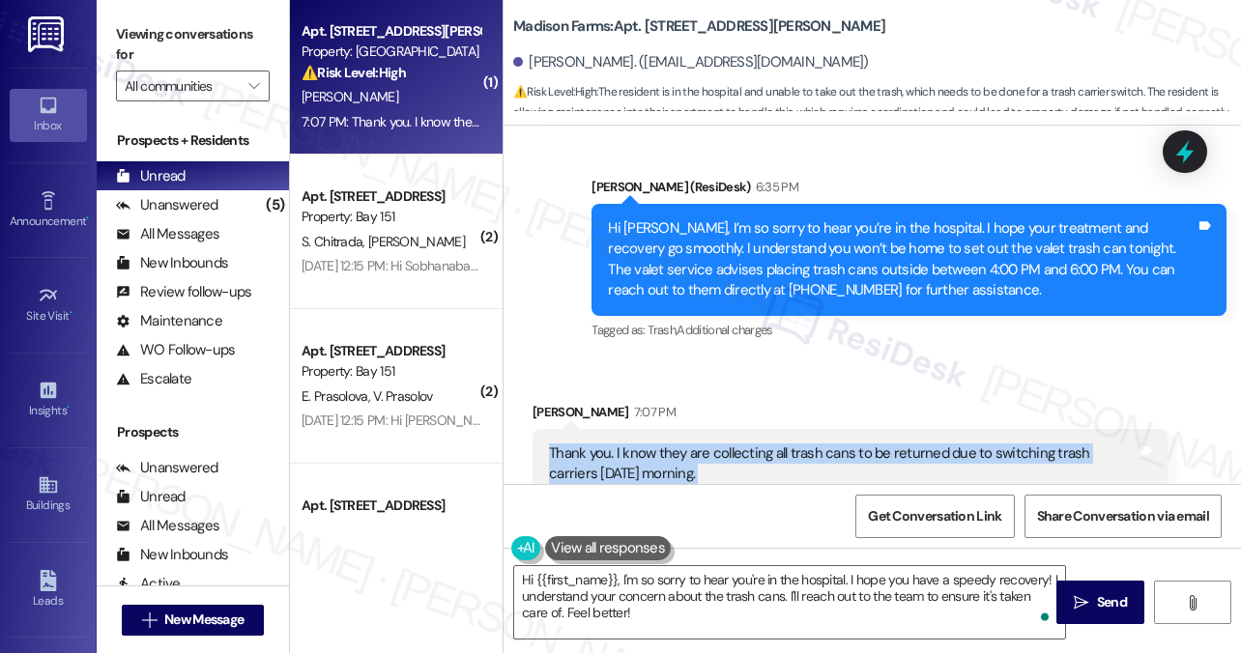
click at [747, 443] on div "Thank you. I know they are collecting all trash cans to be returned due to swit…" at bounding box center [842, 464] width 587 height 42
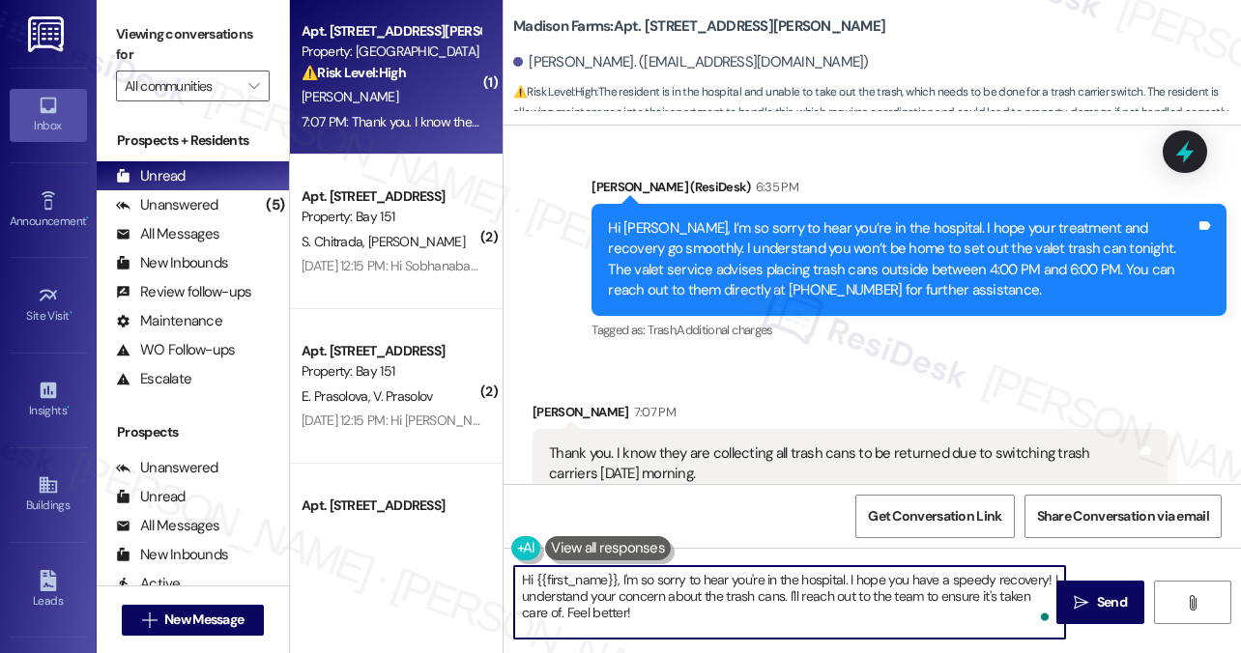
click at [661, 594] on textarea "Hi {{first_name}}, I'm so sorry to hear you're in the hospital. I hope you have…" at bounding box center [789, 602] width 551 height 72
click at [676, 580] on textarea "Hi {{first_name}}, I'm so sorry to hear you're in the hospital. I hope you have…" at bounding box center [789, 602] width 551 height 72
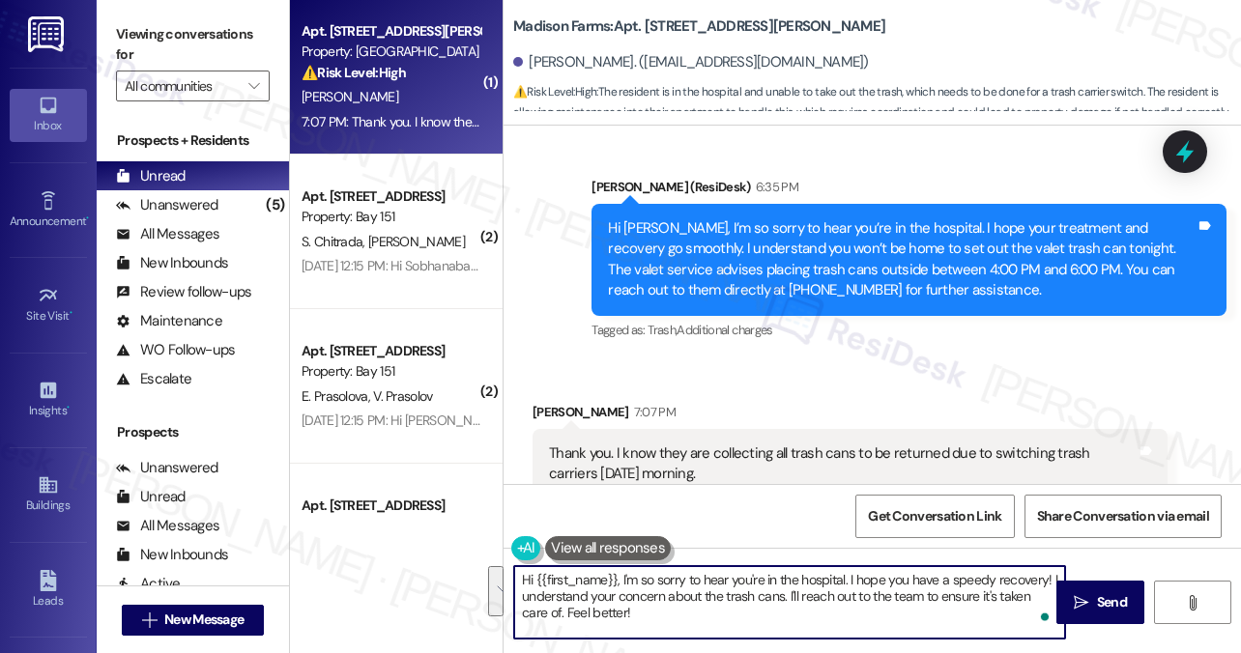
click at [676, 580] on textarea "Hi {{first_name}}, I'm so sorry to hear you're in the hospital. I hope you have…" at bounding box center [789, 602] width 551 height 72
click at [698, 443] on div "Thank you. I know they are collecting all trash cans to be returned due to swit…" at bounding box center [842, 464] width 587 height 42
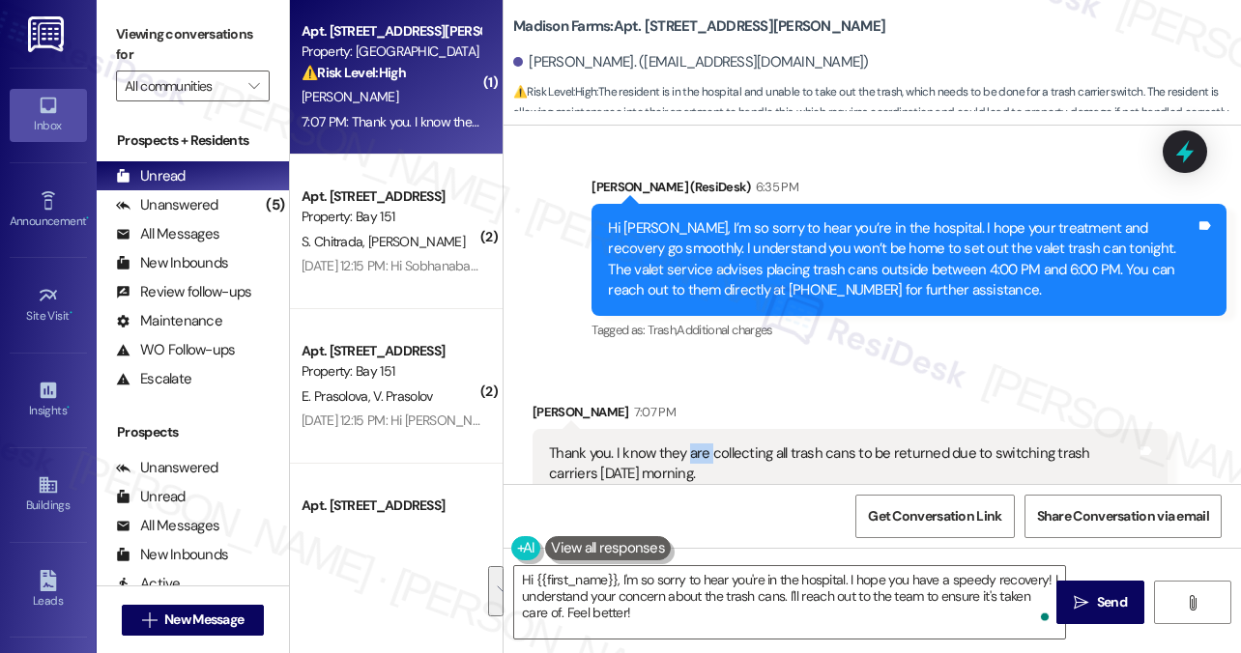
click at [698, 443] on div "Thank you. I know they are collecting all trash cans to be returned due to swit…" at bounding box center [842, 464] width 587 height 42
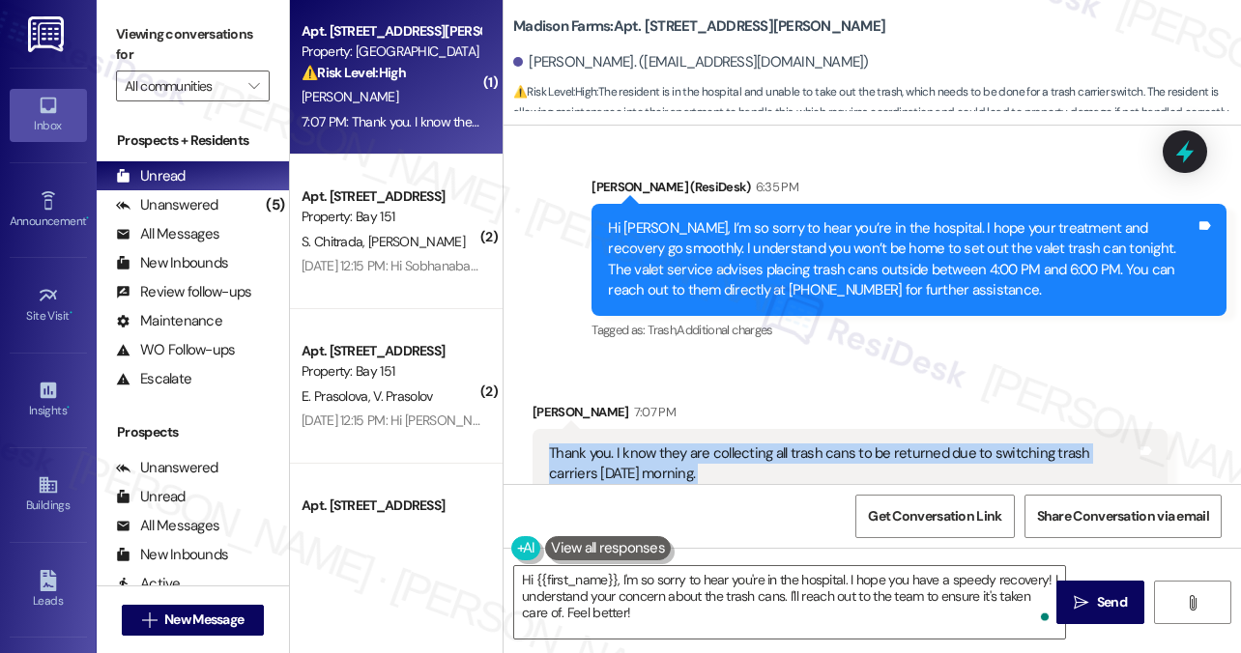
click at [698, 443] on div "Thank you. I know they are collecting all trash cans to be returned due to swit…" at bounding box center [842, 464] width 587 height 42
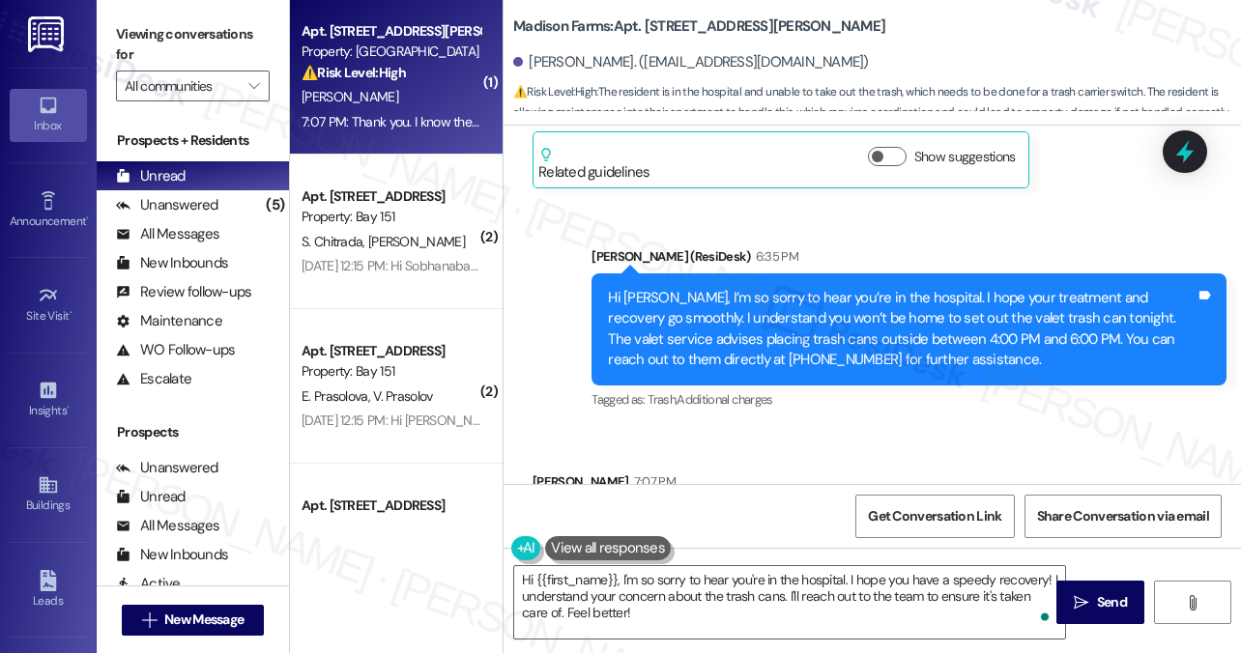
scroll to position [7999, 0]
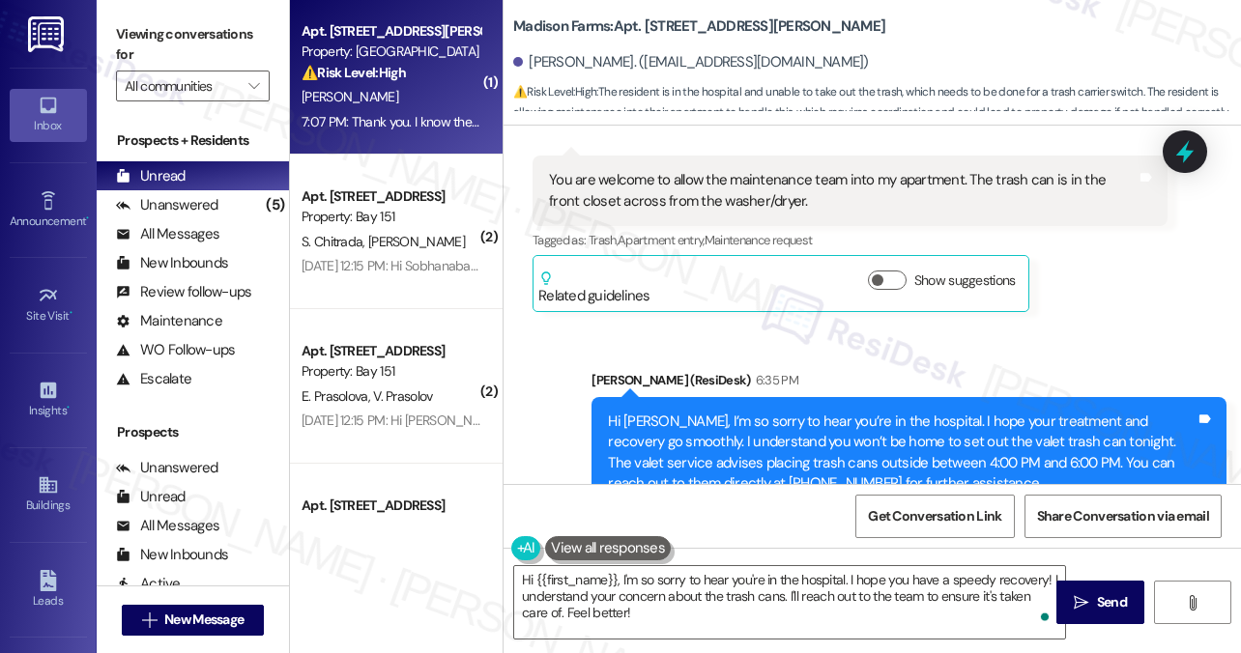
click at [698, 412] on div "Hi [PERSON_NAME], I’m so sorry to hear you’re in the hospital. I hope your trea…" at bounding box center [901, 453] width 587 height 83
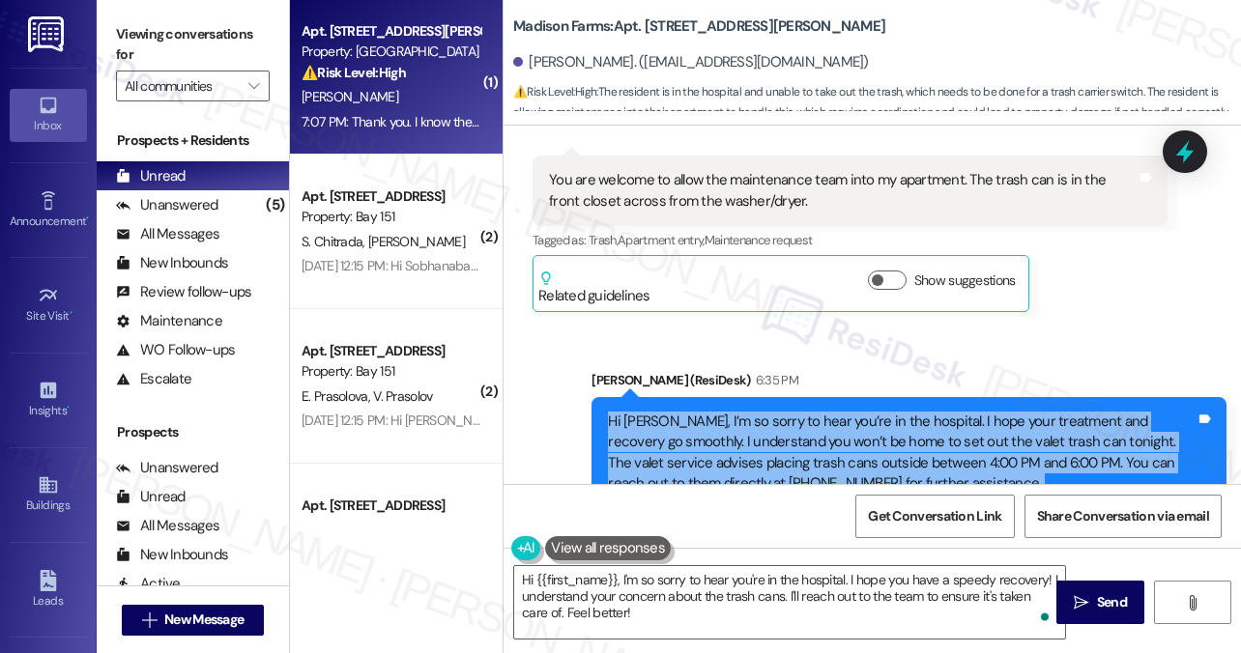
click at [698, 412] on div "Hi [PERSON_NAME], I’m so sorry to hear you’re in the hospital. I hope your trea…" at bounding box center [901, 453] width 587 height 83
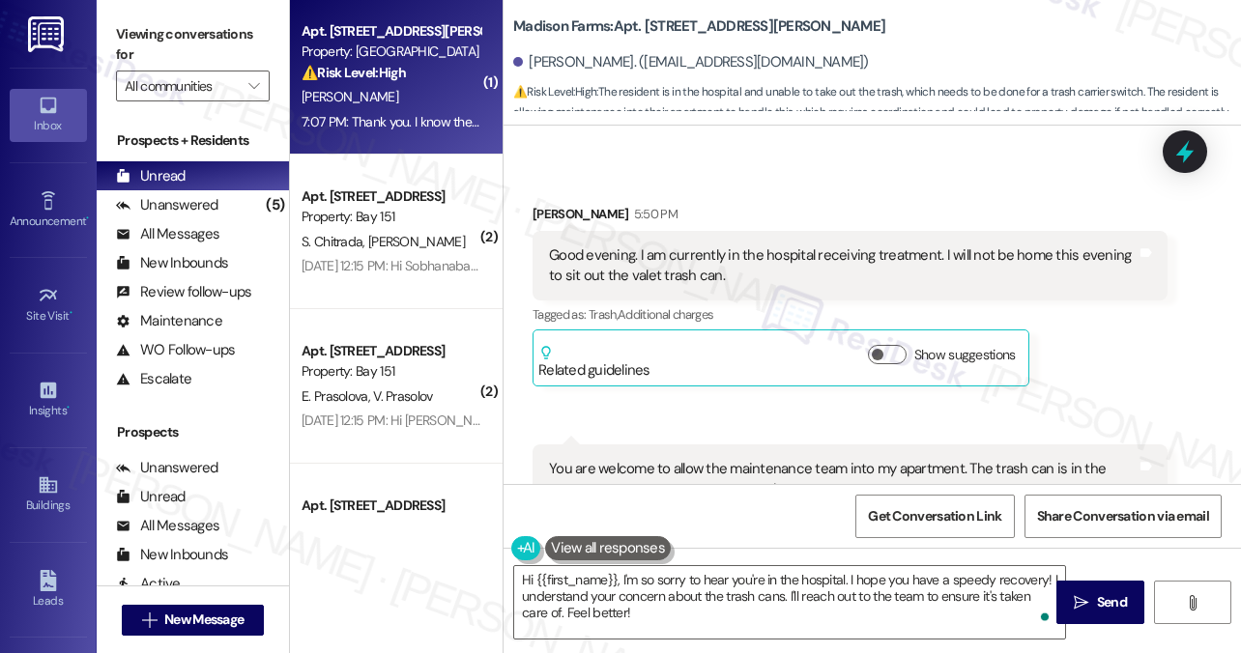
scroll to position [7709, 0]
click at [728, 246] on div "Good evening. I am currently in the hospital receiving treatment. I will not be…" at bounding box center [842, 267] width 587 height 42
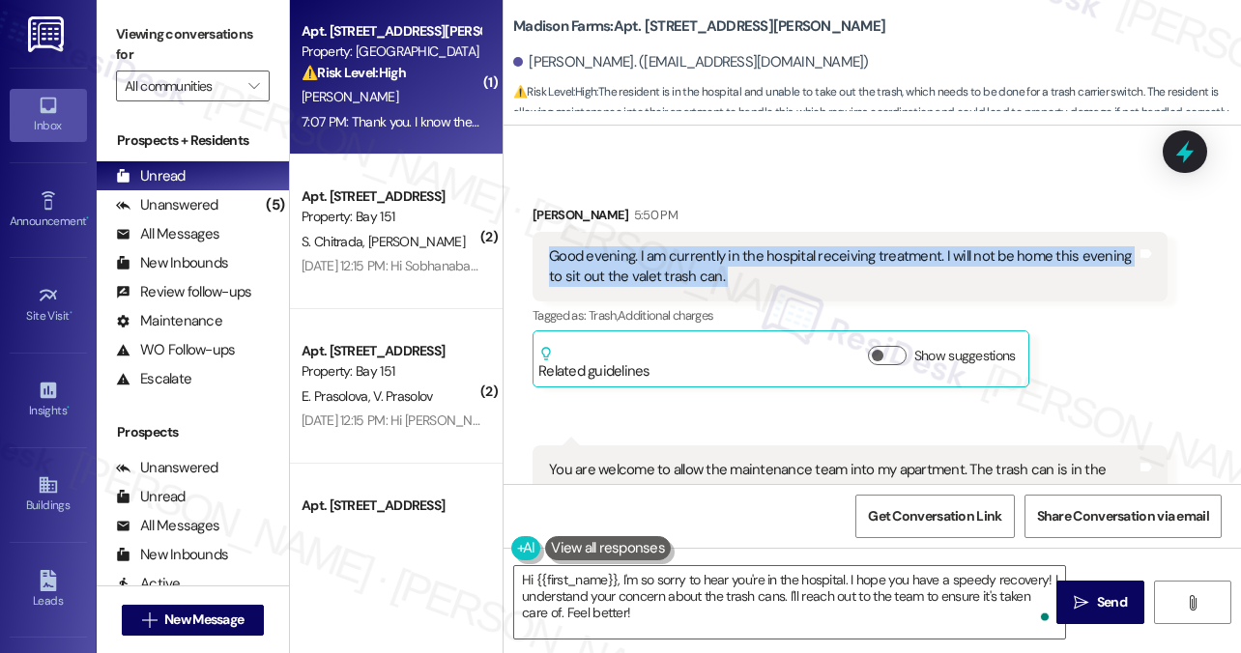
click at [728, 246] on div "Good evening. I am currently in the hospital receiving treatment. I will not be…" at bounding box center [842, 267] width 587 height 42
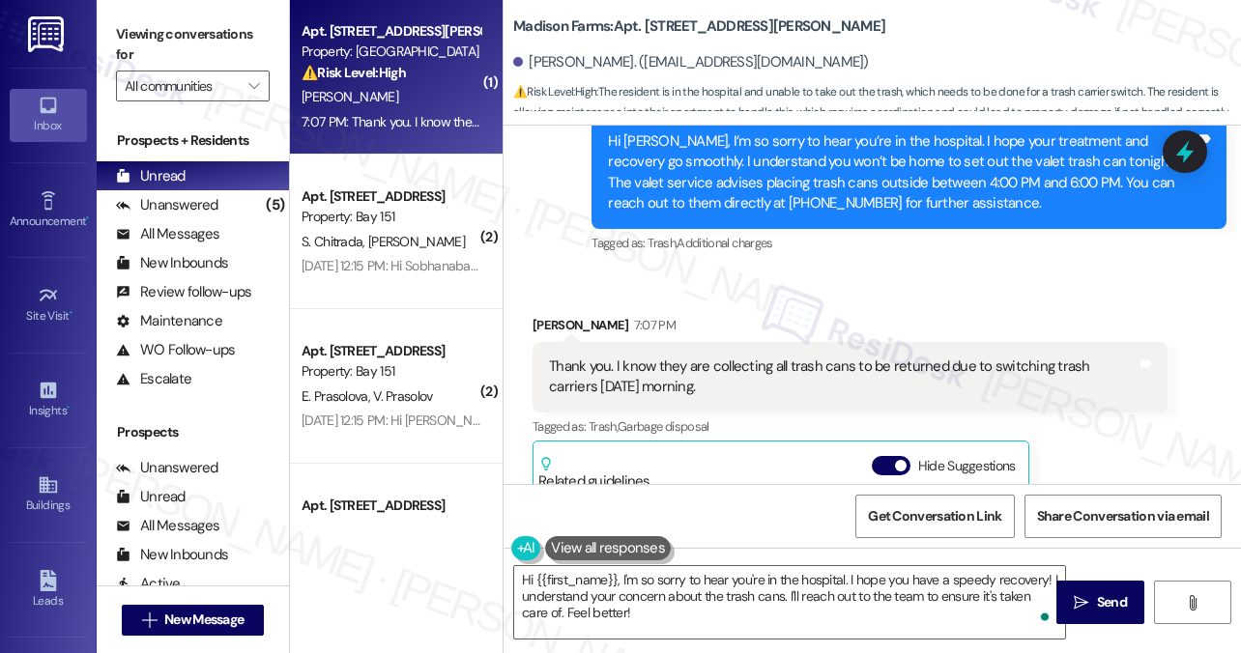
scroll to position [8289, 0]
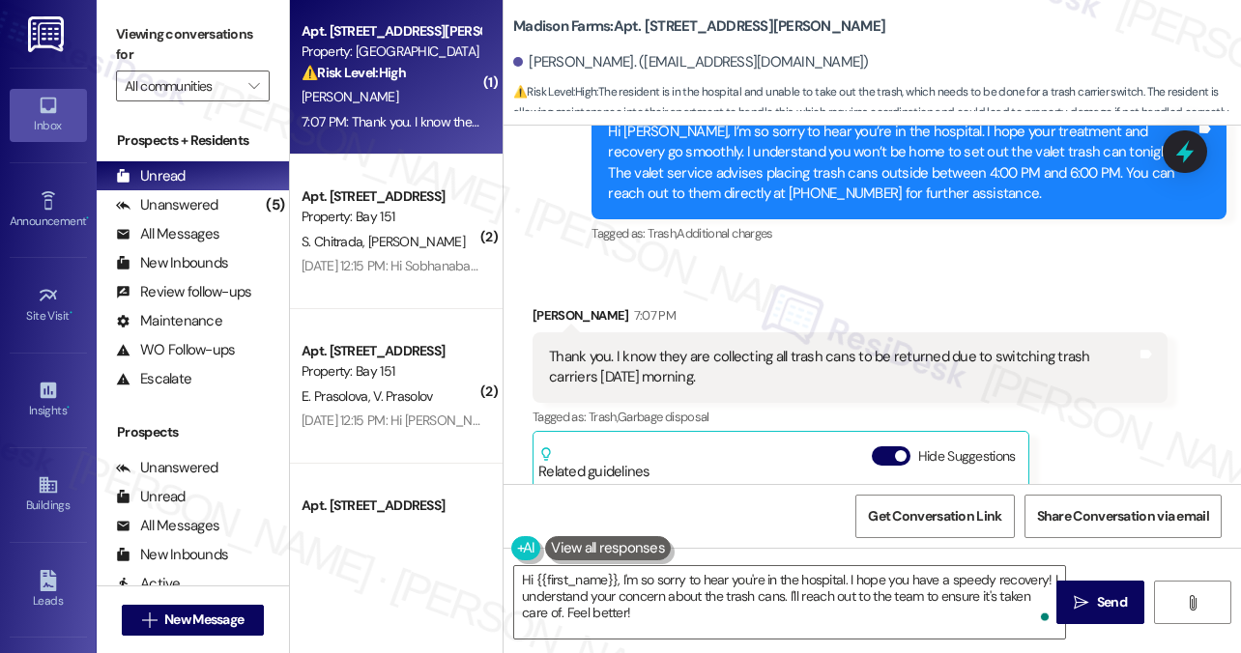
click at [653, 332] on div "Thank you. I know they are collecting all trash cans to be returned due to swit…" at bounding box center [849, 367] width 635 height 71
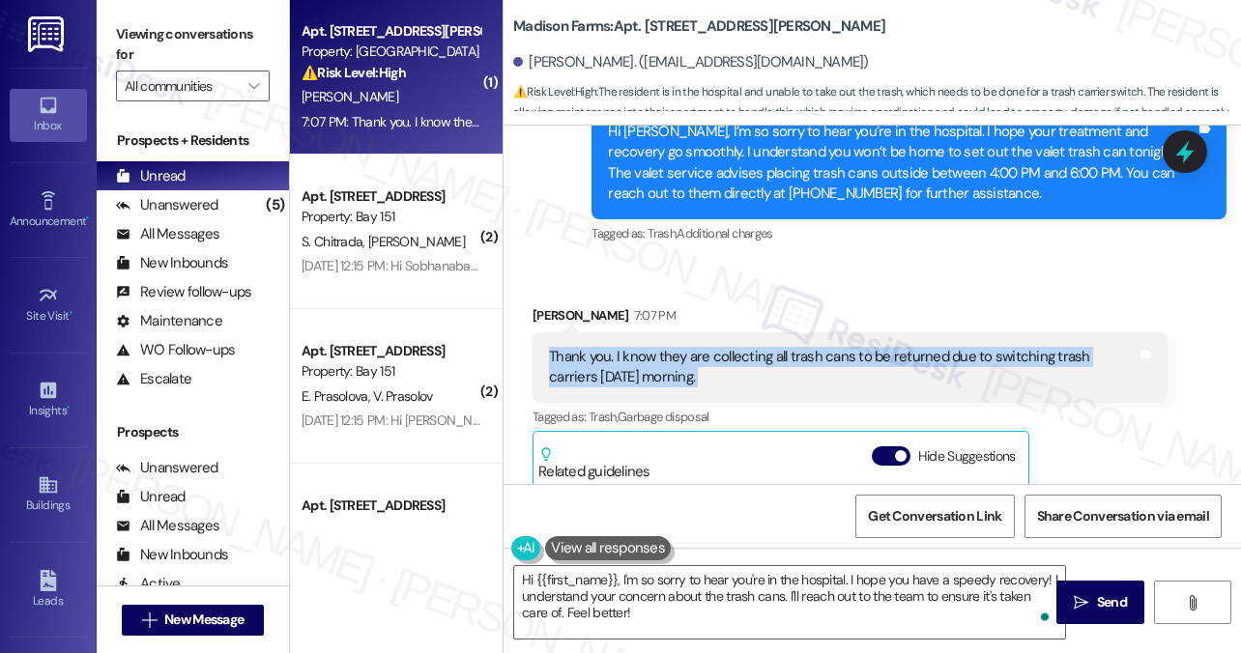
click at [653, 332] on div "Thank you. I know they are collecting all trash cans to be returned due to swit…" at bounding box center [849, 367] width 635 height 71
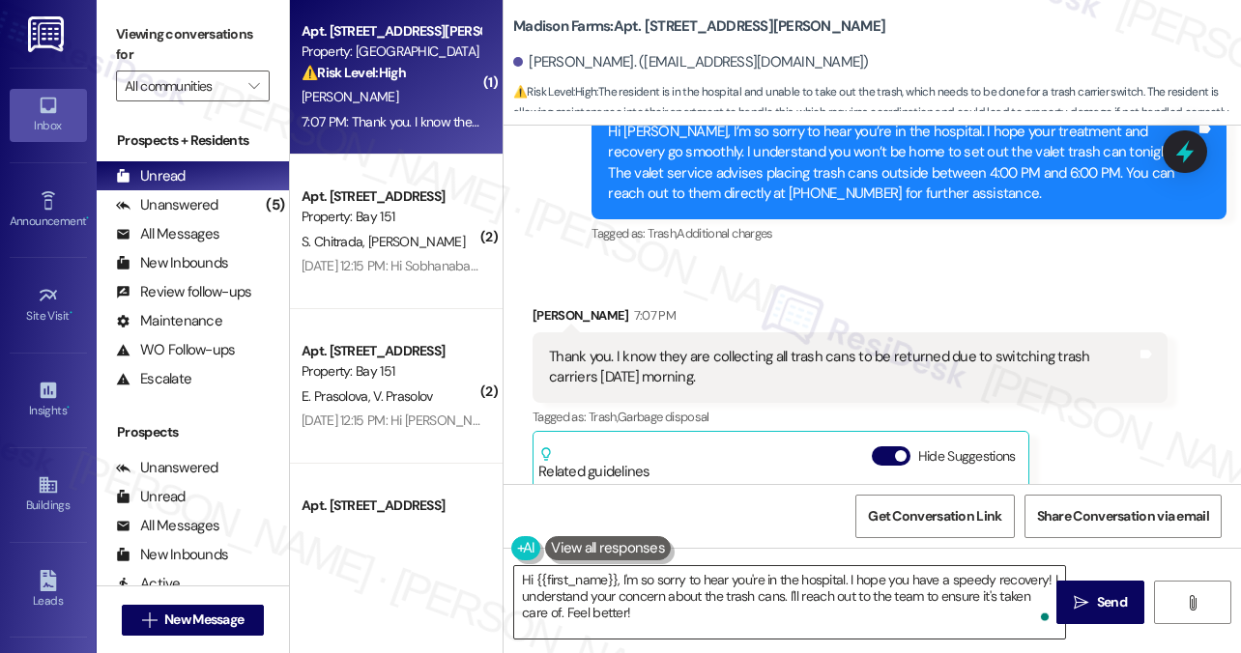
click at [647, 586] on textarea "Hi {{first_name}}, I'm so sorry to hear you're in the hospital. I hope you have…" at bounding box center [789, 602] width 551 height 72
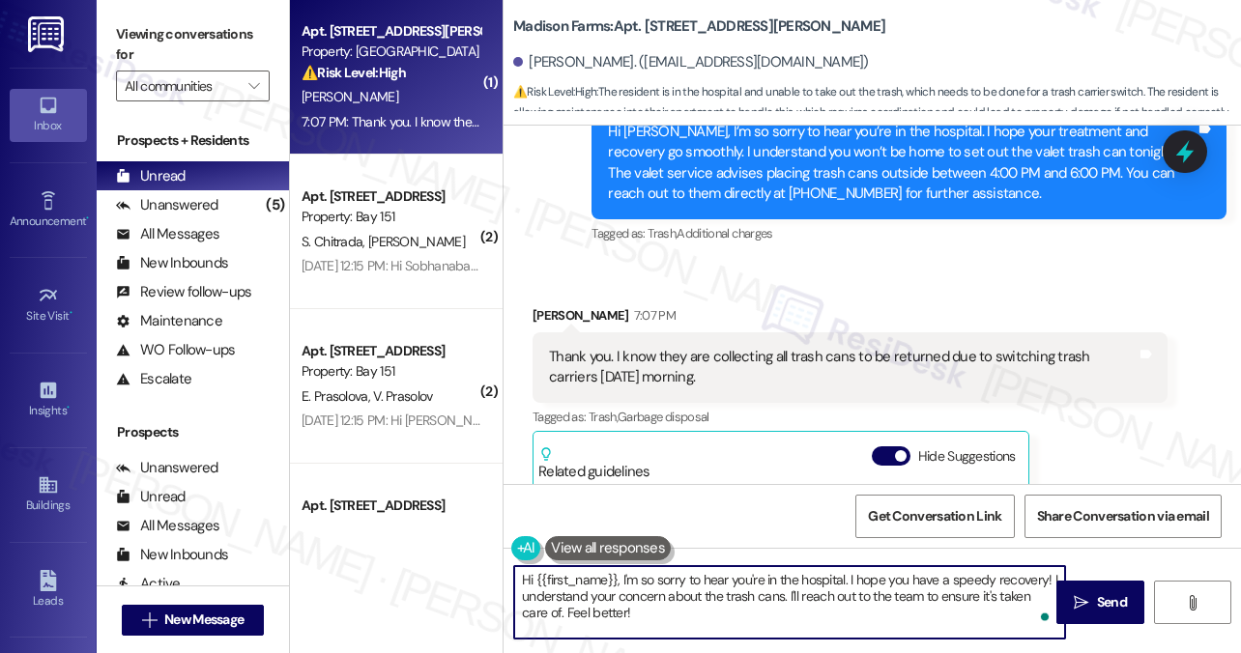
click at [647, 586] on textarea "Hi {{first_name}}, I'm so sorry to hear you're in the hospital. I hope you have…" at bounding box center [789, 602] width 551 height 72
click at [599, 332] on div "Thank you. I know they are collecting all trash cans to be returned due to swit…" at bounding box center [849, 367] width 635 height 71
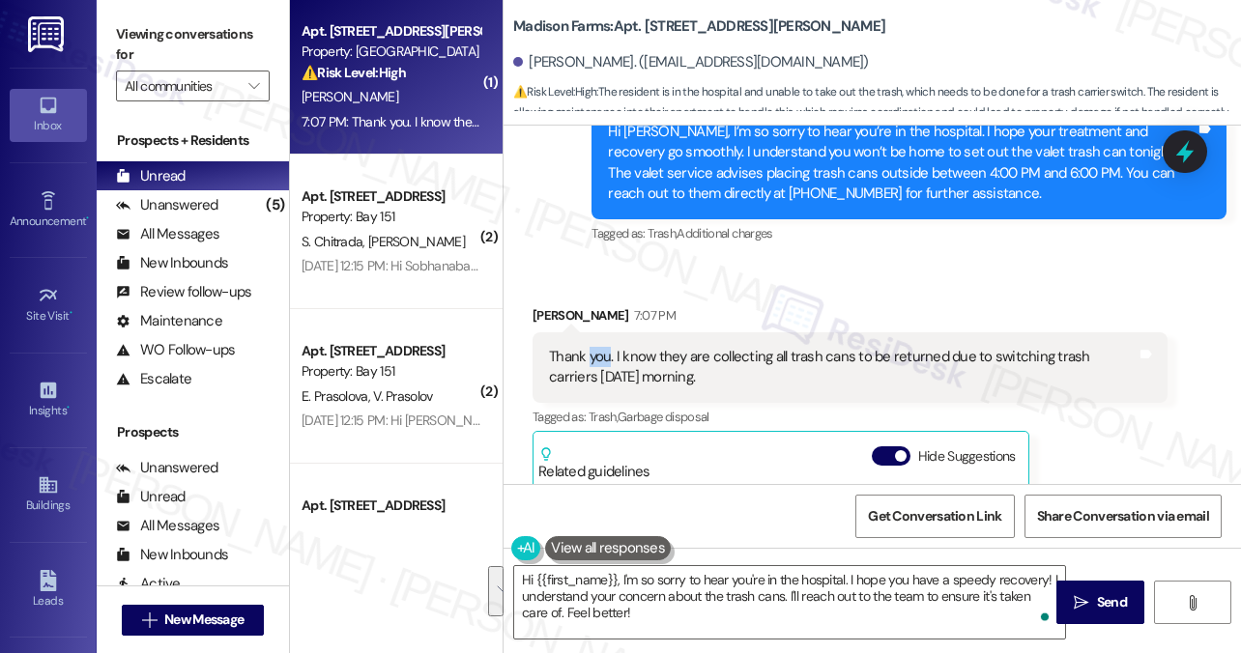
click at [599, 332] on div "Thank you. I know they are collecting all trash cans to be returned due to swit…" at bounding box center [849, 367] width 635 height 71
click at [157, 37] on label "Viewing conversations for" at bounding box center [193, 44] width 154 height 51
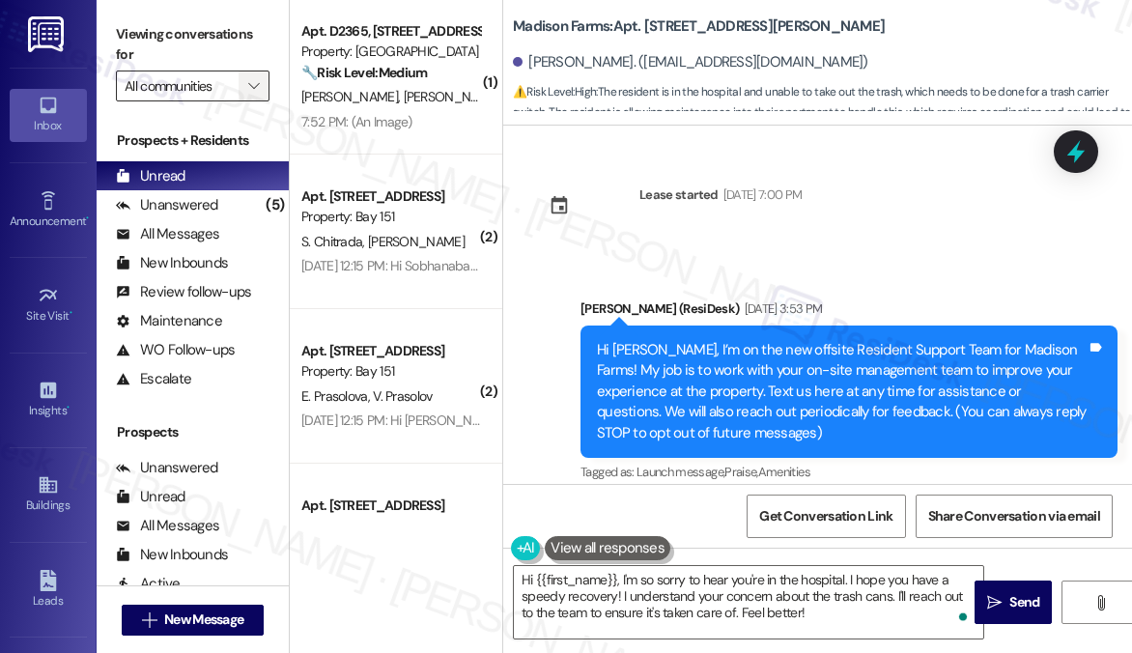
scroll to position [8662, 0]
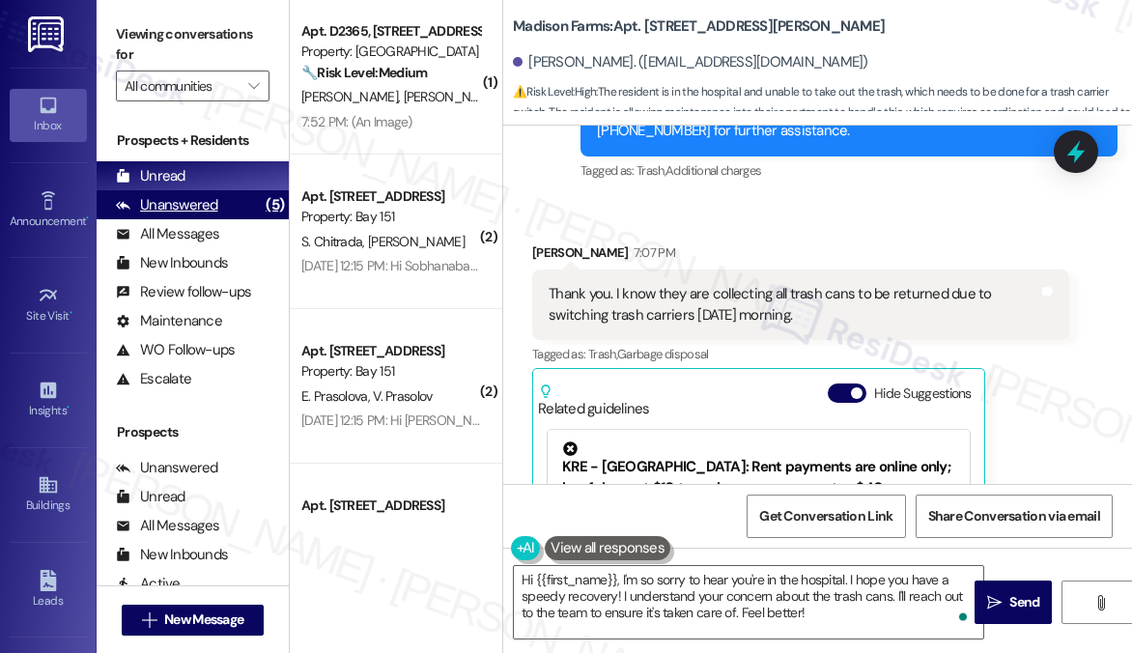
click at [245, 201] on div "Unanswered (5)" at bounding box center [193, 204] width 192 height 29
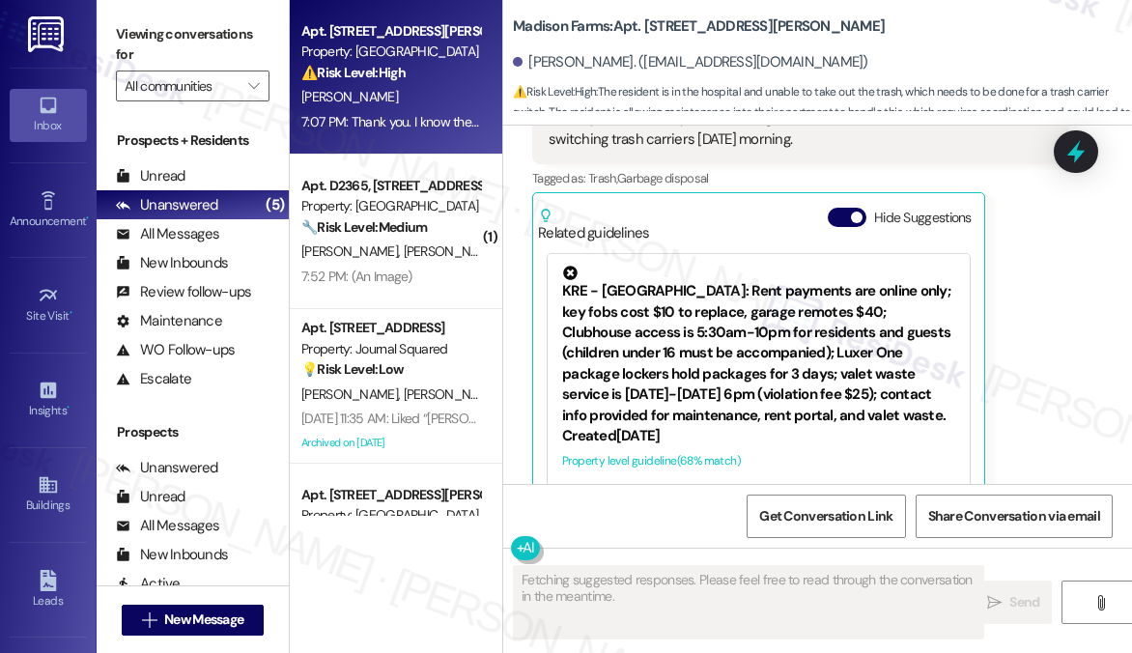
scroll to position [8875, 0]
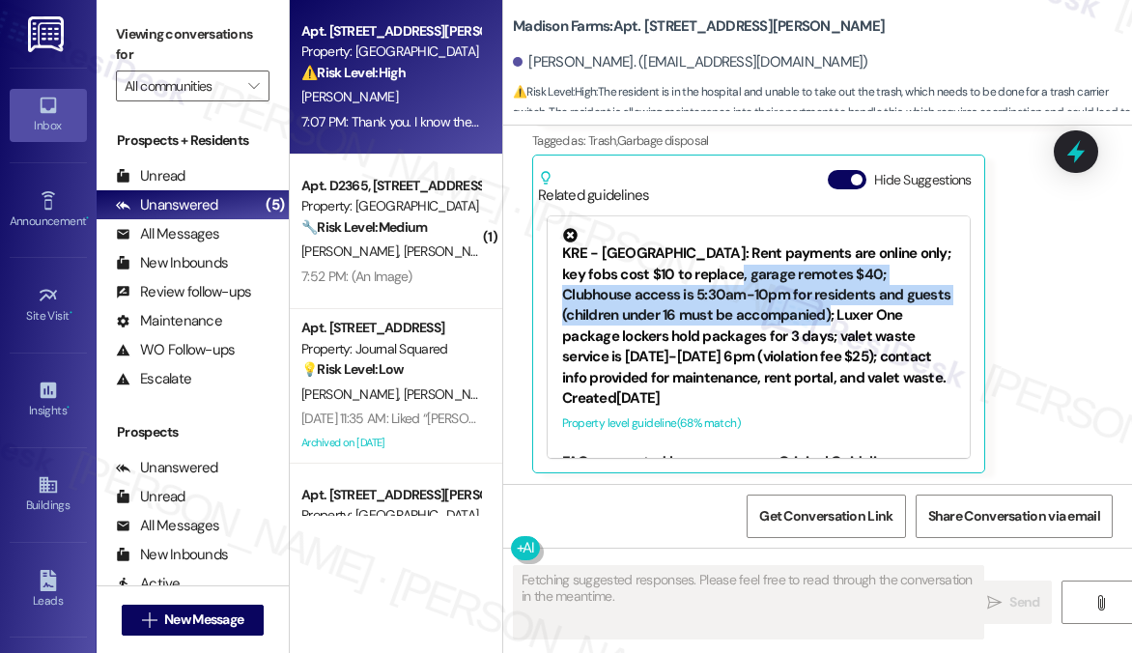
drag, startPoint x: 786, startPoint y: 310, endPoint x: 788, endPoint y: 277, distance: 33.0
click at [787, 289] on div "KRE - [GEOGRAPHIC_DATA]: Rent payments are online only; key fobs cost $10 to re…" at bounding box center [758, 308] width 393 height 160
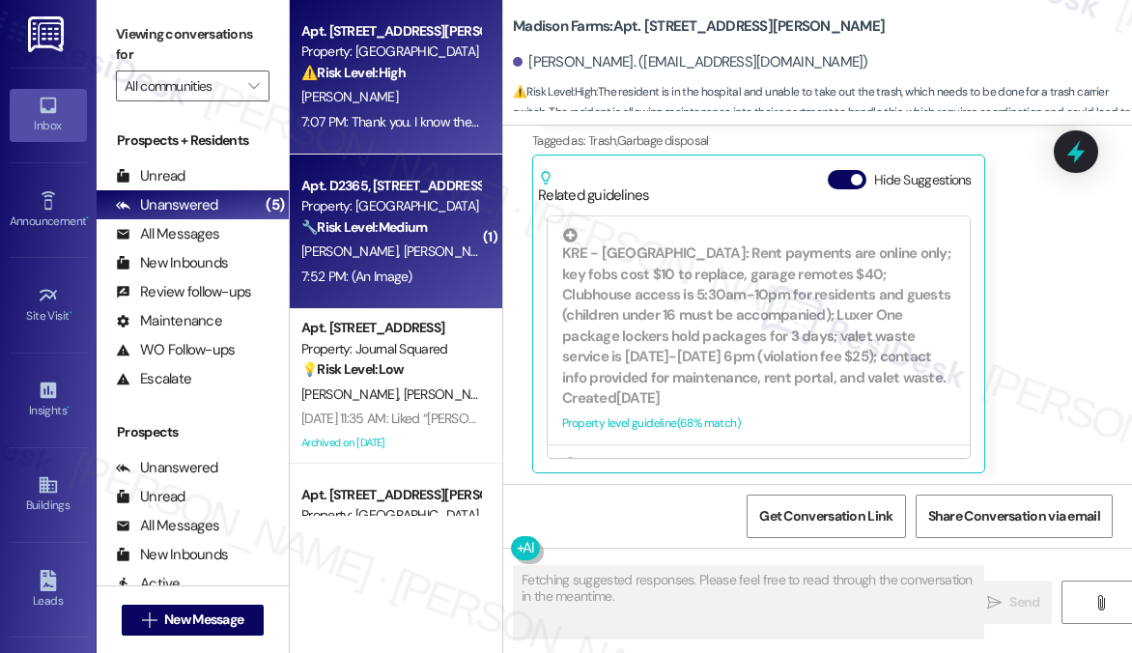
click at [475, 288] on div "7:52 PM: (An Image) 7:52 PM: (An Image)" at bounding box center [391, 277] width 183 height 24
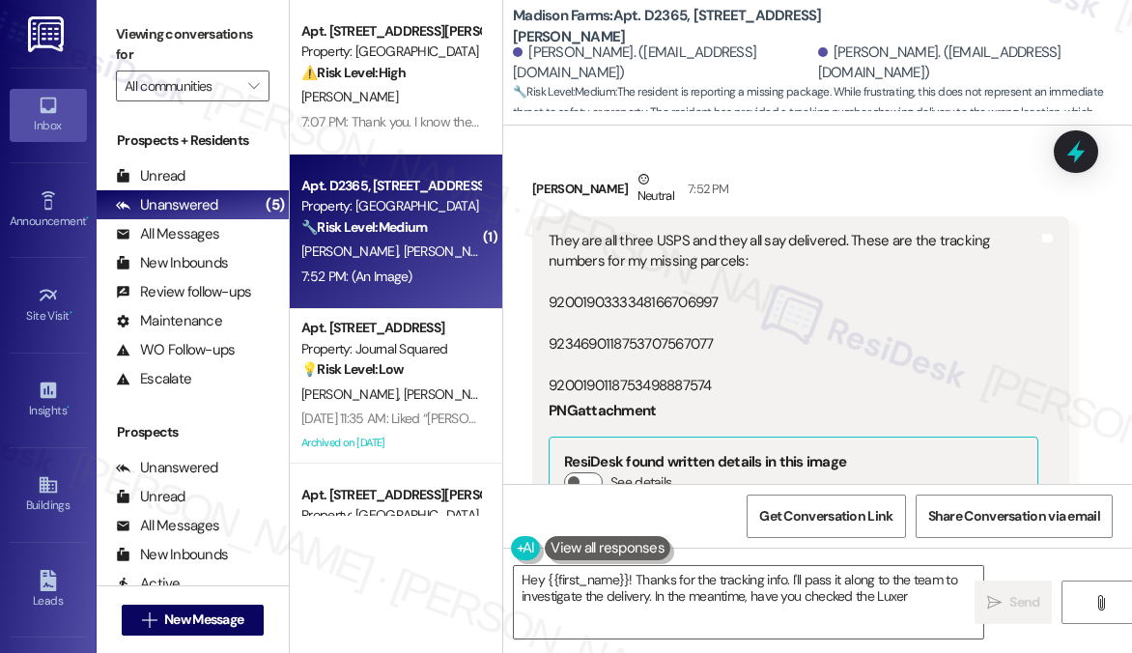
scroll to position [2323, 0]
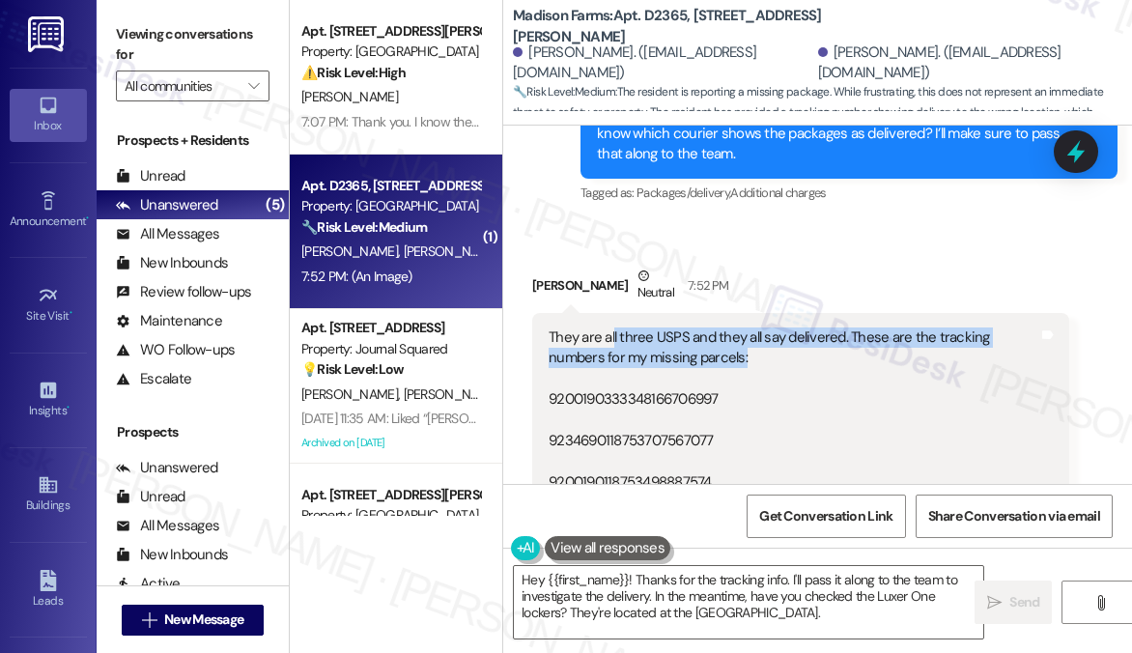
drag, startPoint x: 612, startPoint y: 362, endPoint x: 769, endPoint y: 380, distance: 158.4
click at [769, 380] on div "They are all three USPS and they all say delivered. These are the tracking numb…" at bounding box center [794, 410] width 490 height 165
click at [767, 358] on div "They are all three USPS and they all say delivered. These are the tracking numb…" at bounding box center [794, 410] width 490 height 165
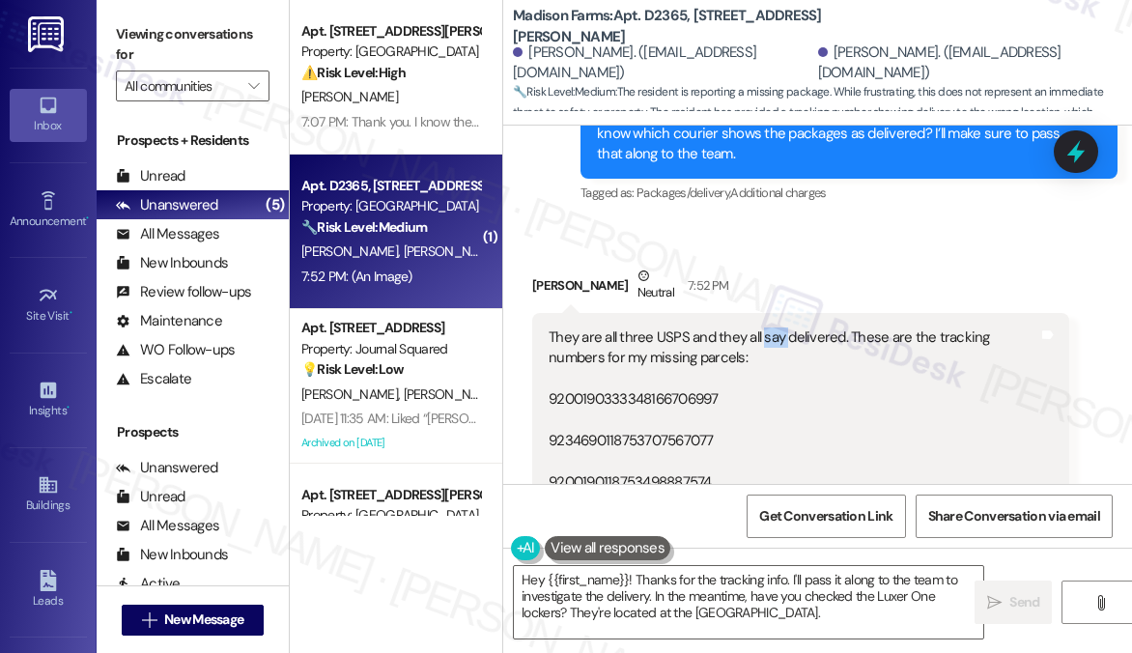
click at [767, 358] on div "They are all three USPS and they all say delivered. These are the tracking numb…" at bounding box center [794, 410] width 490 height 165
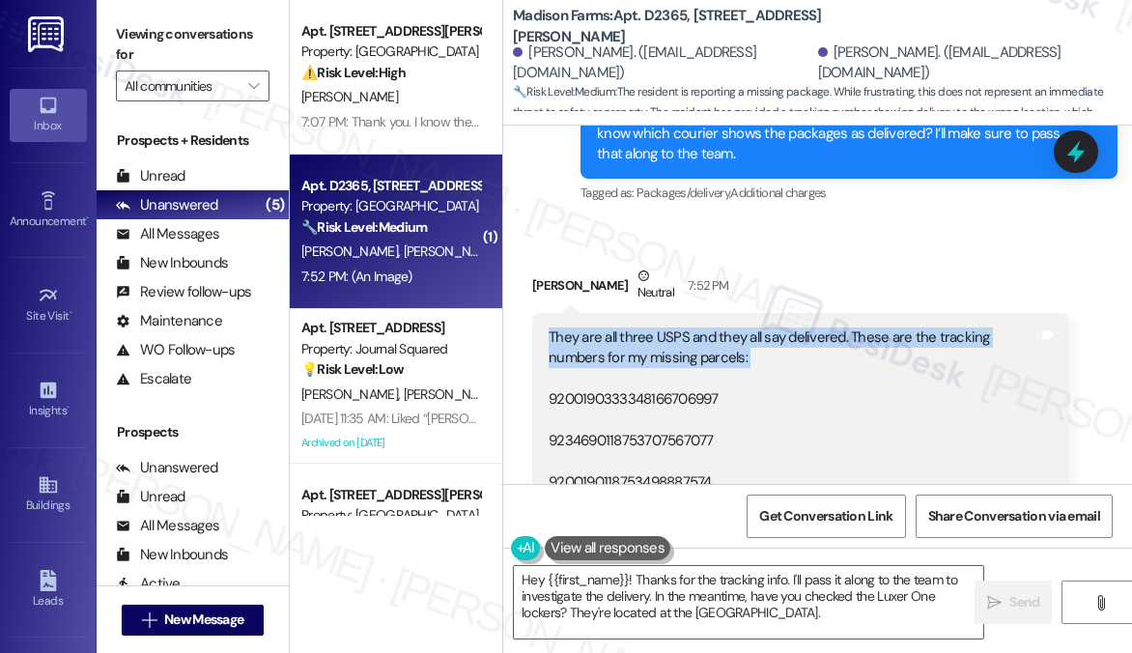
click at [767, 358] on div "They are all three USPS and they all say delivered. These are the tracking numb…" at bounding box center [794, 410] width 490 height 165
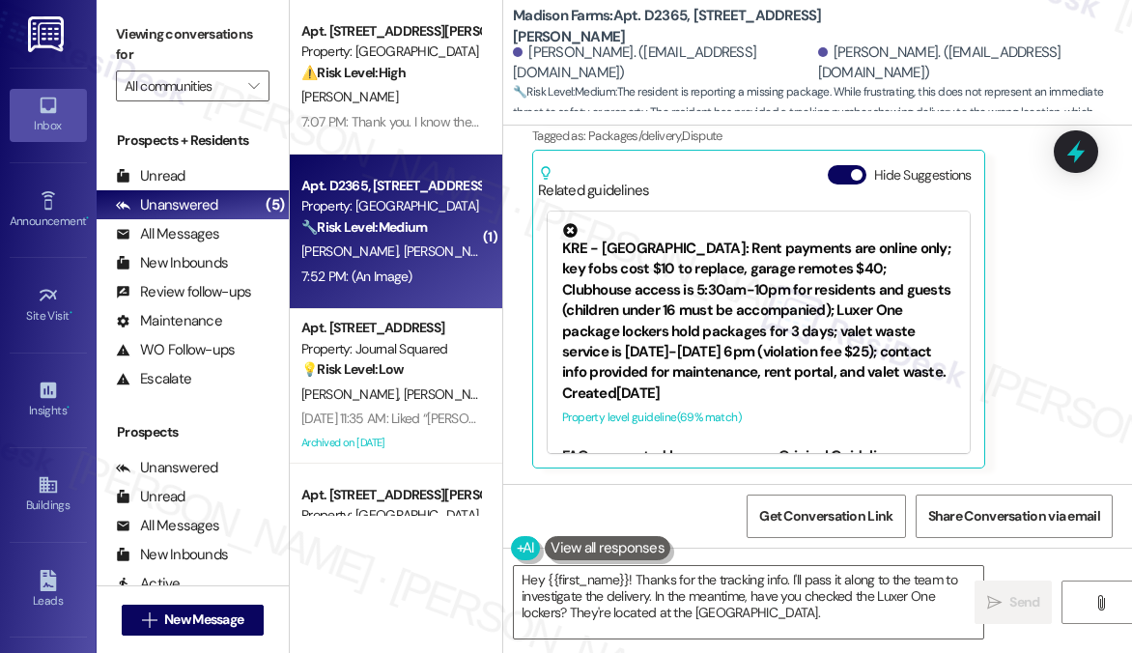
scroll to position [3088, 0]
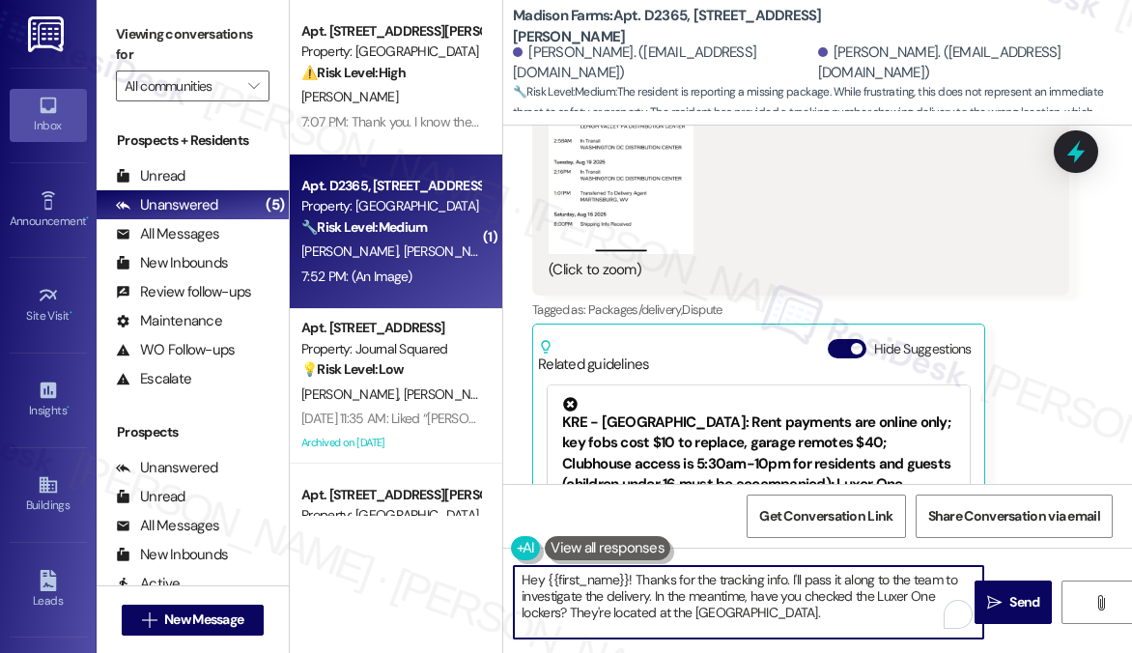
drag, startPoint x: 636, startPoint y: 577, endPoint x: 522, endPoint y: 574, distance: 114.0
click at [522, 574] on textarea "Hey {{first_name}}! Thanks for the tracking info. I'll pass it along to the tea…" at bounding box center [749, 602] width 470 height 72
click at [585, 579] on textarea "Thanks for the tracking info. I'll pass it along to the team to investigate the…" at bounding box center [749, 602] width 470 height 72
click at [584, 579] on textarea "Thanks for the tracking info. I'll pass it along to the team to investigate the…" at bounding box center [749, 602] width 470 height 72
click at [707, 614] on textarea "Thanks for providing the tracking info. I'll pass it along to the team to inves…" at bounding box center [749, 602] width 470 height 72
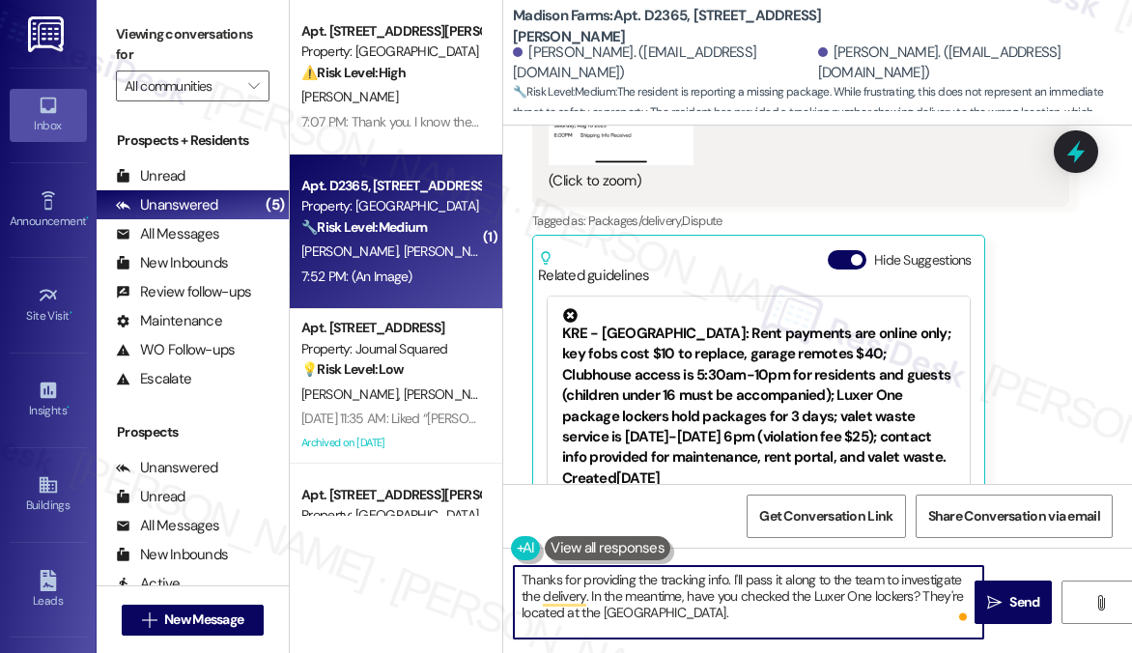
scroll to position [3281, 0]
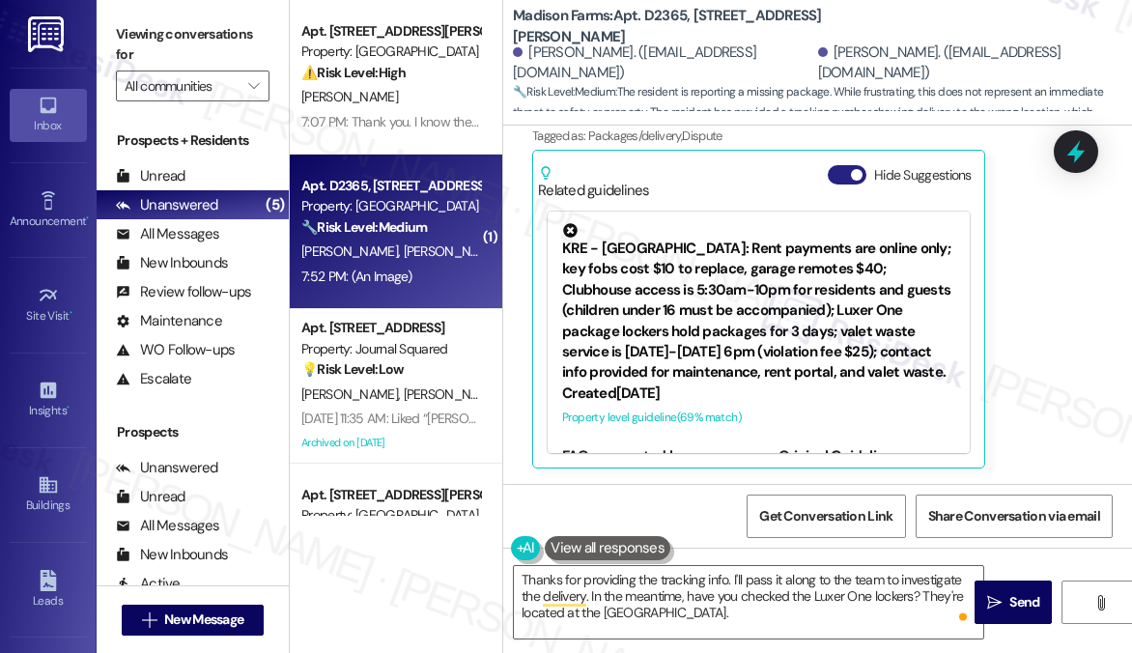
click at [843, 177] on button "Hide Suggestions" at bounding box center [847, 174] width 39 height 19
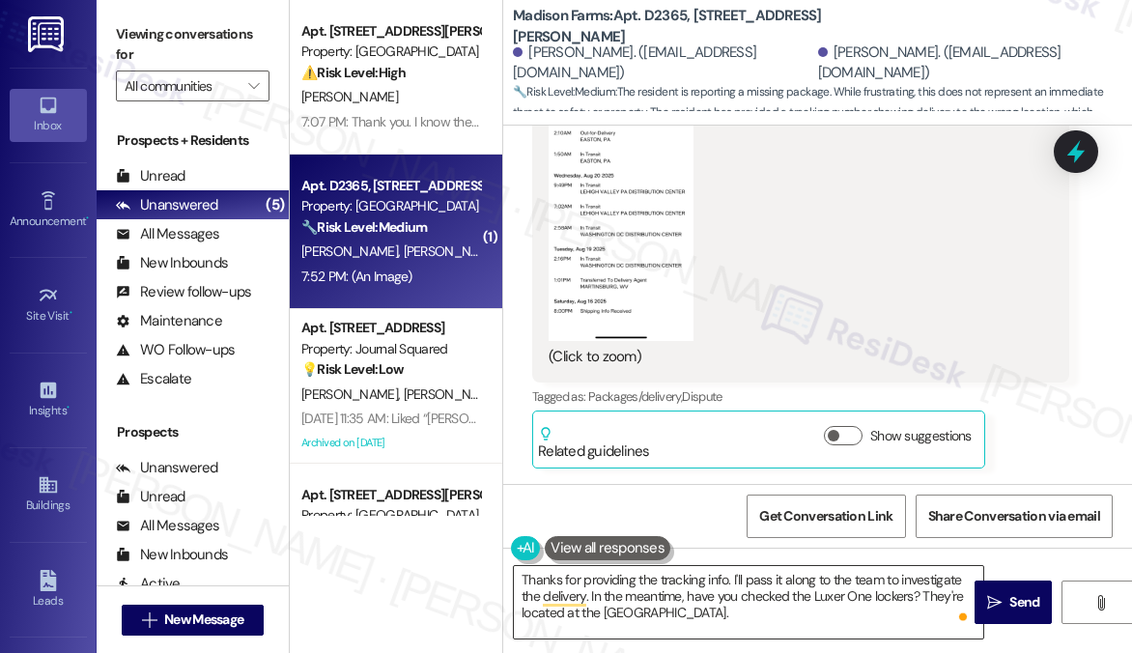
click at [721, 577] on textarea "Thanks for providing the tracking info. I'll pass it along to the team to inves…" at bounding box center [749, 602] width 470 height 72
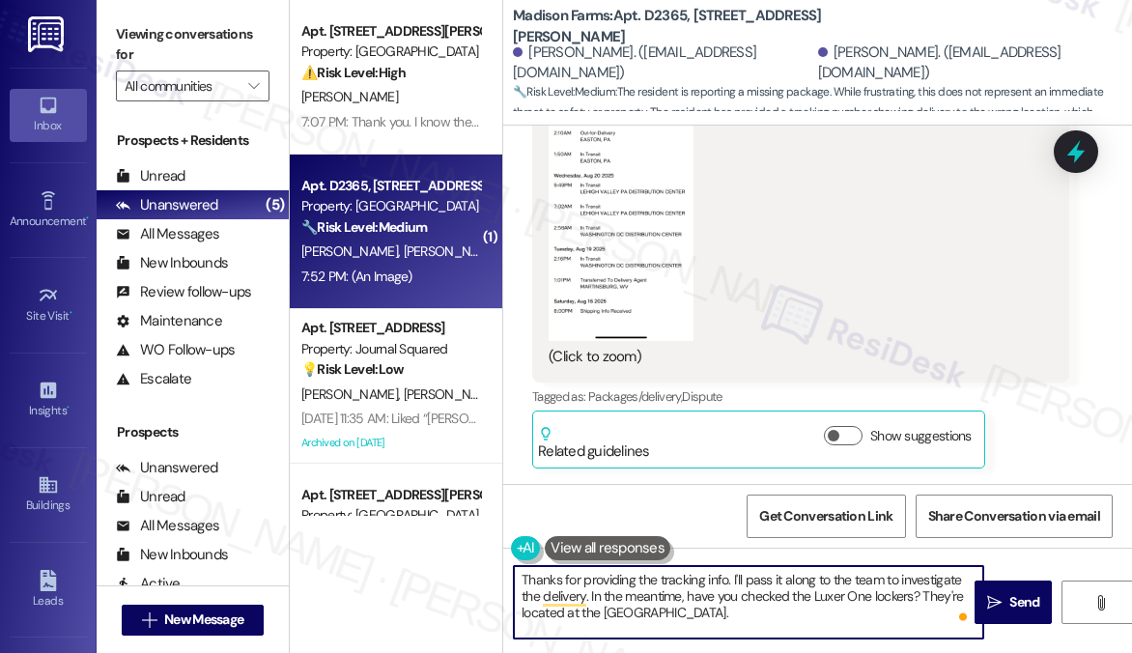
click at [721, 577] on textarea "Thanks for providing the tracking info. I'll pass it along to the team to inves…" at bounding box center [749, 602] width 470 height 72
click at [618, 600] on textarea "Thanks for providing the tracking details. I'll pass it along to the team to in…" at bounding box center [749, 602] width 470 height 72
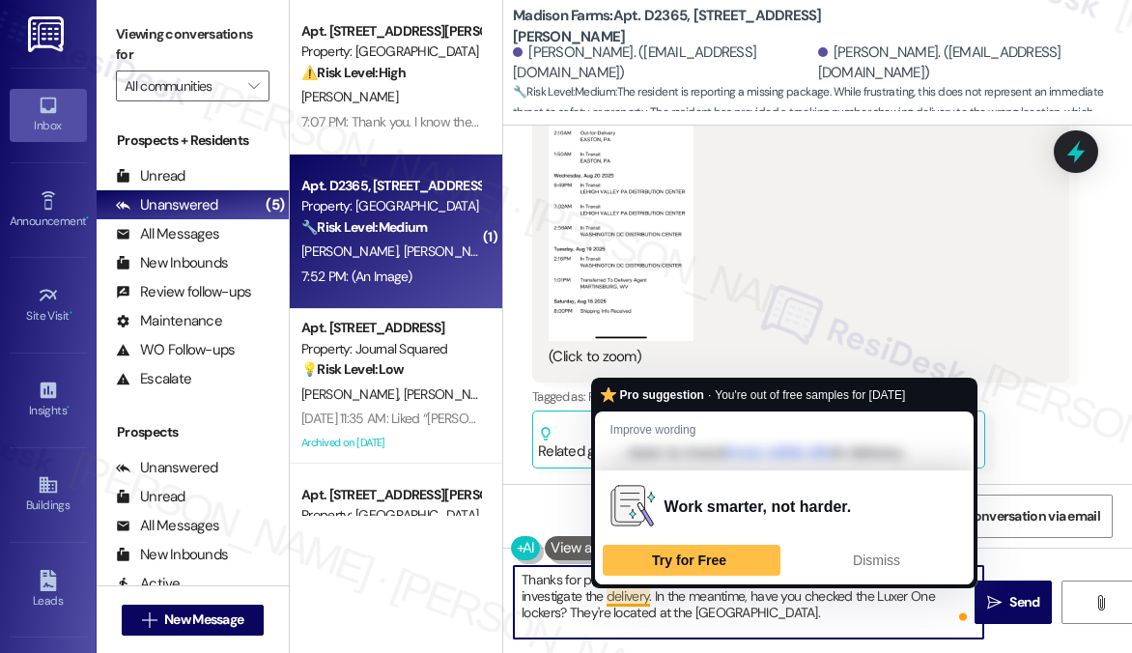
click at [618, 600] on textarea "Thanks for providing the tracking details. I'll pass it along to the team to in…" at bounding box center [749, 602] width 470 height 72
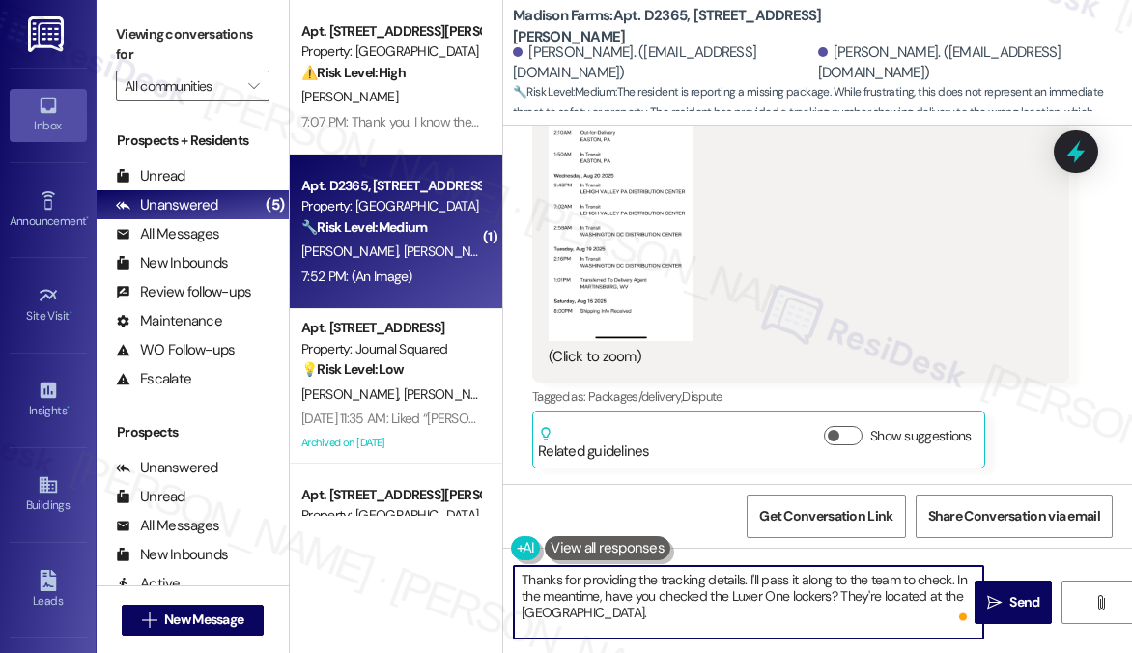
click at [611, 601] on textarea "Thanks for providing the tracking details. I'll pass it along to the team to ch…" at bounding box center [749, 602] width 470 height 72
click at [689, 602] on textarea "Thanks for providing the tracking details. I'll pass it along to the team to ch…" at bounding box center [749, 602] width 470 height 72
click at [691, 602] on textarea "Thanks for providing the tracking details. I'll pass it along to the team to ch…" at bounding box center [749, 602] width 470 height 72
drag, startPoint x: 691, startPoint y: 602, endPoint x: 701, endPoint y: 602, distance: 10.6
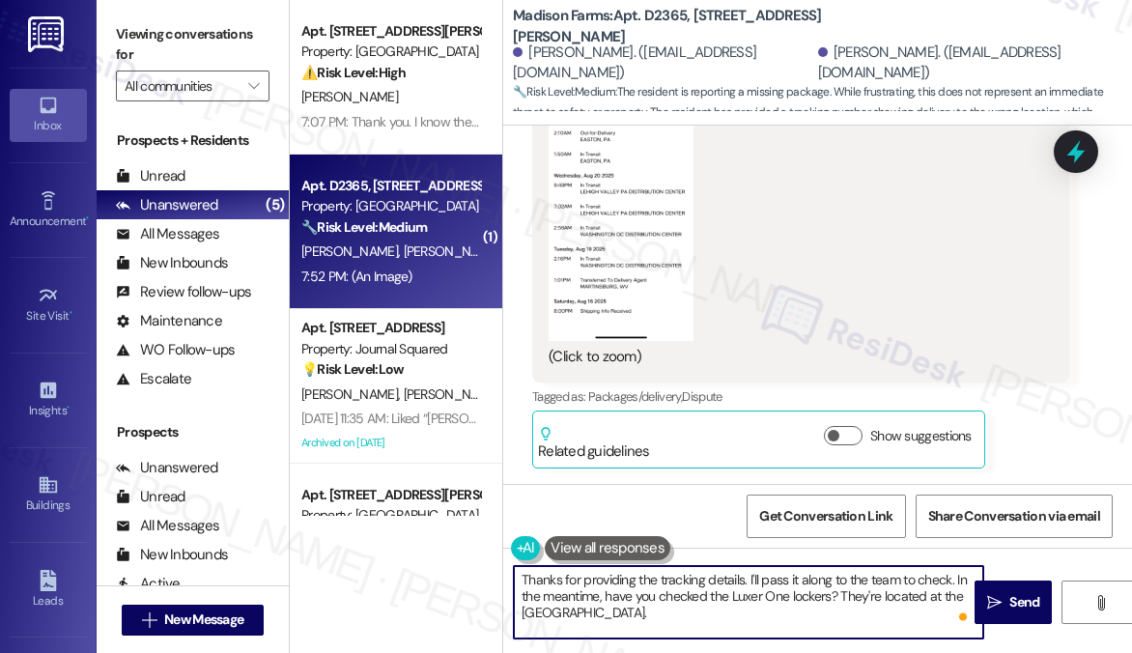
click at [691, 602] on textarea "Thanks for providing the tracking details. I'll pass it along to the team to ch…" at bounding box center [749, 602] width 470 height 72
click at [776, 598] on textarea "Thanks for providing the tracking details. I'll pass it along to the team to ch…" at bounding box center [749, 602] width 470 height 72
click at [739, 606] on textarea "Thanks for providing the tracking details. I'll pass it along to the team to ch…" at bounding box center [749, 602] width 470 height 72
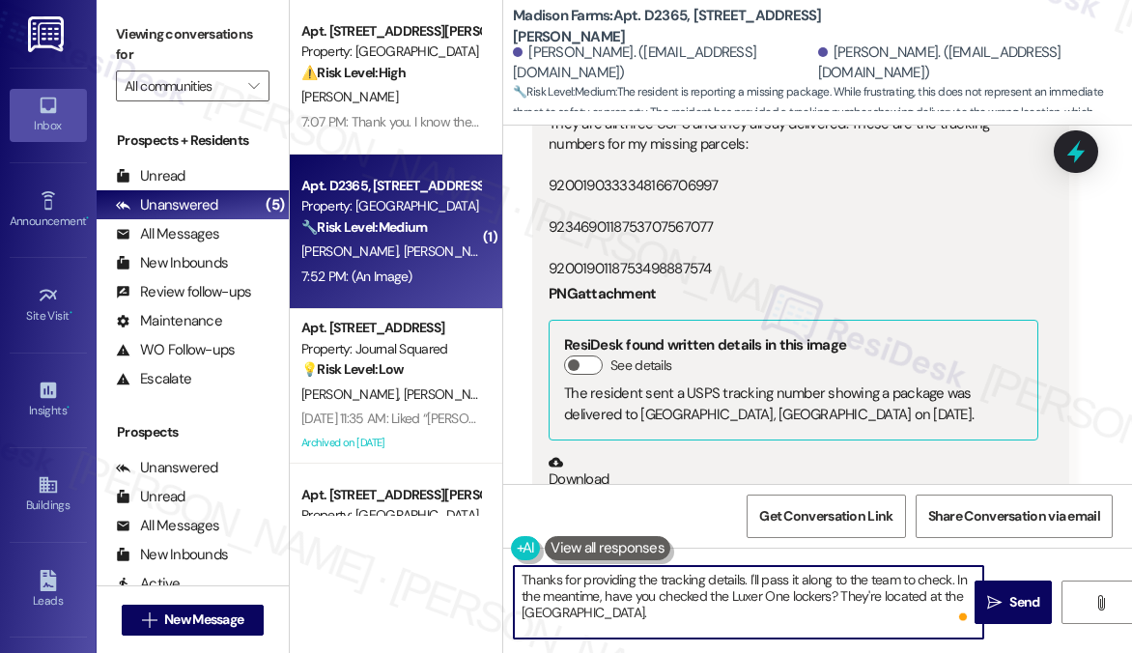
scroll to position [2343, 0]
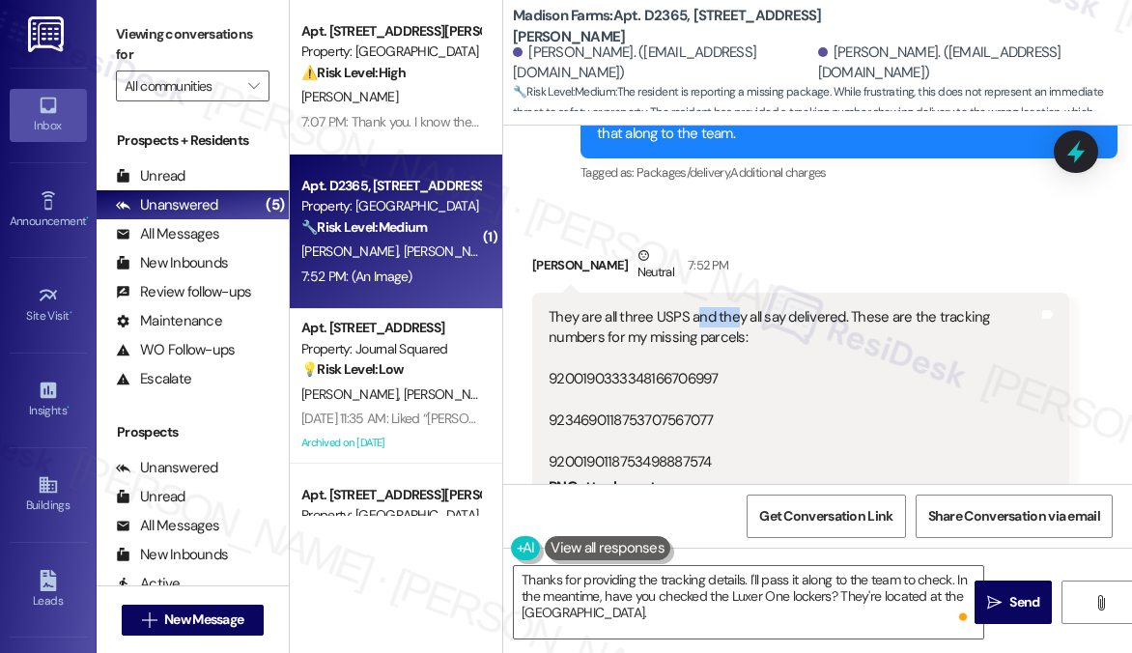
drag, startPoint x: 698, startPoint y: 335, endPoint x: 734, endPoint y: 335, distance: 36.7
click at [734, 335] on div "They are all three USPS and they all say delivered. These are the tracking numb…" at bounding box center [794, 389] width 490 height 165
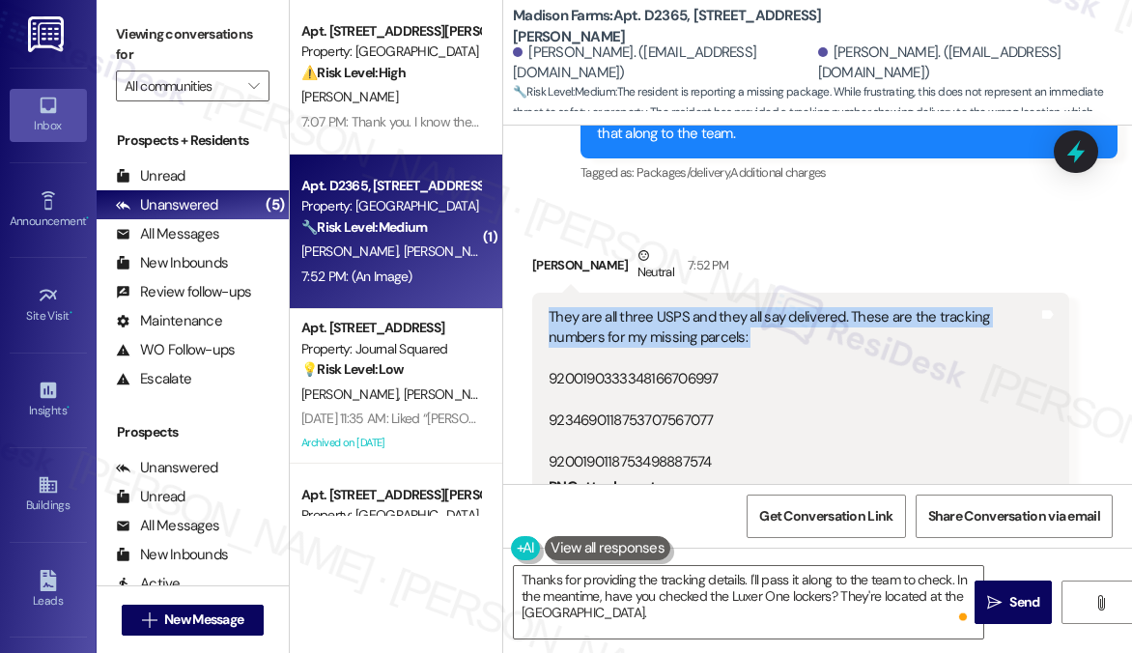
click at [734, 335] on div "They are all three USPS and they all say delivered. These are the tracking numb…" at bounding box center [794, 389] width 490 height 165
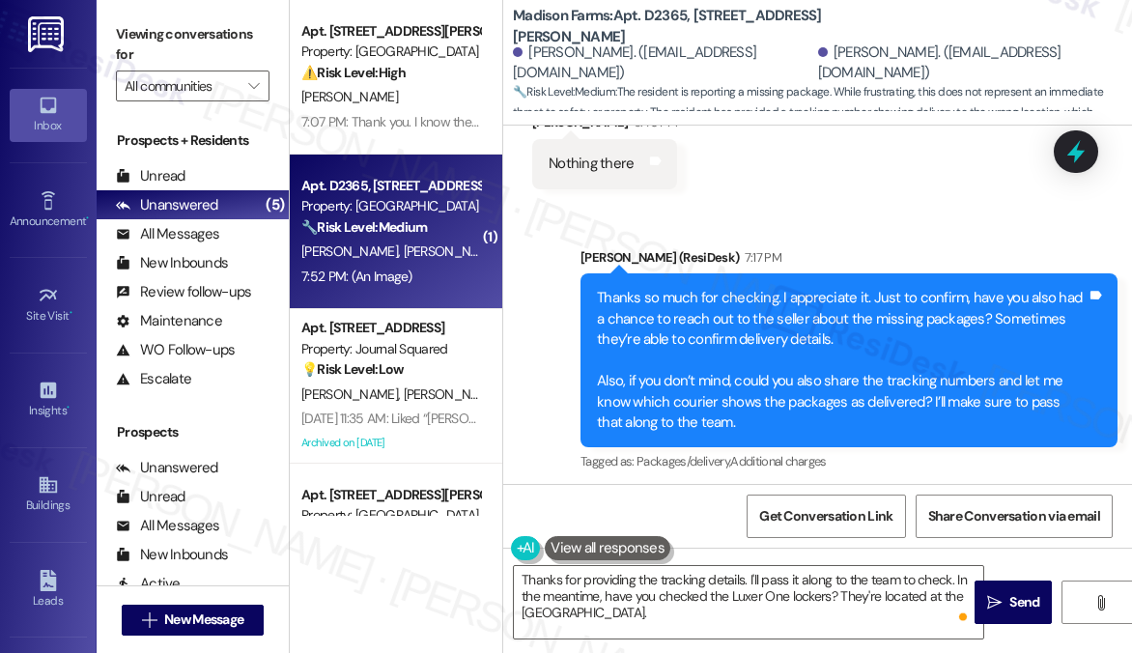
scroll to position [2053, 0]
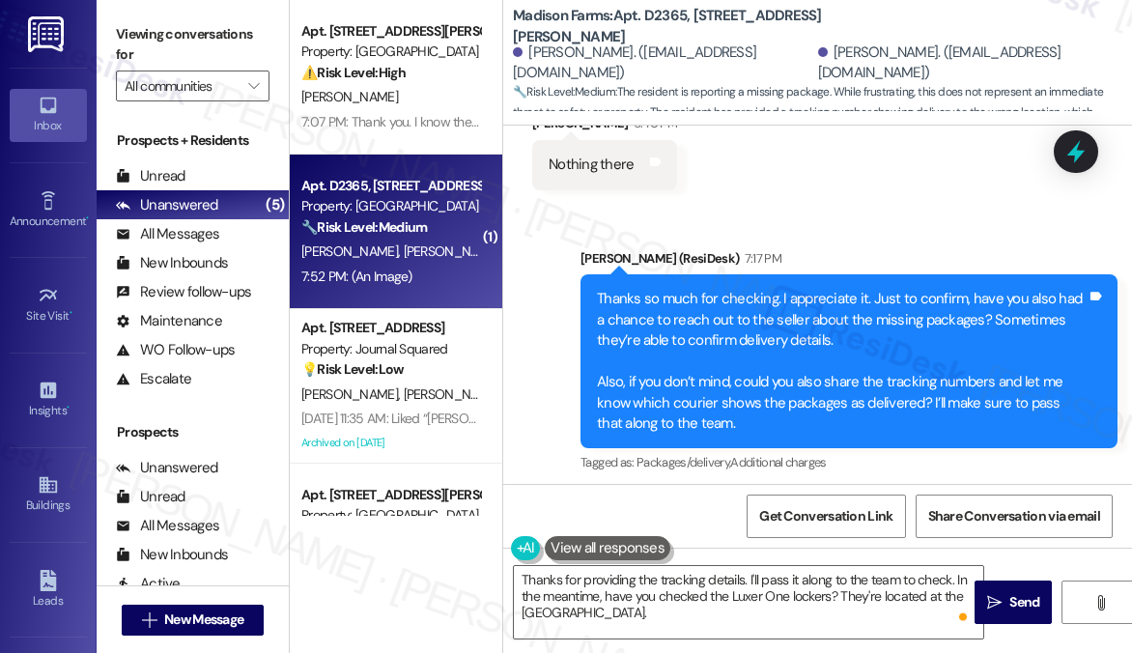
click at [686, 312] on div "Thanks so much for checking. I appreciate it. Just to confirm, have you also ha…" at bounding box center [842, 361] width 490 height 145
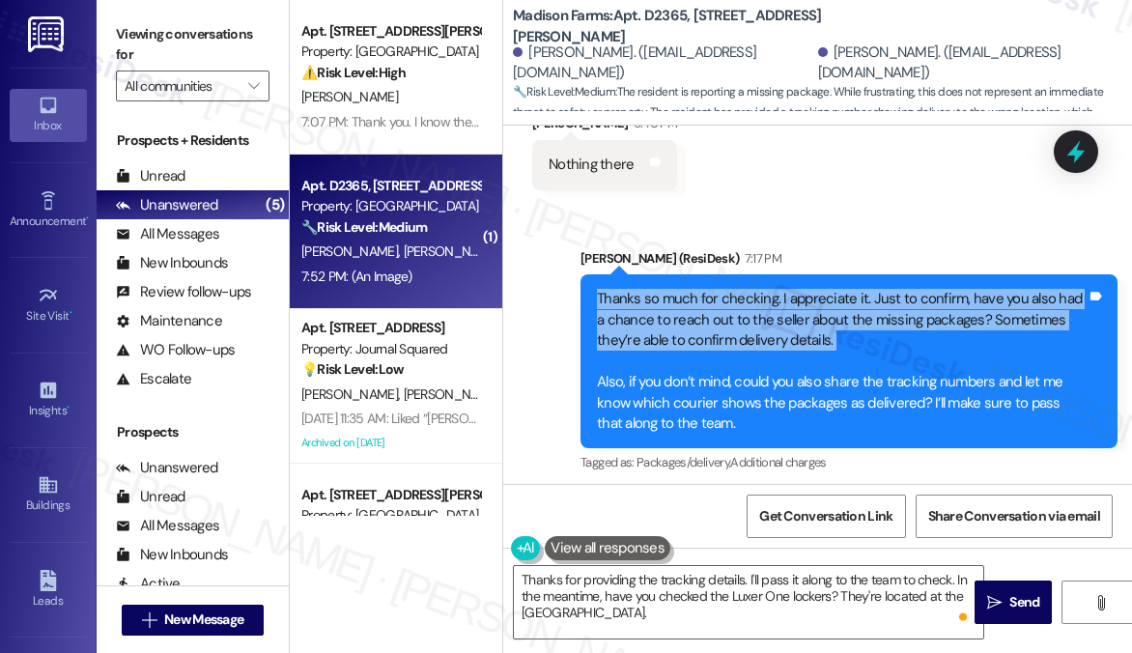
click at [686, 312] on div "Thanks so much for checking. I appreciate it. Just to confirm, have you also ha…" at bounding box center [842, 361] width 490 height 145
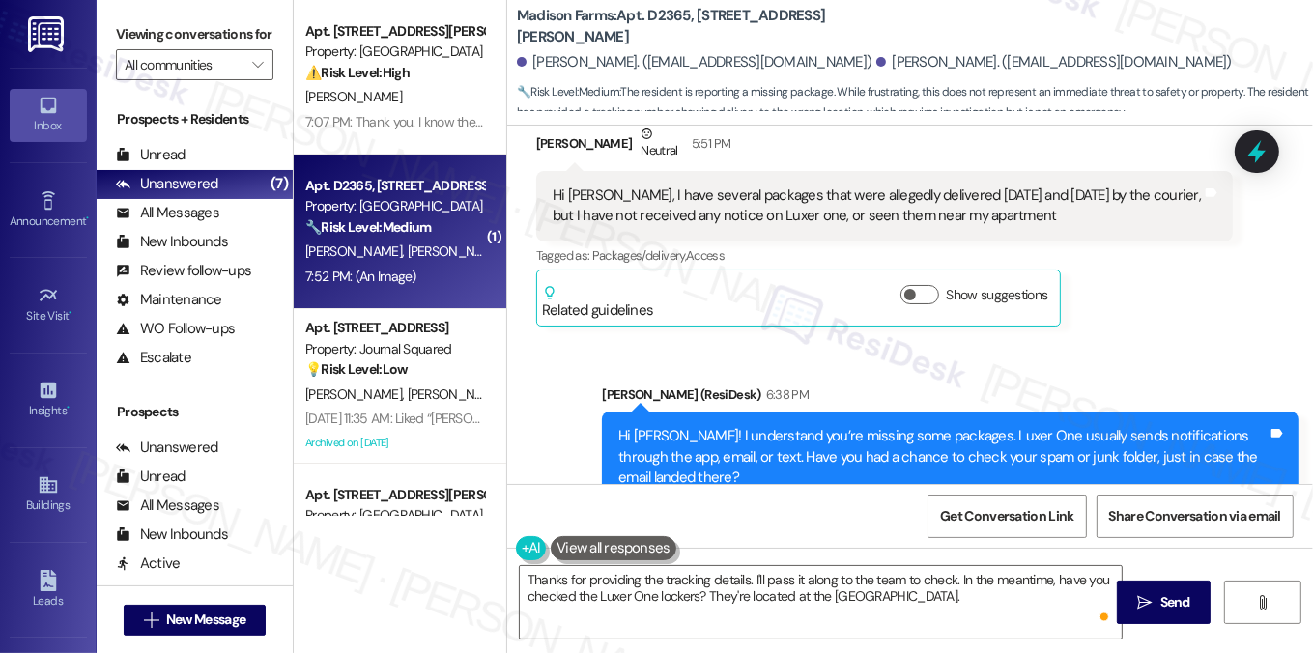
scroll to position [1370, 0]
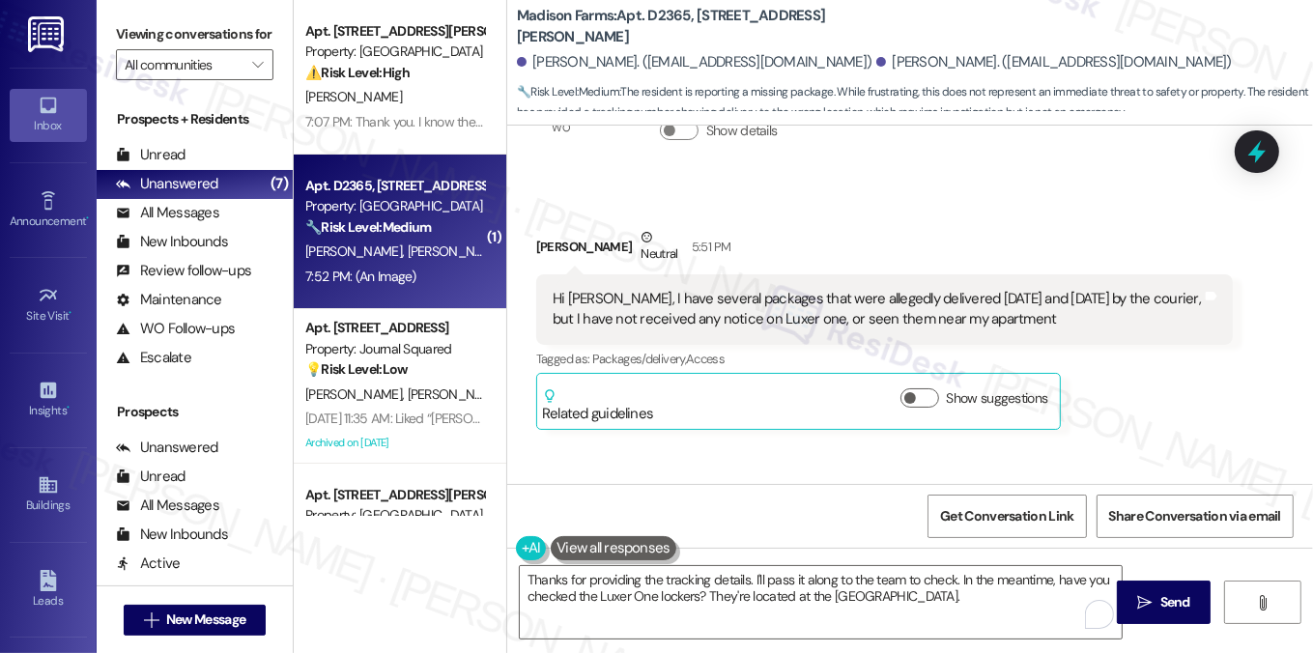
click at [609, 296] on div "Hi [PERSON_NAME], I have several packages that were allegedly delivered [DATE] …" at bounding box center [877, 310] width 649 height 42
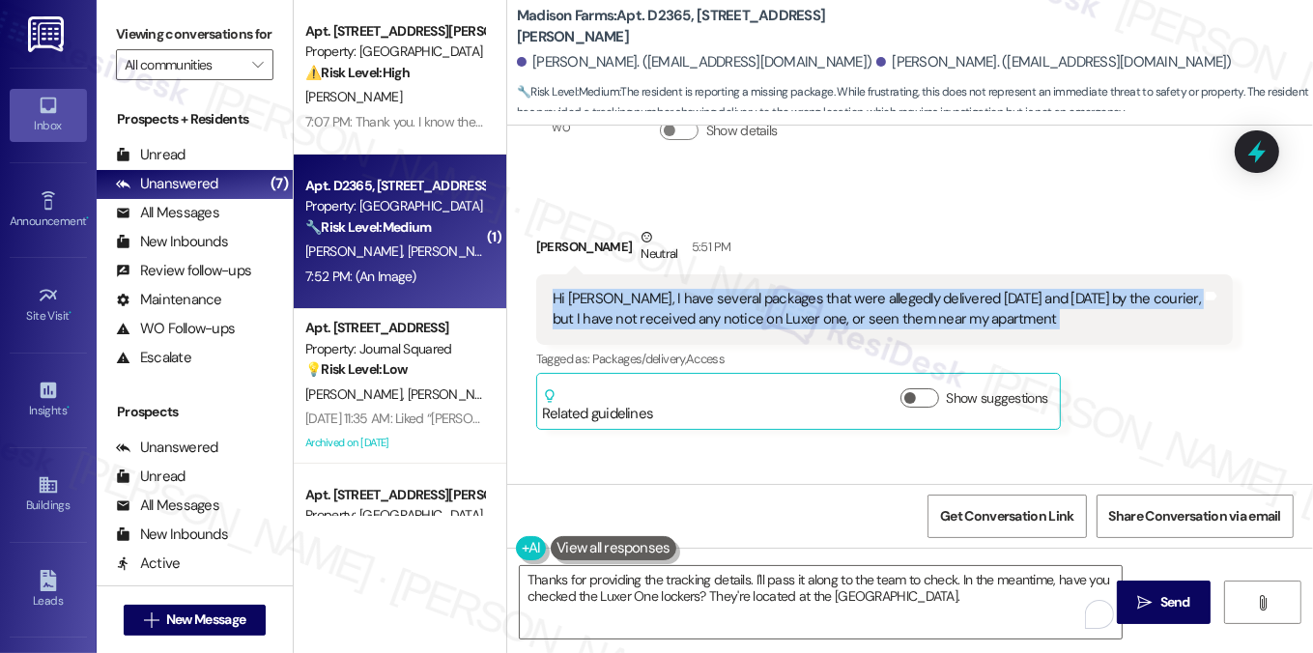
click at [609, 296] on div "Hi [PERSON_NAME], I have several packages that were allegedly delivered [DATE] …" at bounding box center [877, 310] width 649 height 42
click at [797, 307] on div "Hi [PERSON_NAME], I have several packages that were allegedly delivered [DATE] …" at bounding box center [877, 310] width 649 height 42
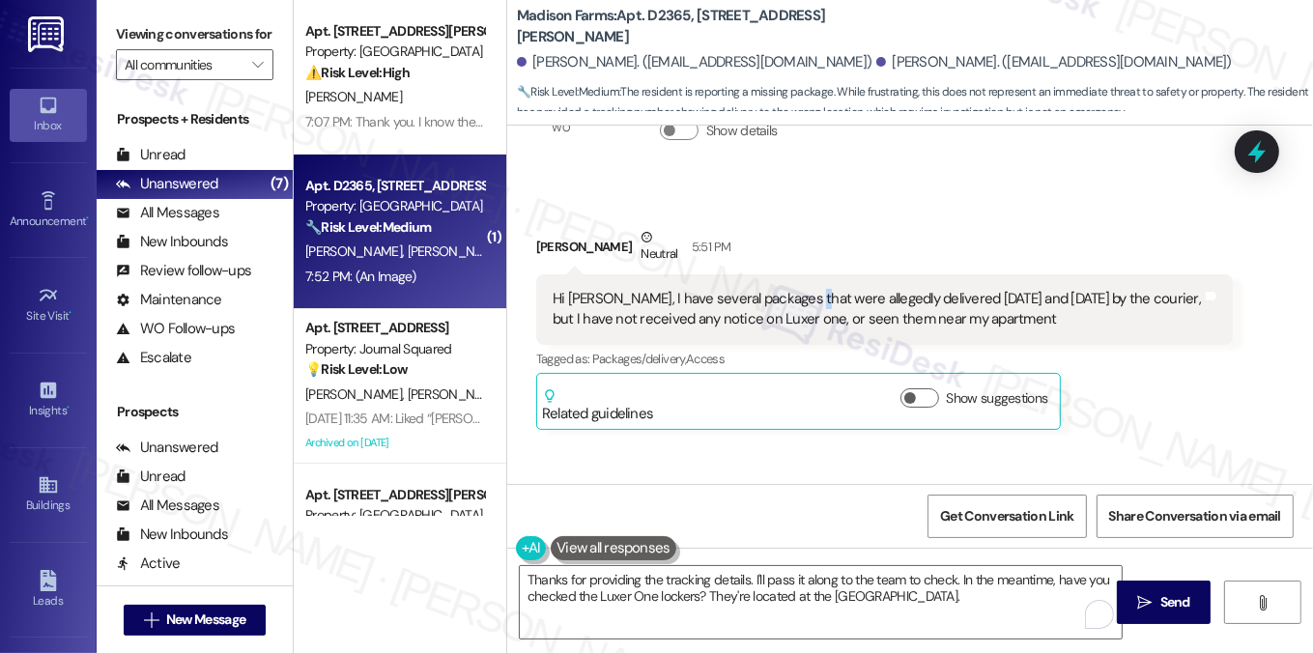
click at [797, 307] on div "Hi [PERSON_NAME], I have several packages that were allegedly delivered [DATE] …" at bounding box center [877, 310] width 649 height 42
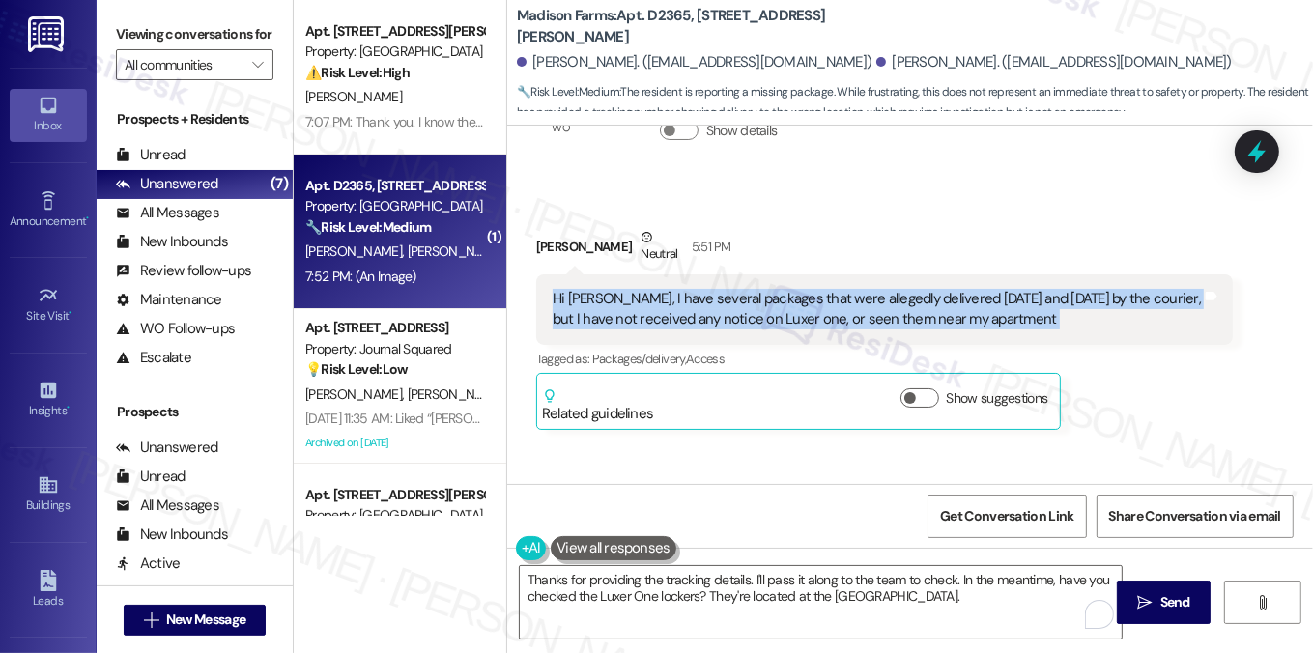
click at [797, 307] on div "Hi [PERSON_NAME], I have several packages that were allegedly delivered [DATE] …" at bounding box center [877, 310] width 649 height 42
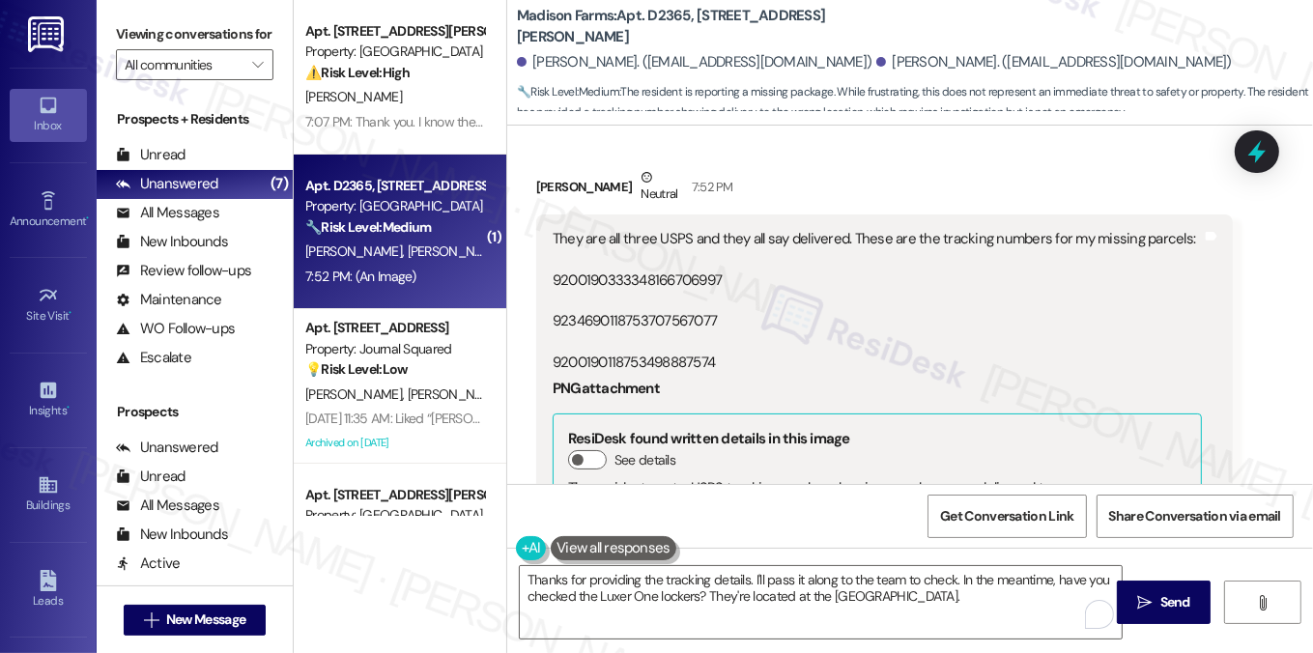
scroll to position [2336, 0]
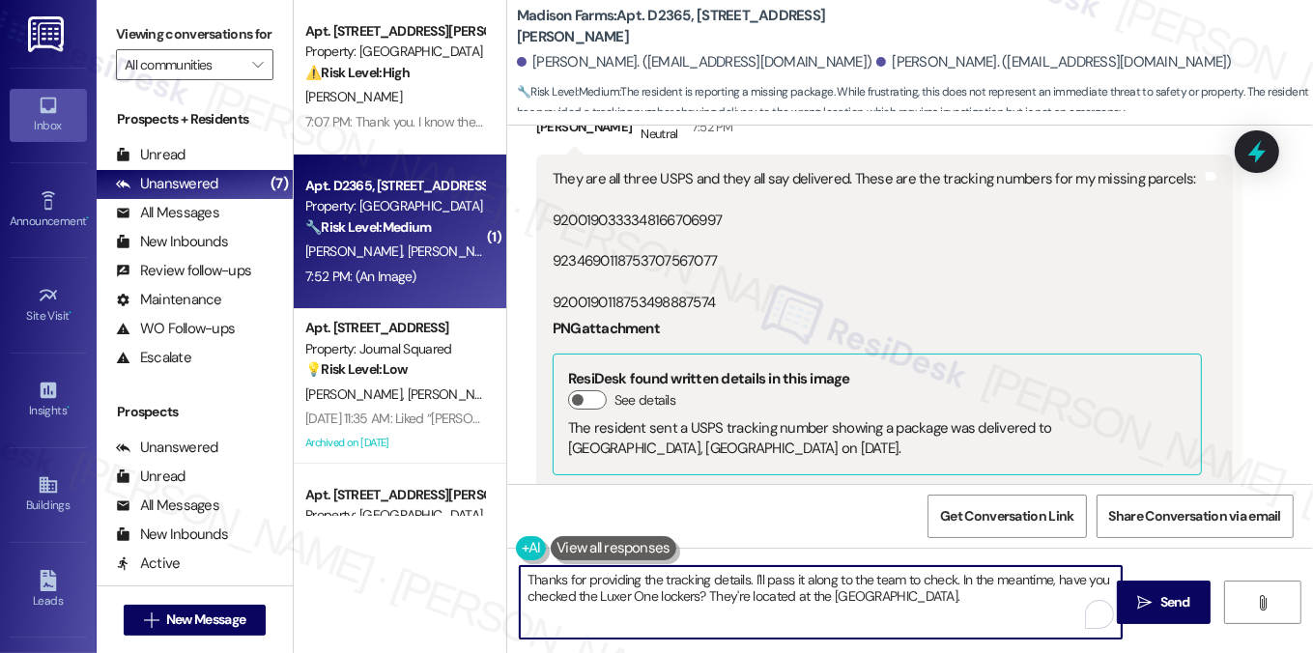
click at [709, 598] on textarea "Thanks for providing the tracking details. I'll pass it along to the team to ch…" at bounding box center [821, 602] width 603 height 72
click at [693, 593] on textarea "Thanks for providing the tracking details. I'll pass it along to the team to ch…" at bounding box center [821, 602] width 603 height 72
click at [699, 595] on textarea "Thanks for providing the tracking details. I'll pass it along to the team to ch…" at bounding box center [821, 602] width 603 height 72
click at [823, 586] on textarea "Thanks for providing the tracking details. I'll pass it along to the team to ch…" at bounding box center [821, 602] width 603 height 72
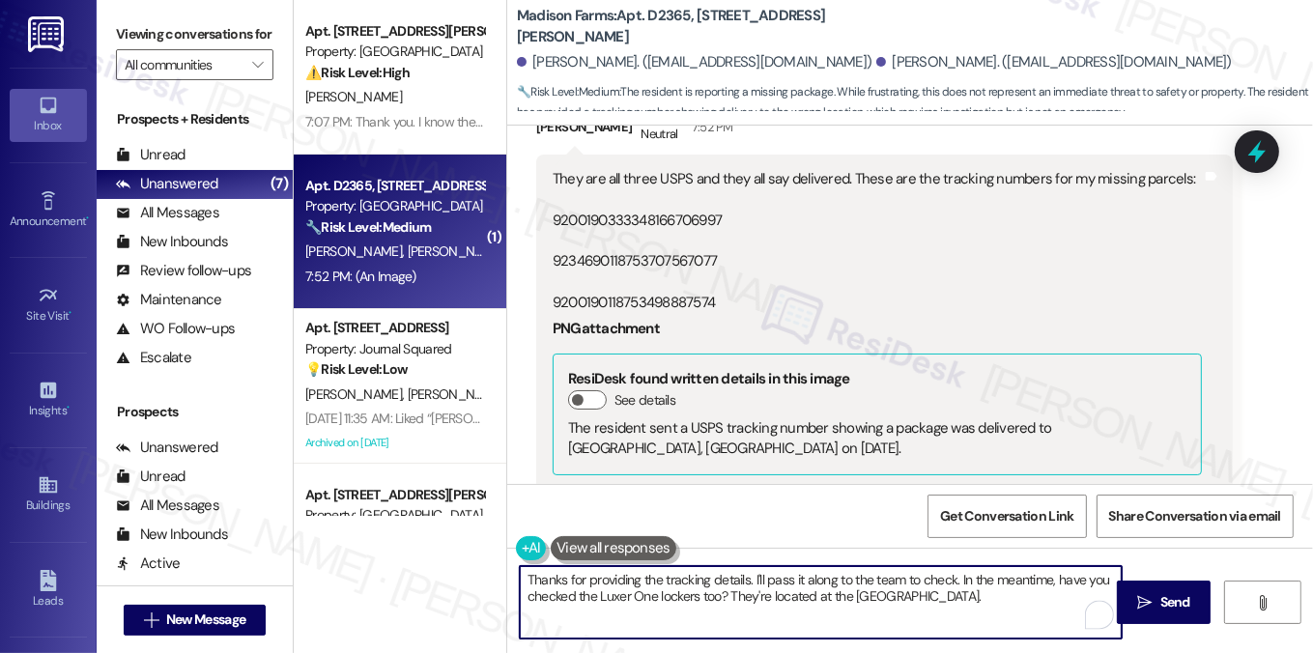
click at [823, 586] on textarea "Thanks for providing the tracking details. I'll pass it along to the team to ch…" at bounding box center [821, 602] width 603 height 72
click at [916, 590] on textarea "Thanks for providing the tracking details. I'll pass it along to the team to ch…" at bounding box center [821, 602] width 603 height 72
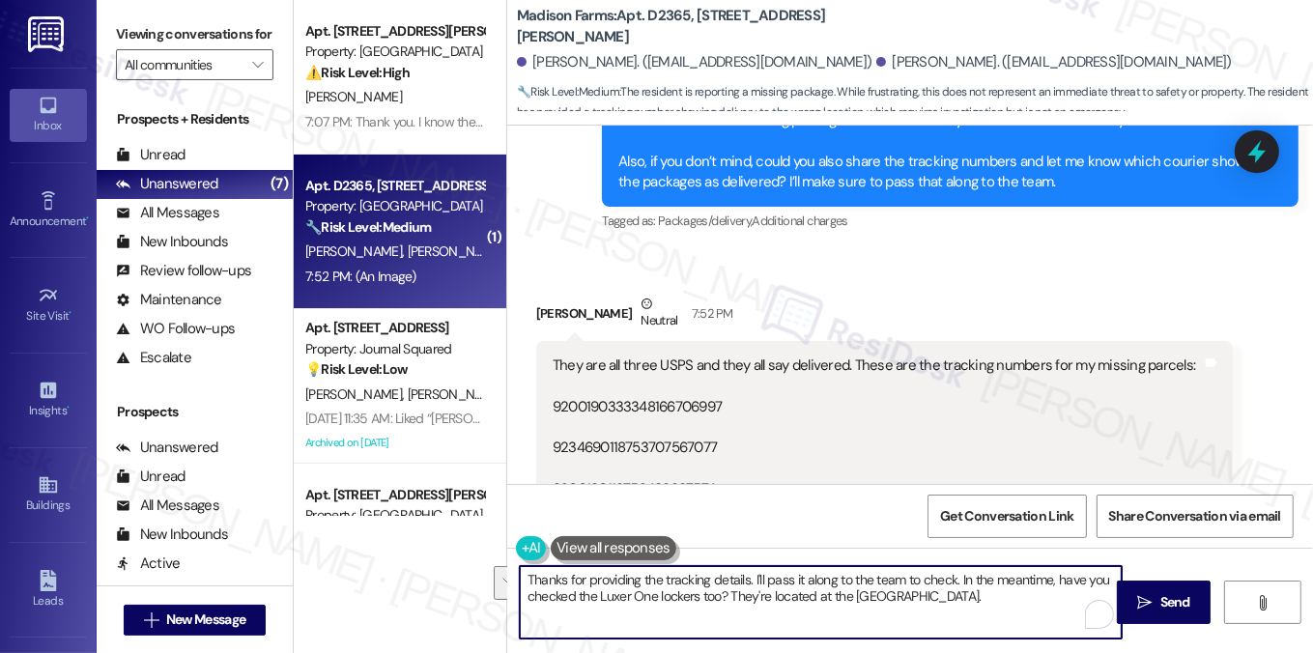
scroll to position [2143, 0]
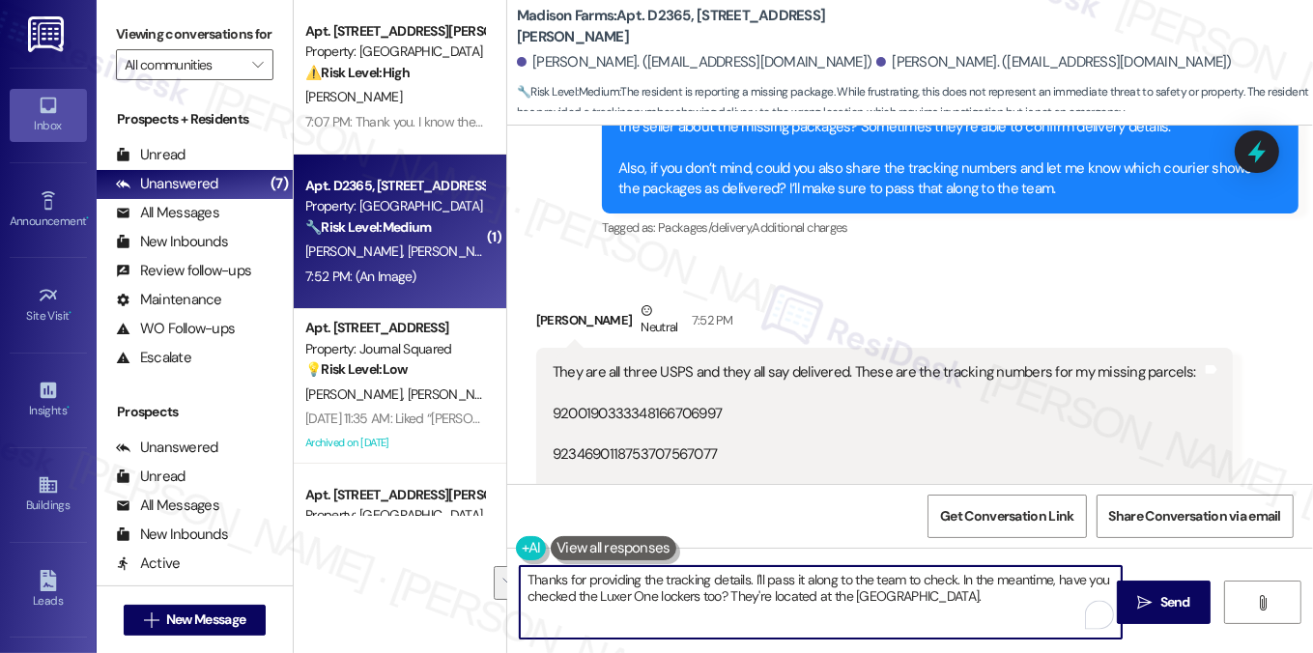
type textarea "Thanks for providing the tracking details. I'll pass it along to the team to ch…"
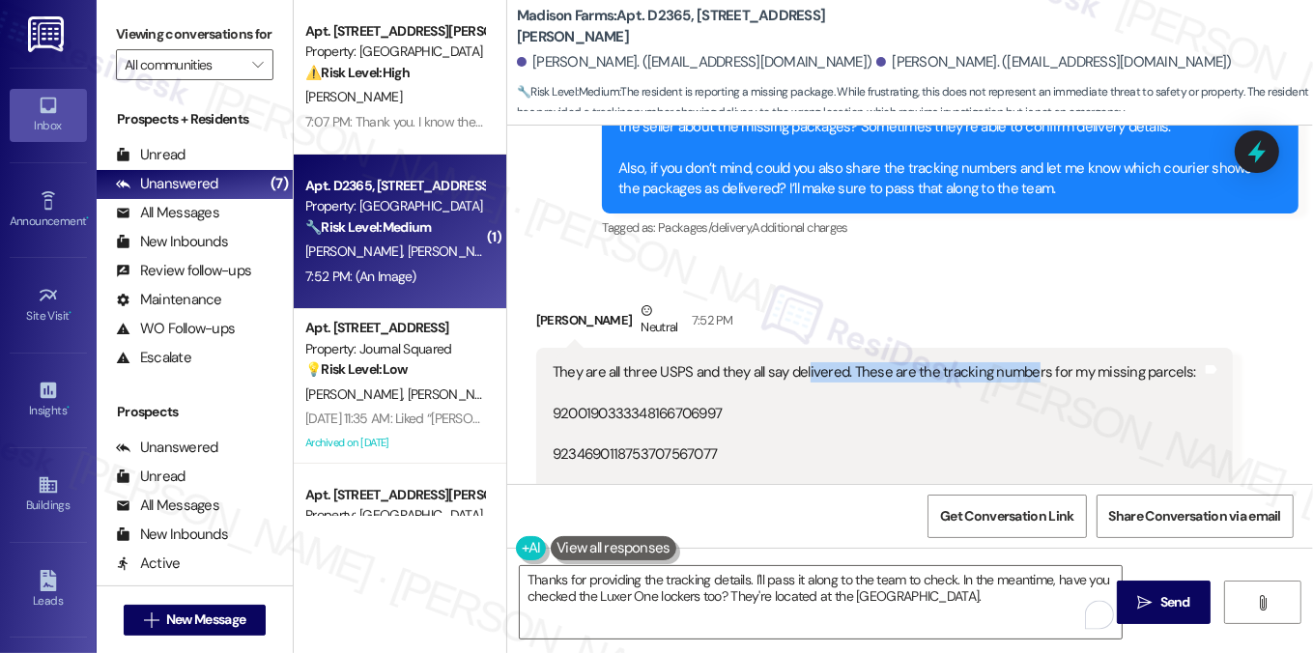
drag, startPoint x: 802, startPoint y: 371, endPoint x: 1024, endPoint y: 366, distance: 222.3
click at [1024, 366] on div "They are all three USPS and they all say delivered. These are the tracking numb…" at bounding box center [877, 434] width 649 height 145
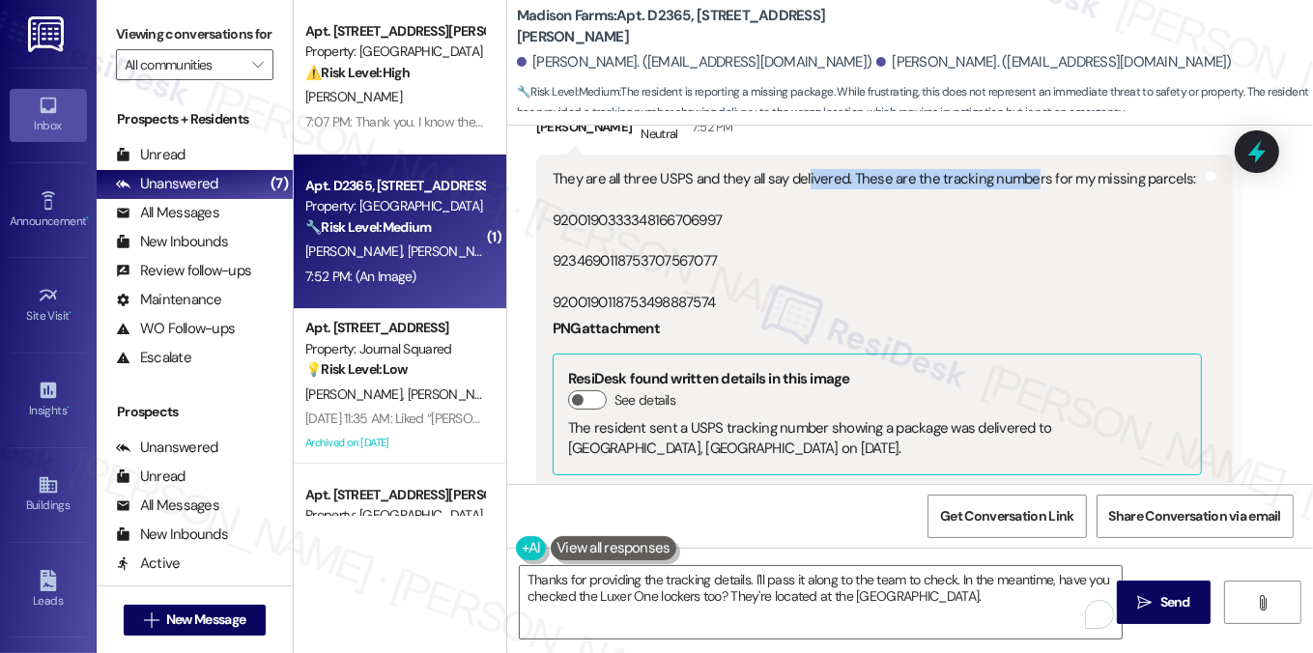
scroll to position [2240, 0]
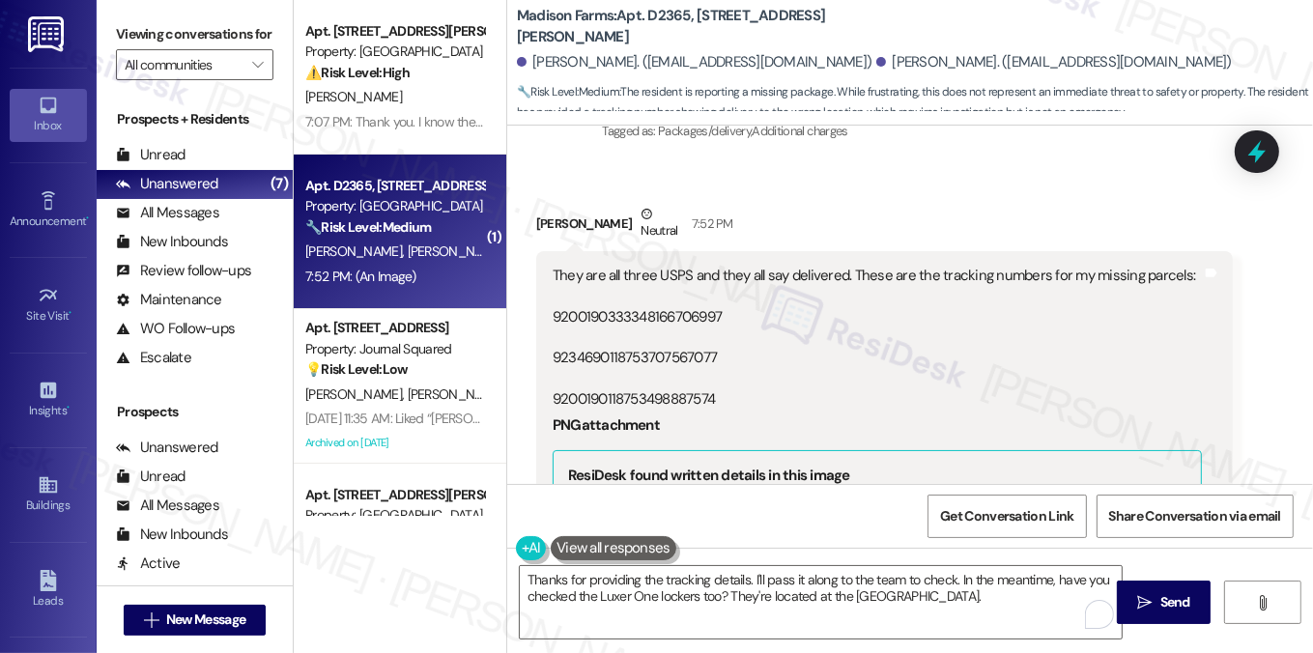
click at [618, 251] on div "They are all three USPS and they all say delivered. These are the tracking numb…" at bounding box center [884, 615] width 697 height 728
click at [688, 282] on div "They are all three USPS and they all say delivered. These are the tracking numb…" at bounding box center [877, 338] width 649 height 145
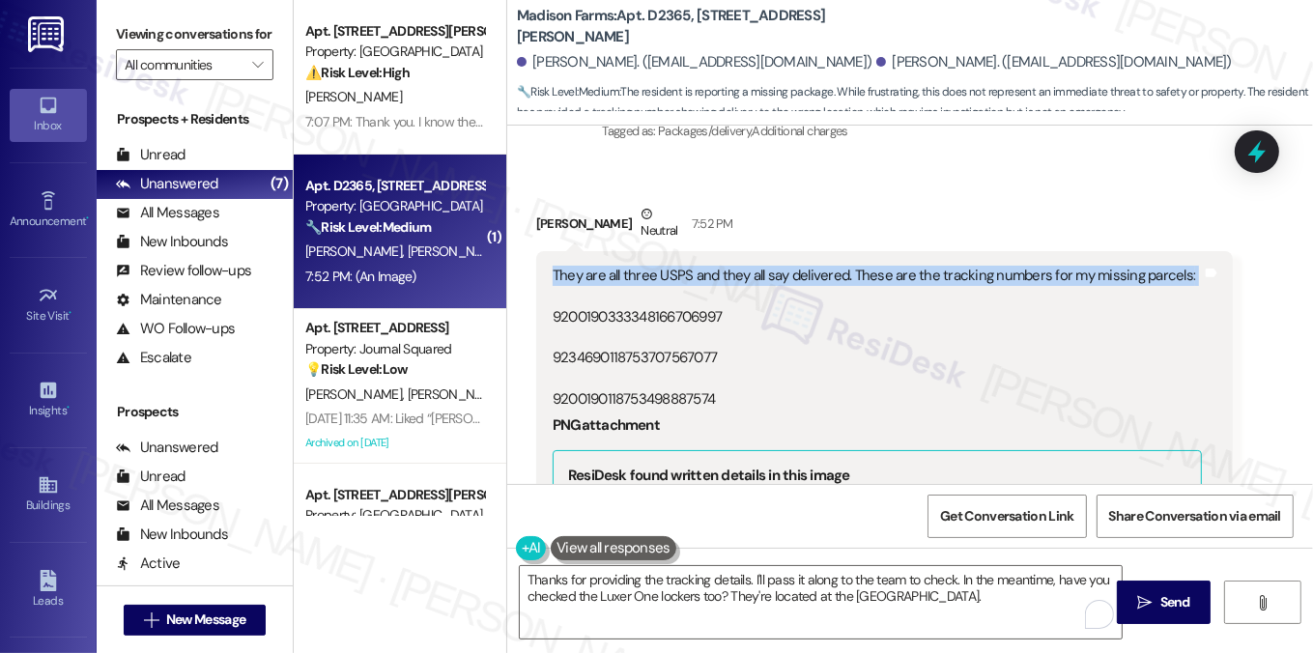
click at [688, 282] on div "They are all three USPS and they all say delivered. These are the tracking numb…" at bounding box center [877, 338] width 649 height 145
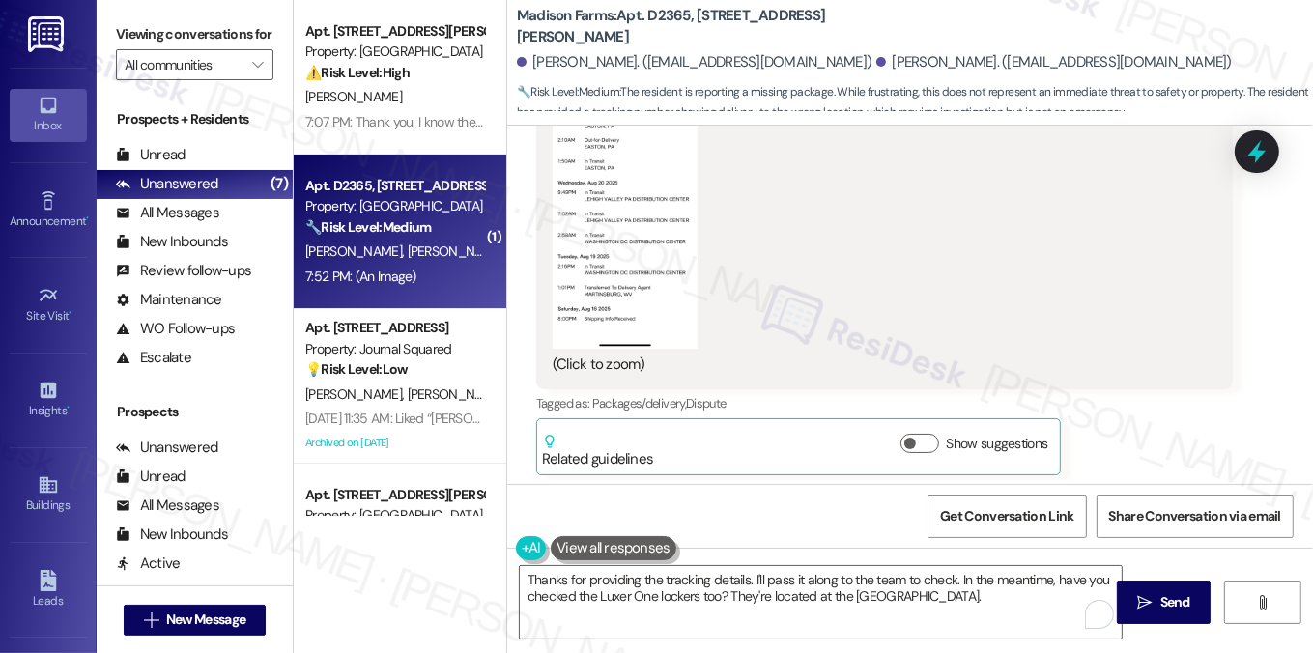
scroll to position [2833, 0]
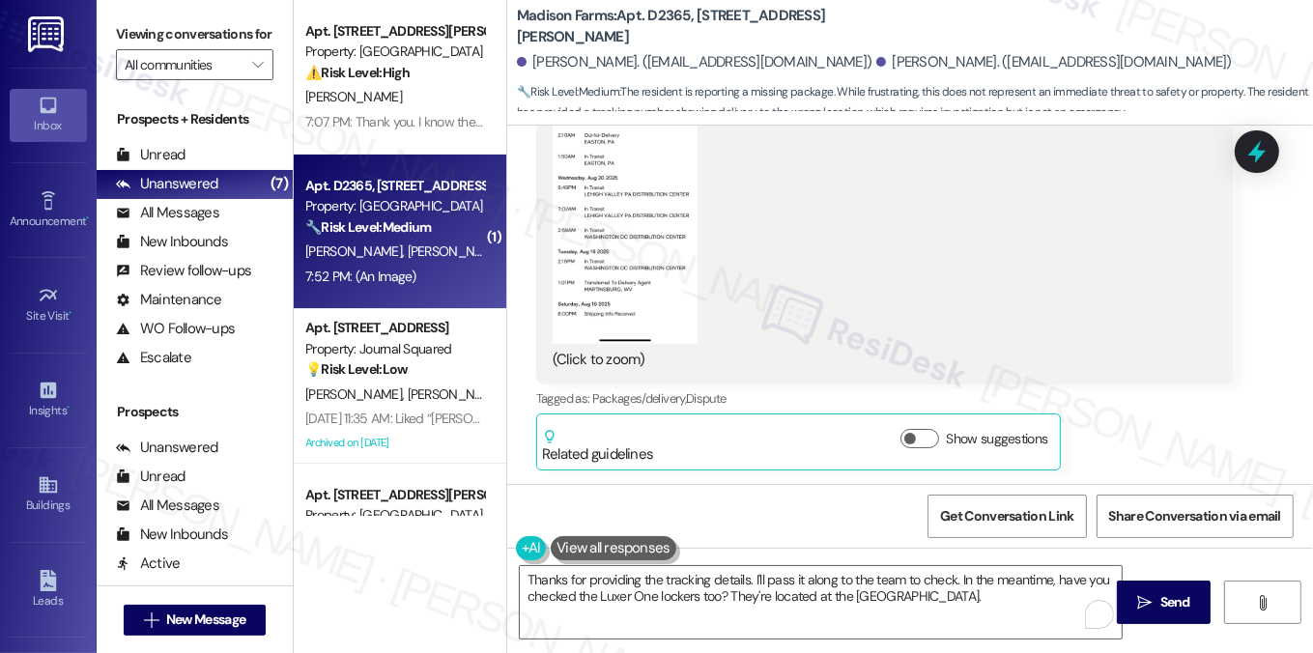
click at [621, 270] on button "Zoom image" at bounding box center [625, 185] width 145 height 315
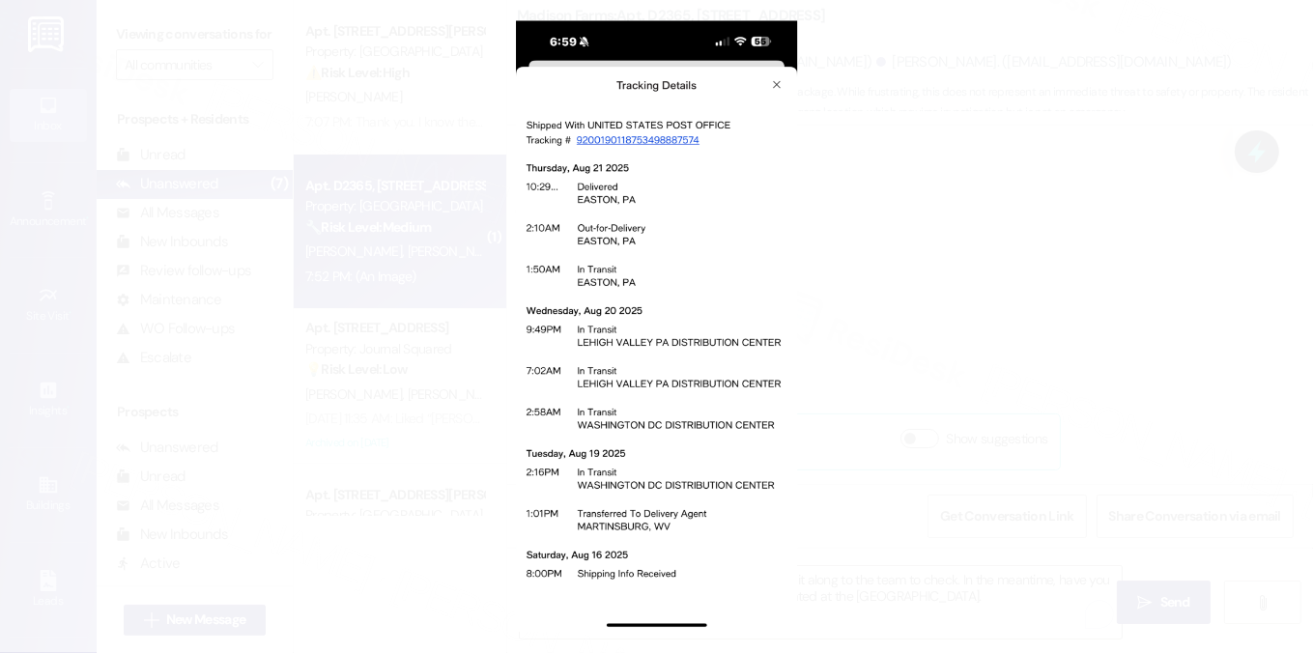
click at [1119, 76] on button "Unzoom image" at bounding box center [656, 326] width 1313 height 653
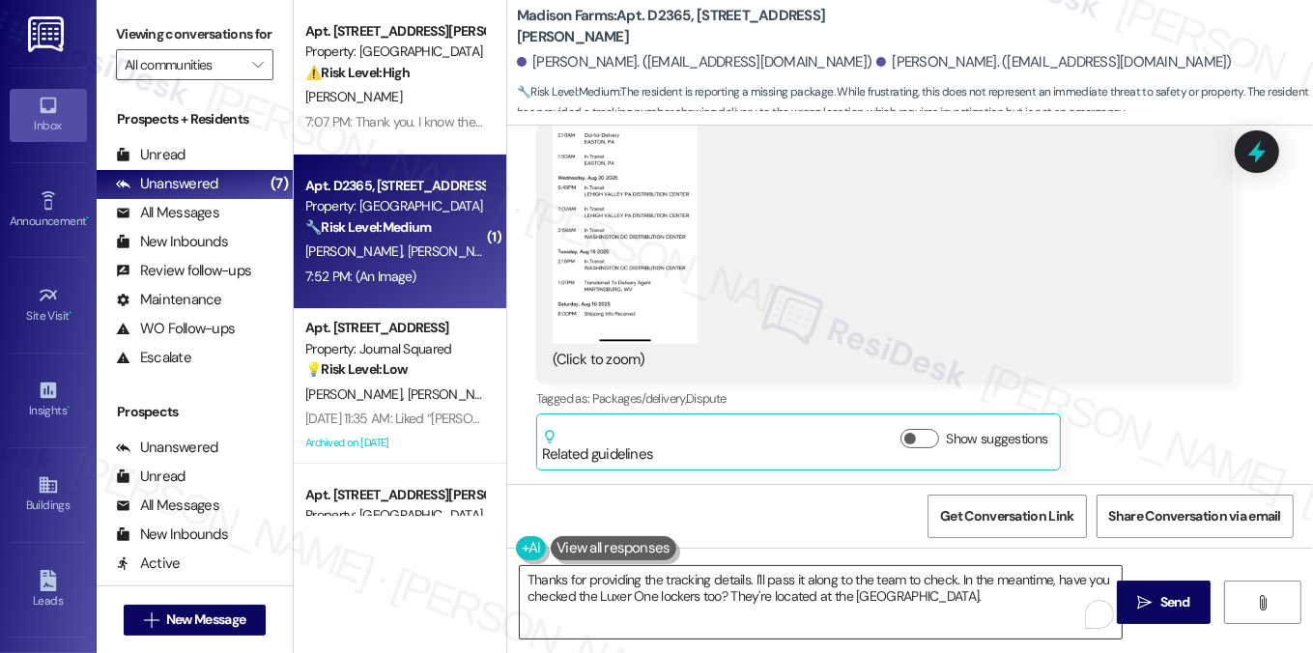
click at [680, 568] on textarea "Thanks for providing the tracking details. I'll pass it along to the team to ch…" at bounding box center [821, 602] width 603 height 72
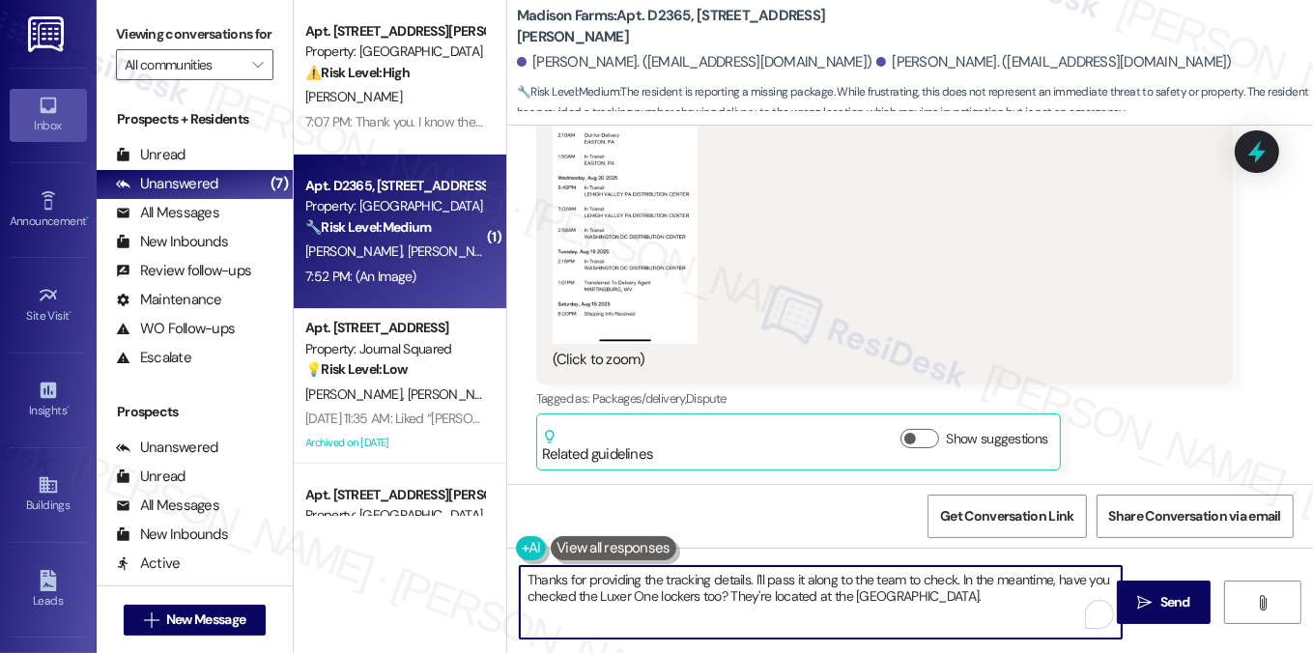
click at [680, 568] on textarea "Thanks for providing the tracking details. I'll pass it along to the team to ch…" at bounding box center [821, 602] width 603 height 72
click at [754, 579] on textarea "Thanks for providing the tracking details. I'll pass it along to the team to ch…" at bounding box center [821, 602] width 603 height 72
click at [845, 582] on textarea "Thanks for providing the tracking details. I'll pass it along to the team to ch…" at bounding box center [821, 602] width 603 height 72
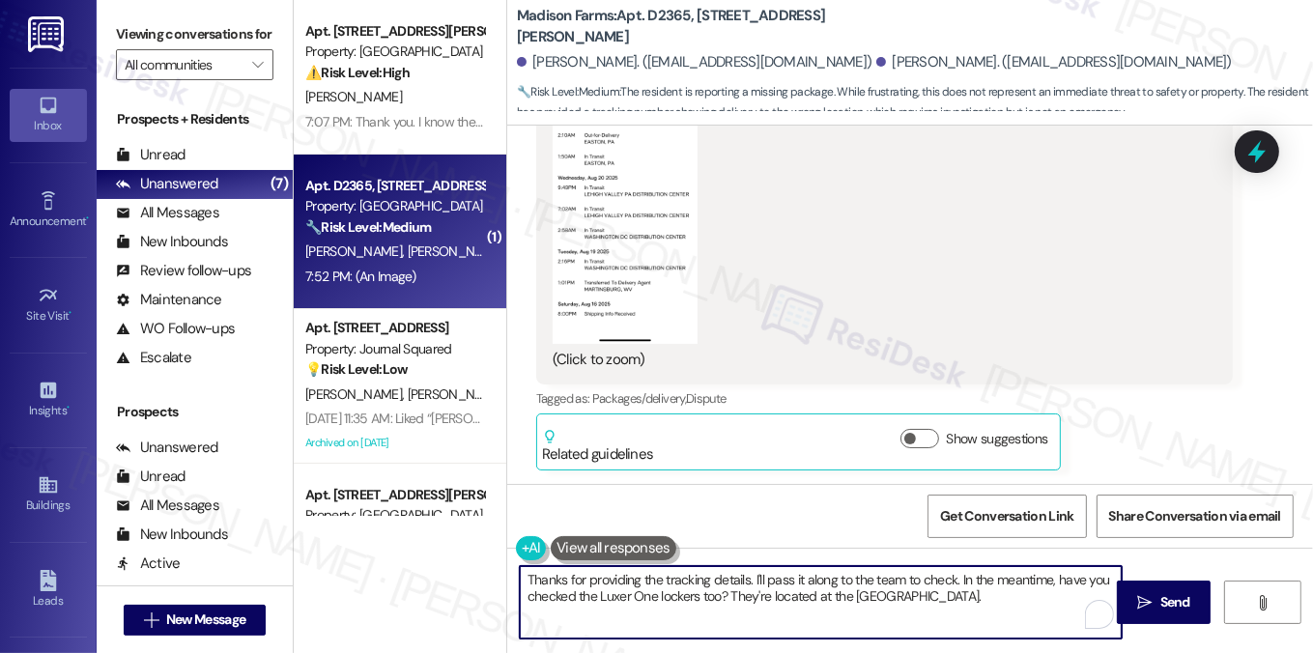
click at [845, 582] on textarea "Thanks for providing the tracking details. I'll pass it along to the team to ch…" at bounding box center [821, 602] width 603 height 72
click at [1003, 611] on textarea "Thanks for providing the tracking details. I'll pass it along to the team to ch…" at bounding box center [821, 602] width 603 height 72
click at [989, 608] on textarea "Thanks for providing the tracking details. I'll pass it along to the team to ch…" at bounding box center [821, 602] width 603 height 72
click at [959, 590] on textarea "Thanks for providing the tracking details. I'll pass it along to the team to ch…" at bounding box center [821, 602] width 603 height 72
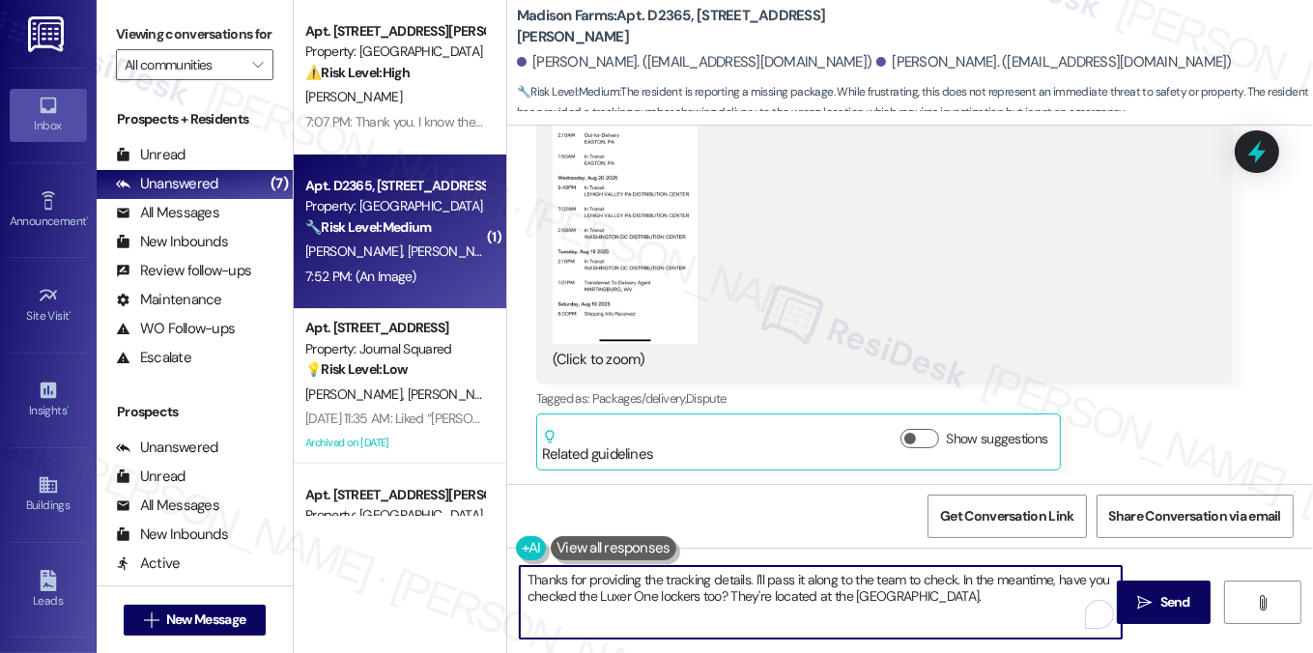
click at [959, 590] on textarea "Thanks for providing the tracking details. I'll pass it along to the team to ch…" at bounding box center [821, 602] width 603 height 72
click at [958, 600] on textarea "Thanks for providing the tracking details. I'll pass it along to the team to ch…" at bounding box center [821, 602] width 603 height 72
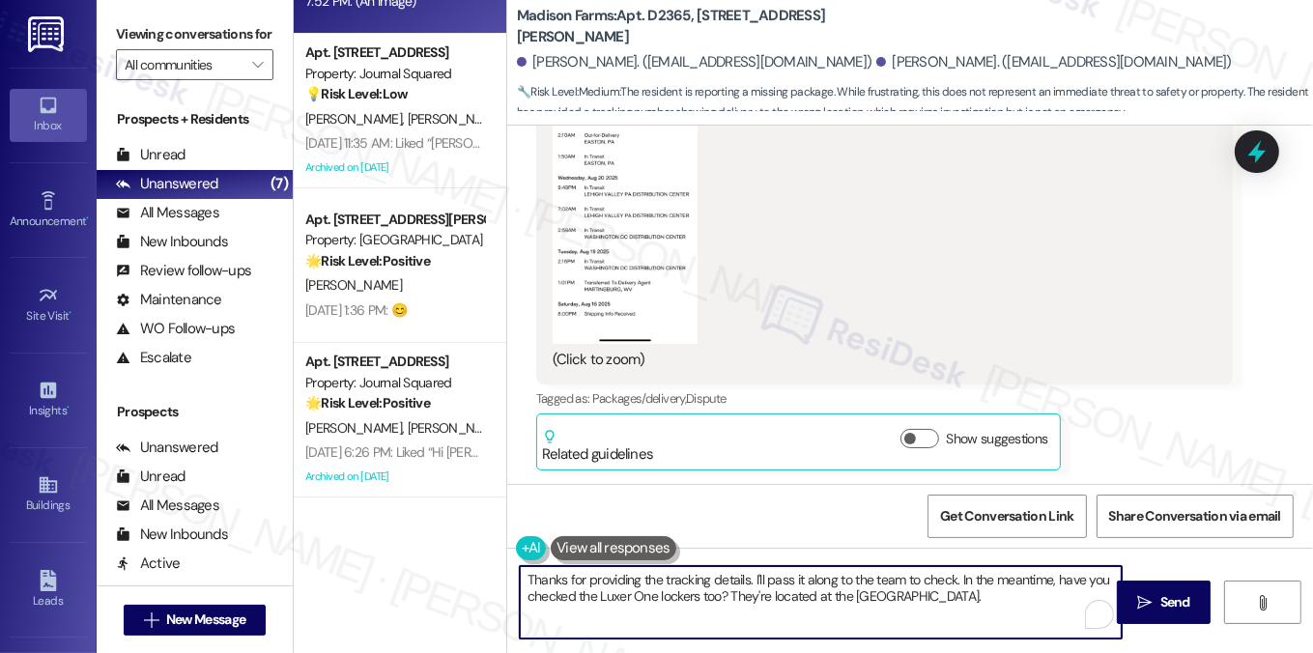
scroll to position [411, 0]
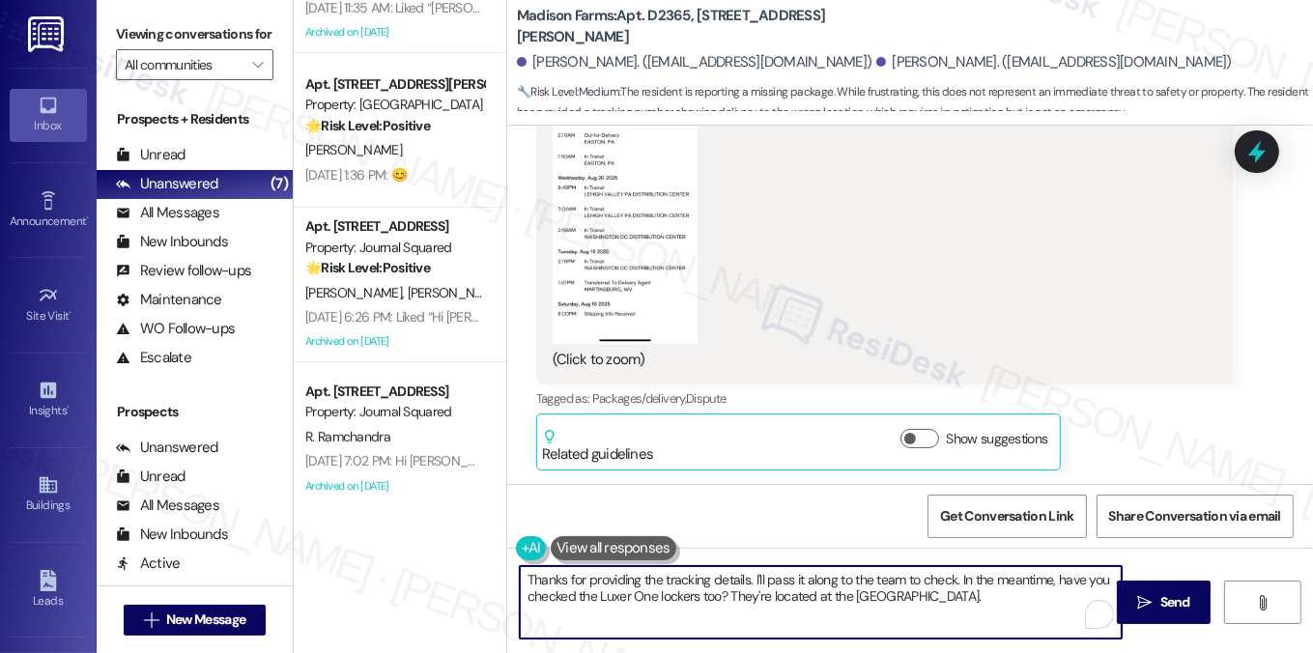
click at [861, 590] on textarea "Thanks for providing the tracking details. I'll pass it along to the team to ch…" at bounding box center [821, 602] width 603 height 72
click at [962, 598] on textarea "Thanks for providing the tracking details. I'll pass it along to the team to ch…" at bounding box center [821, 602] width 603 height 72
drag, startPoint x: 974, startPoint y: 598, endPoint x: 907, endPoint y: 584, distance: 68.2
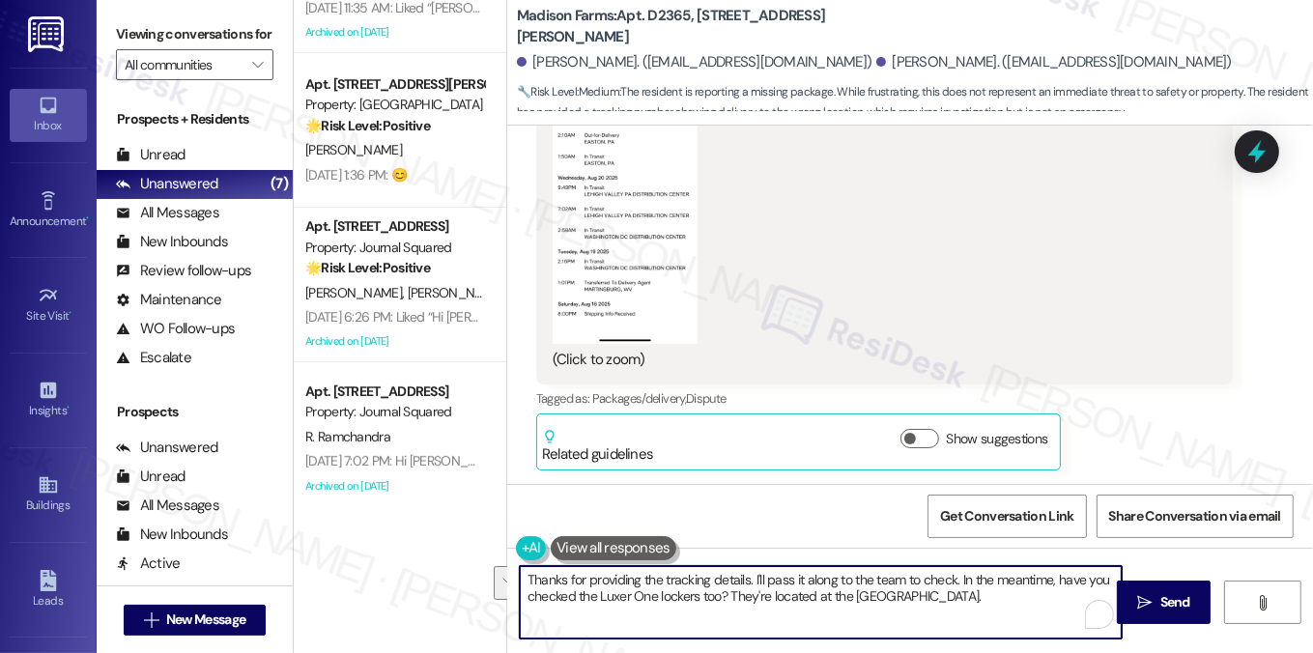
click at [907, 584] on textarea "Thanks for providing the tracking details. I'll pass it along to the team to ch…" at bounding box center [821, 602] width 603 height 72
click at [716, 598] on textarea "Thanks for providing the tracking details. I'll pass it along to the team to ch…" at bounding box center [821, 602] width 603 height 72
click at [715, 598] on textarea "Thanks for providing the tracking details. I'll pass it along to the team to ch…" at bounding box center [821, 602] width 603 height 72
click at [857, 598] on textarea "Thanks for providing the tracking details. I'll pass it along to the team to ch…" at bounding box center [821, 602] width 603 height 72
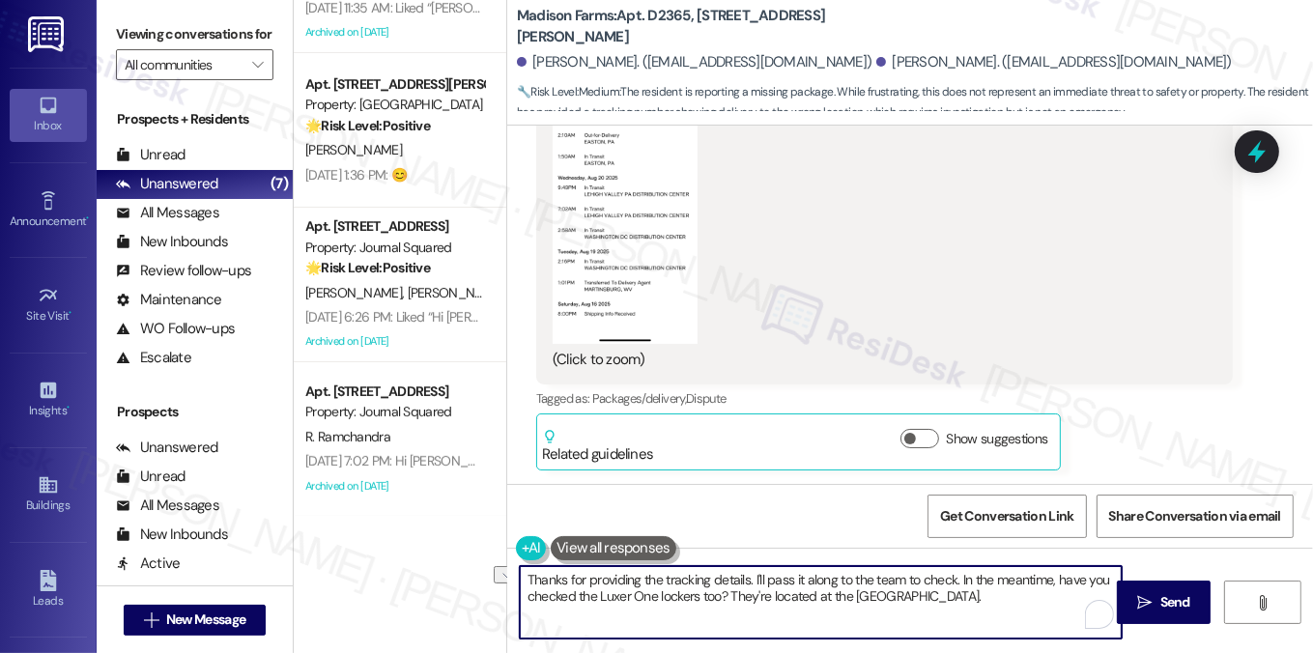
drag, startPoint x: 921, startPoint y: 598, endPoint x: 734, endPoint y: 600, distance: 186.5
click at [734, 600] on textarea "Thanks for providing the tracking details. I'll pass it along to the team to ch…" at bounding box center [821, 602] width 603 height 72
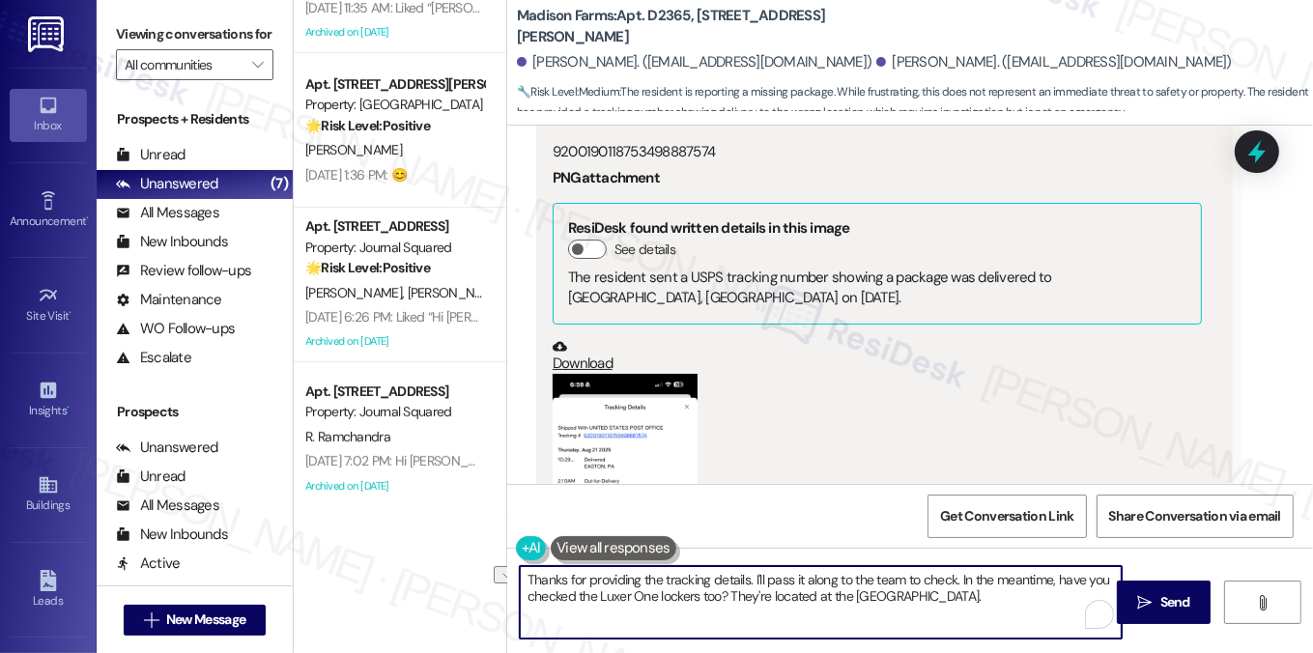
scroll to position [2253, 0]
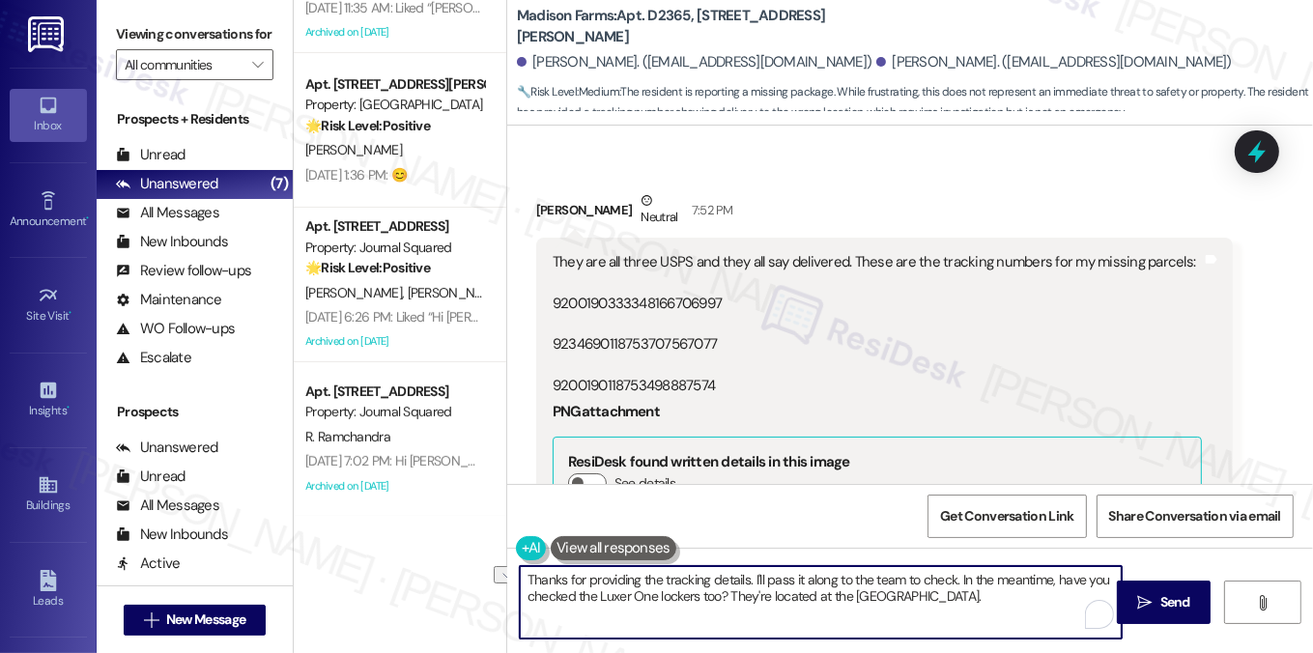
click at [729, 259] on div "They are all three USPS and they all say delivered. These are the tracking numb…" at bounding box center [877, 324] width 649 height 145
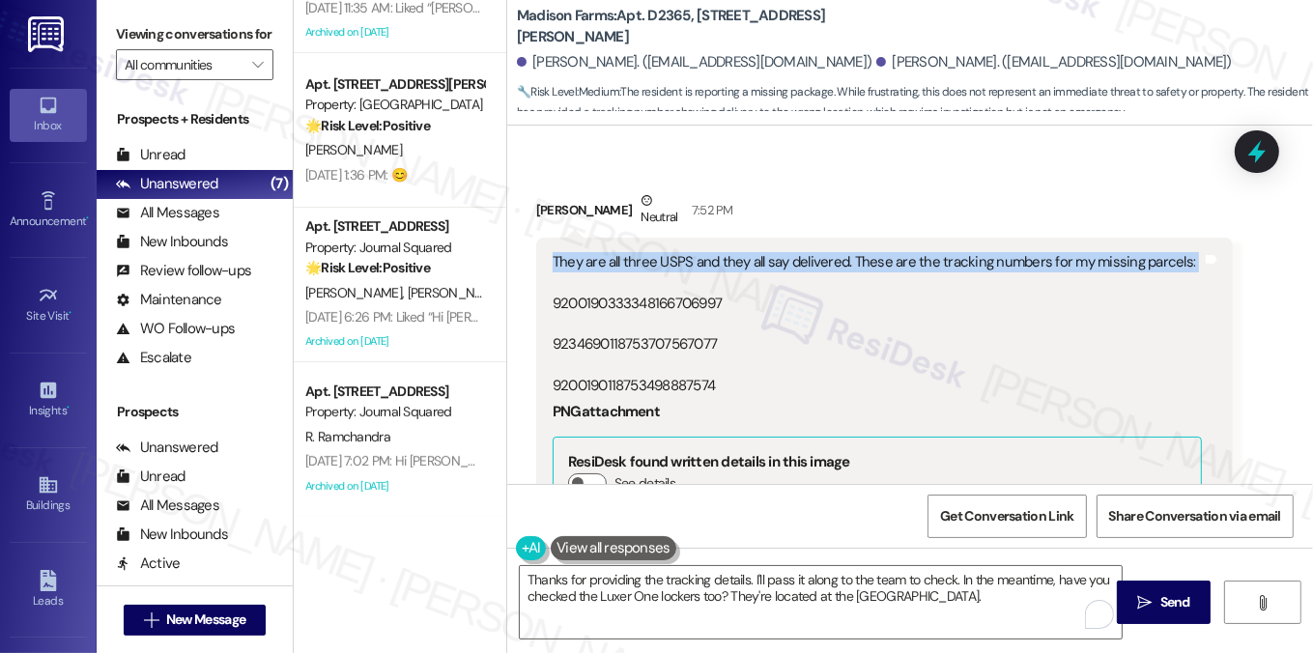
click at [729, 259] on div "They are all three USPS and they all say delivered. These are the tracking numb…" at bounding box center [877, 324] width 649 height 145
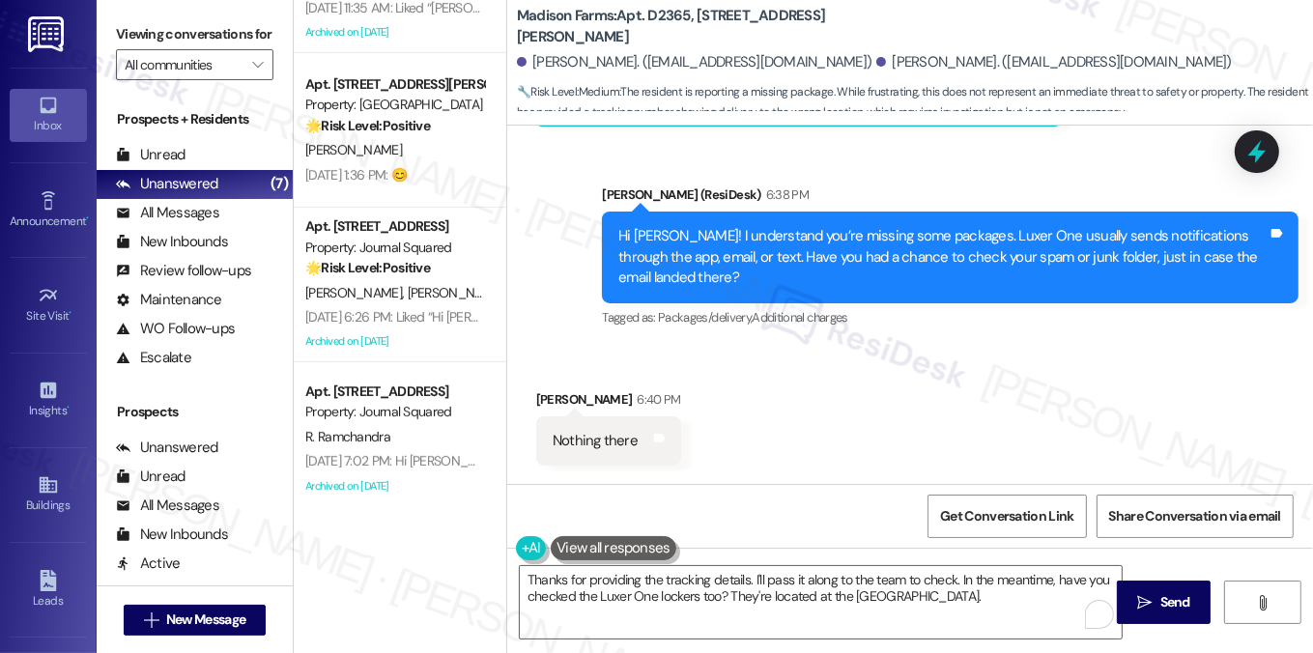
scroll to position [1480, 0]
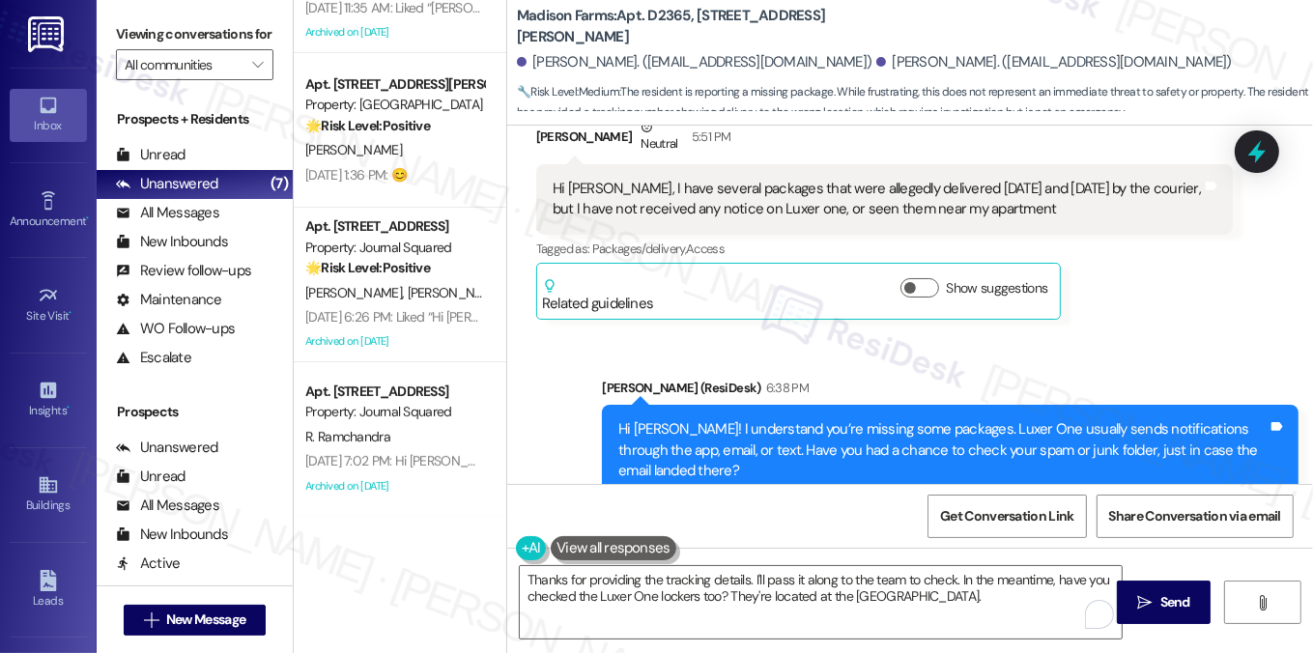
click at [654, 192] on div "Hi [PERSON_NAME], I have several packages that were allegedly delivered [DATE] …" at bounding box center [877, 200] width 649 height 42
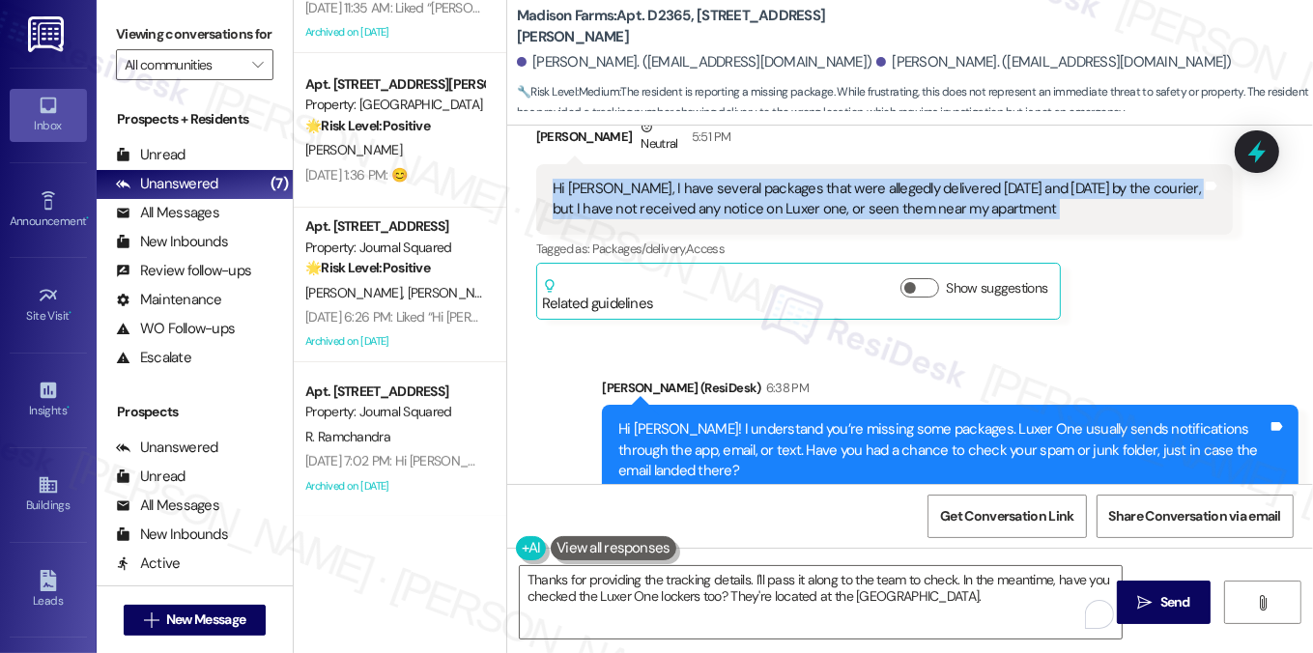
click at [654, 192] on div "Hi [PERSON_NAME], I have several packages that were allegedly delivered [DATE] …" at bounding box center [877, 200] width 649 height 42
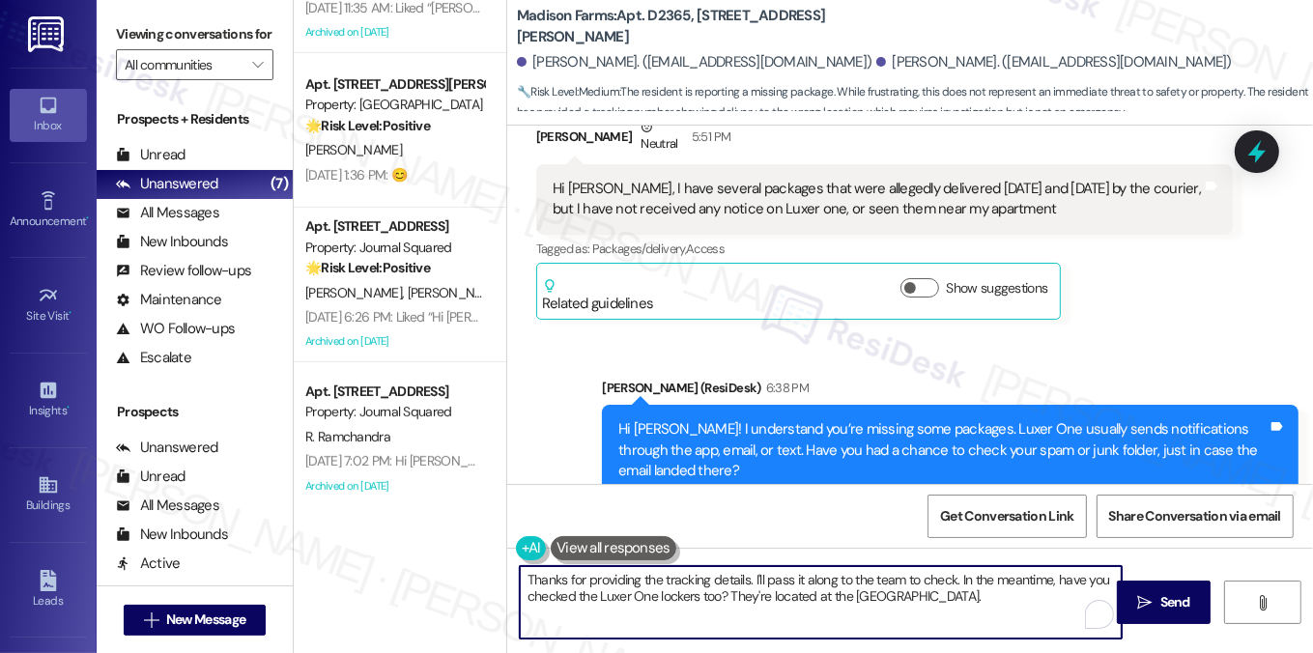
click at [704, 578] on textarea "Thanks for providing the tracking details. I'll pass it along to the team to ch…" at bounding box center [821, 602] width 603 height 72
click at [991, 590] on textarea "Thanks for providing the tracking details. I'll pass it along to the team to ch…" at bounding box center [821, 602] width 603 height 72
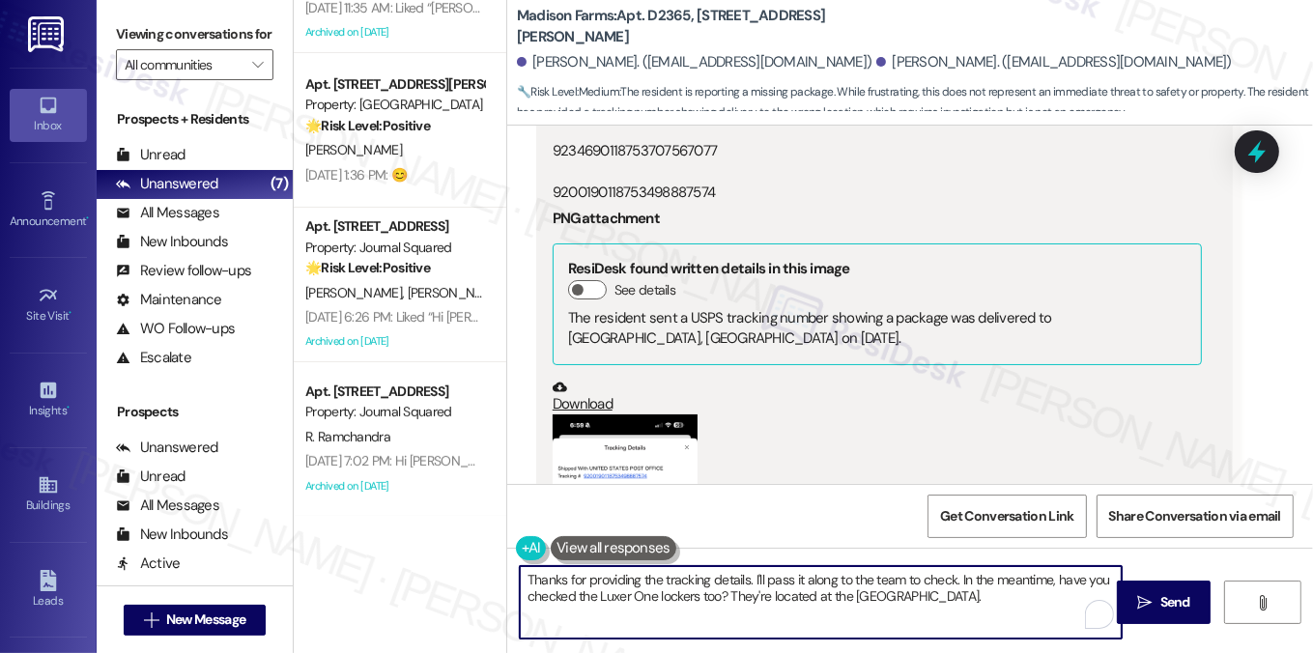
scroll to position [2833, 0]
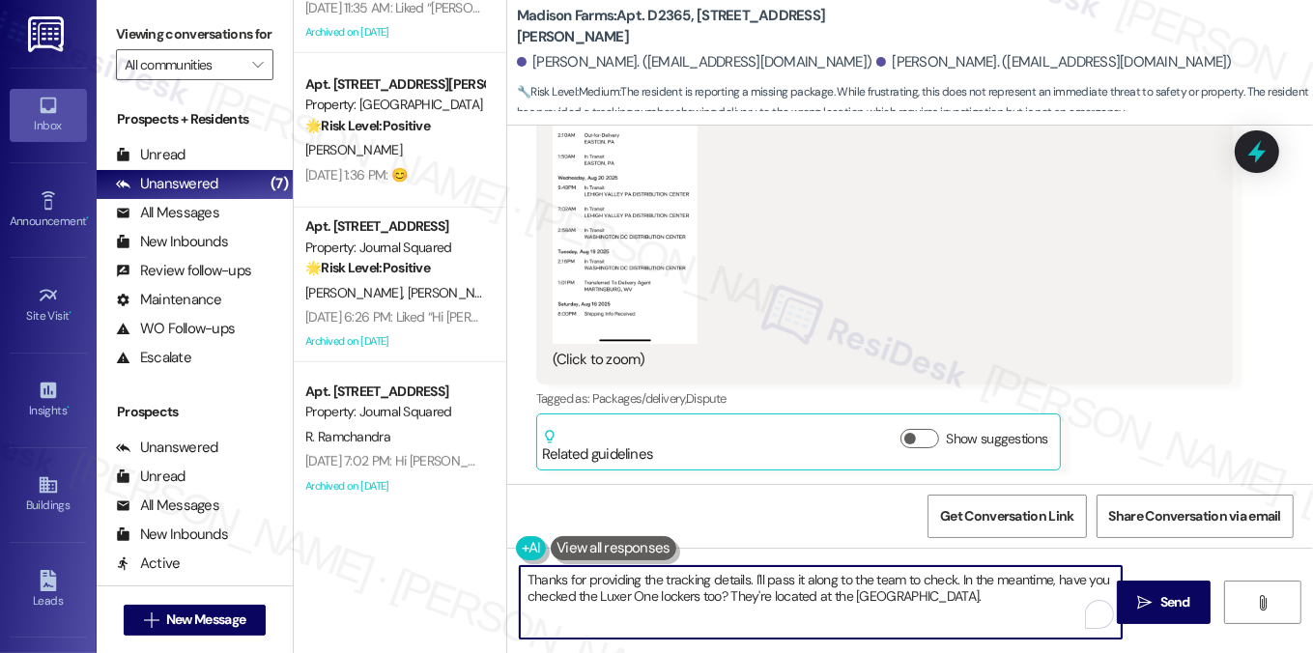
click at [652, 594] on textarea "Thanks for providing the tracking details. I'll pass it along to the team to ch…" at bounding box center [821, 602] width 603 height 72
click at [949, 597] on textarea "Thanks for providing the tracking details. I'll pass it along to the team to ch…" at bounding box center [821, 602] width 603 height 72
click at [1051, 609] on textarea "Thanks for providing the tracking details. I'll pass it along to the team to ch…" at bounding box center [821, 602] width 603 height 72
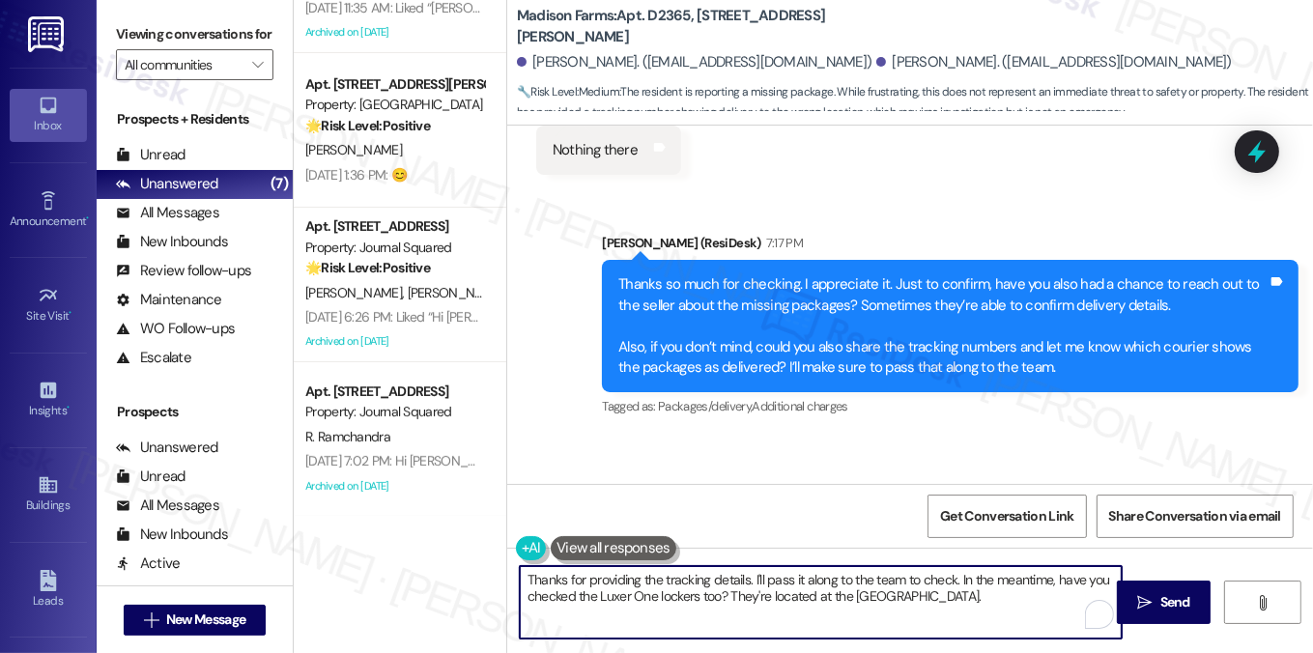
scroll to position [1963, 0]
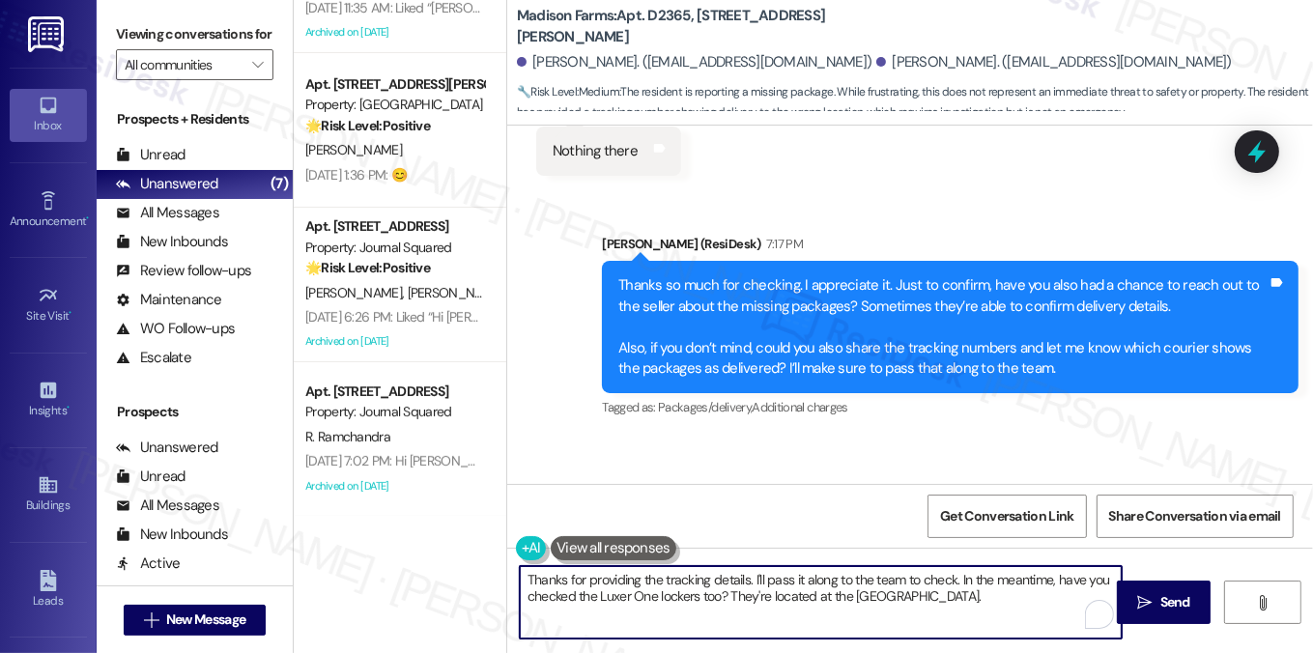
click at [925, 283] on div "Thanks so much for checking. I appreciate it. Just to confirm, have you also ha…" at bounding box center [942, 326] width 649 height 103
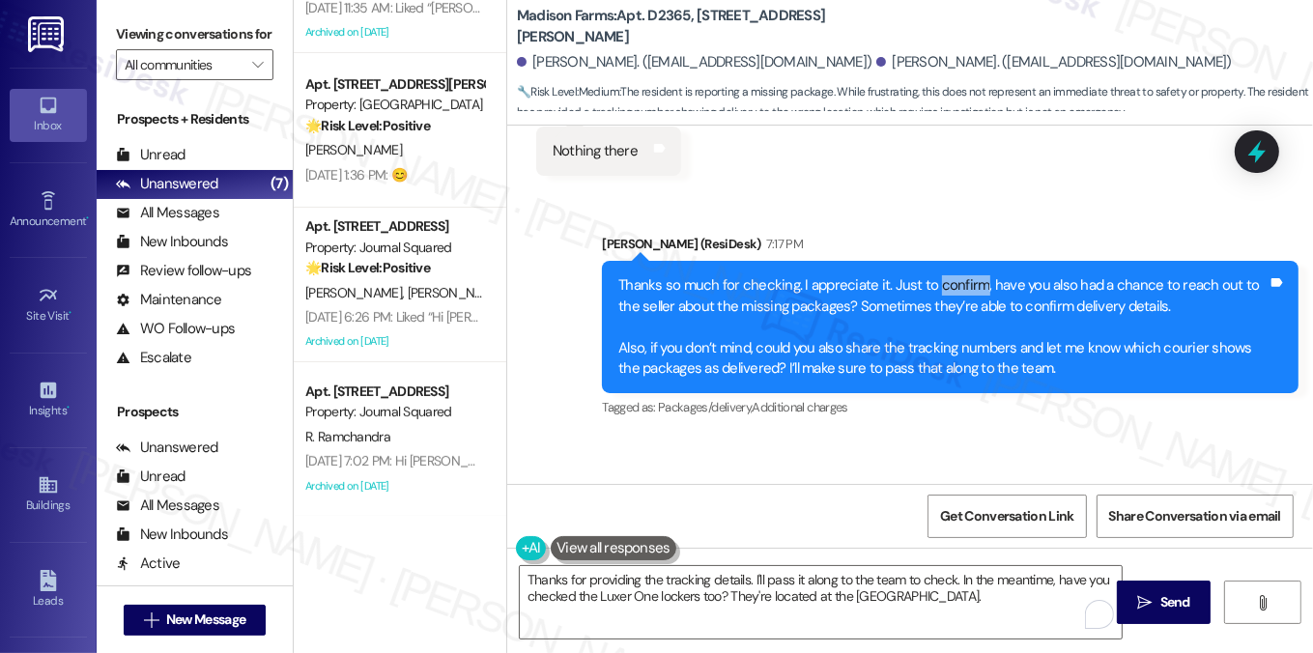
click at [925, 283] on div "Thanks so much for checking. I appreciate it. Just to confirm, have you also ha…" at bounding box center [942, 326] width 649 height 103
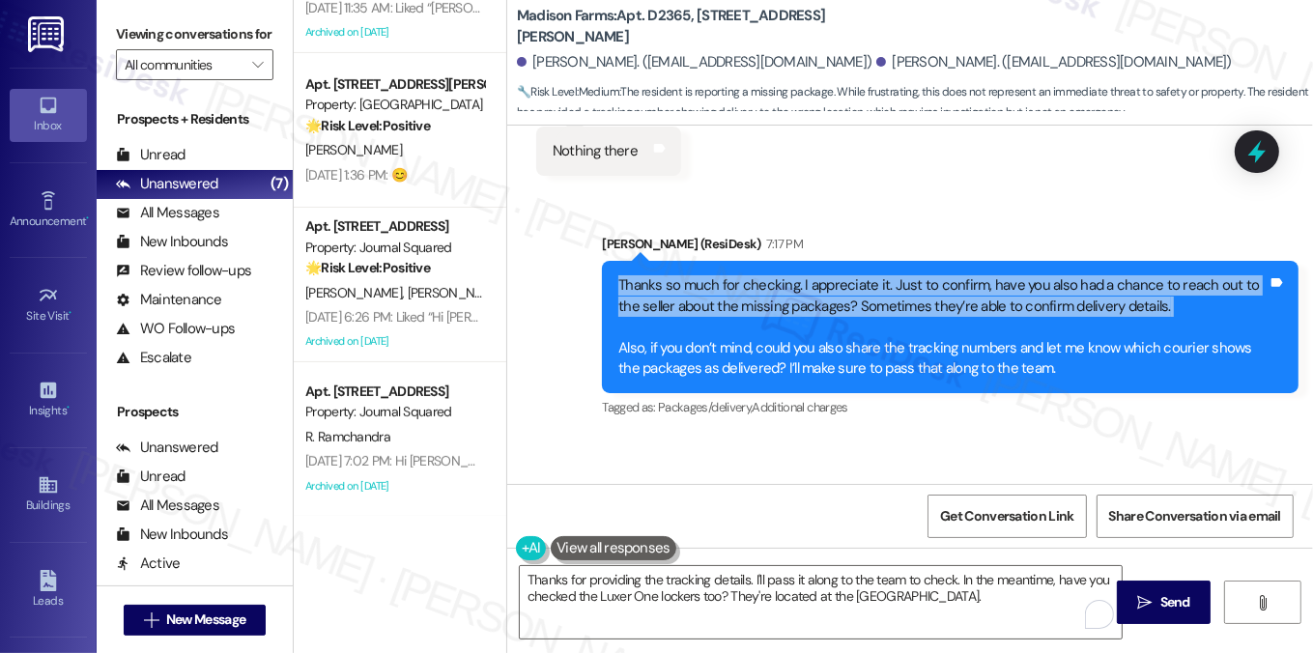
click at [925, 283] on div "Thanks so much for checking. I appreciate it. Just to confirm, have you also ha…" at bounding box center [942, 326] width 649 height 103
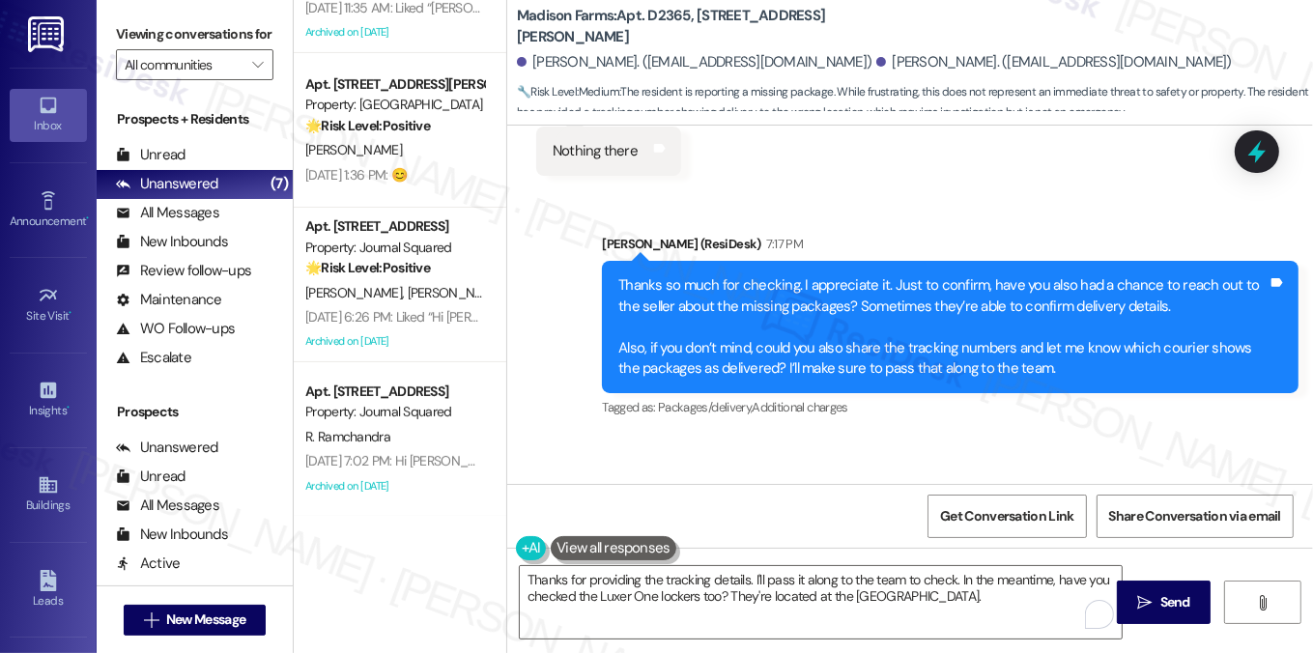
click at [739, 344] on div "Thanks so much for checking. I appreciate it. Just to confirm, have you also ha…" at bounding box center [942, 326] width 649 height 103
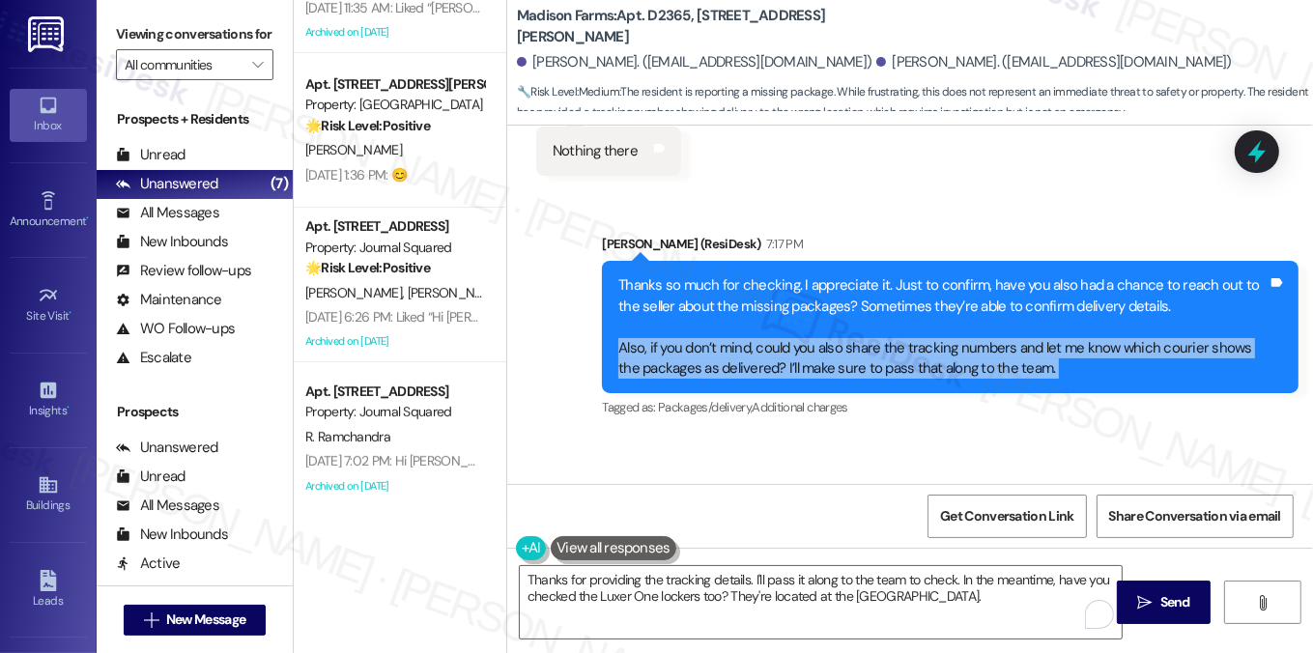
click at [739, 344] on div "Thanks so much for checking. I appreciate it. Just to confirm, have you also ha…" at bounding box center [942, 326] width 649 height 103
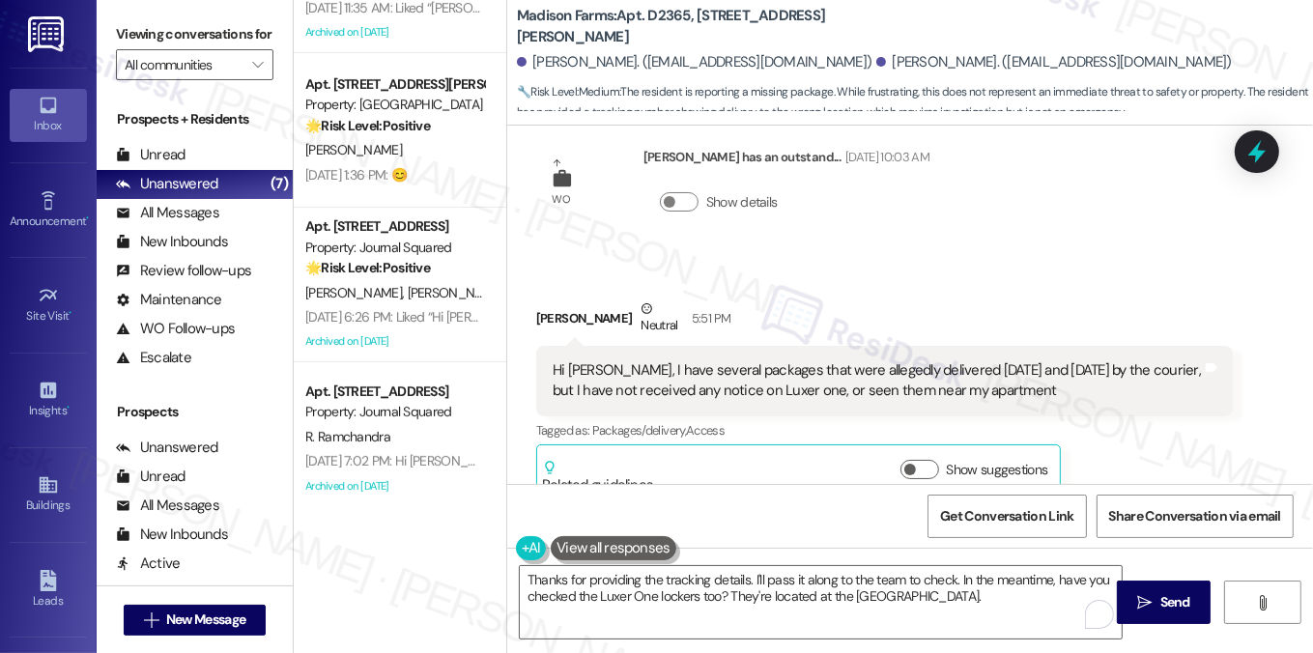
scroll to position [1287, 0]
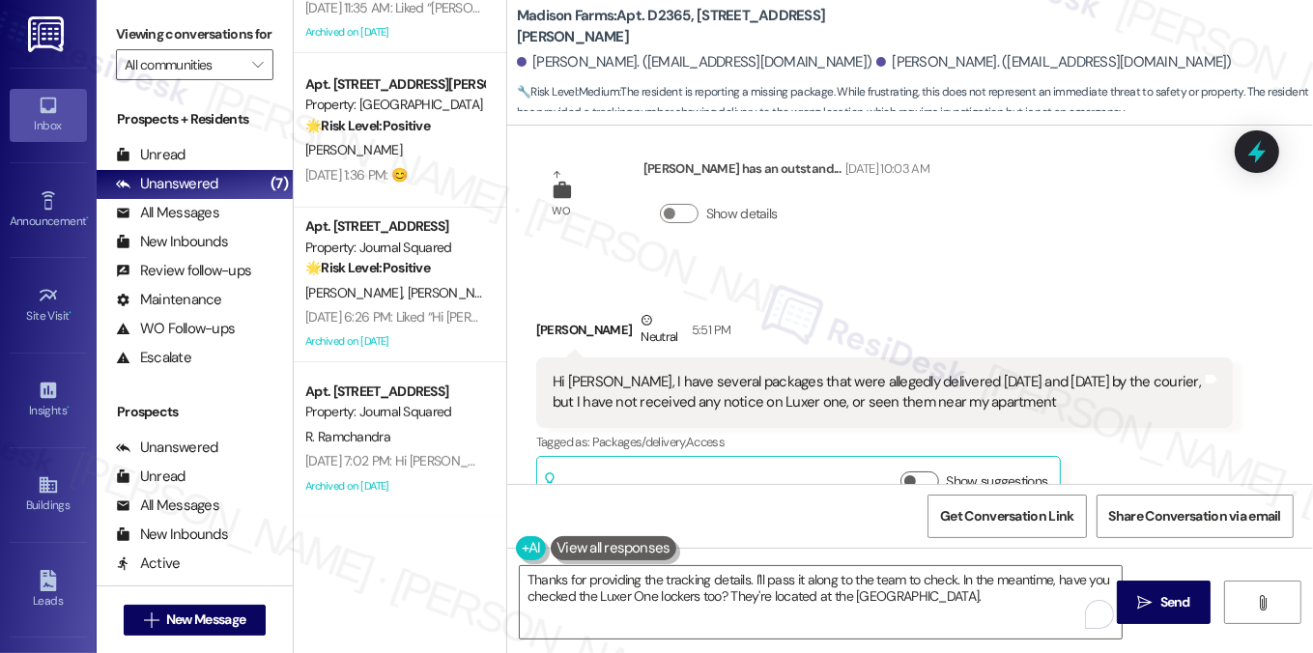
click at [658, 374] on div "Hi [PERSON_NAME], I have several packages that were allegedly delivered [DATE] …" at bounding box center [877, 393] width 649 height 42
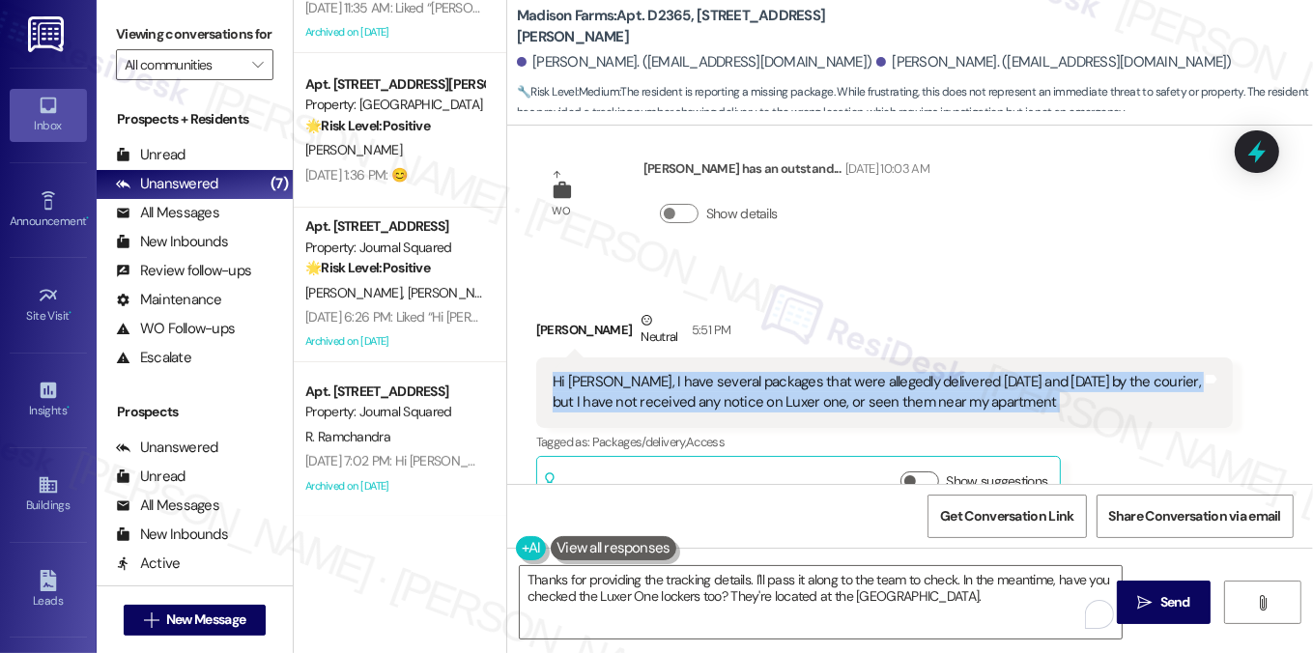
click at [658, 374] on div "Hi [PERSON_NAME], I have several packages that were allegedly delivered [DATE] …" at bounding box center [877, 393] width 649 height 42
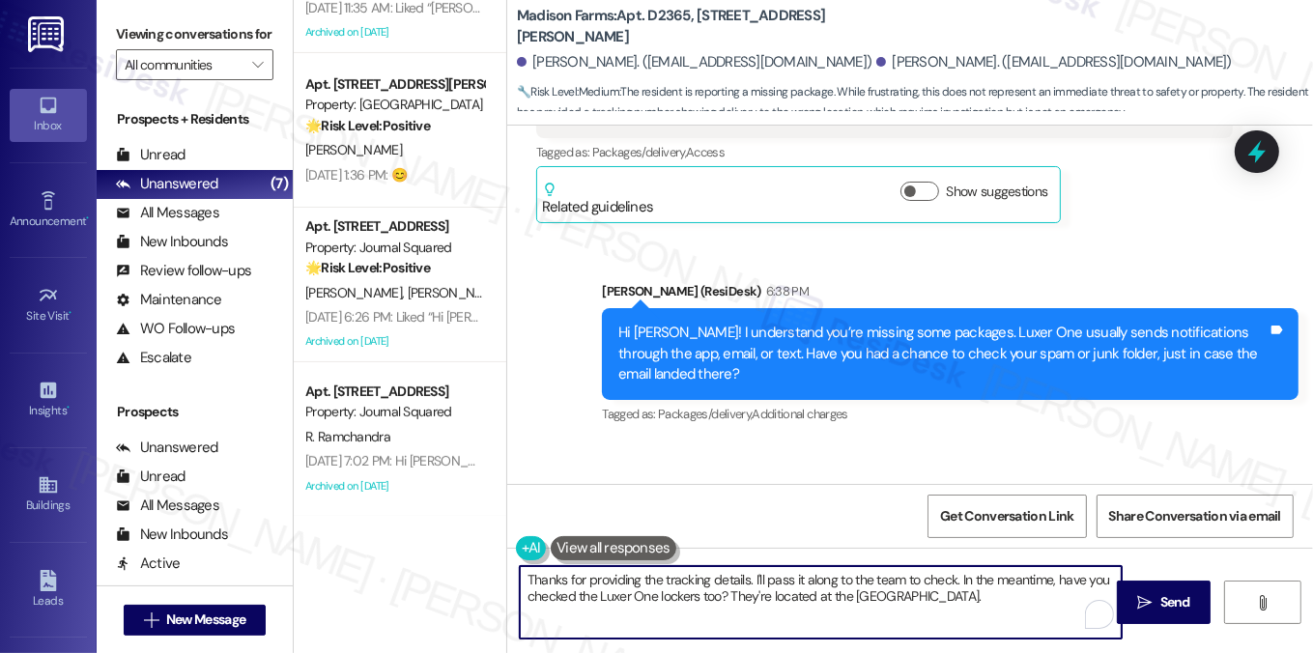
click at [630, 585] on textarea "Thanks for providing the tracking details. I'll pass it along to the team to ch…" at bounding box center [821, 602] width 603 height 72
click at [961, 588] on textarea "Thanks for providing the tracking details. I'll pass it along to the team to ch…" at bounding box center [821, 602] width 603 height 72
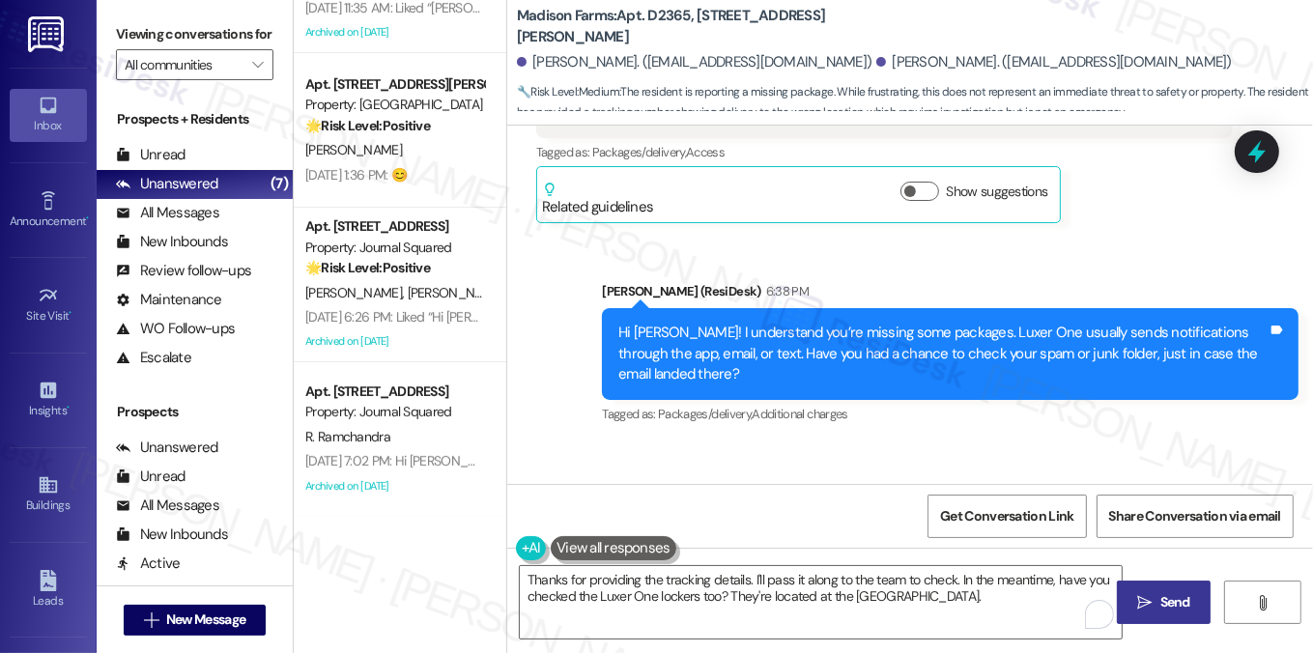
click at [1148, 595] on icon "" at bounding box center [1144, 602] width 14 height 15
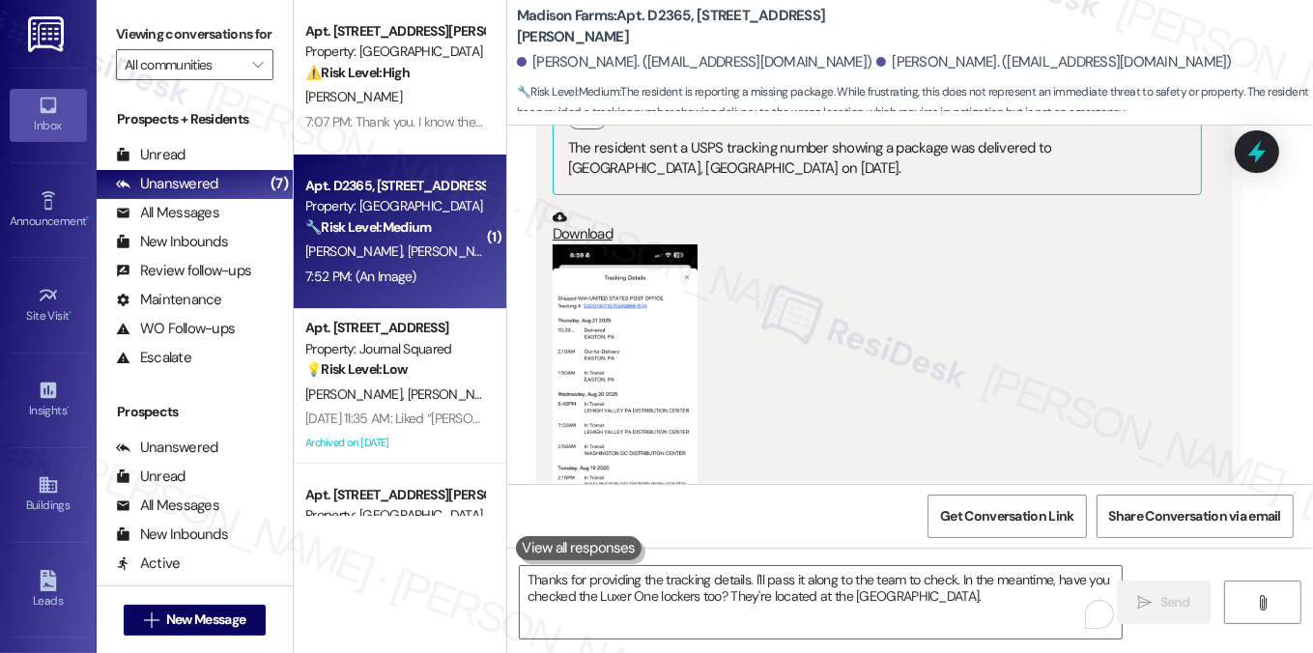
scroll to position [2988, 0]
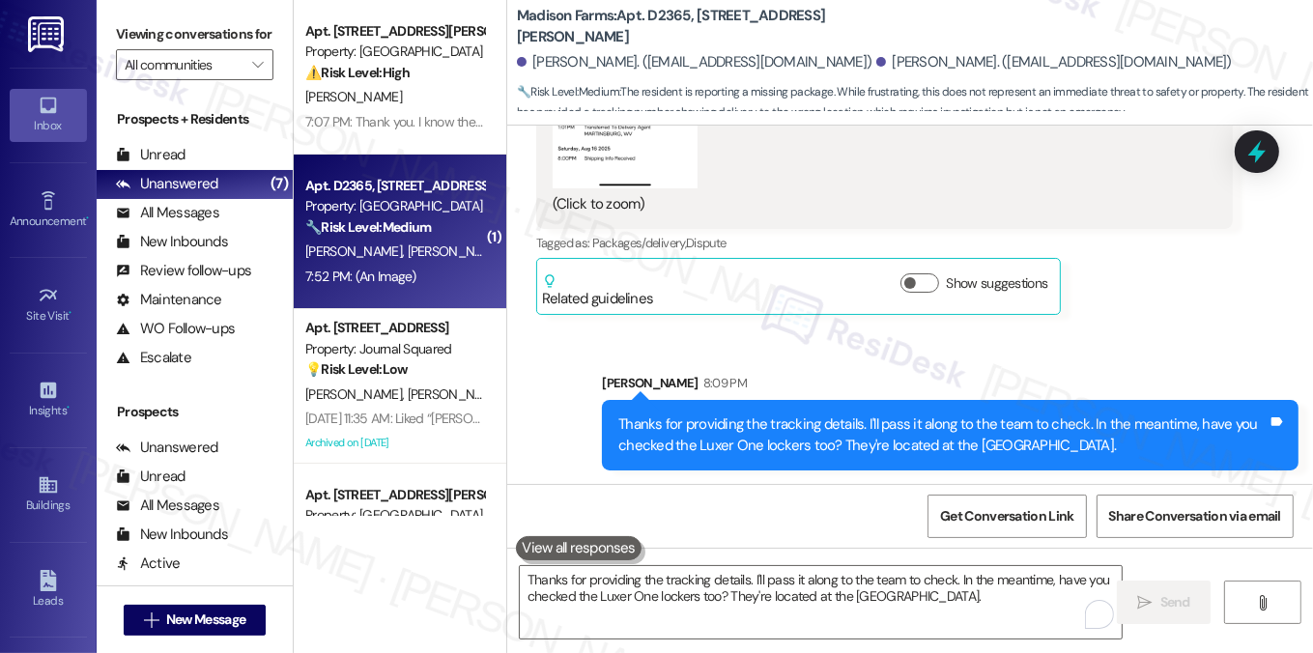
click at [819, 407] on div "Thanks for providing the tracking details. I'll pass it along to the team to ch…" at bounding box center [950, 435] width 697 height 71
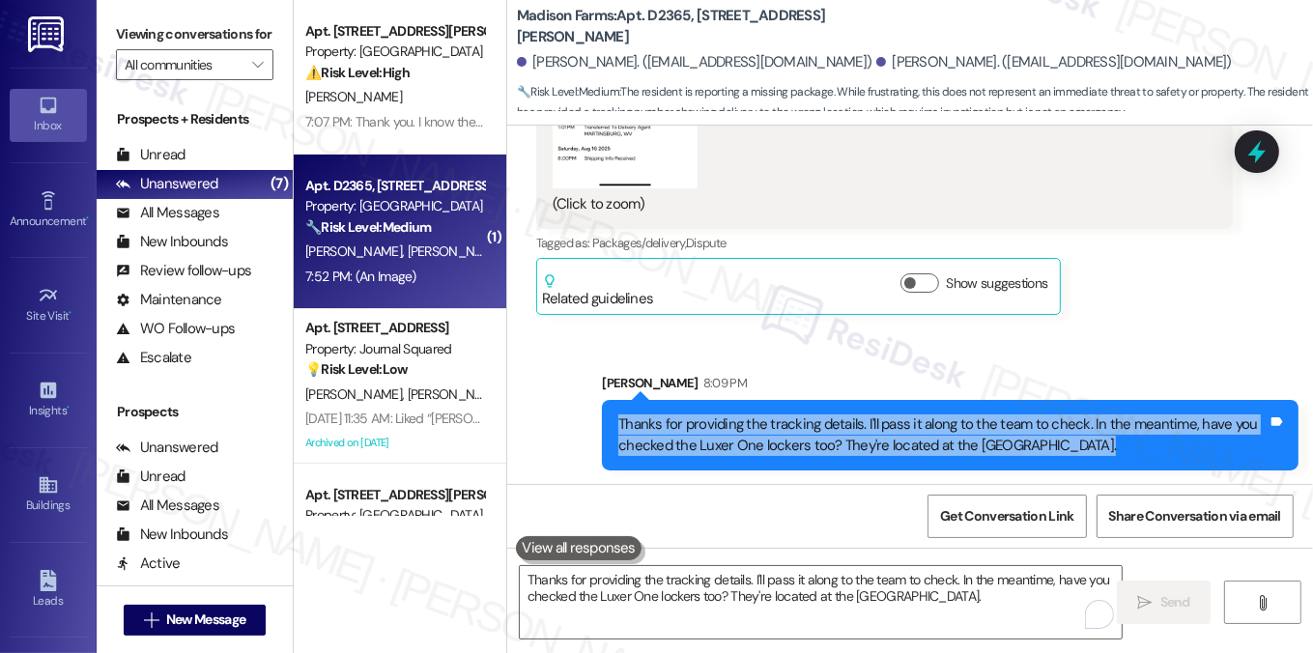
click at [819, 407] on div "Thanks for providing the tracking details. I'll pass it along to the team to ch…" at bounding box center [950, 435] width 697 height 71
click at [877, 418] on div "Thanks for providing the tracking details. I'll pass it along to the team to ch…" at bounding box center [942, 435] width 649 height 42
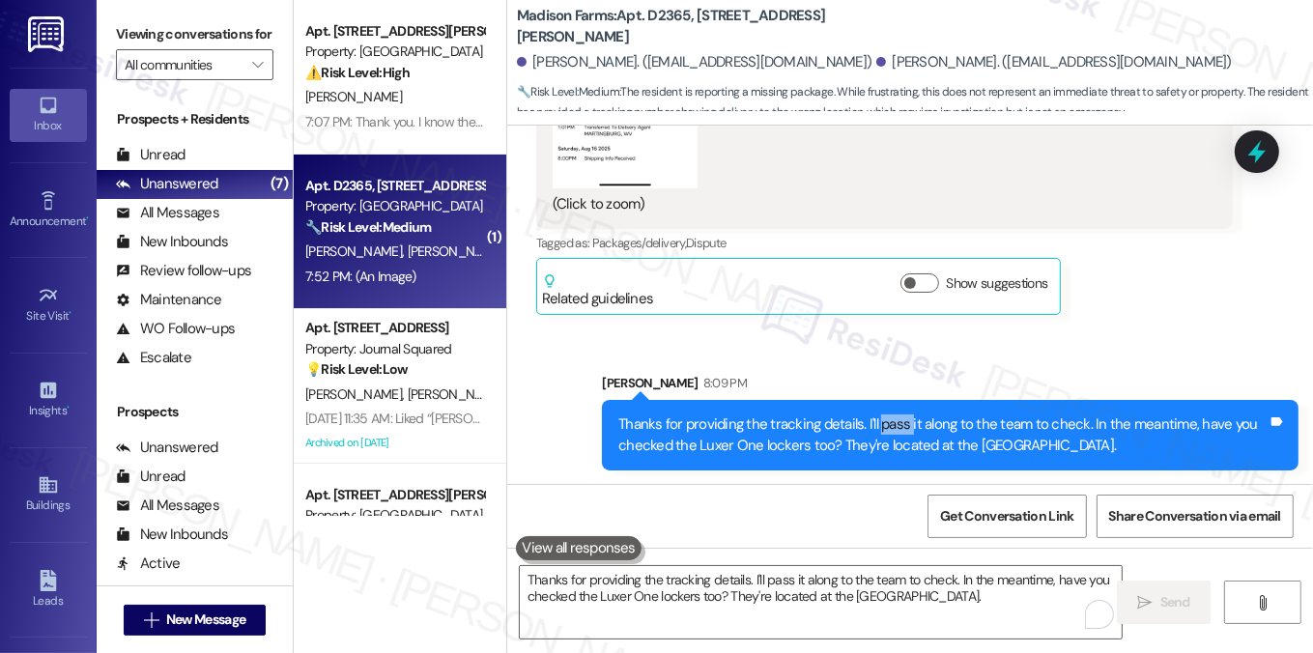
click at [877, 418] on div "Thanks for providing the tracking details. I'll pass it along to the team to ch…" at bounding box center [942, 435] width 649 height 42
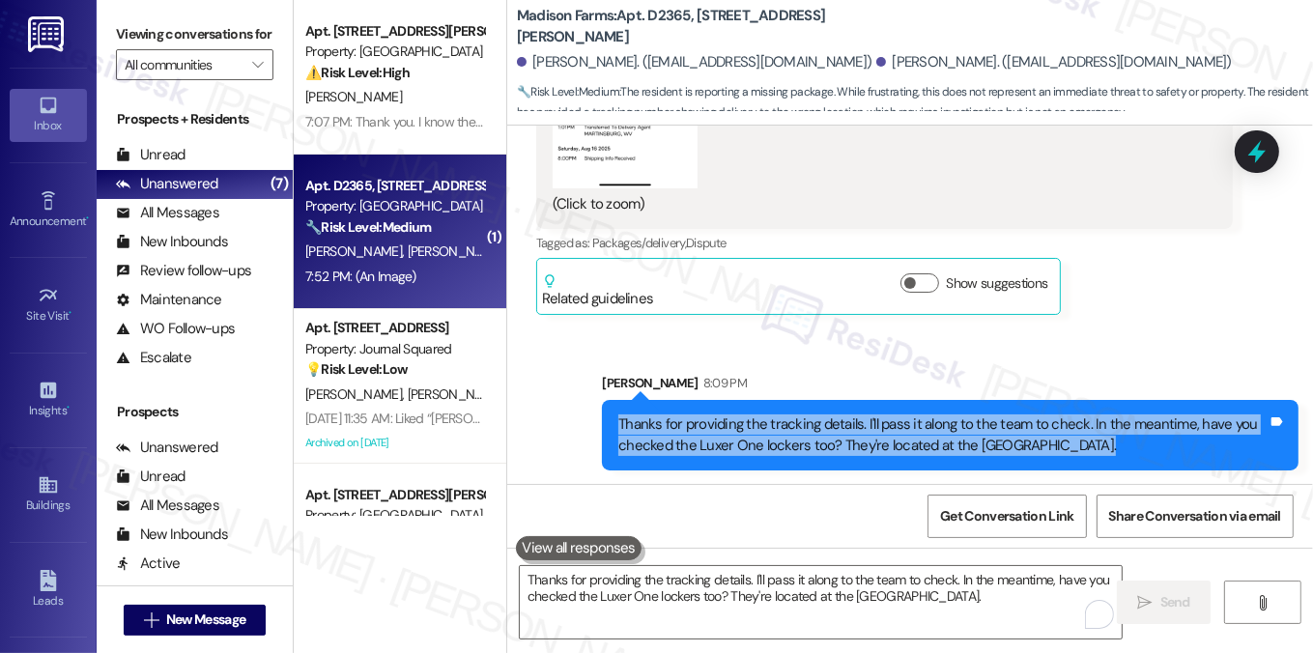
click at [877, 418] on div "Thanks for providing the tracking details. I'll pass it along to the team to ch…" at bounding box center [942, 435] width 649 height 42
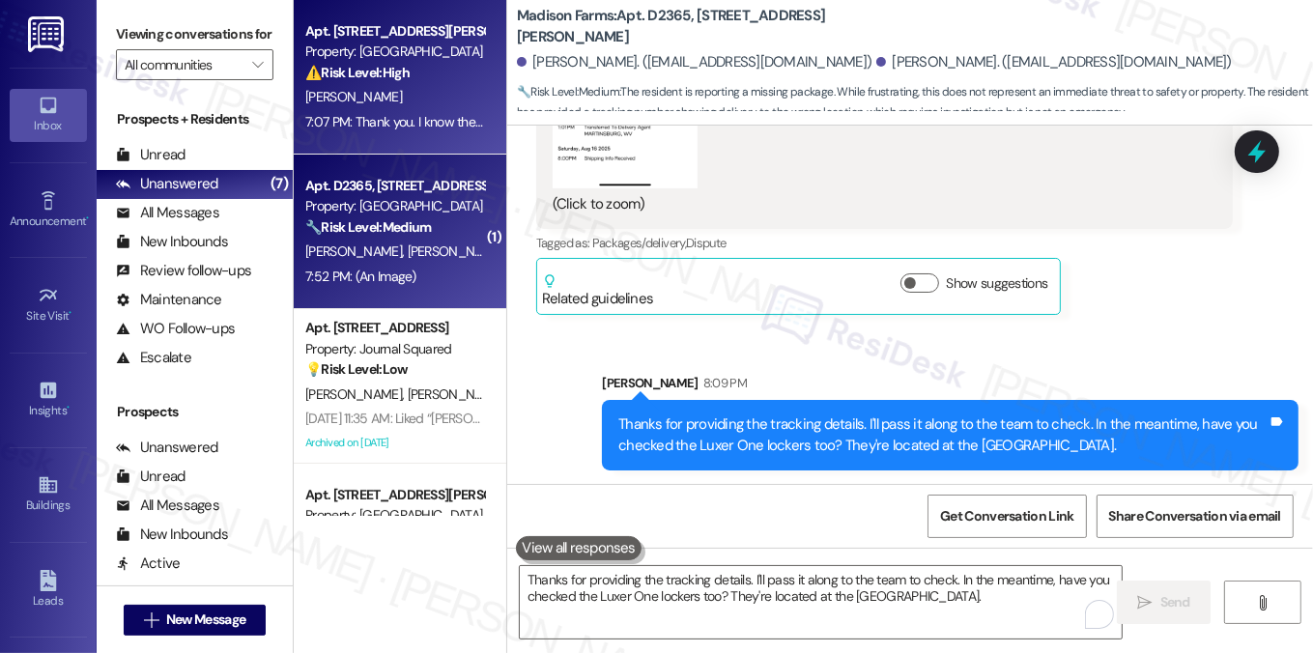
click at [461, 98] on div "[PERSON_NAME]" at bounding box center [394, 97] width 183 height 24
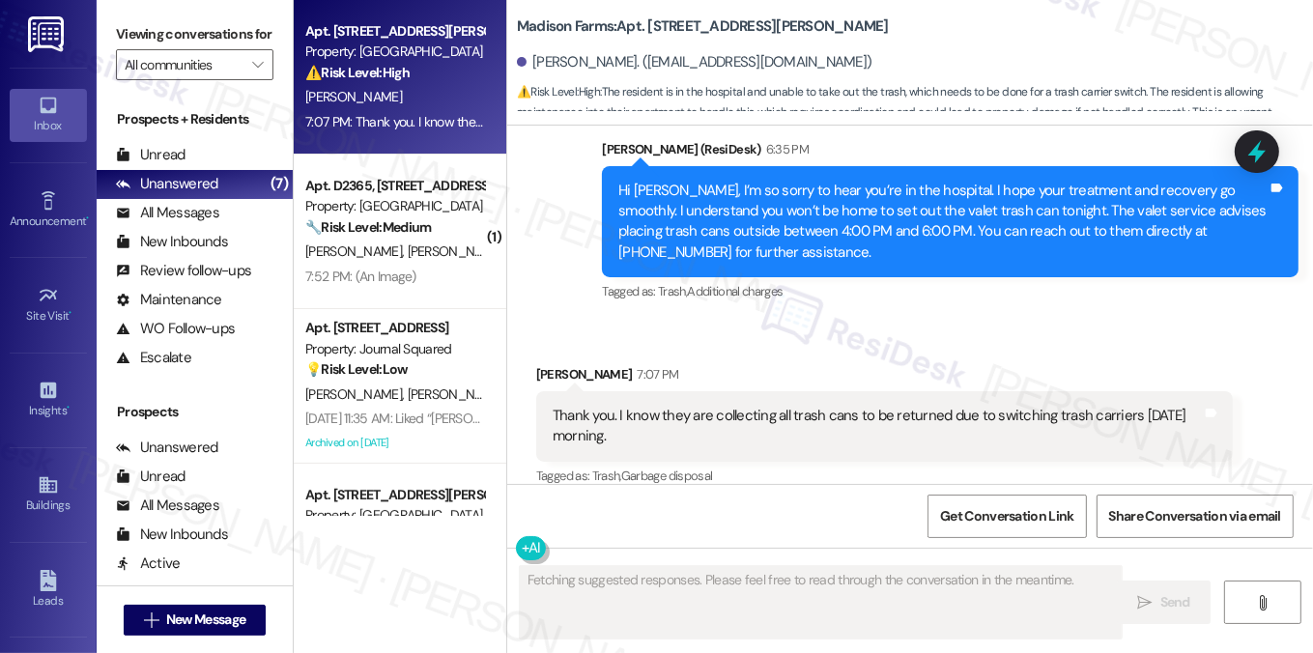
scroll to position [8070, 0]
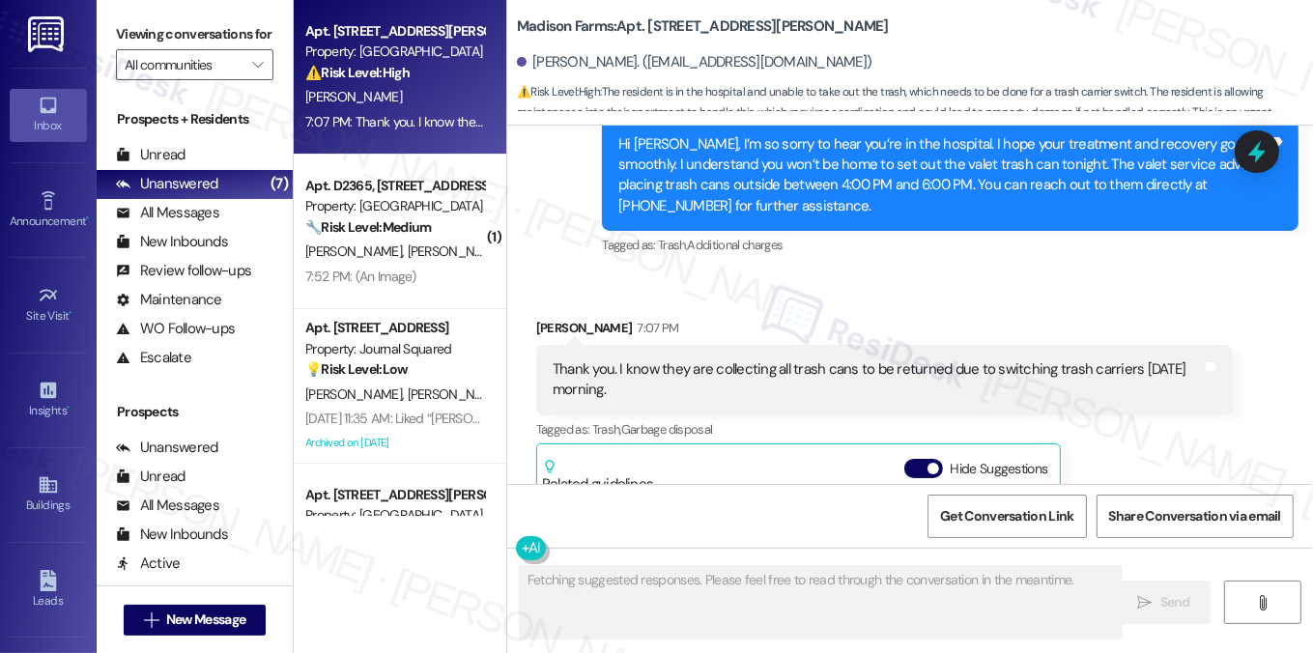
click at [742, 383] on div "Thank you. I know they are collecting all trash cans to be returned due to swit…" at bounding box center [877, 380] width 649 height 42
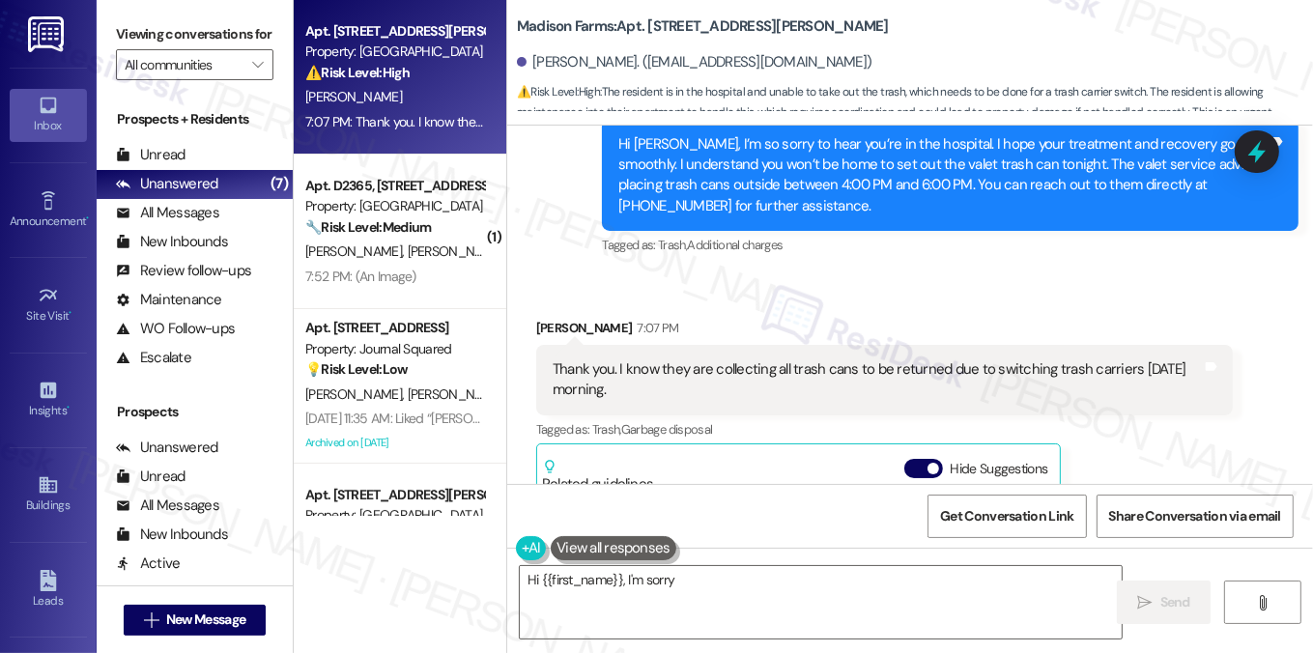
click at [742, 383] on div "Thank you. I know they are collecting all trash cans to be returned due to swit…" at bounding box center [877, 380] width 649 height 42
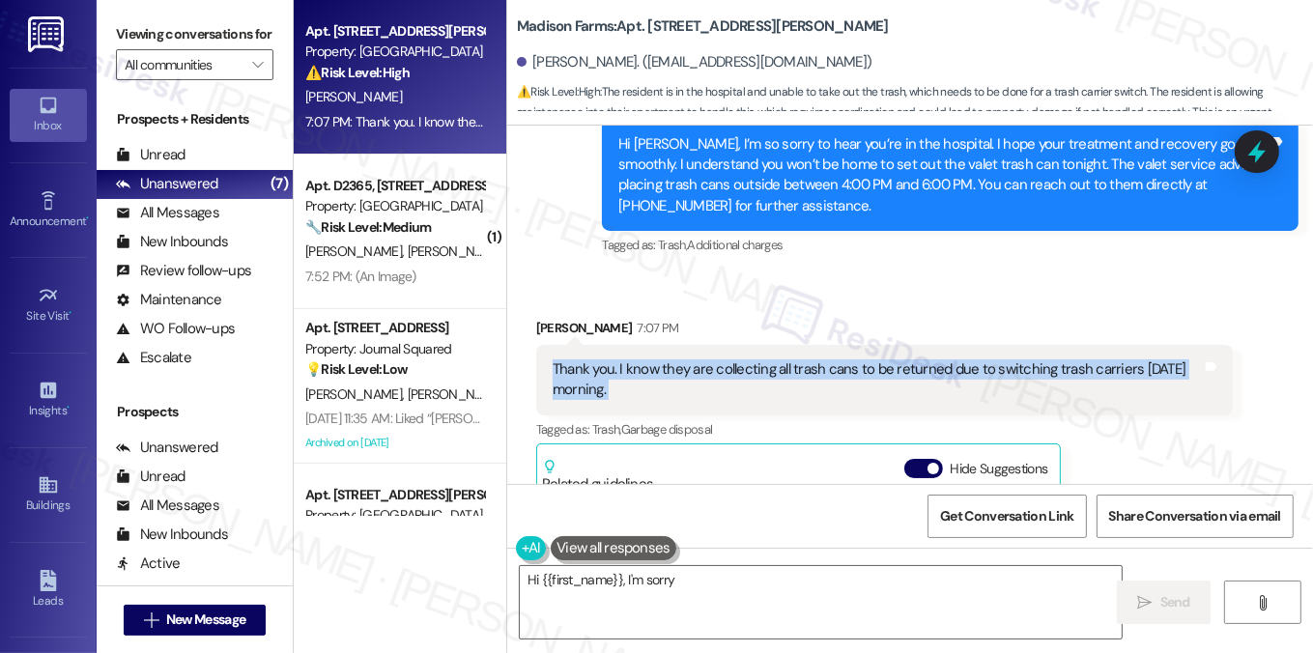
click at [742, 383] on div "Thank you. I know they are collecting all trash cans to be returned due to swit…" at bounding box center [877, 380] width 649 height 42
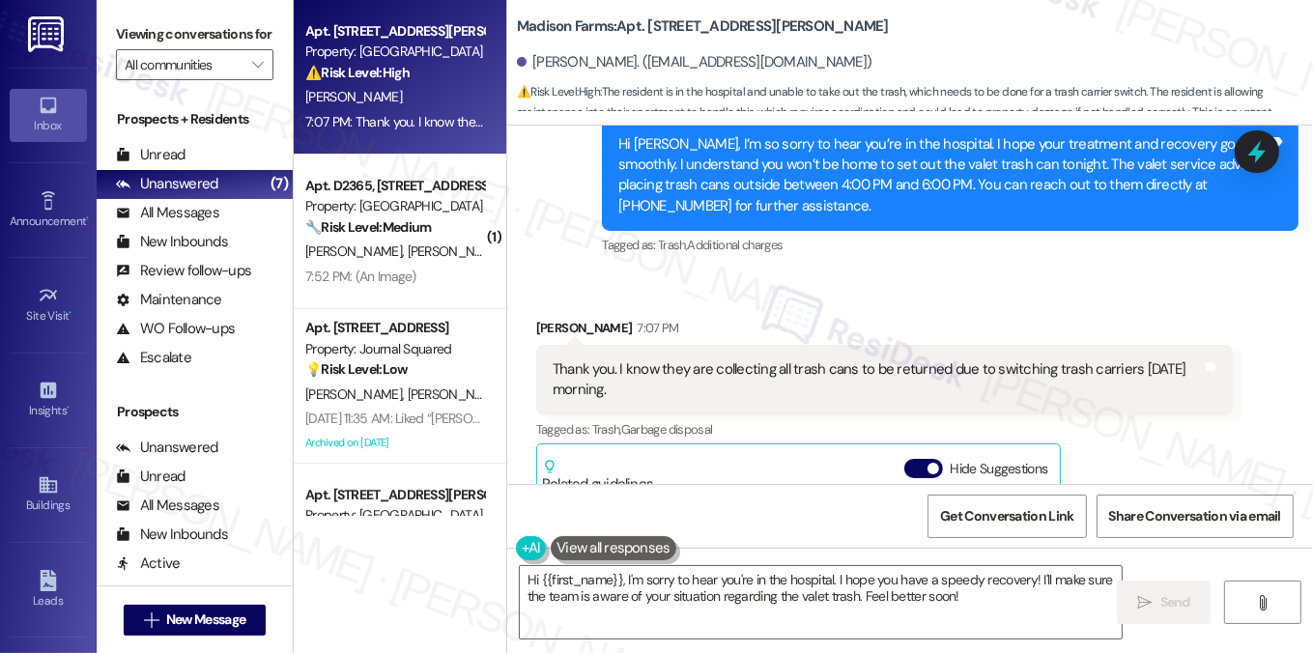
click at [752, 217] on div "Hi [PERSON_NAME], I’m so sorry to hear you’re in the hospital. I hope your trea…" at bounding box center [950, 176] width 697 height 112
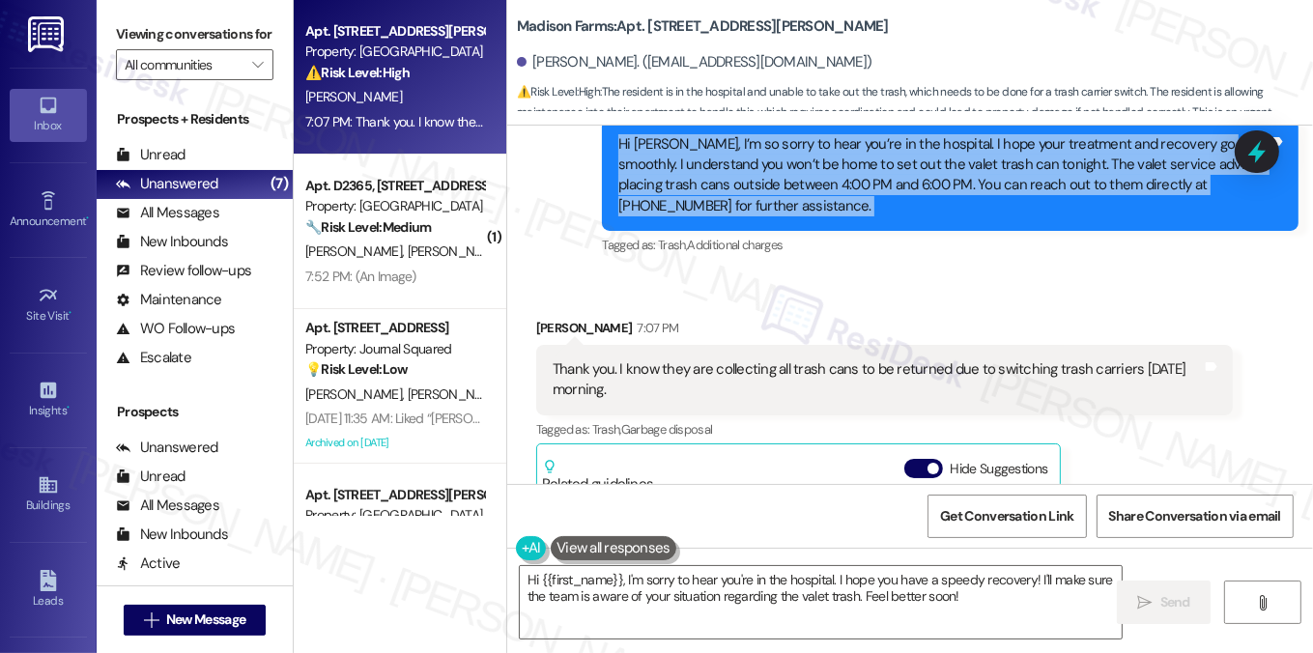
click at [752, 217] on div "Hi [PERSON_NAME], I’m so sorry to hear you’re in the hospital. I hope your trea…" at bounding box center [950, 176] width 697 height 112
copy div "Hi [PERSON_NAME], I’m so sorry to hear you’re in the hospital. I hope your trea…"
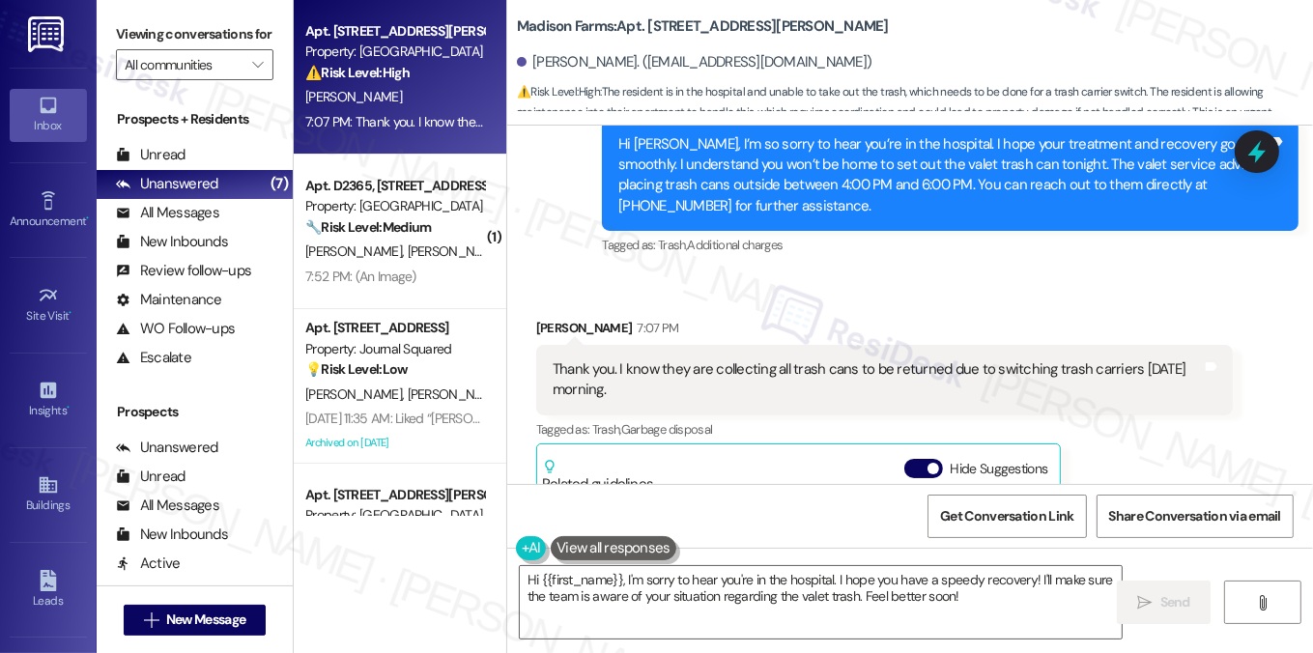
click at [186, 45] on label "Viewing conversations for" at bounding box center [194, 34] width 157 height 30
click at [642, 348] on div "Thank you. I know they are collecting all trash cans to be returned due to swit…" at bounding box center [884, 380] width 697 height 71
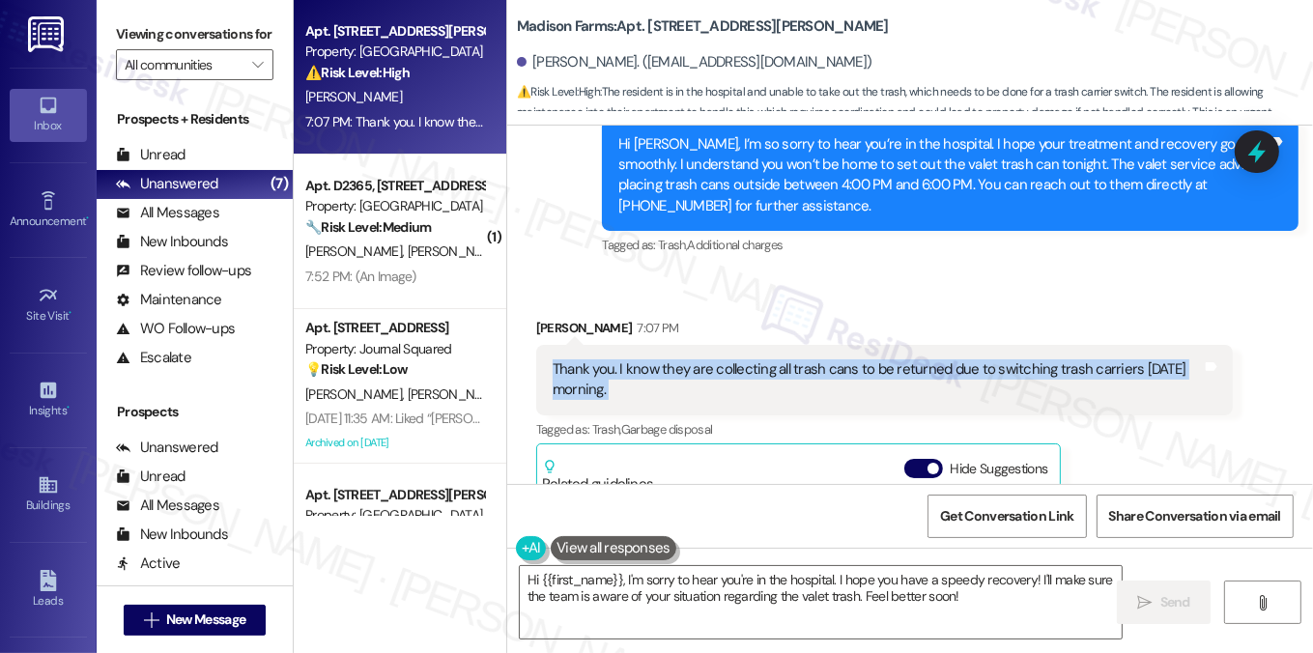
click at [642, 348] on div "Thank you. I know they are collecting all trash cans to be returned due to swit…" at bounding box center [884, 380] width 697 height 71
copy div "Thank you. I know they are collecting all trash cans to be returned due to swit…"
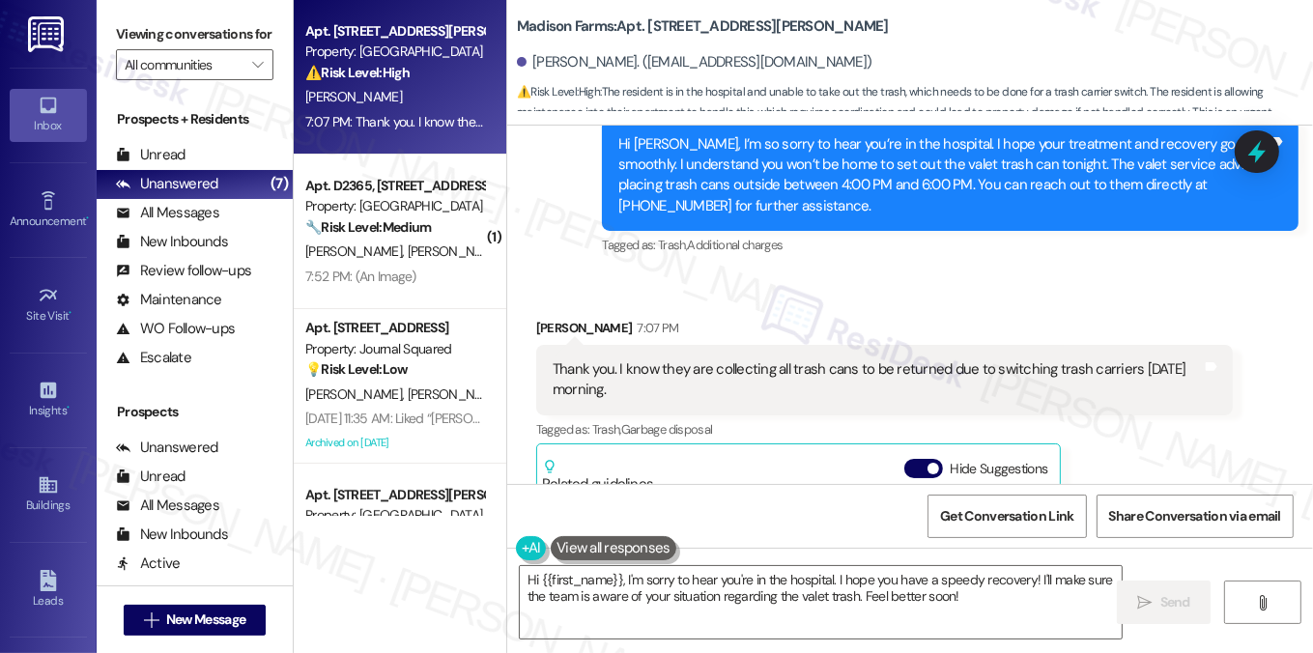
click at [122, 19] on label "Viewing conversations for" at bounding box center [194, 34] width 157 height 30
click at [742, 598] on textarea "Hi {{first_name}}, I'm sorry to hear you're in the hospital. I hope you have a …" at bounding box center [821, 602] width 603 height 72
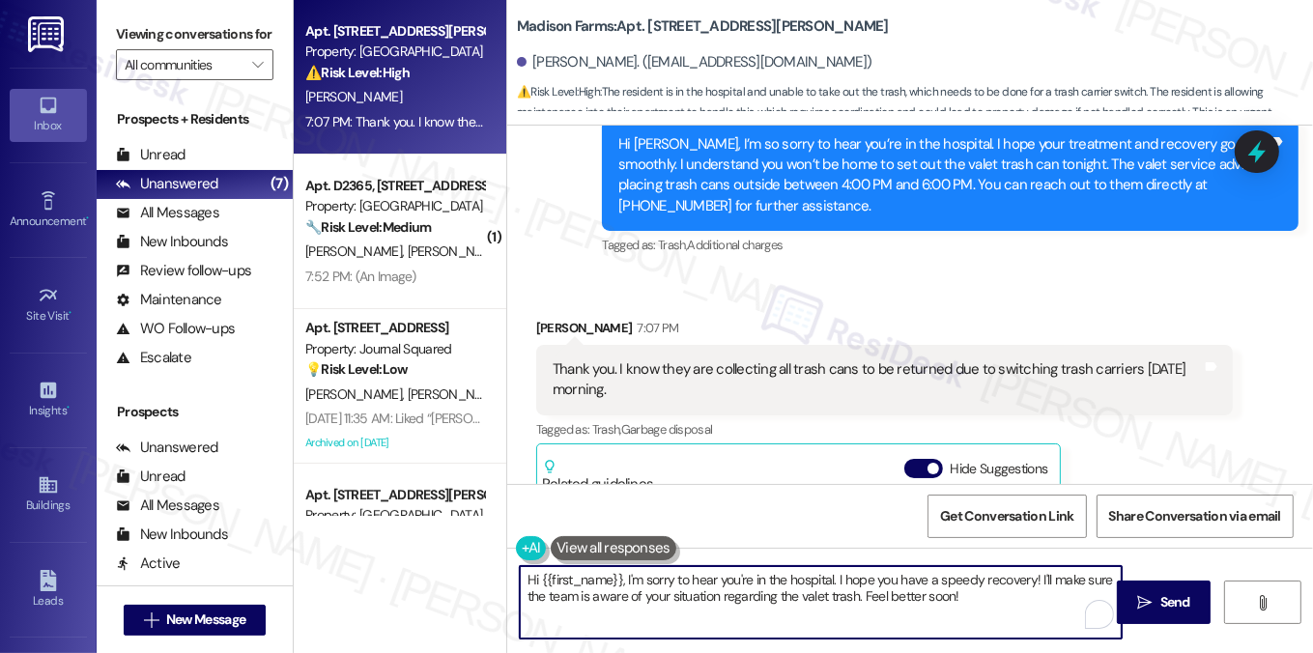
click at [742, 598] on textarea "Hi {{first_name}}, I'm sorry to hear you're in the hospital. I hope you have a …" at bounding box center [821, 602] width 603 height 72
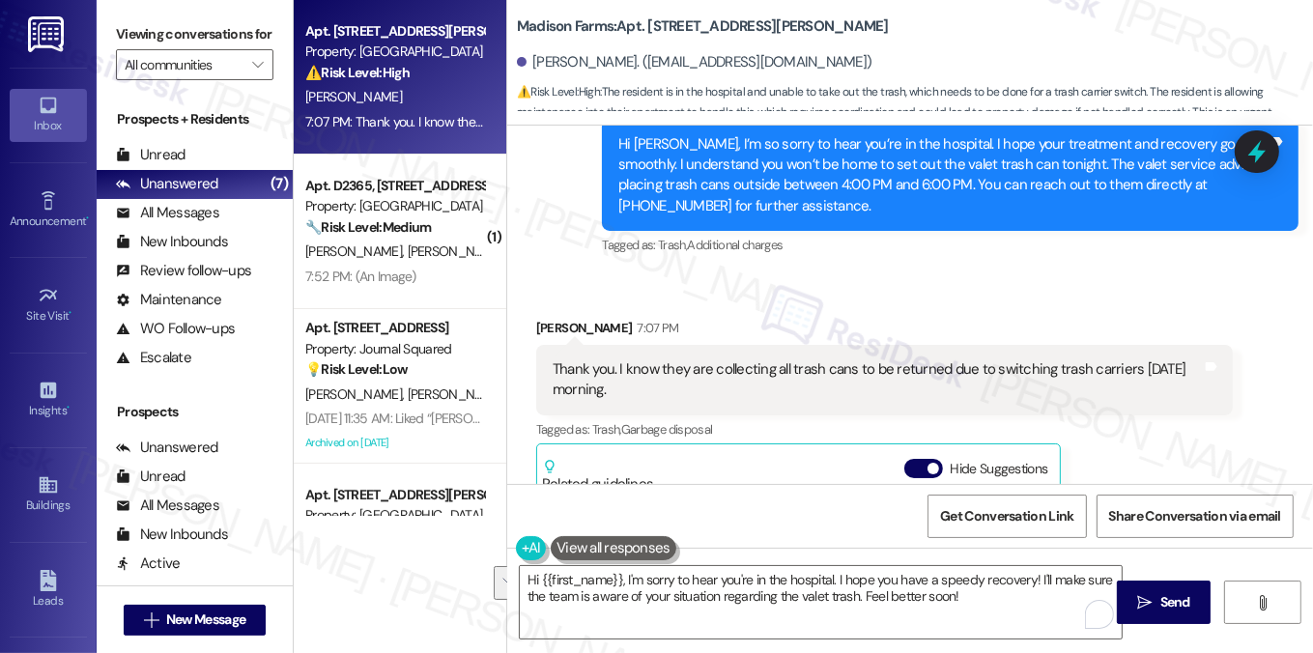
click at [155, 49] on label "Viewing conversations for" at bounding box center [194, 34] width 157 height 30
click at [621, 583] on textarea "Hi {{first_name}}, I'm sorry to hear you're in the hospital. I hope you have a …" at bounding box center [821, 602] width 603 height 72
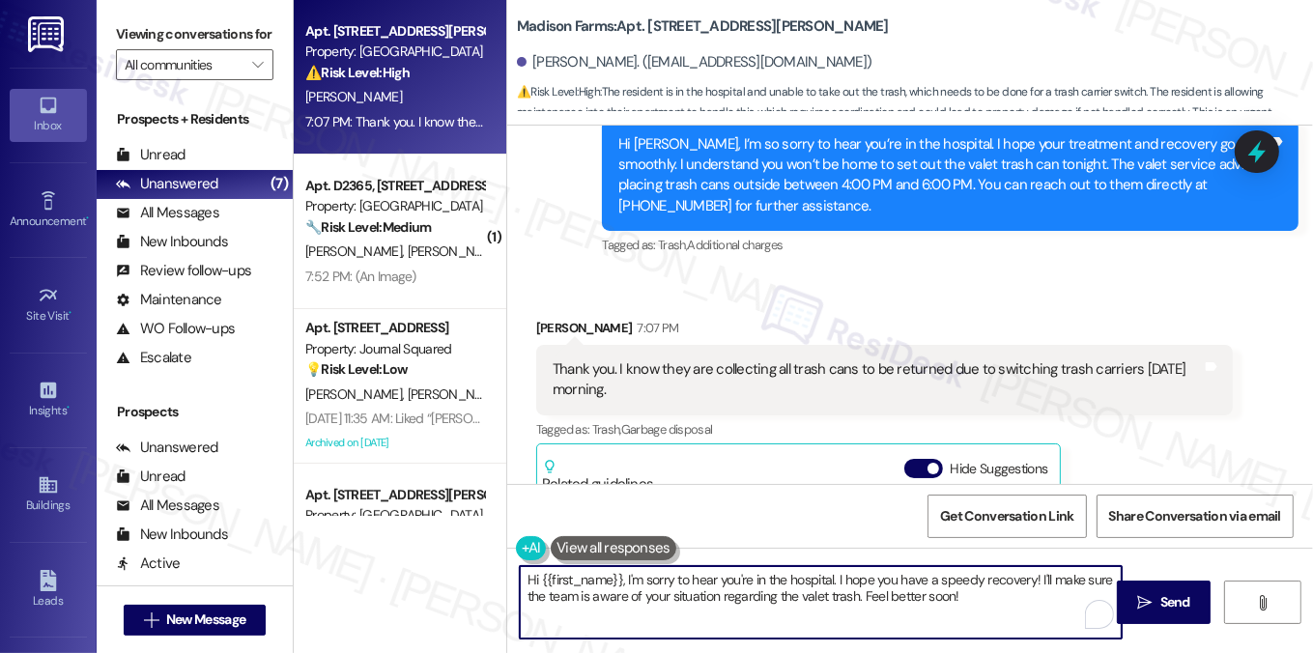
click at [621, 583] on textarea "Hi {{first_name}}, I'm sorry to hear you're in the hospital. I hope you have a …" at bounding box center [821, 602] width 603 height 72
paste textarea "Thanks for letting me know, [PERSON_NAME]. I appreciate the update about the ca…"
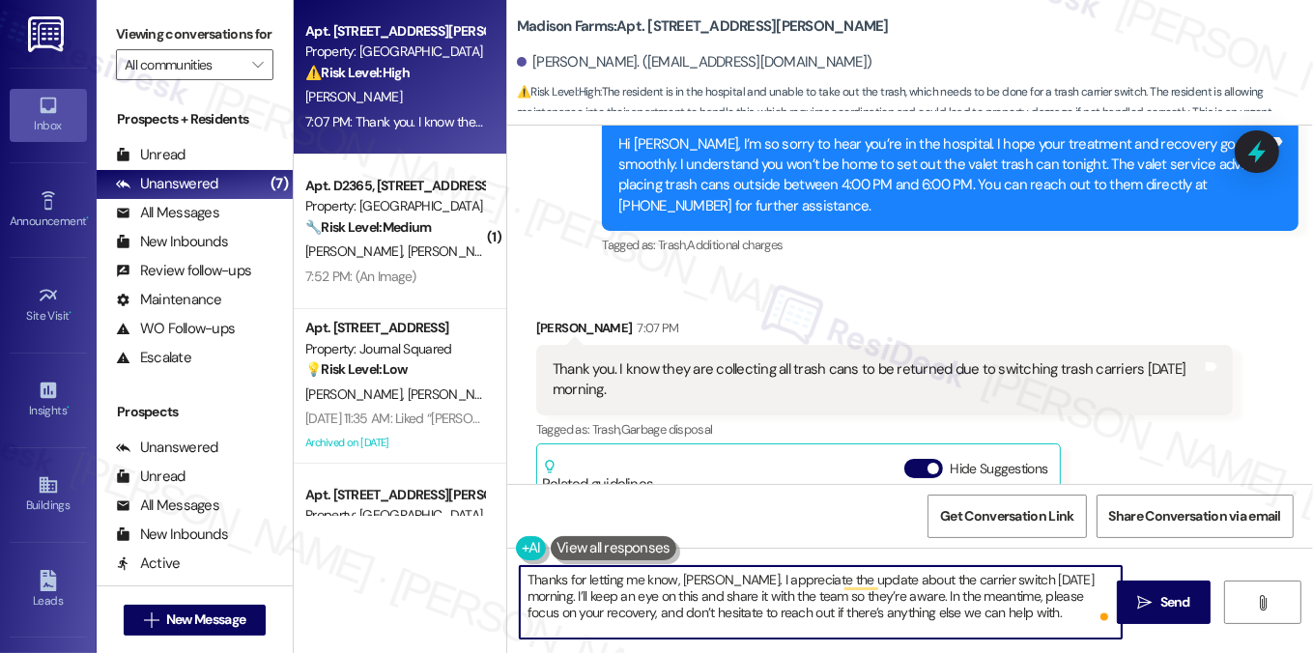
click at [539, 320] on div "[PERSON_NAME] 7:07 PM" at bounding box center [884, 331] width 697 height 27
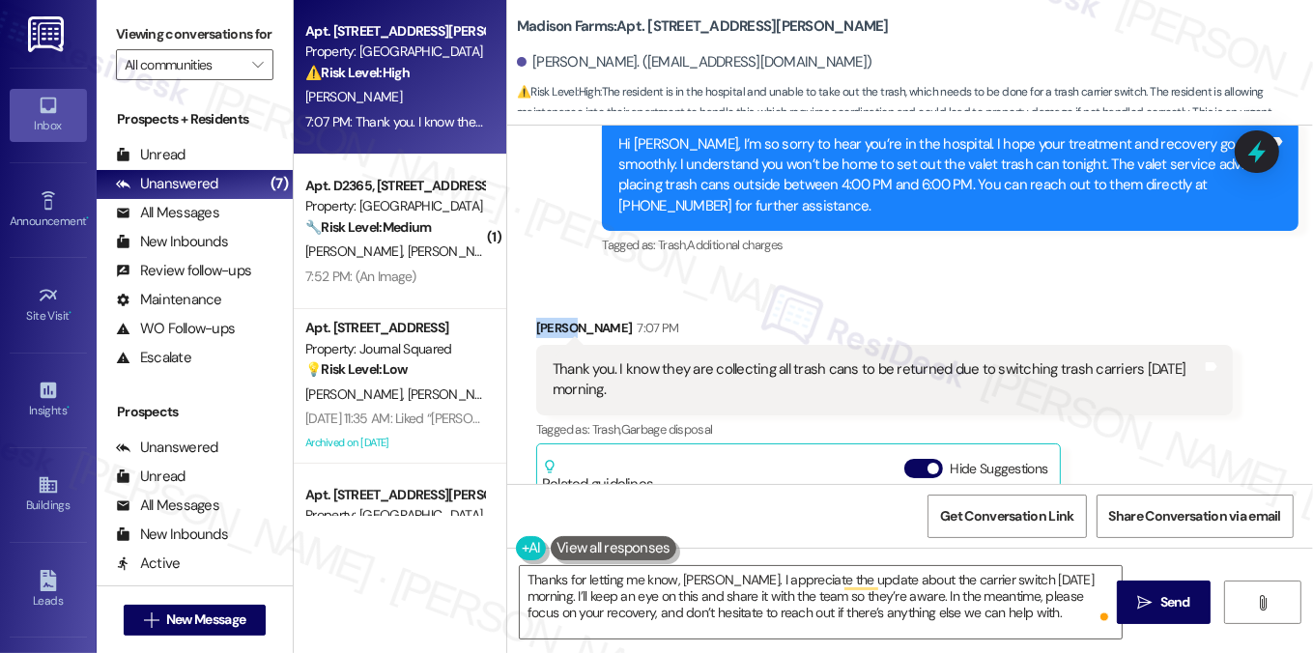
click at [539, 320] on div "[PERSON_NAME] 7:07 PM" at bounding box center [884, 331] width 697 height 27
click at [687, 577] on textarea "Thanks for letting me know, [PERSON_NAME]. I appreciate the update about the ca…" at bounding box center [821, 602] width 603 height 72
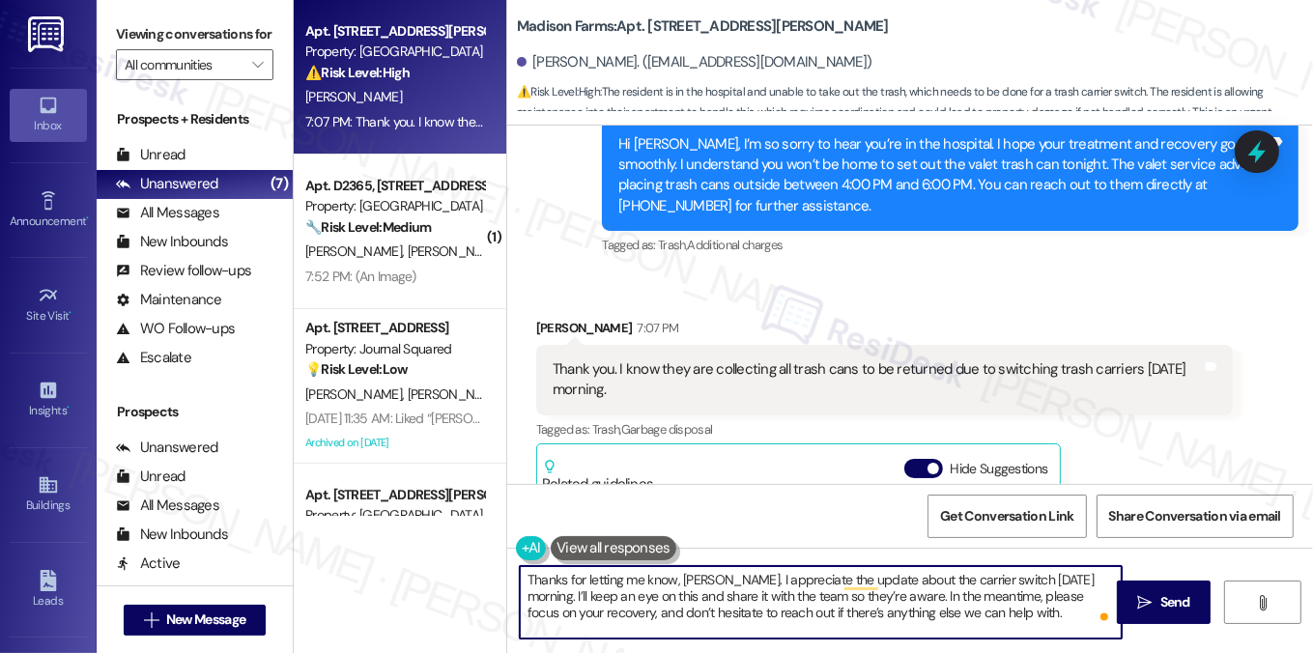
click at [687, 577] on textarea "Thanks for letting me know, [PERSON_NAME]. I appreciate the update about the ca…" at bounding box center [821, 602] width 603 height 72
click at [812, 585] on textarea "Thanks for letting me know, [PERSON_NAME]. I appreciate the update about the ca…" at bounding box center [821, 602] width 603 height 72
click at [654, 575] on textarea "Thanks for letting me know, [PERSON_NAME]. I appreciate the update about the ca…" at bounding box center [821, 602] width 603 height 72
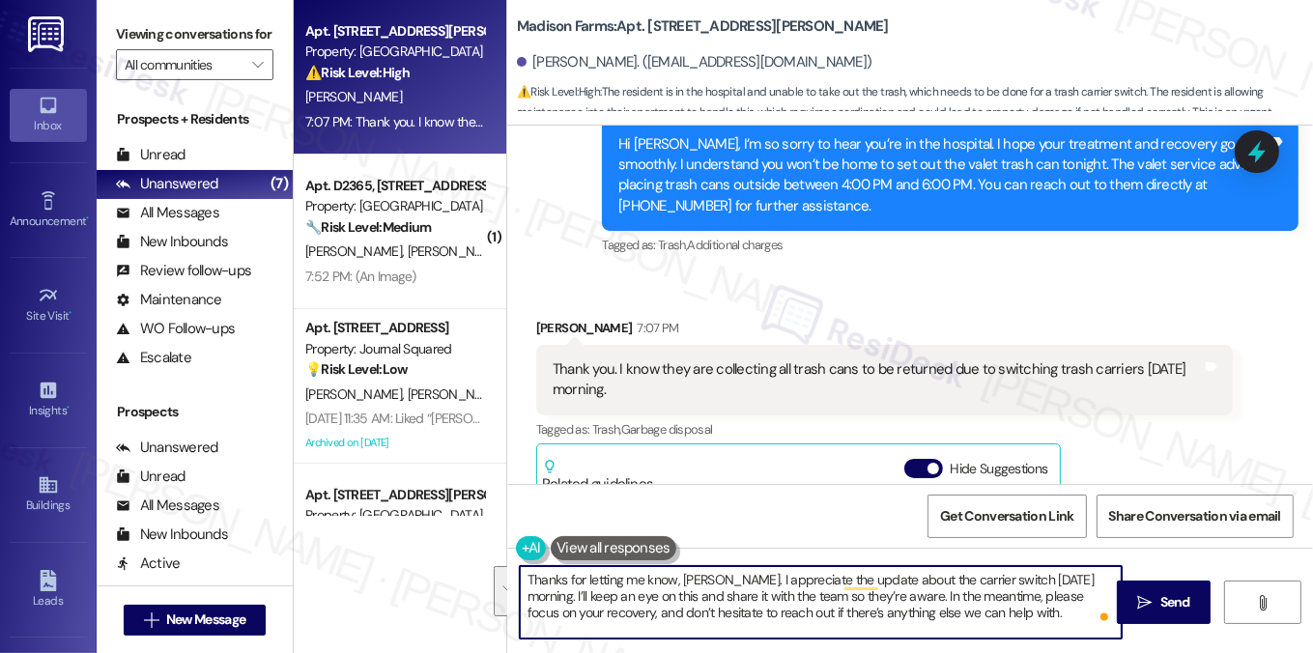
click at [912, 582] on textarea "Thanks for letting me know, [PERSON_NAME]. I appreciate the update about the ca…" at bounding box center [821, 602] width 603 height 72
click at [986, 582] on textarea "Thanks for letting me know, [PERSON_NAME]. I appreciate the update about the ca…" at bounding box center [821, 602] width 603 height 72
drag, startPoint x: 972, startPoint y: 579, endPoint x: 1004, endPoint y: 580, distance: 31.9
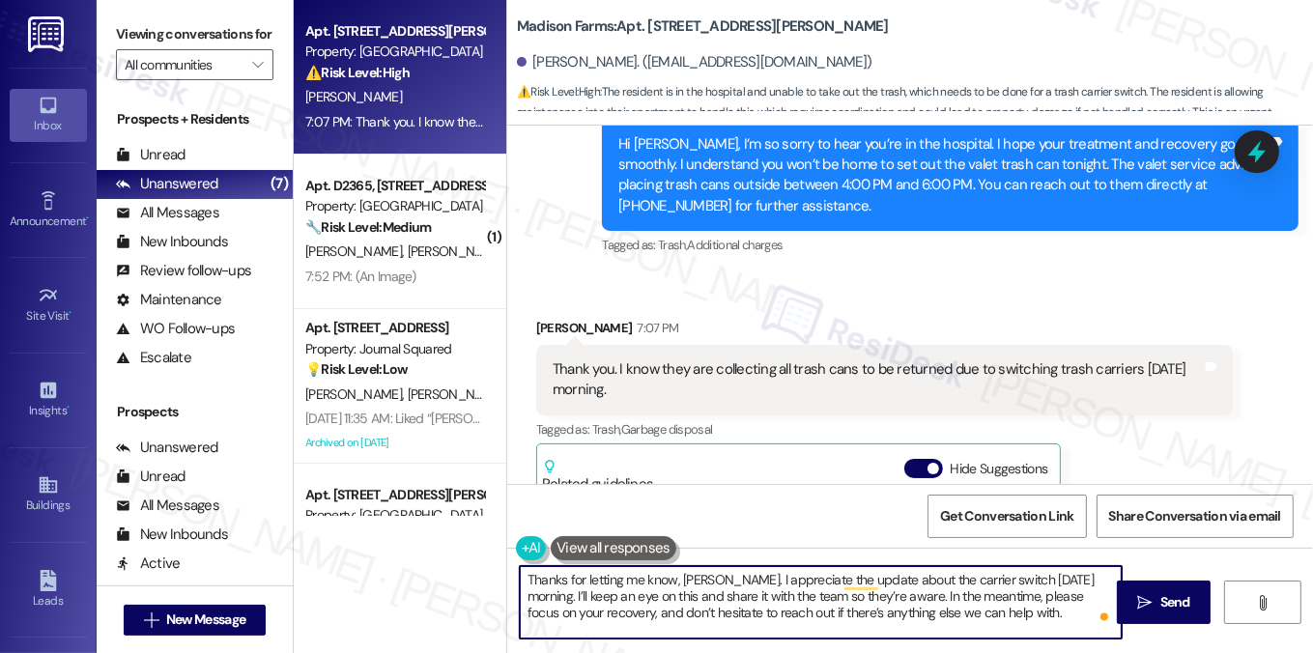
click at [1004, 580] on textarea "Thanks for letting me know, [PERSON_NAME]. I appreciate the update about the ca…" at bounding box center [821, 602] width 603 height 72
click at [659, 591] on textarea "Thanks for letting me know, [PERSON_NAME]. I appreciate the update about the ca…" at bounding box center [821, 602] width 603 height 72
drag, startPoint x: 877, startPoint y: 597, endPoint x: 1086, endPoint y: 569, distance: 210.6
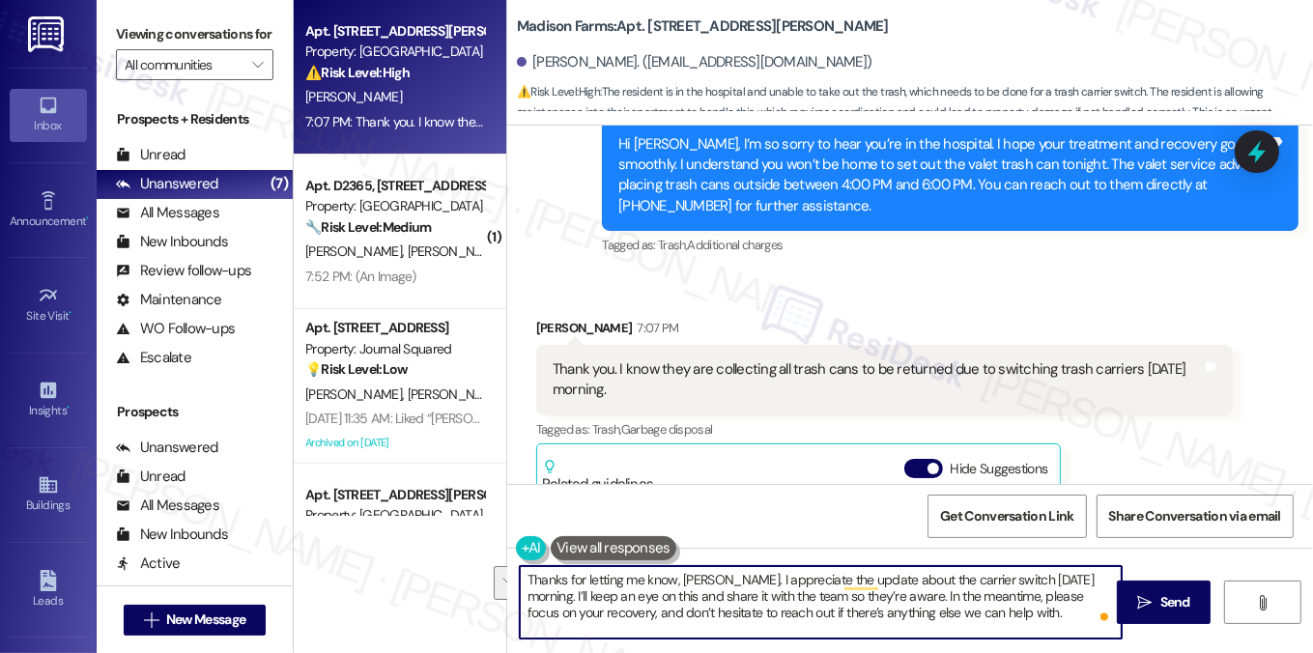
click at [1086, 569] on textarea "Thanks for letting me know, [PERSON_NAME]. I appreciate the update about the ca…" at bounding box center [821, 602] width 603 height 72
click at [846, 595] on textarea "Thanks for letting me know, [PERSON_NAME]. I appreciate the update about the ca…" at bounding box center [821, 602] width 603 height 72
click at [823, 610] on textarea "Thanks for letting me know, [PERSON_NAME]. I appreciate the update about the ca…" at bounding box center [821, 602] width 603 height 72
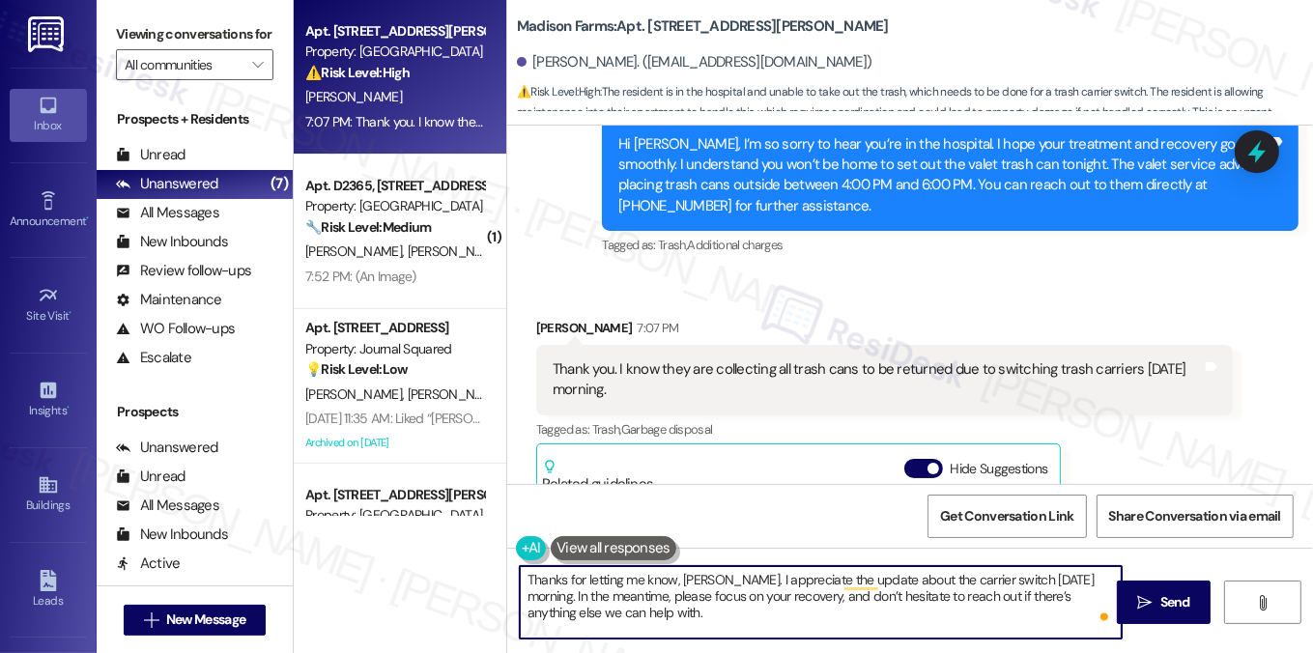
click at [799, 596] on textarea "Thanks for letting me know, [PERSON_NAME]. I appreciate the update about the ca…" at bounding box center [821, 602] width 603 height 72
drag, startPoint x: 799, startPoint y: 599, endPoint x: 1087, endPoint y: 563, distance: 290.1
click at [1087, 563] on div "Thanks for letting me know, [PERSON_NAME]. I appreciate the update about the ca…" at bounding box center [910, 620] width 806 height 145
click at [737, 614] on textarea "Thanks for letting me know, [PERSON_NAME]. I appreciate the update about the ca…" at bounding box center [821, 602] width 603 height 72
drag, startPoint x: 735, startPoint y: 614, endPoint x: 585, endPoint y: 593, distance: 152.1
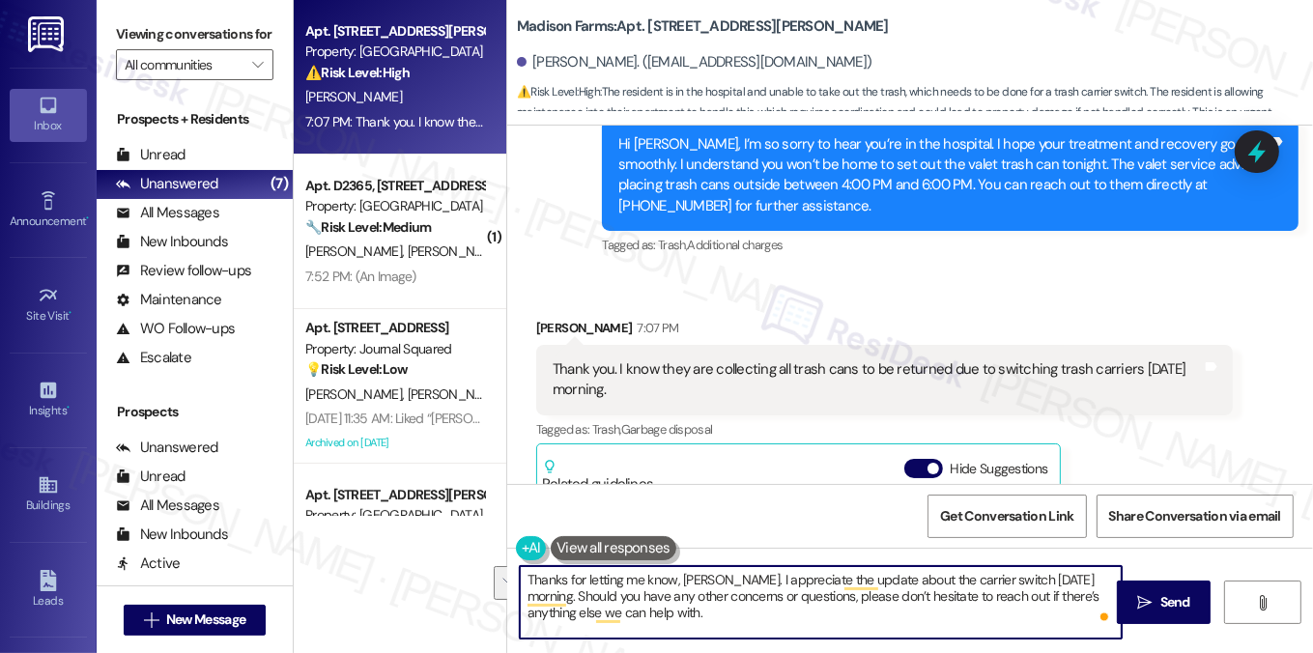
click at [585, 593] on textarea "Thanks for letting me know, [PERSON_NAME]. I appreciate the update about the ca…" at bounding box center [821, 602] width 603 height 72
click at [647, 593] on textarea "Thanks for letting me know, [PERSON_NAME]. I appreciate the update about the ca…" at bounding box center [821, 602] width 603 height 72
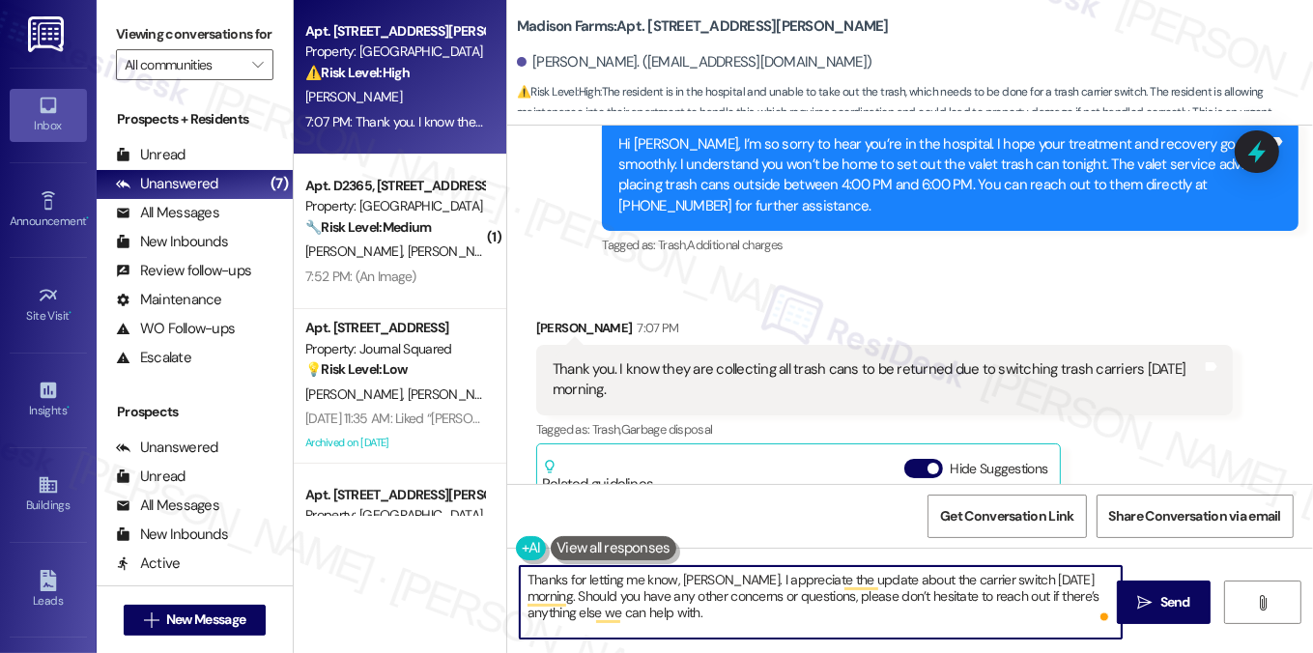
click at [647, 593] on textarea "Thanks for letting me know, [PERSON_NAME]. I appreciate the update about the ca…" at bounding box center [821, 602] width 603 height 72
click at [777, 605] on textarea "Thanks for letting me know, [PERSON_NAME]. I appreciate the update about the ca…" at bounding box center [821, 602] width 603 height 72
drag, startPoint x: 977, startPoint y: 610, endPoint x: 993, endPoint y: 596, distance: 21.3
click at [993, 596] on textarea "Thanks for letting me know, [PERSON_NAME]. I appreciate the update about the ca…" at bounding box center [821, 602] width 603 height 72
type textarea "Thanks for letting me know, [PERSON_NAME]. I appreciate the update about the ca…"
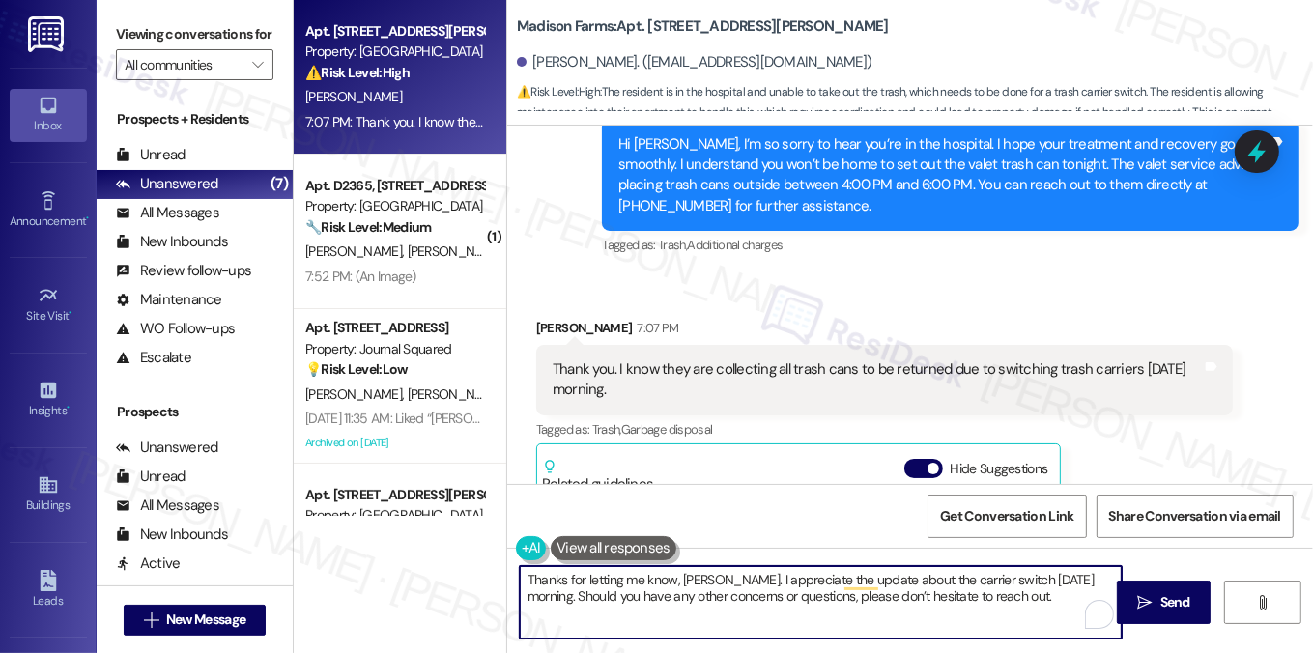
click at [649, 580] on textarea "Thanks for letting me know, [PERSON_NAME]. I appreciate the update about the ca…" at bounding box center [821, 602] width 603 height 72
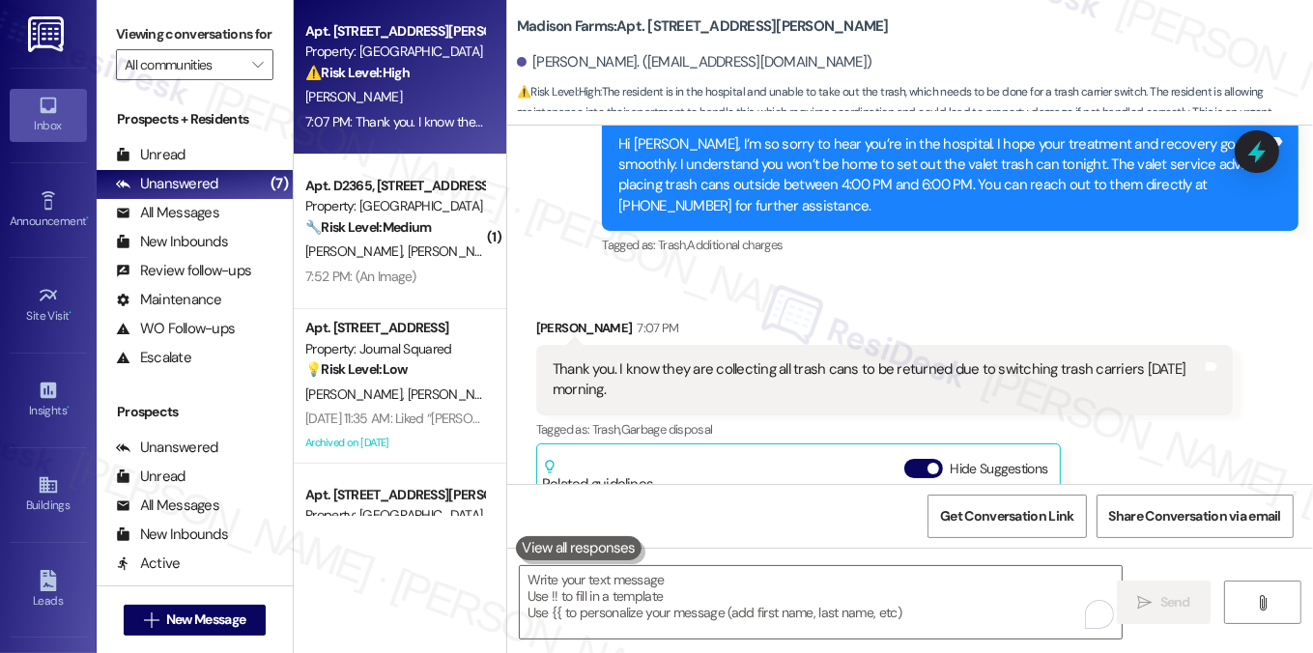
click at [175, 49] on label "Viewing conversations for" at bounding box center [194, 34] width 157 height 30
click at [166, 42] on label "Viewing conversations for" at bounding box center [194, 34] width 157 height 30
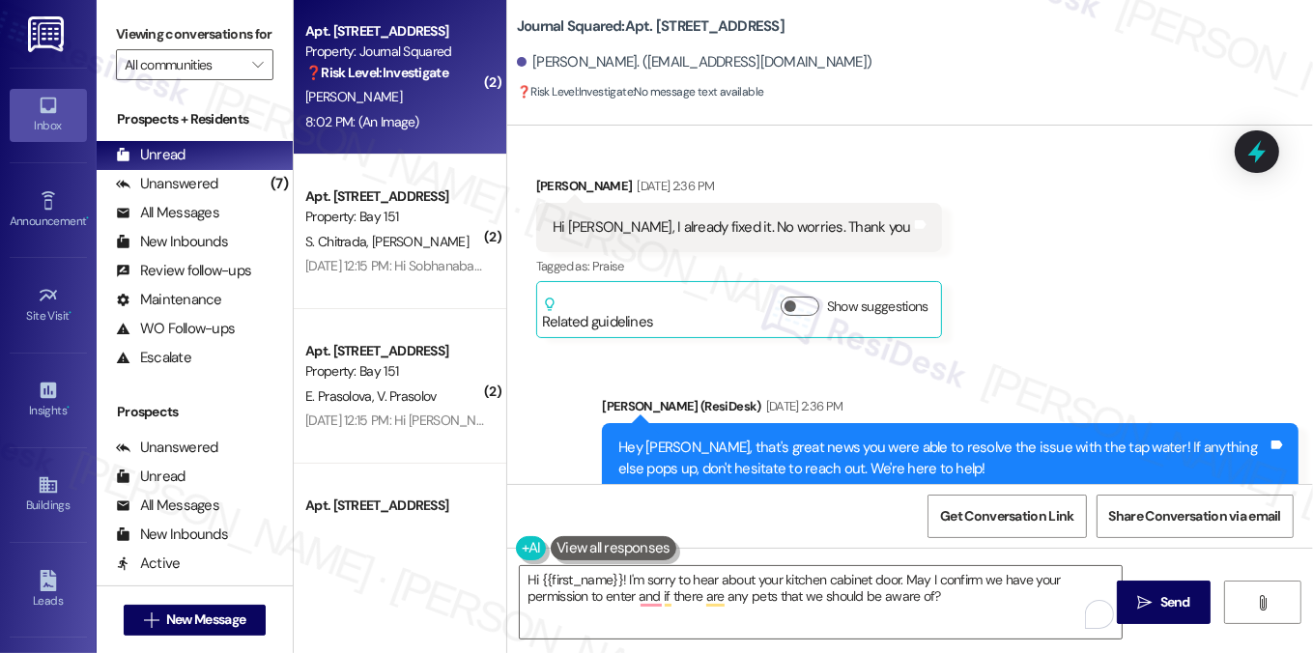
scroll to position [10242, 0]
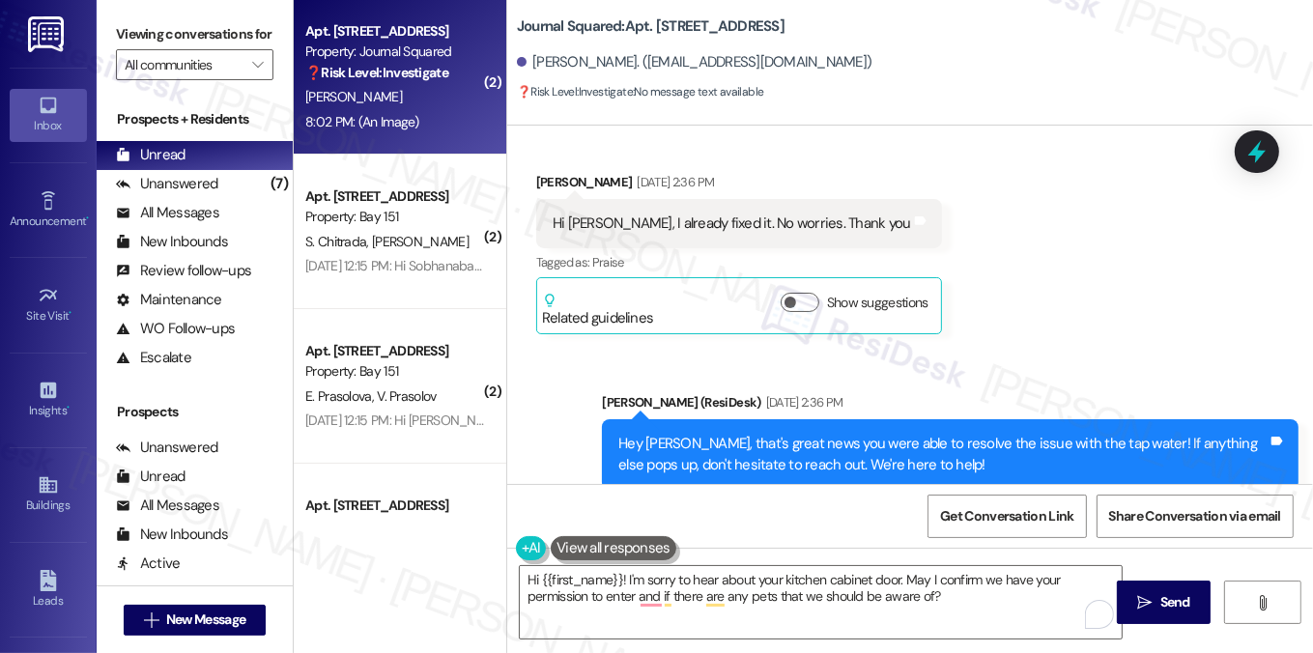
click at [716, 210] on div "Hi [PERSON_NAME], I already fixed it. No worries. Thank you Tags and notes" at bounding box center [739, 223] width 406 height 49
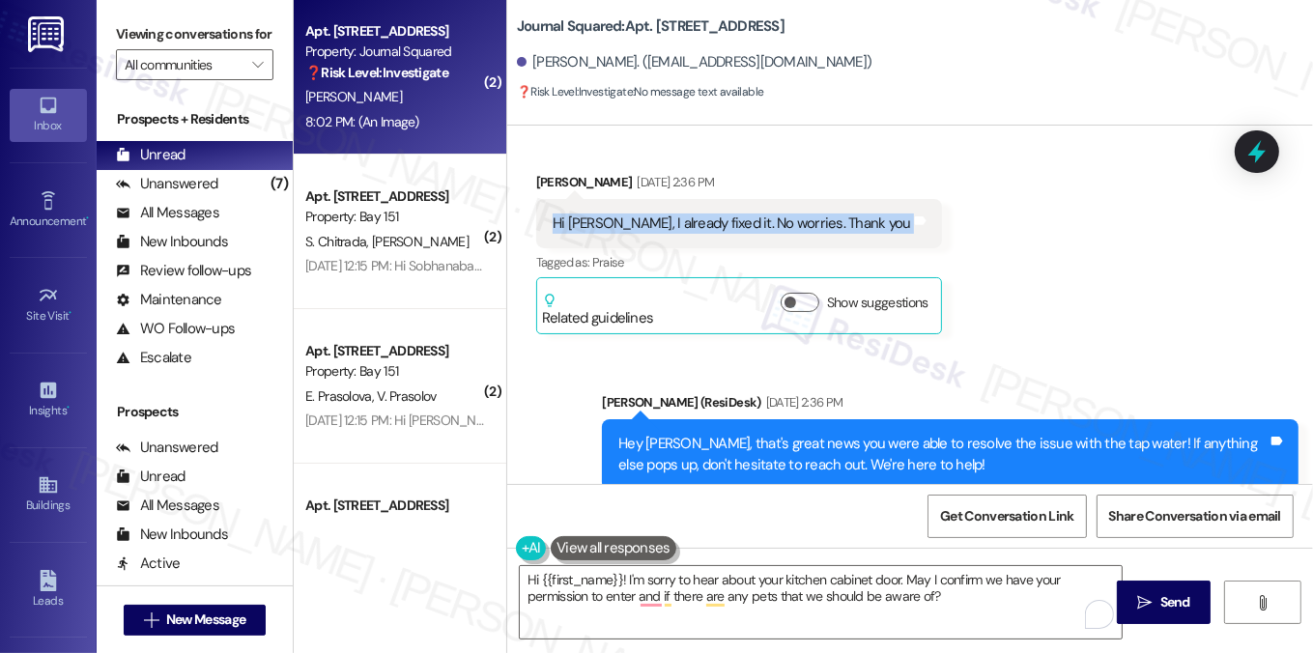
click at [716, 210] on div "Hi Jane, I already fixed it. No worries. Thank you Tags and notes" at bounding box center [739, 223] width 406 height 49
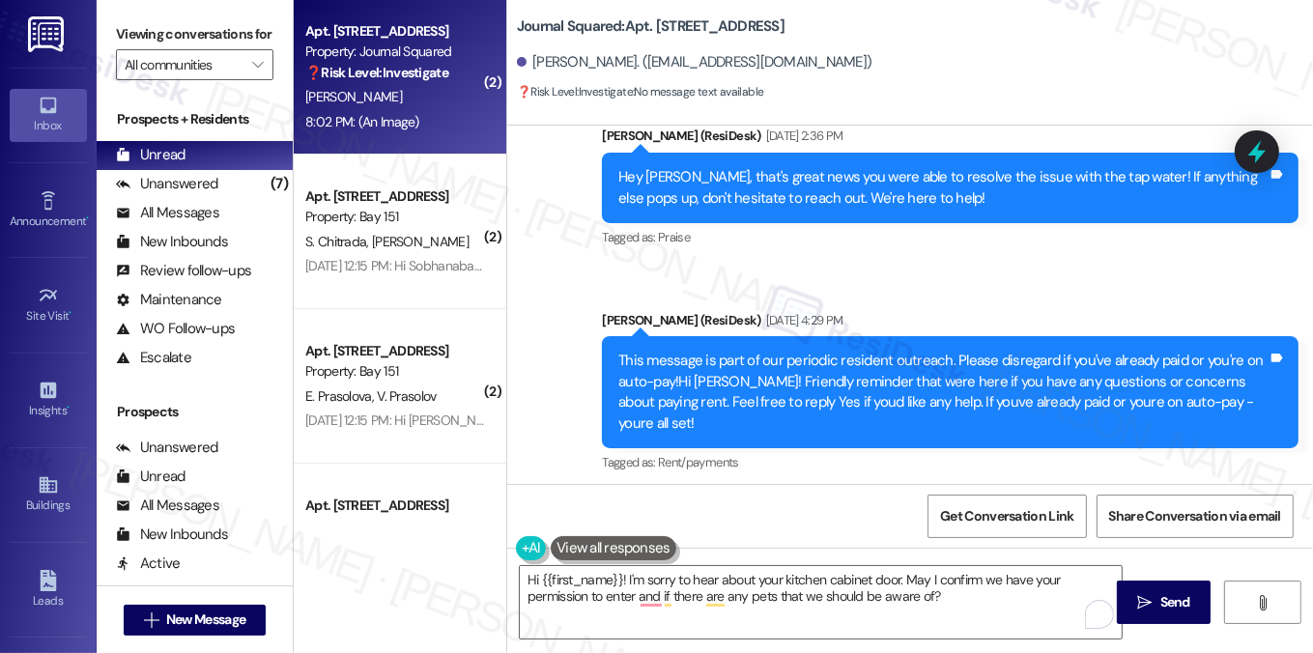
scroll to position [10628, 0]
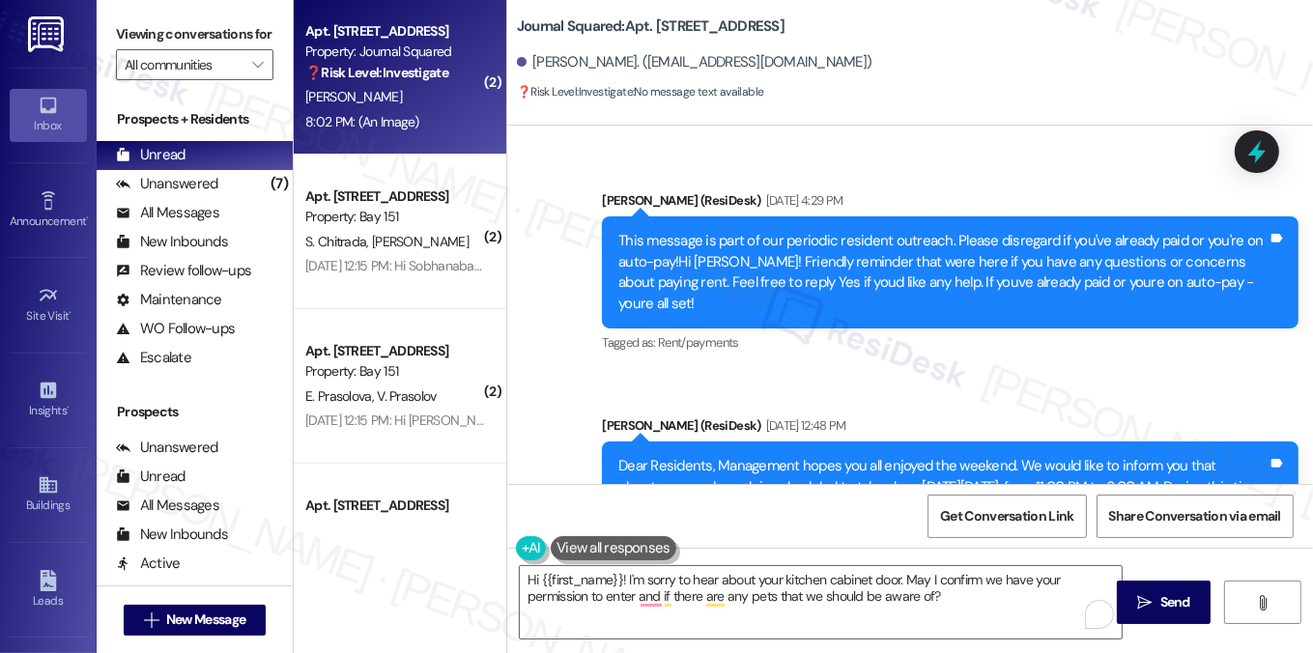
click at [664, 38] on div "Journal Squared: Apt. 2906, 605 Pavonia Avenue" at bounding box center [710, 26] width 386 height 24
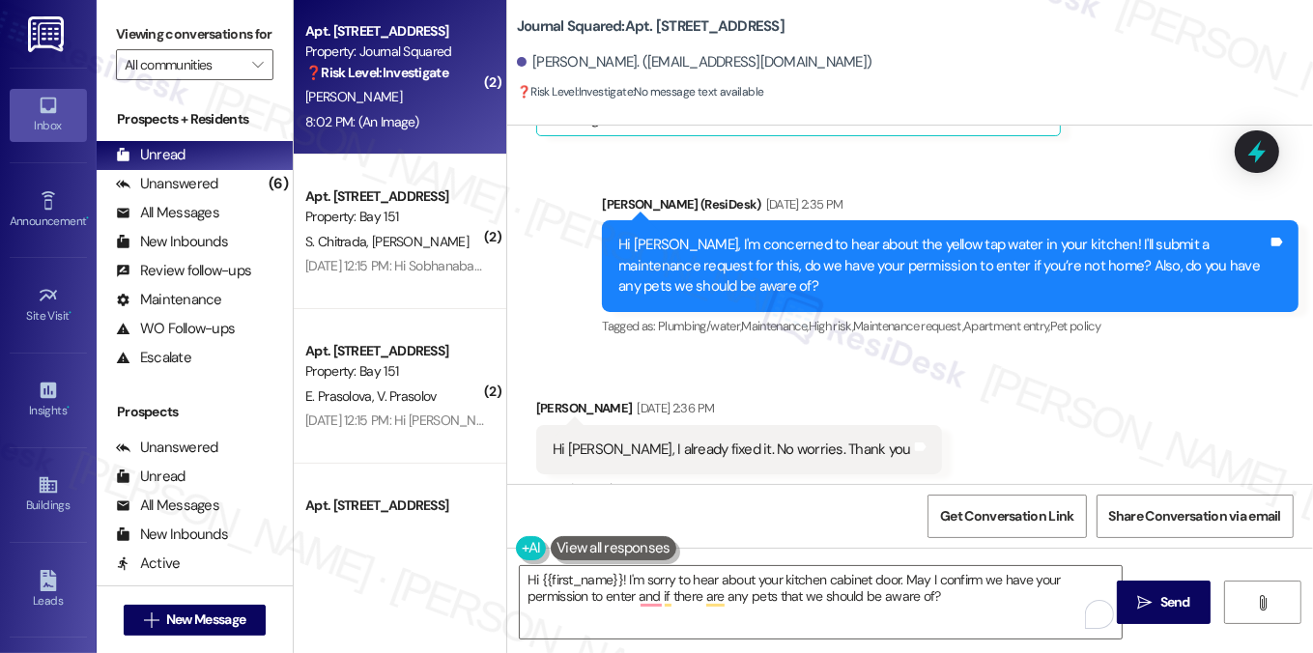
scroll to position [10048, 0]
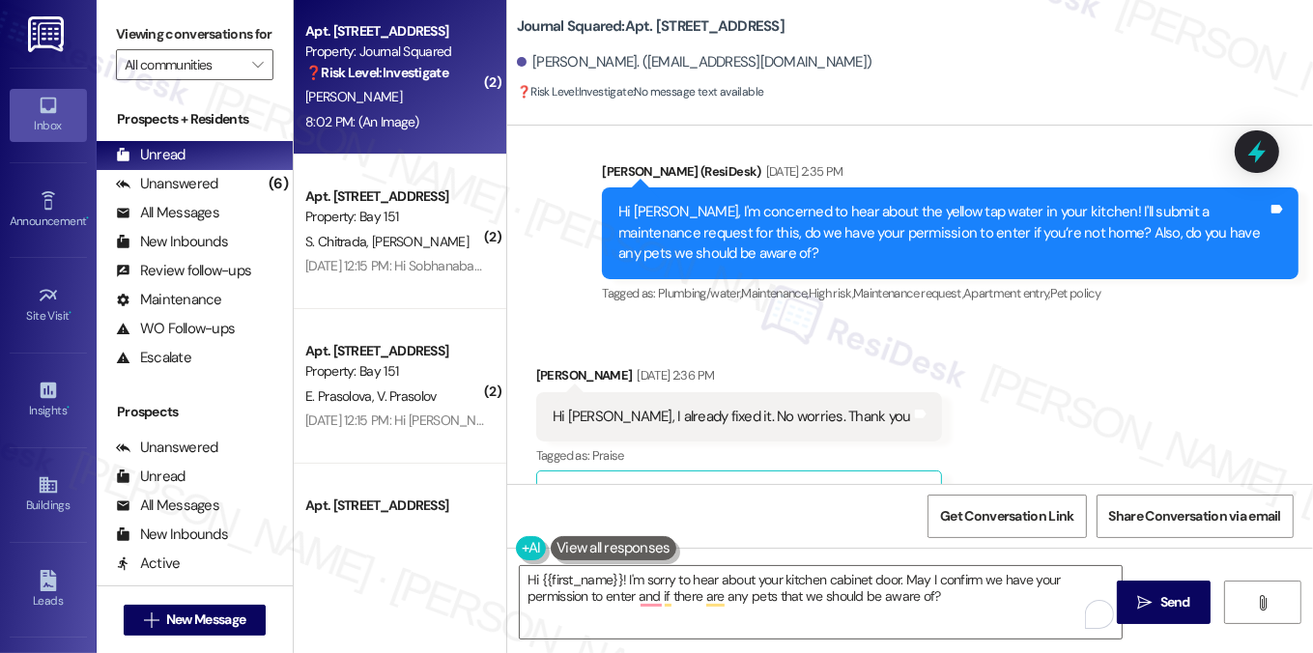
click at [181, 49] on label "Viewing conversations for" at bounding box center [194, 34] width 157 height 30
click at [653, 407] on div "Hi Jane, I already fixed it. No worries. Thank you" at bounding box center [732, 417] width 358 height 20
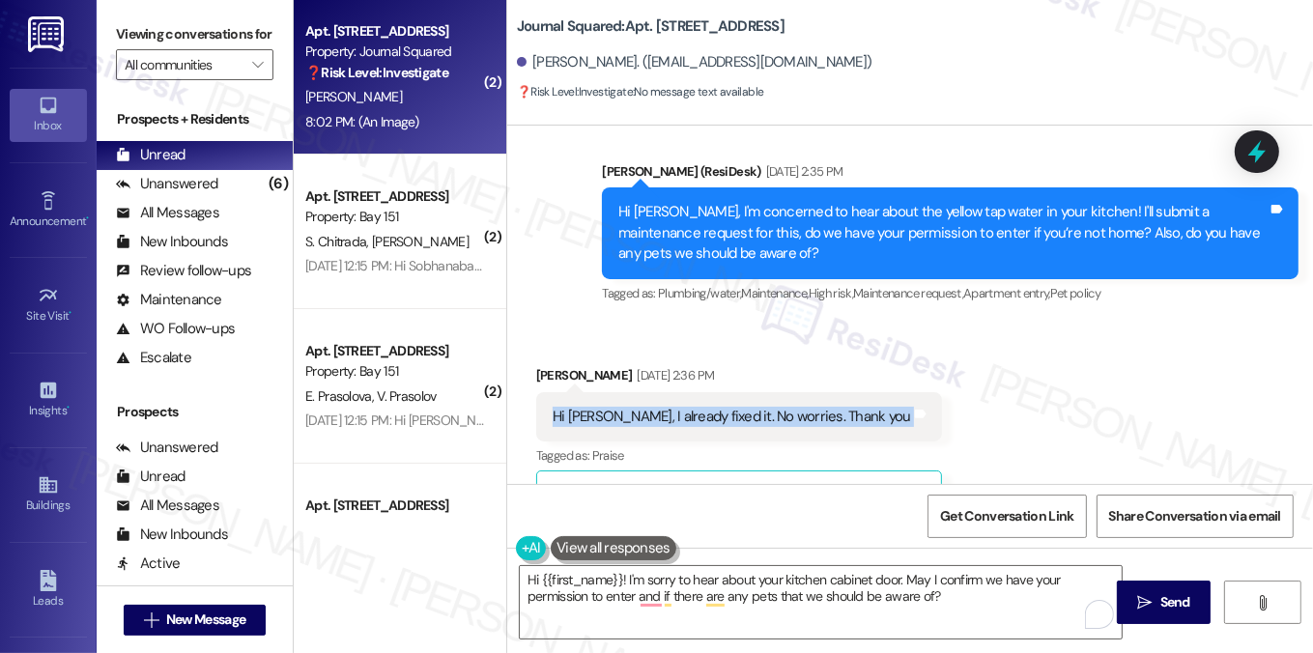
click at [653, 407] on div "Hi Jane, I already fixed it. No worries. Thank you" at bounding box center [732, 417] width 358 height 20
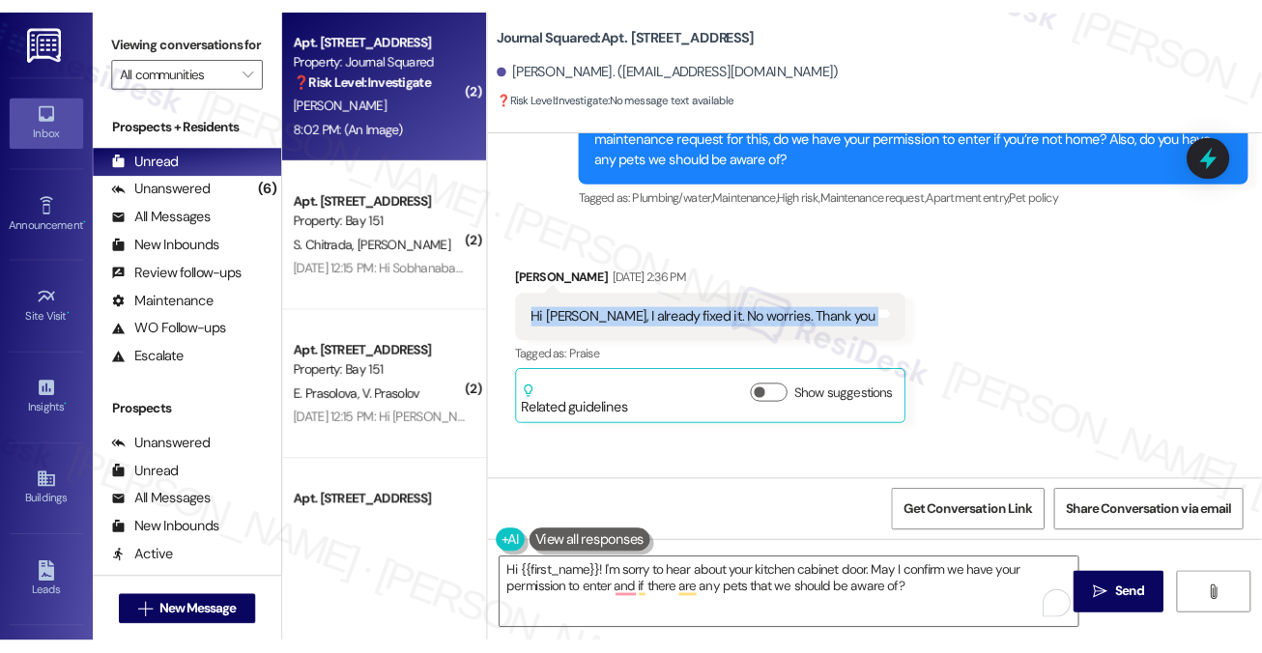
scroll to position [10242, 0]
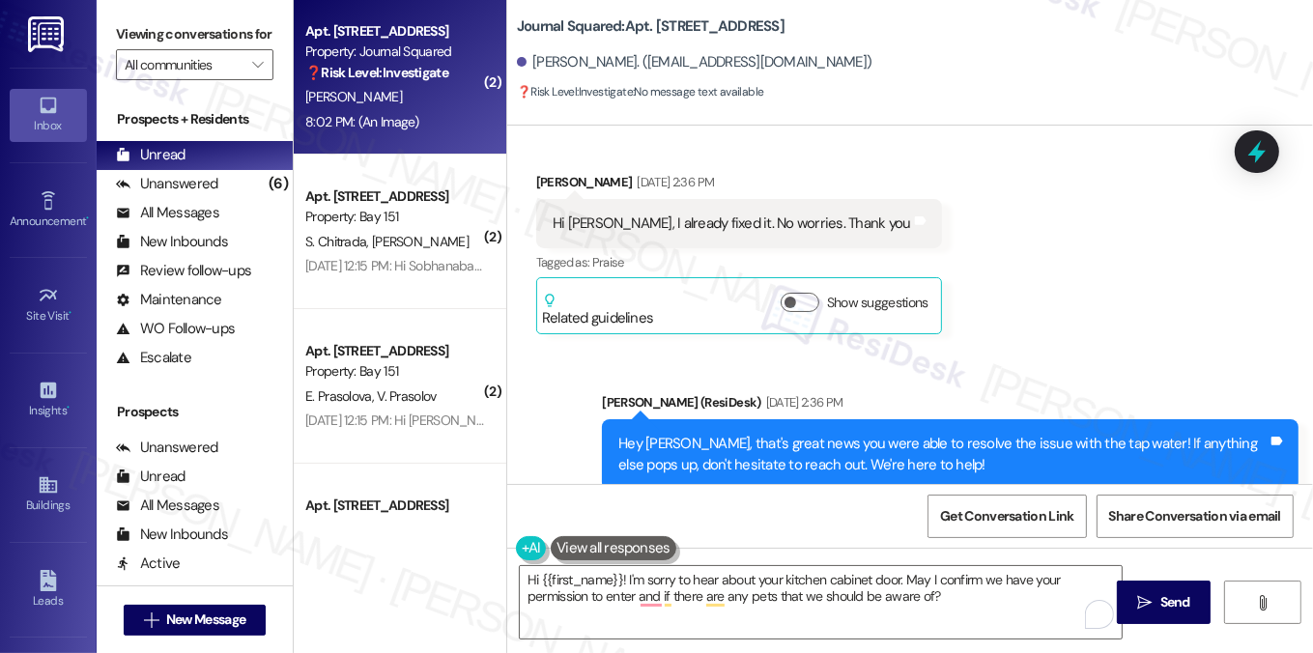
click at [679, 31] on b "Journal Squared: Apt. 2906, 605 Pavonia Avenue" at bounding box center [651, 26] width 268 height 20
copy b "2906"
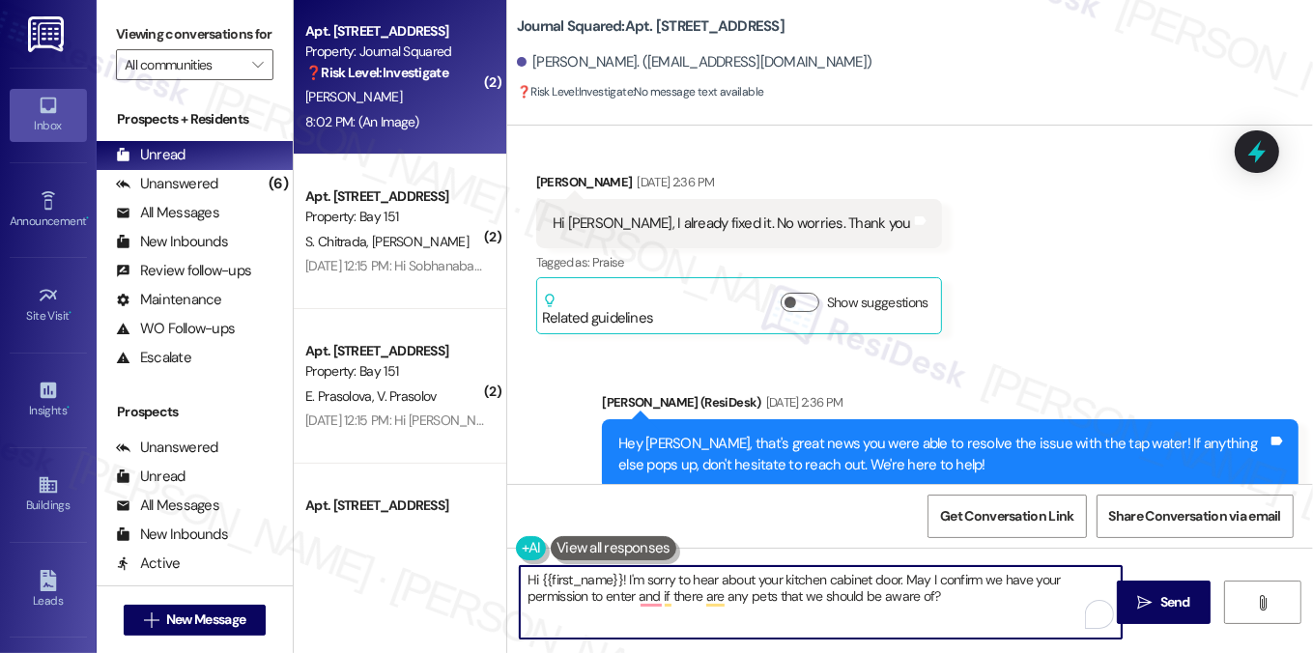
click at [622, 581] on textarea "Hi {{first_name}}! I'm sorry to hear about your kitchen cabinet door. May I con…" at bounding box center [821, 602] width 603 height 72
drag, startPoint x: 1086, startPoint y: 579, endPoint x: 862, endPoint y: 578, distance: 224.2
click at [862, 578] on textarea "Hi {{first_name}}! I can certainly help you with that. I'm sorry to hear about …" at bounding box center [821, 602] width 603 height 72
drag, startPoint x: 811, startPoint y: 580, endPoint x: 1087, endPoint y: 575, distance: 276.4
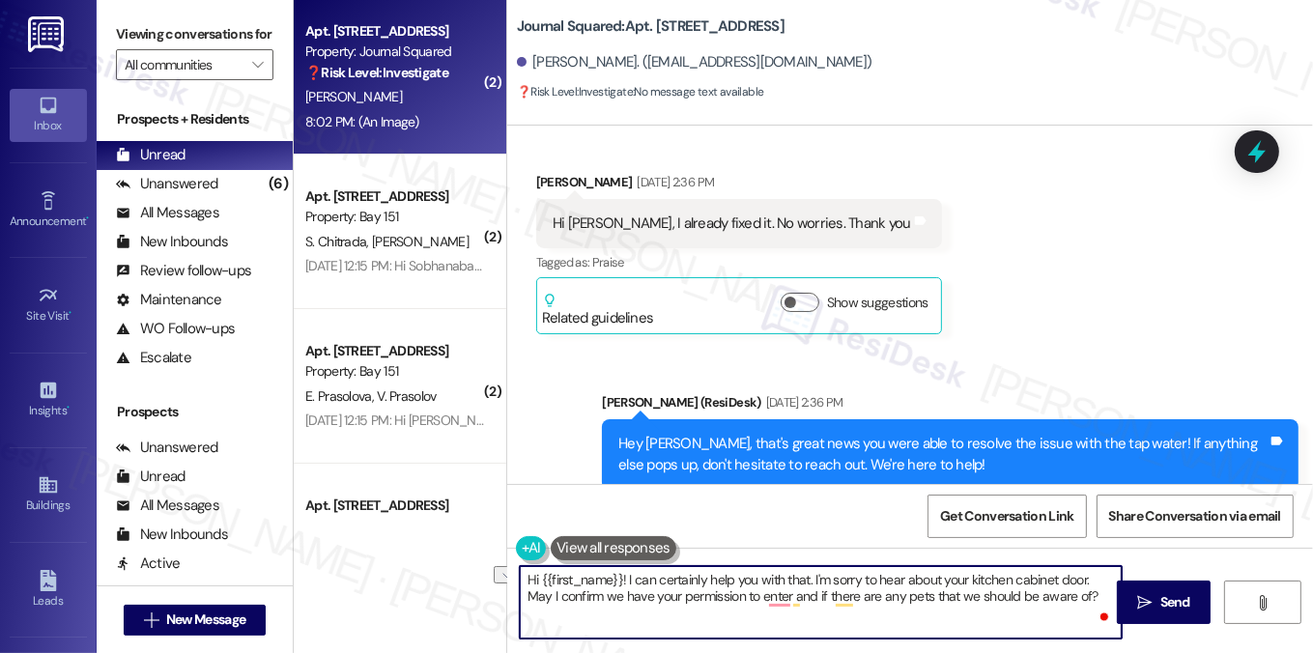
click at [1087, 575] on textarea "Hi {{first_name}}! I can certainly help you with that. I'm sorry to hear about …" at bounding box center [821, 602] width 603 height 72
click at [622, 580] on textarea "Hi {{first_name}}! I can certainly help you with that. May I confirm we have yo…" at bounding box center [821, 602] width 603 height 72
paste textarea "I'm sorry to hear about your kitchen cabinet door."
drag, startPoint x: 1089, startPoint y: 577, endPoint x: 1038, endPoint y: 577, distance: 51.2
click at [1038, 577] on textarea "Hi {{first_name}}! I'm sorry to hear about your kitchen cabinet door. I can cer…" at bounding box center [821, 602] width 603 height 72
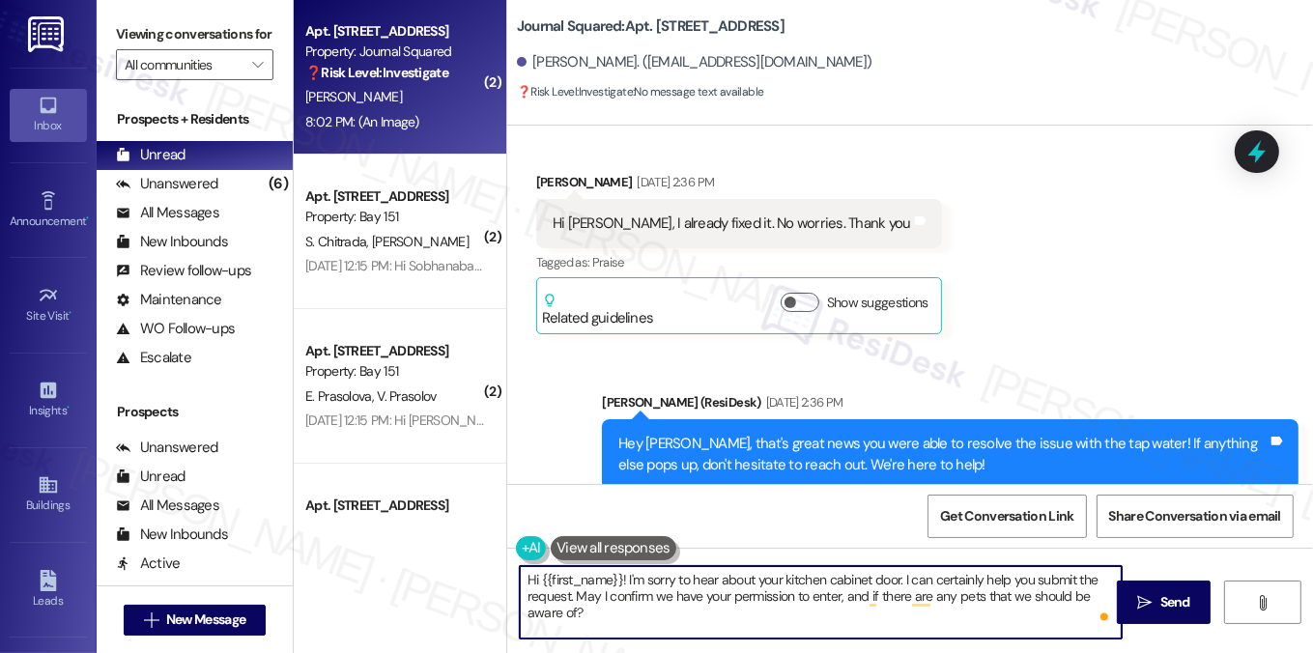
click at [978, 575] on textarea "Hi {{first_name}}! I'm sorry to hear about your kitchen cabinet door. I can cer…" at bounding box center [821, 602] width 603 height 72
click at [659, 590] on textarea "Hi {{first_name}}! I'm sorry to hear about your kitchen cabinet door. I can cer…" at bounding box center [821, 602] width 603 height 72
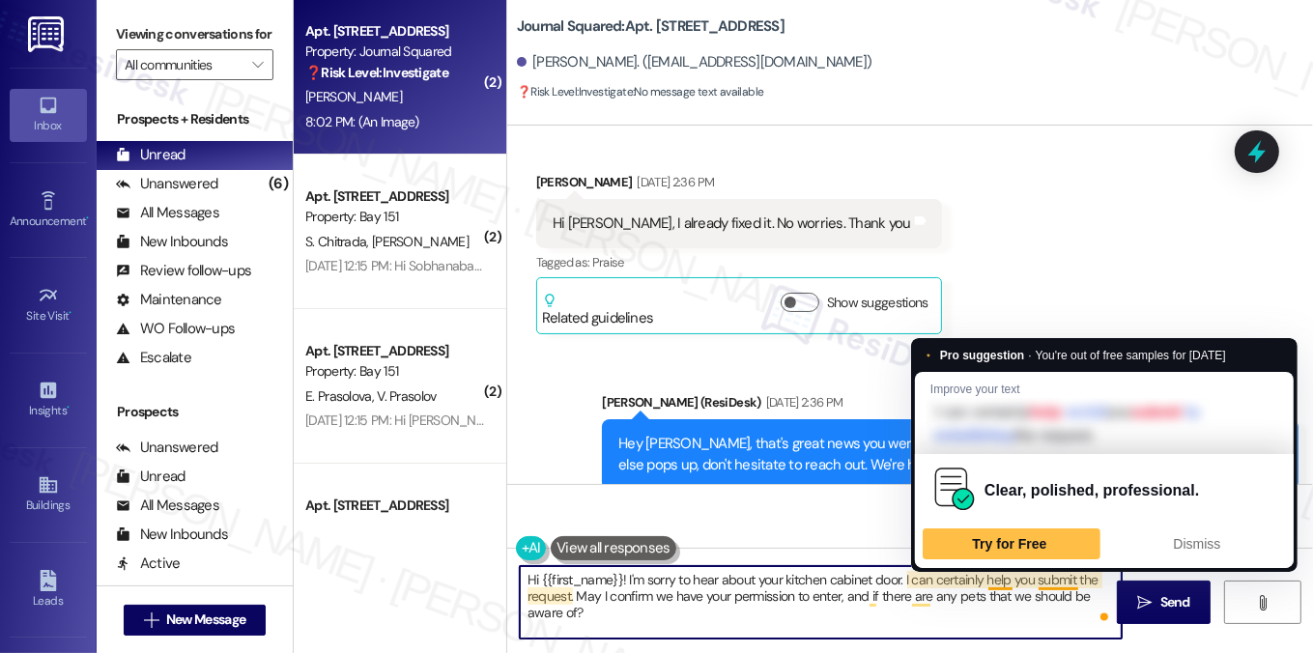
type textarea "Hi {{first_name}}! I'm sorry to hear about your kitchen cabinet door. I can cer…"
click at [986, 251] on div "Received via SMS Huixin Wang Feb 25, 2025 at 2:36 PM Hi Jane, I already fixed i…" at bounding box center [910, 239] width 806 height 220
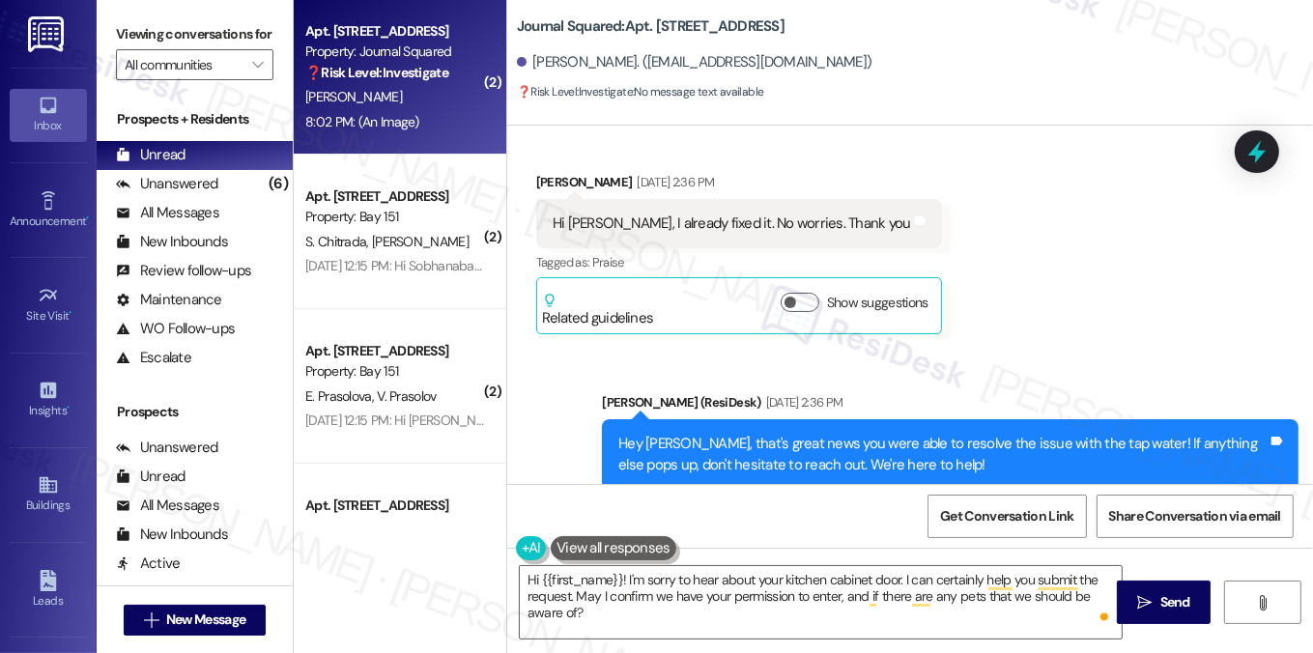
click at [668, 26] on b "Journal Squared: Apt. 2906, 605 Pavonia Avenue" at bounding box center [651, 26] width 268 height 20
copy b "2906"
click at [214, 41] on label "Viewing conversations for" at bounding box center [194, 34] width 157 height 30
click at [666, 26] on b "Journal Squared: Apt. 2906, 605 Pavonia Avenue" at bounding box center [651, 26] width 268 height 20
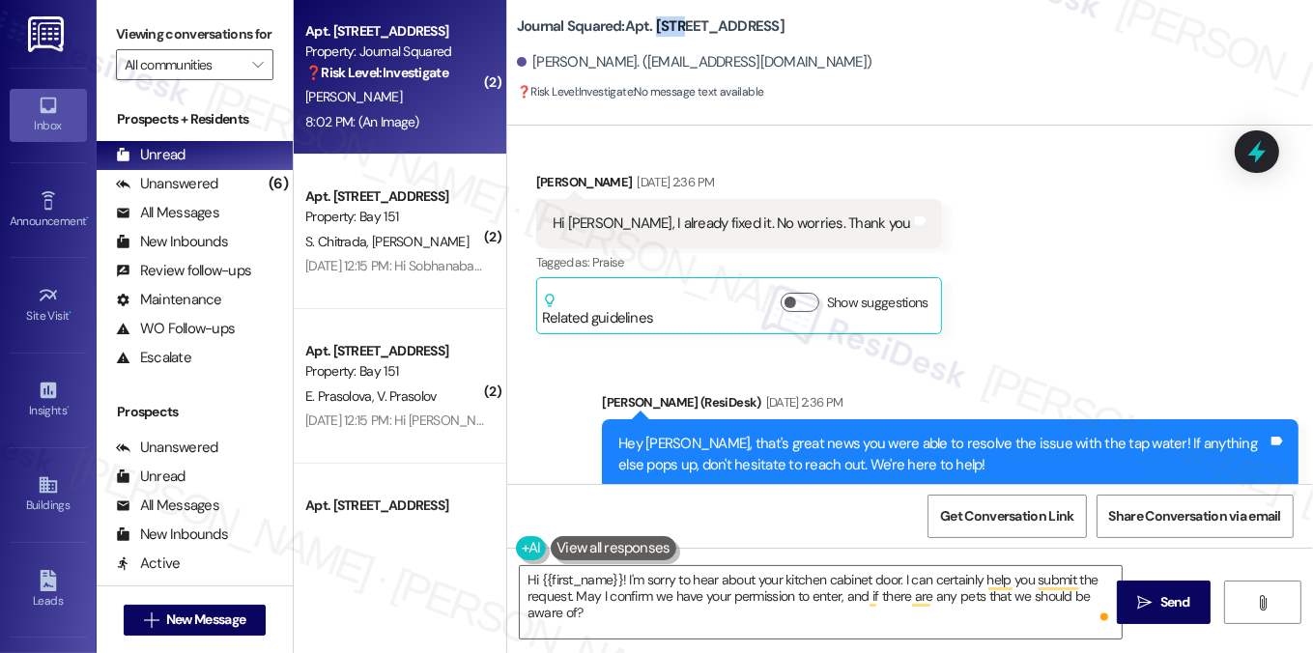
click at [666, 26] on b "Journal Squared: Apt. 2906, 605 Pavonia Avenue" at bounding box center [651, 26] width 268 height 20
click at [141, 34] on label "Viewing conversations for" at bounding box center [194, 34] width 157 height 30
drag, startPoint x: 190, startPoint y: 23, endPoint x: 201, endPoint y: 25, distance: 10.8
click at [190, 23] on label "Viewing conversations for" at bounding box center [194, 34] width 157 height 30
drag, startPoint x: 140, startPoint y: 27, endPoint x: 164, endPoint y: 27, distance: 24.2
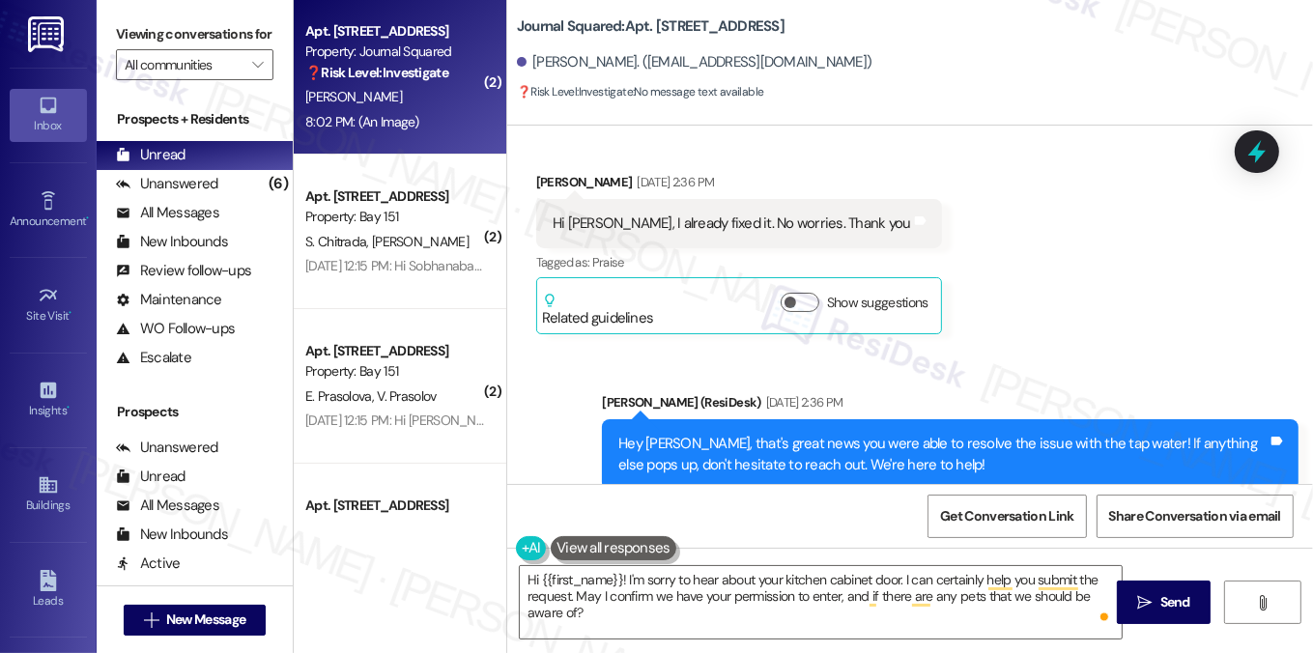
click at [140, 27] on label "Viewing conversations for" at bounding box center [194, 34] width 157 height 30
click at [661, 30] on b "Journal Squared: Apt. 2906, 605 Pavonia Avenue" at bounding box center [651, 26] width 268 height 20
copy b "2906"
click at [163, 17] on div "Viewing conversations for All communities " at bounding box center [195, 50] width 196 height 100
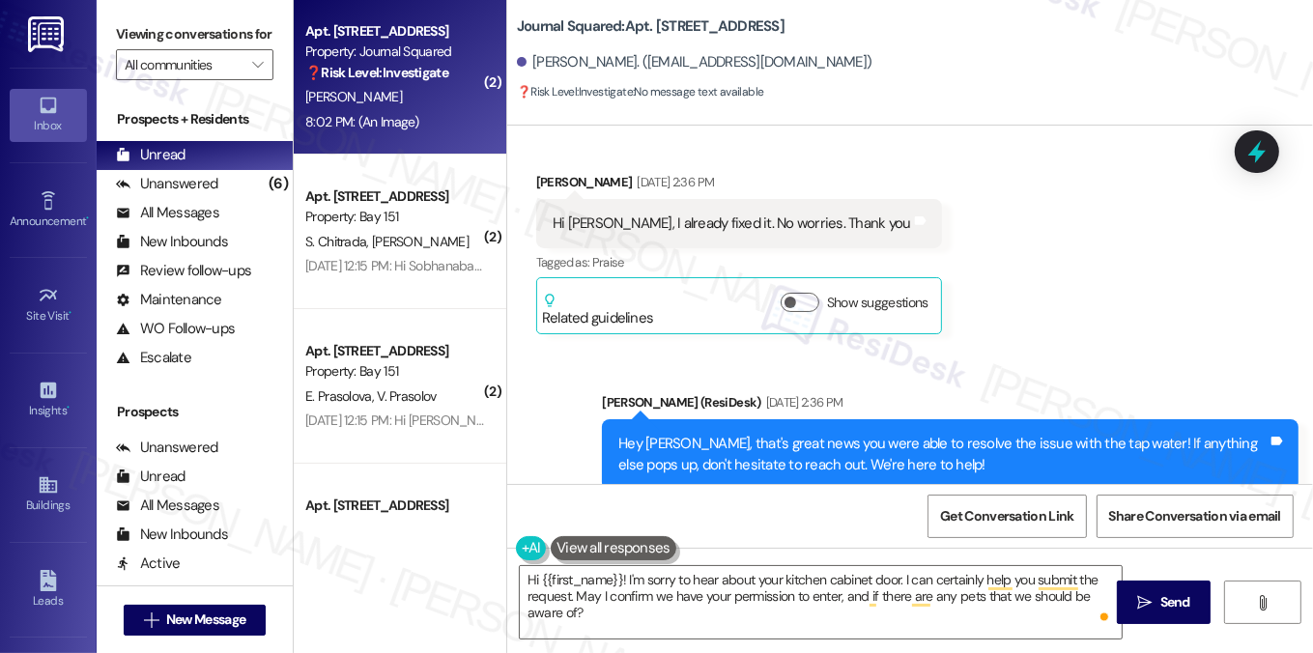
click at [209, 29] on label "Viewing conversations for" at bounding box center [194, 34] width 157 height 30
click at [655, 574] on textarea "Hi {{first_name}}! I'm sorry to hear about your kitchen cabinet door. I can cer…" at bounding box center [821, 602] width 603 height 72
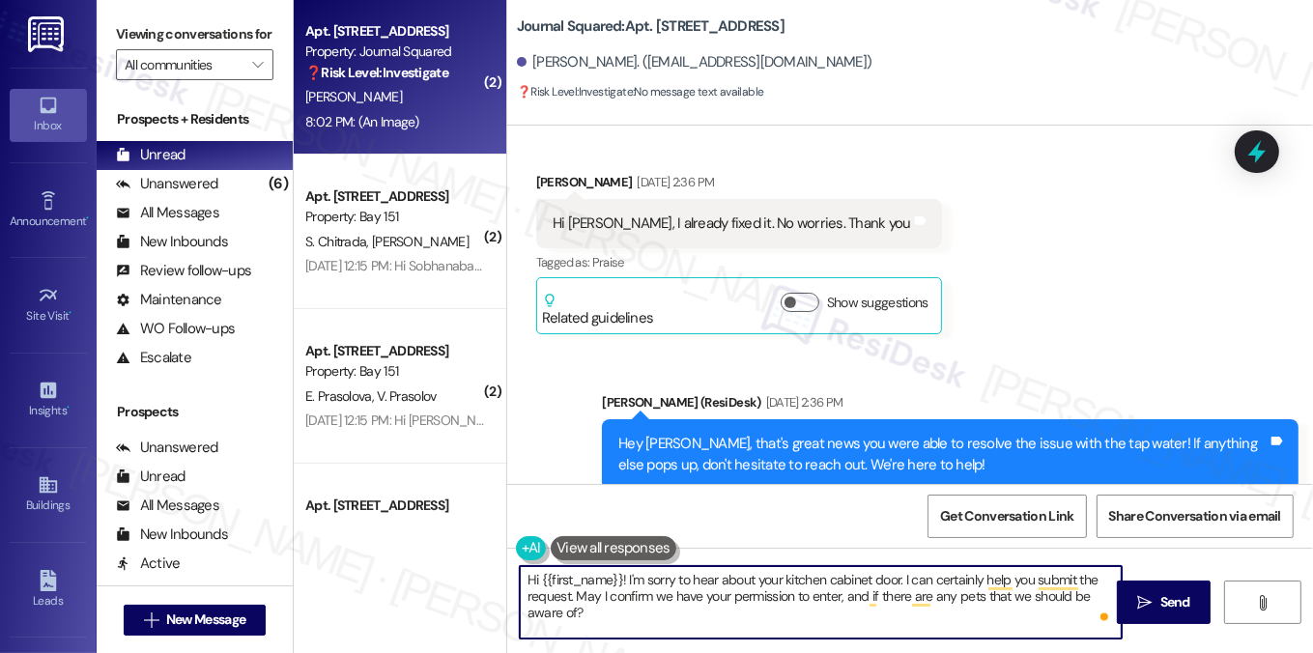
click at [655, 574] on textarea "Hi {{first_name}}! I'm sorry to hear about your kitchen cabinet door. I can cer…" at bounding box center [821, 602] width 603 height 72
click at [700, 611] on textarea "Hi {{first_name}}! I'm sorry to hear about your kitchen cabinet door. I can cer…" at bounding box center [821, 602] width 603 height 72
click at [1030, 591] on textarea "Hi {{first_name}}! I'm sorry to hear about your kitchen cabinet door. I can cer…" at bounding box center [821, 602] width 603 height 72
click at [979, 594] on textarea "Hi {{first_name}}! I'm sorry to hear about your kitchen cabinet door. I can cer…" at bounding box center [821, 602] width 603 height 72
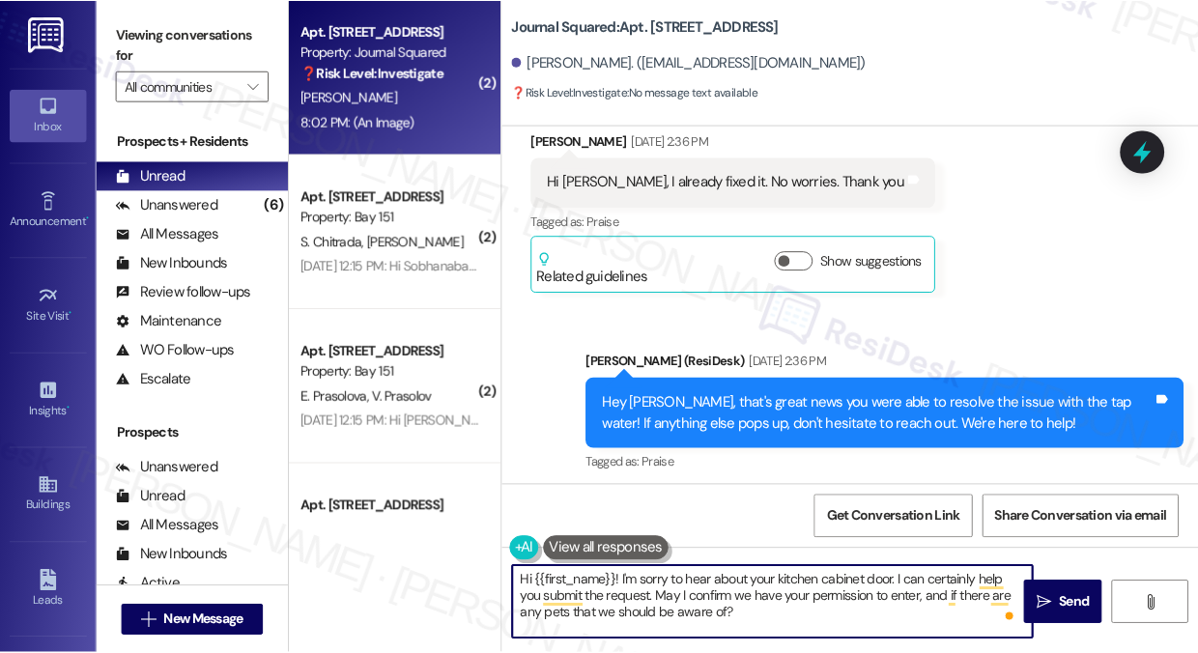
scroll to position [10552, 0]
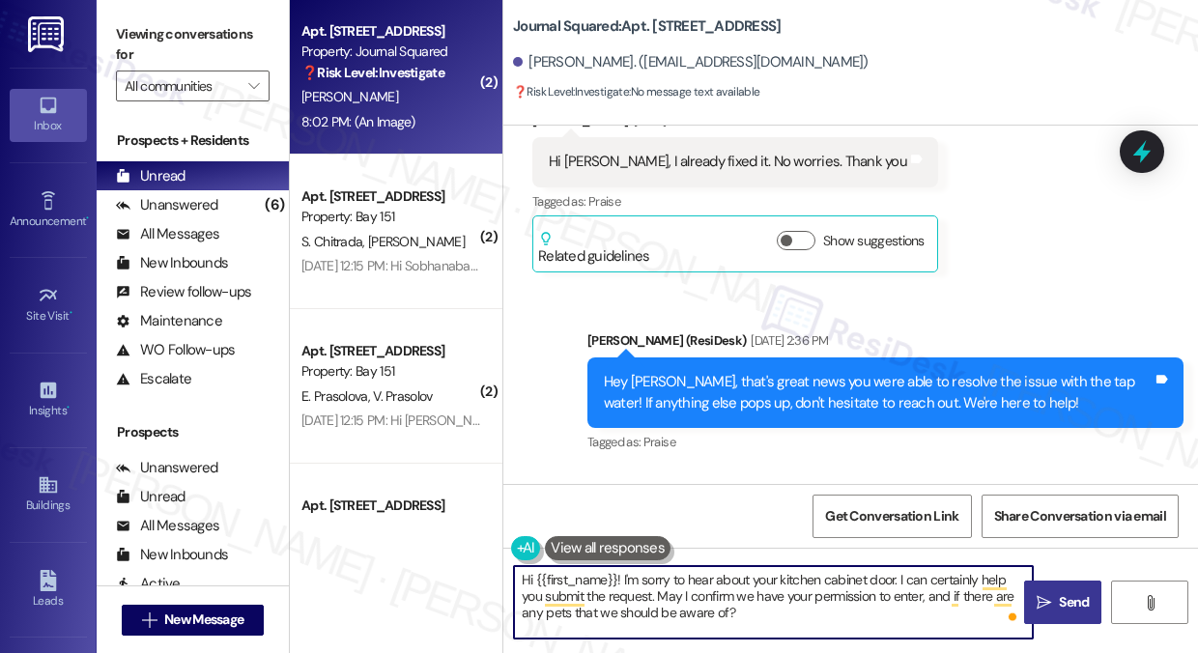
click at [1033, 598] on span " Send" at bounding box center [1063, 602] width 61 height 20
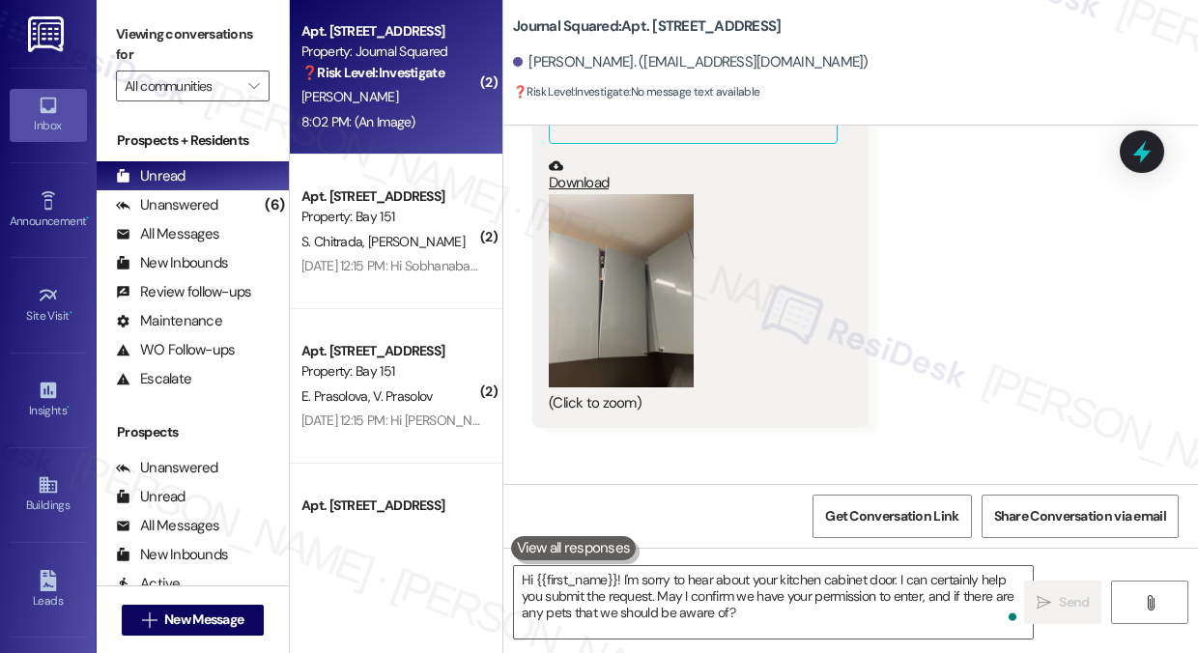
scroll to position [21179, 0]
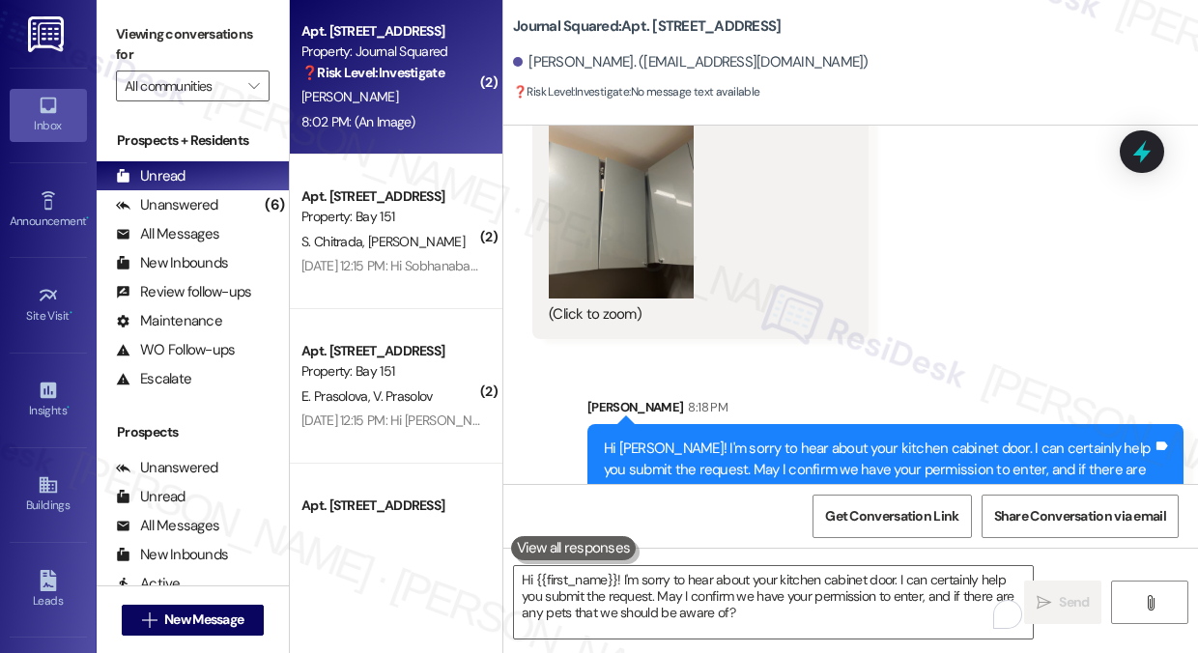
click at [950, 439] on div "Hi Huixin! I'm sorry to hear about your kitchen cabinet door. I can certainly h…" at bounding box center [878, 470] width 549 height 62
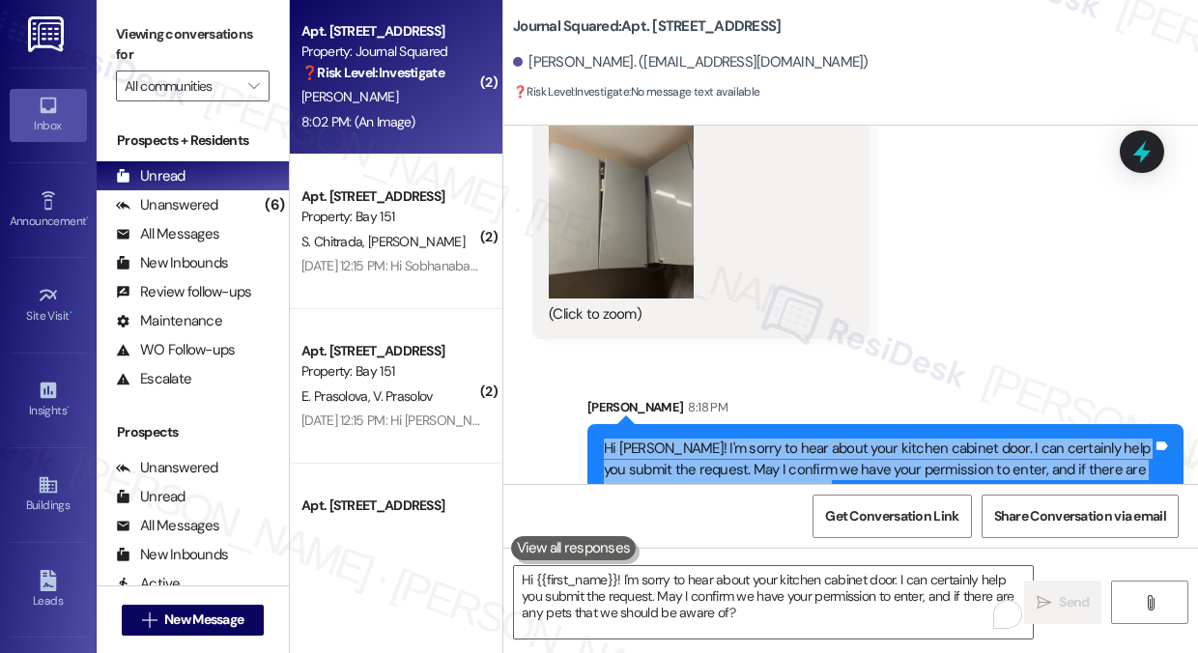
click at [950, 439] on div "Hi Huixin! I'm sorry to hear about your kitchen cabinet door. I can certainly h…" at bounding box center [878, 470] width 549 height 62
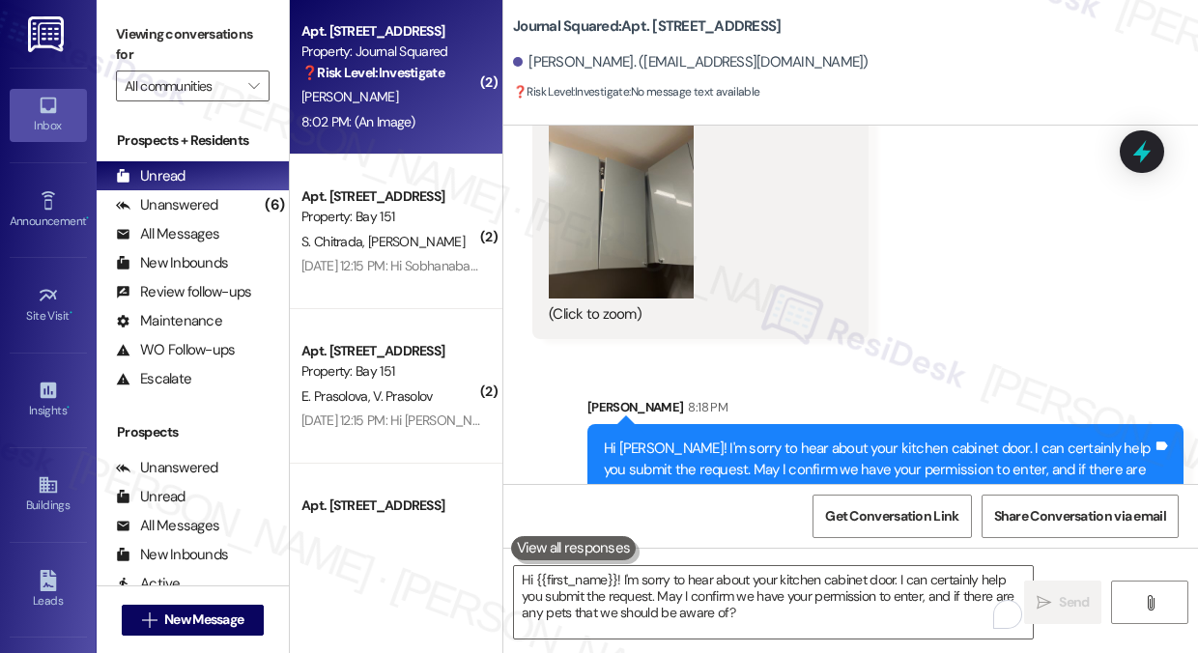
click at [981, 354] on div "Sent via SMS Sarah 8:18 PM Hi Huixin! I'm sorry to hear about your kitchen cabi…" at bounding box center [850, 442] width 695 height 176
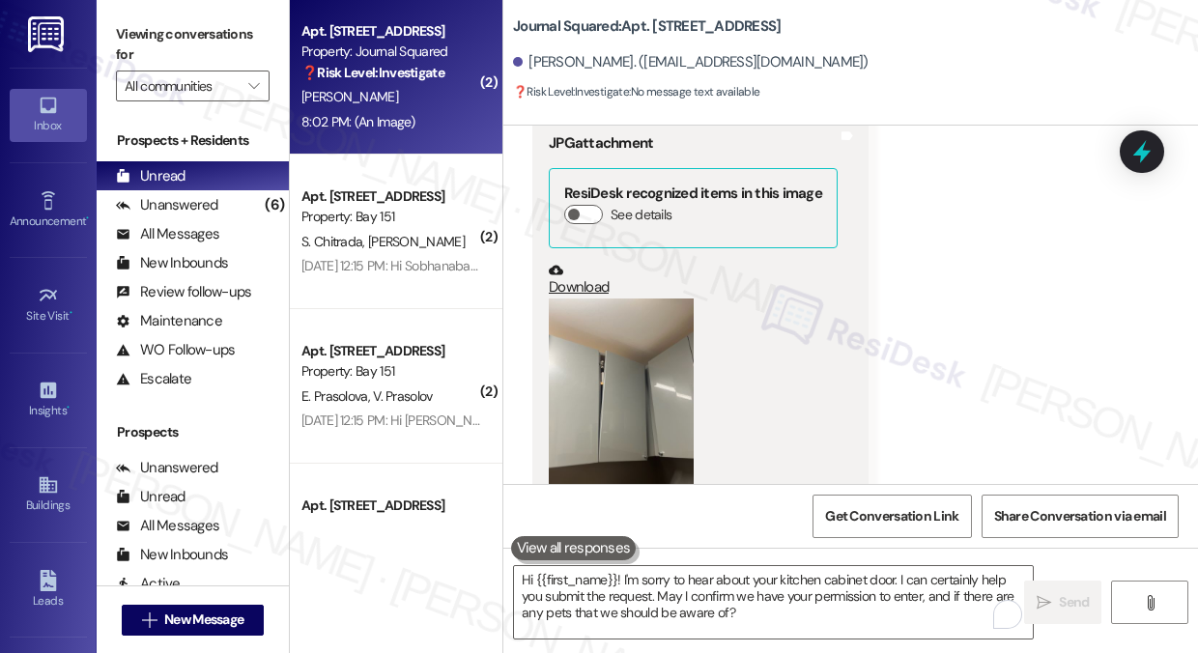
scroll to position [20696, 0]
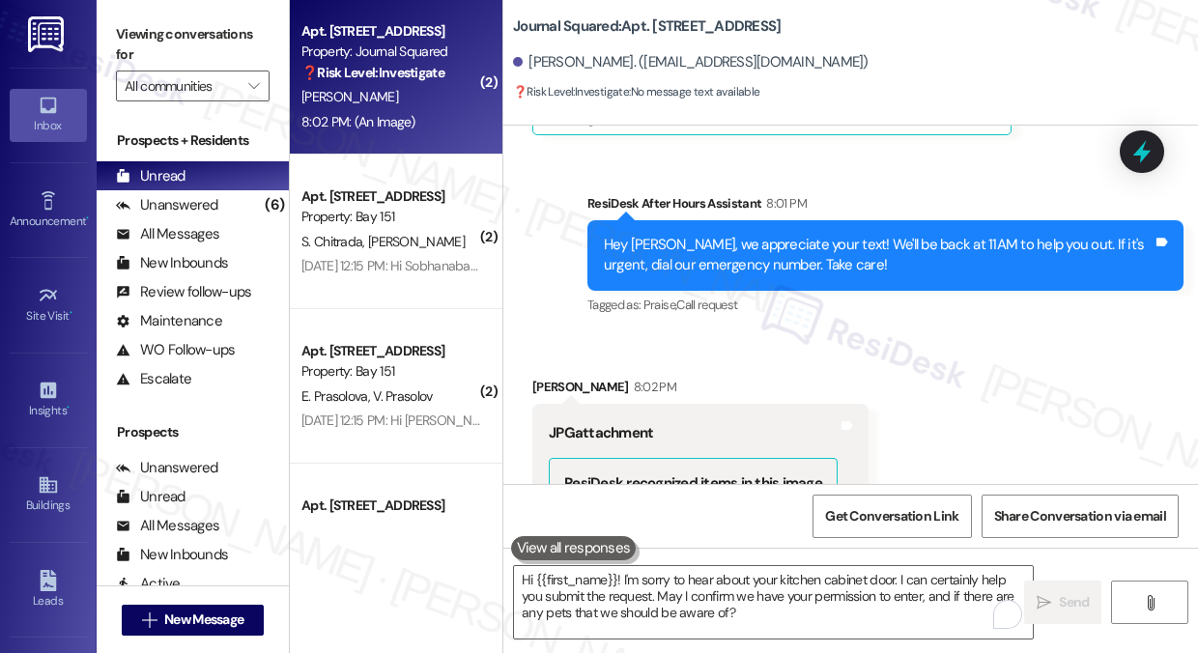
click at [763, 235] on div "Hey [PERSON_NAME], we appreciate your text! We'll be back at 11AM to help you o…" at bounding box center [878, 256] width 549 height 42
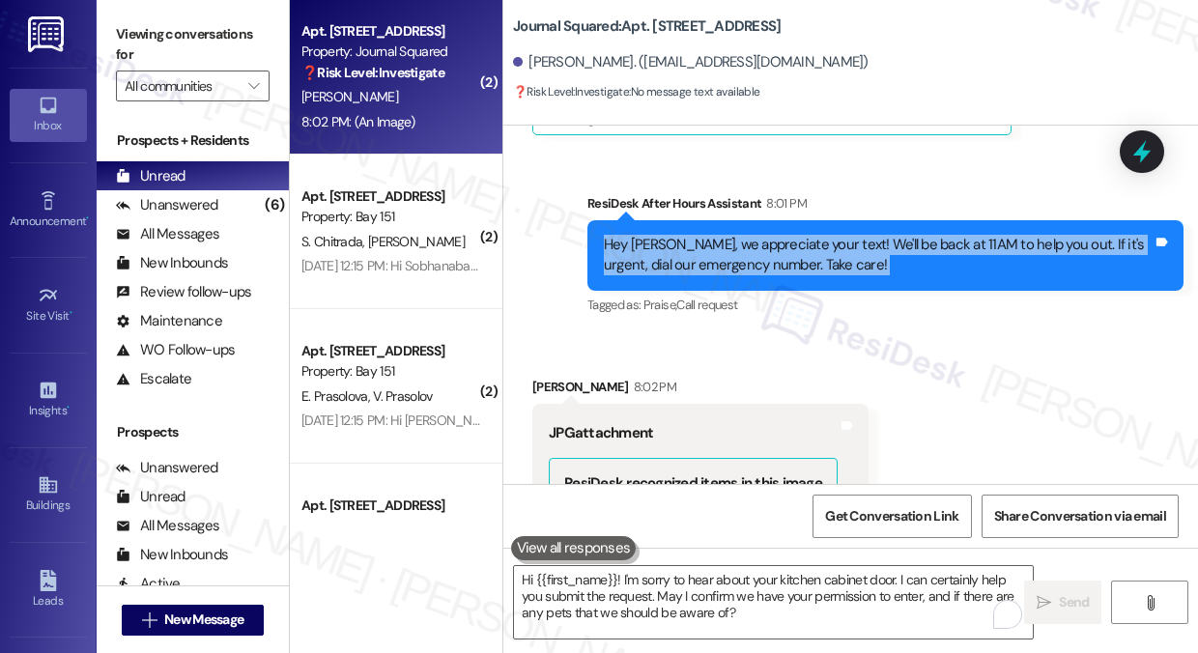
click at [763, 235] on div "Hey [PERSON_NAME], we appreciate your text! We'll be back at 11AM to help you o…" at bounding box center [878, 256] width 549 height 42
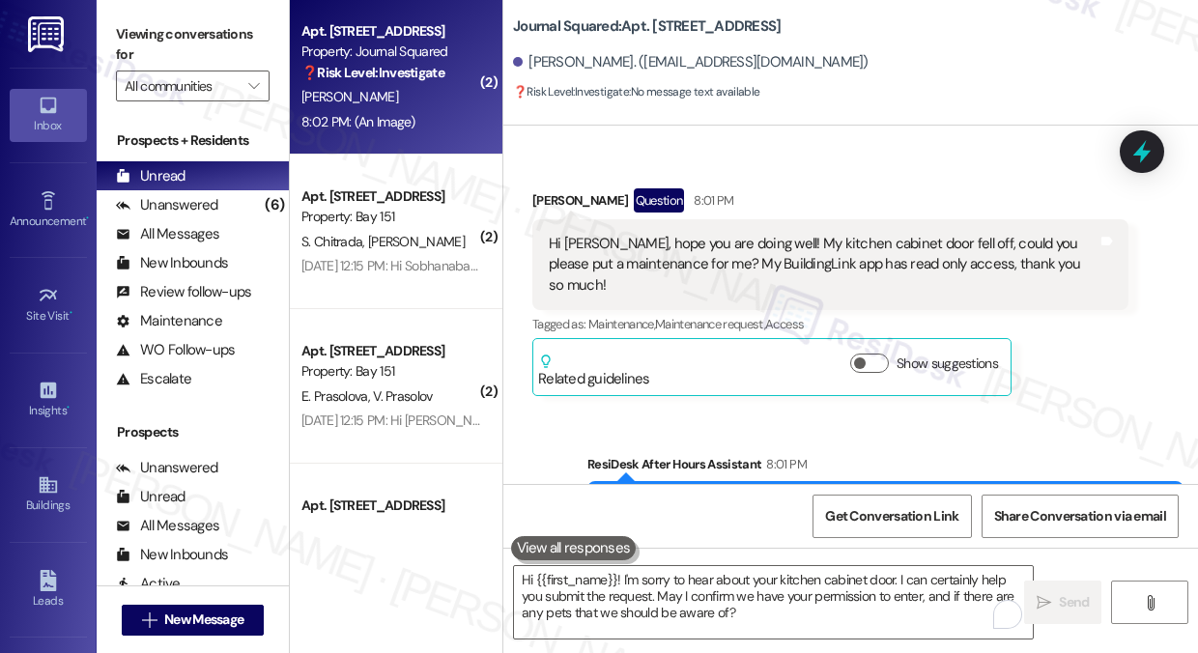
scroll to position [20406, 0]
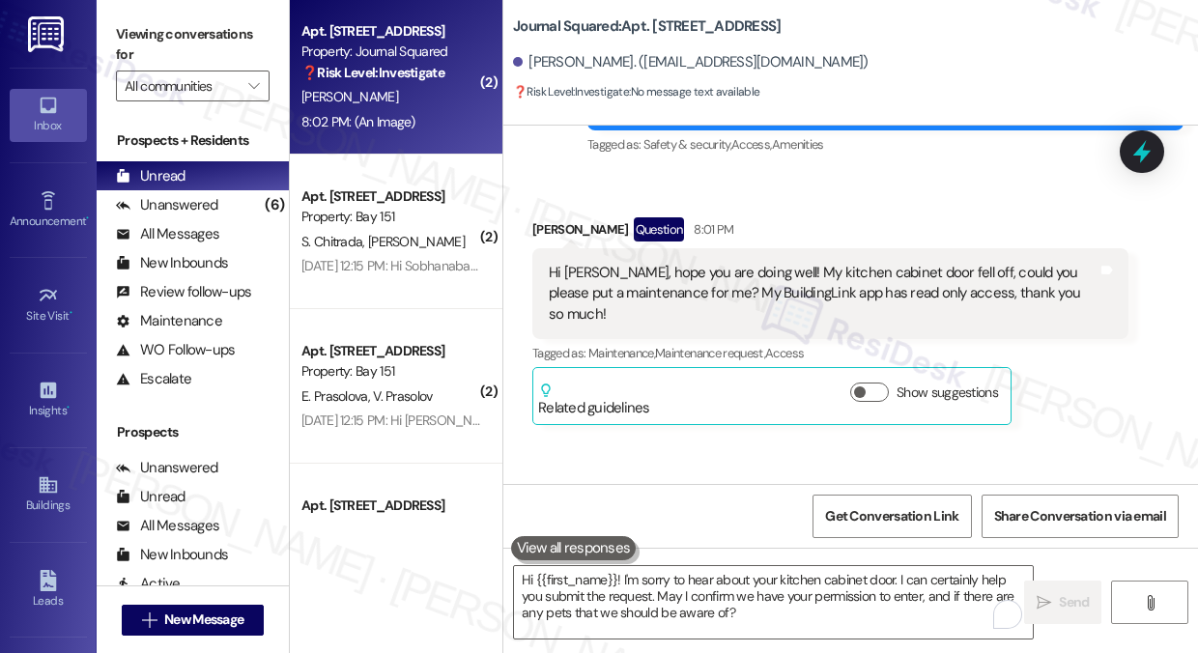
click at [769, 263] on div "Hi [PERSON_NAME], hope you are doing well! My kitchen cabinet door fell off, co…" at bounding box center [823, 294] width 549 height 62
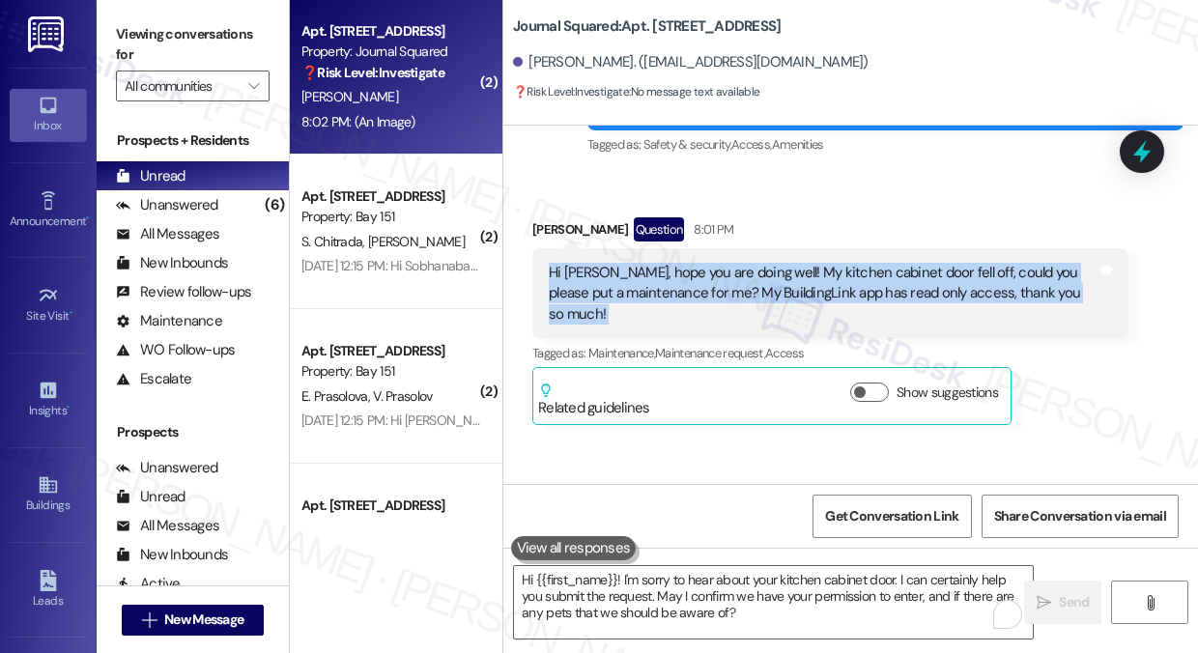
click at [769, 263] on div "Hi [PERSON_NAME], hope you are doing well! My kitchen cabinet door fell off, co…" at bounding box center [823, 294] width 549 height 62
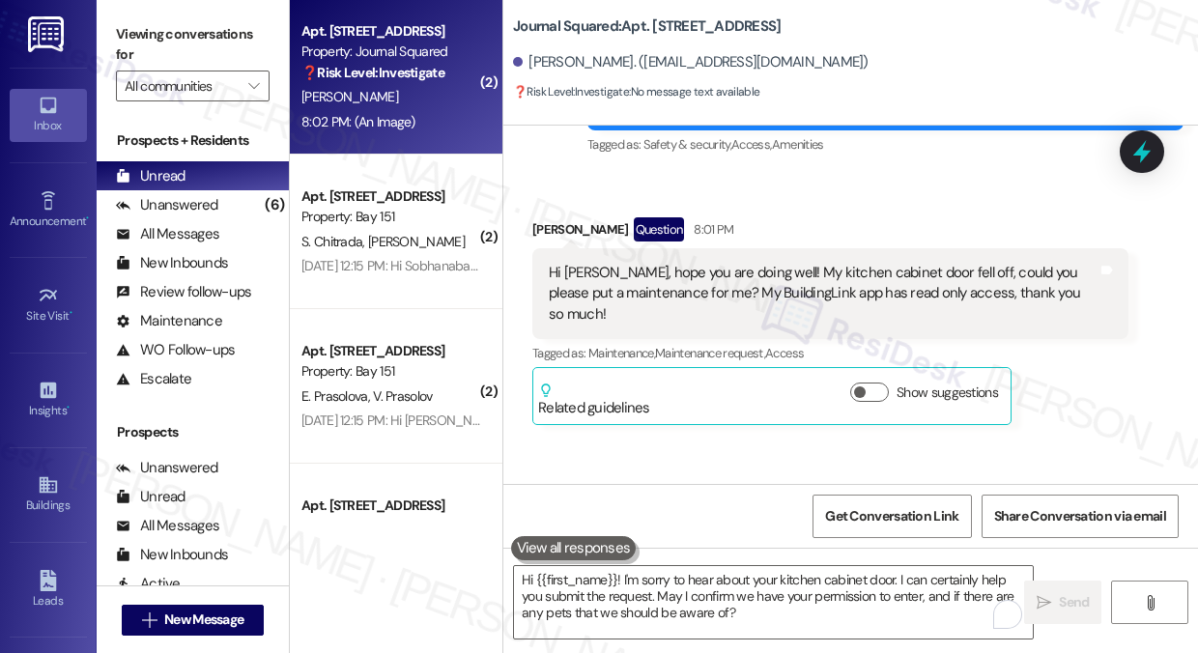
click at [878, 217] on div "Huixin Wang Question 8:01 PM" at bounding box center [830, 232] width 596 height 31
click at [763, 263] on div "Hi [PERSON_NAME], hope you are doing well! My kitchen cabinet door fell off, co…" at bounding box center [823, 294] width 549 height 62
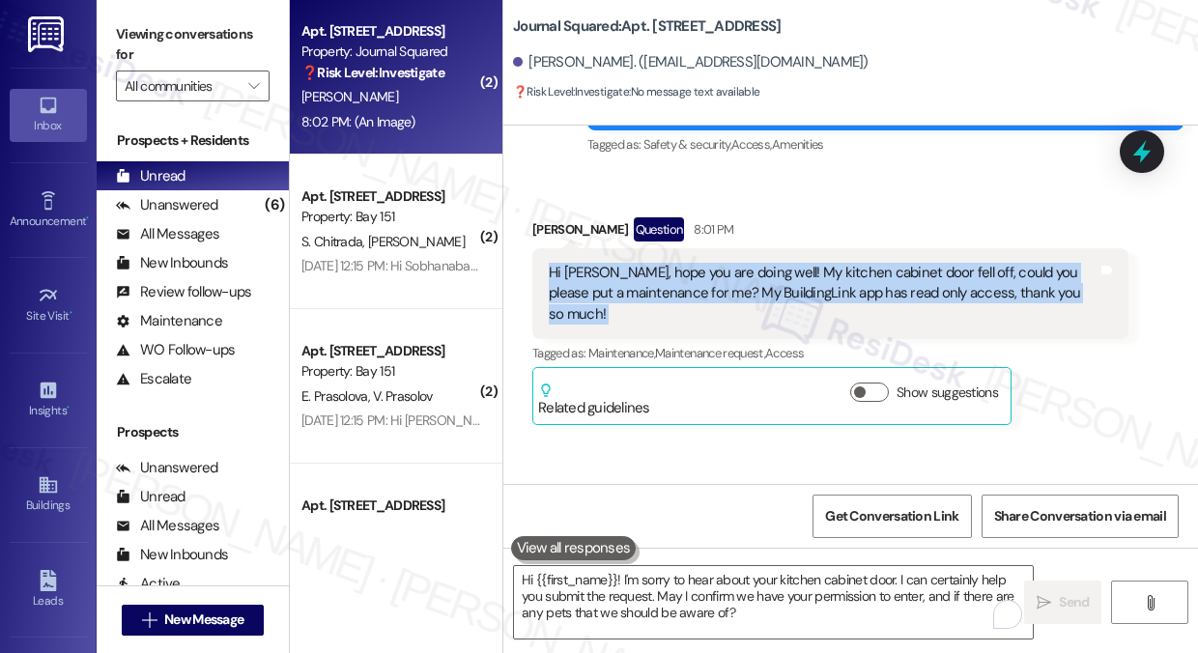
click at [763, 263] on div "Hi [PERSON_NAME], hope you are doing well! My kitchen cabinet door fell off, co…" at bounding box center [823, 294] width 549 height 62
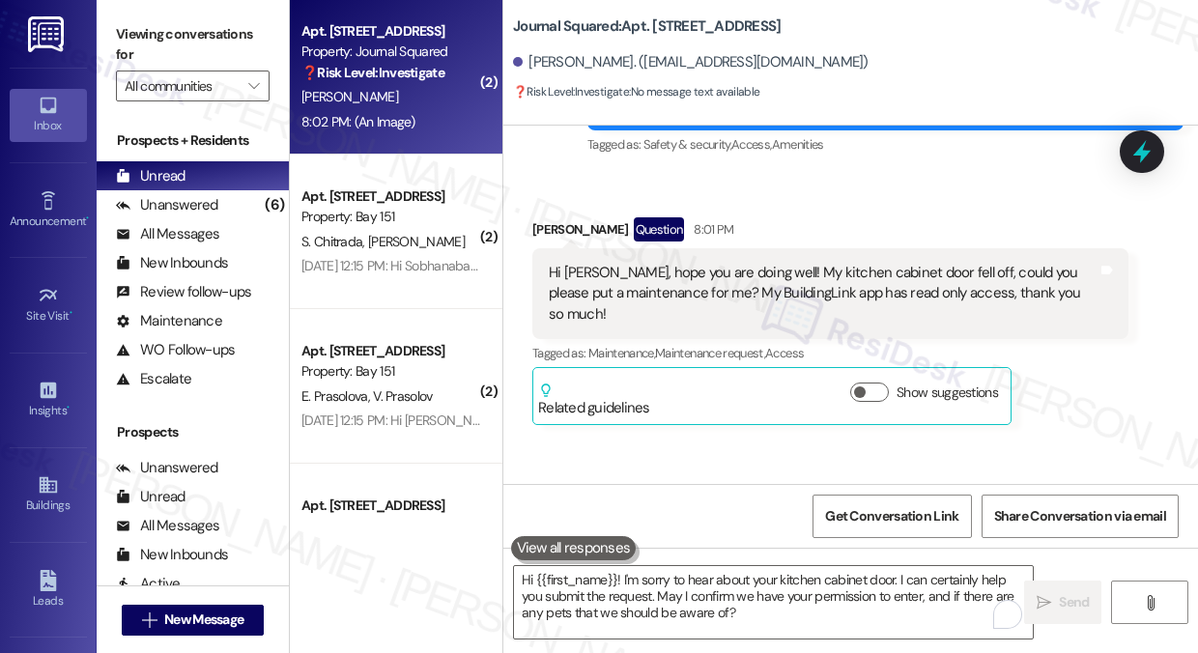
click at [888, 217] on div "Huixin Wang Question 8:01 PM" at bounding box center [830, 232] width 596 height 31
click at [157, 52] on label "Viewing conversations for" at bounding box center [193, 44] width 154 height 51
drag, startPoint x: 816, startPoint y: 246, endPoint x: 932, endPoint y: 239, distance: 116.2
click at [932, 263] on div "Hi [PERSON_NAME], hope you are doing well! My kitchen cabinet door fell off, co…" at bounding box center [823, 294] width 549 height 62
copy div "cabinet door fell off,"
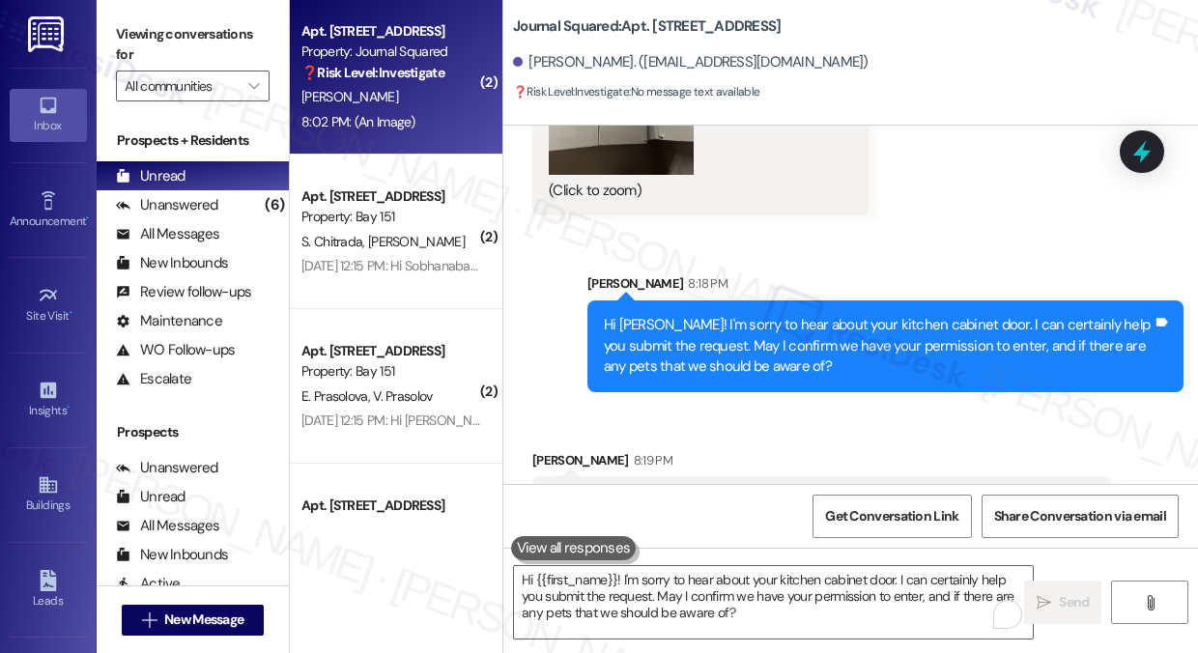
scroll to position [21313, 0]
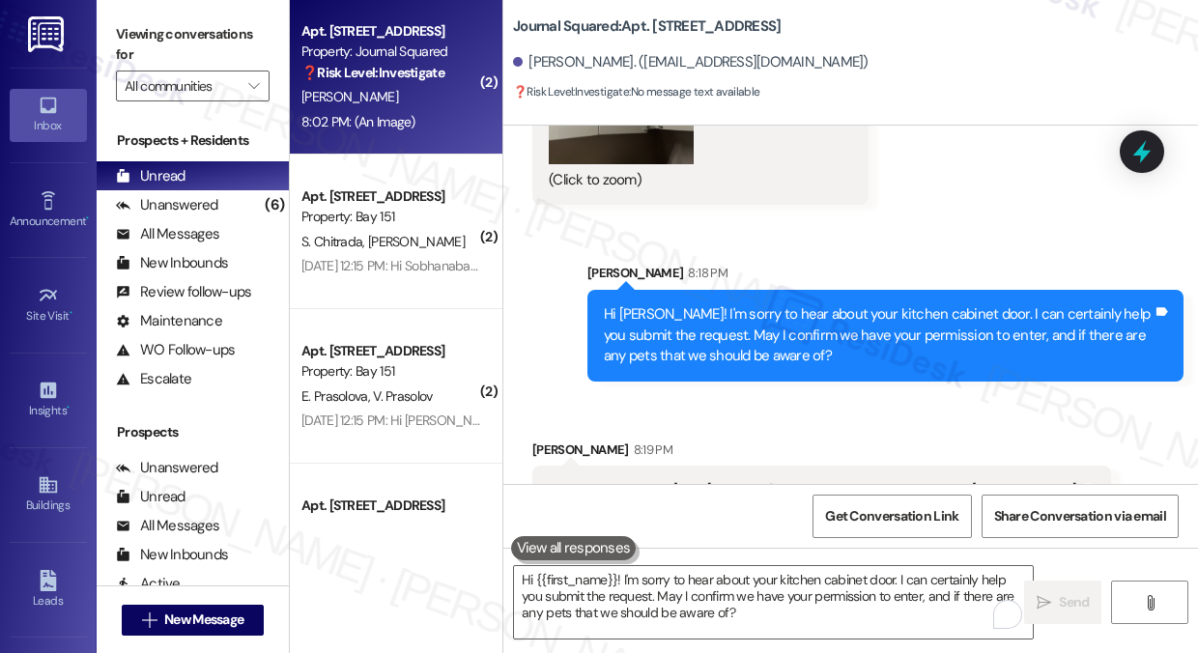
click at [164, 49] on label "Viewing conversations for" at bounding box center [193, 44] width 154 height 51
click at [739, 480] on div "I will be home all day tomorrow and I don't have a pet, thank you so much, Jane!" at bounding box center [814, 490] width 531 height 20
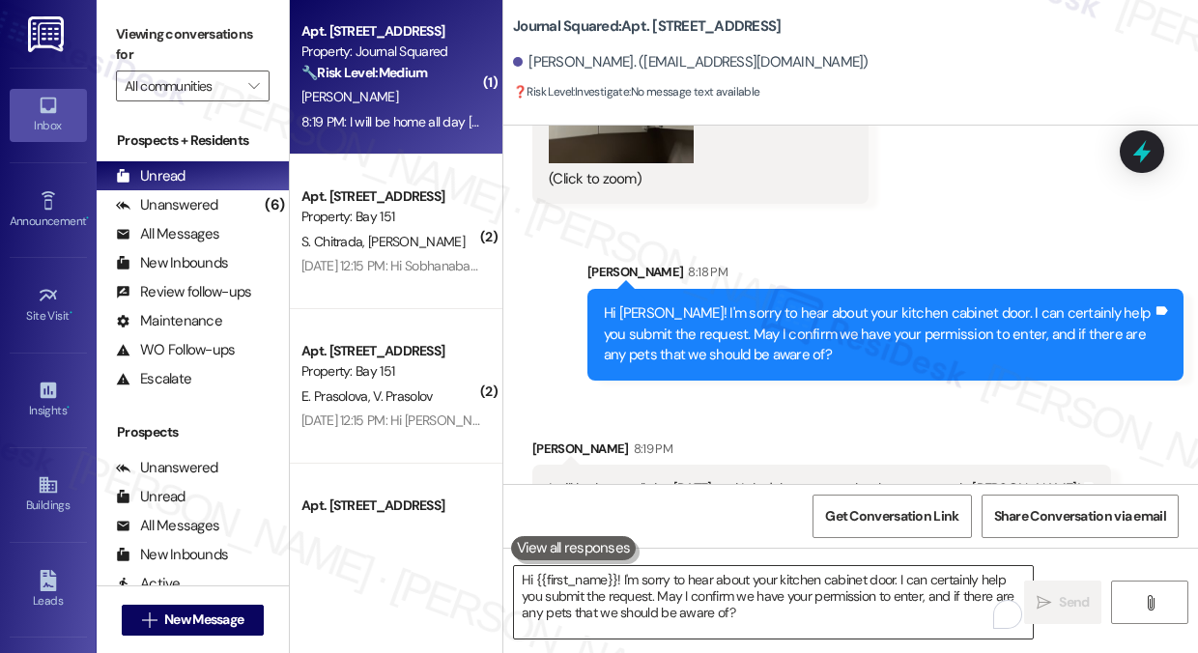
click at [704, 578] on textarea "Hi {{first_name}}! I'm sorry to hear about your kitchen cabinet door. I can cer…" at bounding box center [773, 602] width 519 height 72
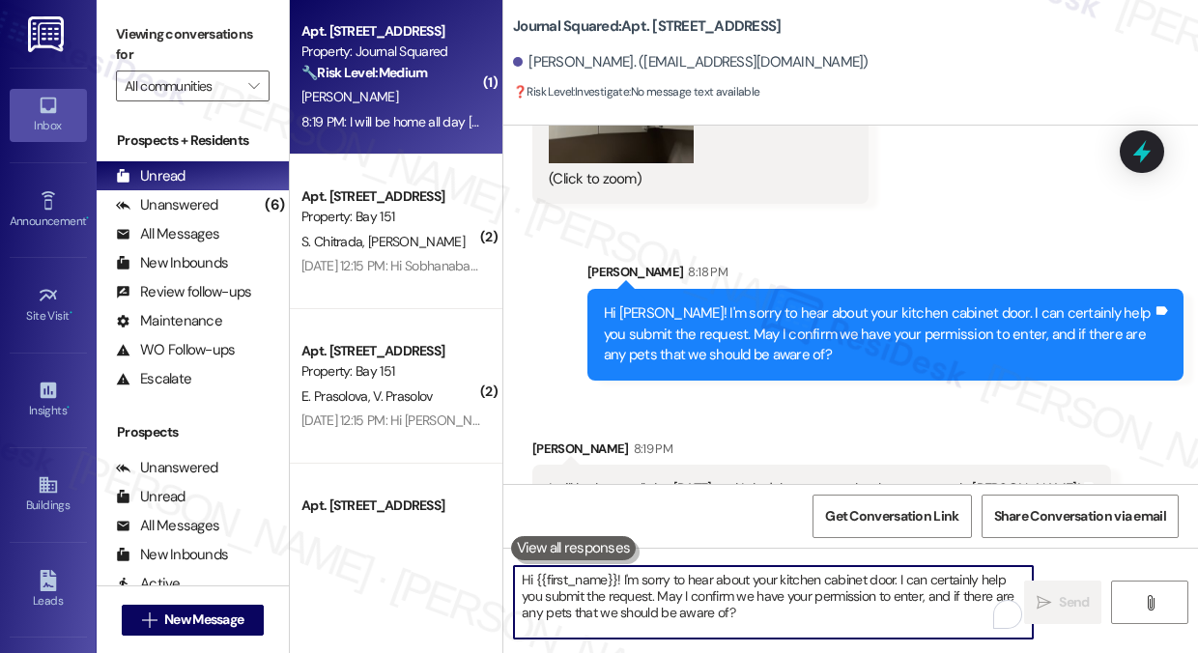
click at [715, 479] on div "I will be home all day tomorrow and I don't have a pet, thank you so much, Jane!" at bounding box center [814, 489] width 531 height 20
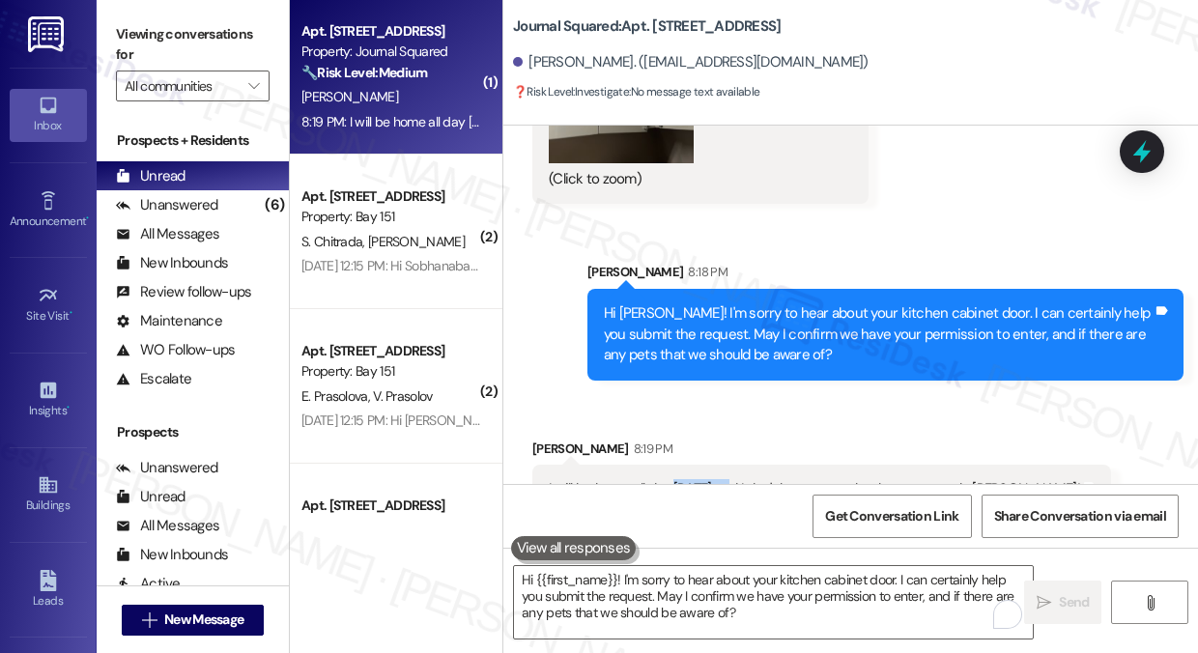
click at [715, 479] on div "I will be home all day tomorrow and I don't have a pet, thank you so much, Jane!" at bounding box center [814, 489] width 531 height 20
click at [857, 247] on div "Sent via SMS Sarah 8:18 PM Hi Huixin! I'm sorry to hear about your kitchen cabi…" at bounding box center [885, 320] width 625 height 147
click at [187, 16] on div "Viewing conversations for All communities " at bounding box center [193, 60] width 192 height 121
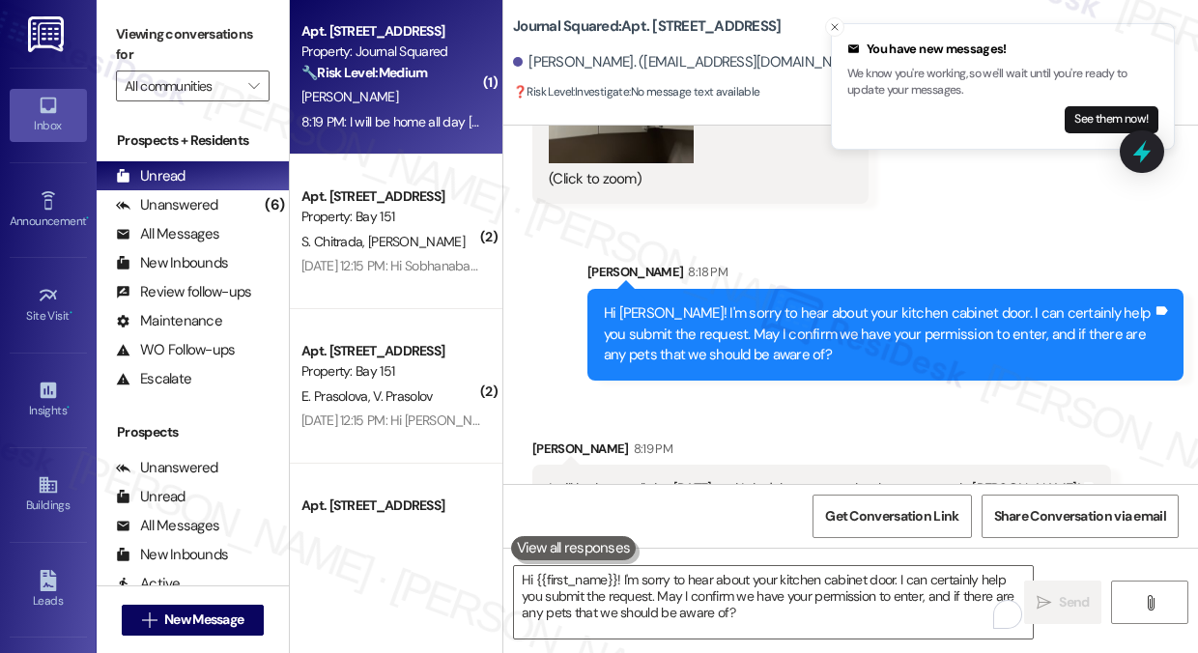
click at [155, 57] on label "Viewing conversations for" at bounding box center [193, 44] width 154 height 51
click at [174, 30] on label "Viewing conversations for" at bounding box center [193, 44] width 154 height 51
click at [836, 23] on icon "Close toast" at bounding box center [835, 27] width 12 height 12
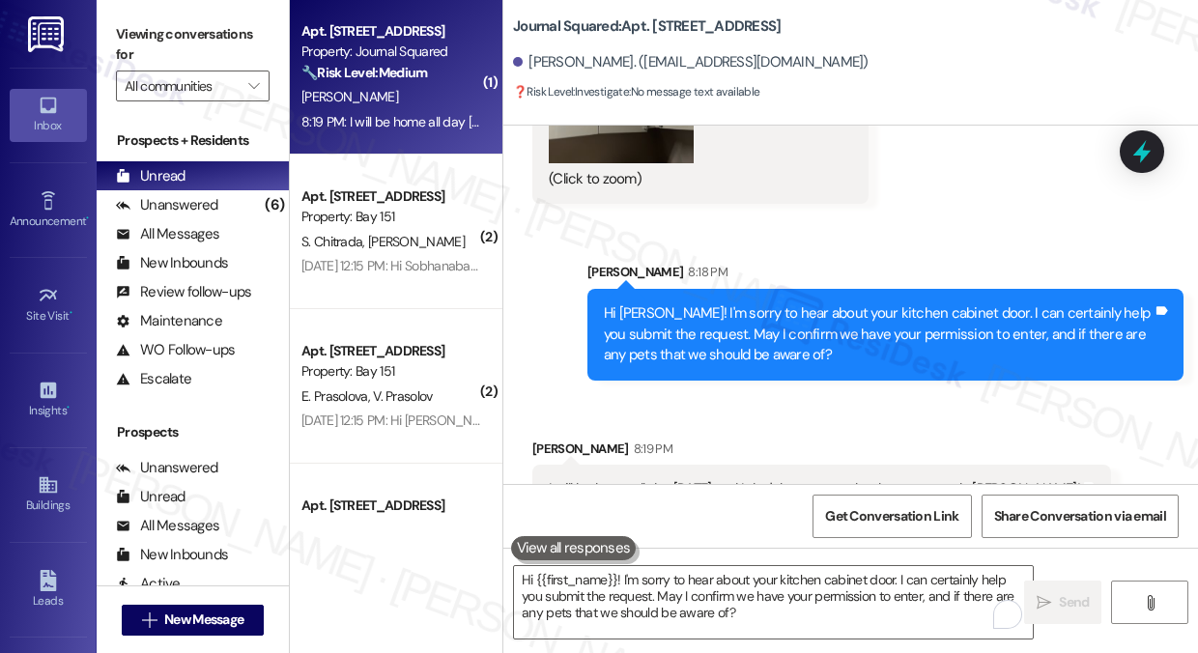
click at [627, 479] on div "I will be home all day tomorrow and I don't have a pet, thank you so much, Jane!" at bounding box center [814, 489] width 531 height 20
click at [213, 33] on label "Viewing conversations for" at bounding box center [193, 44] width 154 height 51
click at [195, 26] on label "Viewing conversations for" at bounding box center [193, 44] width 154 height 51
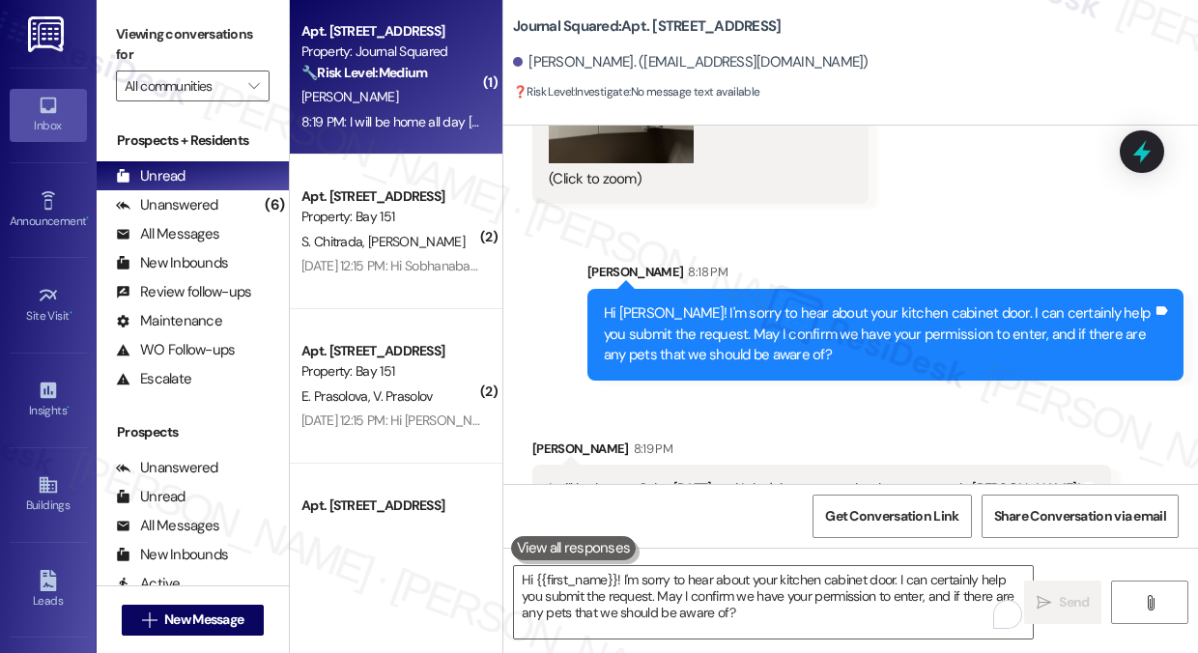
drag, startPoint x: 187, startPoint y: 35, endPoint x: 237, endPoint y: 53, distance: 52.6
click at [186, 34] on label "Viewing conversations for" at bounding box center [193, 44] width 154 height 51
click at [888, 439] on div "Huixin Wang 8:19 PM" at bounding box center [821, 452] width 579 height 27
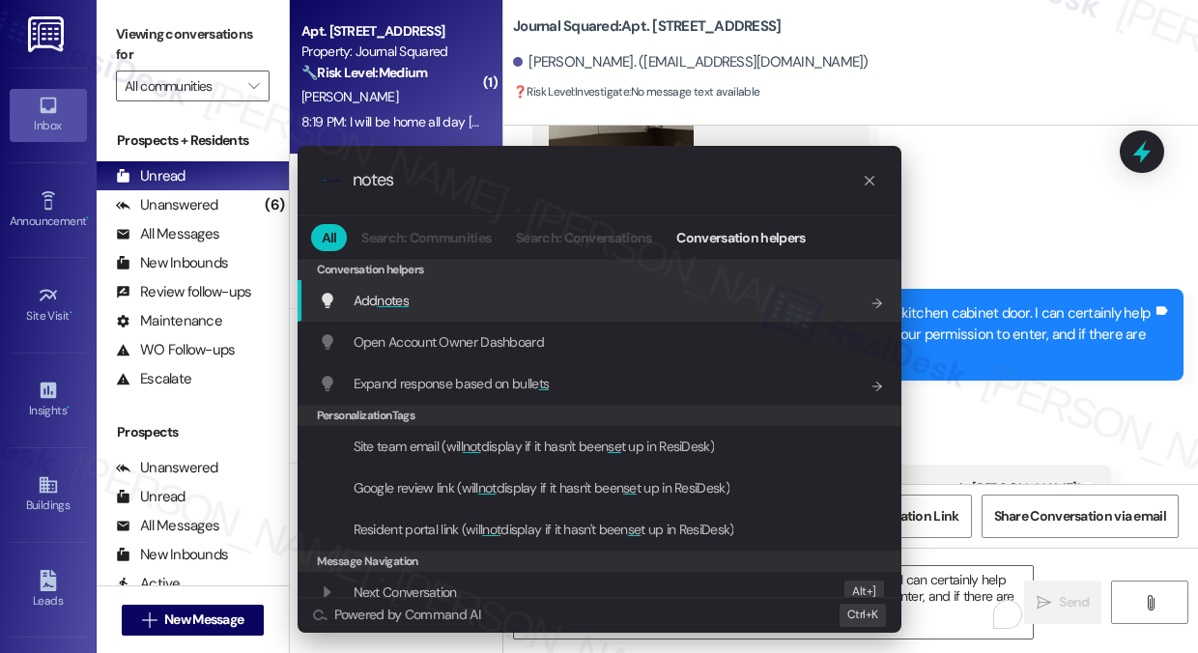
type input "notes"
click at [1047, 219] on div ".cls-1{fill:#0a055f;}.cls-2{fill:#0cc4c4;} resideskLogoBlueOrange notes All Sea…" at bounding box center [599, 326] width 1198 height 653
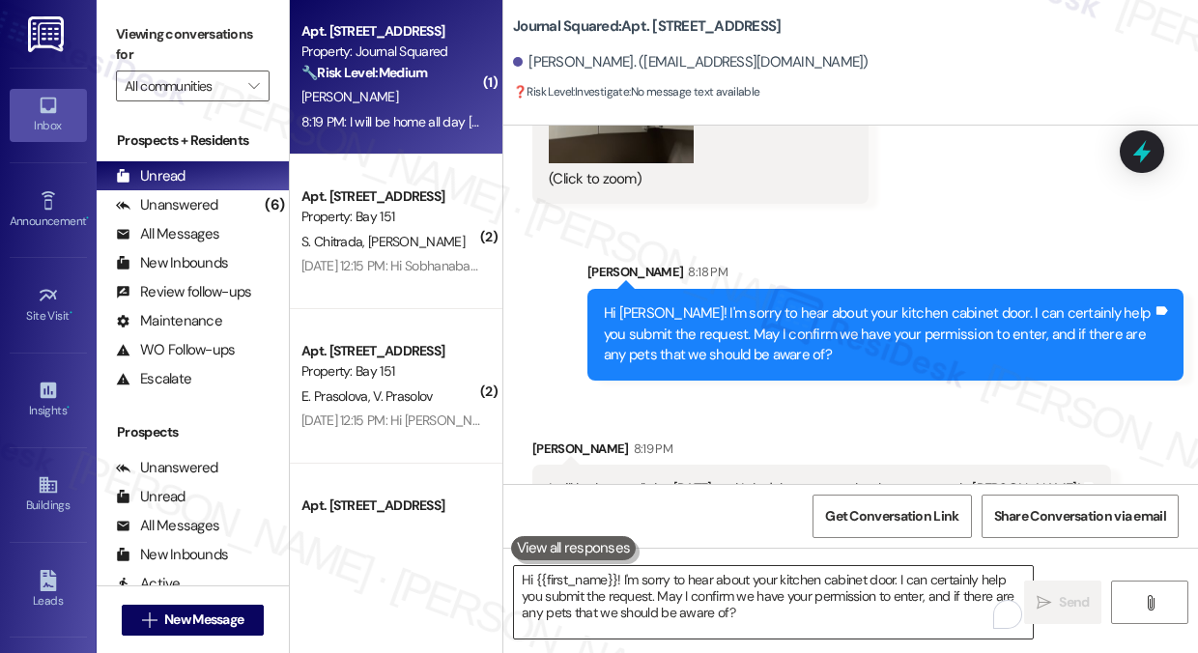
click at [655, 581] on textarea "Hi {{first_name}}! I'm sorry to hear about your kitchen cabinet door. I can cer…" at bounding box center [773, 602] width 519 height 72
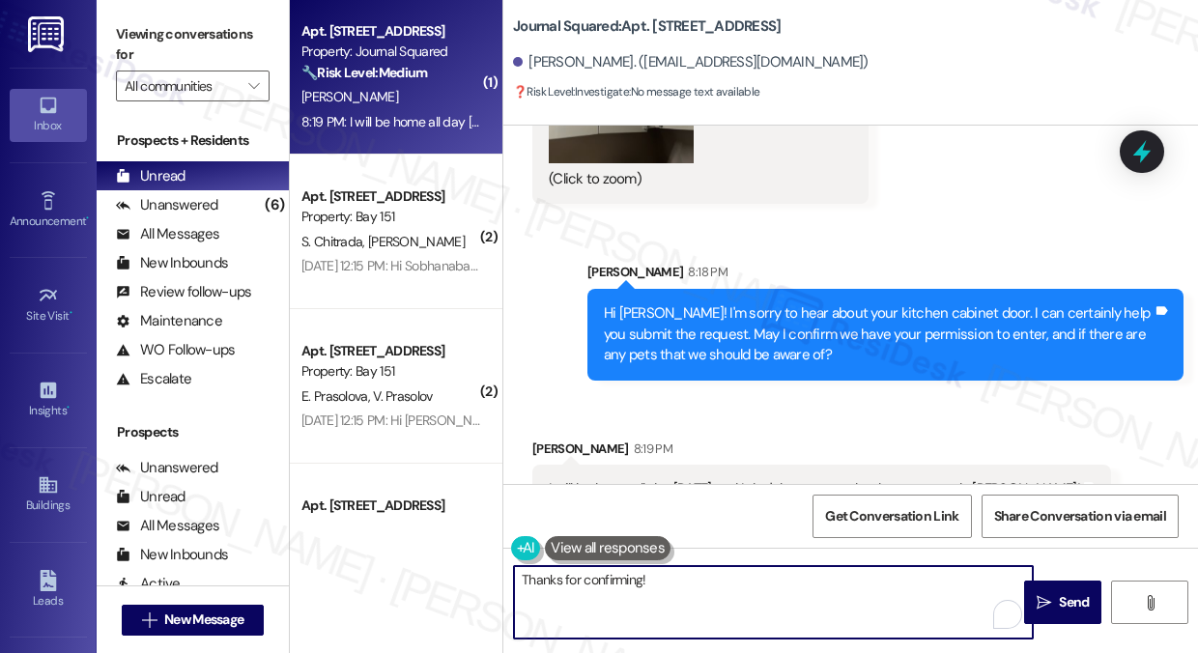
click at [782, 479] on div "I will be home all day tomorrow and I don't have a pet, thank you so much, Jane!" at bounding box center [814, 489] width 531 height 20
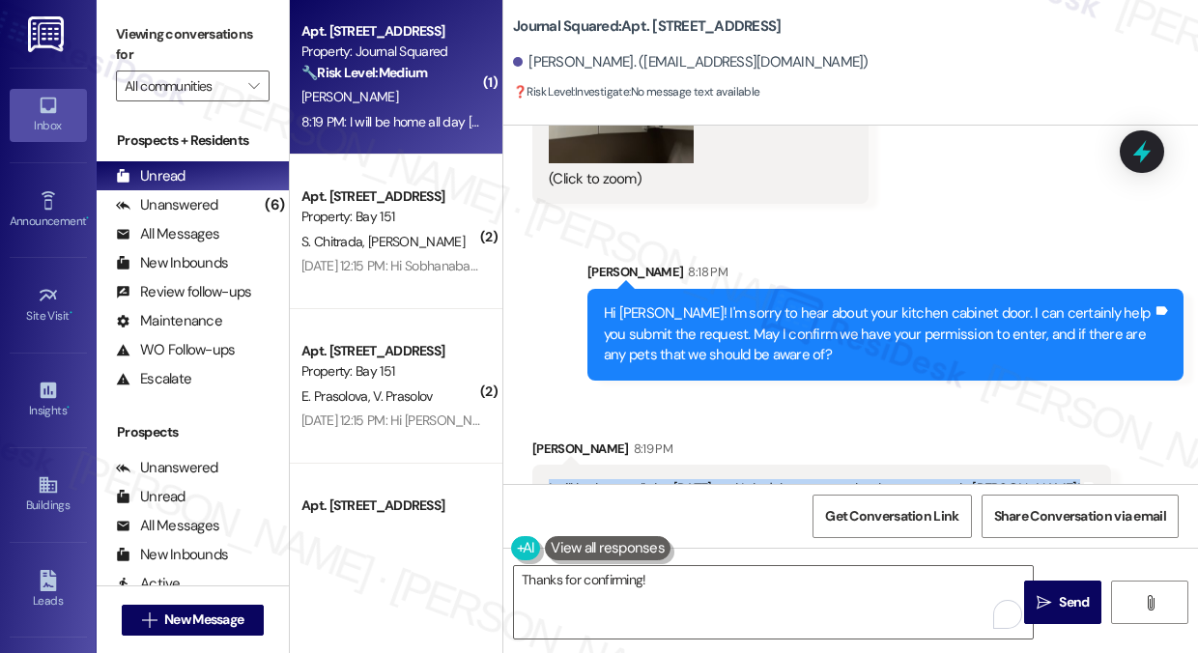
click at [782, 479] on div "I will be home all day tomorrow and I don't have a pet, thank you so much, Jane!" at bounding box center [814, 489] width 531 height 20
click at [677, 585] on textarea "Thanks for confirming!" at bounding box center [773, 602] width 519 height 72
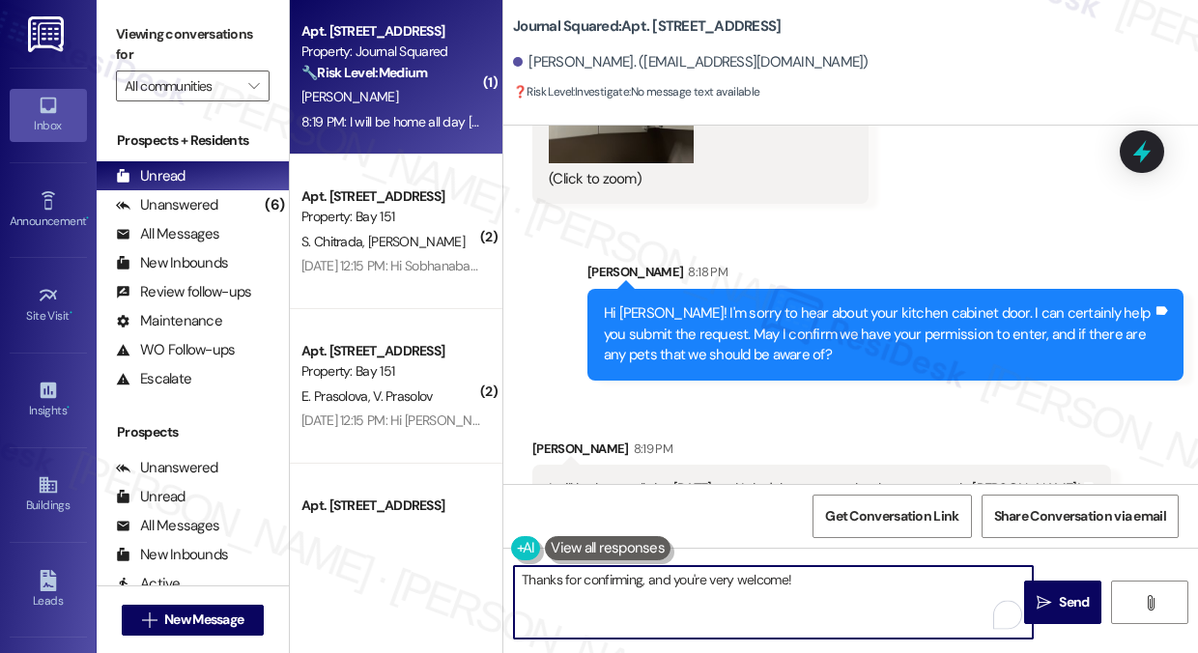
click at [814, 583] on textarea "Thanks for confirming, and you're very welcome!" at bounding box center [773, 602] width 519 height 72
click at [707, 584] on textarea "Thanks for confirming, and you're very welcome! Should you have further concern…" at bounding box center [773, 602] width 519 height 72
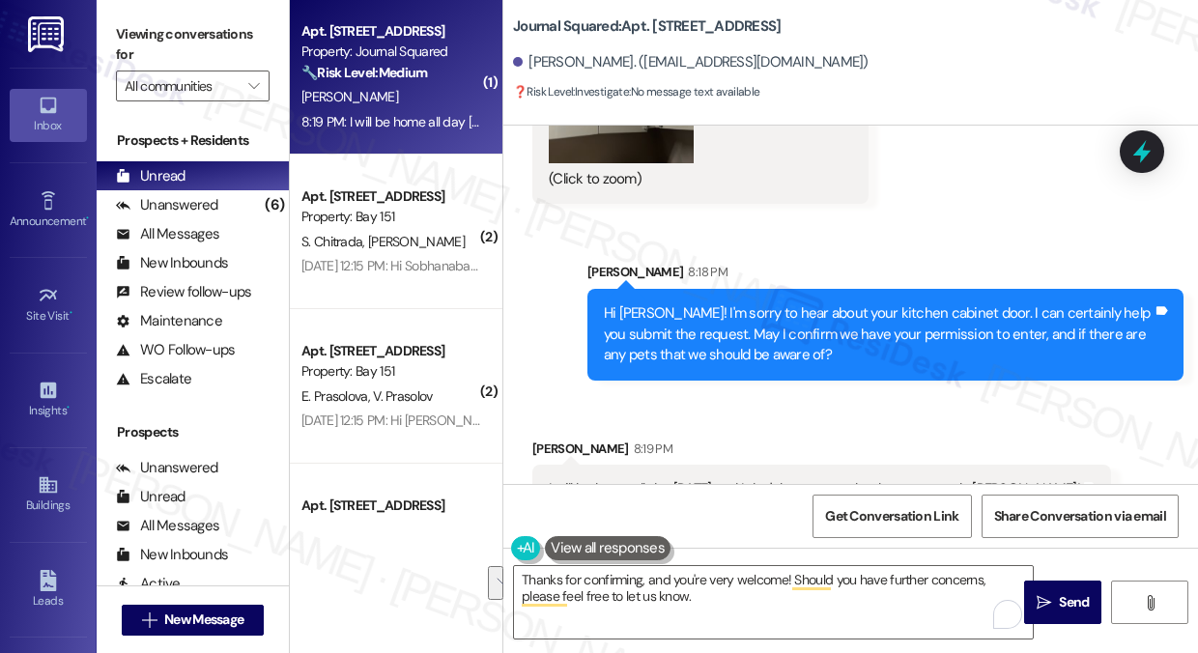
click at [696, 479] on div "I will be home all day tomorrow and I don't have a pet, thank you so much, Jane!" at bounding box center [814, 489] width 531 height 20
click at [706, 598] on textarea "Thanks for confirming, and you're very welcome! Should you have further concern…" at bounding box center [773, 602] width 519 height 72
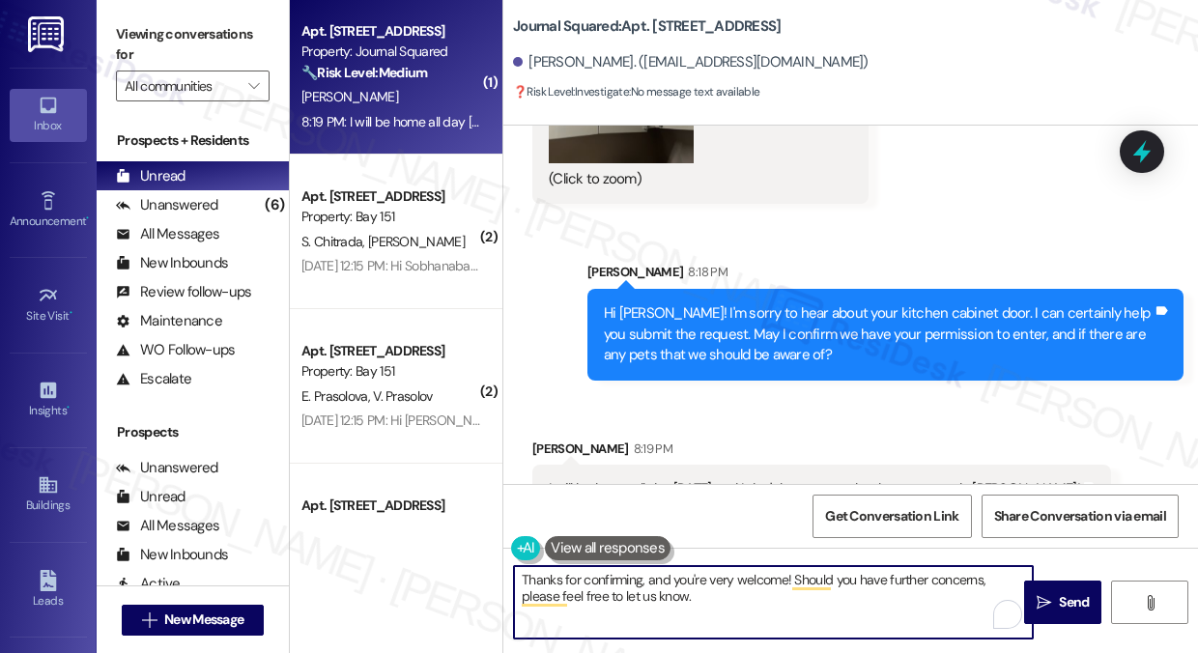
click at [706, 598] on textarea "Thanks for confirming, and you're very welcome! Should you have further concern…" at bounding box center [773, 602] width 519 height 72
click at [703, 598] on textarea "Thanks for confirming, and you're very welcome! Should you have further concern…" at bounding box center [773, 602] width 519 height 72
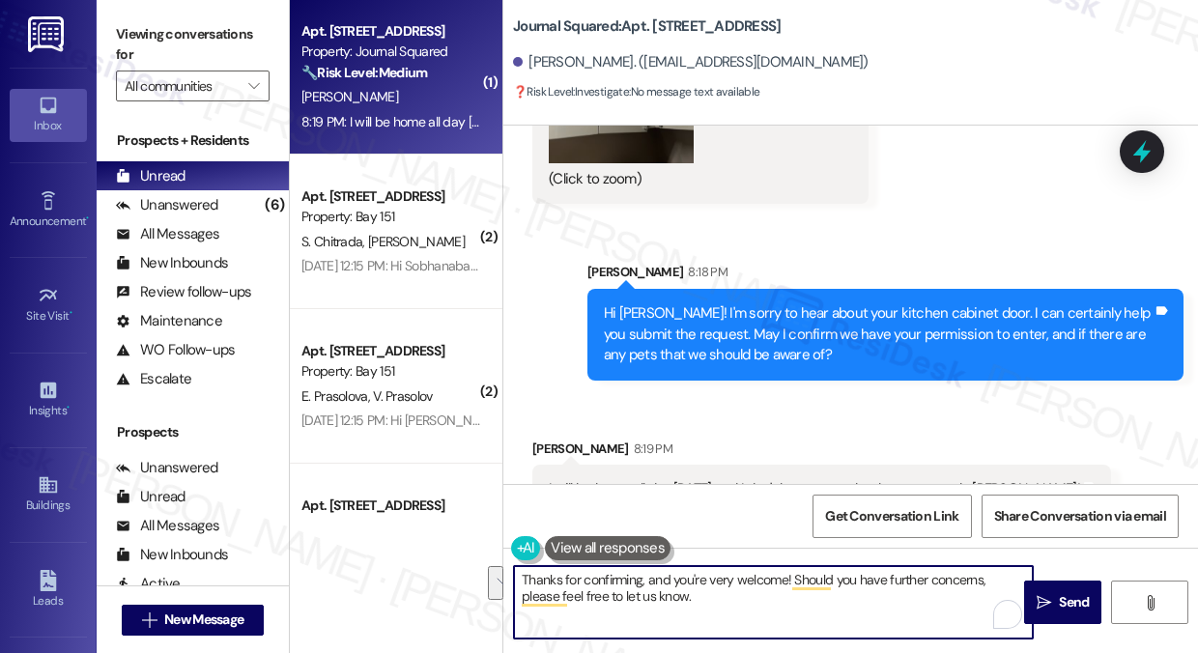
click at [711, 584] on textarea "Thanks for confirming, and you're very welcome! Should you have further concern…" at bounding box center [773, 602] width 519 height 72
click at [712, 583] on textarea "Thanks for confirming, and you're very welcome! Should you have further concern…" at bounding box center [773, 602] width 519 height 72
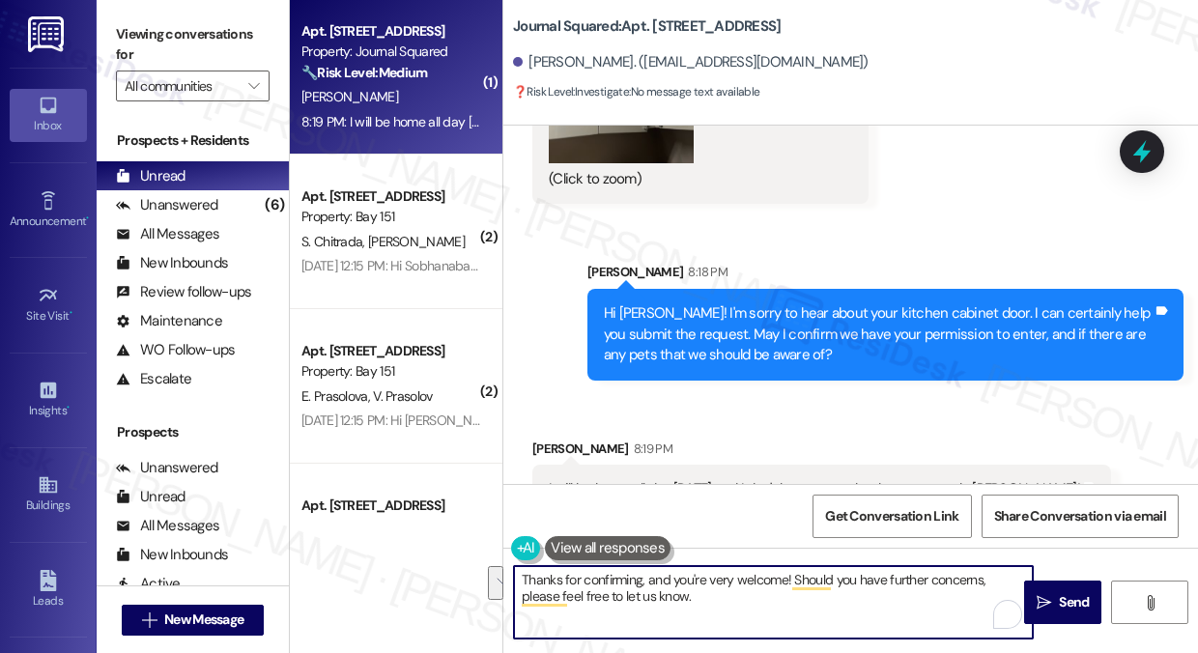
click at [712, 583] on textarea "Thanks for confirming, and you're very welcome! Should you have further concern…" at bounding box center [773, 602] width 519 height 72
click at [719, 598] on textarea "Thanks for confirming, and you're very welcome! Should you have further concern…" at bounding box center [773, 602] width 519 height 72
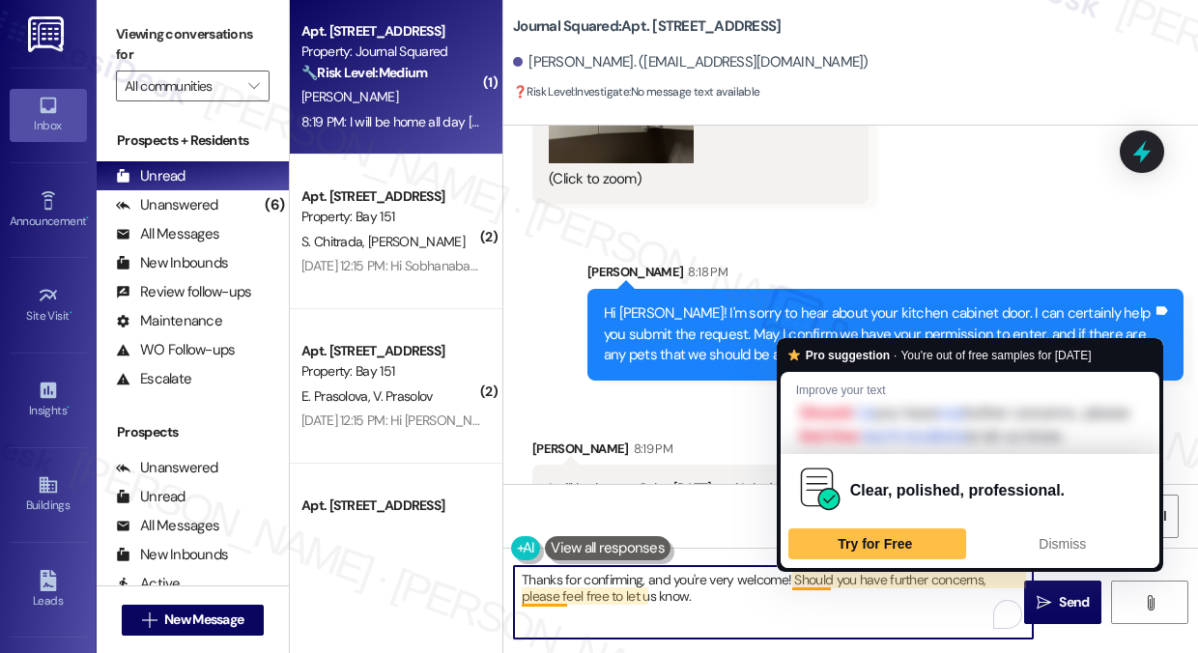
click at [786, 602] on textarea "Thanks for confirming, and you're very welcome! Should you have further concern…" at bounding box center [773, 602] width 519 height 72
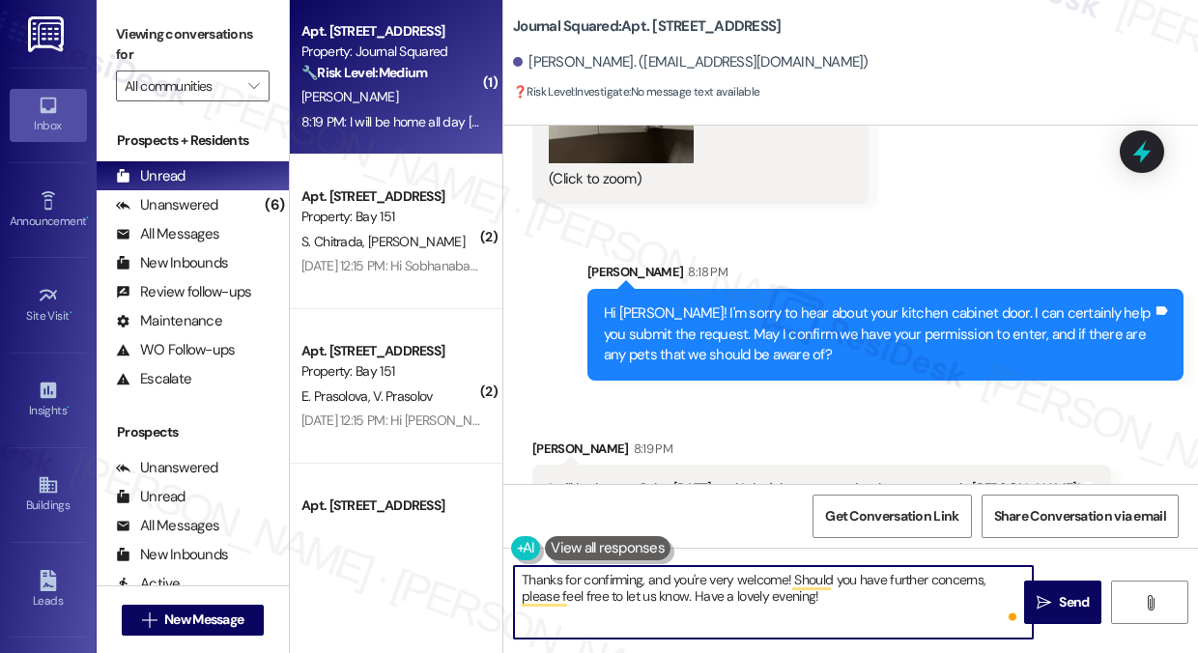
type textarea "Thanks for confirming, and you're very welcome! Should you have further concern…"
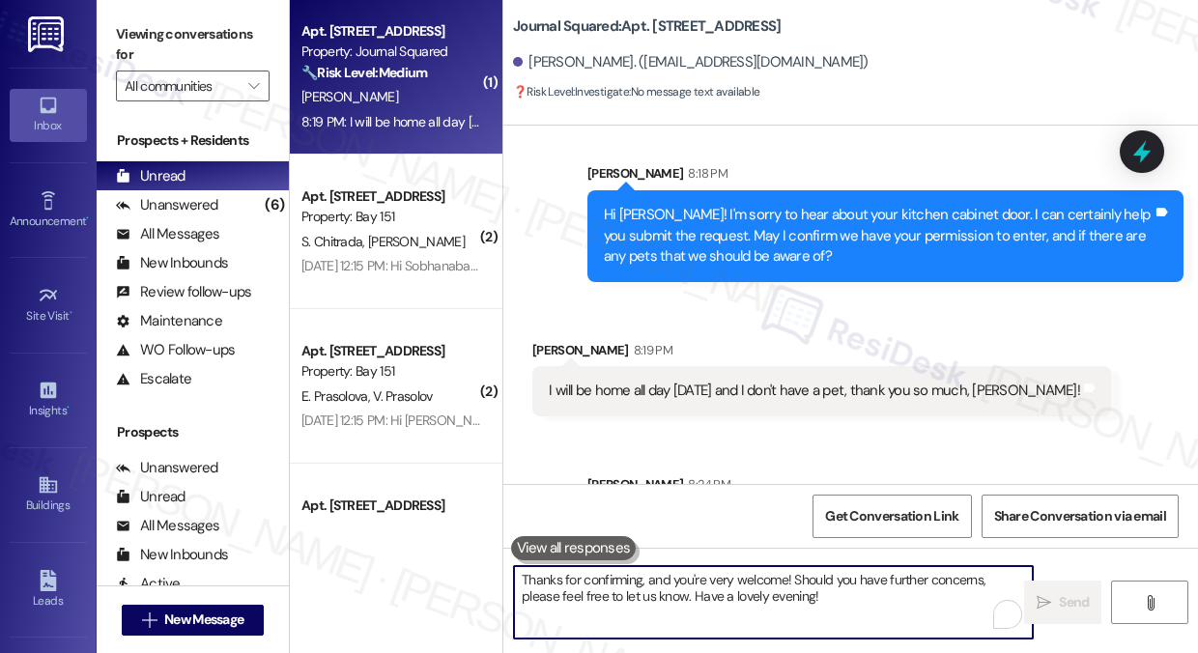
scroll to position [21469, 0]
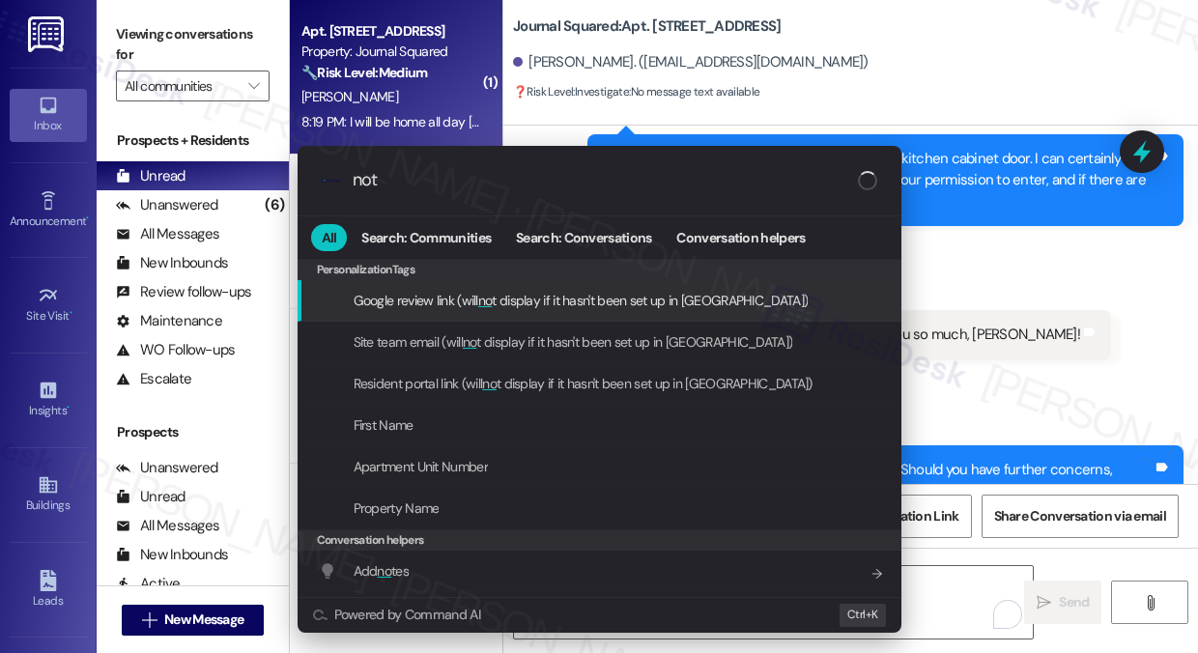
type input "note"
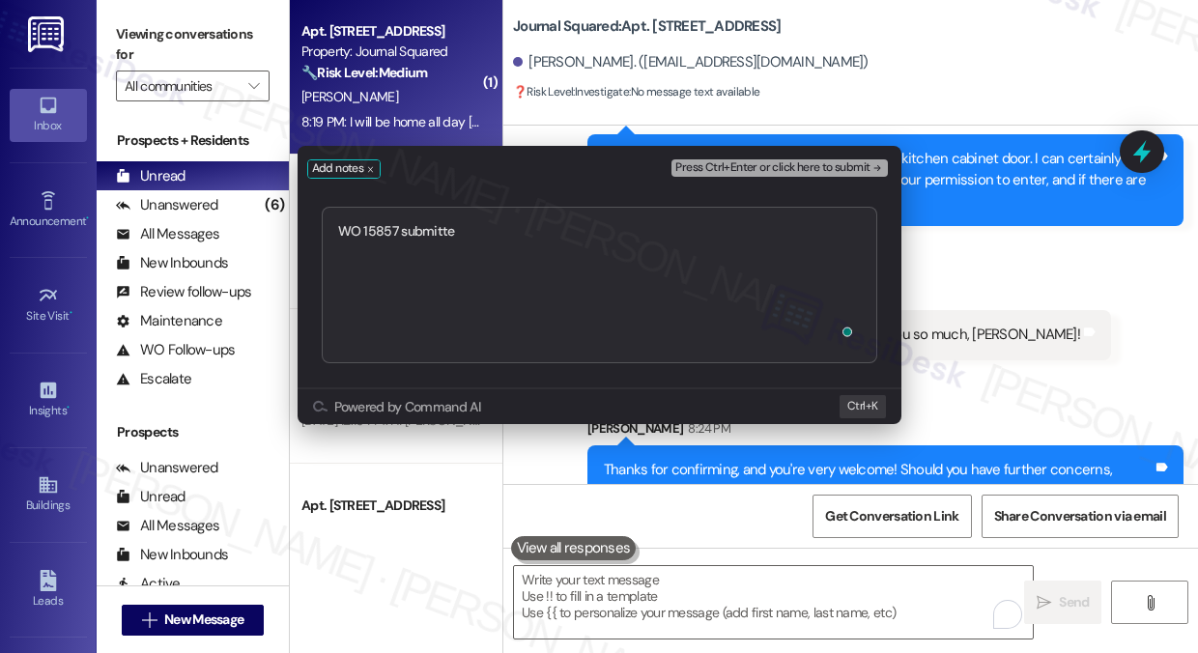
type textarea "WO 15857 submitted"
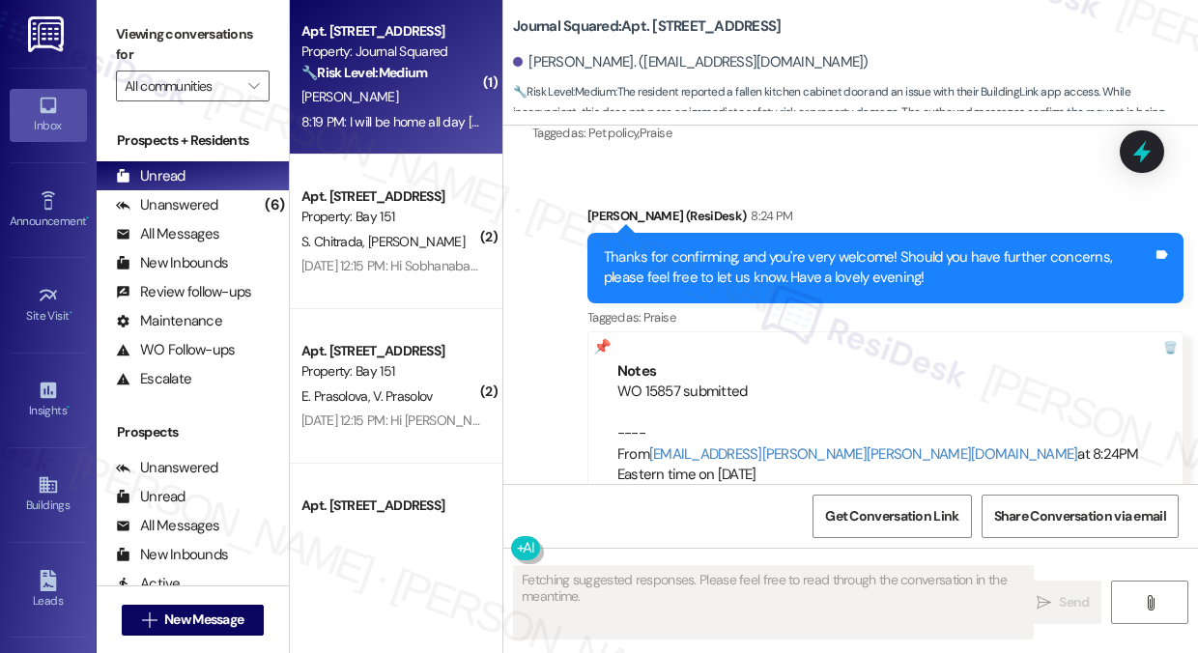
scroll to position [21390, 0]
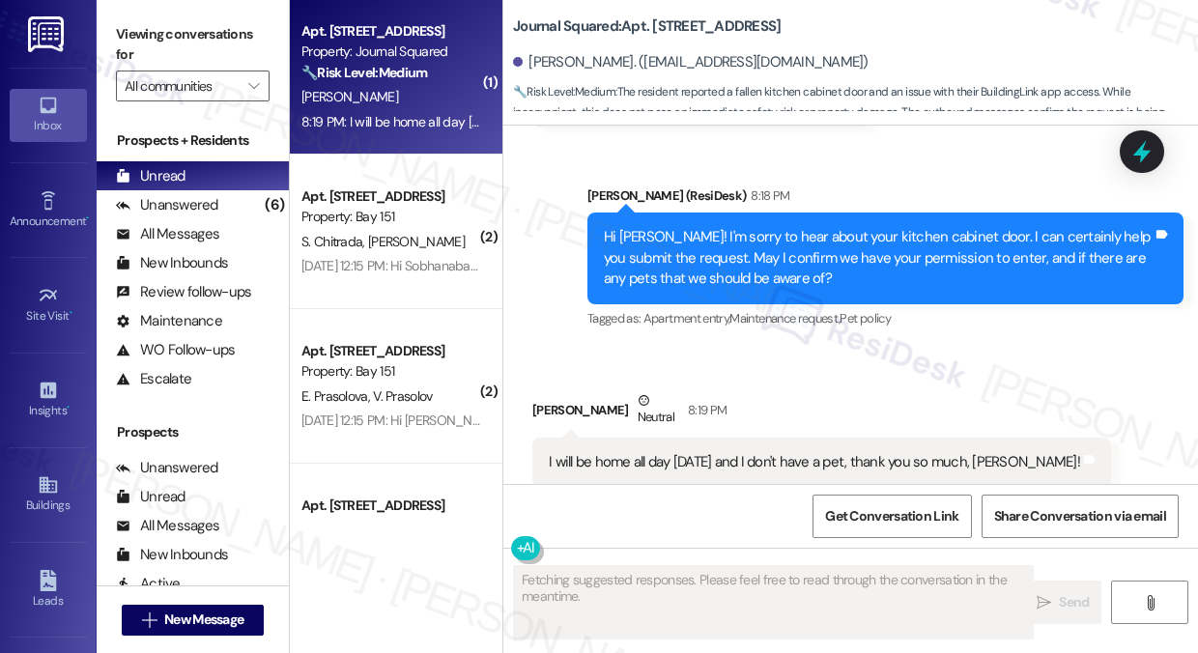
click at [186, 46] on label "Viewing conversations for" at bounding box center [193, 44] width 154 height 51
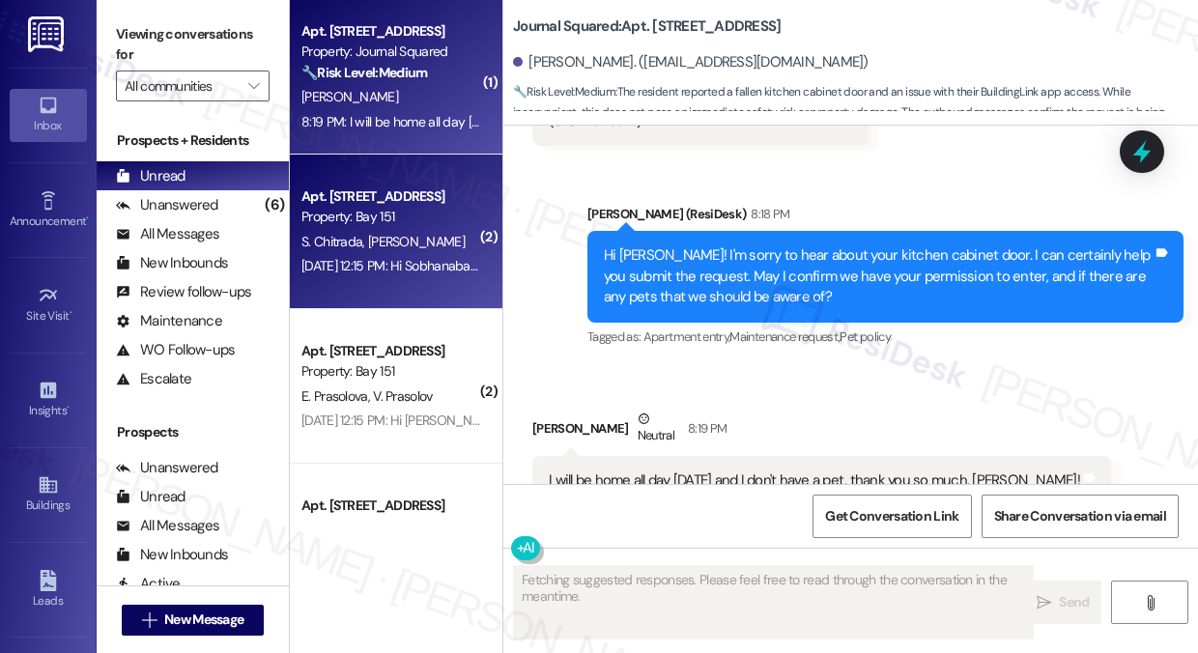
scroll to position [21082, 0]
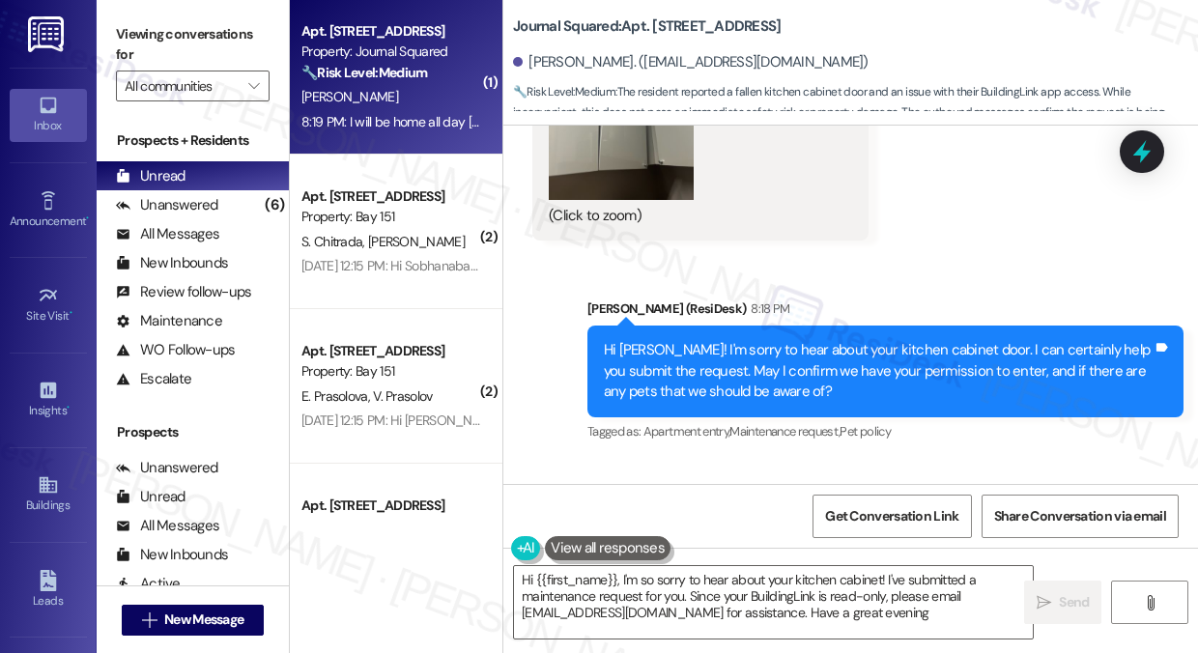
type textarea "Hi {{first_name}}, I'm so sorry to hear about your kitchen cabinet! I've submit…"
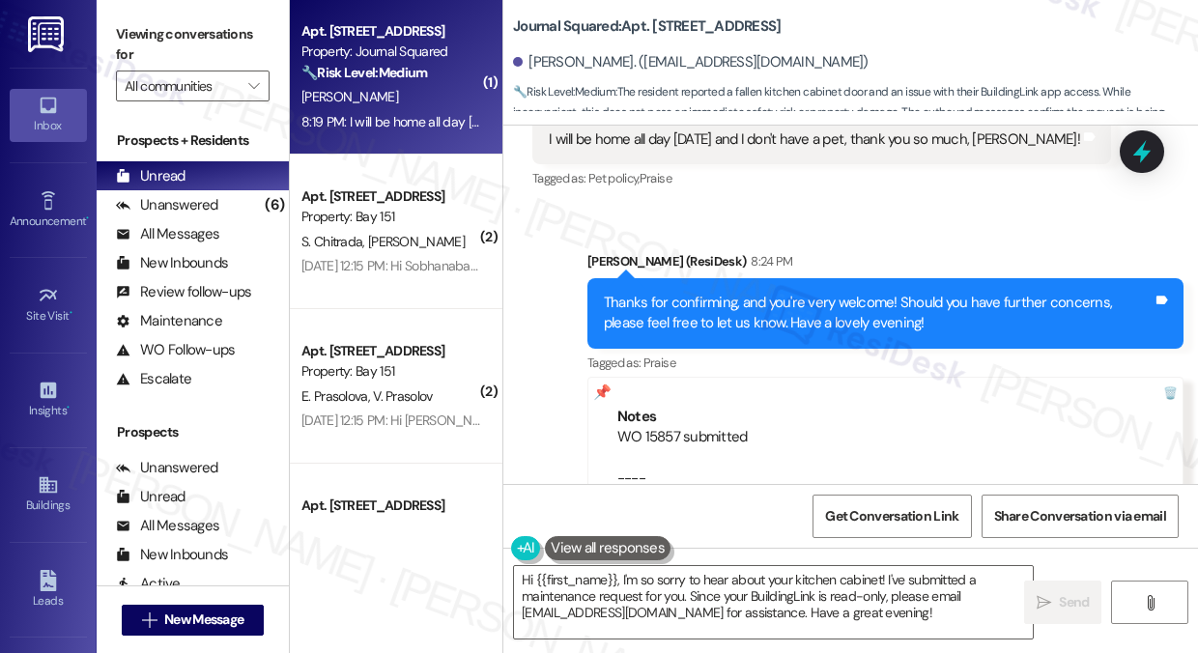
scroll to position [21759, 0]
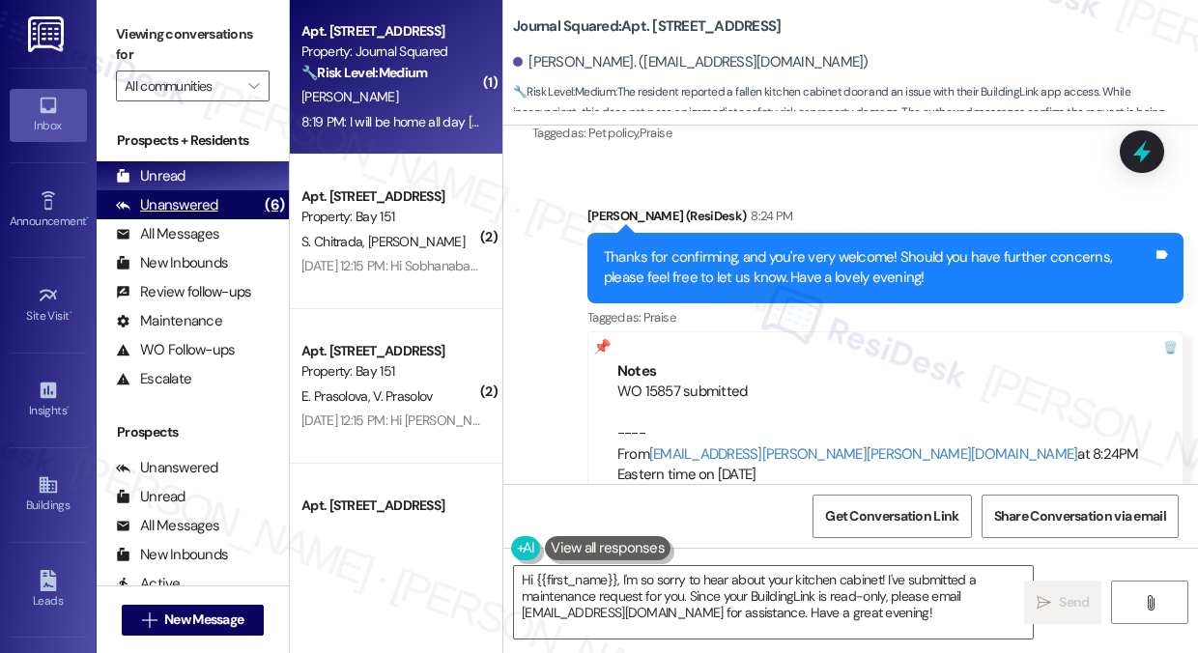
click at [186, 192] on div "Unanswered (6)" at bounding box center [193, 204] width 192 height 29
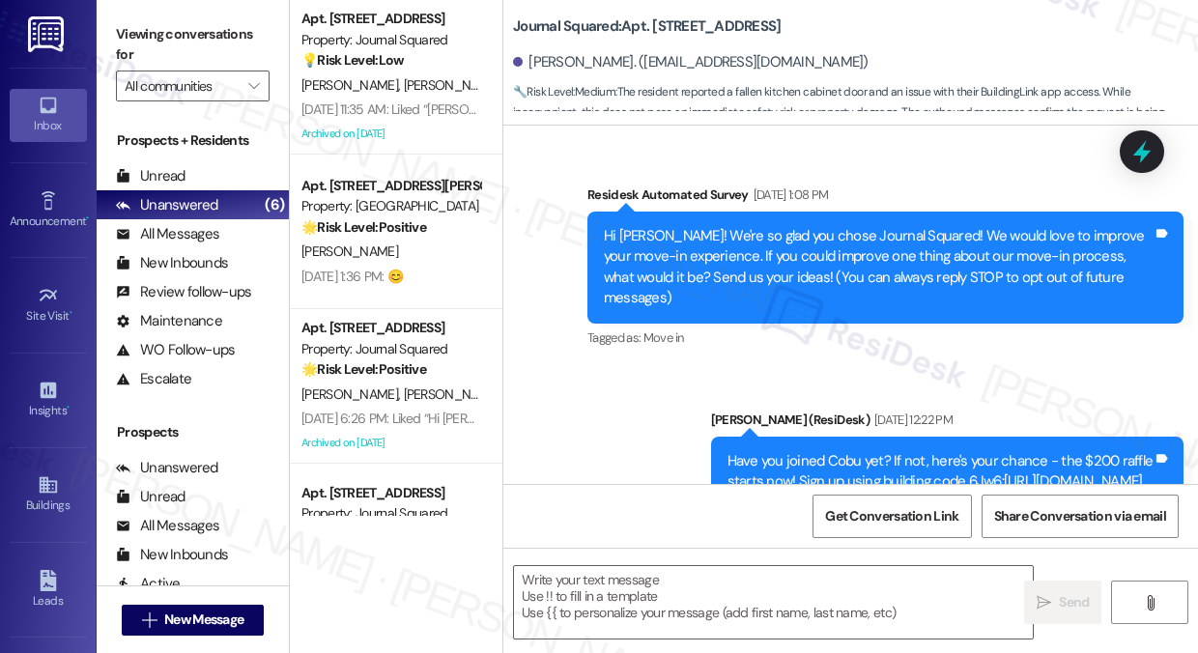
scroll to position [386, 0]
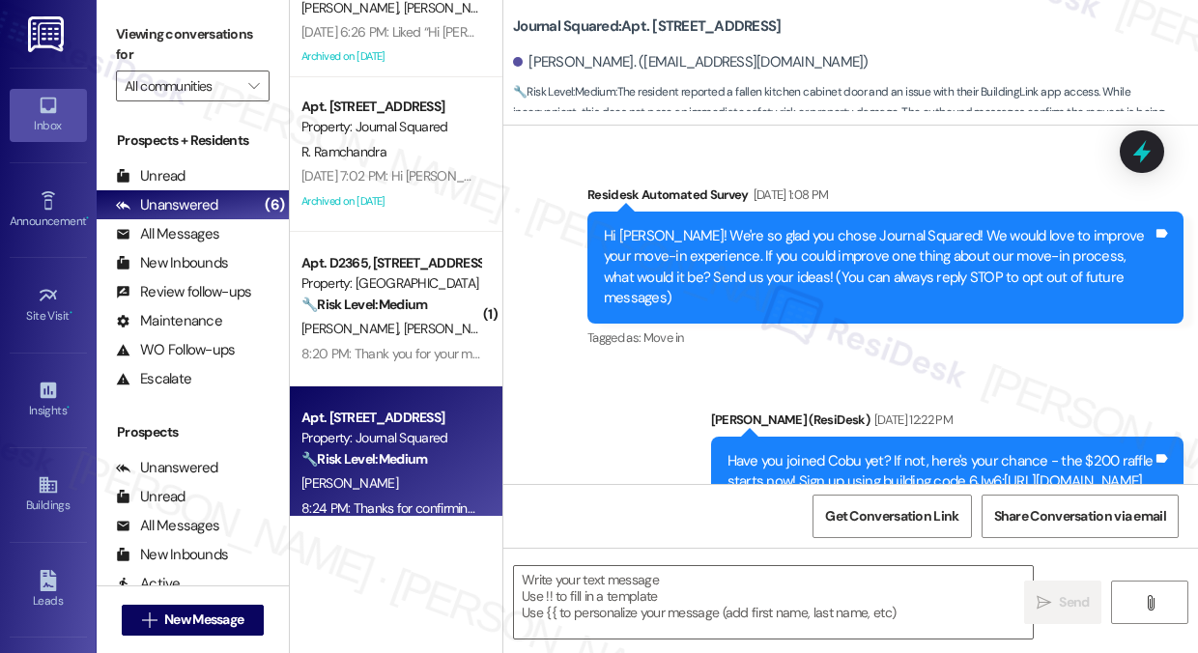
type textarea "Fetching suggested responses. Please feel free to read through the conversation…"
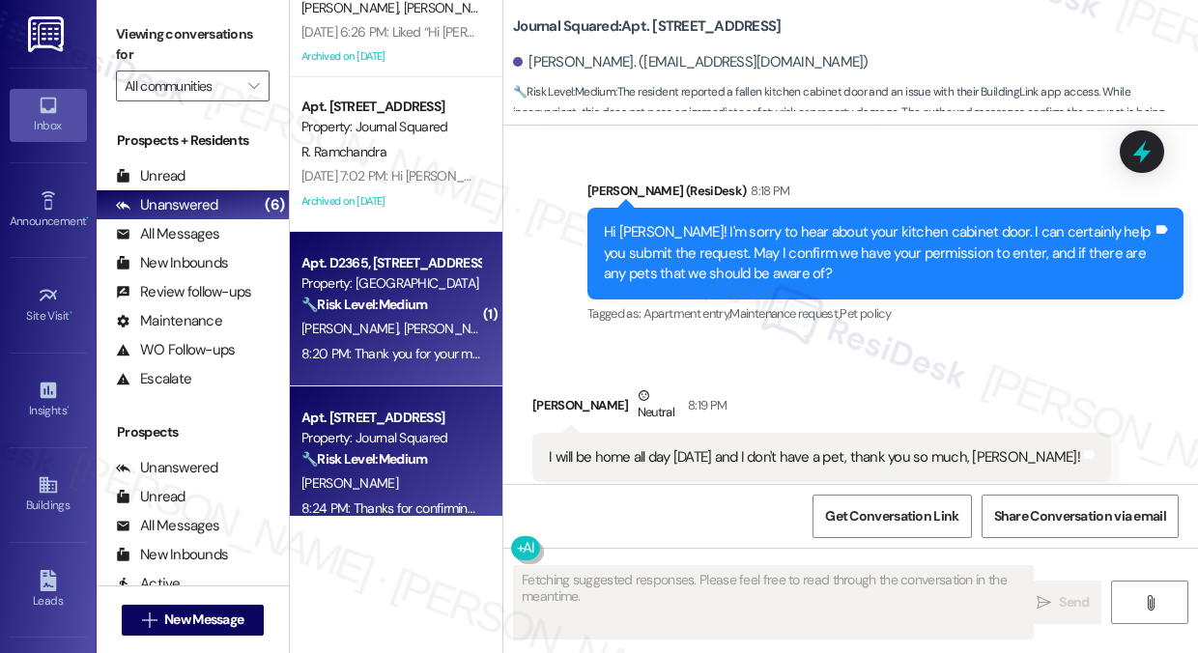
scroll to position [21390, 0]
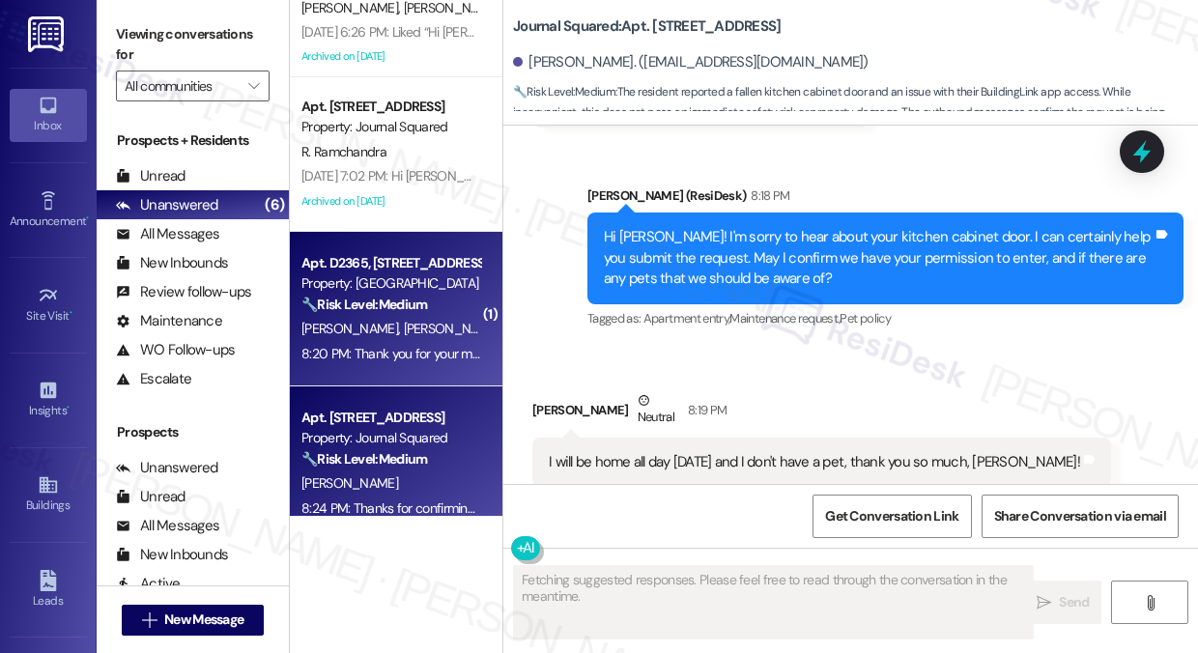
click at [417, 372] on div "Apt. D2365, 4883 Riley Road Property: Madison Farms 🔧 Risk Level: Medium The re…" at bounding box center [396, 309] width 213 height 155
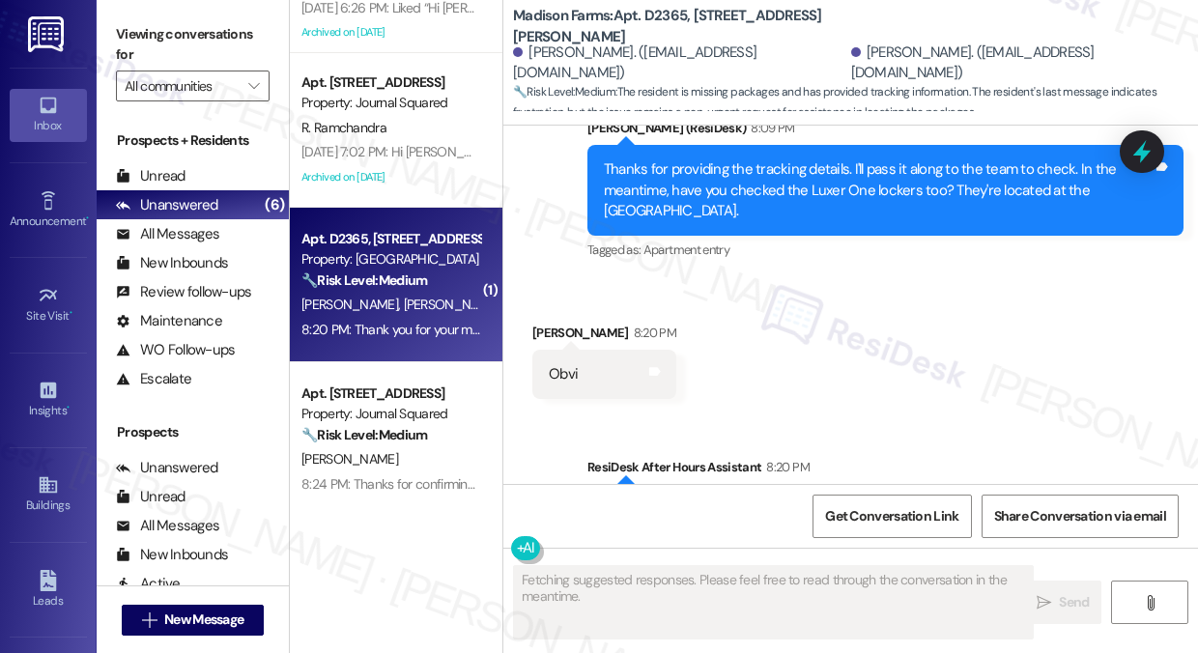
scroll to position [3266, 0]
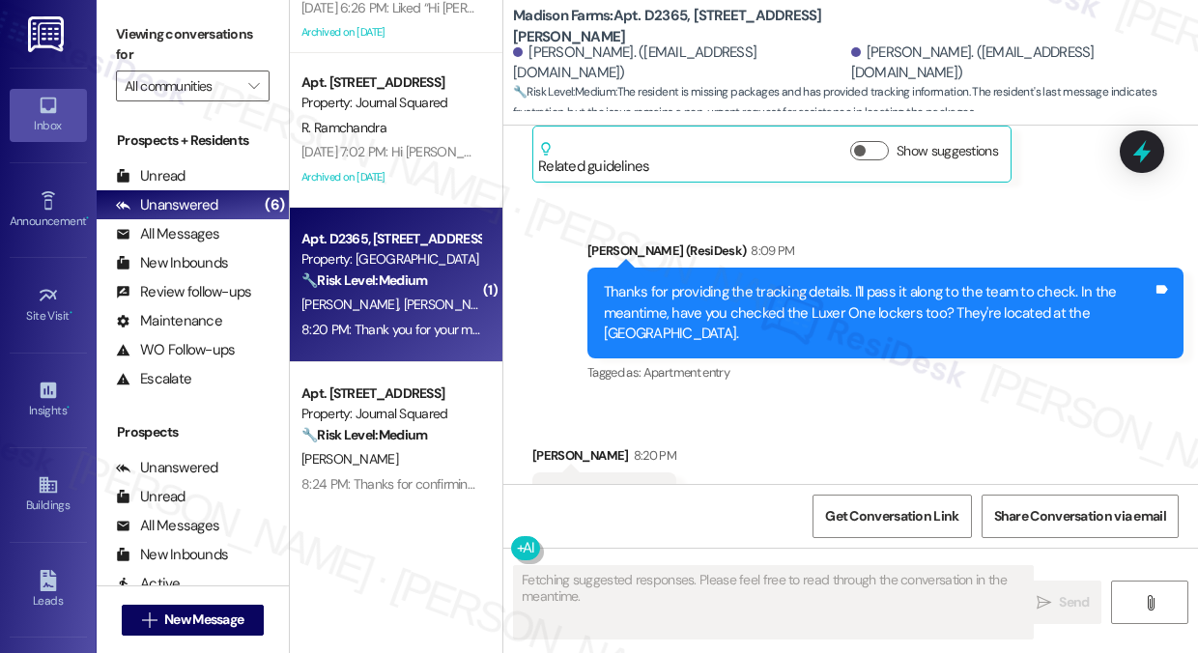
click at [716, 282] on div "Thanks for providing the tracking details. I'll pass it along to the team to ch…" at bounding box center [878, 313] width 549 height 62
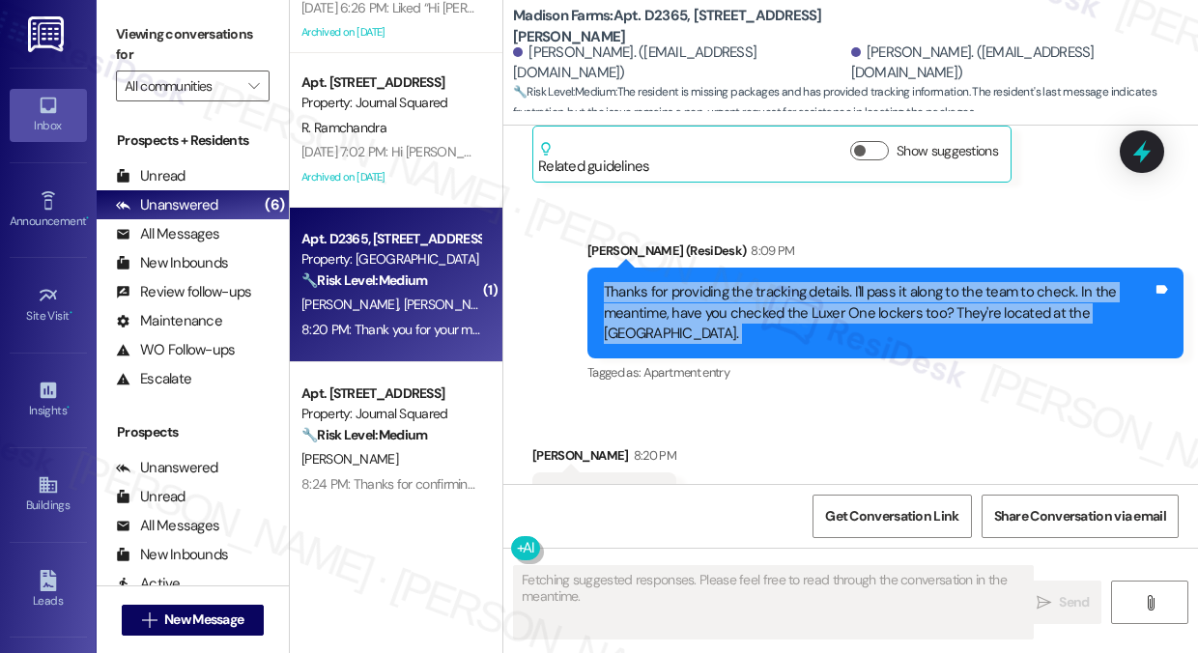
click at [716, 282] on div "Thanks for providing the tracking details. I'll pass it along to the team to ch…" at bounding box center [878, 313] width 549 height 62
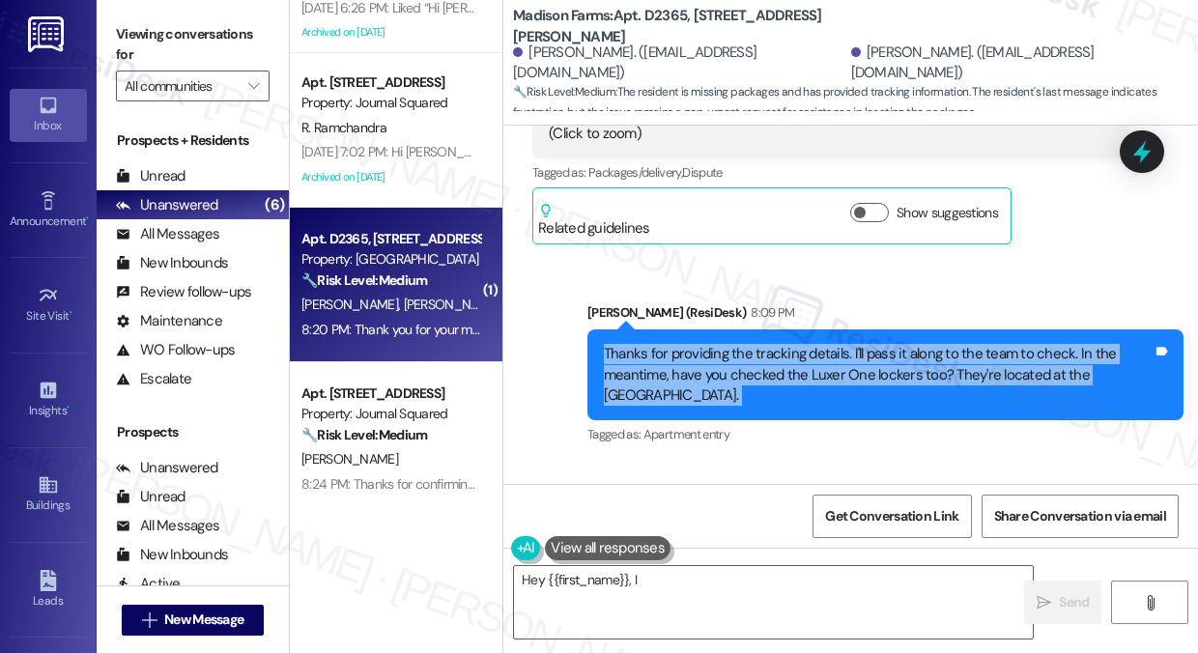
scroll to position [3169, 0]
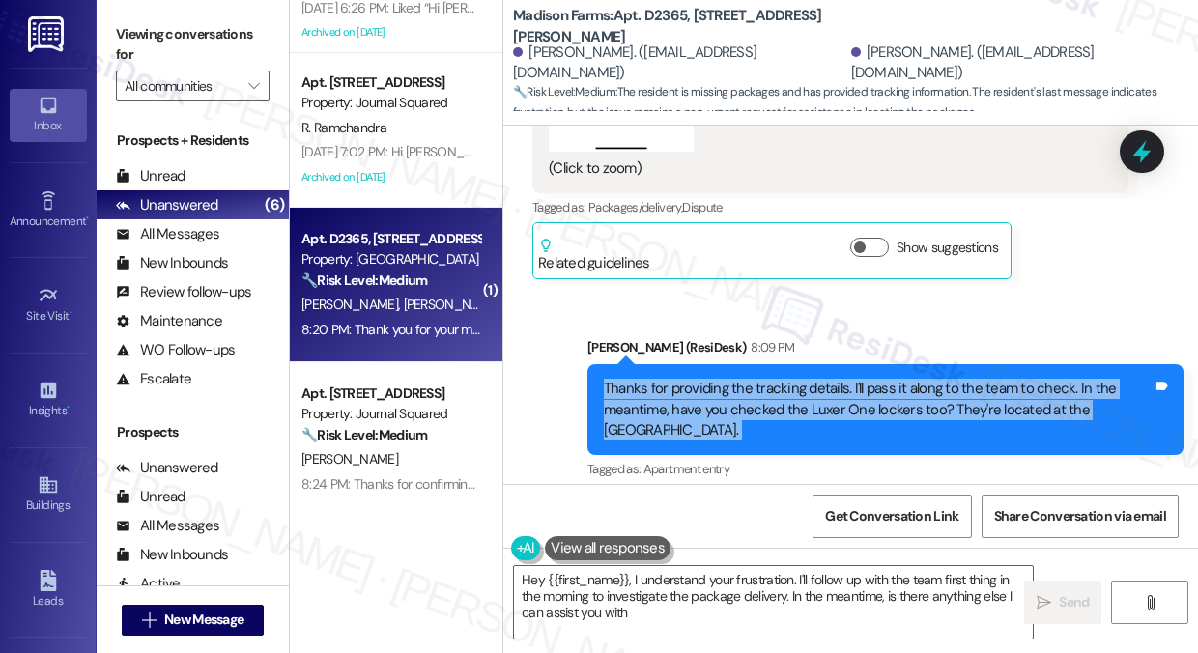
type textarea "Hey {{first_name}}, I understand your frustration. I'll follow up with the team…"
click at [750, 379] on div "Thanks for providing the tracking details. I'll pass it along to the team to ch…" at bounding box center [878, 410] width 549 height 62
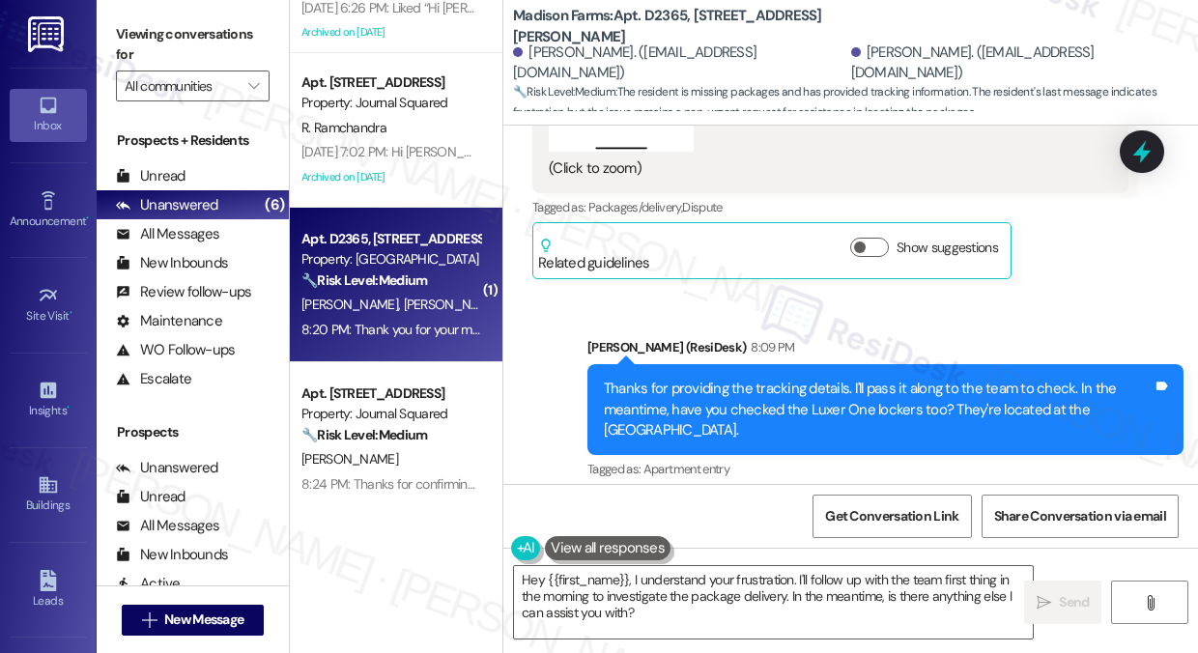
click at [750, 379] on div "Thanks for providing the tracking details. I'll pass it along to the team to ch…" at bounding box center [878, 410] width 549 height 62
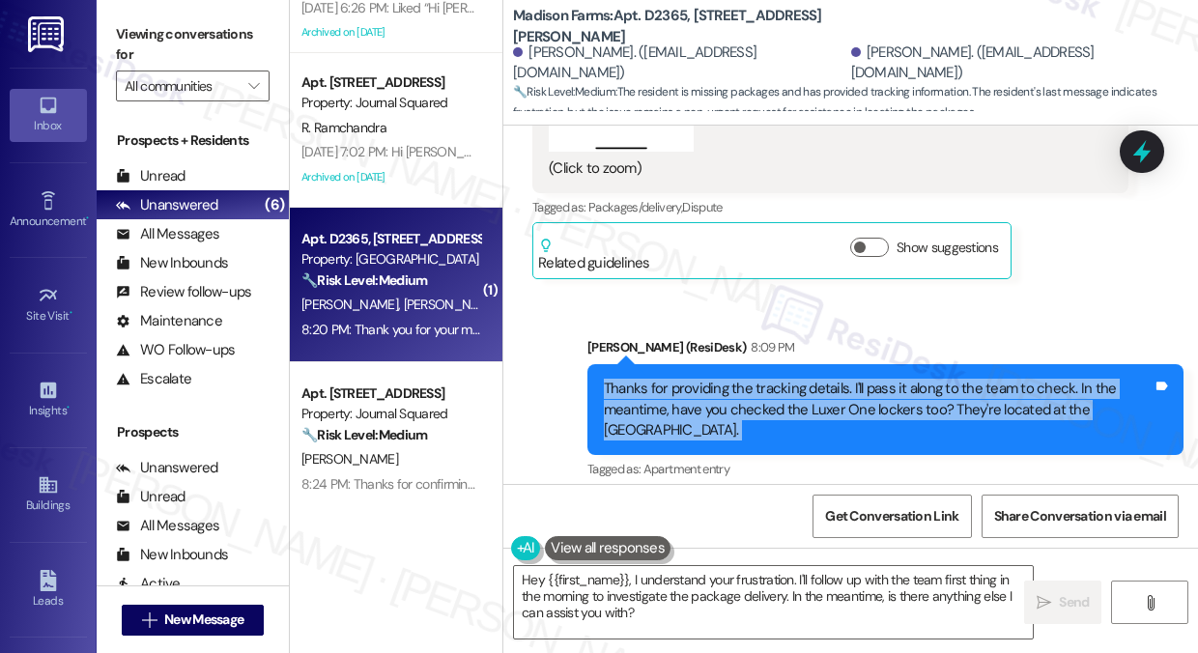
click at [750, 379] on div "Thanks for providing the tracking details. I'll pass it along to the team to ch…" at bounding box center [878, 410] width 549 height 62
click at [772, 379] on div "Thanks for providing the tracking details. I'll pass it along to the team to ch…" at bounding box center [878, 410] width 549 height 62
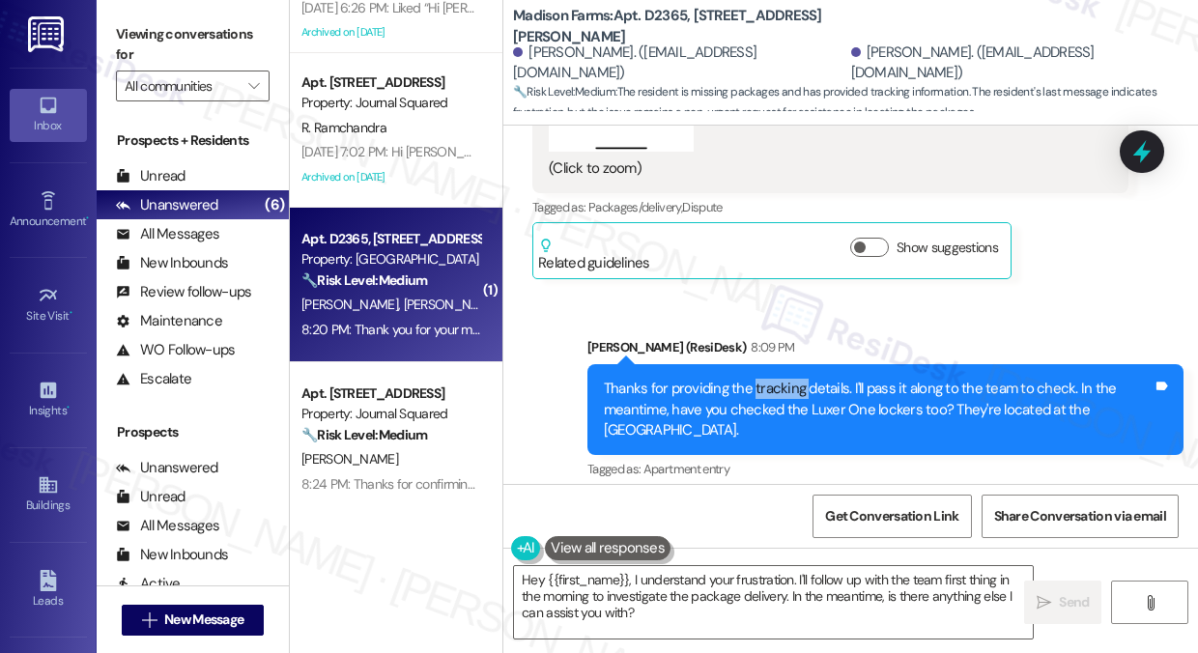
click at [772, 379] on div "Thanks for providing the tracking details. I'll pass it along to the team to ch…" at bounding box center [878, 410] width 549 height 62
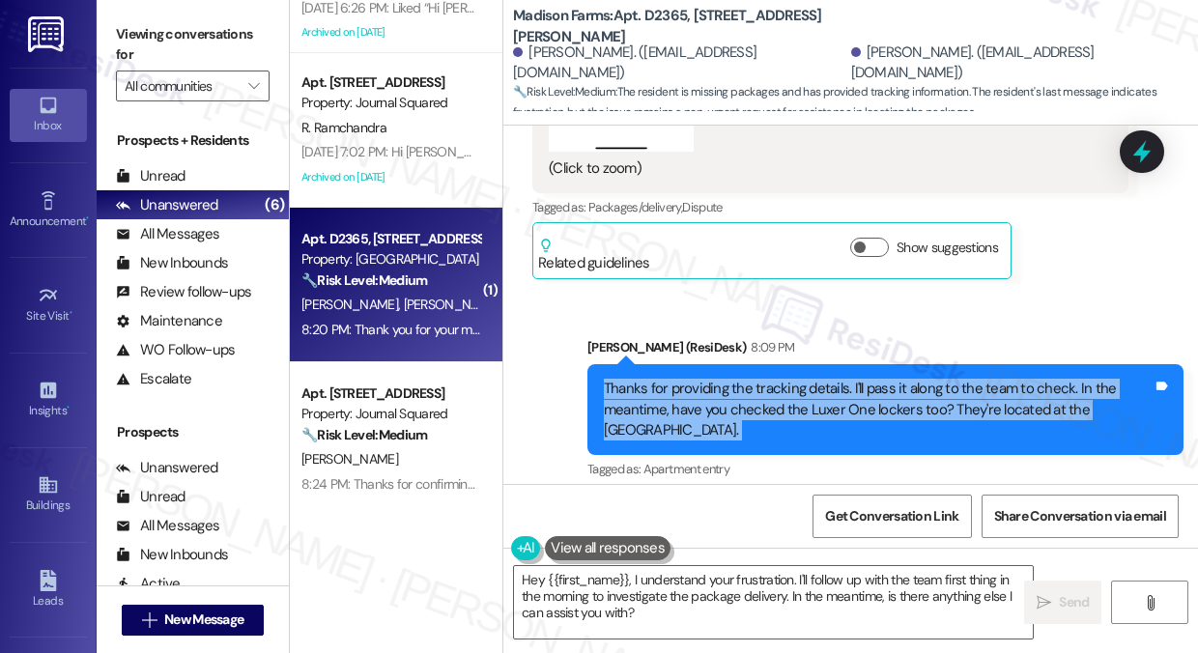
click at [772, 379] on div "Thanks for providing the tracking details. I'll pass it along to the team to ch…" at bounding box center [878, 410] width 549 height 62
click at [750, 379] on div "Thanks for providing the tracking details. I'll pass it along to the team to ch…" at bounding box center [878, 410] width 549 height 62
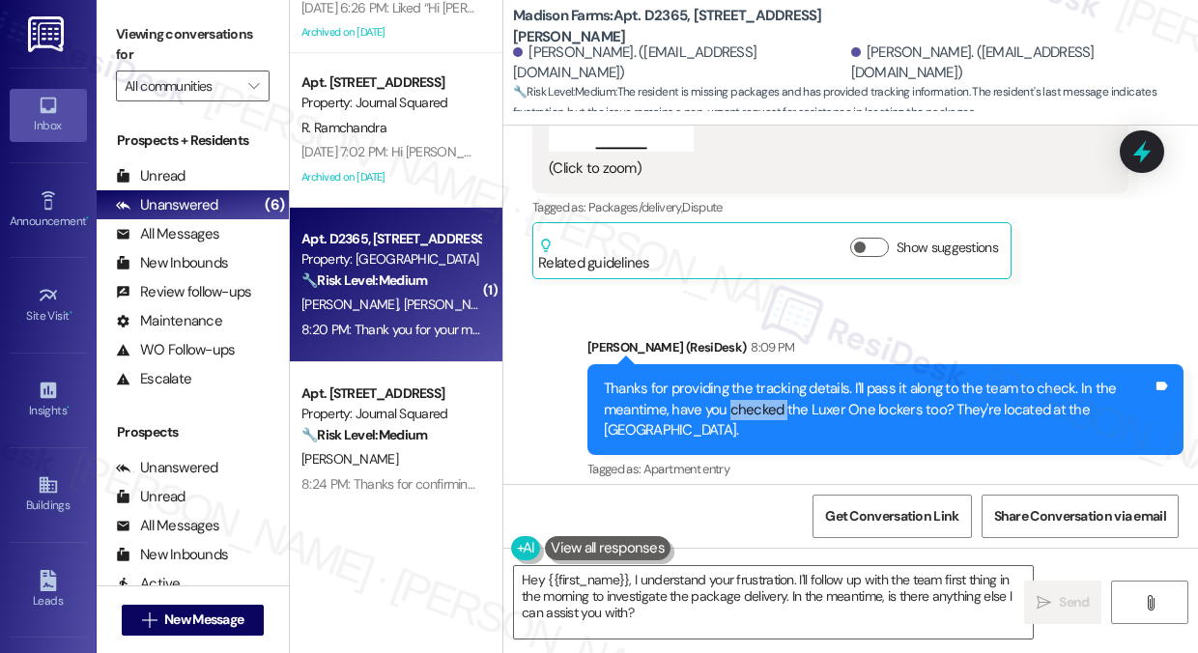
click at [750, 379] on div "Thanks for providing the tracking details. I'll pass it along to the team to ch…" at bounding box center [878, 410] width 549 height 62
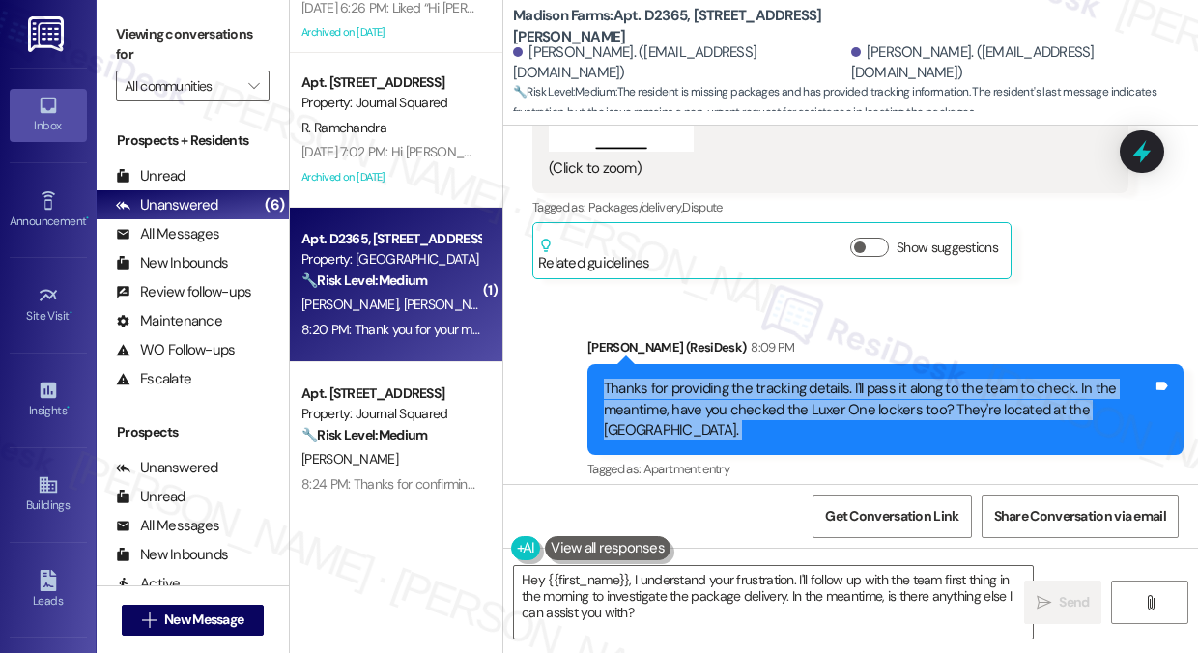
click at [750, 379] on div "Thanks for providing the tracking details. I'll pass it along to the team to ch…" at bounding box center [878, 410] width 549 height 62
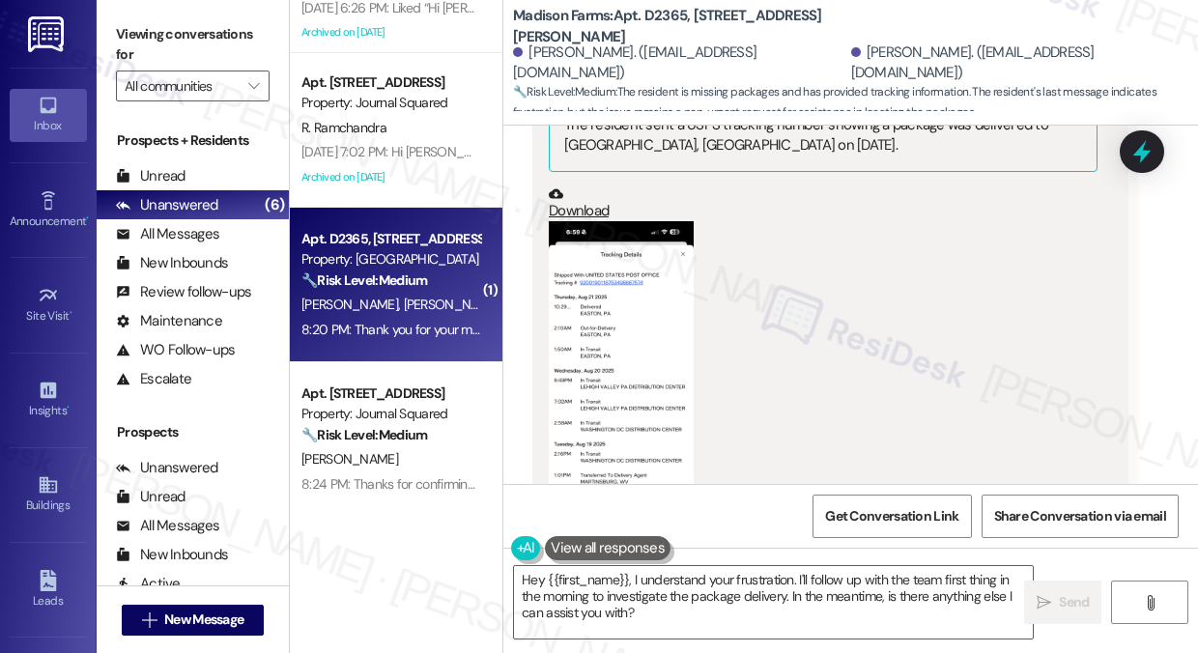
scroll to position [2784, 0]
click at [1138, 181] on div "Received via SMS Anthony Morrison Neutral 7:52 PM They are all three USPS and t…" at bounding box center [850, 209] width 695 height 939
click at [1141, 163] on icon at bounding box center [1141, 152] width 23 height 30
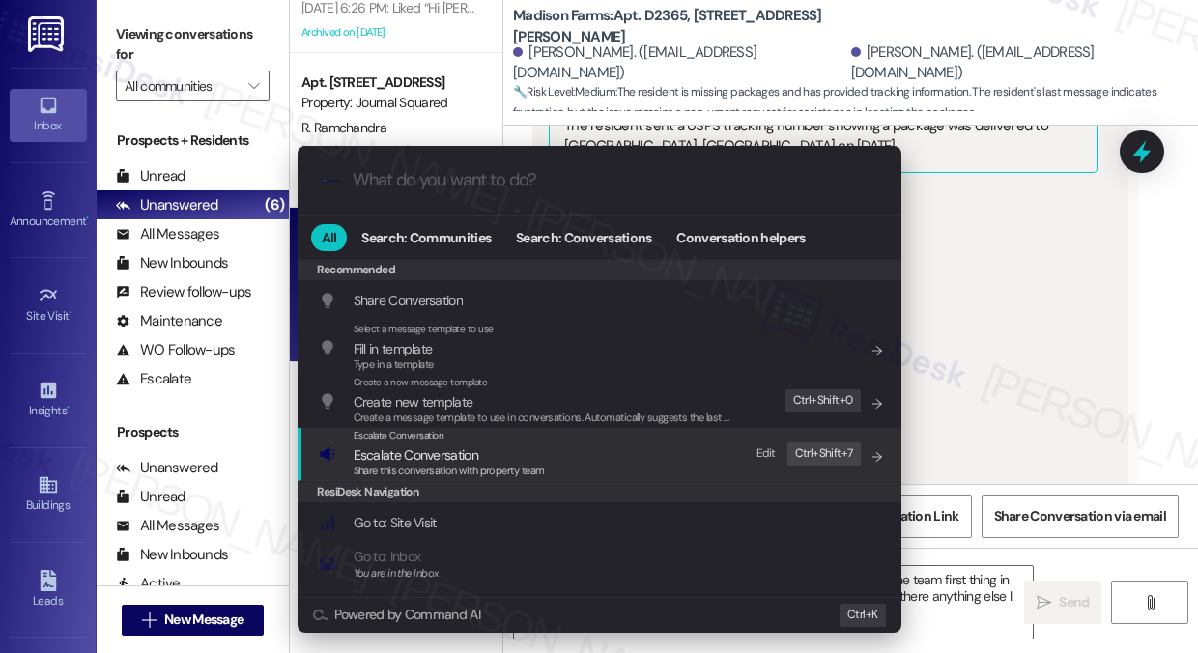
click at [461, 452] on span "Escalate Conversation" at bounding box center [416, 454] width 125 height 17
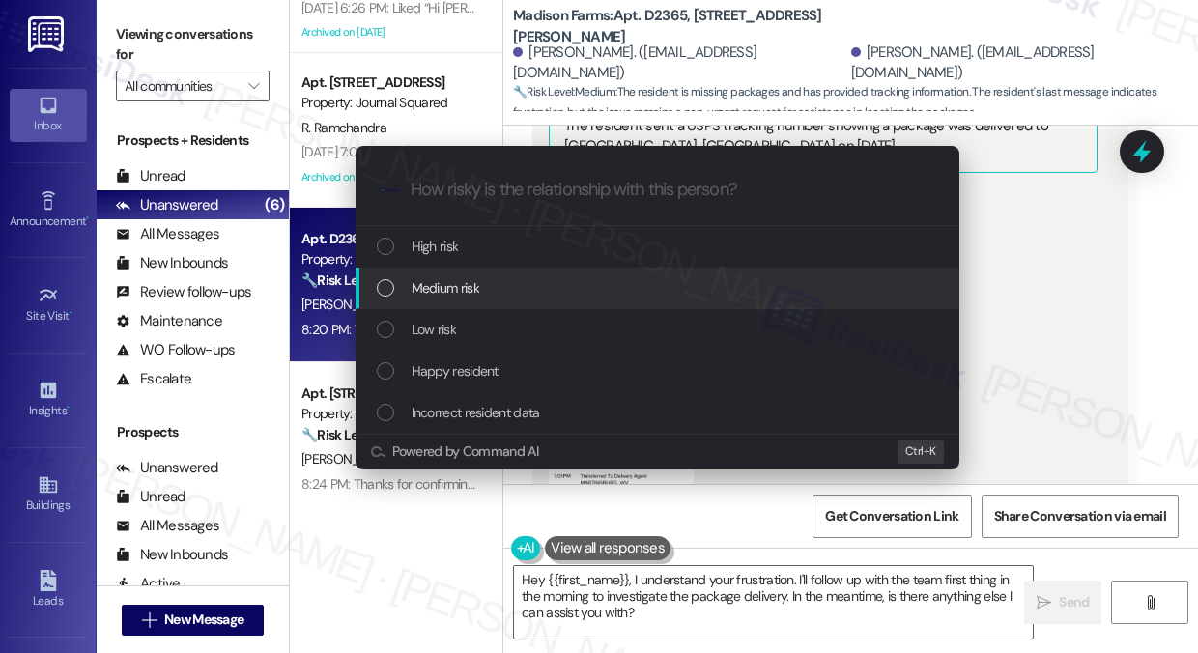
click at [488, 289] on div "Medium risk" at bounding box center [659, 287] width 565 height 21
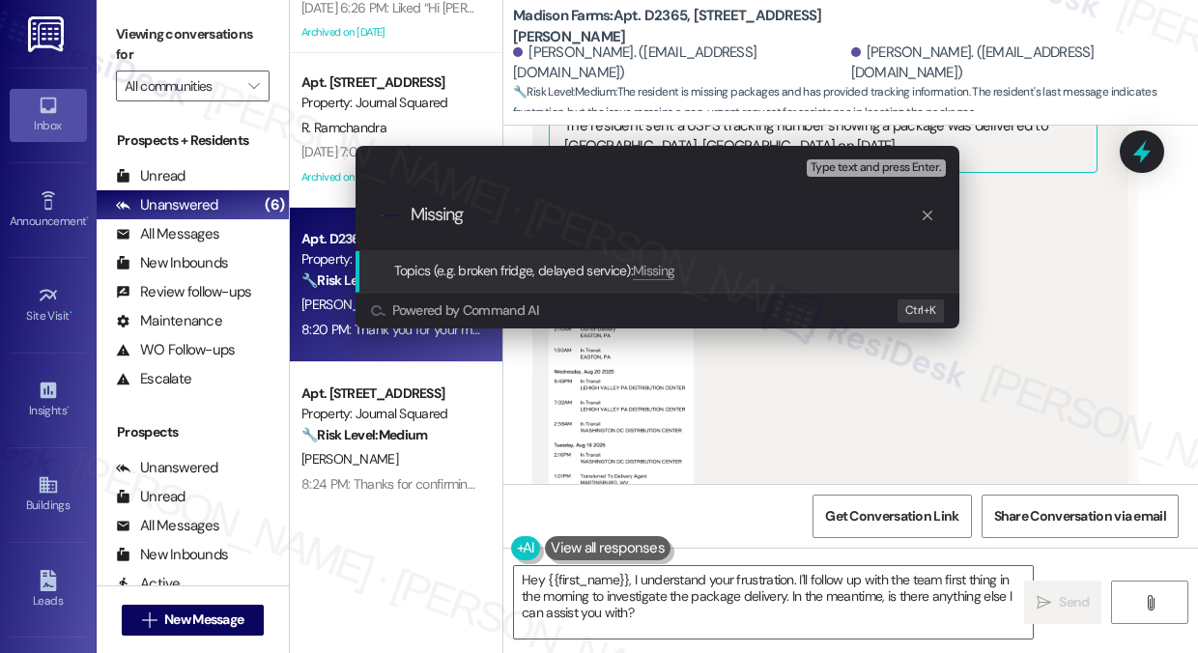
click at [1157, 303] on div "Escalate Conversation Medium risk Topics (e.g. broken fridge, delayed service) …" at bounding box center [599, 326] width 1198 height 653
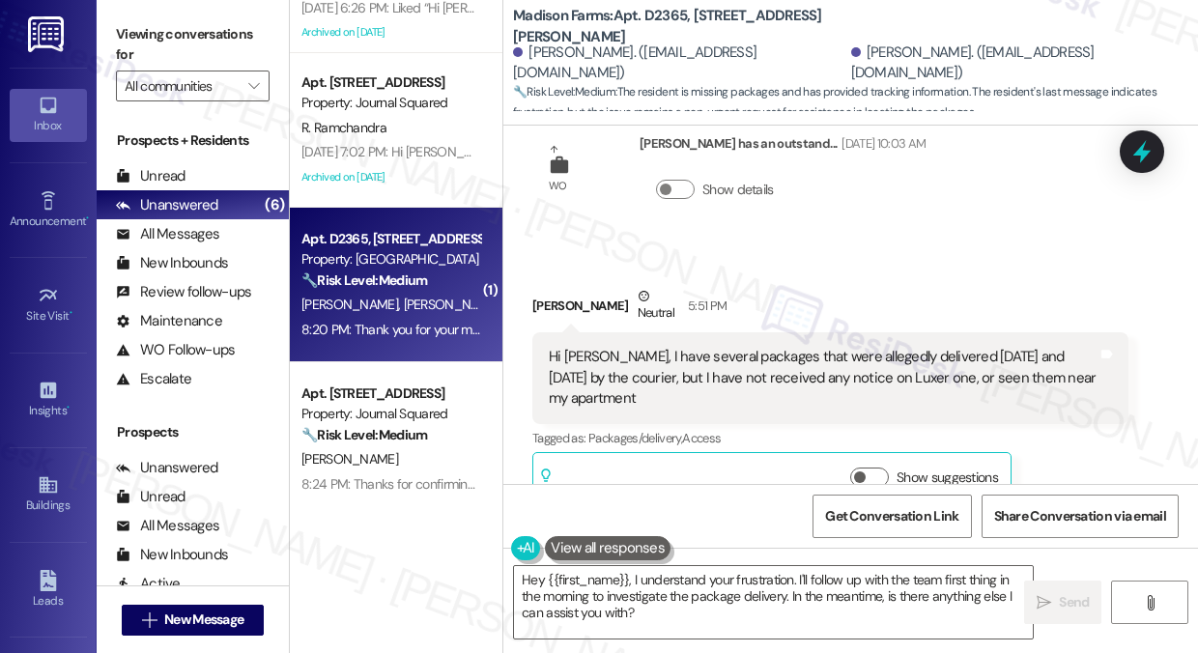
scroll to position [1431, 0]
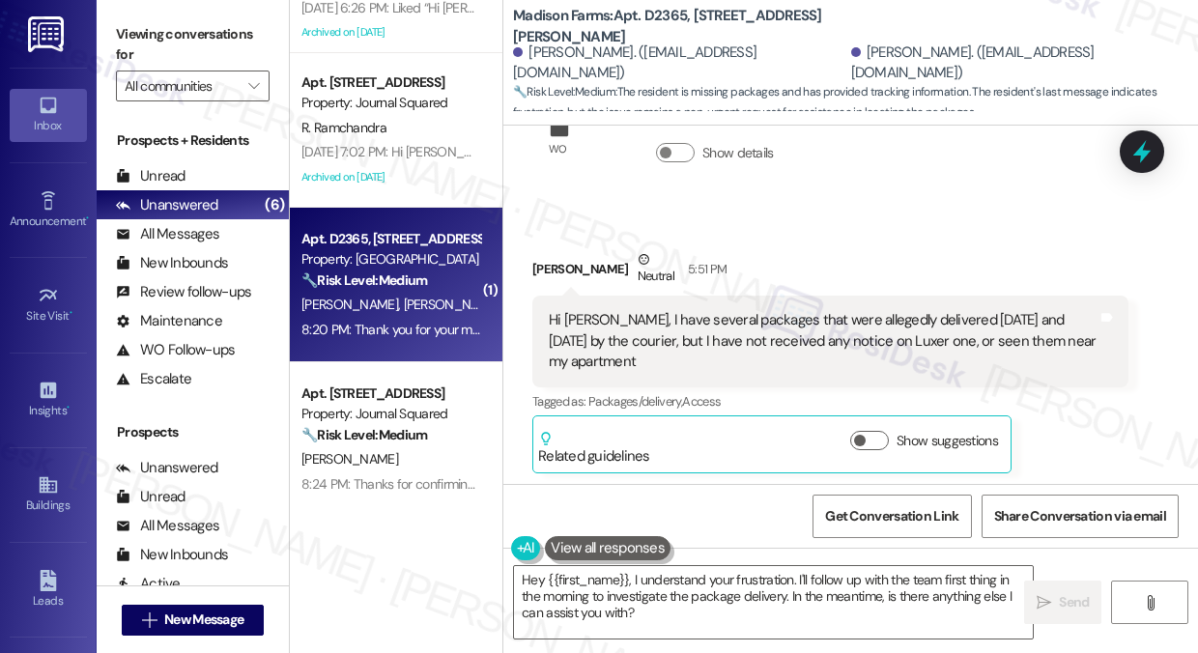
click at [873, 310] on div "Hi [PERSON_NAME], I have several packages that were allegedly delivered [DATE] …" at bounding box center [823, 341] width 549 height 62
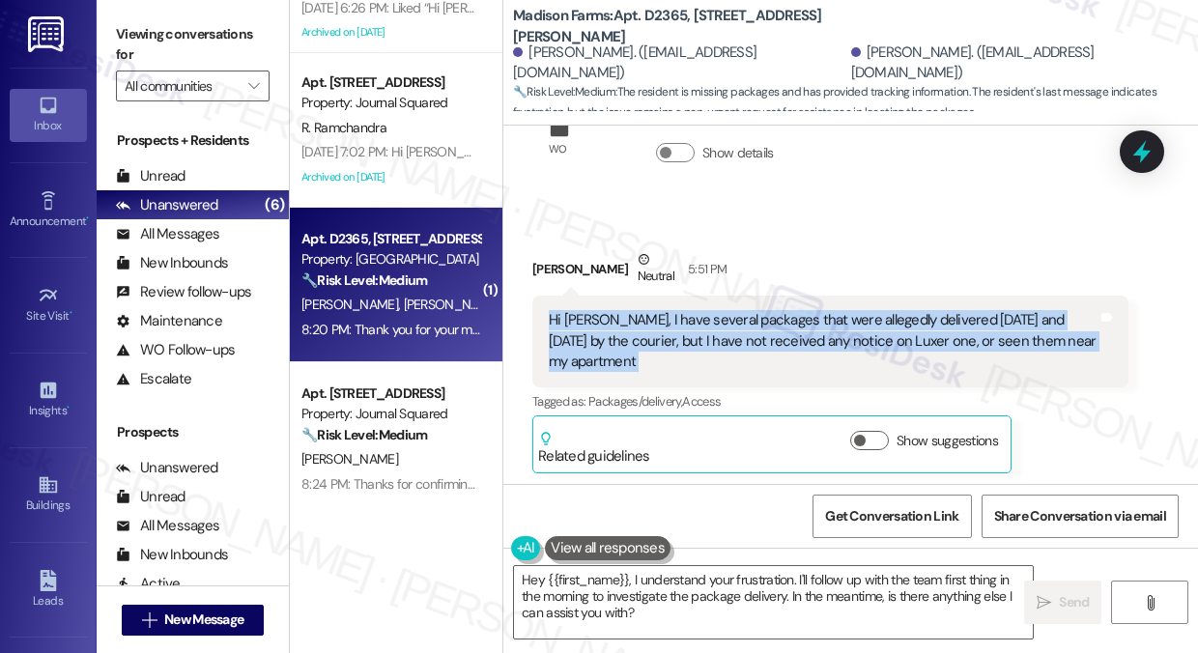
click at [873, 310] on div "Hi [PERSON_NAME], I have several packages that were allegedly delivered [DATE] …" at bounding box center [823, 341] width 549 height 62
copy div "Hi [PERSON_NAME], I have several packages that were allegedly delivered [DATE] …"
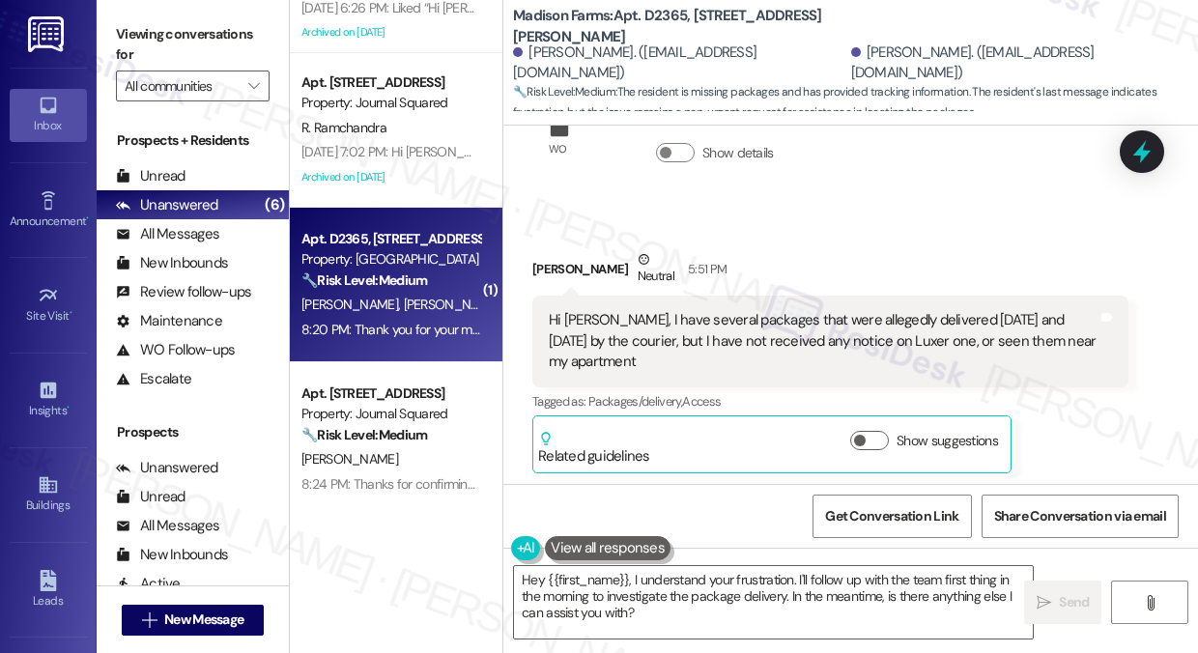
click at [158, 33] on label "Viewing conversations for" at bounding box center [193, 44] width 154 height 51
click at [749, 249] on div "Anthony Morrison Neutral 5:51 PM" at bounding box center [830, 272] width 596 height 47
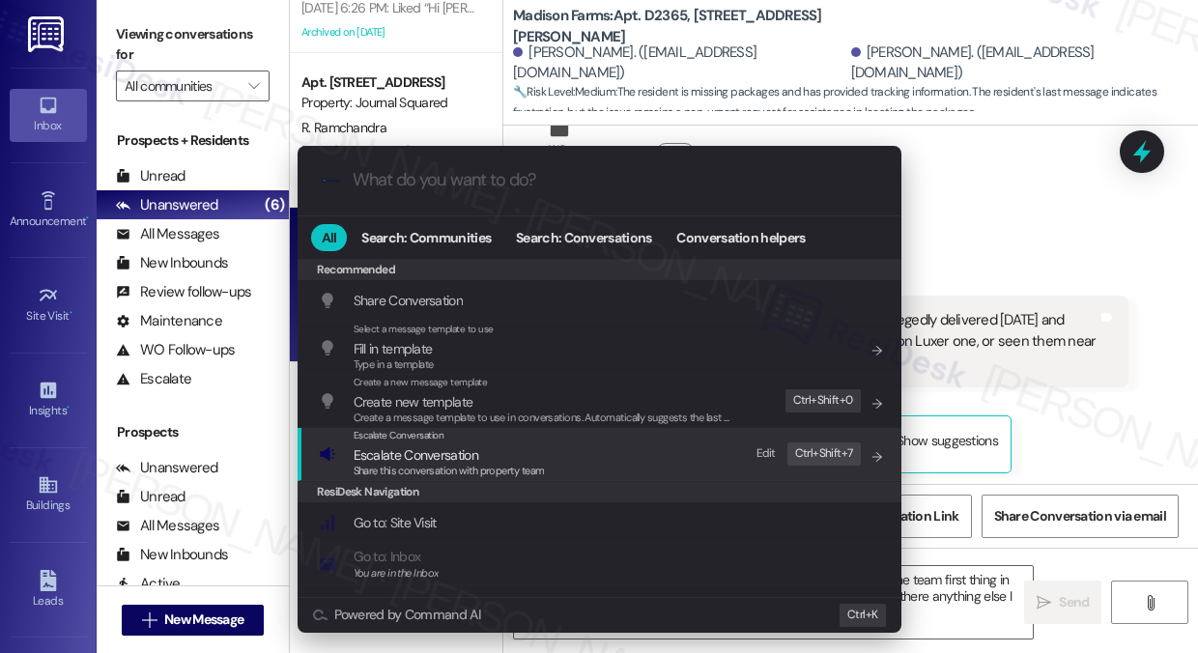
click at [471, 469] on span "Share this conversation with property team" at bounding box center [449, 471] width 191 height 14
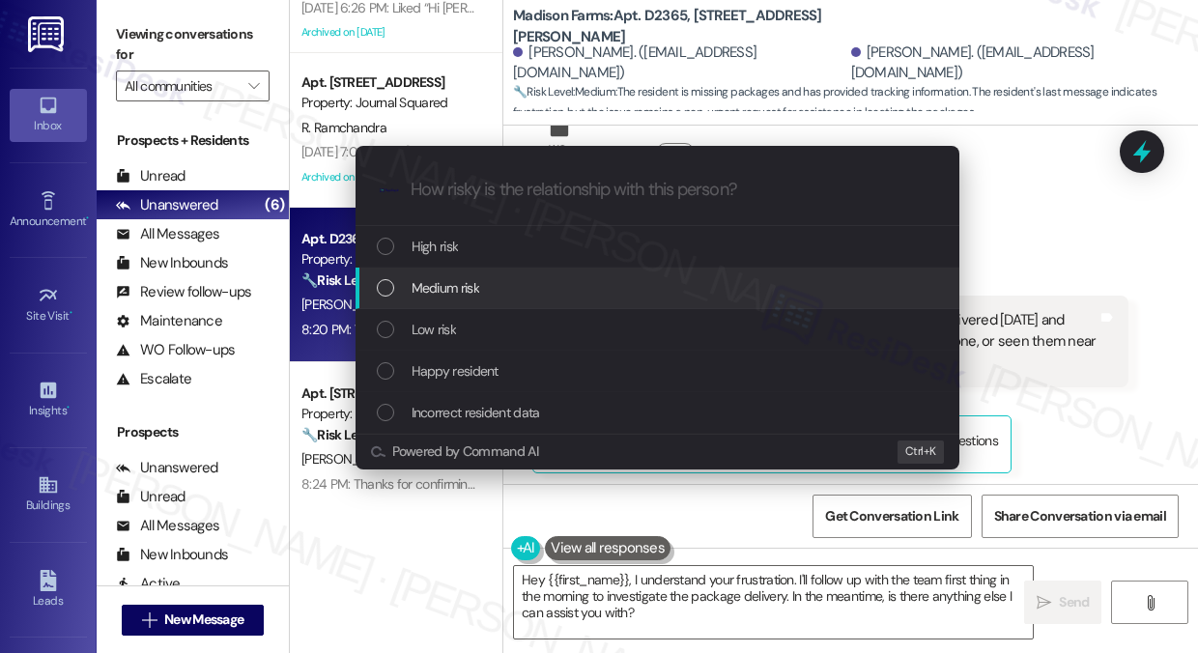
click at [484, 287] on div "Medium risk" at bounding box center [659, 287] width 565 height 21
paste input "Assistance Needed with Package Deliveries"
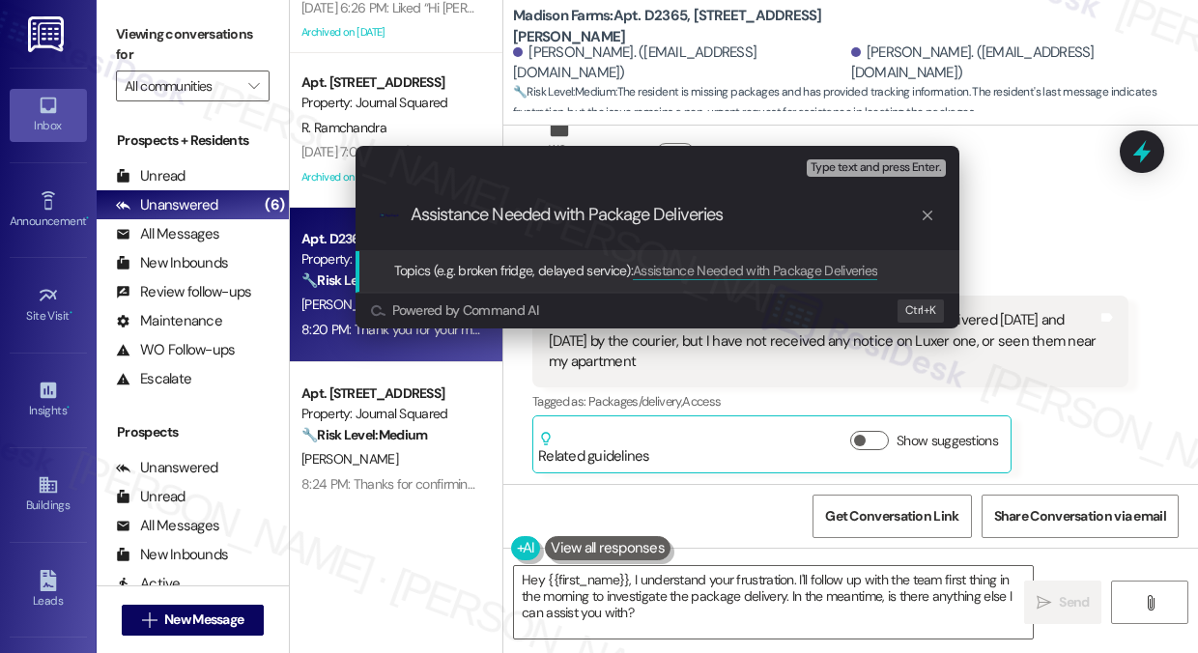
click at [540, 228] on div ".cls-1{fill:#0a055f;}.cls-2{fill:#0cc4c4;} resideskLogoBlueOrange Assistance Ne…" at bounding box center [658, 215] width 604 height 69
click at [745, 220] on input "Assistance Needed with Package Deliveries" at bounding box center [665, 215] width 509 height 20
type input "Assistance Needed with Package Deliveries - Tracking Info Provided"
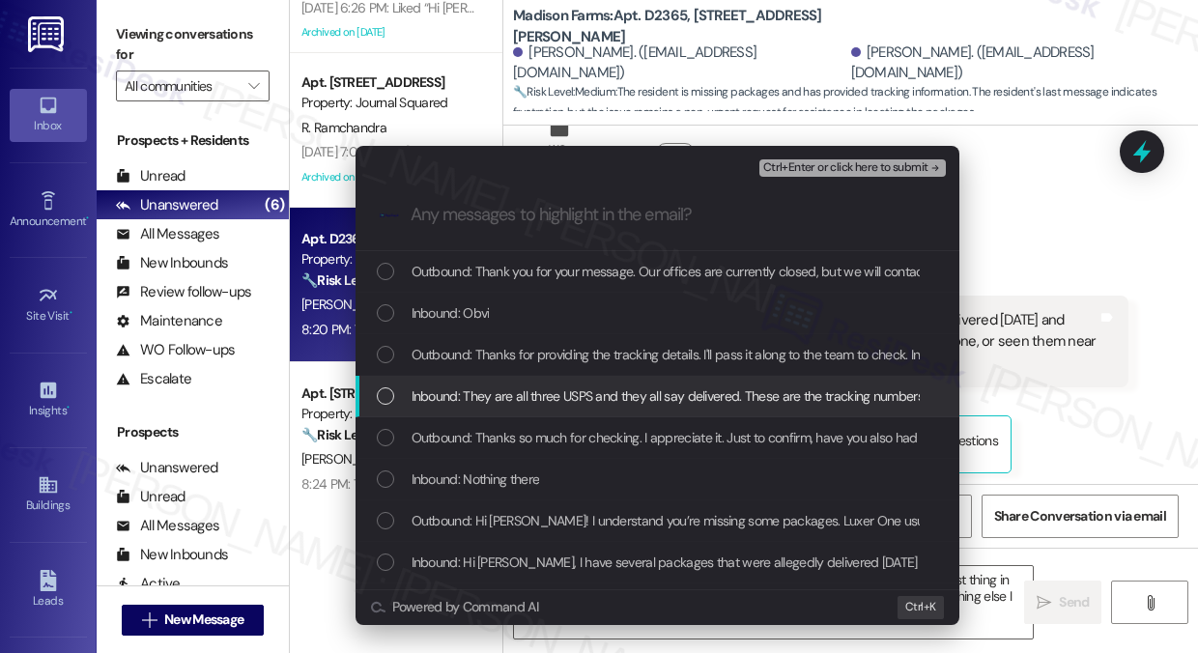
click at [560, 386] on span "Inbound: They are all three USPS and they all say delivered. These are the trac…" at bounding box center [975, 396] width 1127 height 21
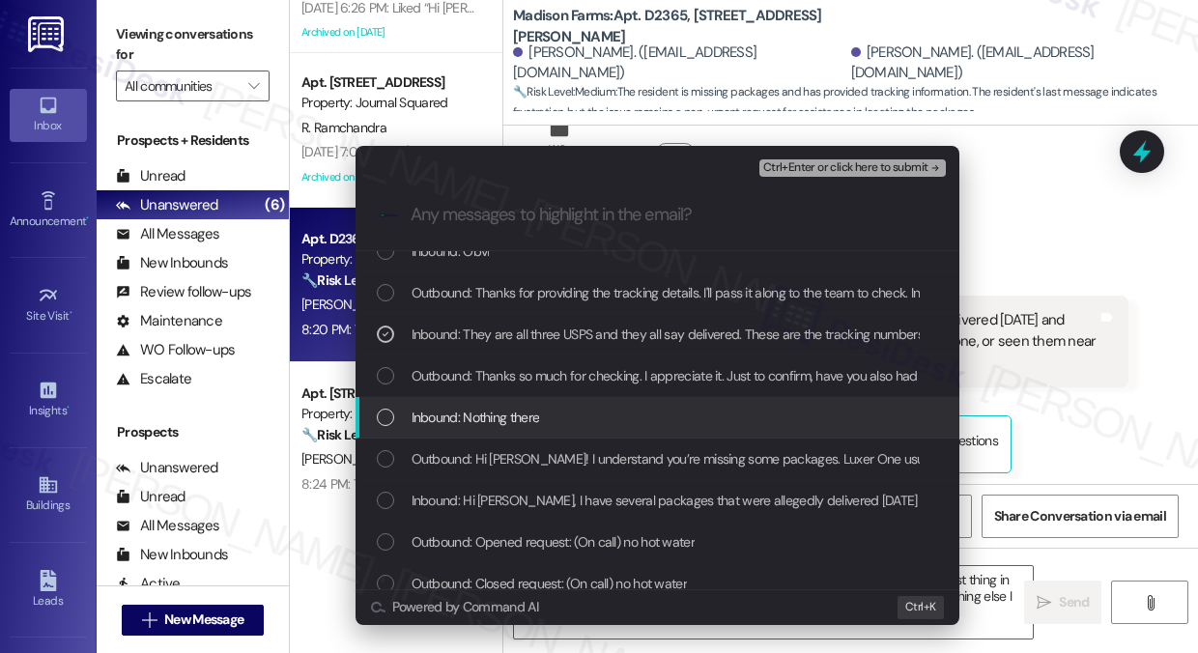
scroll to position [97, 0]
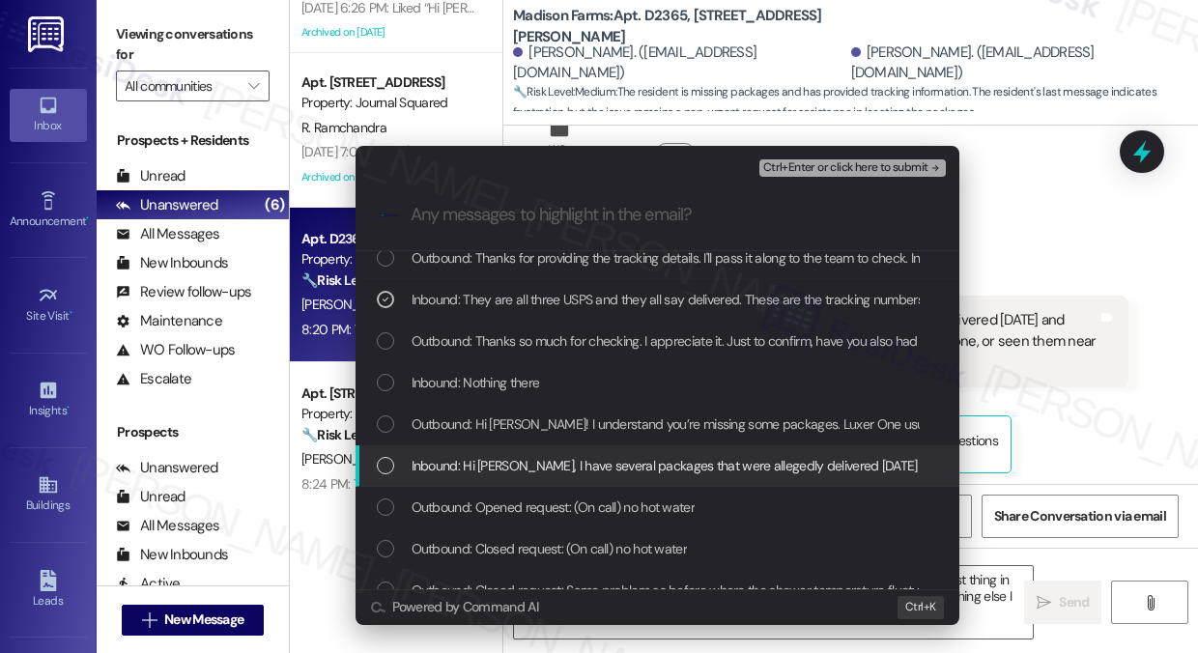
click at [538, 471] on span "Inbound: Hi Jane, I have several packages that were allegedly delivered yesterd…" at bounding box center [969, 465] width 1114 height 21
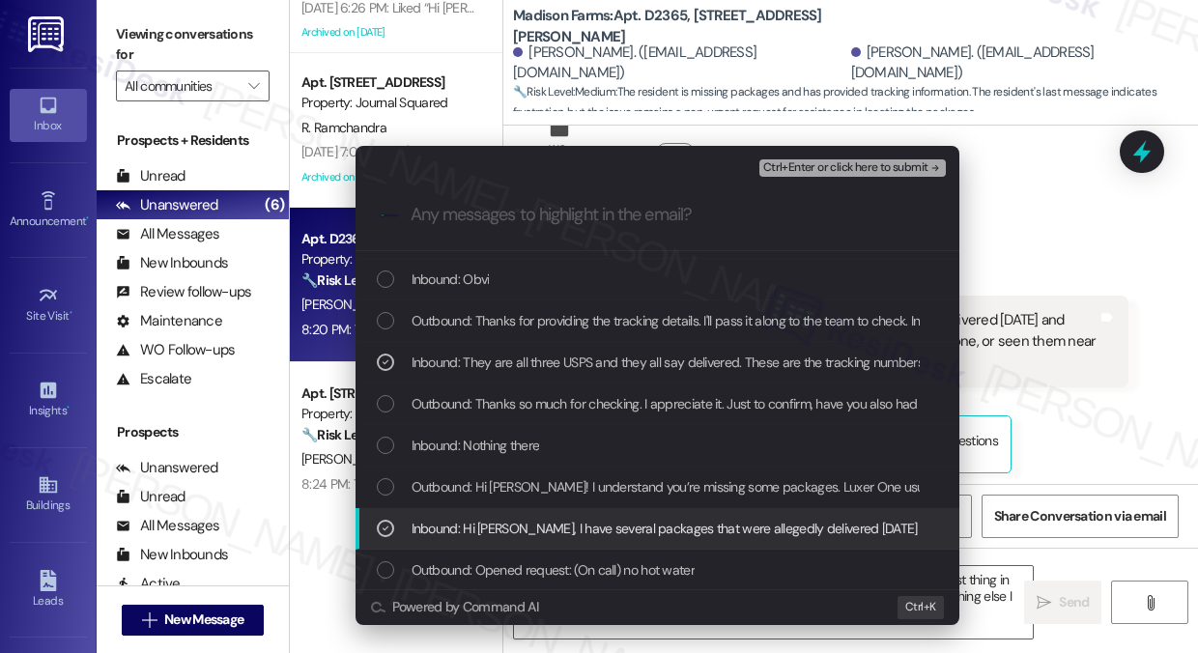
scroll to position [0, 0]
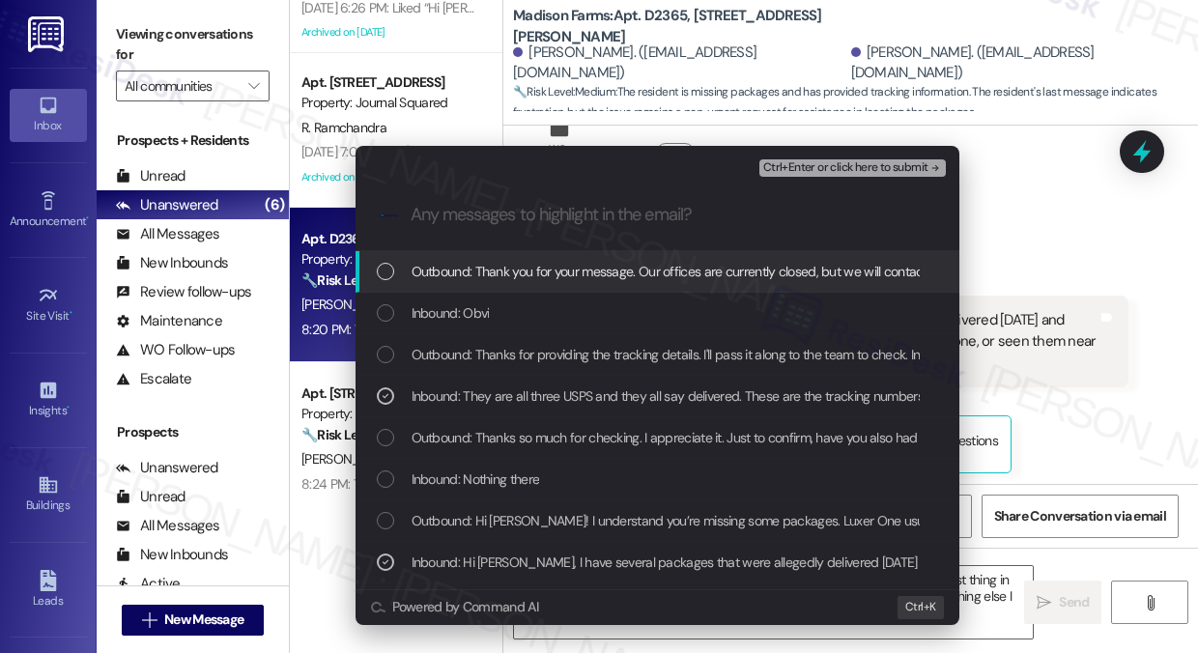
click at [836, 168] on span "Ctrl+Enter or click here to submit" at bounding box center [845, 168] width 165 height 14
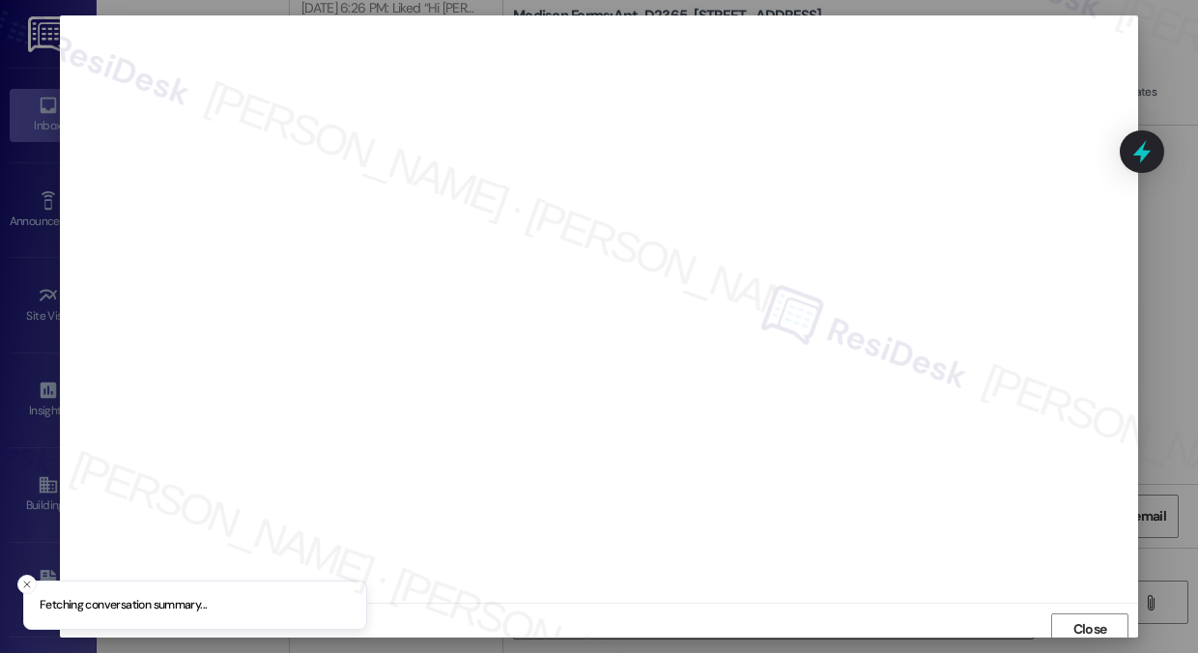
scroll to position [7, 0]
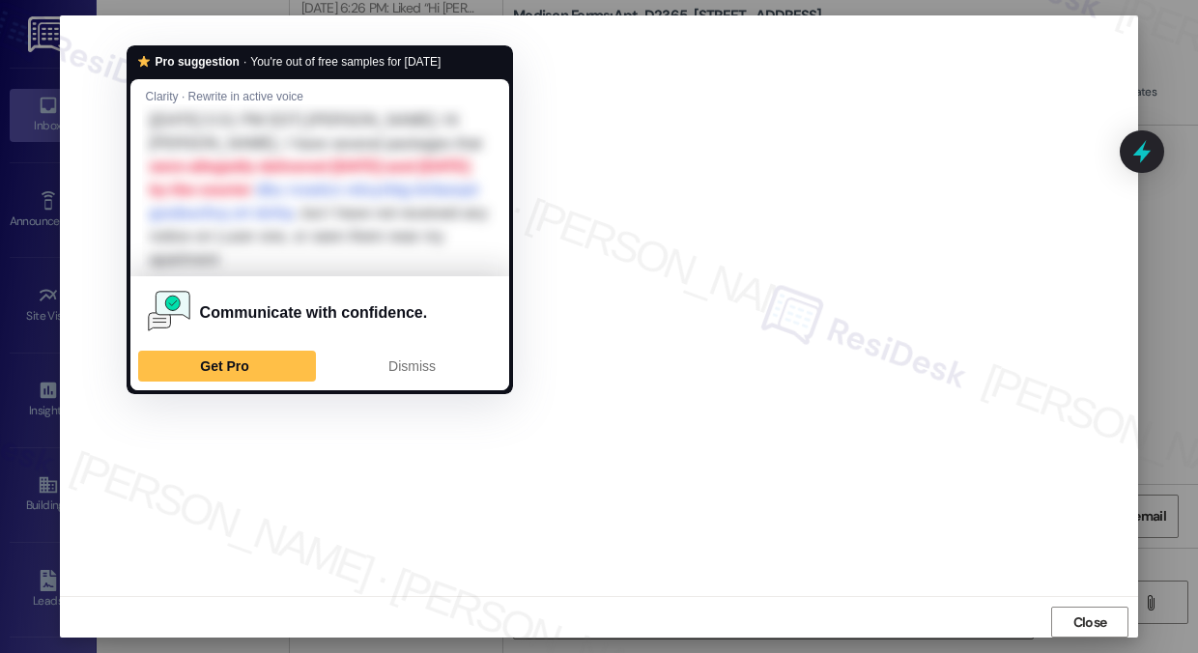
click at [466, 389] on div "Pro suggestion · You're out of free samples for today Clarity · Rewrite in acti…" at bounding box center [320, 220] width 386 height 350
drag, startPoint x: 885, startPoint y: 211, endPoint x: 466, endPoint y: 389, distance: 455.8
click at [466, 389] on div "Pro suggestion · You're out of free samples for today Clarity · Rewrite in acti…" at bounding box center [320, 220] width 386 height 350
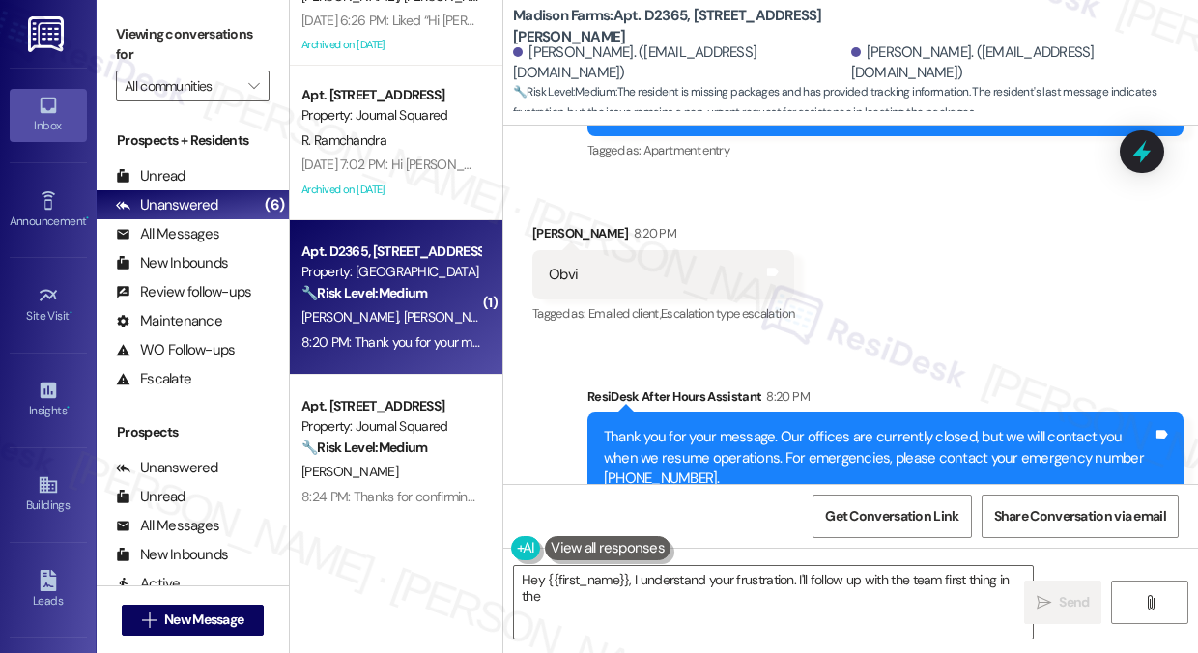
scroll to position [411, 0]
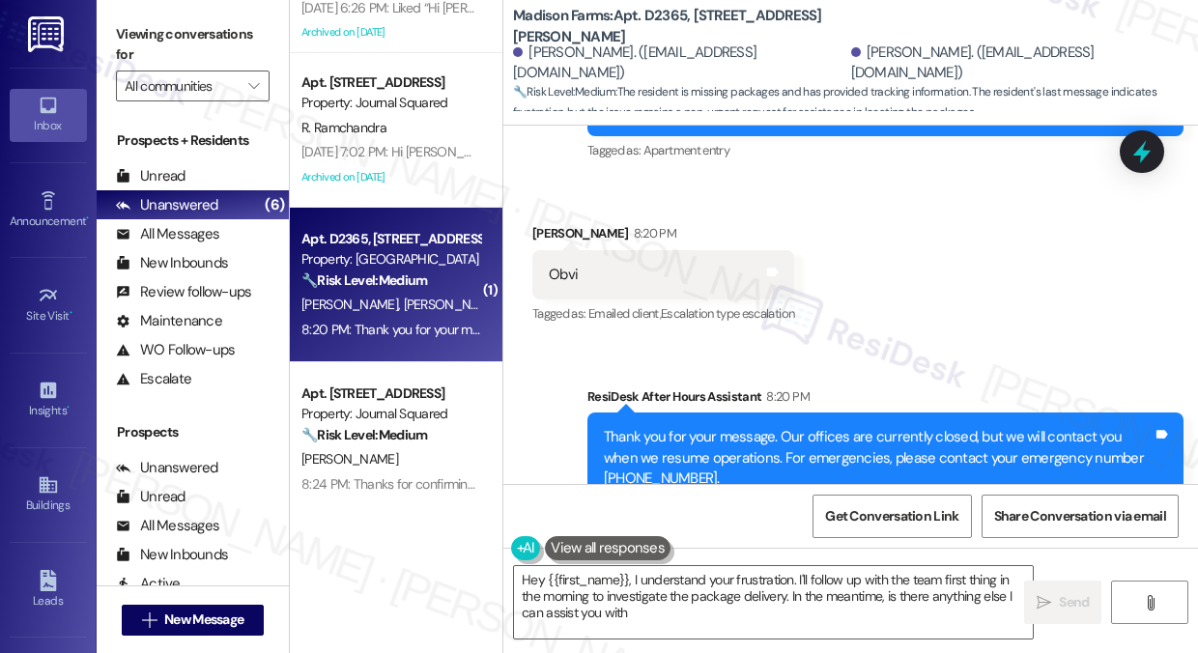
type textarea "Hey {{first_name}}, I understand your frustration. I'll follow up with the team…"
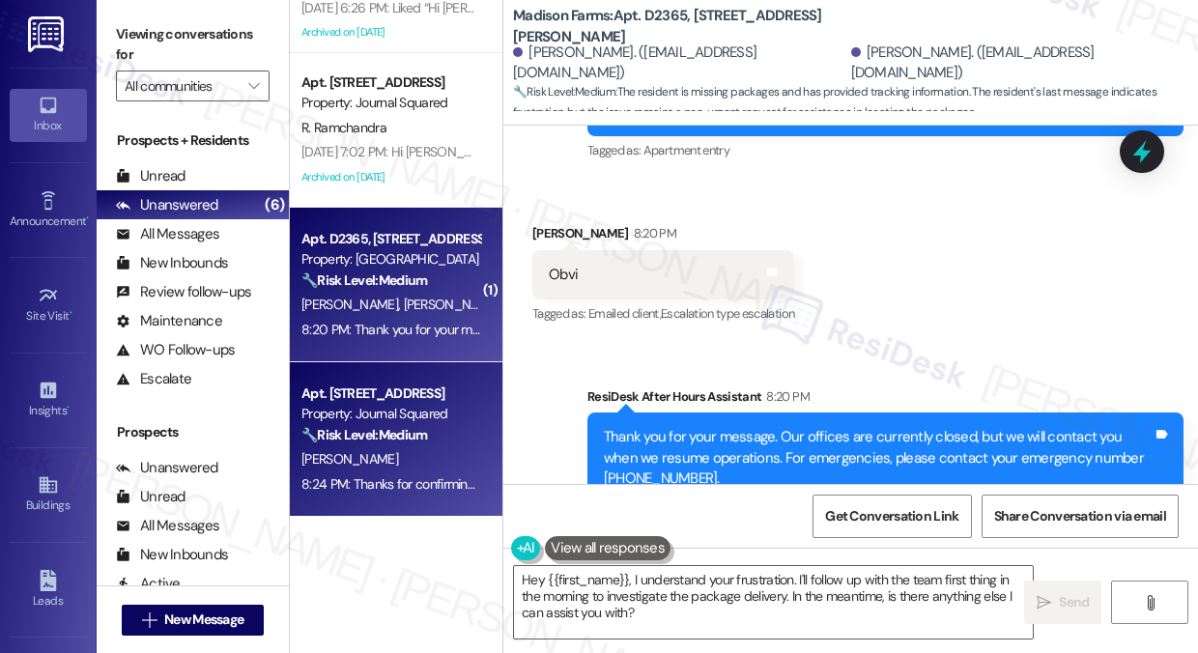
click at [427, 433] on strong "🔧 Risk Level: Medium" at bounding box center [364, 434] width 126 height 17
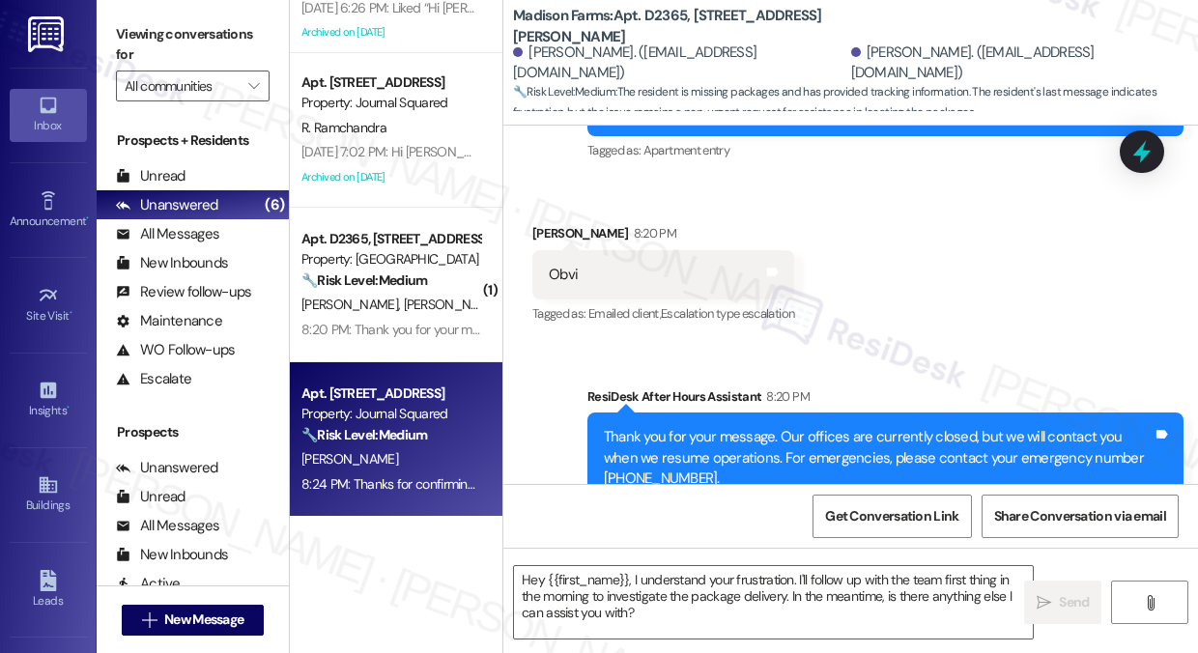
type textarea "Fetching suggested responses. Please feel free to read through the conversation…"
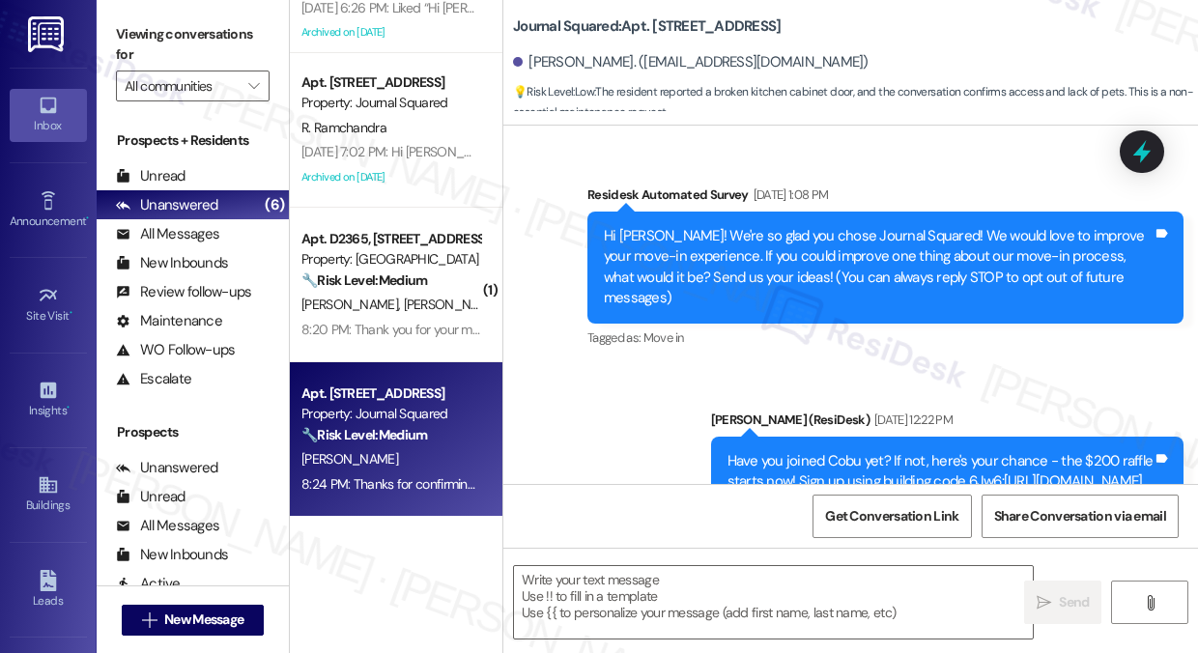
scroll to position [21921, 0]
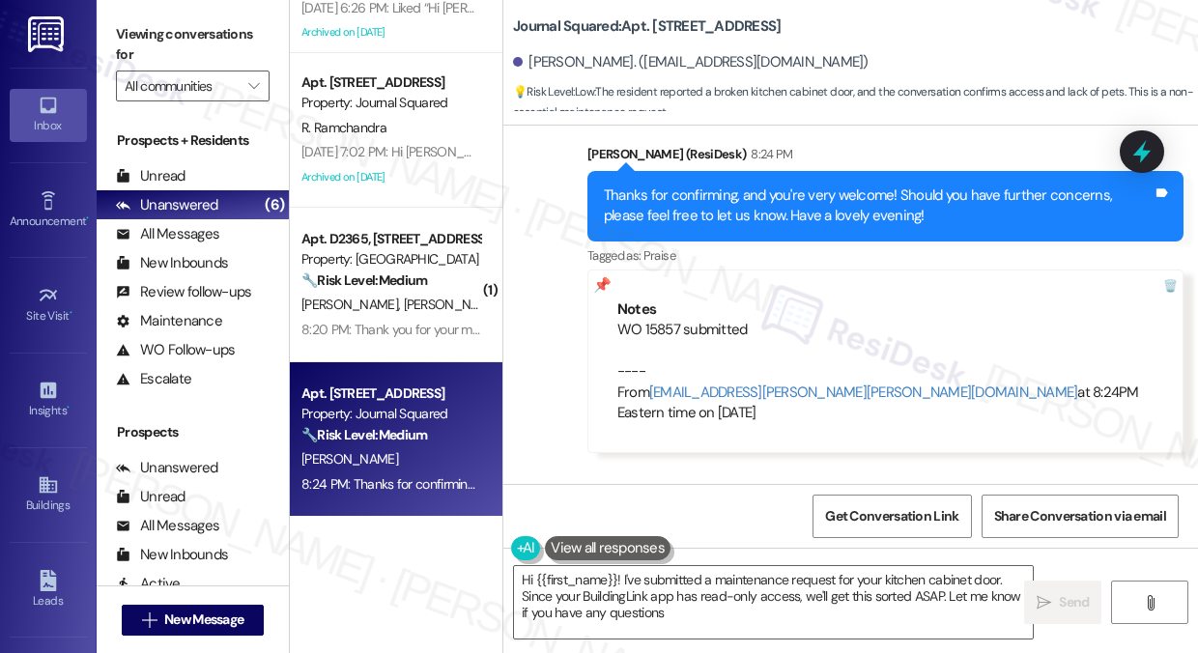
type textarea "Hi {{first_name}}! I've submitted a maintenance request for your kitchen cabine…"
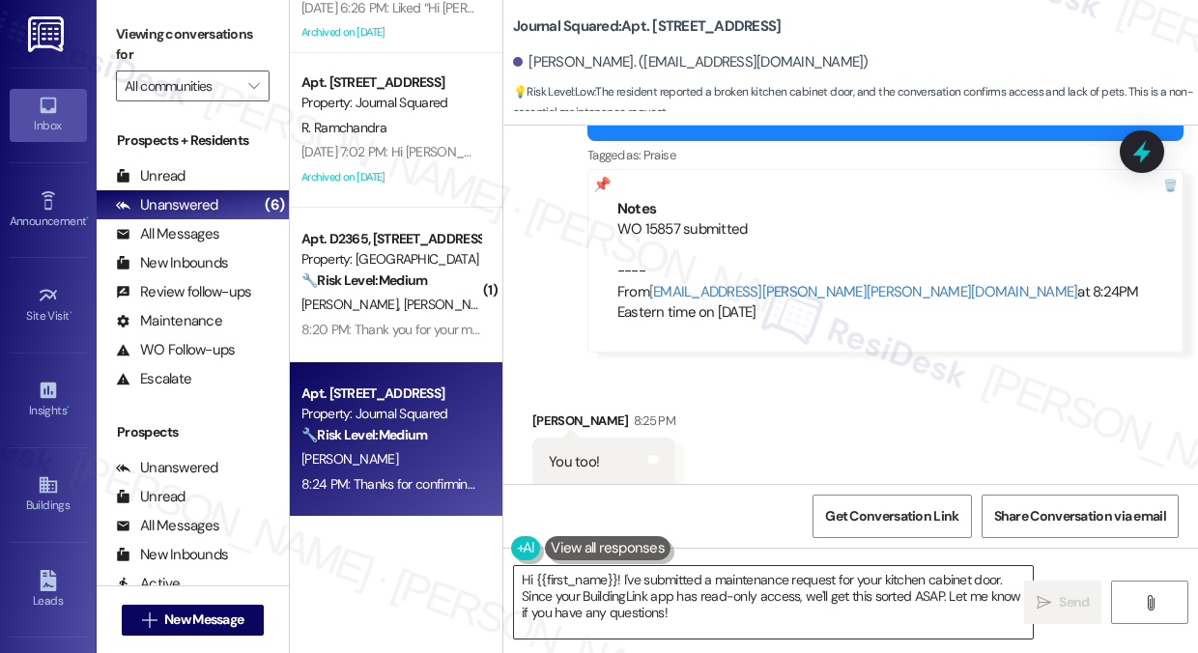
click at [710, 578] on textarea "Hi {{first_name}}! I've submitted a maintenance request for your kitchen cabine…" at bounding box center [773, 602] width 519 height 72
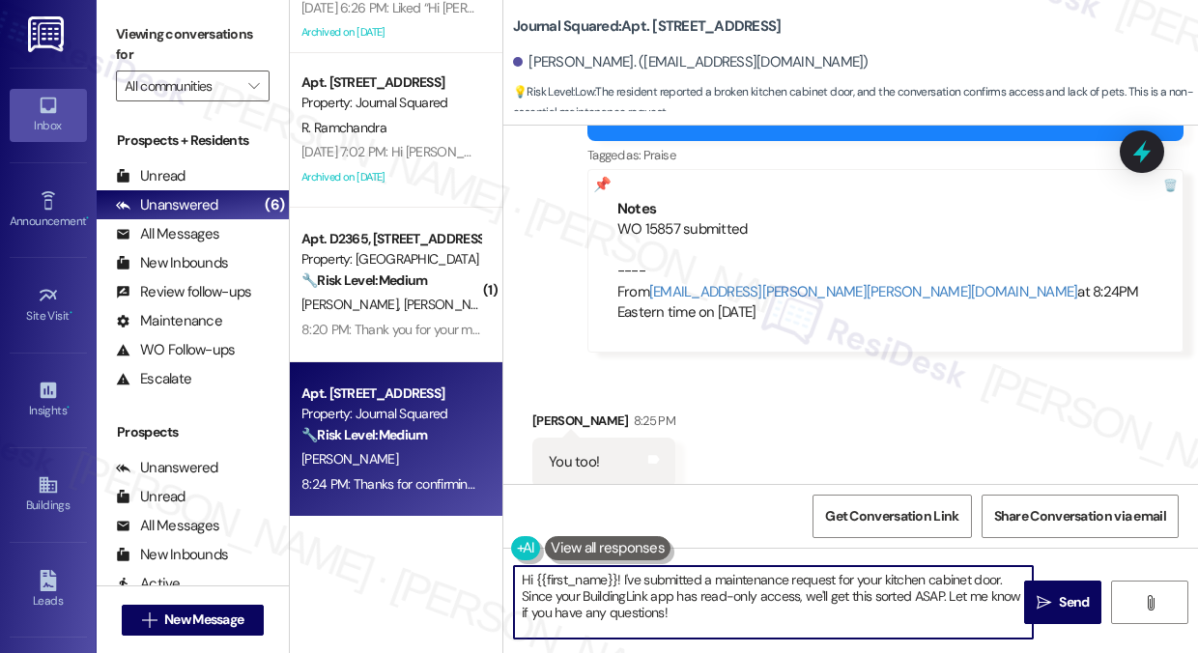
click at [710, 578] on textarea "Hi {{first_name}}! I've submitted a maintenance request for your kitchen cabine…" at bounding box center [773, 602] width 519 height 72
click at [763, 466] on div "Received via SMS Huixin Wang 8:25 PM You too! Tags and notes Tagged as: Praise …" at bounding box center [850, 448] width 695 height 163
click at [718, 572] on textarea "Hi {{first_name}}! I've submitted a maintenance request for your kitchen cabine…" at bounding box center [773, 602] width 519 height 72
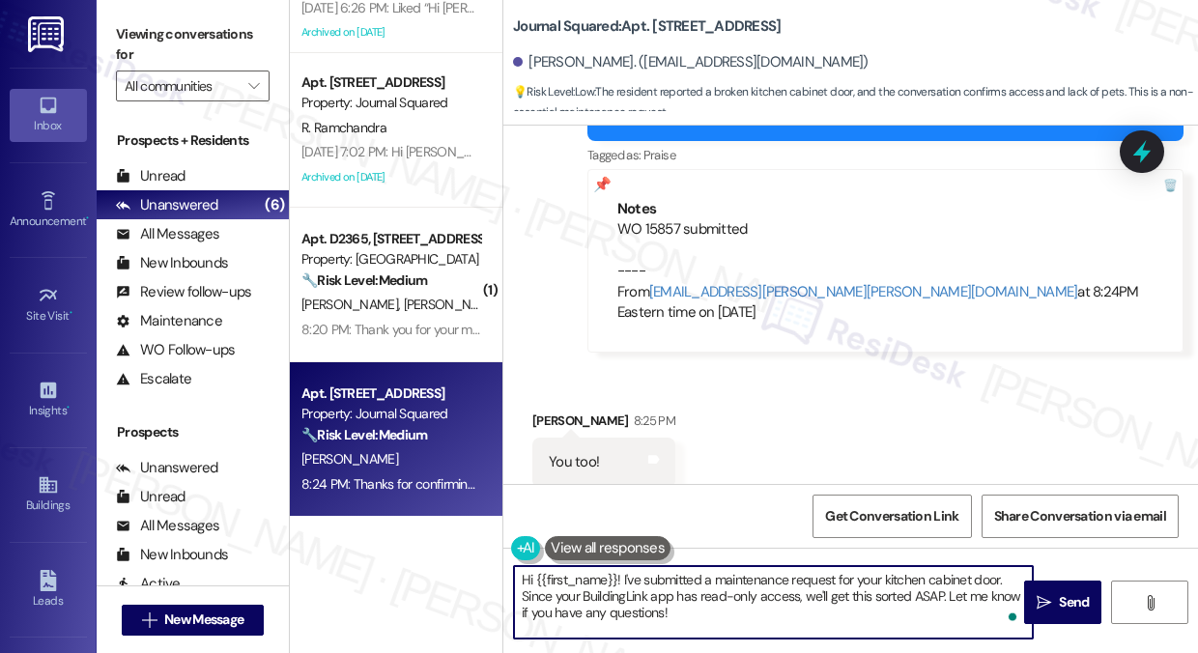
click at [718, 572] on textarea "Hi {{first_name}}! I've submitted a maintenance request for your kitchen cabine…" at bounding box center [773, 602] width 519 height 72
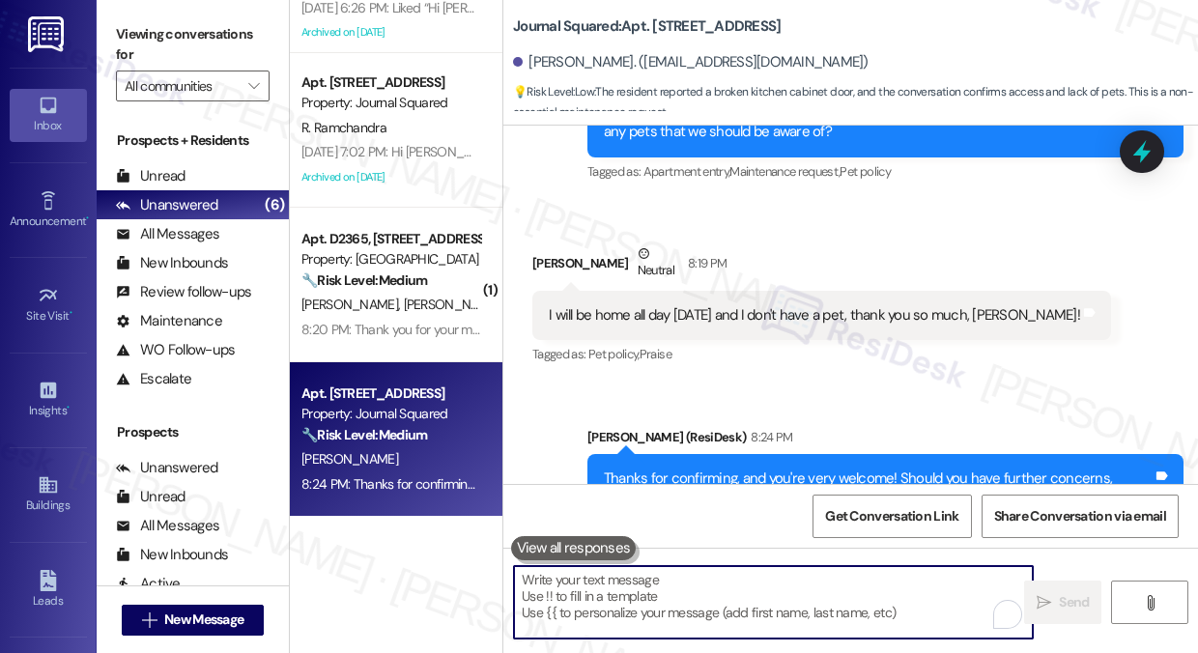
scroll to position [21535, 0]
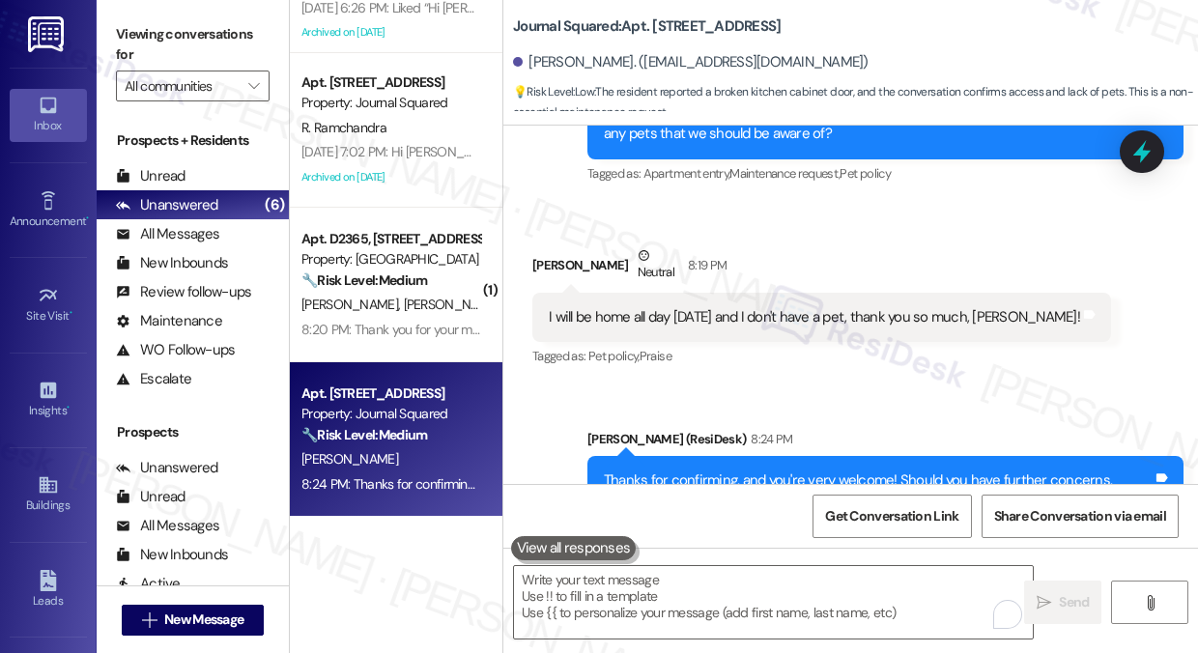
click at [624, 307] on div "I will be home all day tomorrow and I don't have a pet, thank you so much, Jane!" at bounding box center [814, 317] width 531 height 20
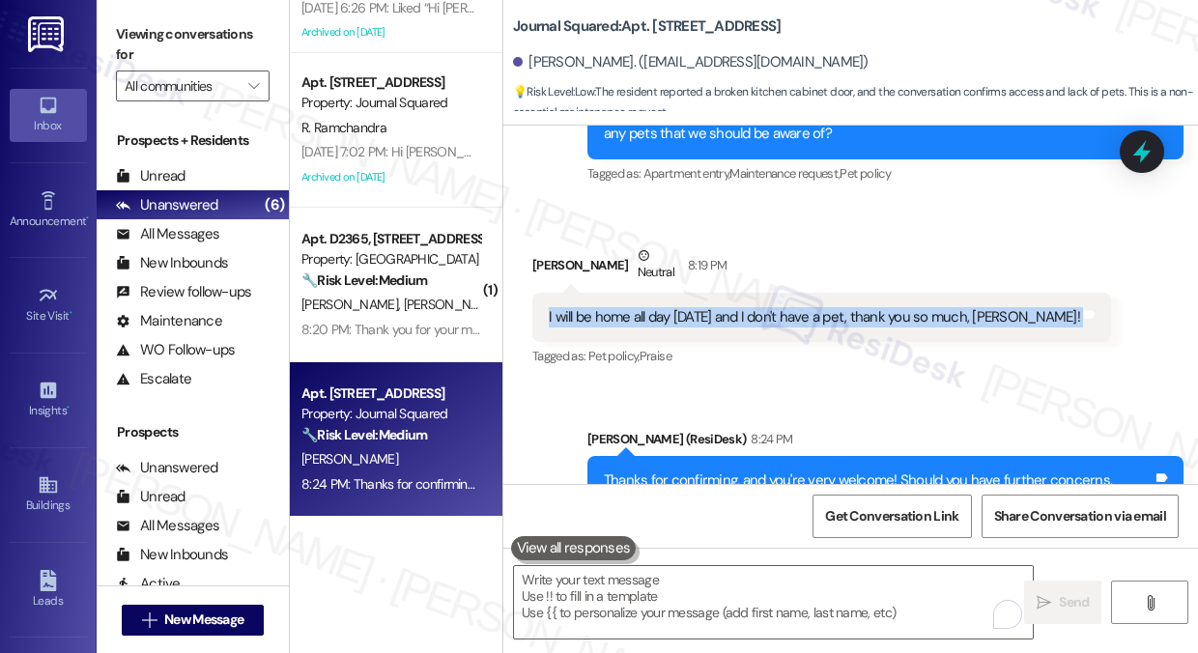
click at [624, 307] on div "I will be home all day tomorrow and I don't have a pet, thank you so much, Jane!" at bounding box center [814, 317] width 531 height 20
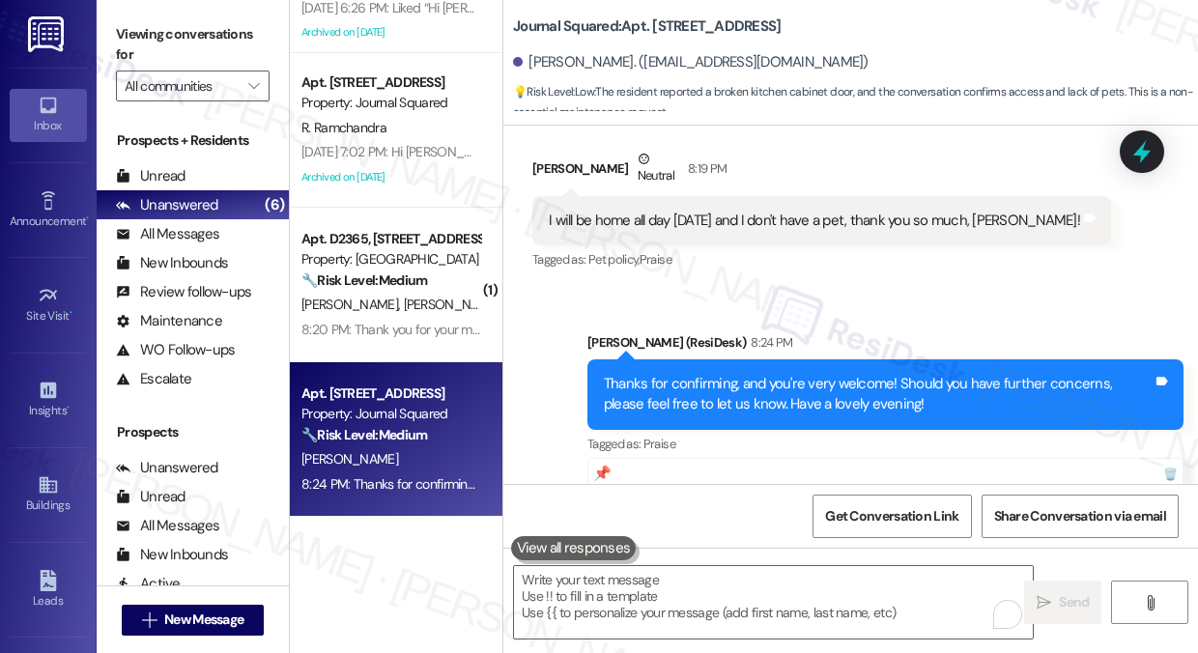
click at [870, 374] on div "Thanks for confirming, and you're very welcome! Should you have further concern…" at bounding box center [878, 395] width 549 height 42
click at [873, 374] on div "Thanks for confirming, and you're very welcome! Should you have further concern…" at bounding box center [878, 395] width 549 height 42
click at [811, 374] on div "Thanks for confirming, and you're very welcome! Should you have further concern…" at bounding box center [878, 395] width 549 height 42
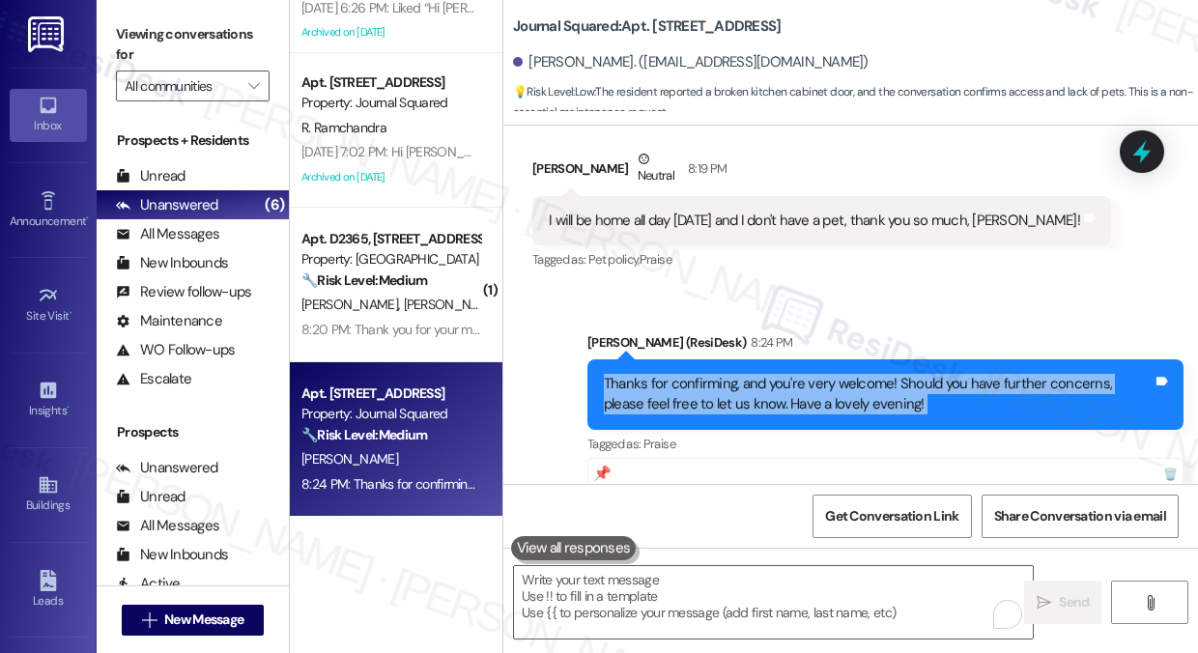
click at [811, 374] on div "Thanks for confirming, and you're very welcome! Should you have further concern…" at bounding box center [878, 395] width 549 height 42
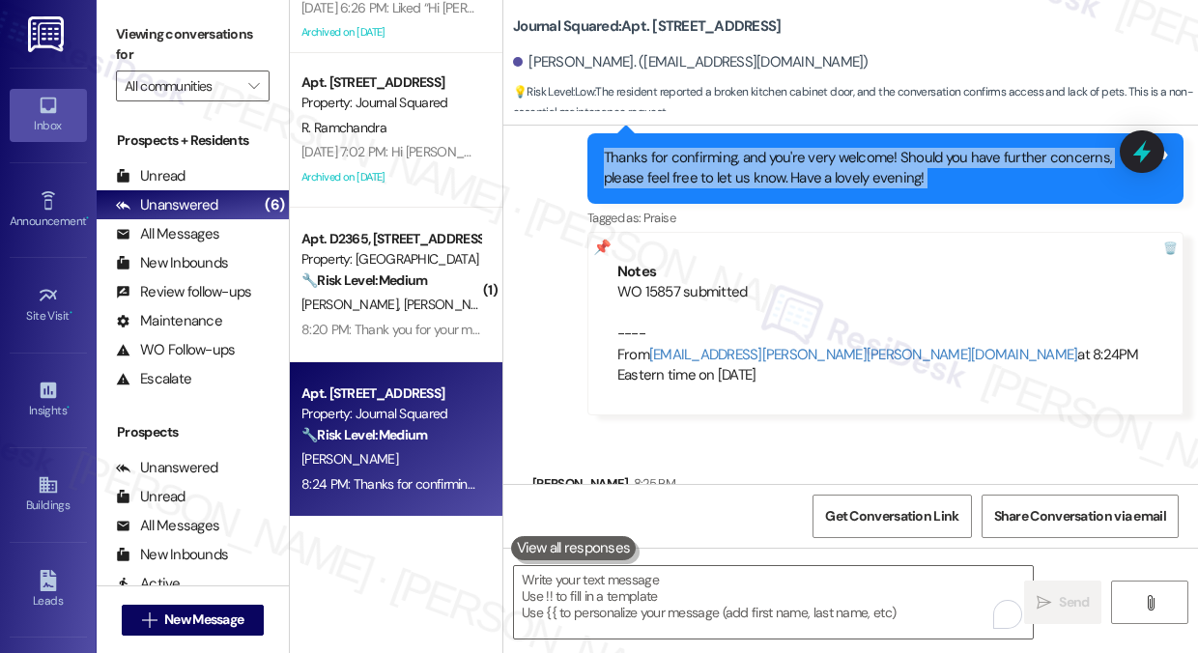
scroll to position [21921, 0]
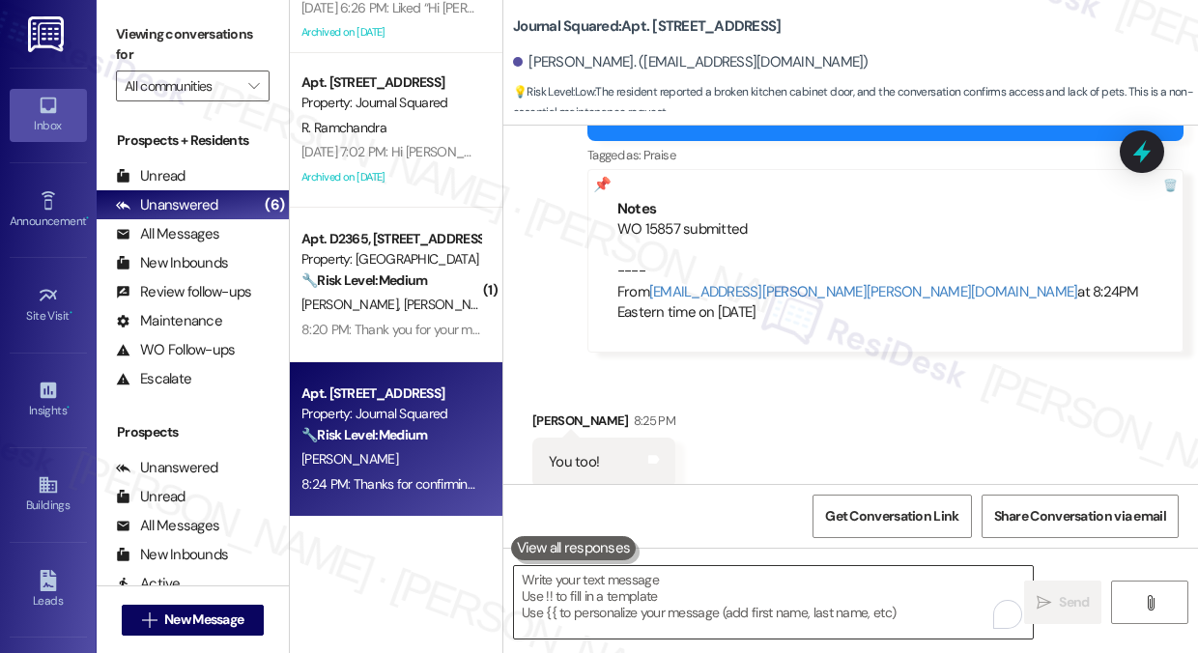
click at [669, 586] on textarea "To enrich screen reader interactions, please activate Accessibility in Grammarl…" at bounding box center [773, 602] width 519 height 72
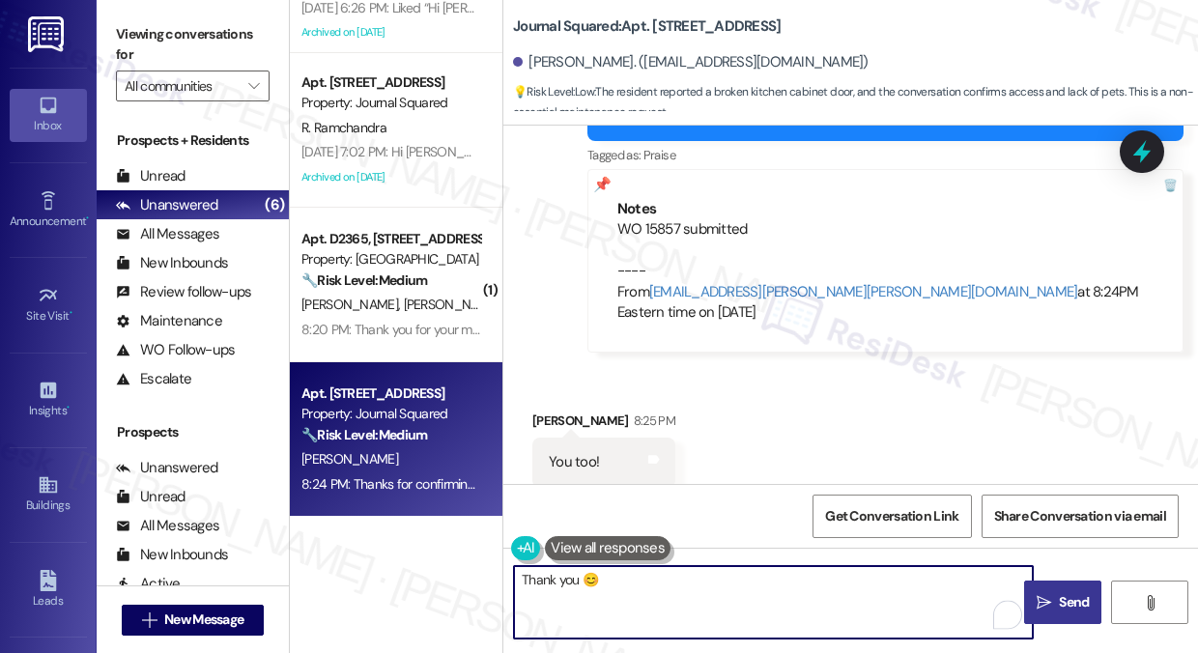
type textarea "Thank you 😊"
click at [1052, 590] on button " Send" at bounding box center [1062, 602] width 77 height 43
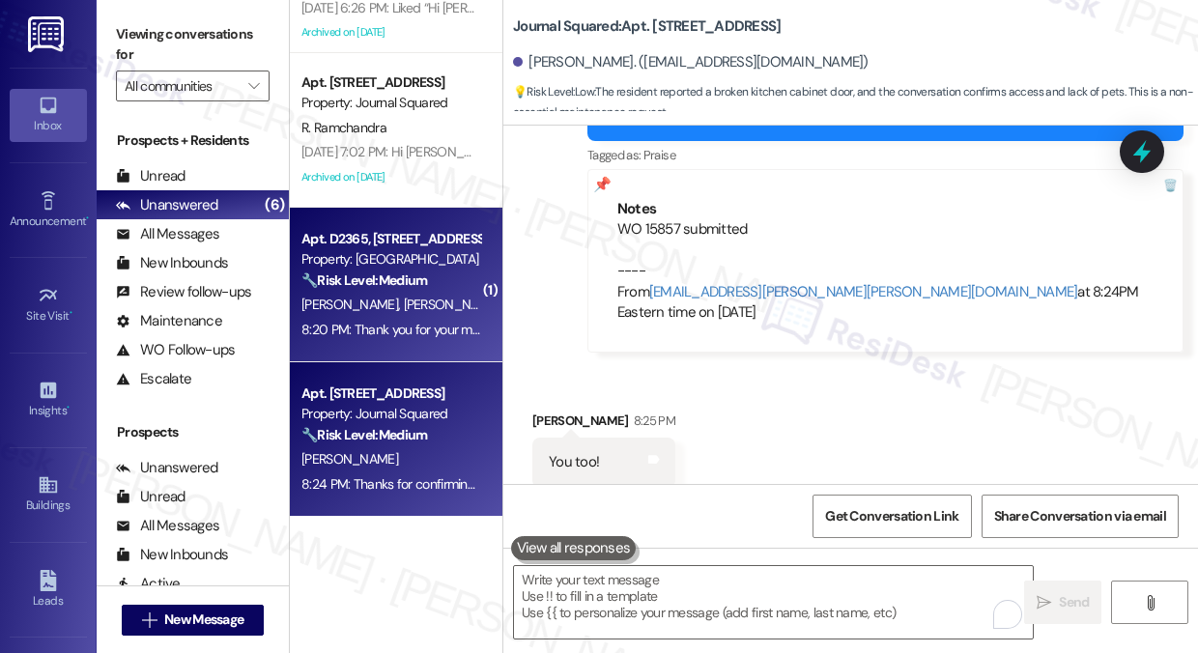
click at [421, 322] on div "8:20 PM: Thank you for your message. Our offices are currently closed, but we w…" at bounding box center [867, 329] width 1133 height 17
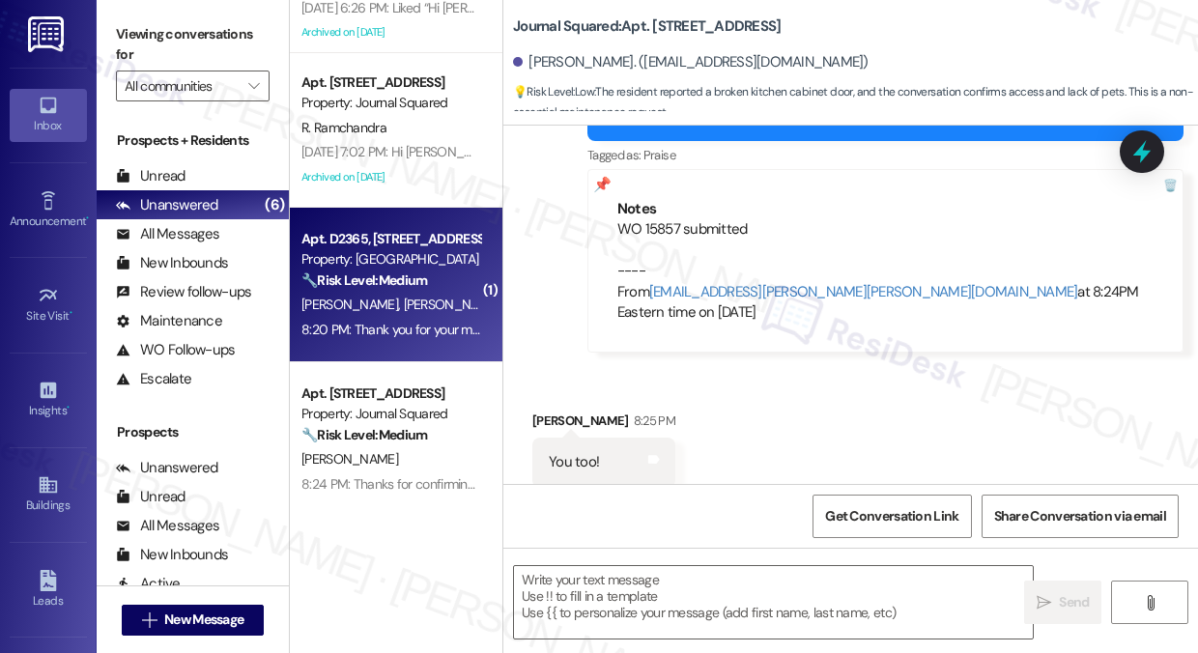
type textarea "Fetching suggested responses. Please feel free to read through the conversation…"
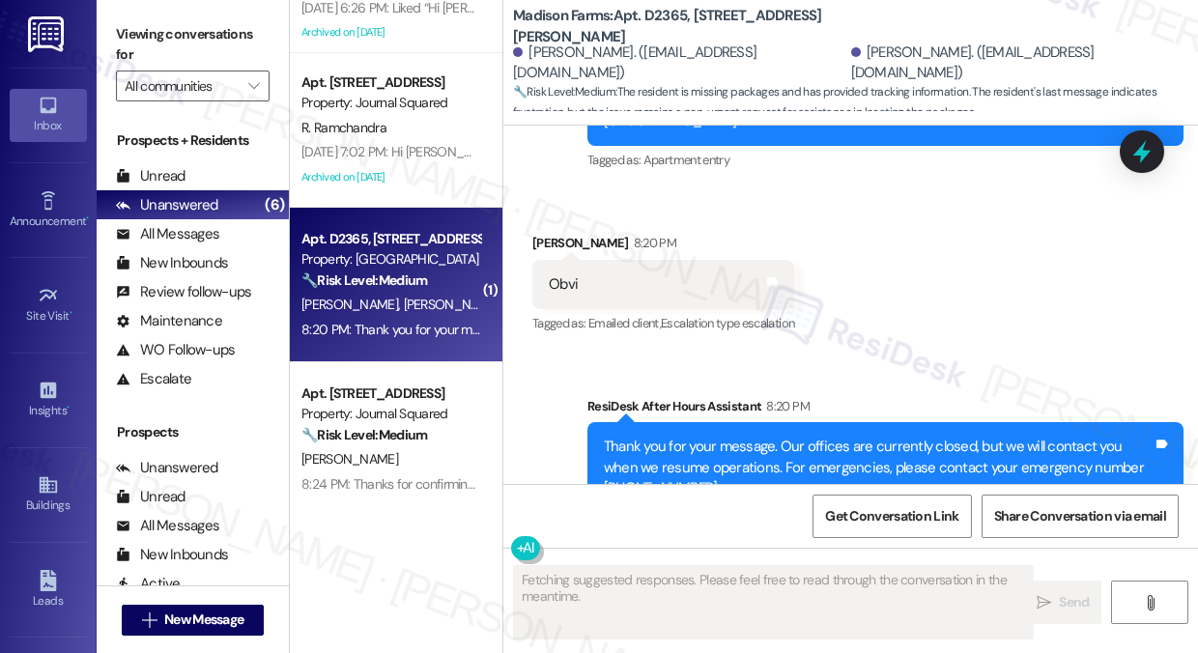
scroll to position [3768, 0]
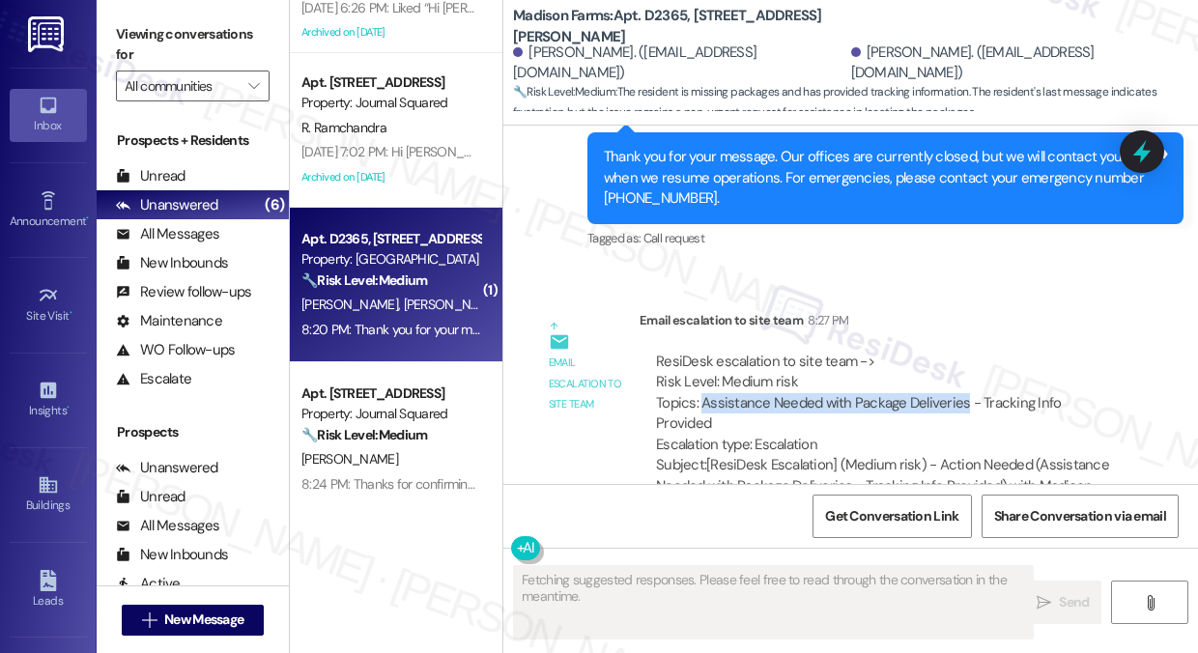
drag, startPoint x: 700, startPoint y: 345, endPoint x: 960, endPoint y: 348, distance: 260.9
click at [960, 352] on div "ResiDesk escalation to site team -> Risk Level: Medium risk Topics: Assistance …" at bounding box center [884, 403] width 456 height 103
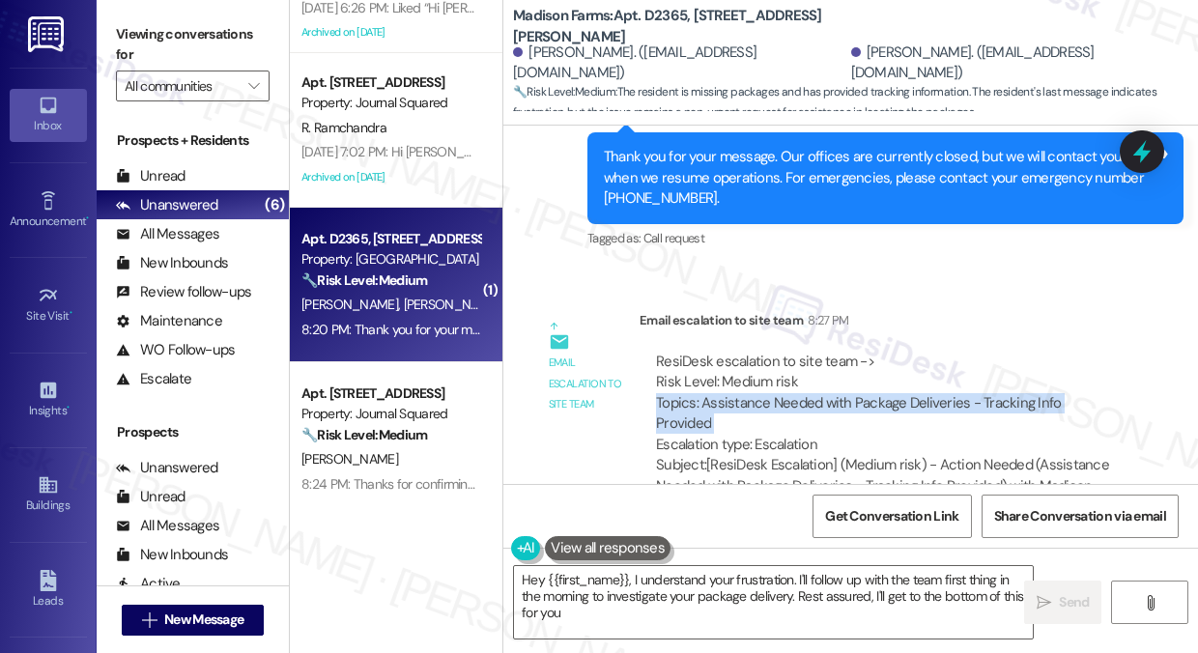
type textarea "Hey {{first_name}}, I understand your frustration. I'll follow up with the team…"
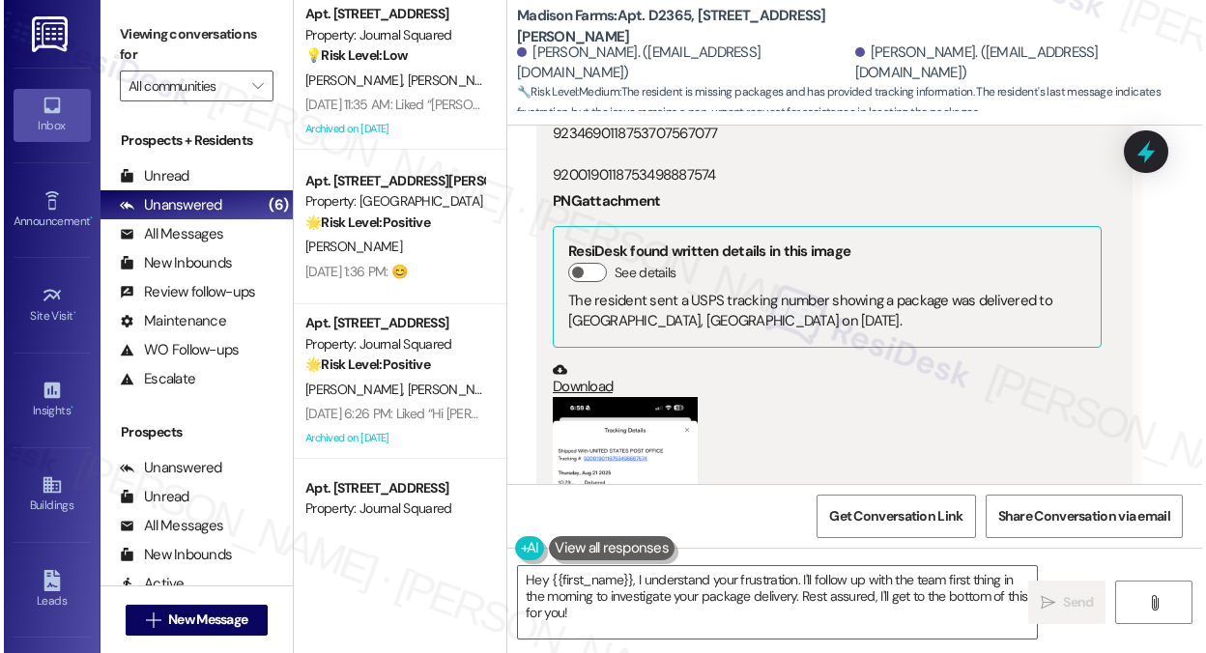
scroll to position [0, 0]
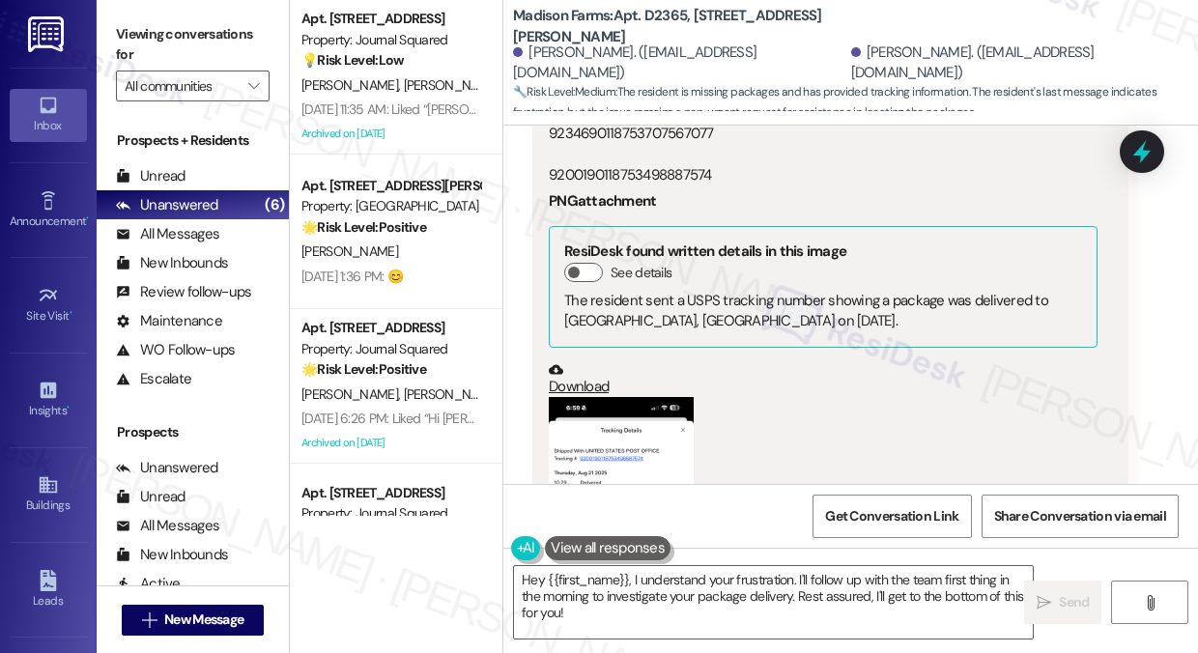
click at [1151, 278] on div "Received via SMS Anthony Morrison Neutral 7:52 PM They are all three USPS and t…" at bounding box center [850, 384] width 695 height 939
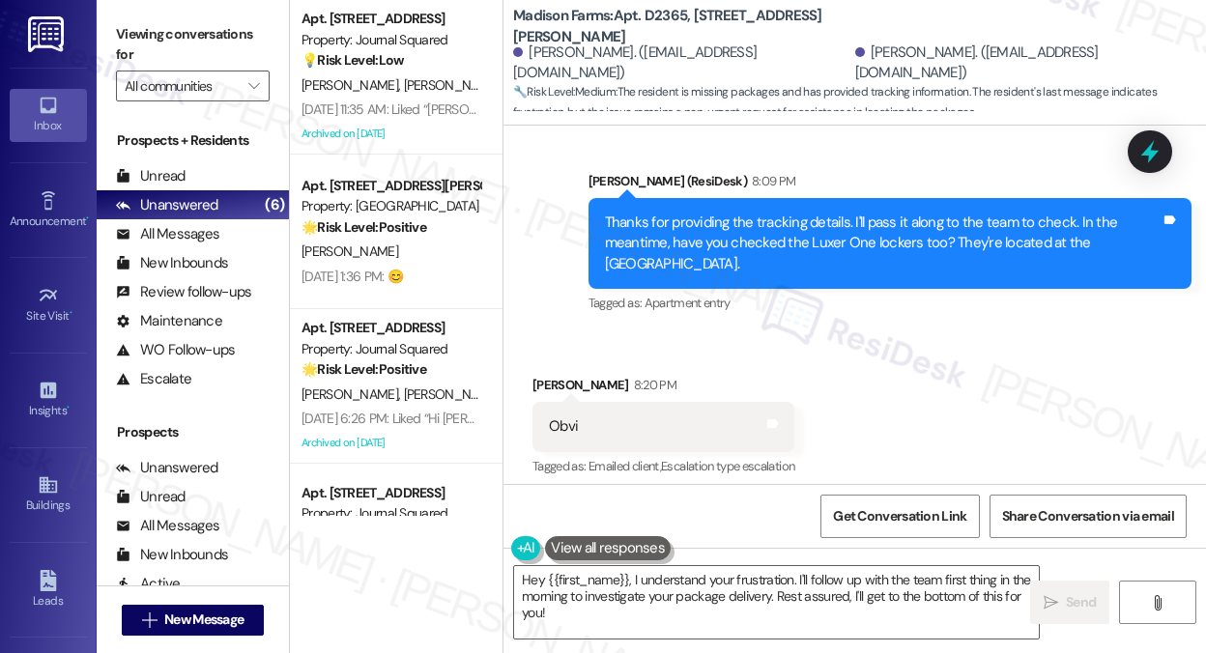
scroll to position [3706, 0]
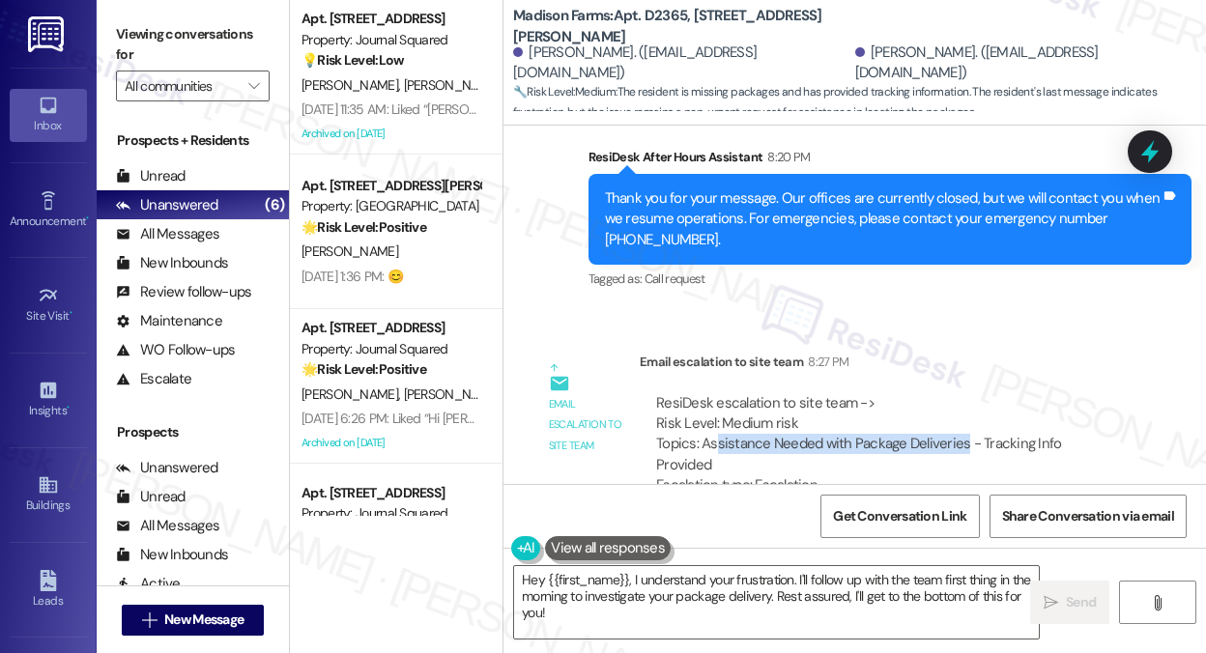
drag, startPoint x: 712, startPoint y: 358, endPoint x: 959, endPoint y: 359, distance: 247.3
click at [959, 393] on div "ResiDesk escalation to site team -> Risk Level: Medium risk Topics: Assistance …" at bounding box center [887, 444] width 463 height 103
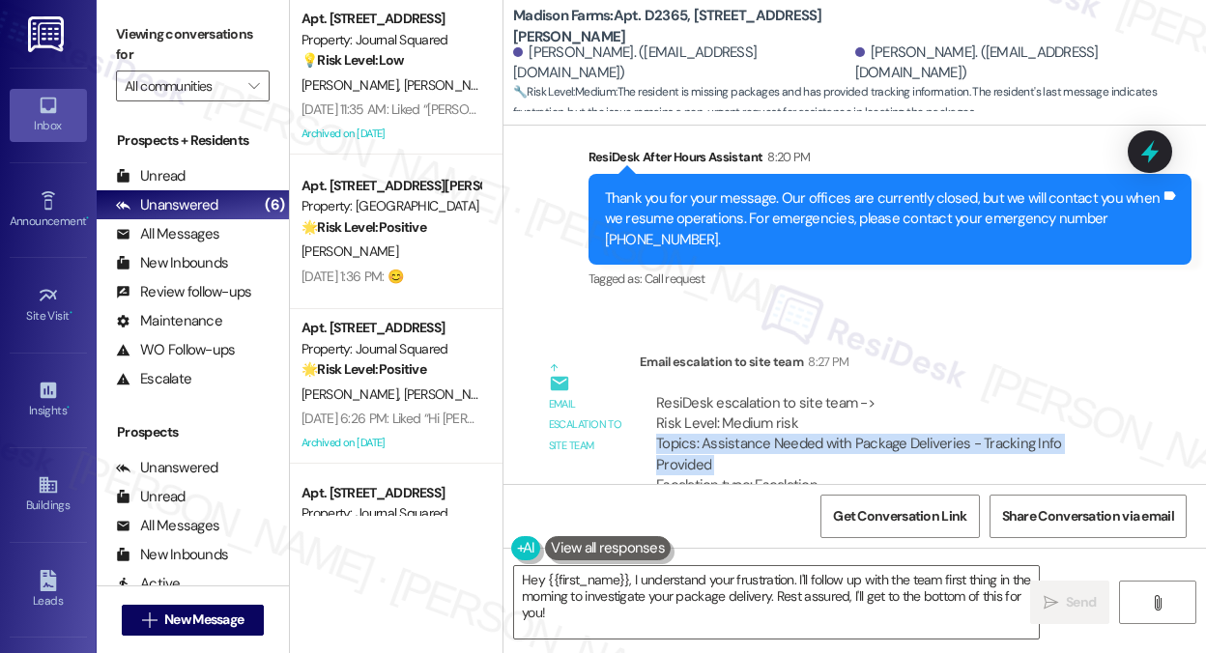
click at [959, 393] on div "ResiDesk escalation to site team -> Risk Level: Medium risk Topics: Assistance …" at bounding box center [887, 444] width 463 height 103
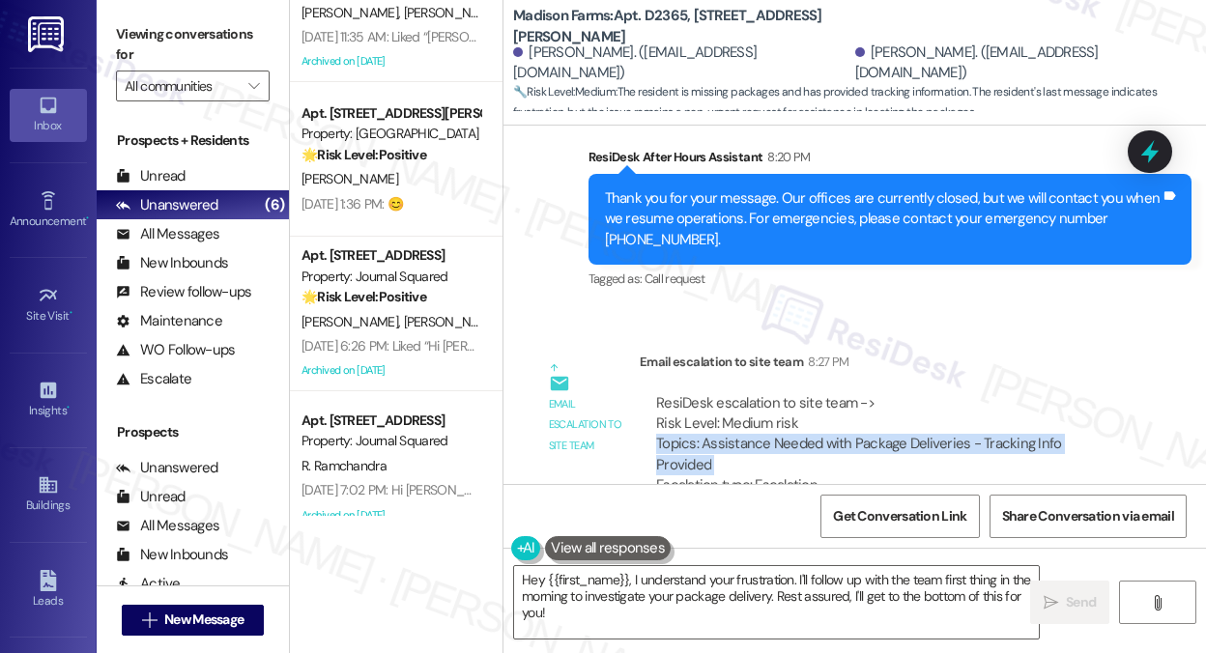
scroll to position [0, 0]
